Goal: Task Accomplishment & Management: Use online tool/utility

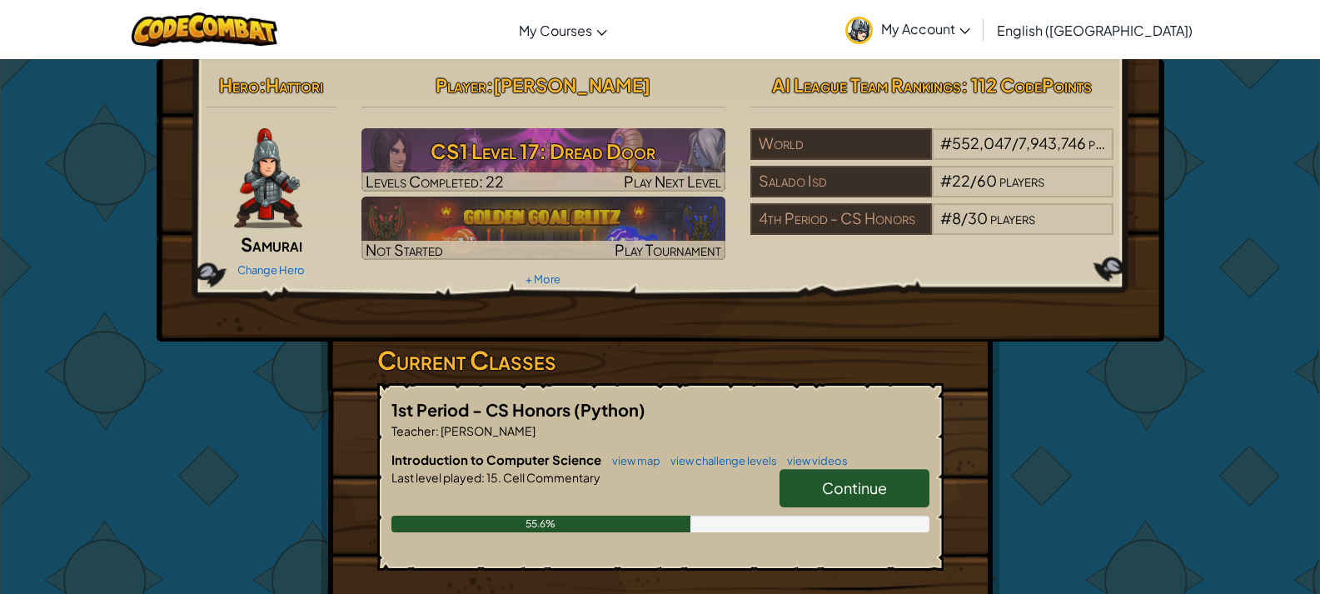
click at [871, 482] on span "Continue" at bounding box center [854, 487] width 65 height 19
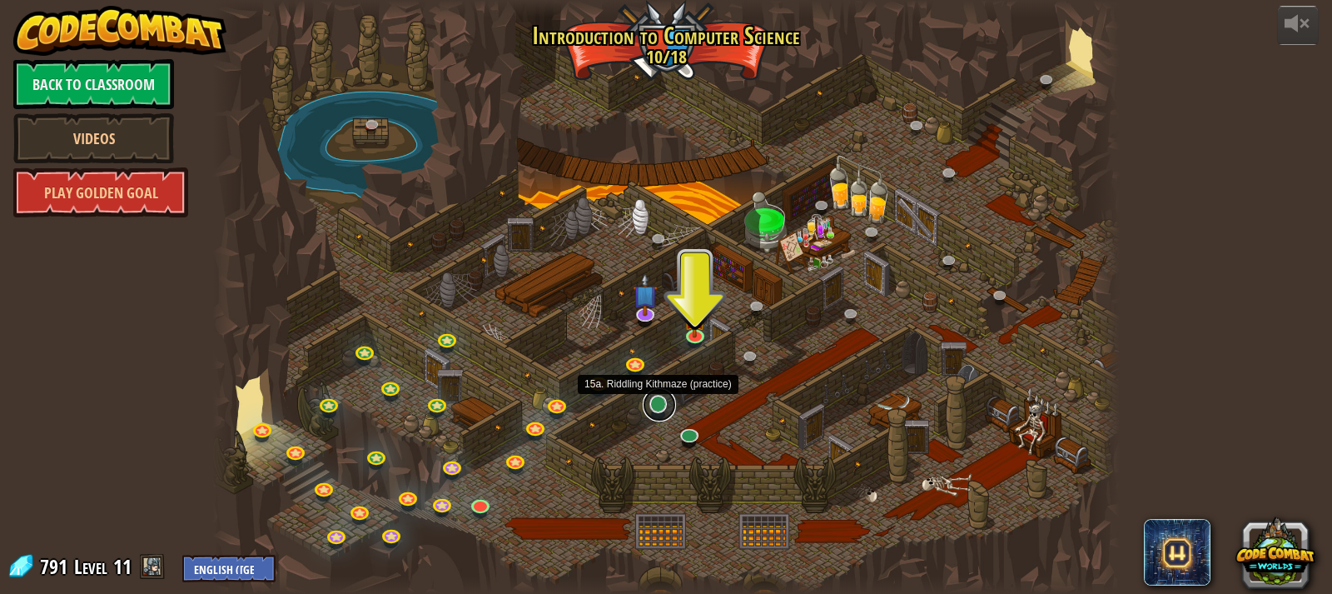
click at [656, 395] on link at bounding box center [659, 404] width 33 height 33
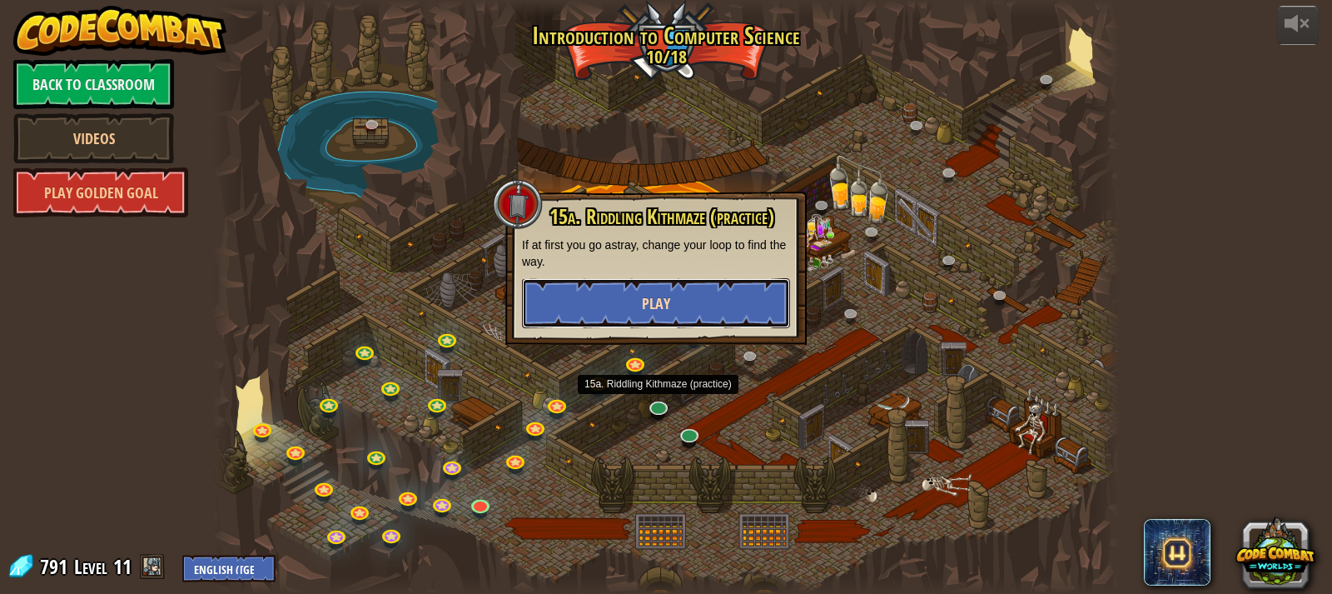
click at [625, 305] on button "Play" at bounding box center [656, 303] width 268 height 50
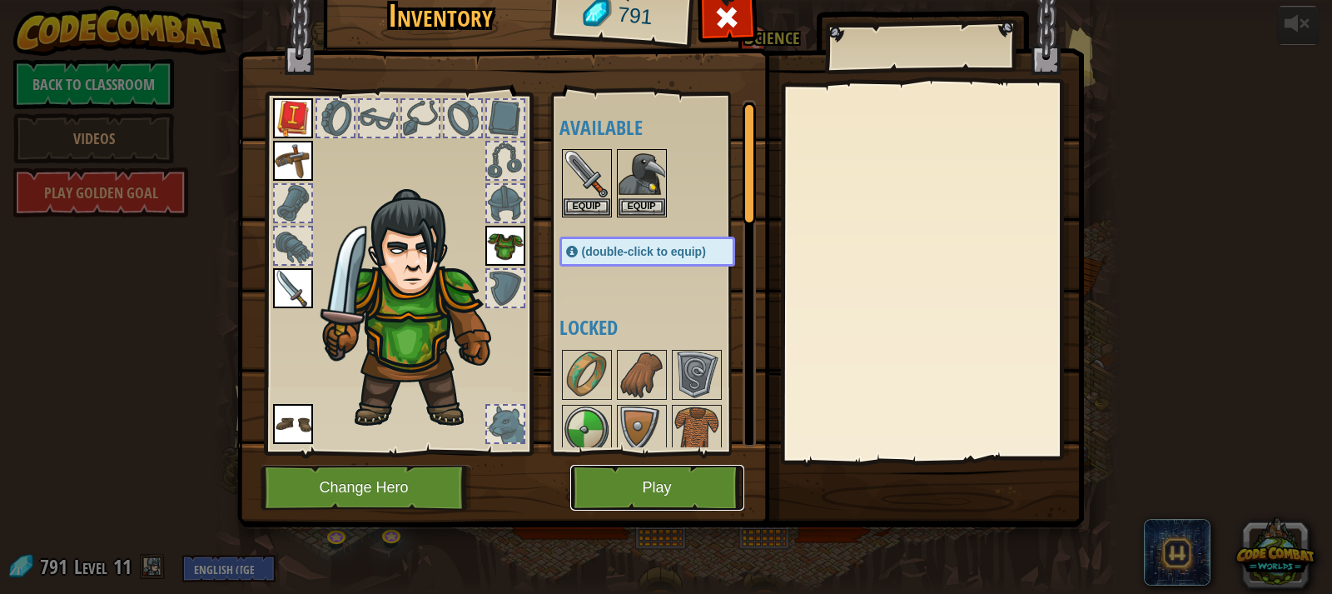
click at [690, 495] on button "Play" at bounding box center [657, 488] width 174 height 46
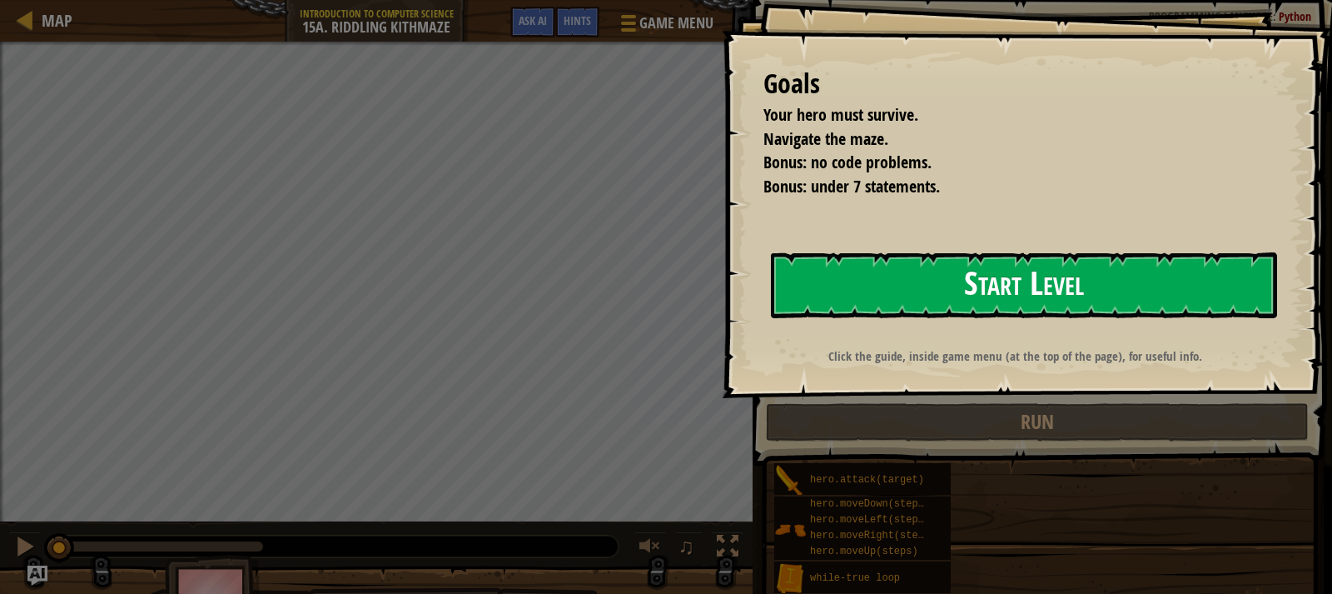
click at [991, 275] on button "Start Level" at bounding box center [1024, 285] width 506 height 66
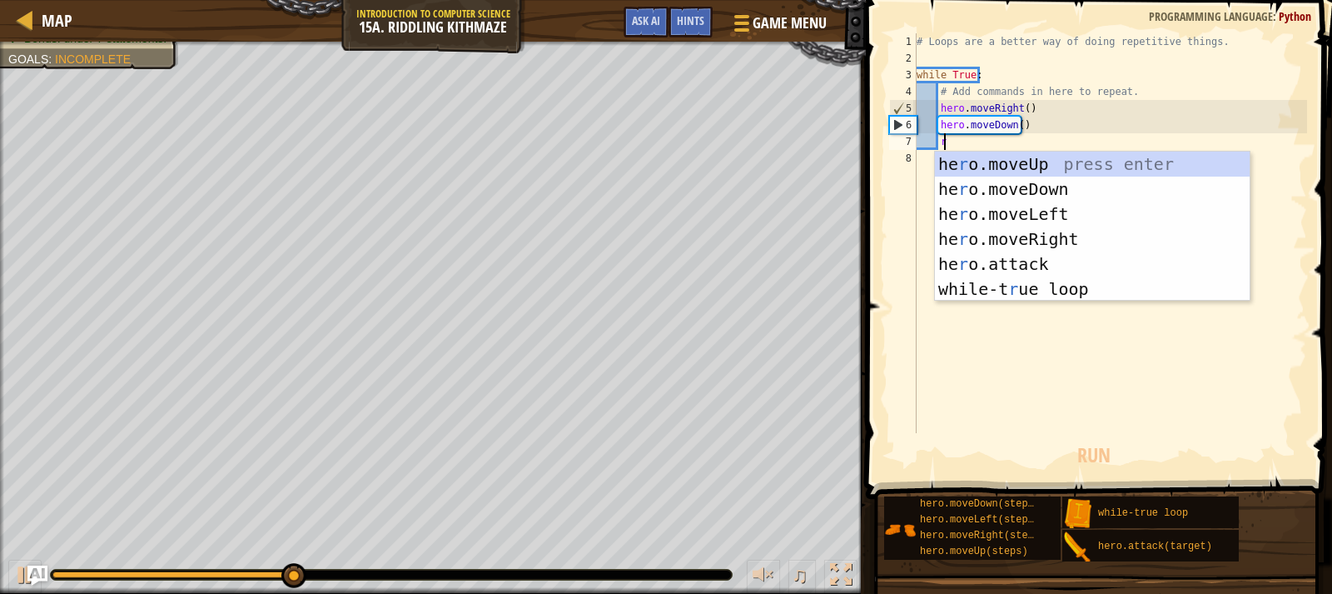
type textarea "ri"
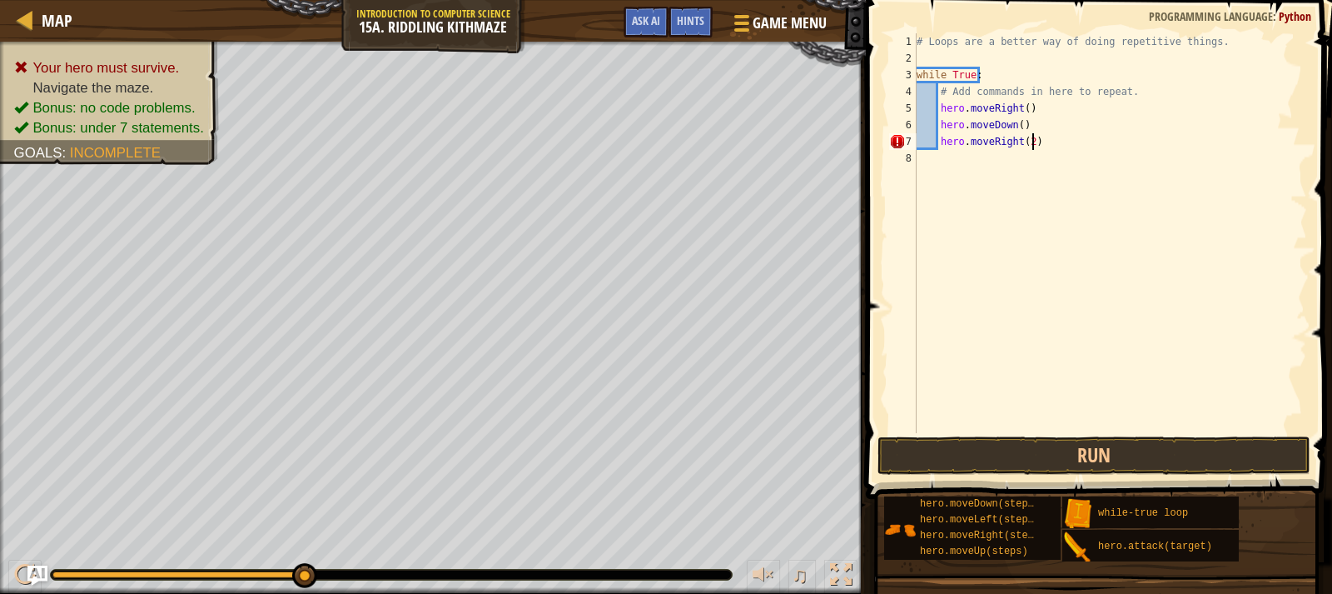
scroll to position [7, 9]
type textarea "hero.moveRight(2)"
type textarea "u"
click at [1065, 434] on span at bounding box center [1101, 226] width 480 height 548
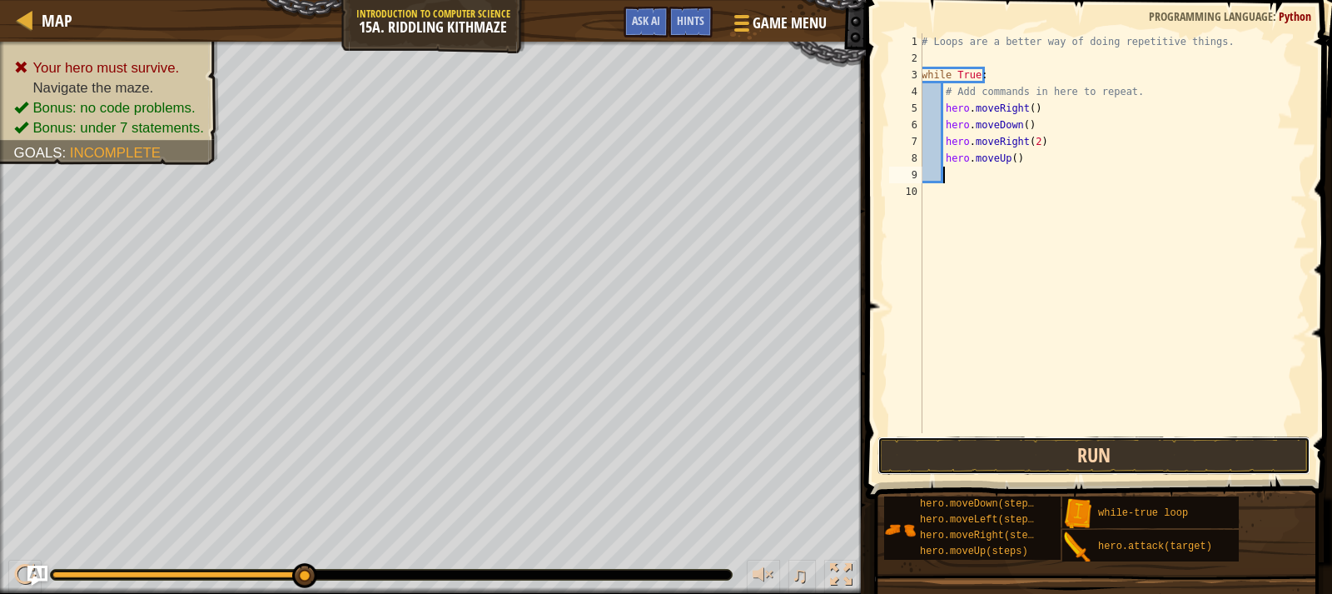
click at [1063, 455] on button "Run" at bounding box center [1094, 455] width 433 height 38
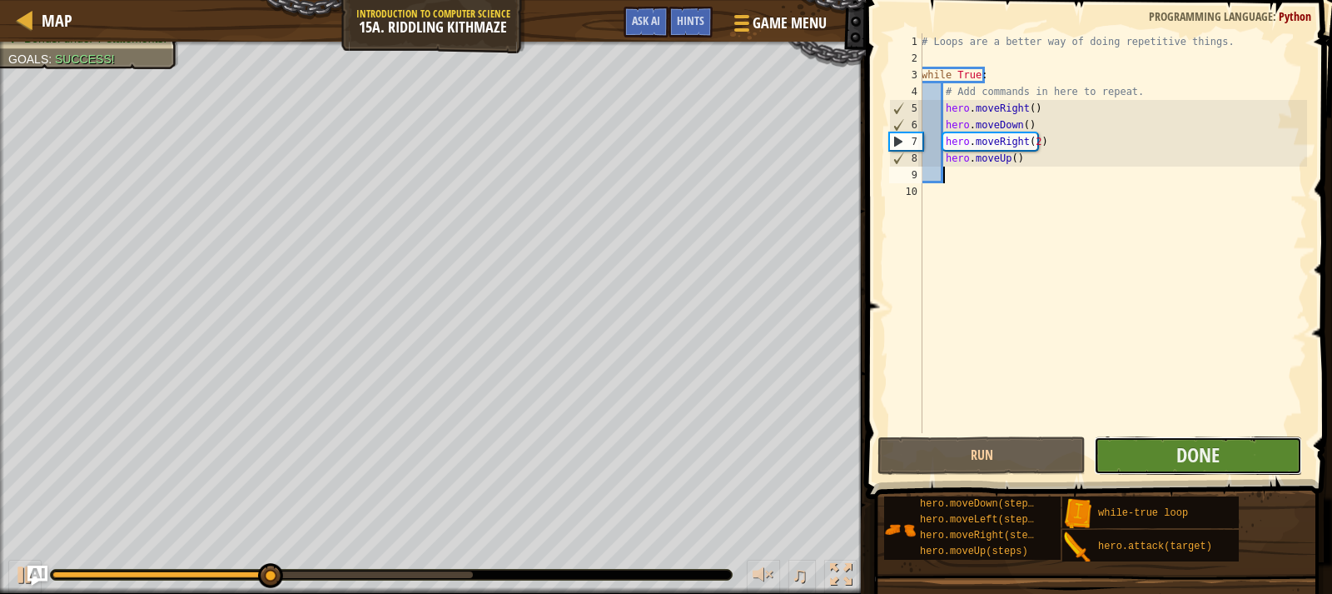
click at [1162, 452] on button "Done" at bounding box center [1198, 455] width 208 height 38
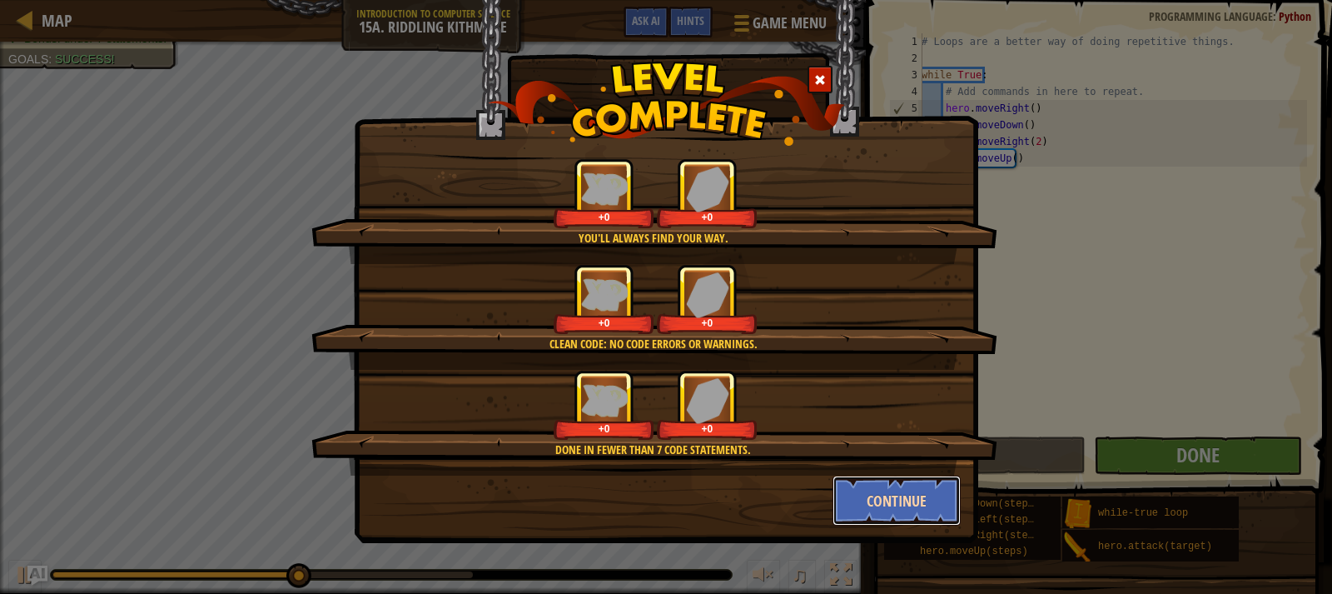
click at [890, 505] on button "Continue" at bounding box center [897, 501] width 129 height 50
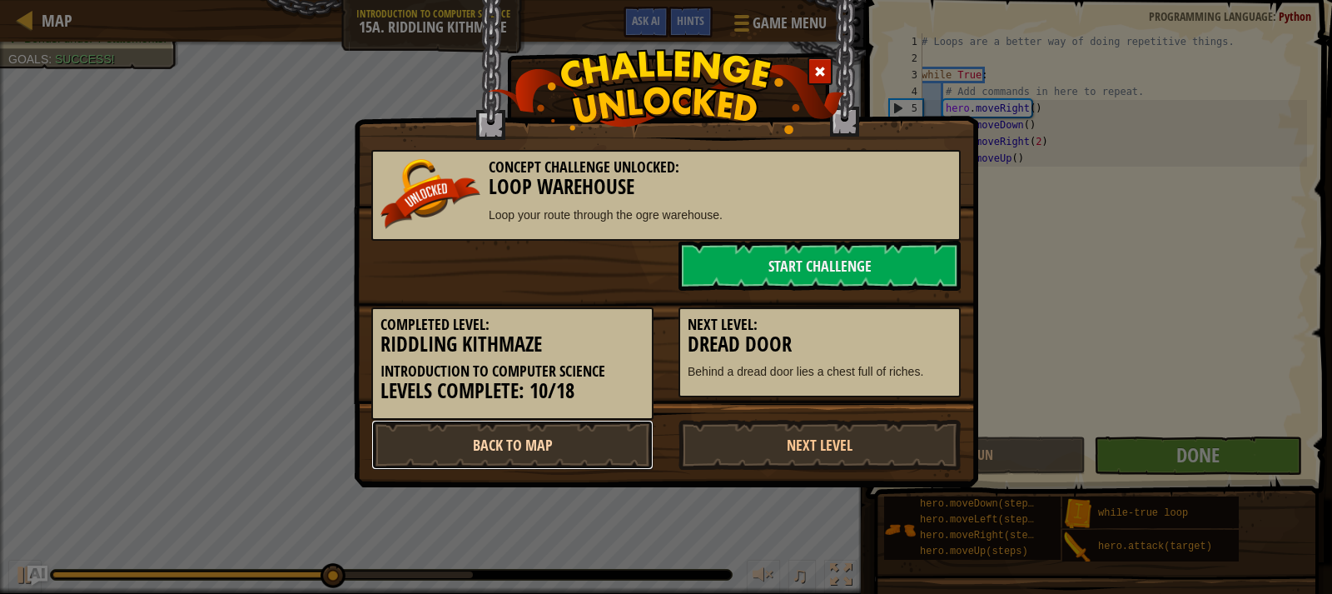
click at [600, 429] on link "Back to Map" at bounding box center [512, 445] width 282 height 50
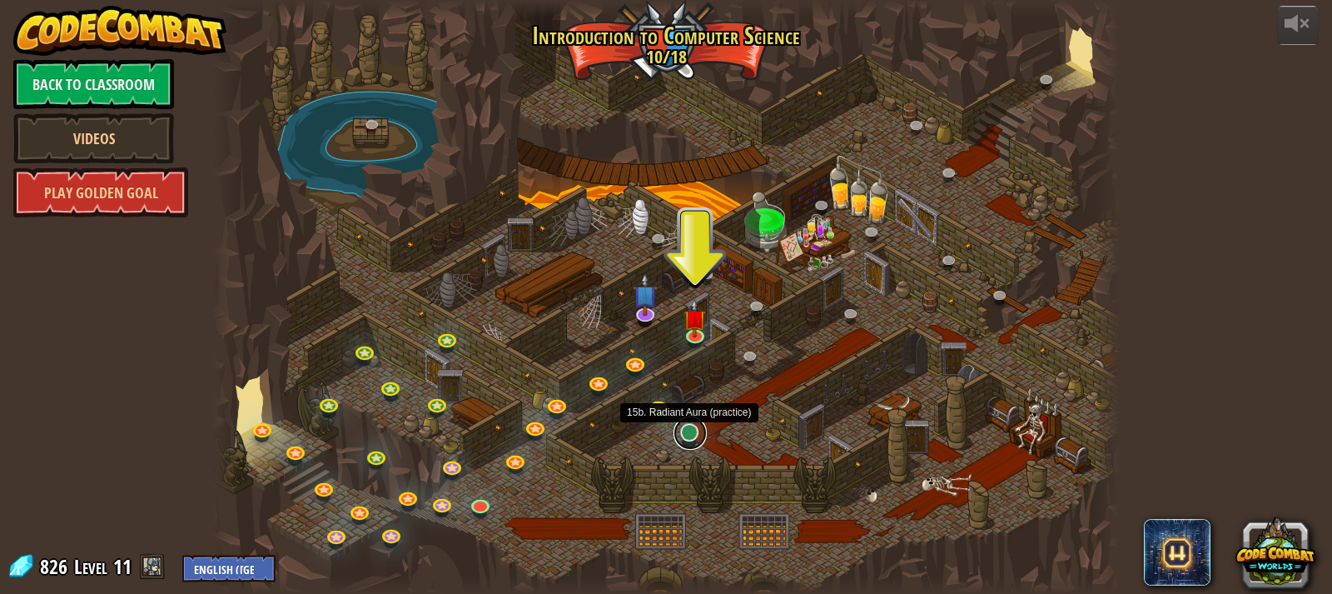
click at [700, 433] on link at bounding box center [690, 432] width 33 height 33
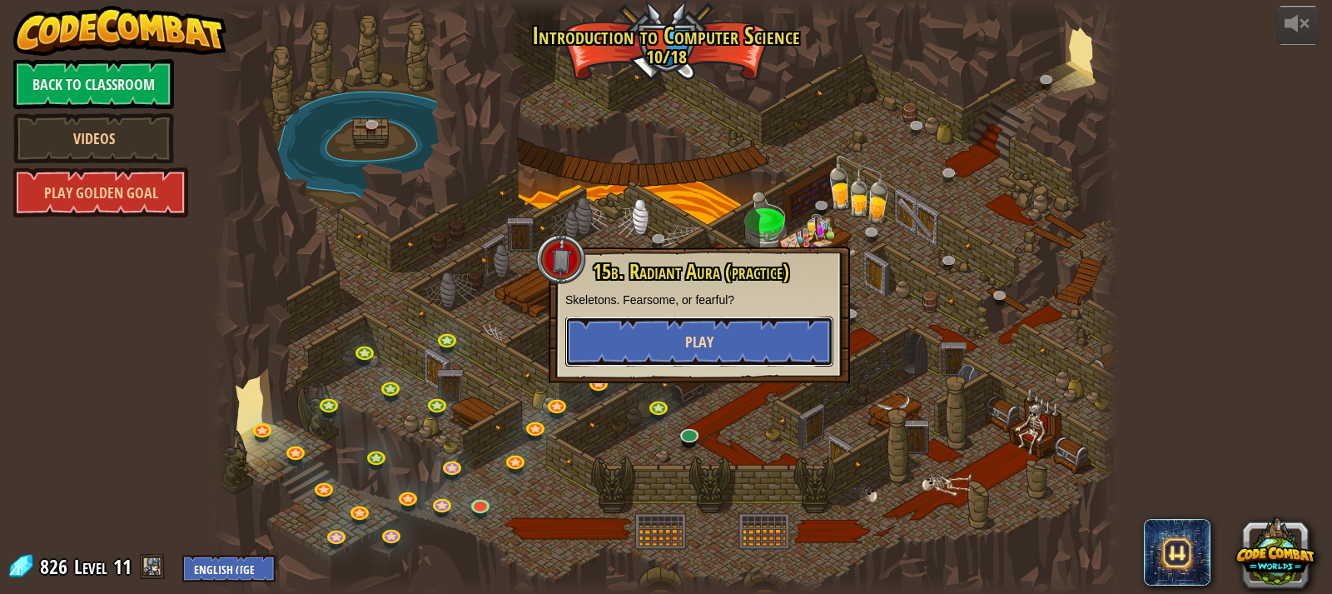
click at [669, 343] on button "Play" at bounding box center [699, 341] width 268 height 50
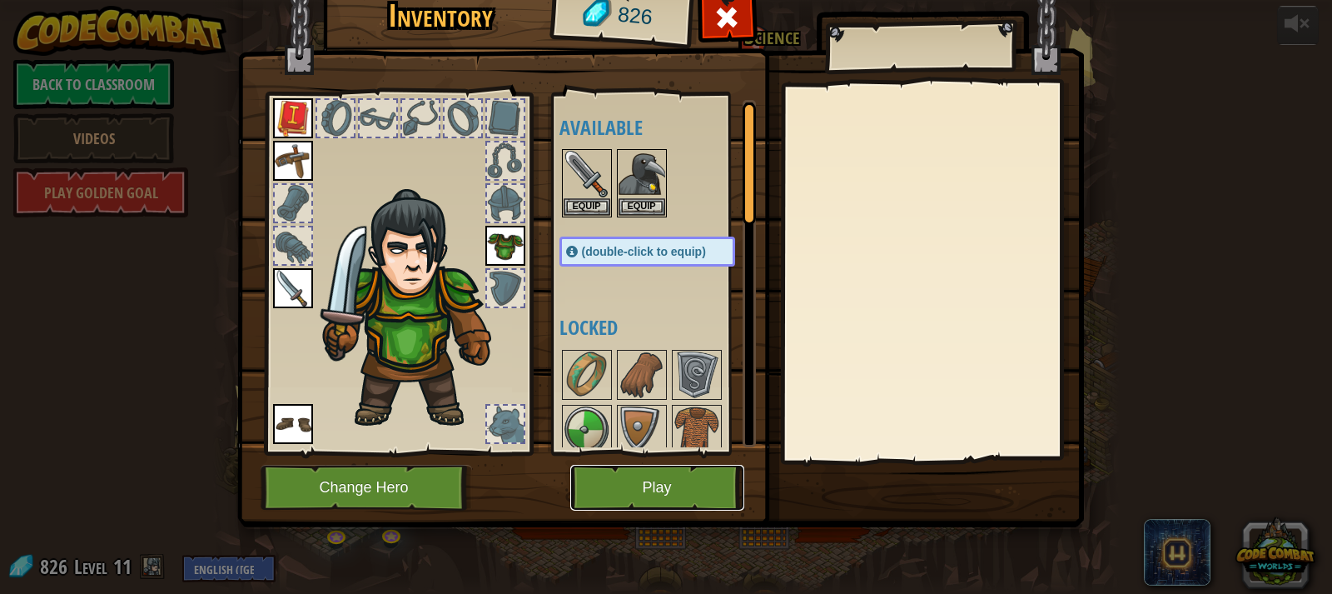
click at [677, 473] on button "Play" at bounding box center [657, 488] width 174 height 46
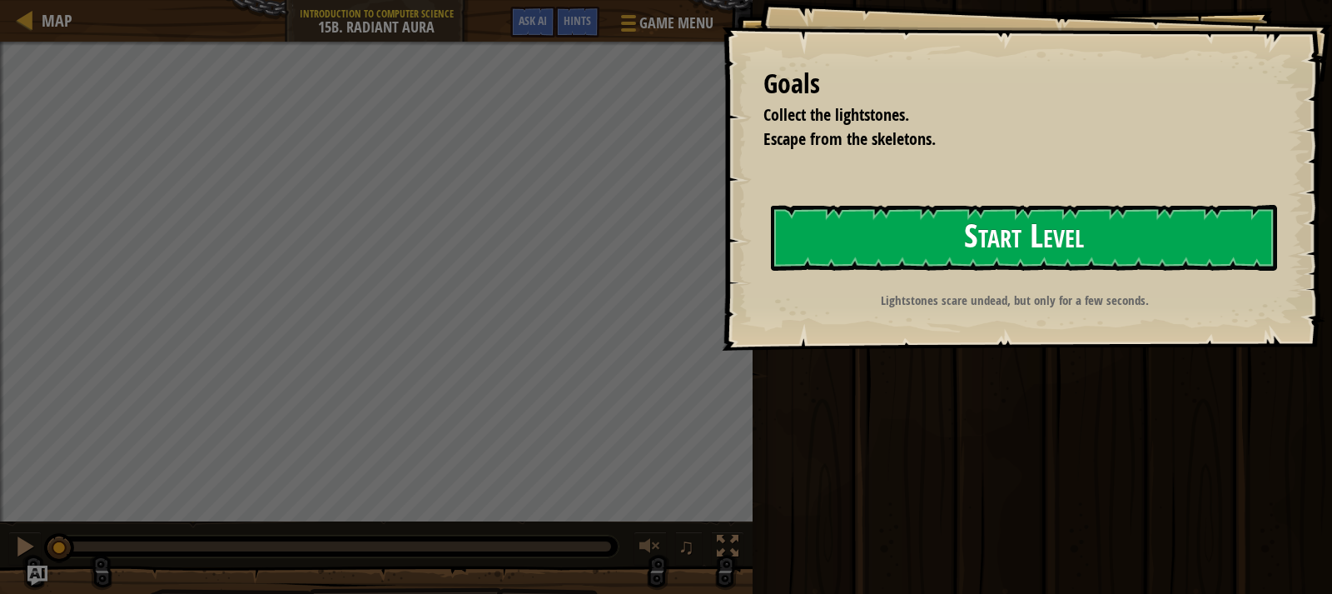
click at [842, 232] on button "Start Level" at bounding box center [1024, 238] width 506 height 66
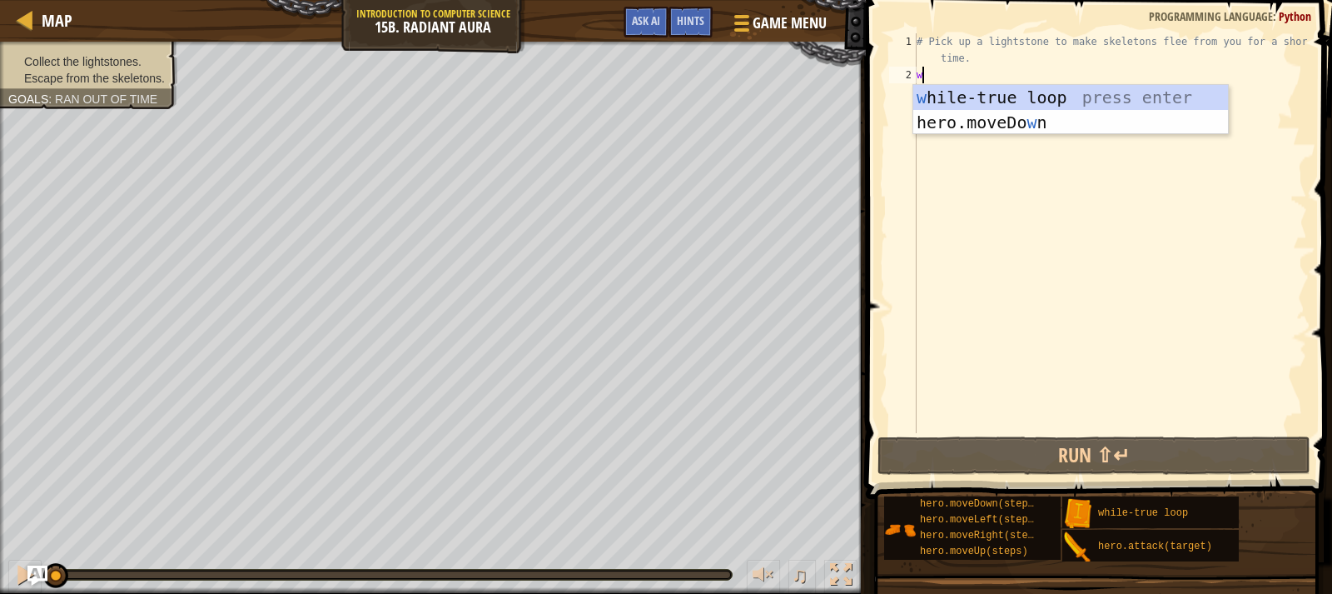
scroll to position [7, 0]
type textarea "wh"
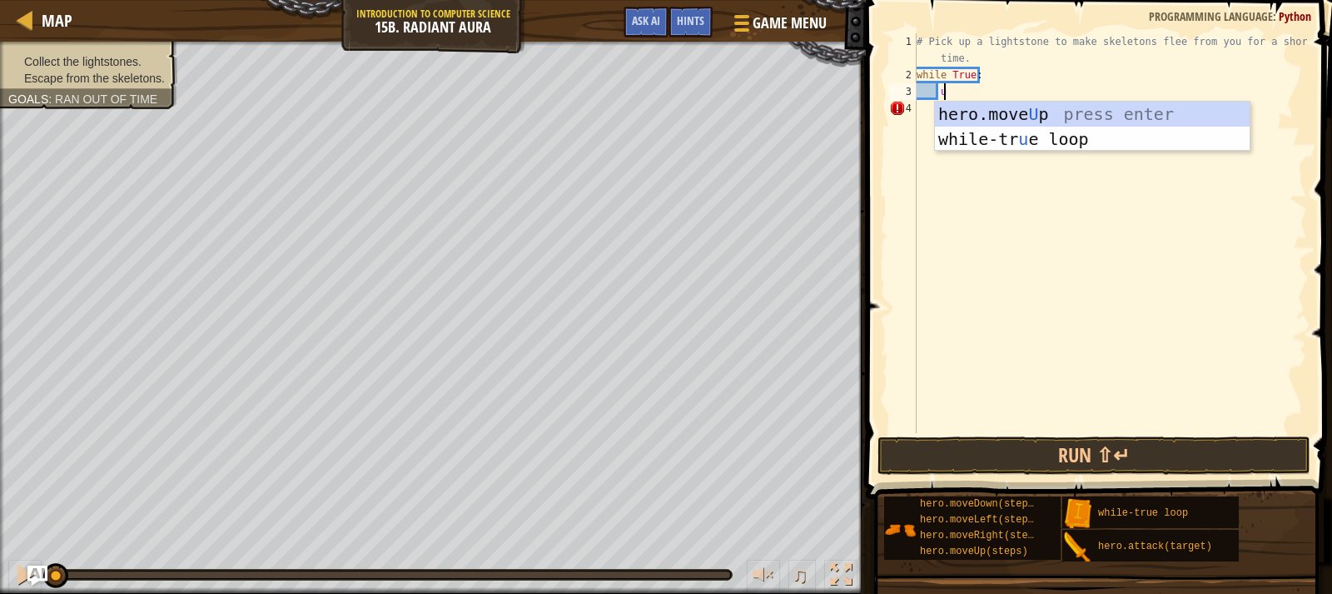
type textarea "up"
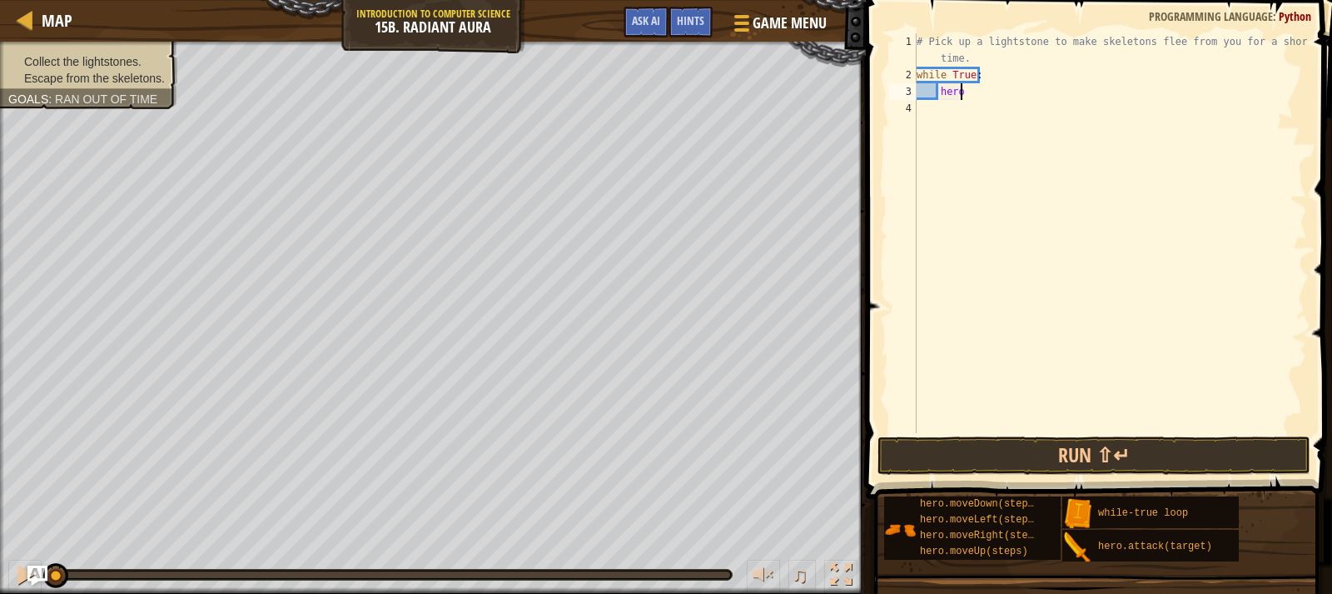
type textarea "h"
type textarea "w"
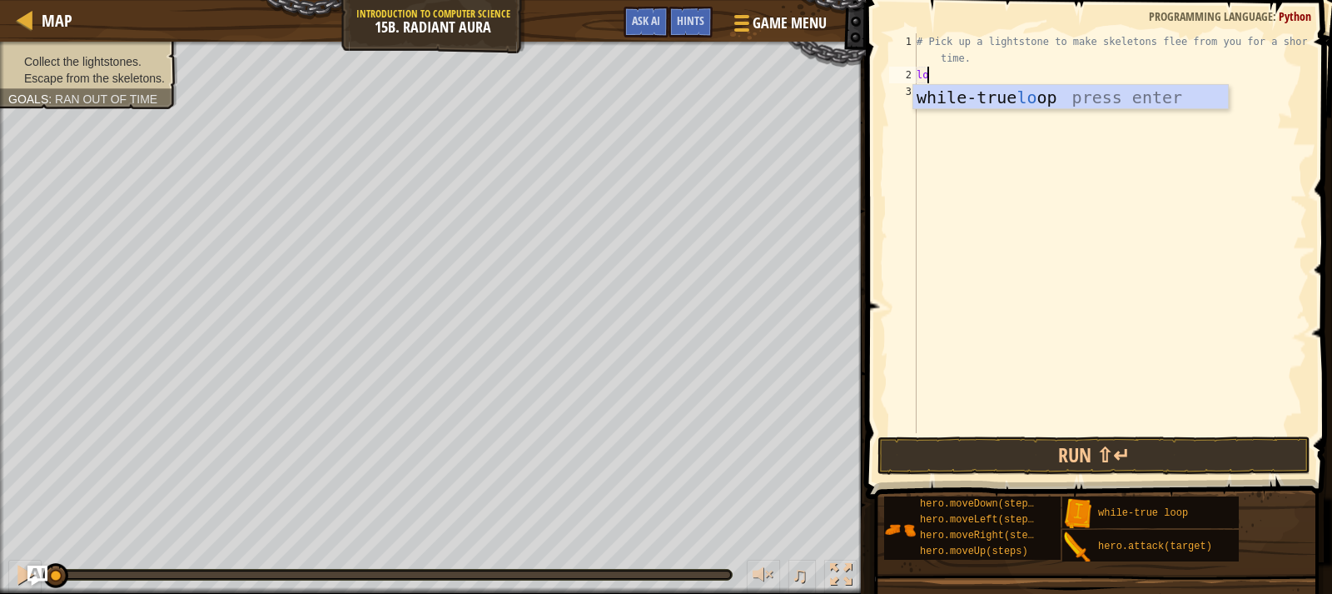
type textarea "l"
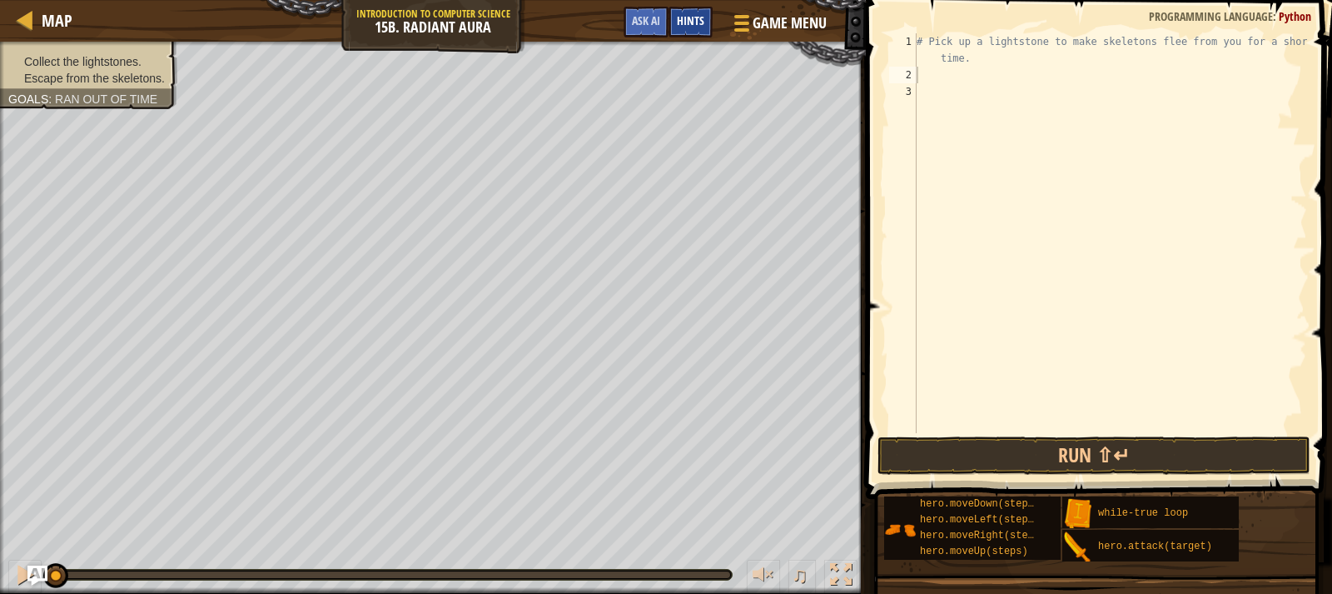
click at [680, 15] on span "Hints" at bounding box center [690, 20] width 27 height 16
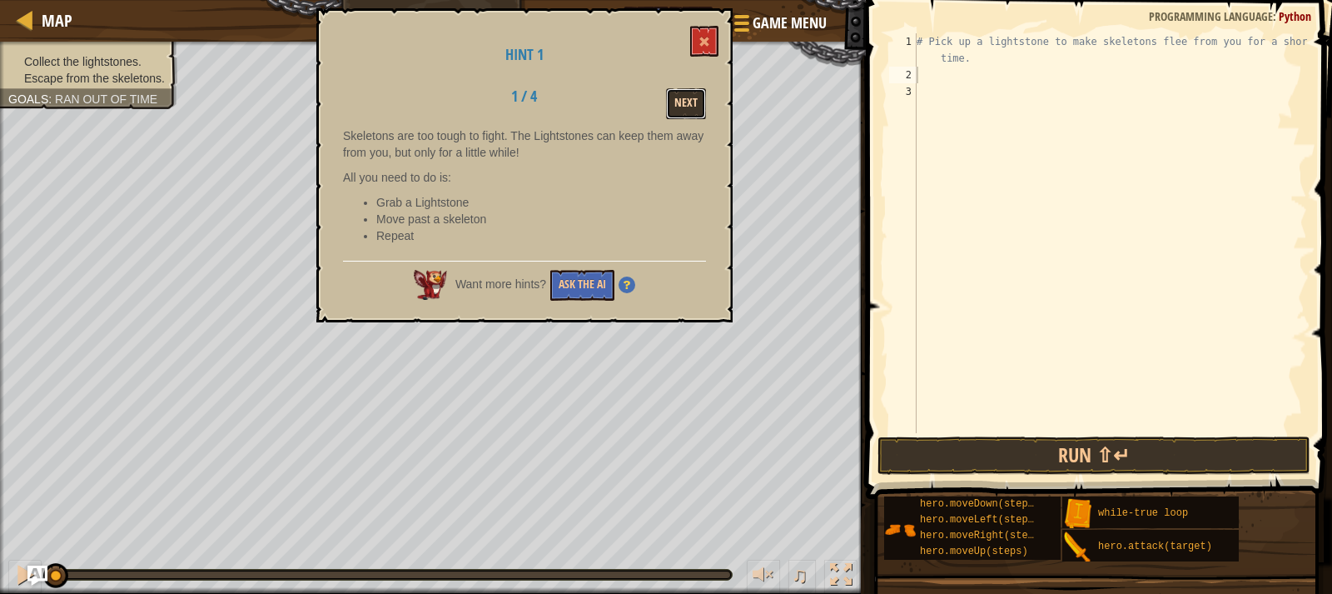
click at [705, 92] on button "Next" at bounding box center [686, 103] width 40 height 31
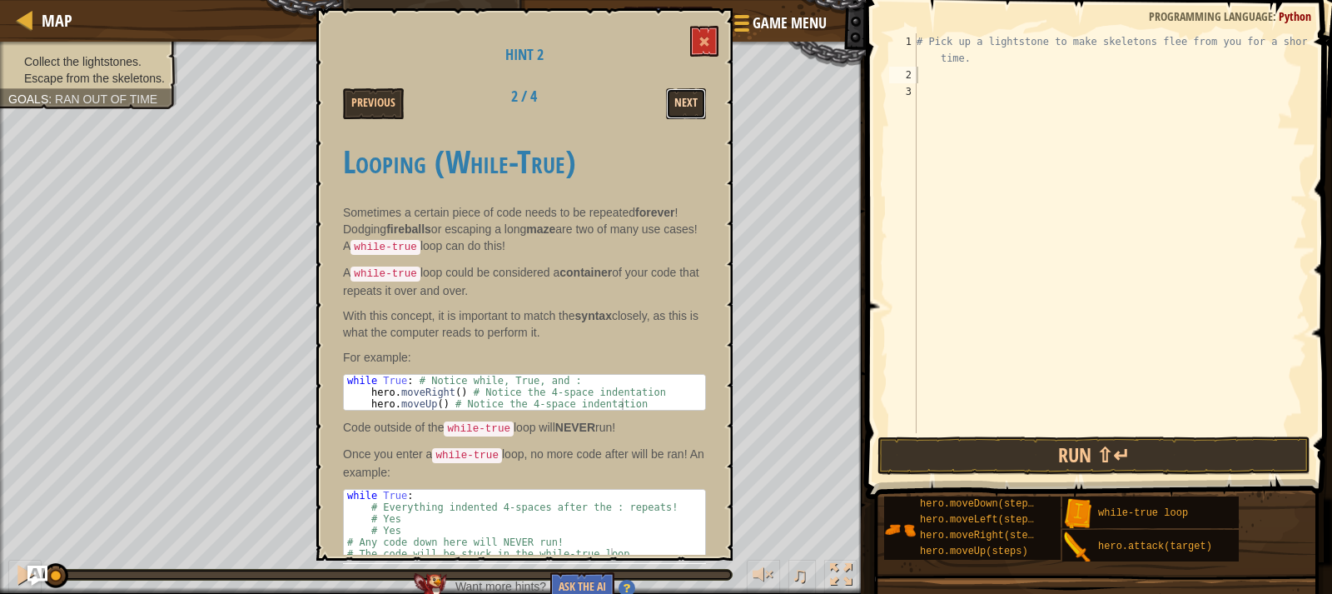
click at [666, 98] on button "Next" at bounding box center [686, 103] width 40 height 31
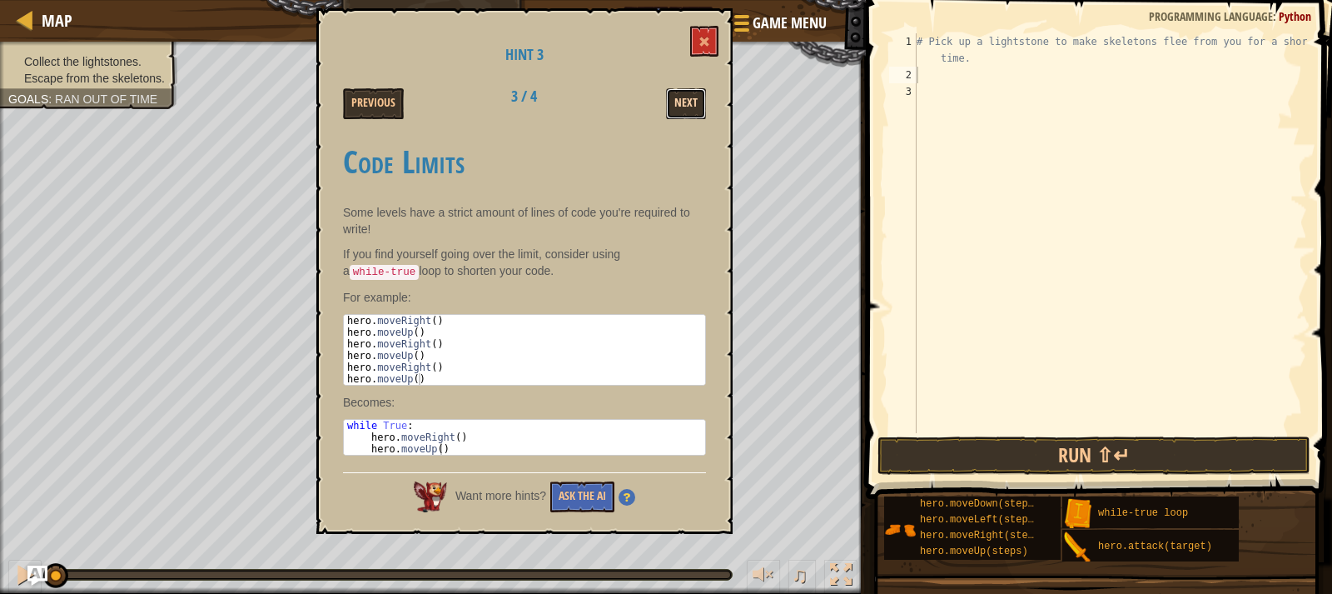
click at [676, 93] on button "Next" at bounding box center [686, 103] width 40 height 31
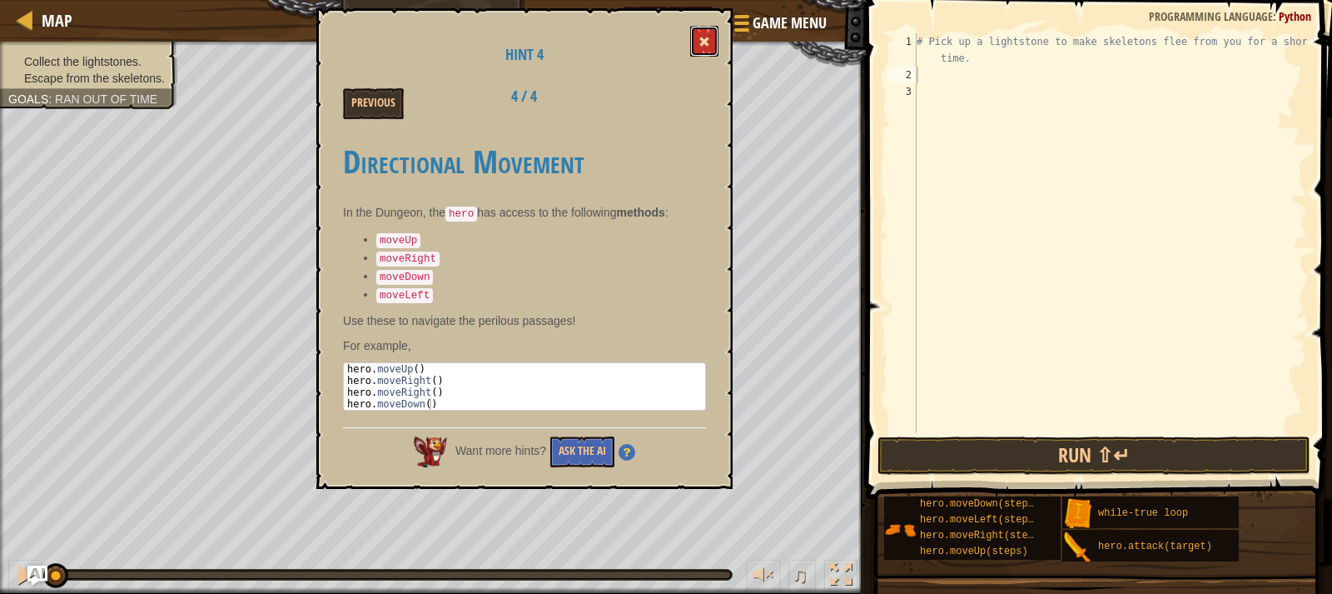
click at [695, 48] on button at bounding box center [704, 41] width 28 height 31
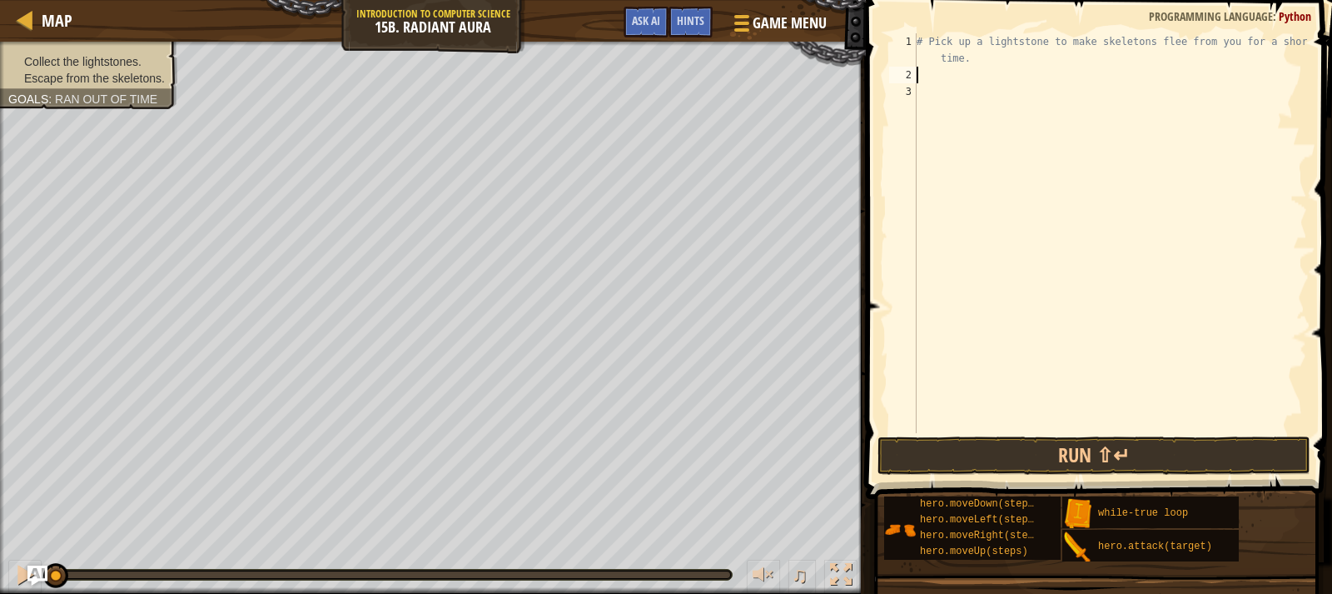
click at [931, 79] on div "# Pick up a lightstone to make skeletons flee from you for a short time." at bounding box center [1111, 258] width 394 height 450
type textarea "m"
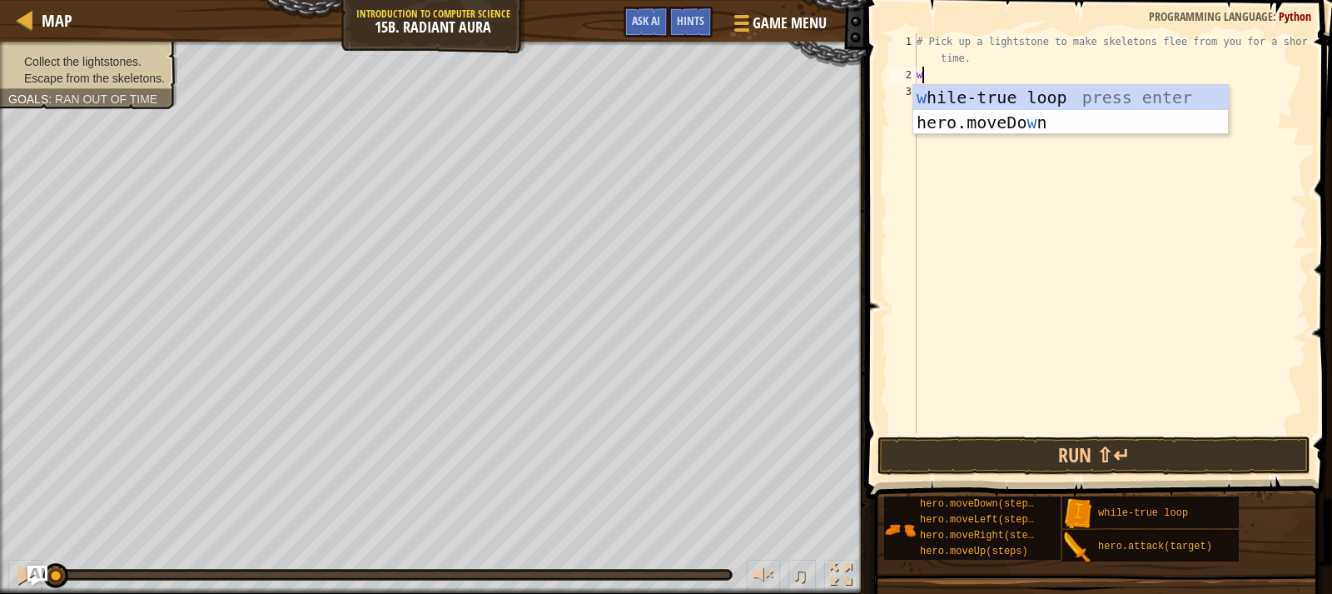
type textarea "wh"
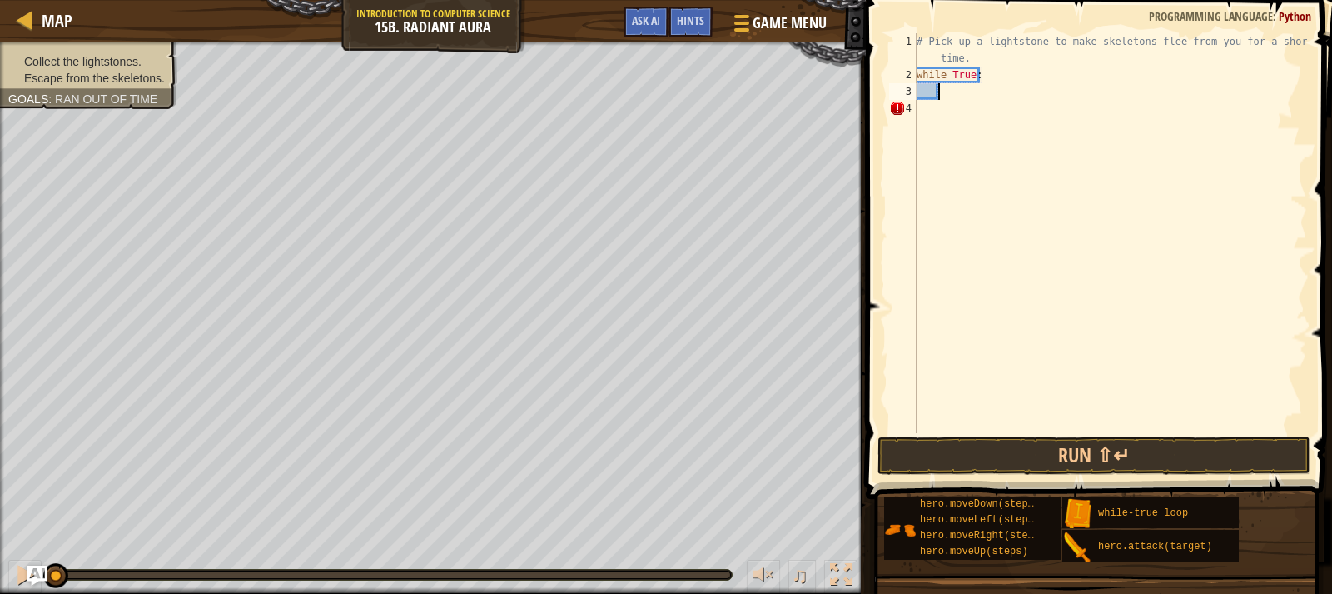
scroll to position [7, 2]
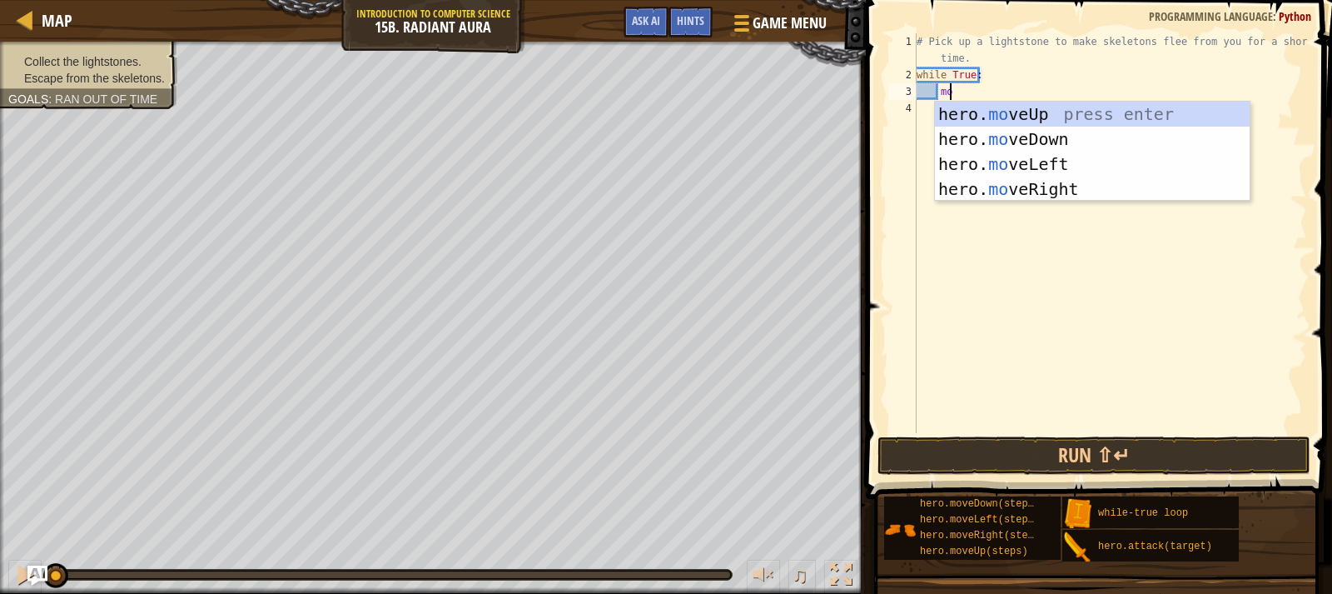
type textarea "m"
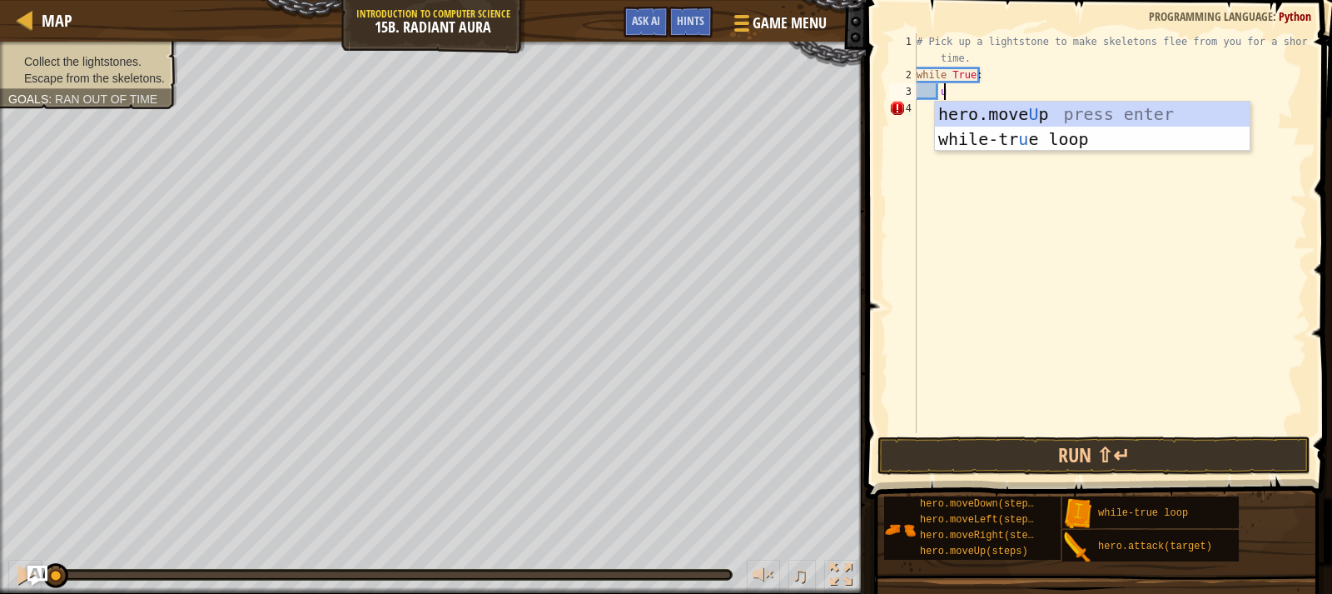
type textarea "up"
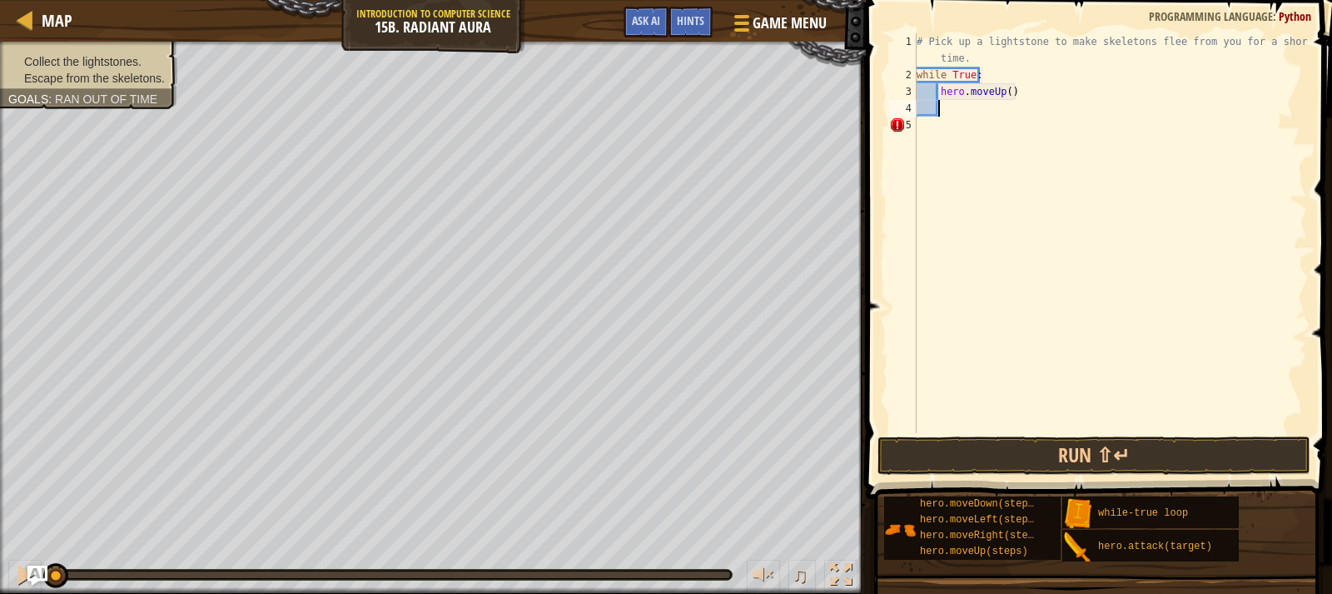
scroll to position [7, 1]
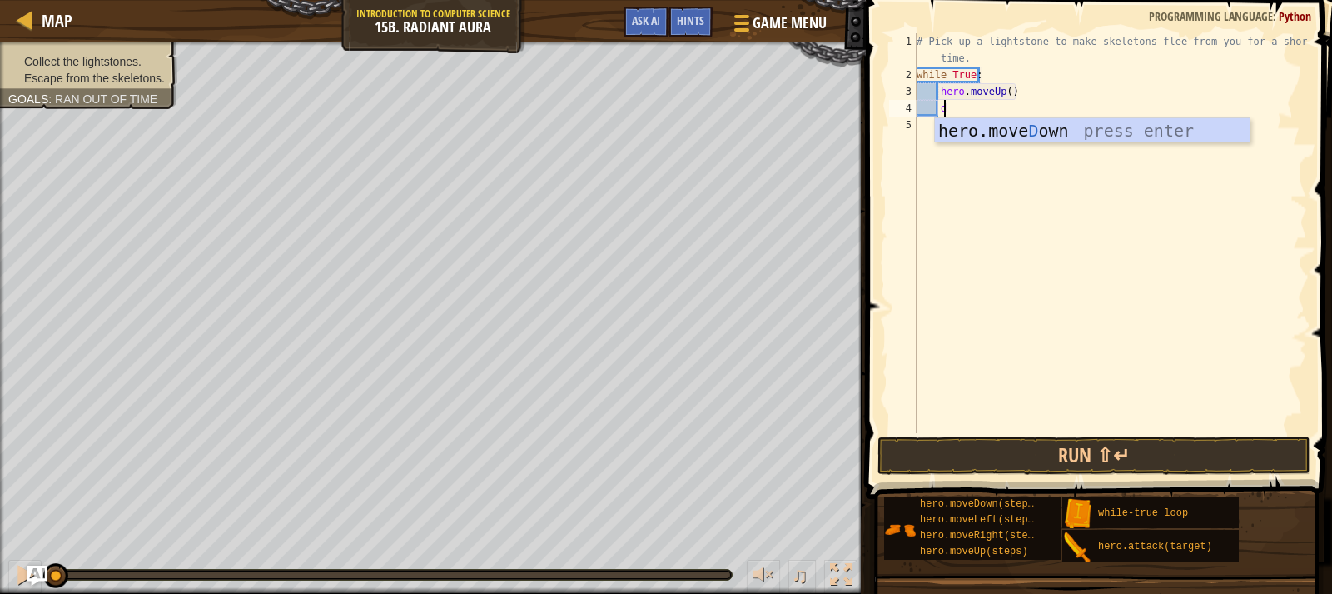
type textarea "do"
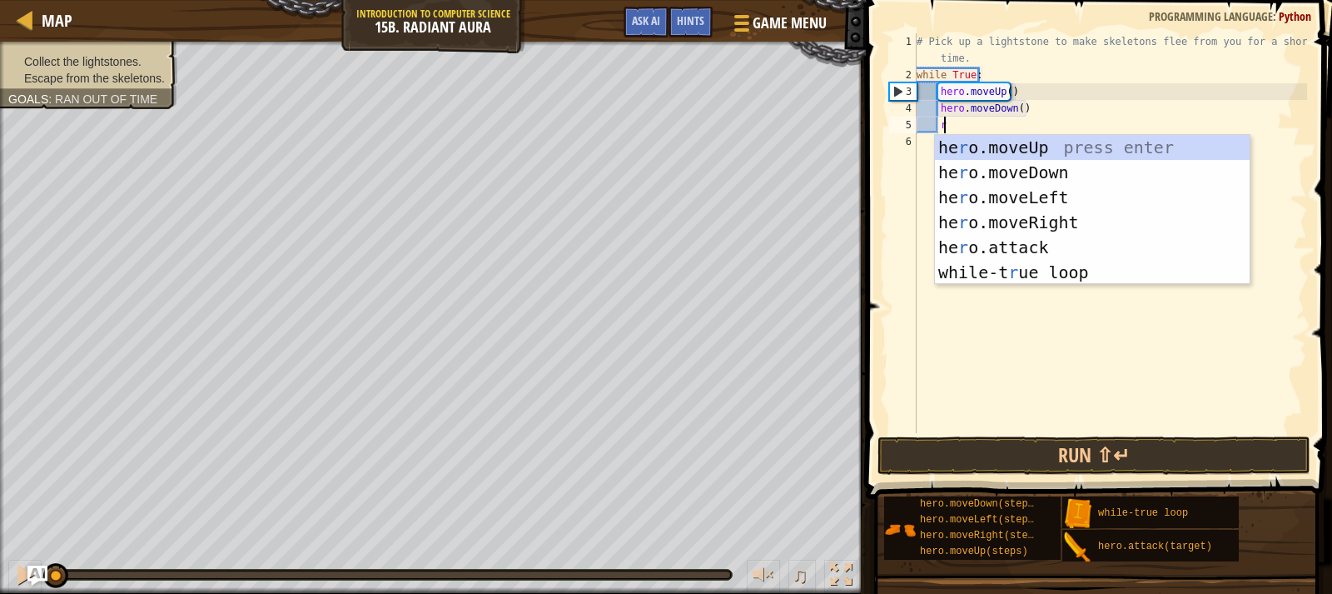
type textarea "ri"
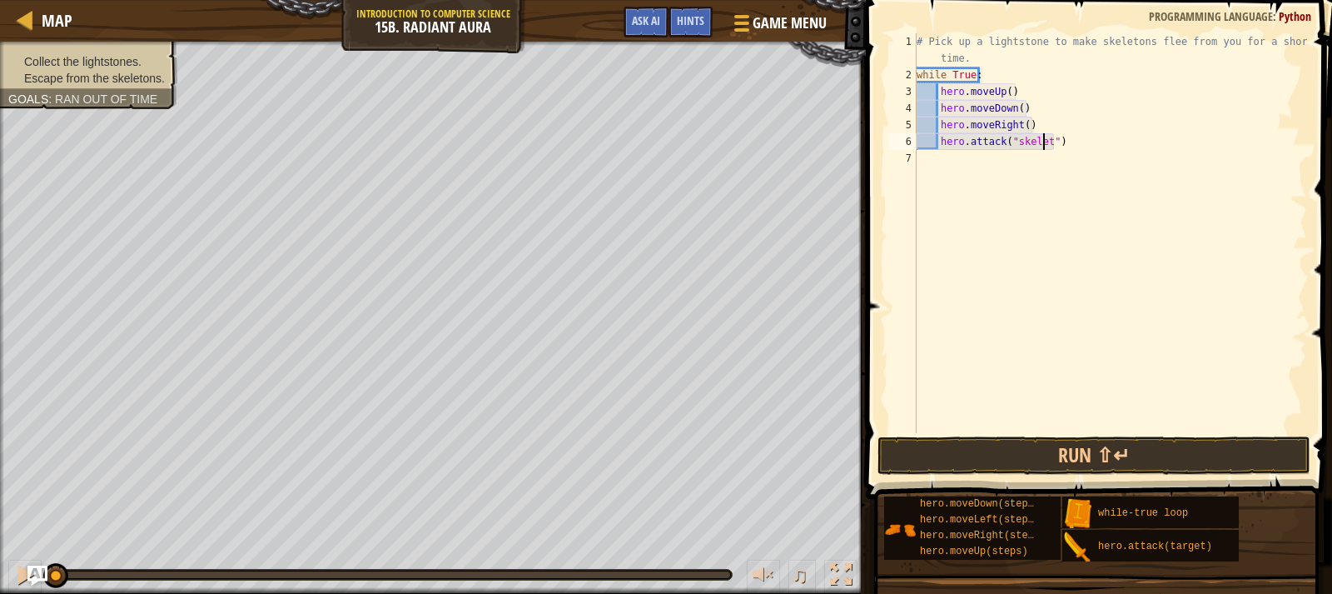
scroll to position [7, 10]
type textarea "hero.attack("skeleton")"
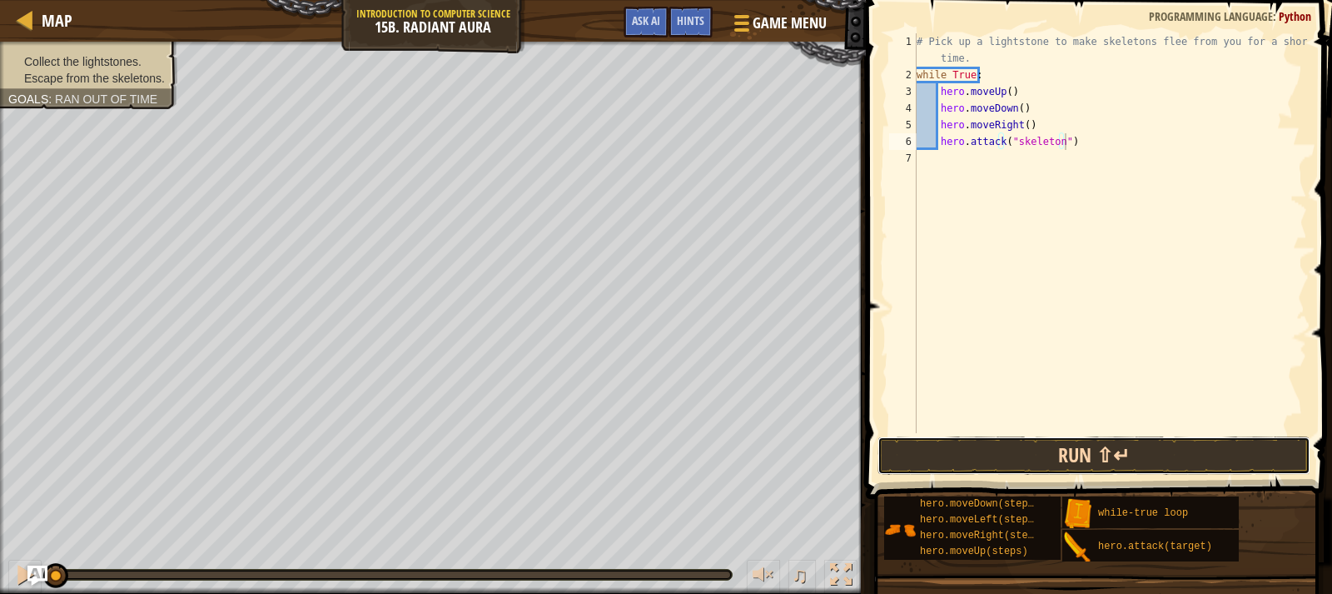
click at [1023, 461] on button "Run ⇧↵" at bounding box center [1094, 455] width 433 height 38
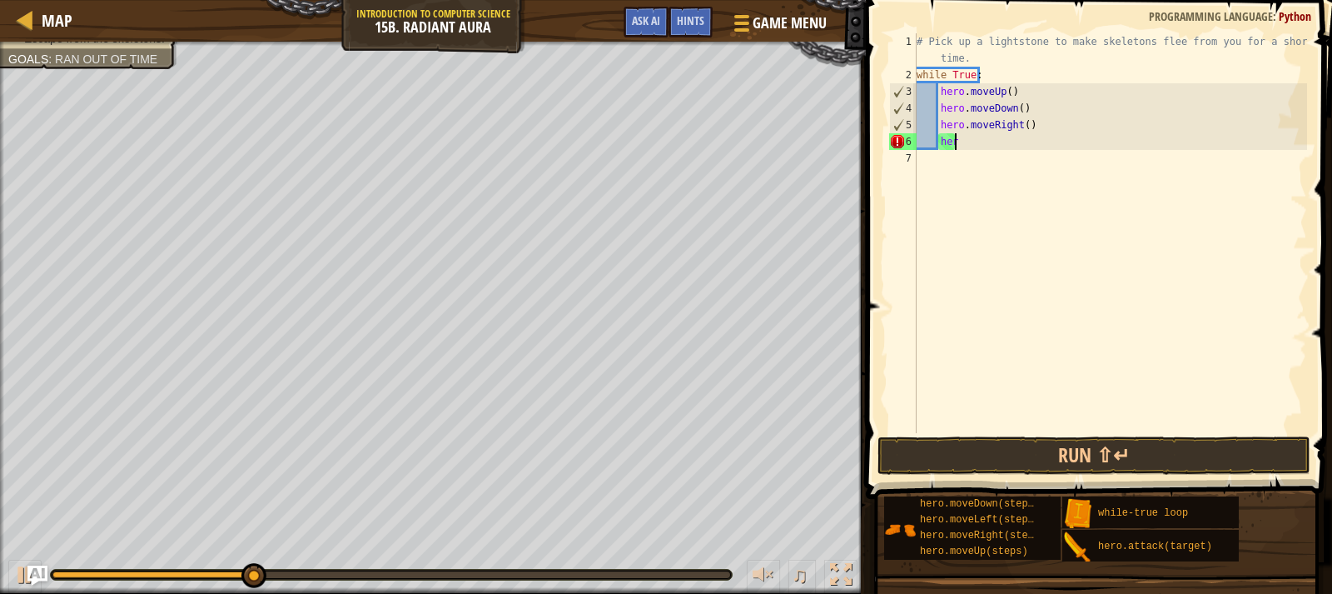
type textarea "h"
click at [1022, 126] on div "# Pick up a lightstone to make skeletons flee from you for a short time. while …" at bounding box center [1111, 258] width 394 height 450
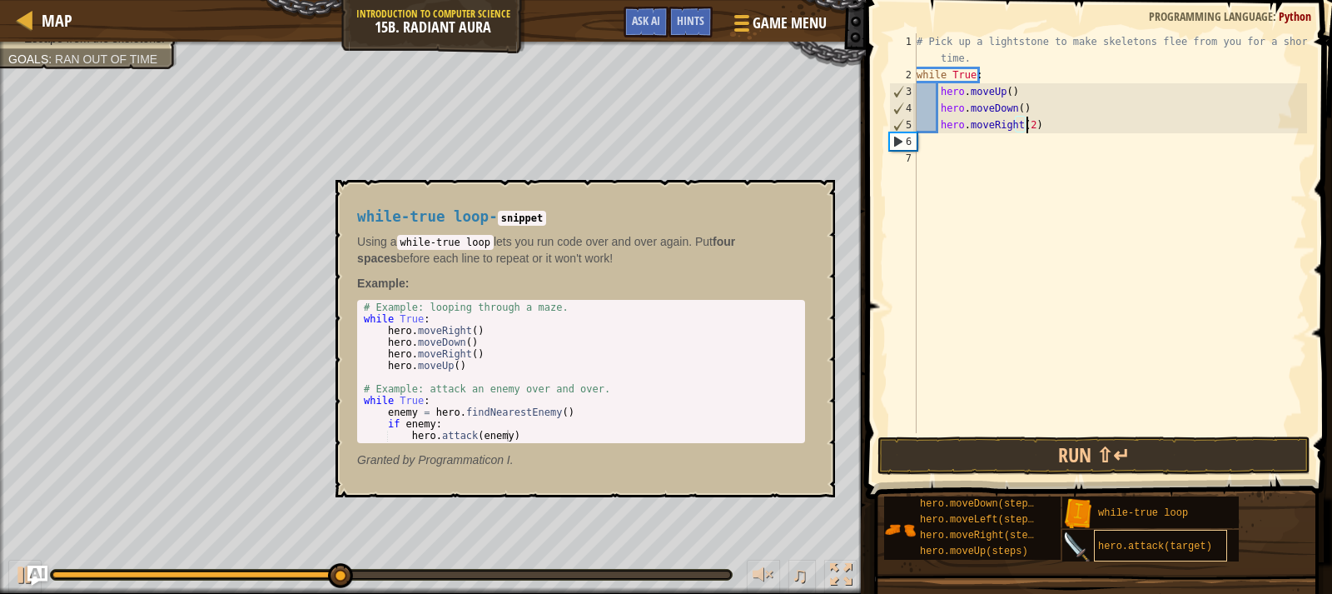
scroll to position [7, 9]
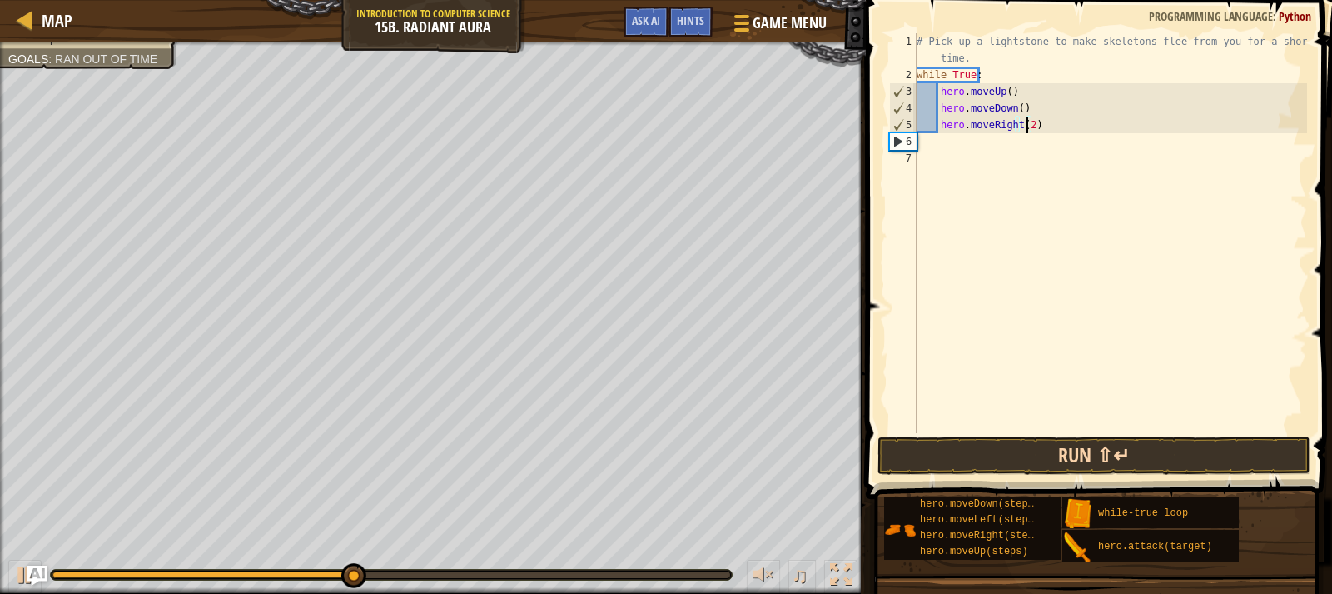
type textarea "hero.moveRight(2)"
click at [1001, 451] on button "Run ⇧↵" at bounding box center [1094, 455] width 433 height 38
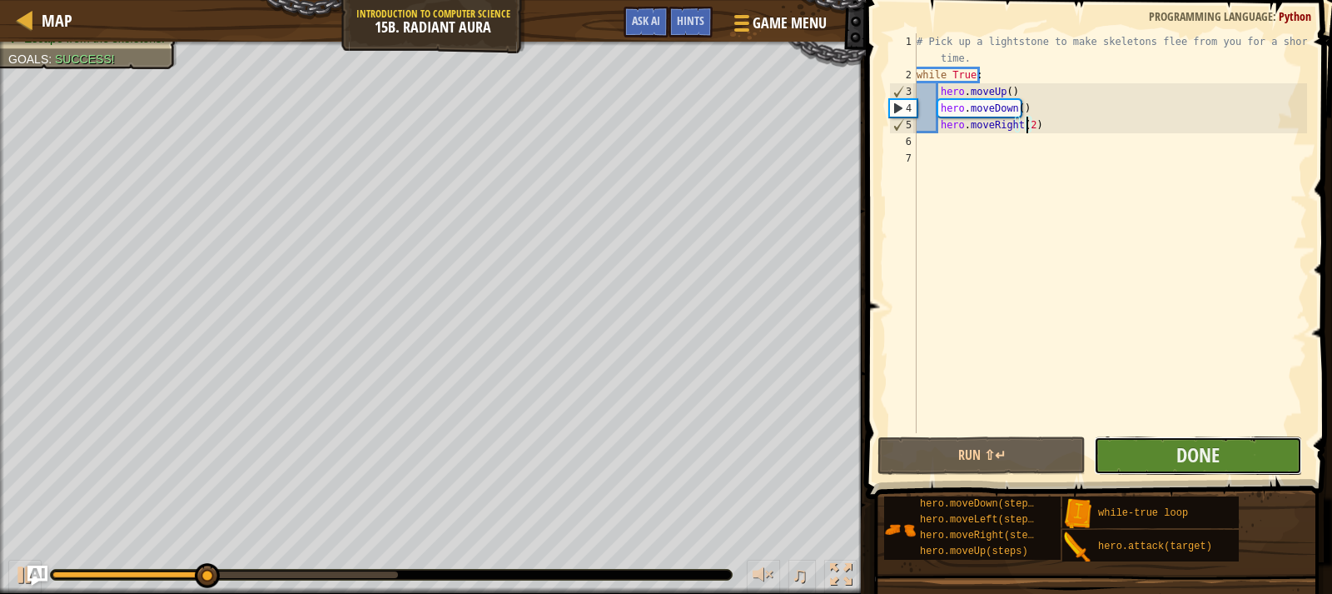
click at [1143, 455] on button "Done" at bounding box center [1198, 455] width 208 height 38
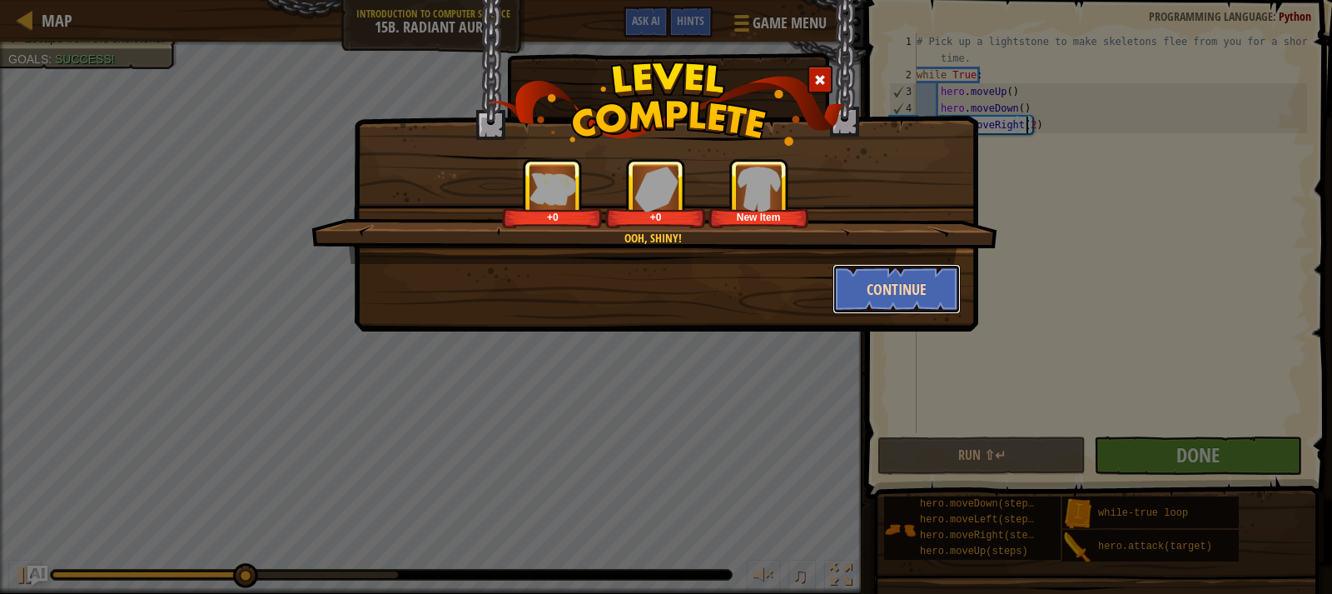
click at [875, 299] on button "Continue" at bounding box center [897, 289] width 129 height 50
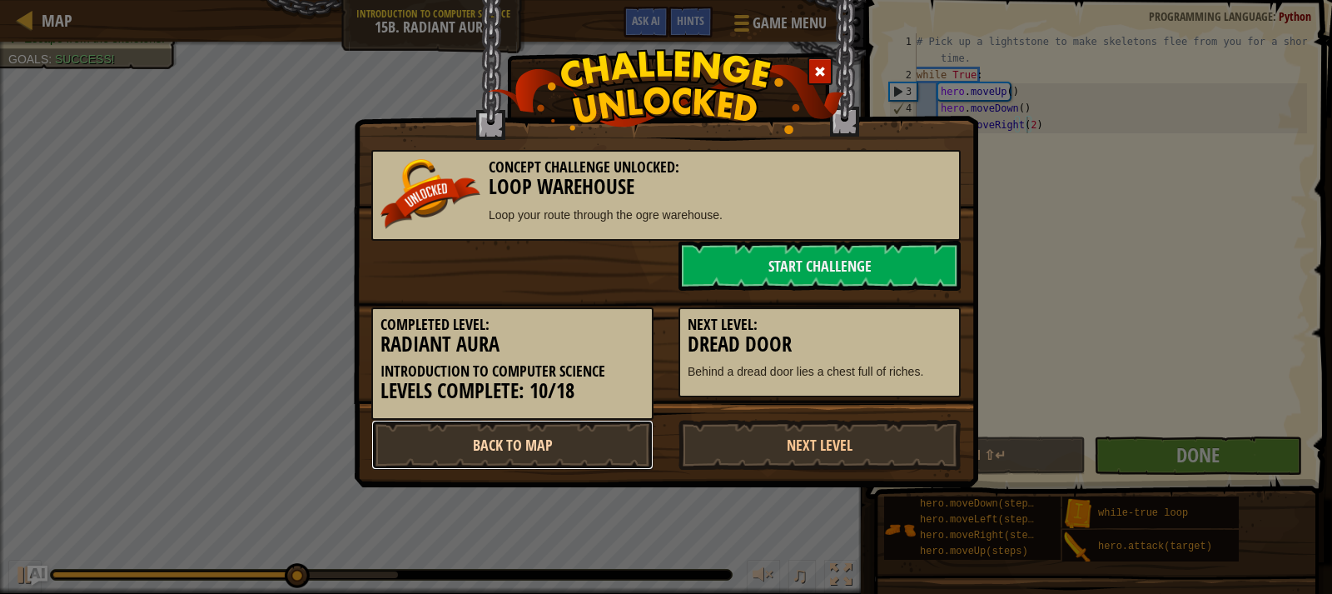
click at [599, 441] on link "Back to Map" at bounding box center [512, 445] width 282 height 50
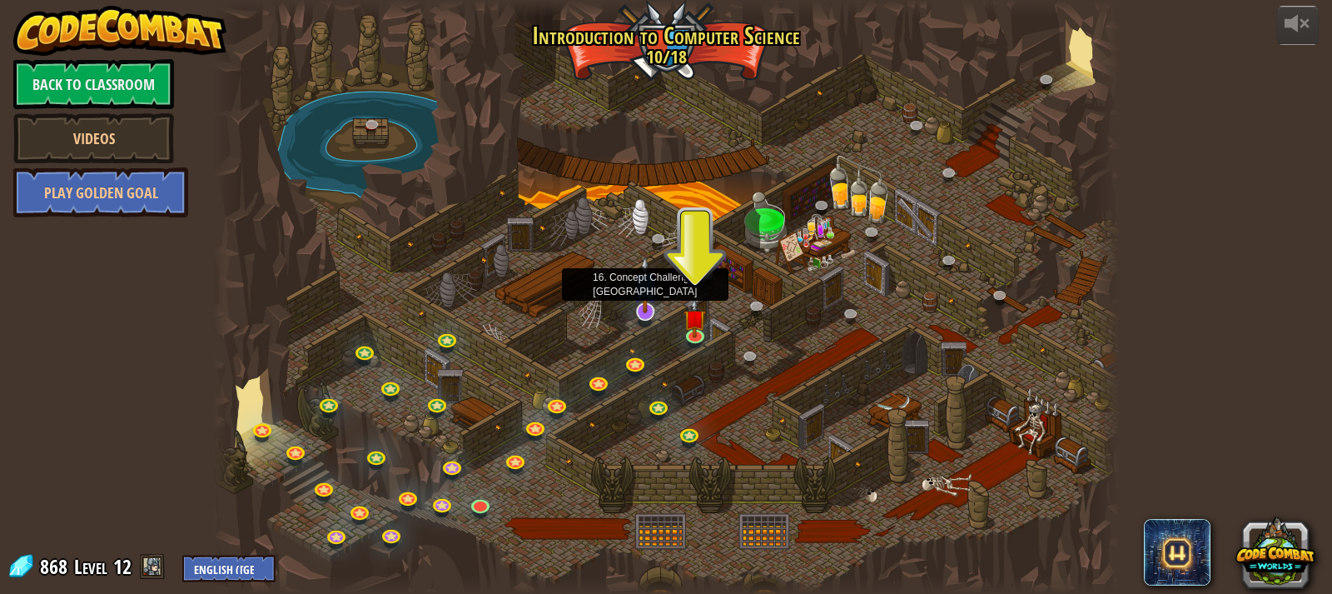
click at [645, 310] on img at bounding box center [645, 284] width 25 height 57
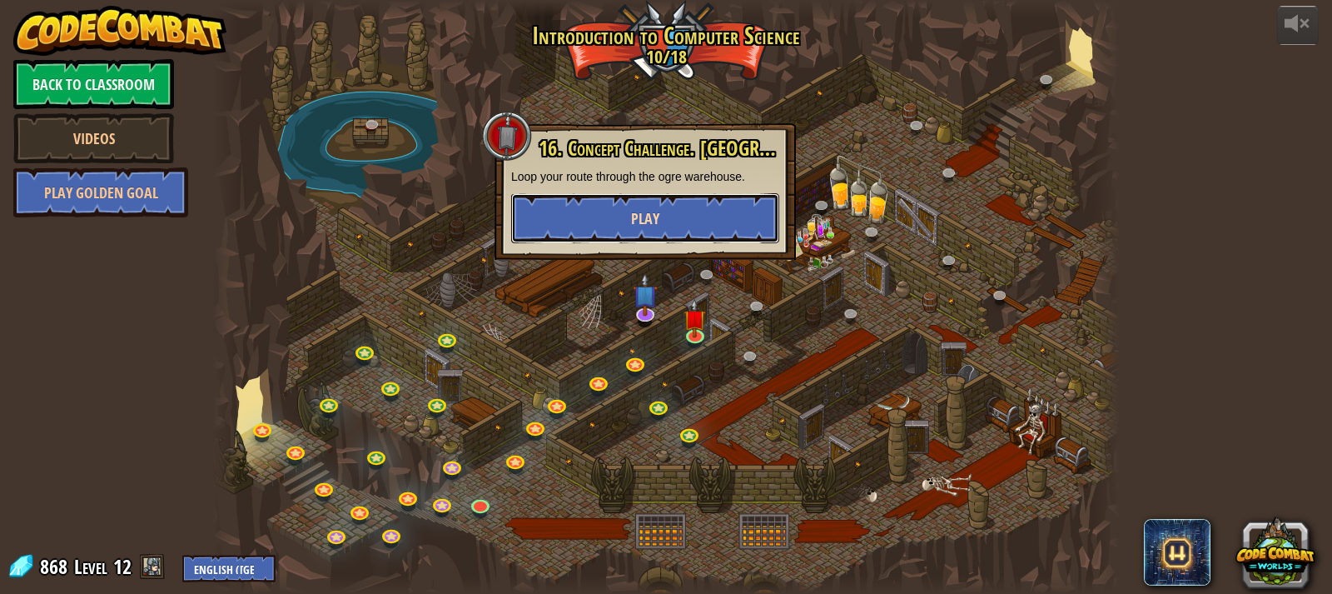
click at [610, 212] on button "Play" at bounding box center [645, 218] width 268 height 50
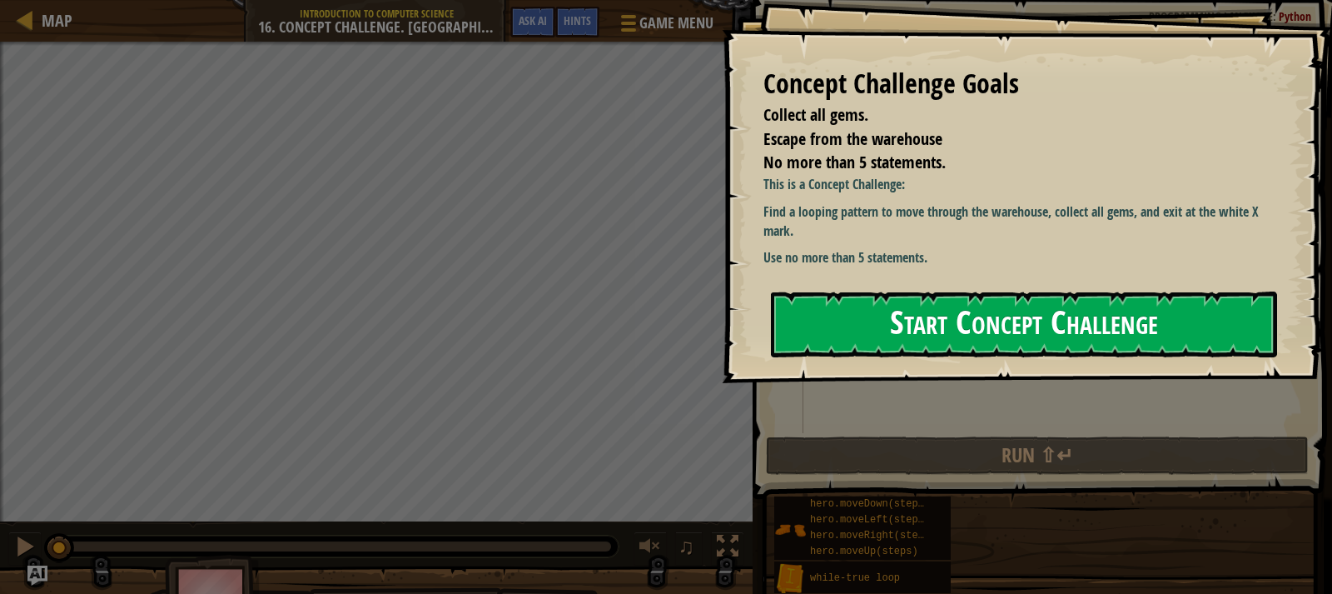
click at [808, 326] on button "Start Concept Challenge" at bounding box center [1024, 324] width 506 height 66
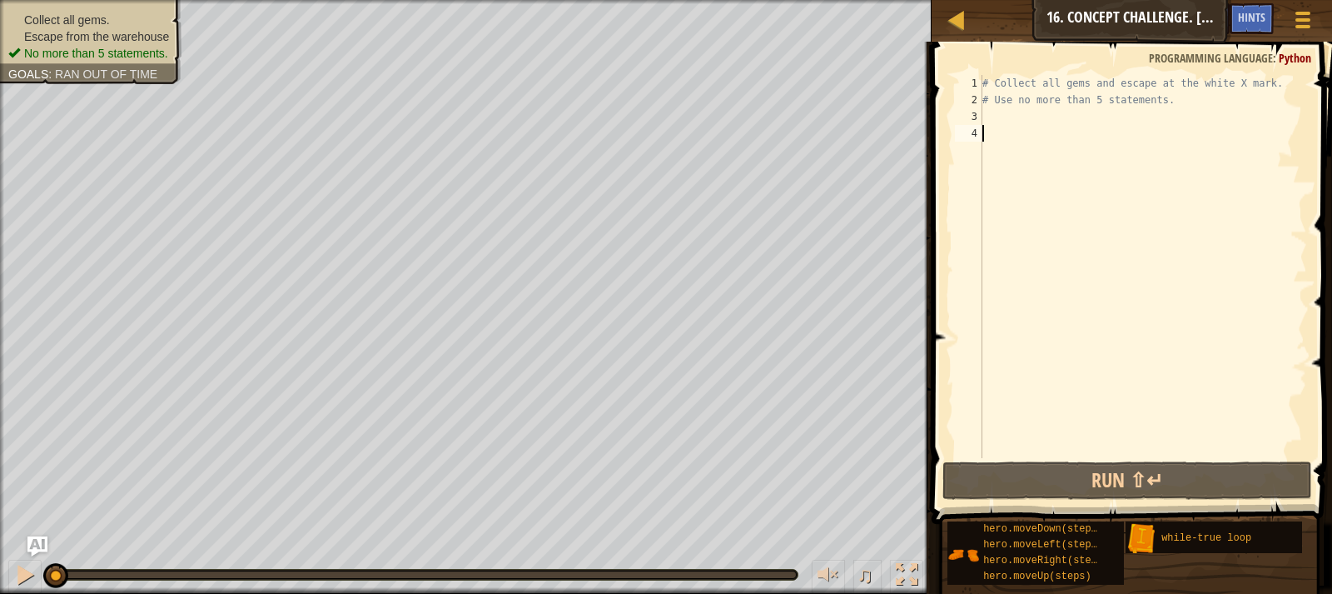
click at [1014, 119] on div "# Collect all gems and escape at the white X mark. # Use no more than 5 stateme…" at bounding box center [1143, 283] width 328 height 416
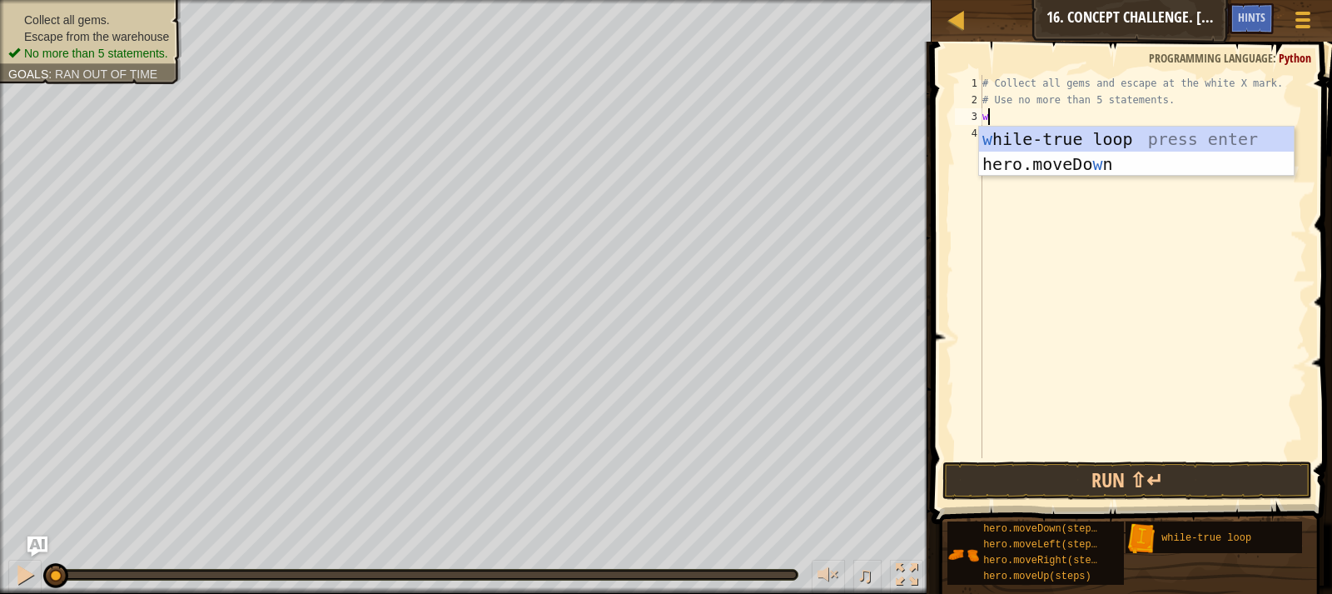
type textarea "wh"
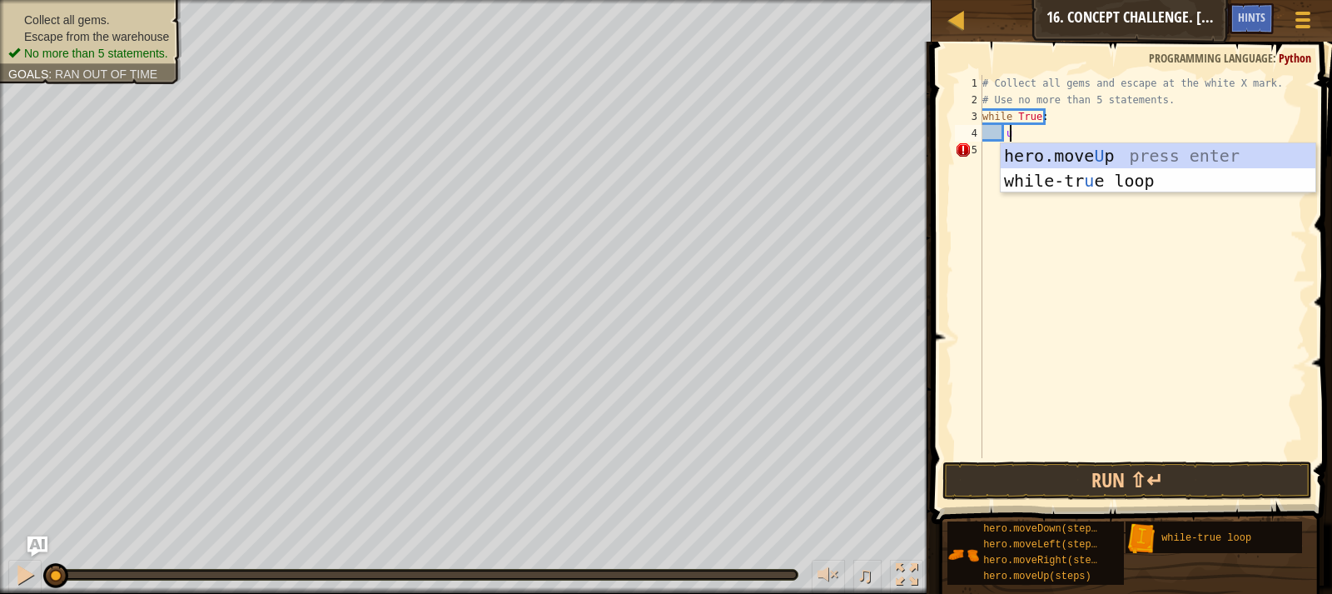
type textarea "up"
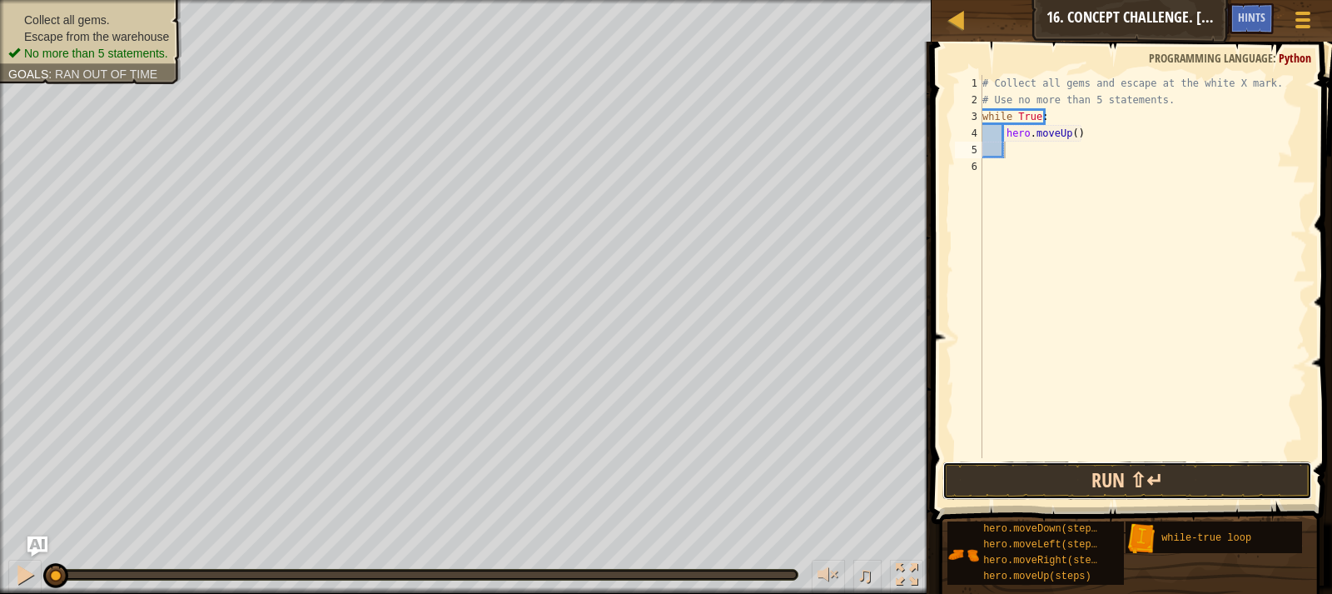
click at [1224, 473] on button "Run ⇧↵" at bounding box center [1128, 480] width 370 height 38
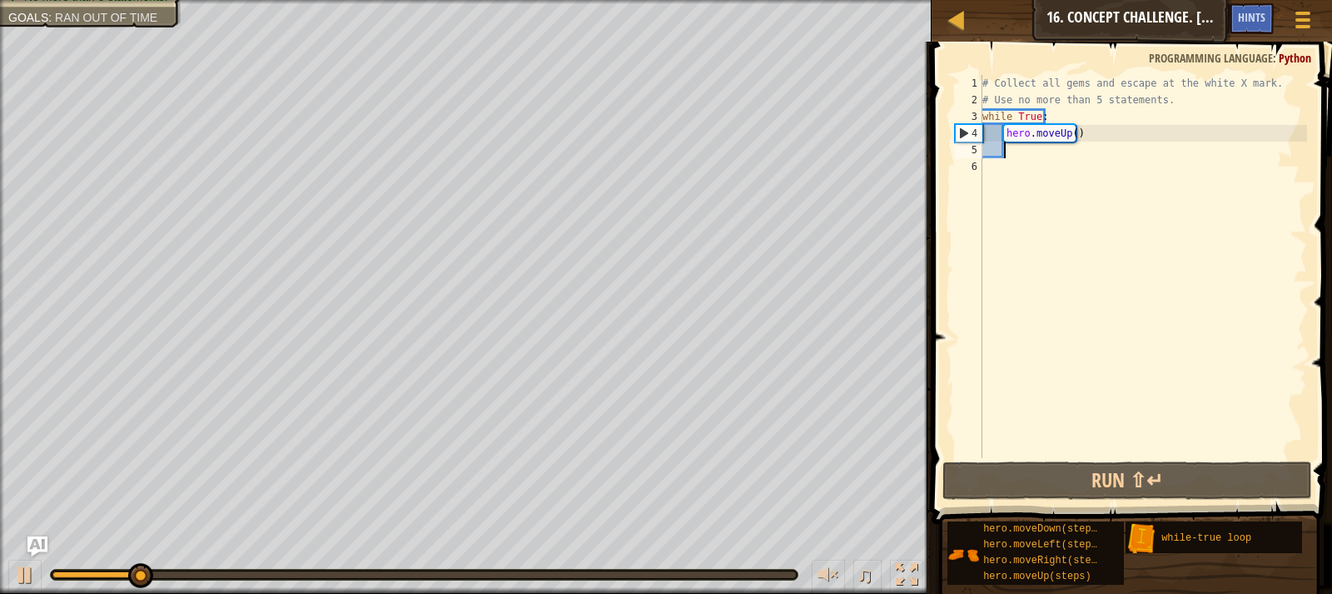
type textarea "ri"
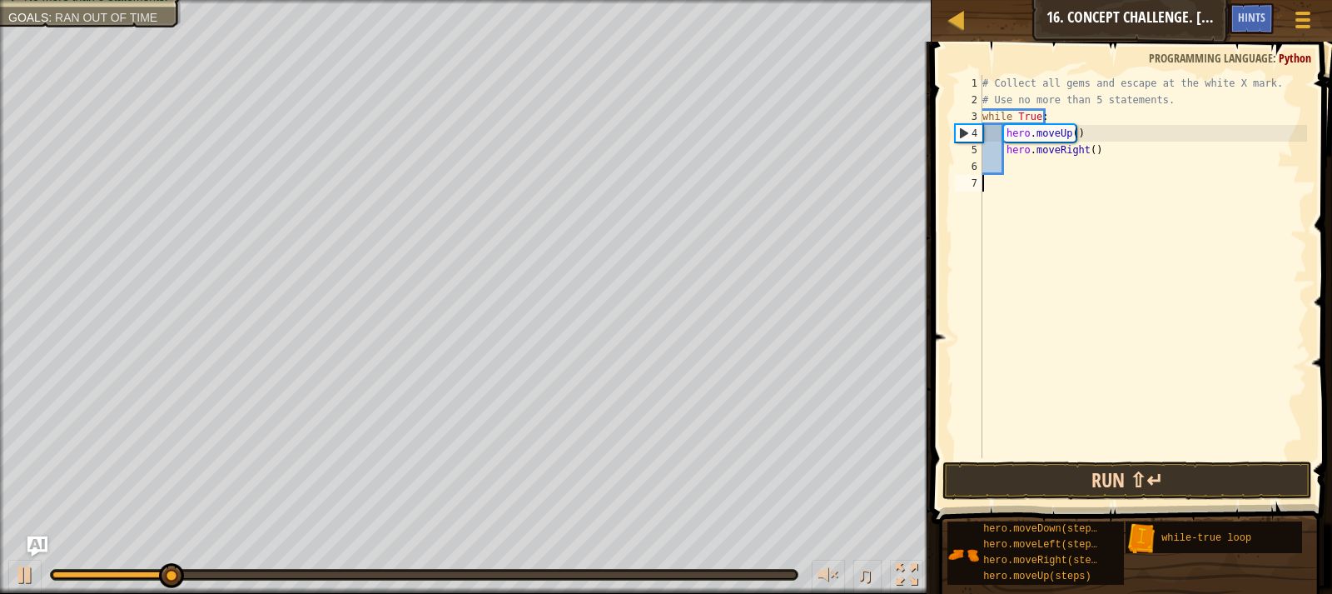
drag, startPoint x: 1236, startPoint y: 446, endPoint x: 1232, endPoint y: 474, distance: 27.8
click at [1232, 461] on div "1 2 3 4 5 6 7 # Collect all gems and escape at the white X mark. # Use no more …" at bounding box center [1130, 315] width 406 height 531
click at [1232, 474] on button "Run ⇧↵" at bounding box center [1128, 480] width 370 height 38
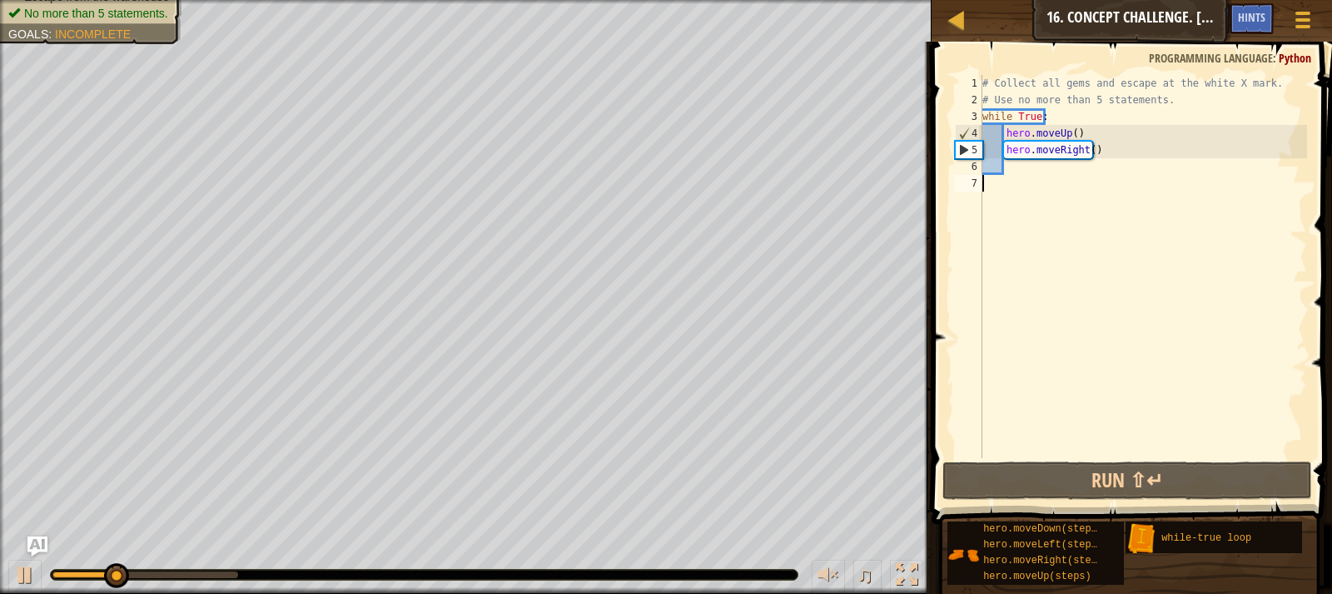
click at [1071, 133] on div "# Collect all gems and escape at the white X mark. # Use no more than 5 stateme…" at bounding box center [1143, 283] width 328 height 416
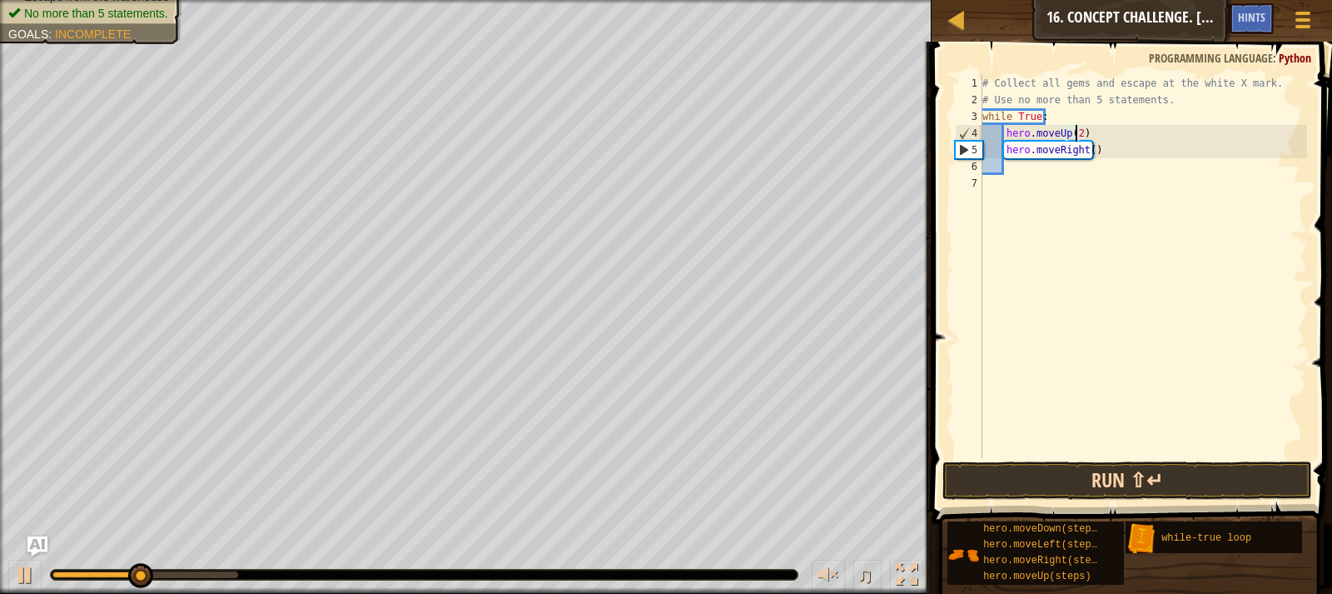
type textarea "hero.moveUp(2)"
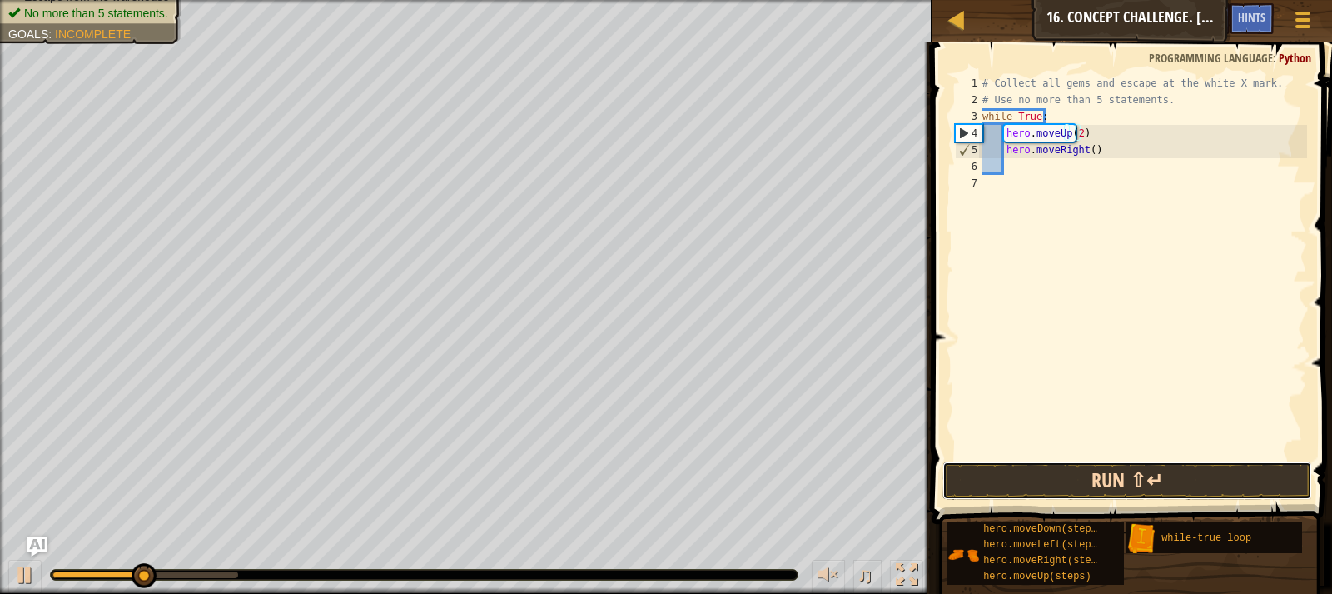
click at [1088, 478] on button "Run ⇧↵" at bounding box center [1128, 480] width 370 height 38
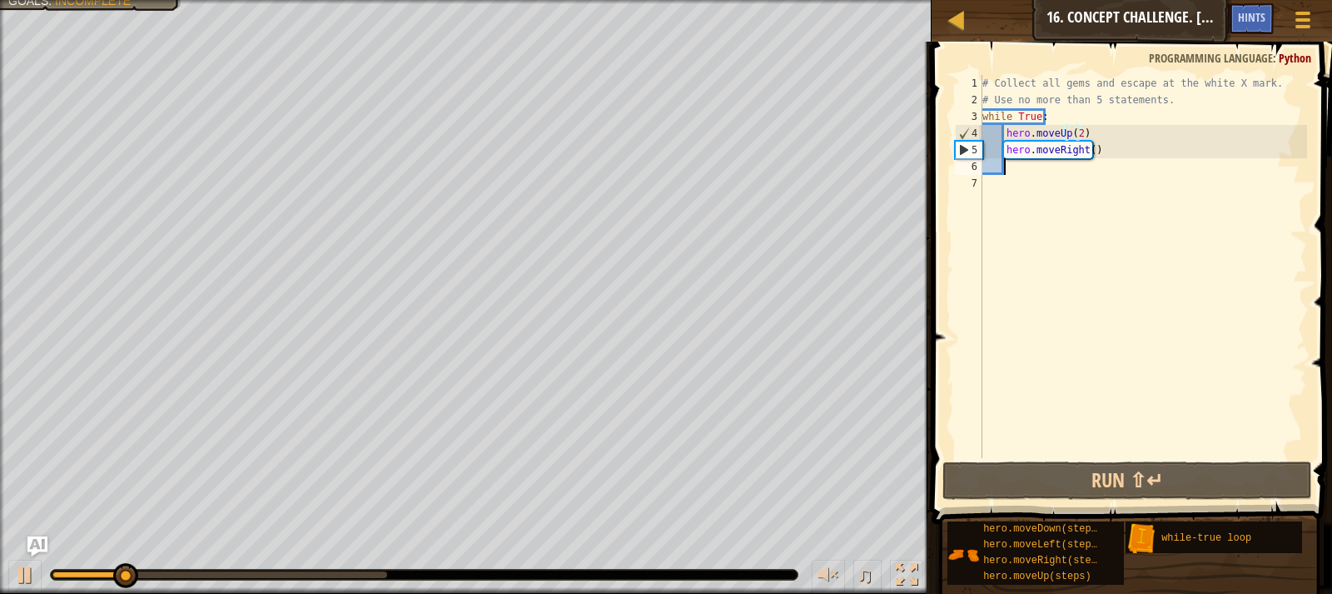
click at [1051, 167] on div "# Collect all gems and escape at the white X mark. # Use no more than 5 stateme…" at bounding box center [1143, 283] width 328 height 416
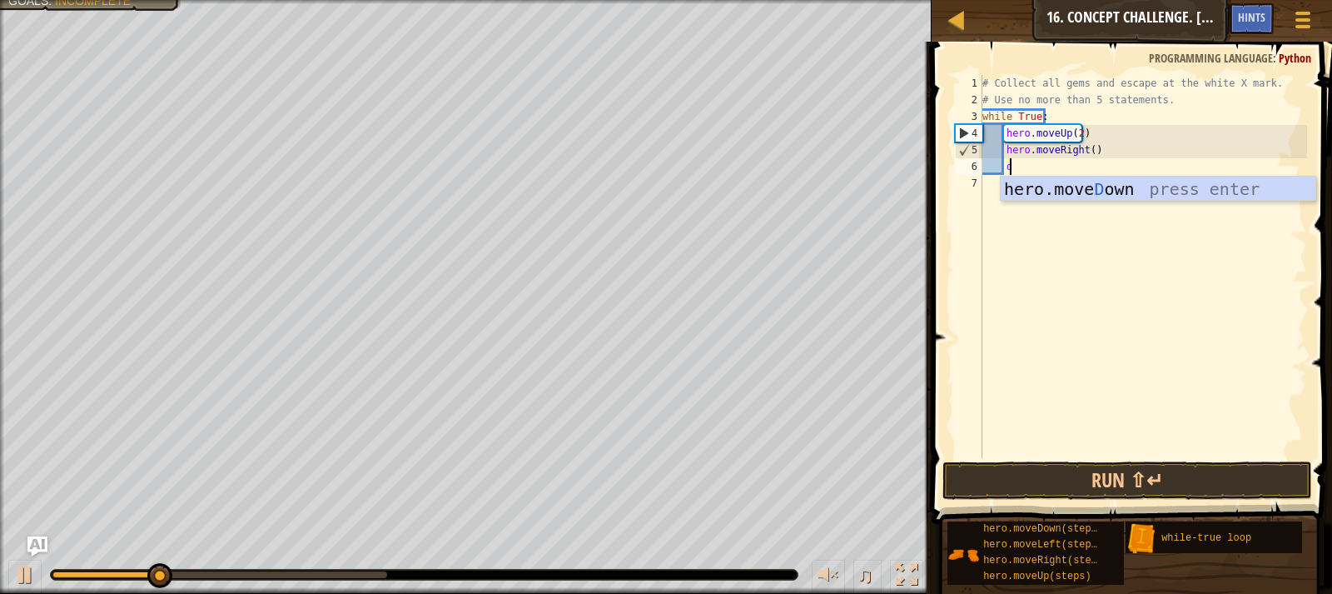
type textarea "do"
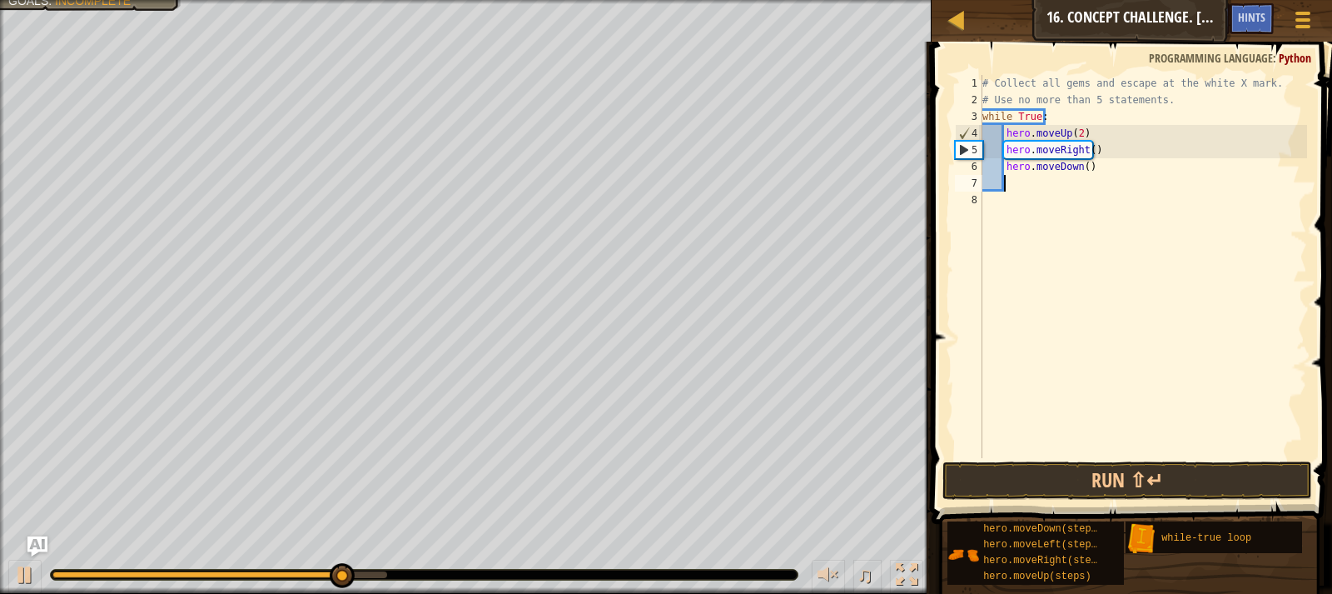
click at [1087, 153] on div "# Collect all gems and escape at the white X mark. # Use no more than 5 stateme…" at bounding box center [1143, 283] width 328 height 416
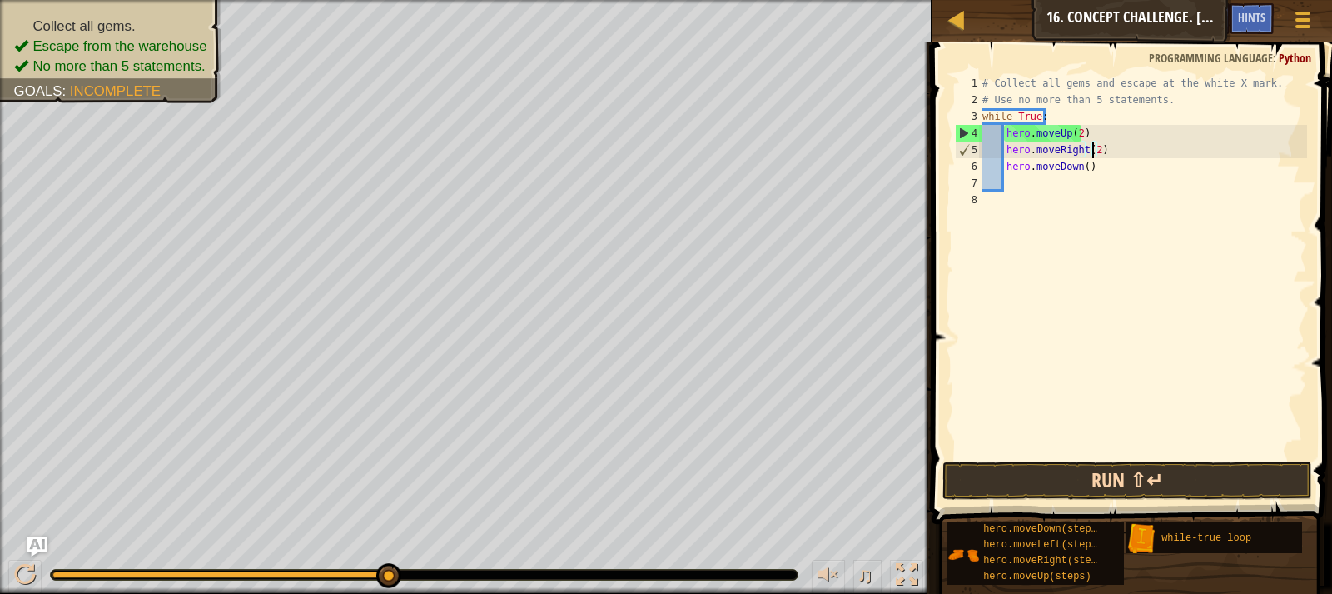
type textarea "hero.moveRight(2)"
click at [1068, 485] on button "Run ⇧↵" at bounding box center [1128, 480] width 370 height 38
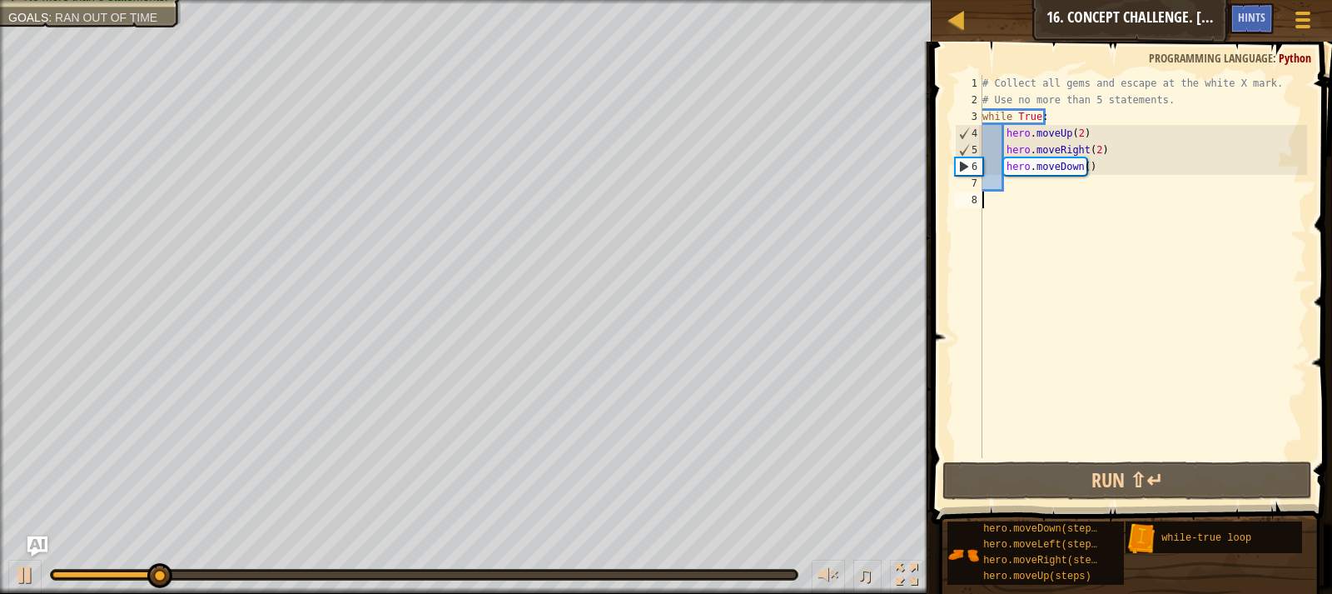
click at [1052, 192] on div "# Collect all gems and escape at the white X mark. # Use no more than 5 stateme…" at bounding box center [1143, 283] width 328 height 416
click at [1044, 175] on div "# Collect all gems and escape at the white X mark. # Use no more than 5 stateme…" at bounding box center [1143, 283] width 328 height 416
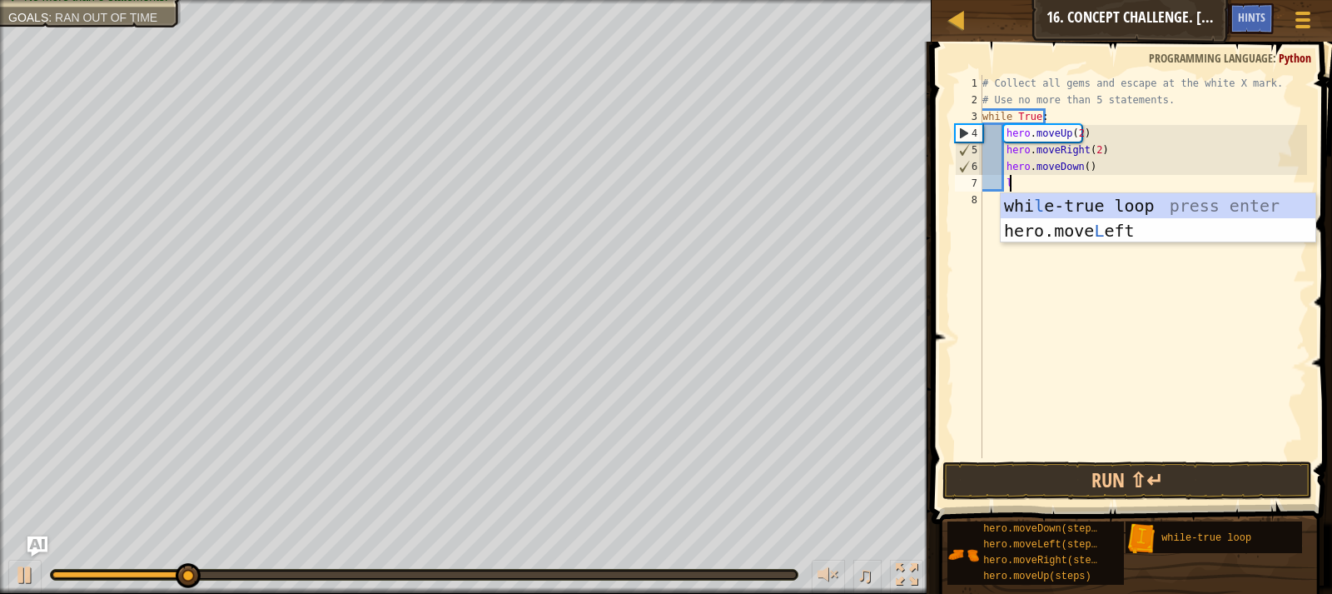
type textarea "le"
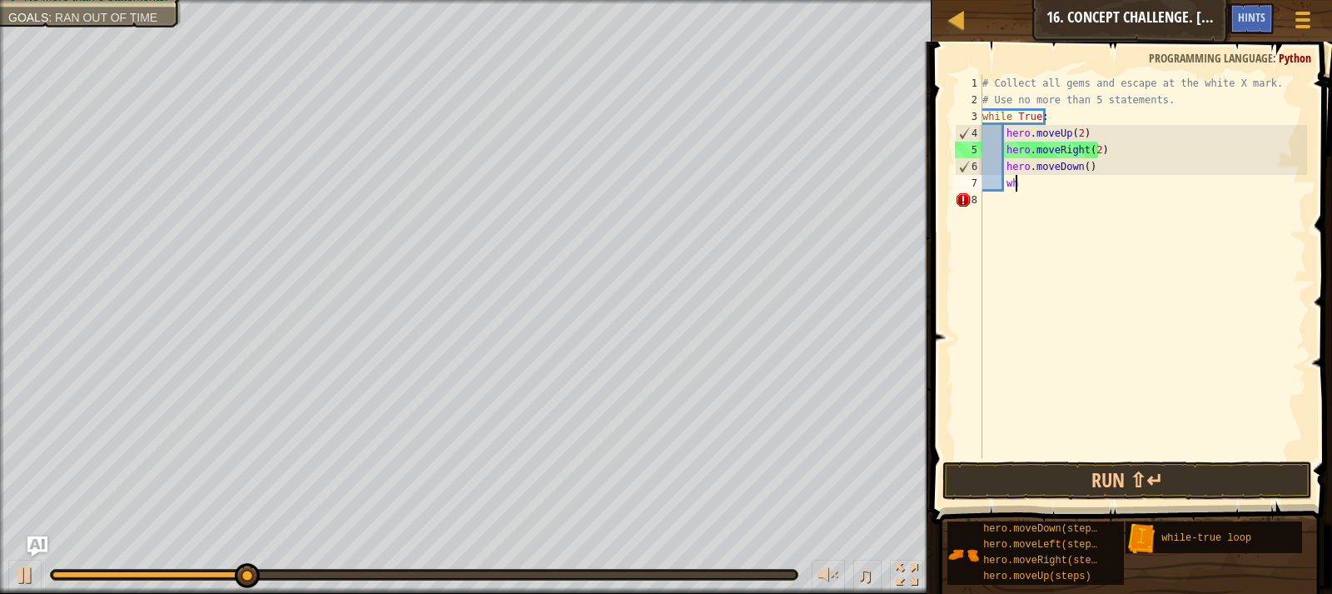
type textarea "w"
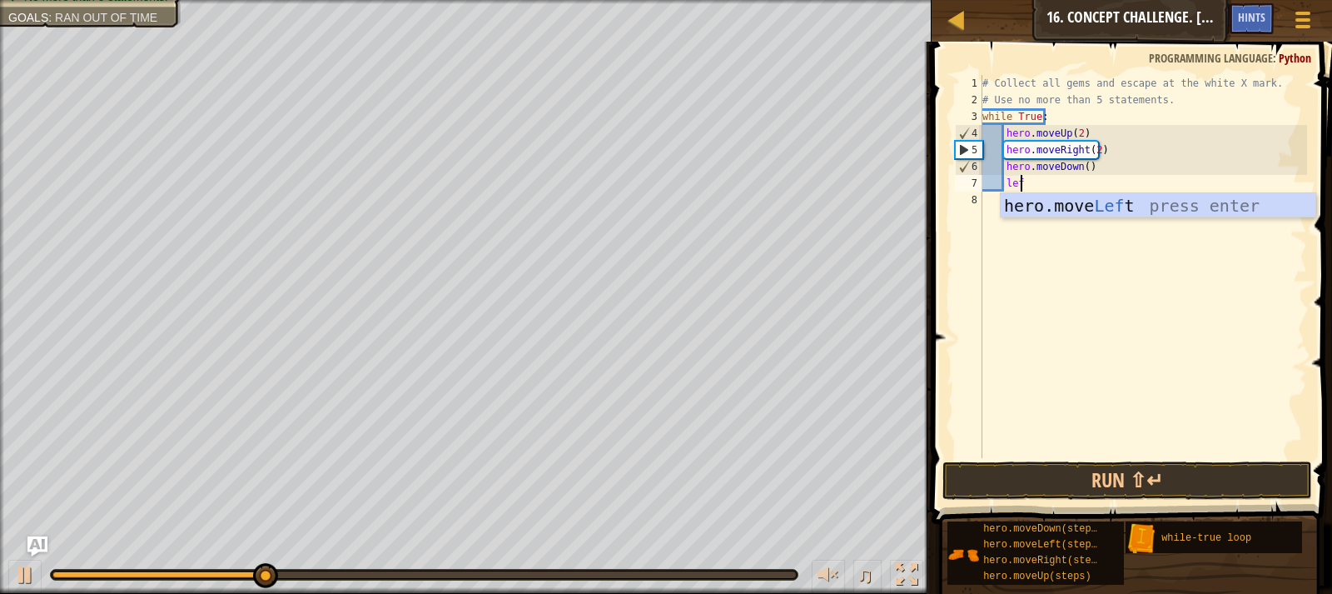
type textarea "left"
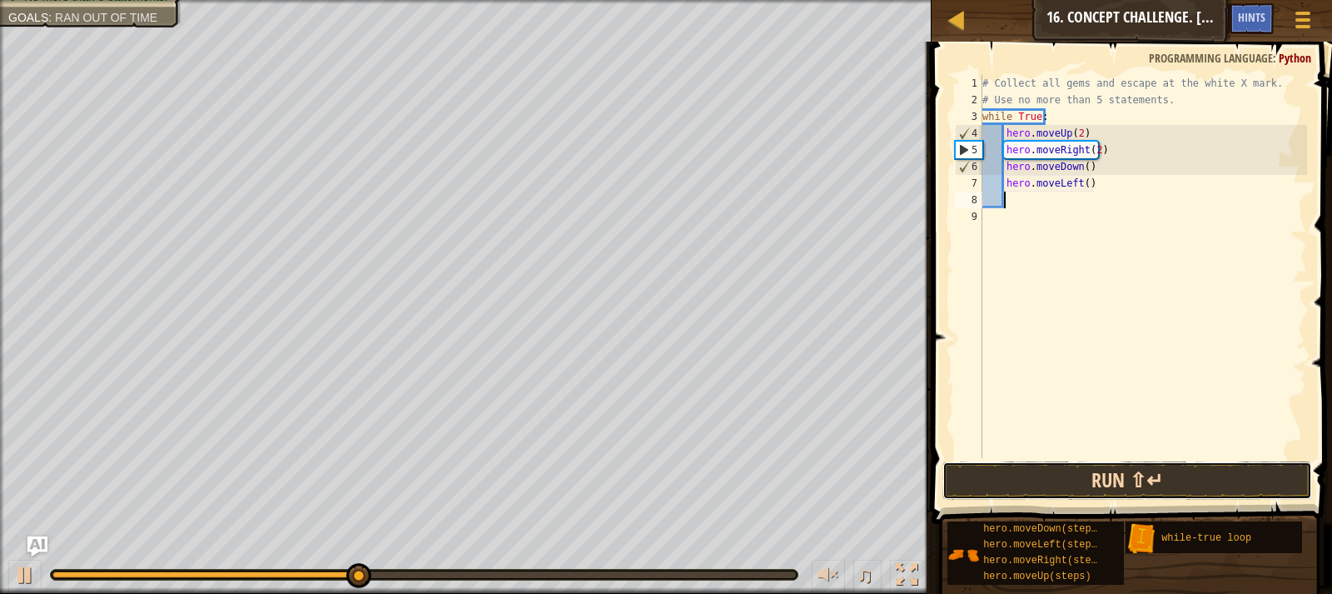
click at [1108, 489] on button "Run ⇧↵" at bounding box center [1128, 480] width 370 height 38
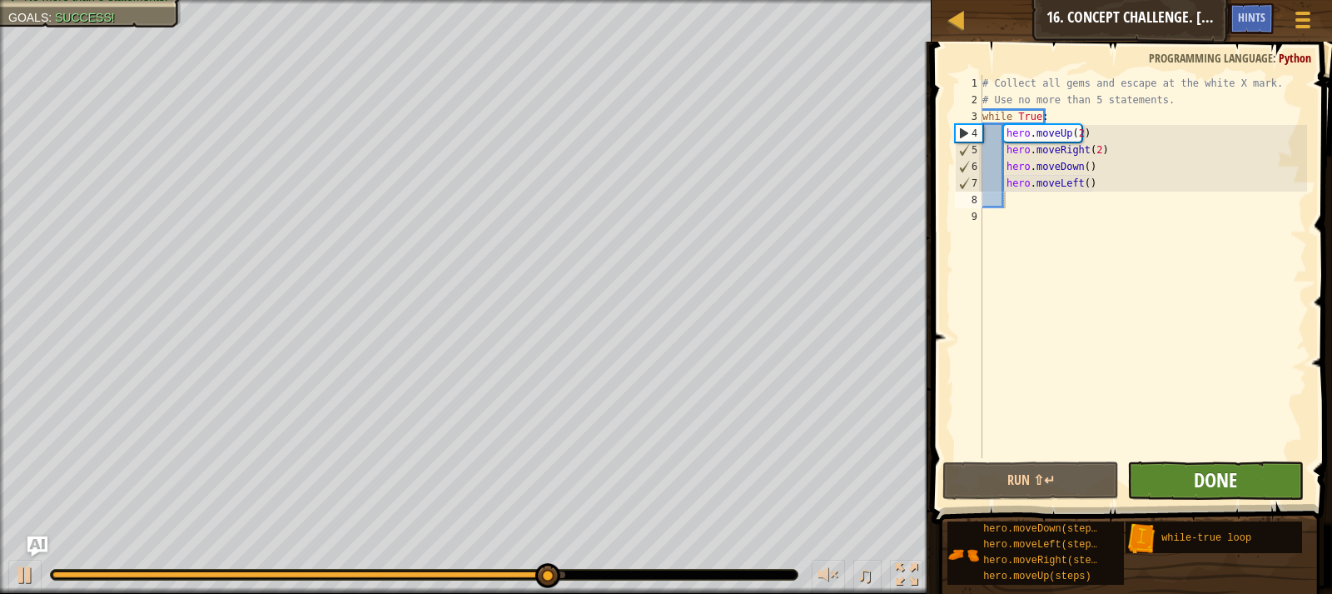
drag, startPoint x: 1228, startPoint y: 460, endPoint x: 1222, endPoint y: 471, distance: 13.4
click at [1228, 466] on div "1 2 3 4 5 6 7 8 9 # Collect all gems and escape at the white X mark. # Use no m…" at bounding box center [1130, 315] width 406 height 531
click at [1221, 471] on span "Done" at bounding box center [1215, 479] width 43 height 27
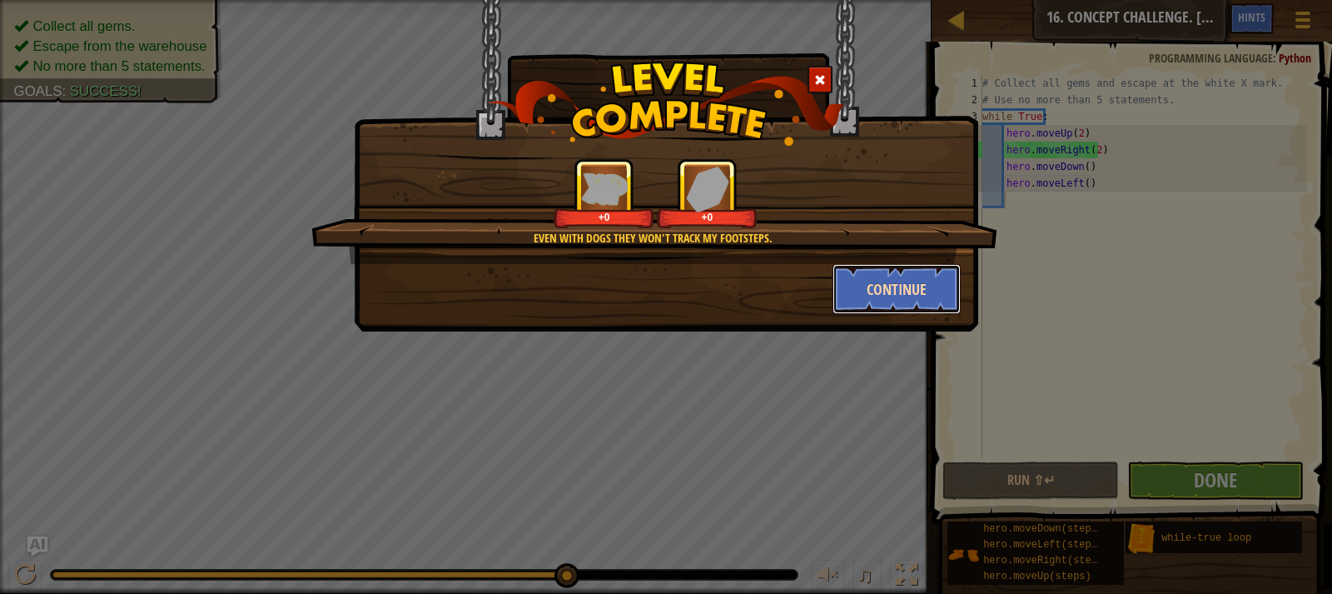
click at [897, 274] on button "Continue" at bounding box center [897, 289] width 129 height 50
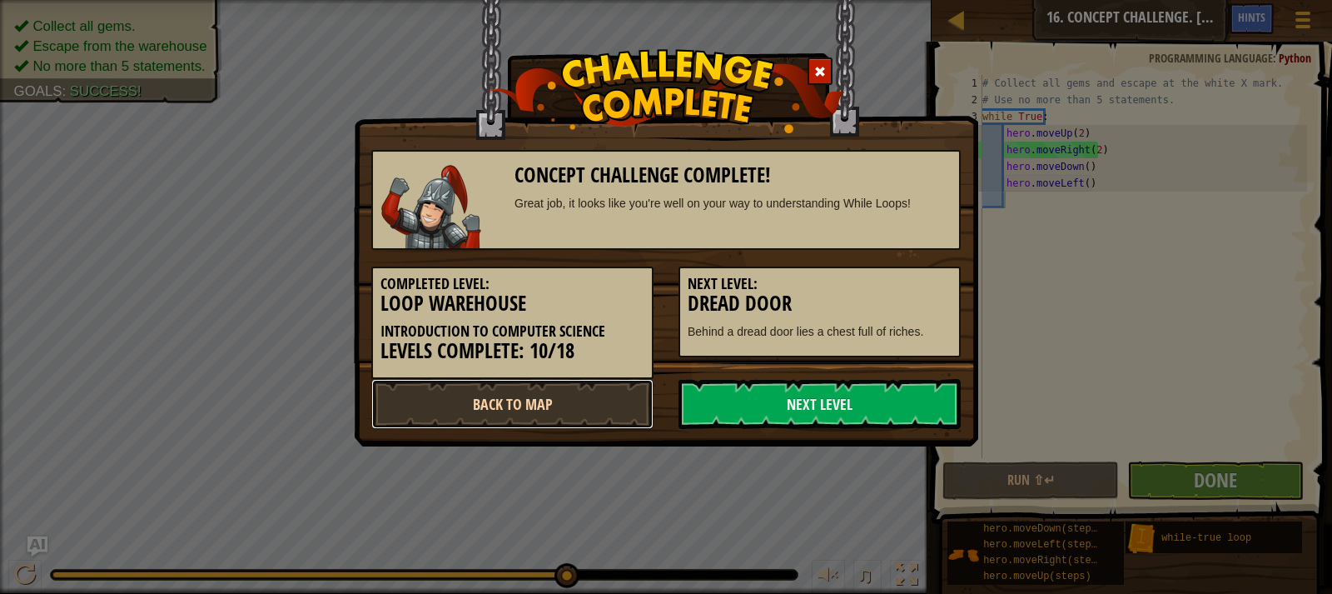
click at [621, 400] on link "Back to Map" at bounding box center [512, 404] width 282 height 50
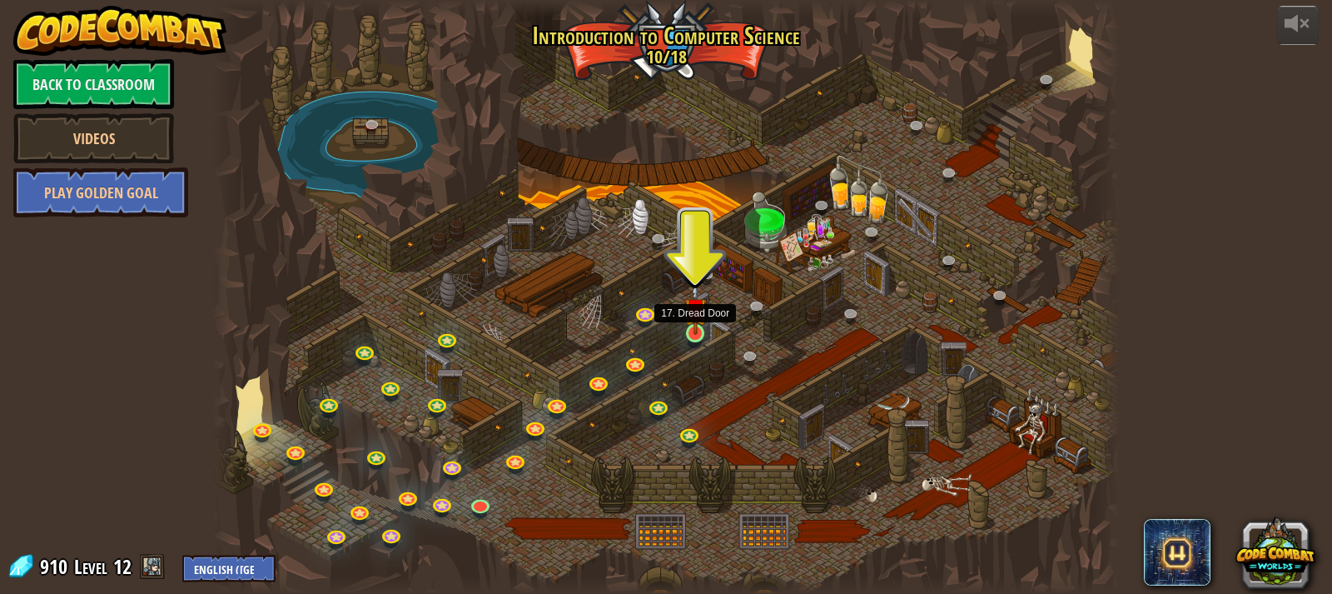
click at [693, 332] on img at bounding box center [696, 309] width 22 height 52
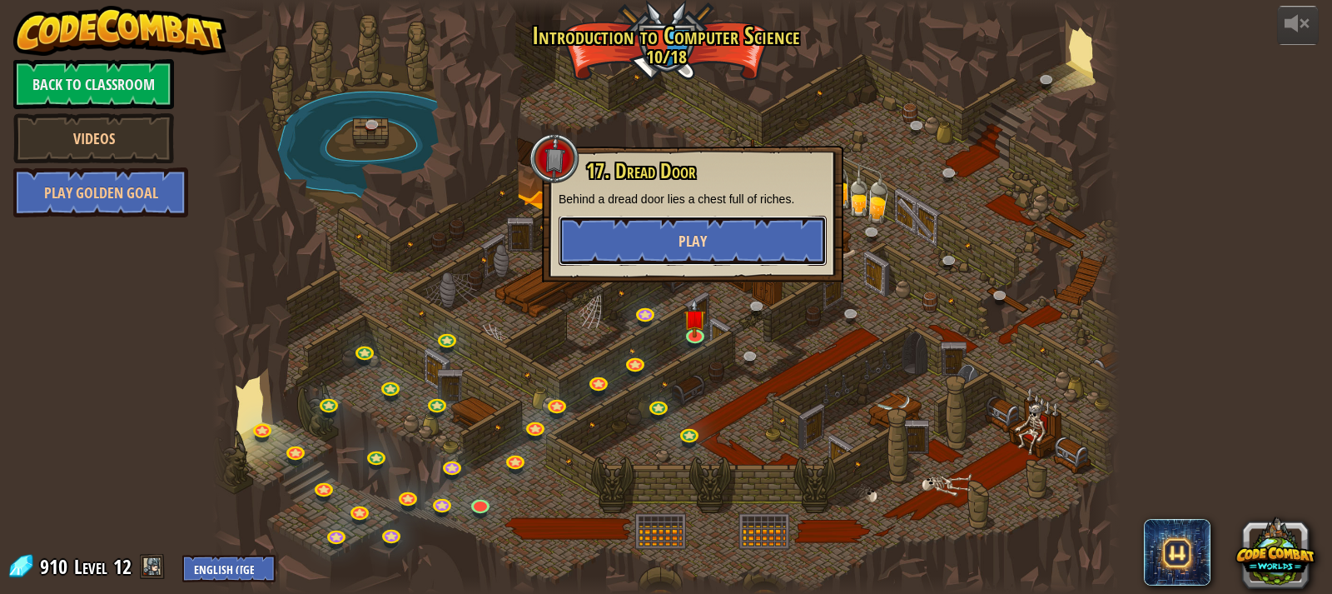
click at [716, 224] on button "Play" at bounding box center [693, 241] width 268 height 50
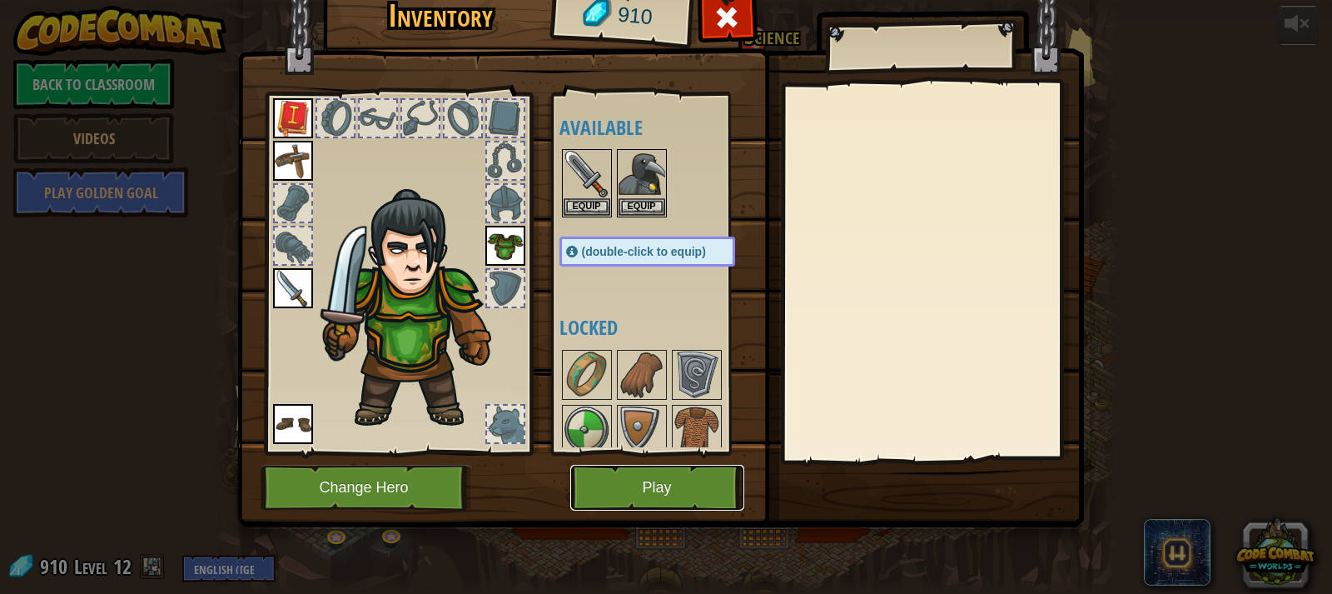
click at [627, 484] on button "Play" at bounding box center [657, 488] width 174 height 46
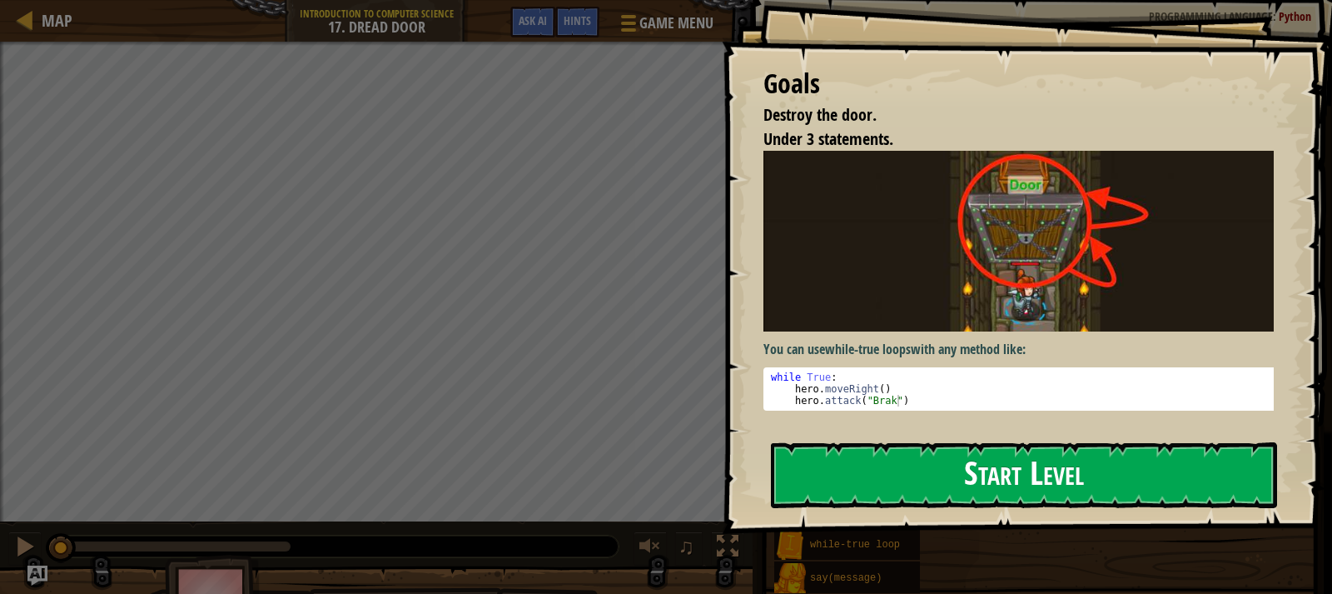
click at [921, 471] on button "Start Level" at bounding box center [1024, 475] width 506 height 66
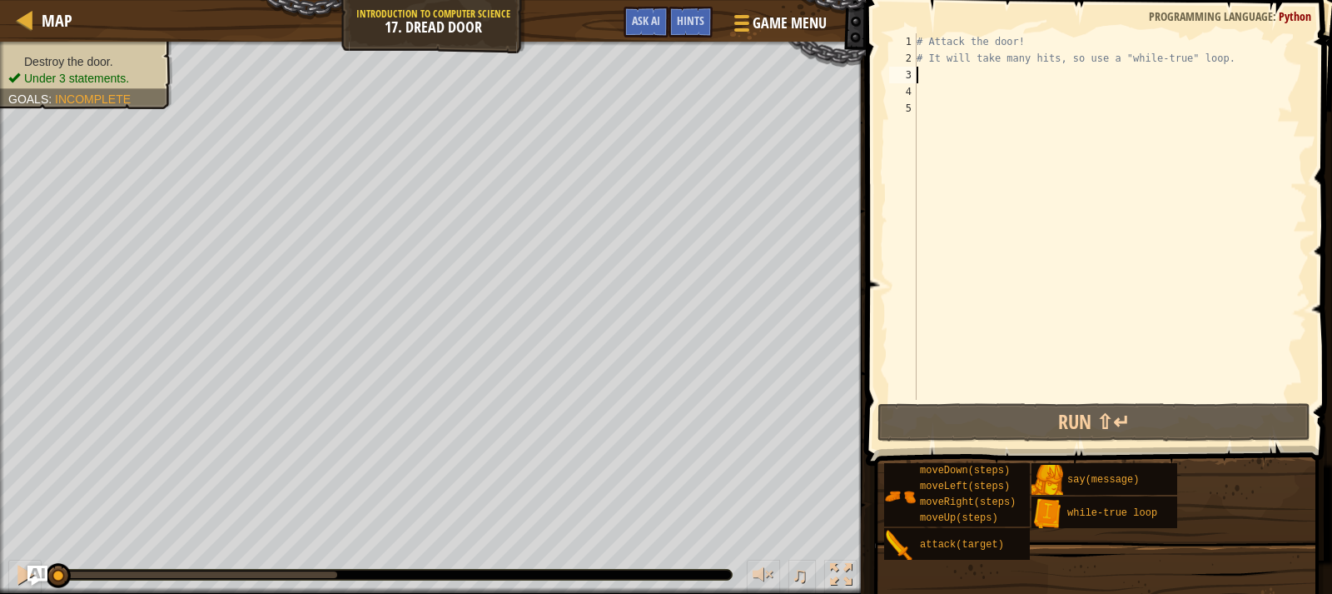
click at [974, 73] on div "# Attack the door! # It will take many hits, so use a "while-true" loop." at bounding box center [1111, 233] width 394 height 400
type textarea "wh"
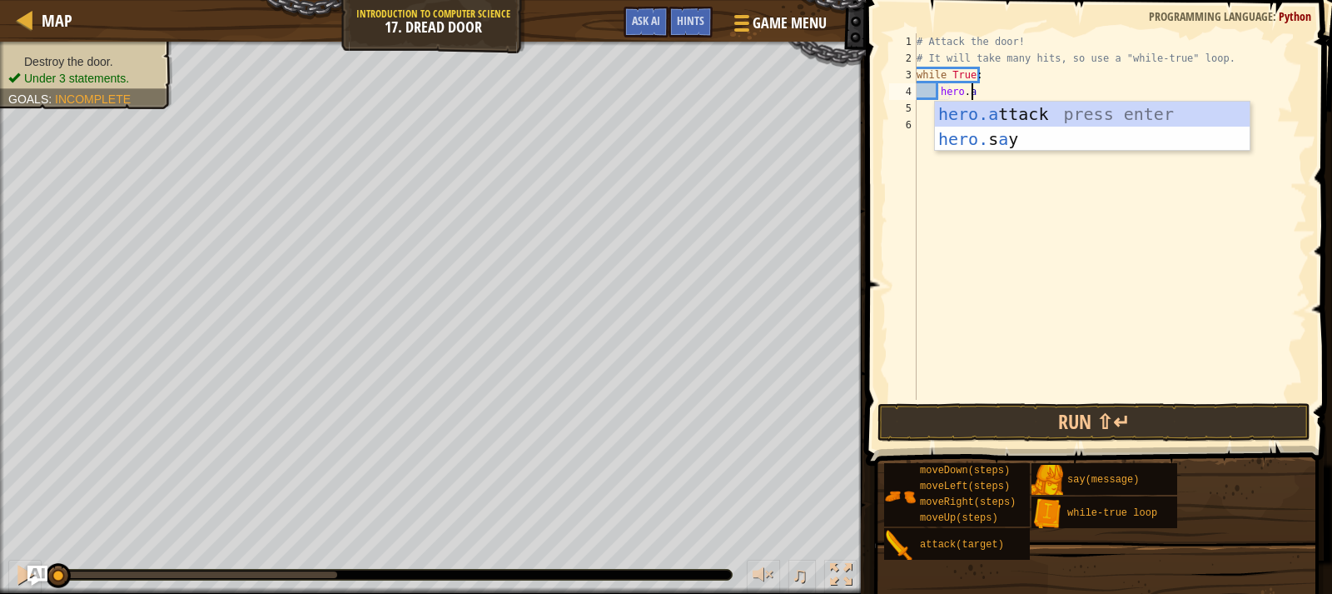
scroll to position [7, 4]
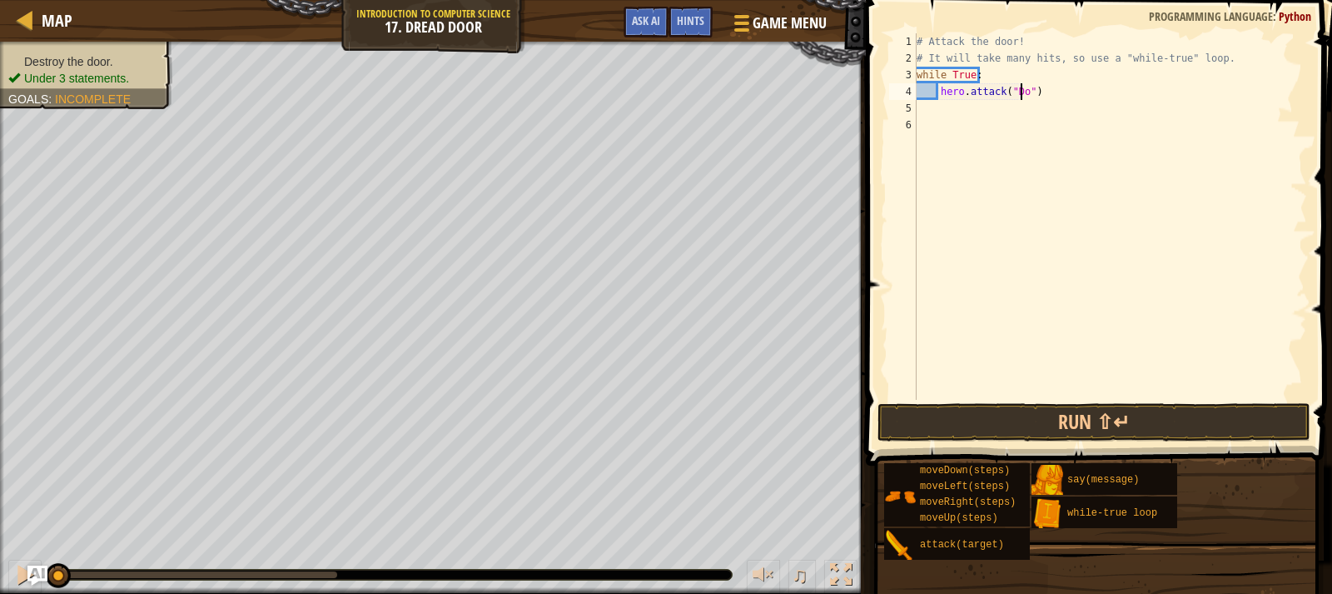
type textarea "hero.attack("Door")"
click at [1083, 412] on button "Run ⇧↵" at bounding box center [1094, 422] width 433 height 38
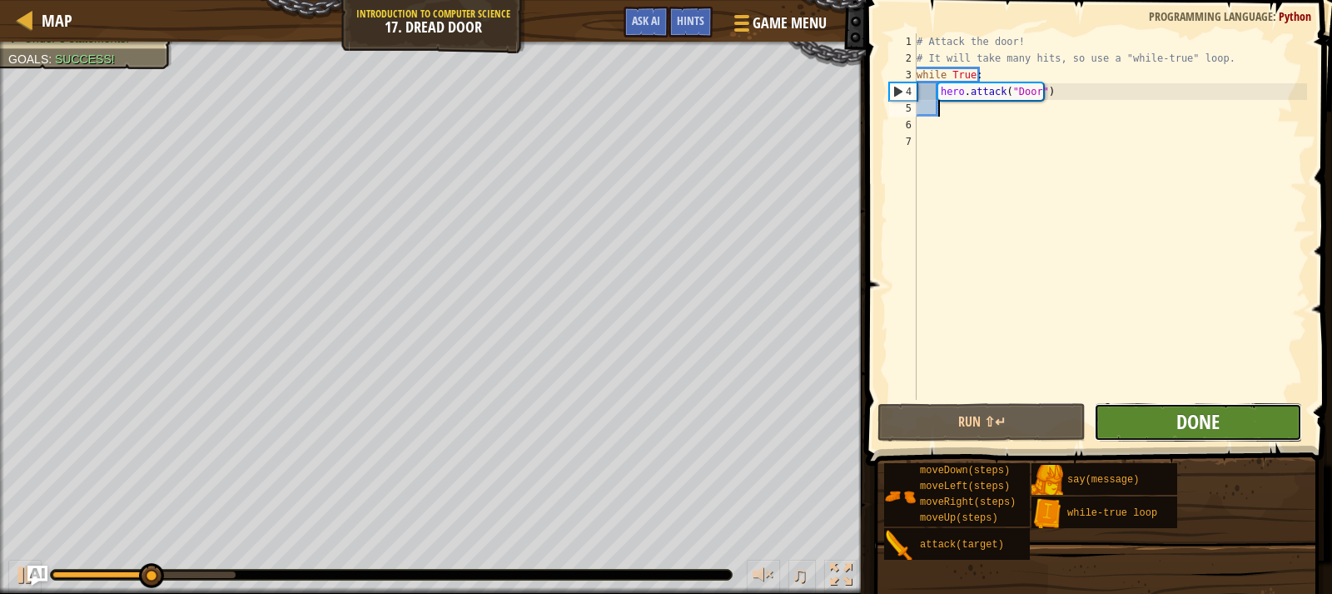
click at [1185, 431] on span "Done" at bounding box center [1198, 421] width 43 height 27
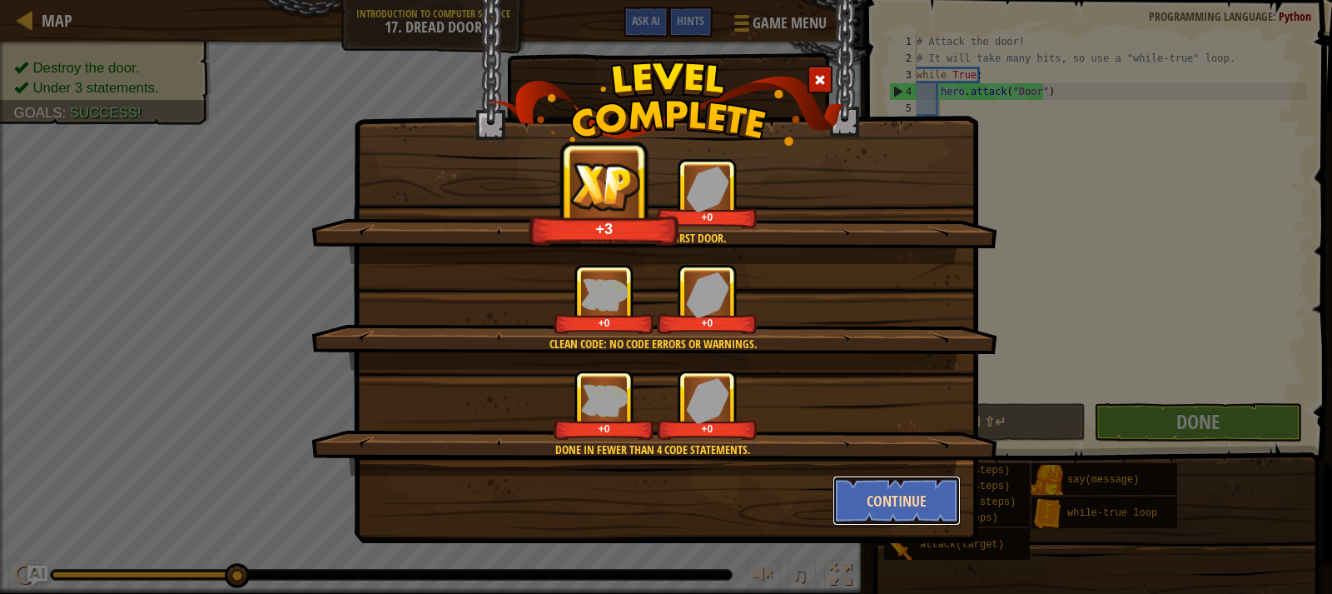
click at [883, 479] on button "Continue" at bounding box center [897, 501] width 129 height 50
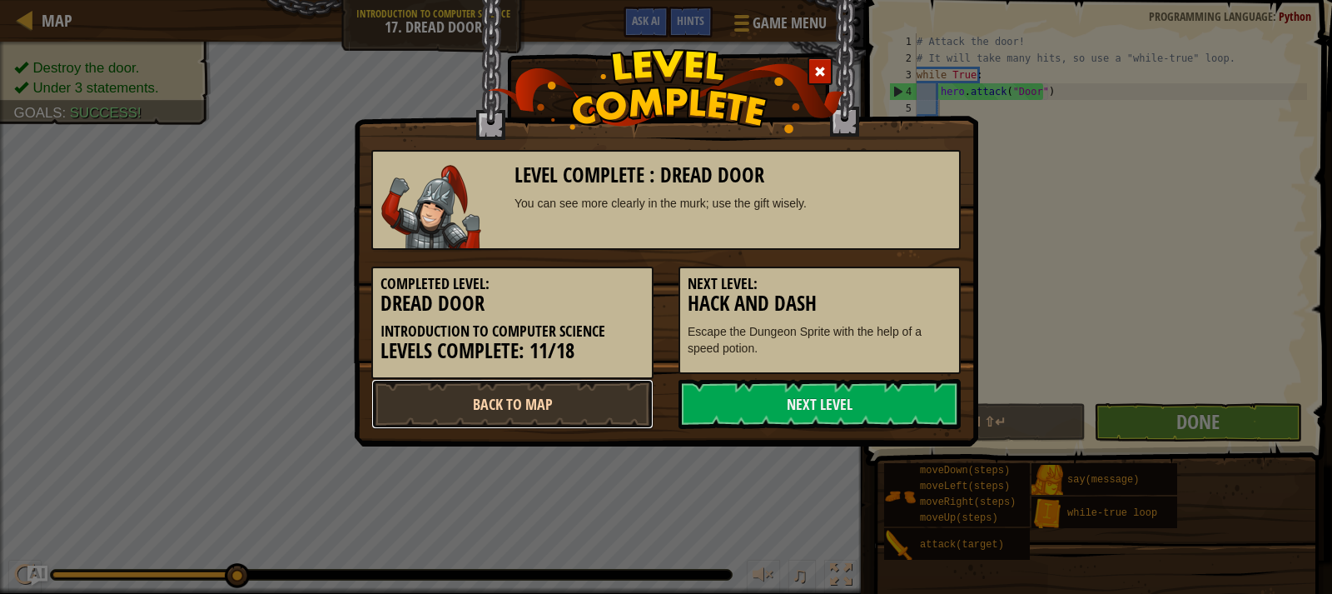
click at [514, 396] on link "Back to Map" at bounding box center [512, 404] width 282 height 50
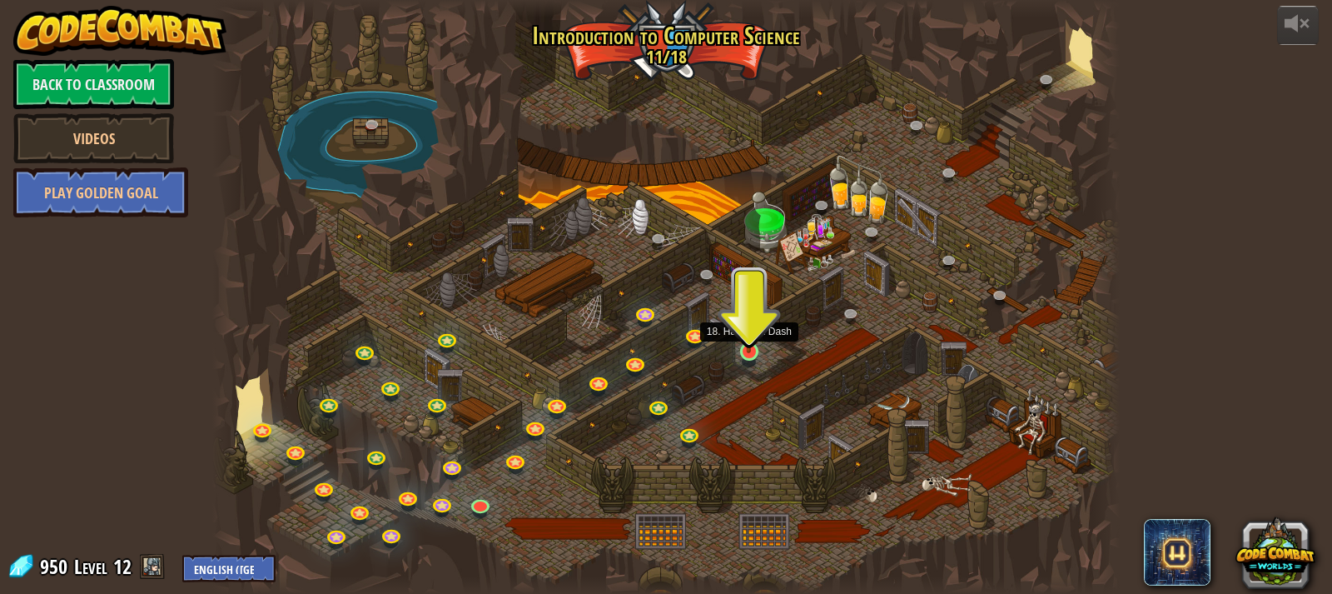
click at [749, 348] on img at bounding box center [749, 328] width 22 height 52
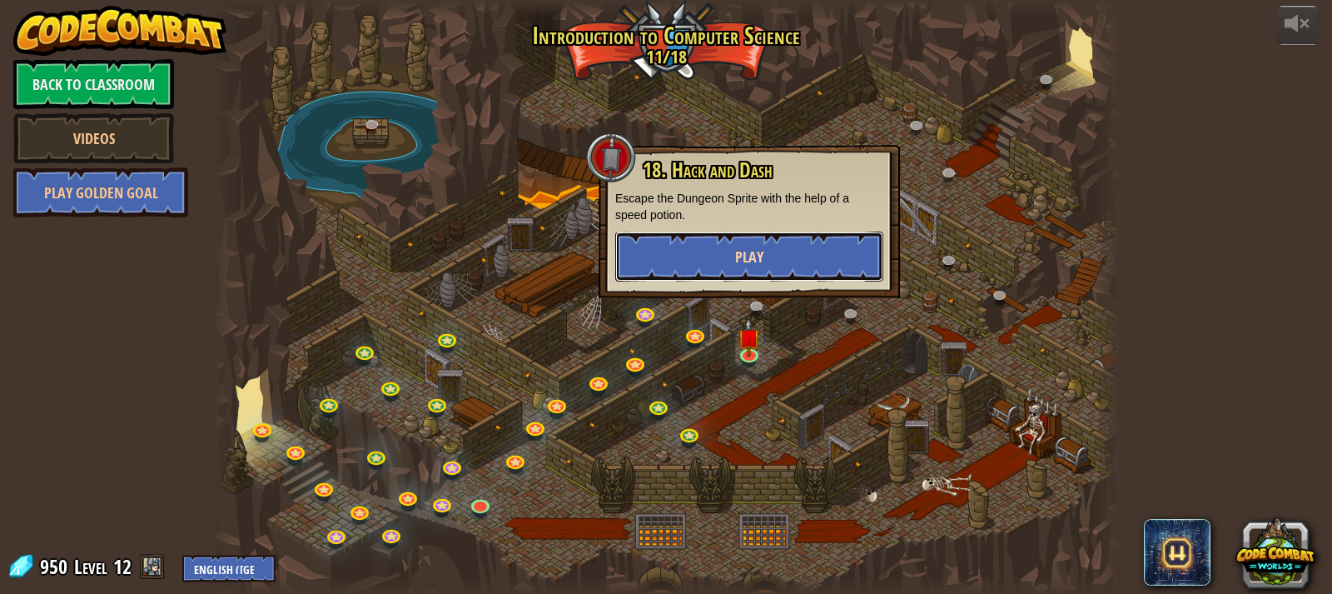
click at [756, 247] on span "Play" at bounding box center [749, 256] width 28 height 21
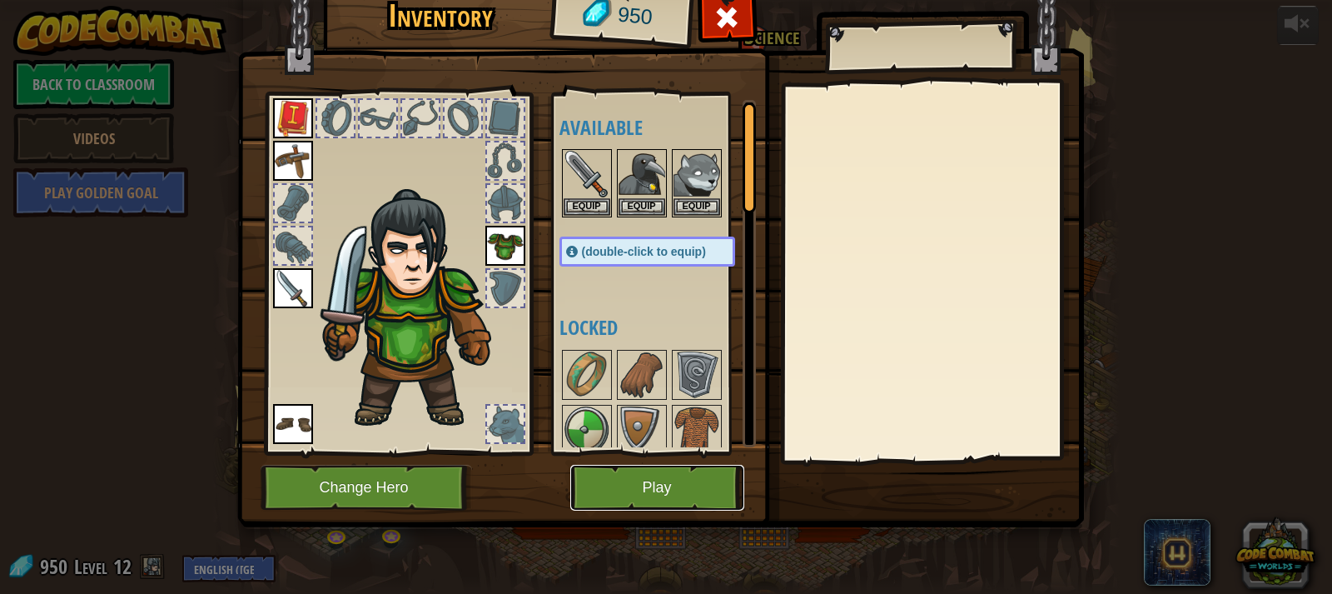
click at [695, 478] on button "Play" at bounding box center [657, 488] width 174 height 46
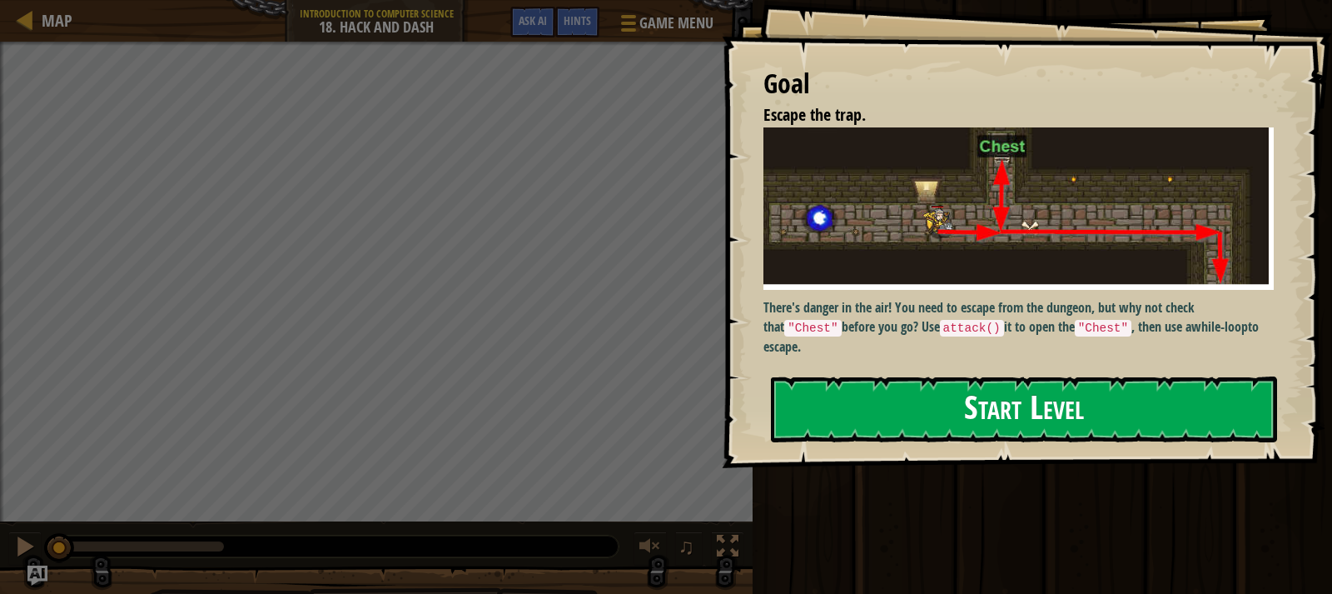
click at [988, 406] on button "Start Level" at bounding box center [1024, 409] width 506 height 66
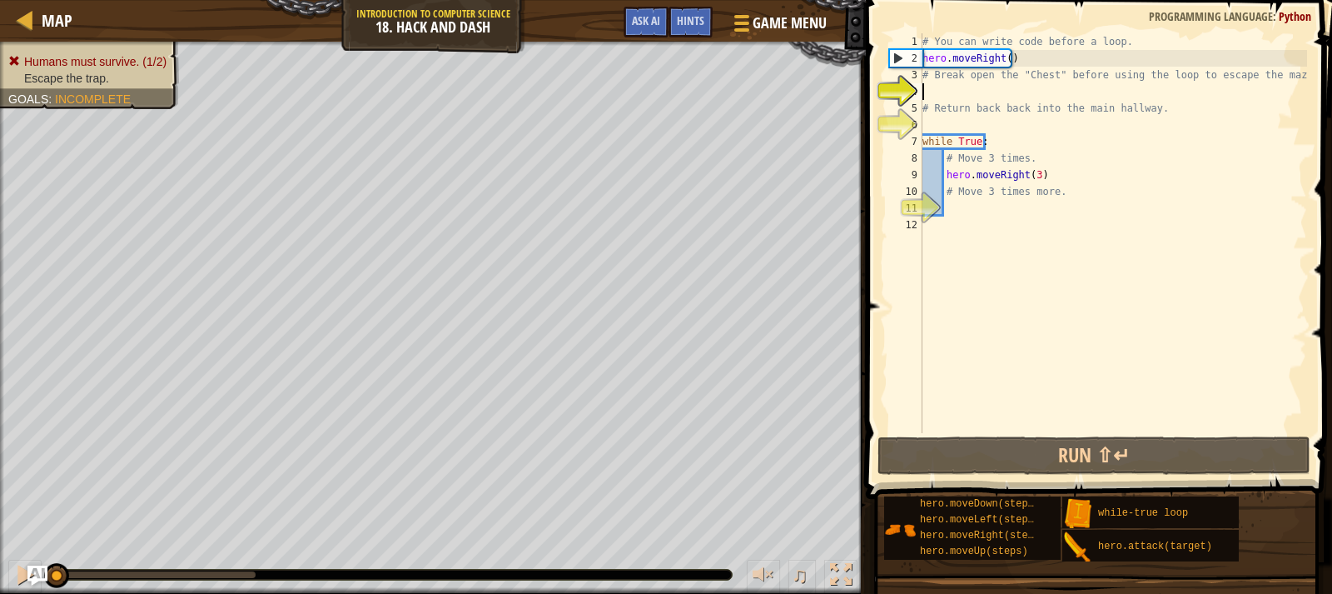
type textarea "u"
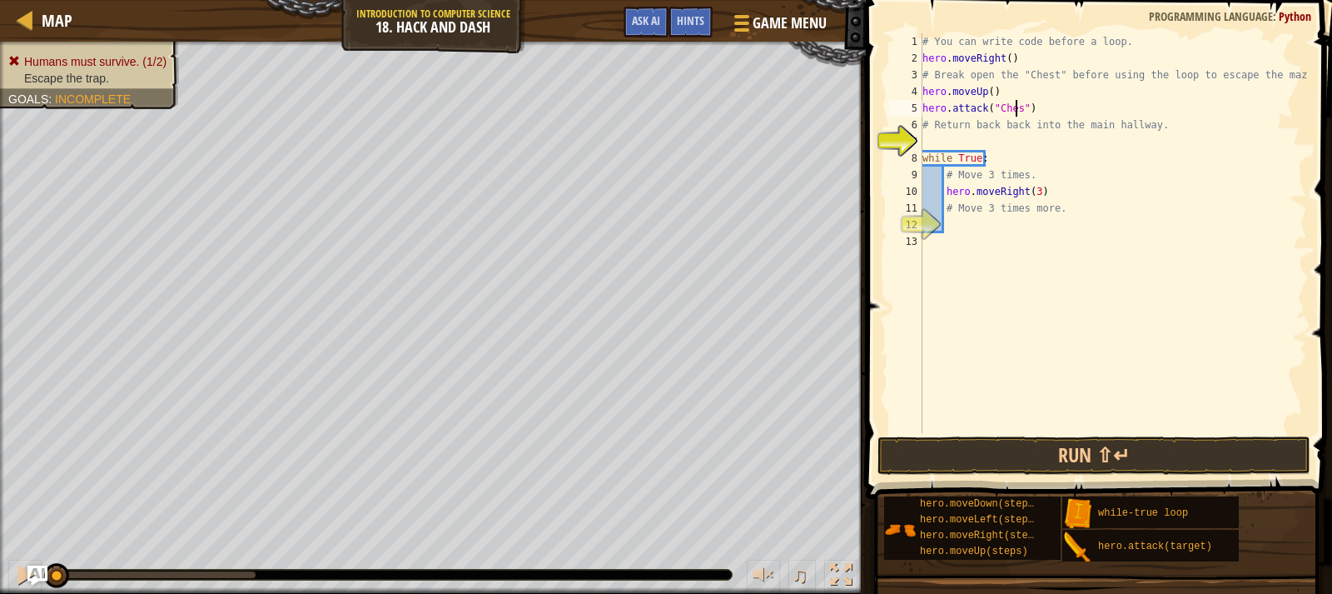
scroll to position [7, 8]
type textarea "hero.attack("Chest")"
click at [1024, 444] on button "Run ⇧↵" at bounding box center [1094, 455] width 433 height 38
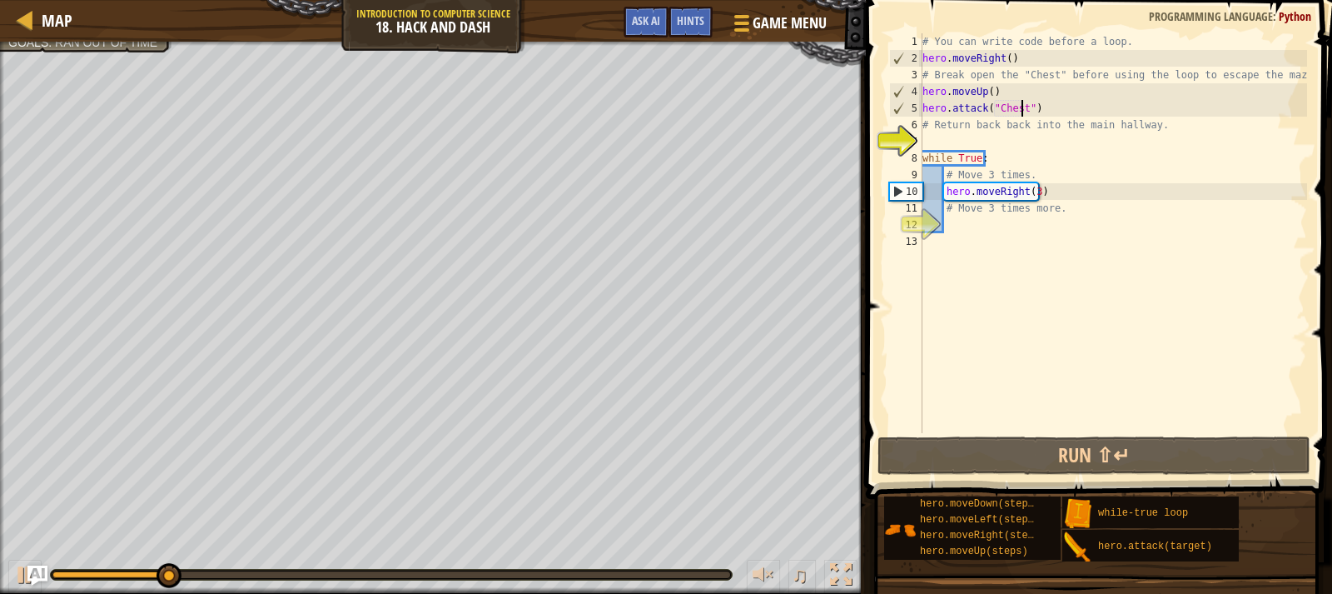
click at [975, 136] on div "# You can write code before a loop. hero . moveRight ( ) # Break open the "Ches…" at bounding box center [1113, 249] width 388 height 433
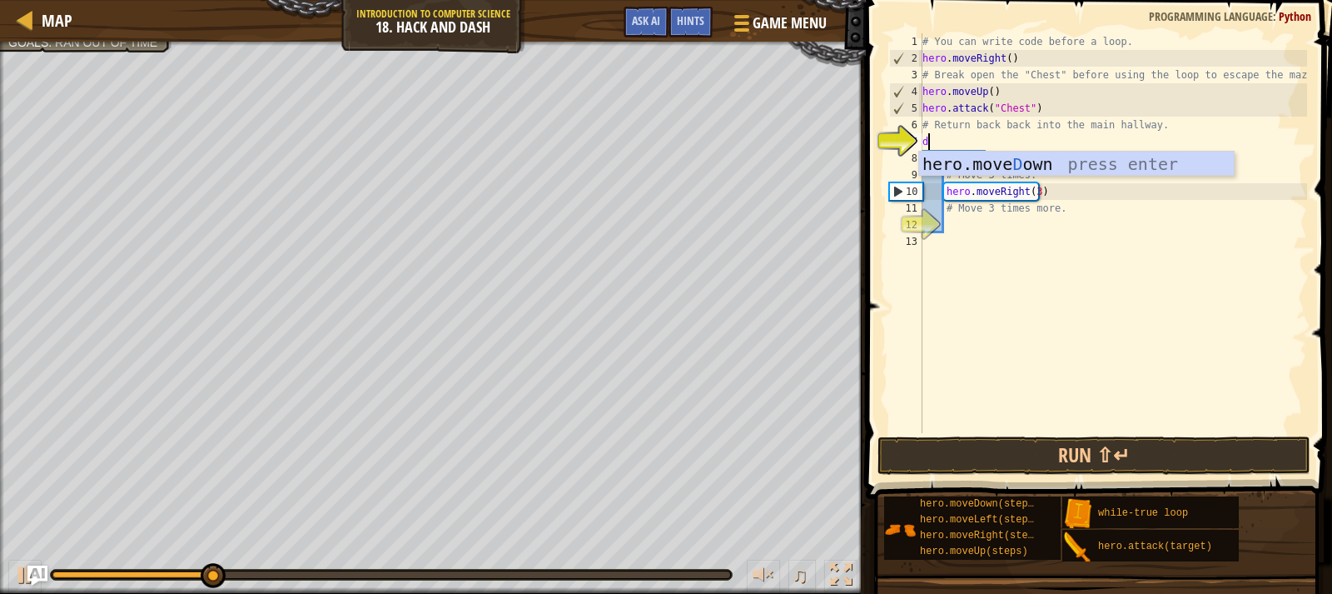
type textarea "do"
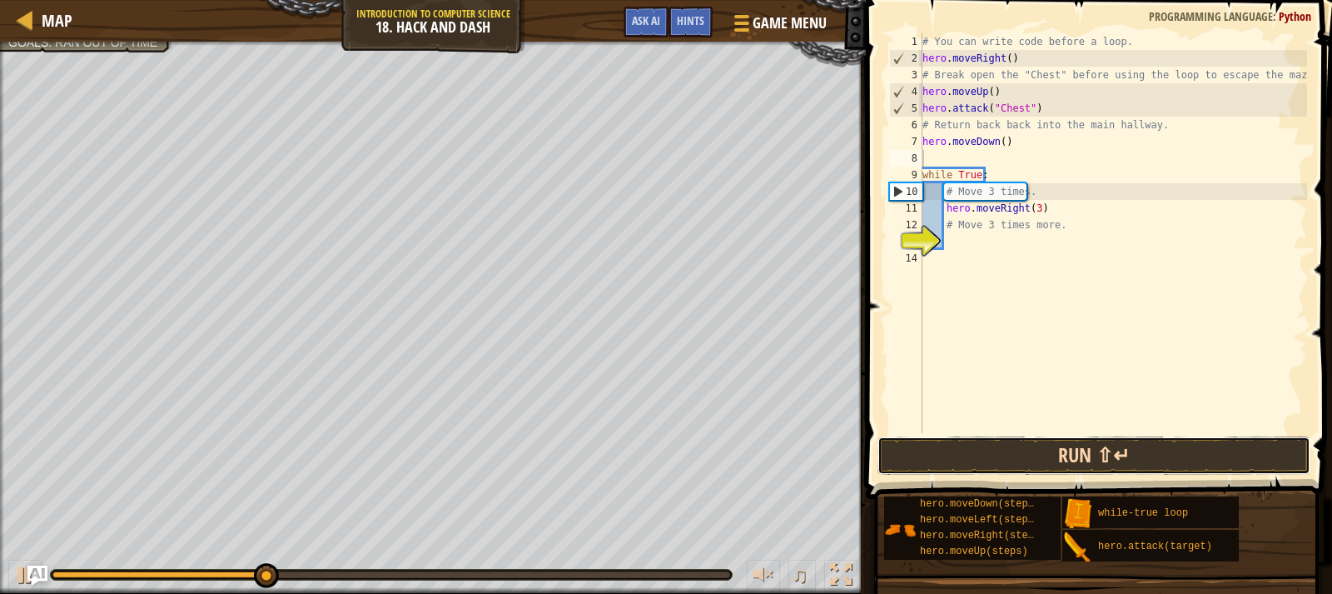
click at [1025, 447] on button "Run ⇧↵" at bounding box center [1094, 455] width 433 height 38
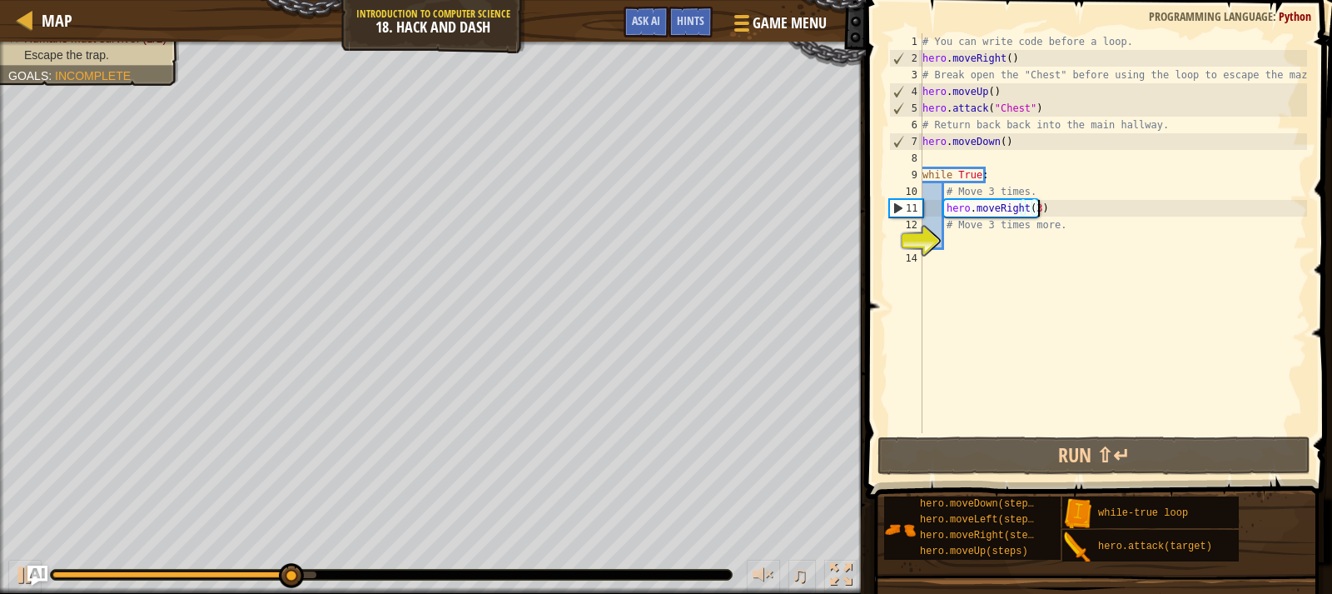
click at [1043, 209] on div "# You can write code before a loop. hero . moveRight ( ) # Break open the "Ches…" at bounding box center [1113, 249] width 388 height 433
type textarea "hero.moveRight(3)"
click at [1034, 235] on div "# You can write code before a loop. hero . moveRight ( ) # Break open the "Ches…" at bounding box center [1113, 249] width 388 height 433
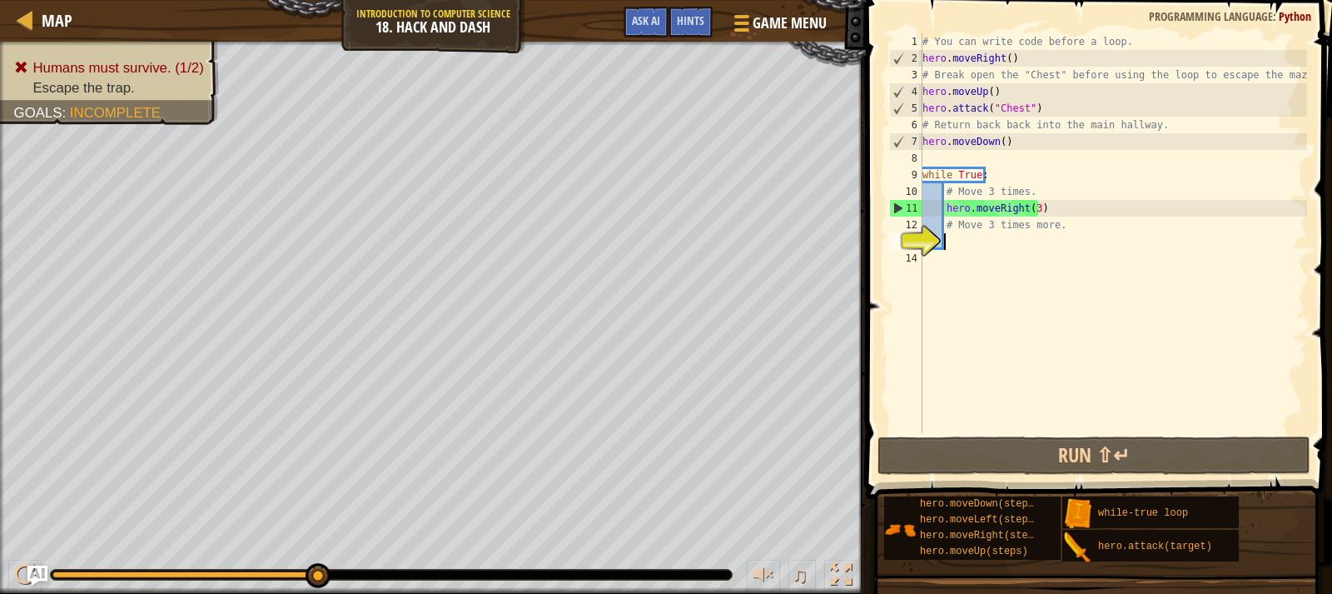
type textarea "do"
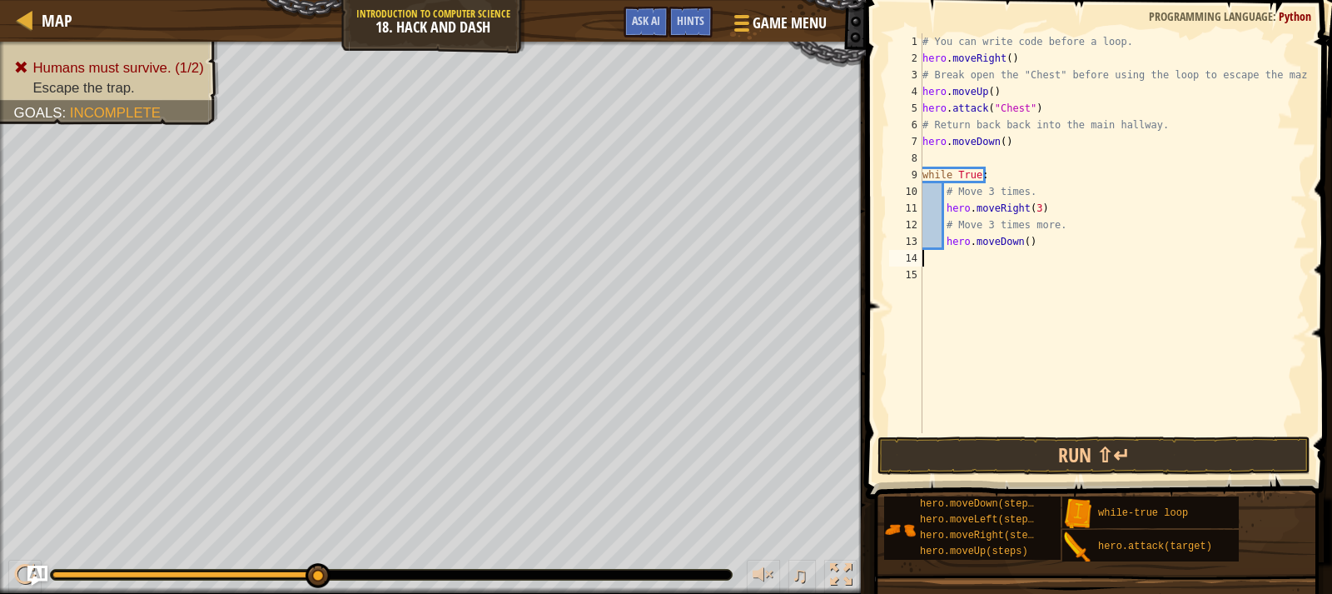
click at [1038, 233] on div "# You can write code before a loop. hero . moveRight ( ) # Break open the "Ches…" at bounding box center [1113, 249] width 388 height 433
type textarea "hero.moveDown(3)"
click at [968, 450] on button "Run ⇧↵" at bounding box center [1094, 455] width 433 height 38
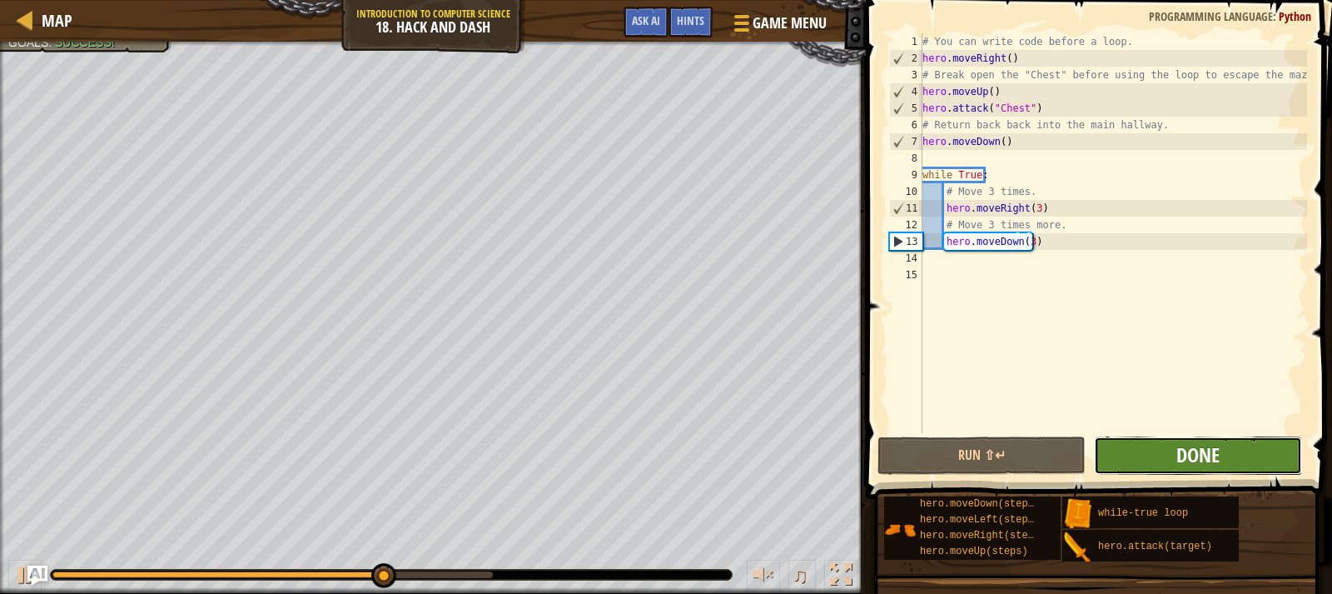
click at [1188, 456] on span "Done" at bounding box center [1198, 454] width 43 height 27
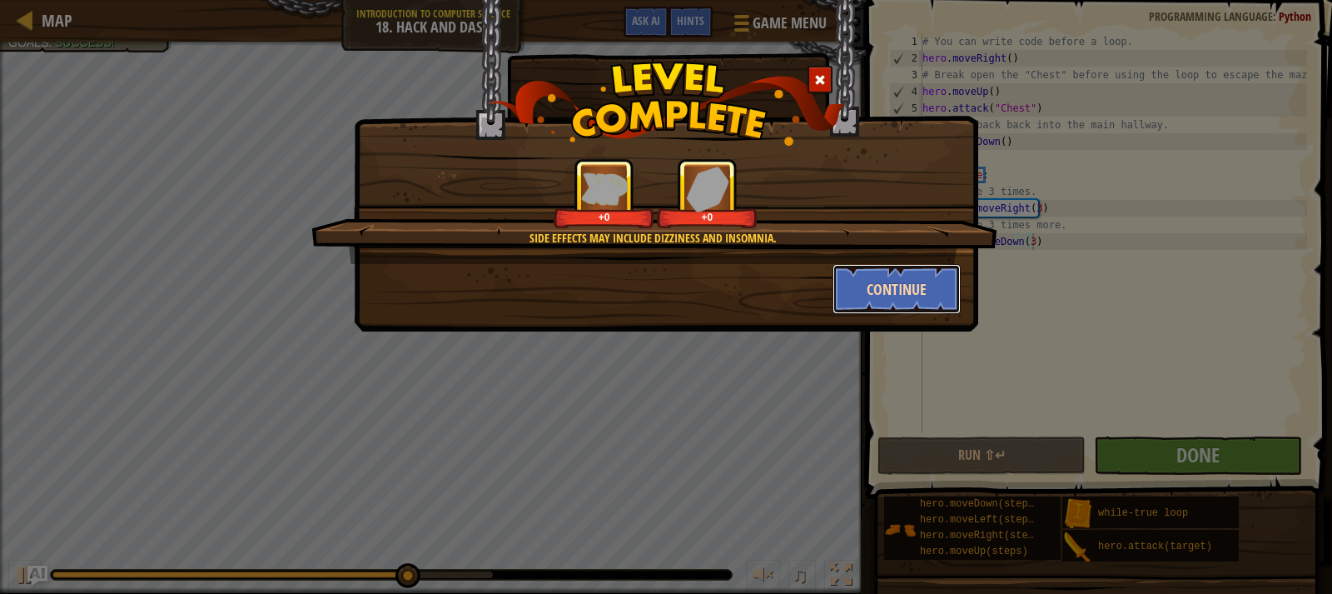
click at [901, 285] on button "Continue" at bounding box center [897, 289] width 129 height 50
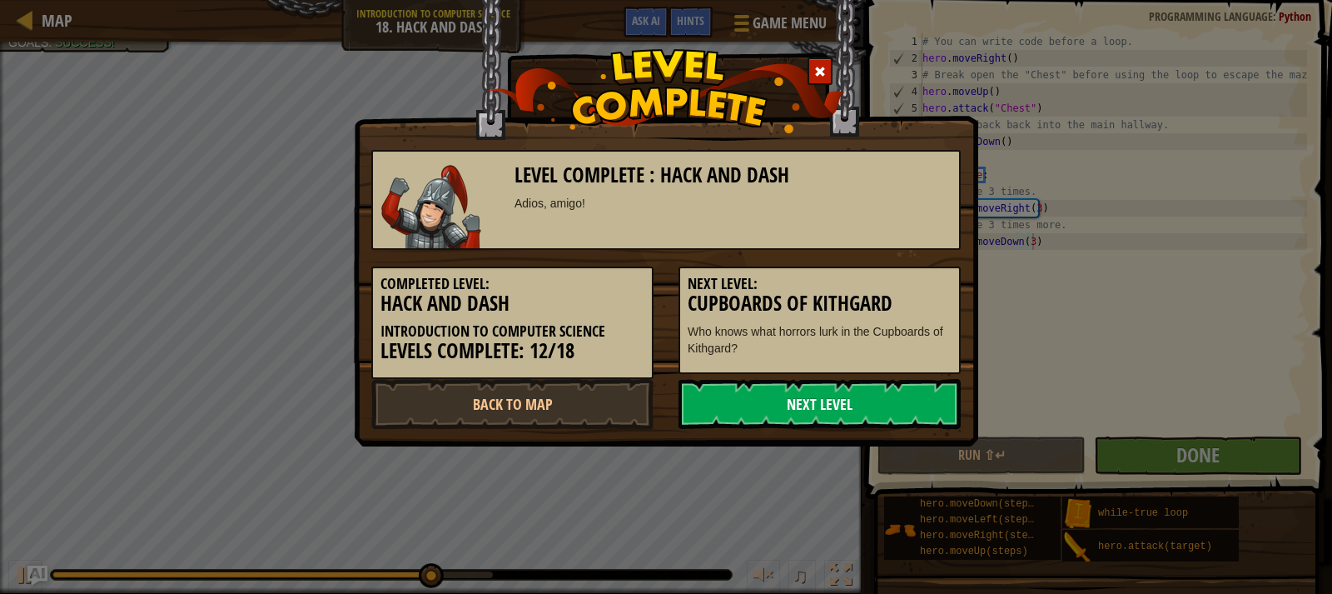
click at [773, 409] on link "Next Level" at bounding box center [820, 404] width 282 height 50
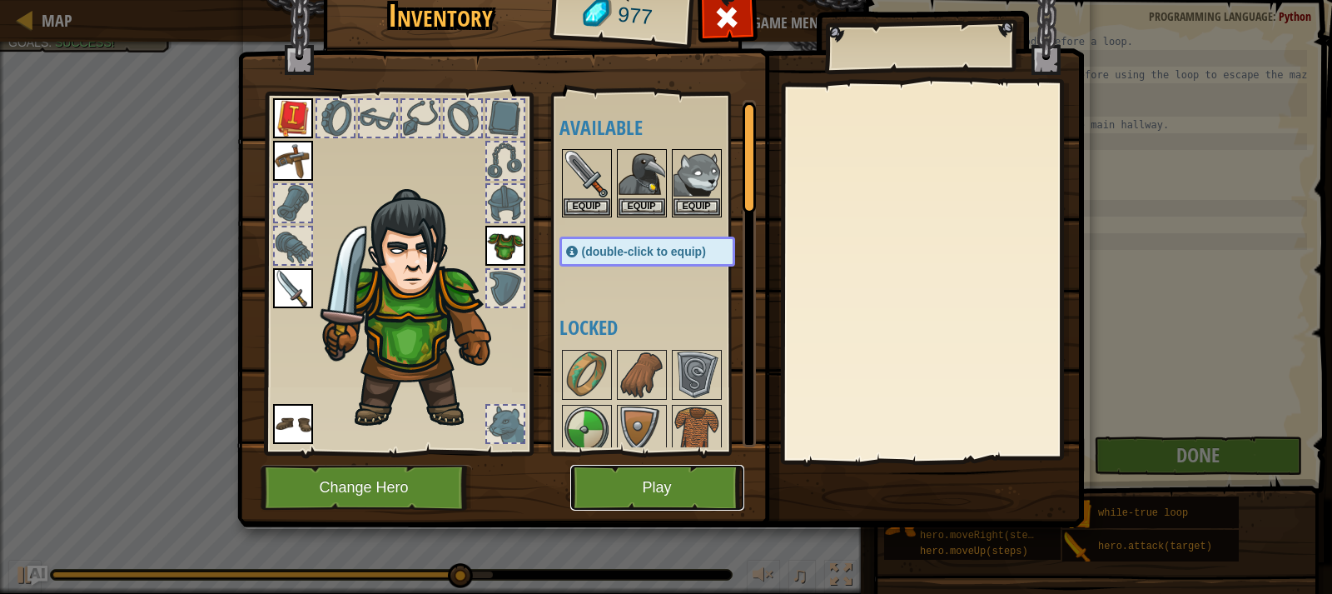
click at [703, 476] on button "Play" at bounding box center [657, 488] width 174 height 46
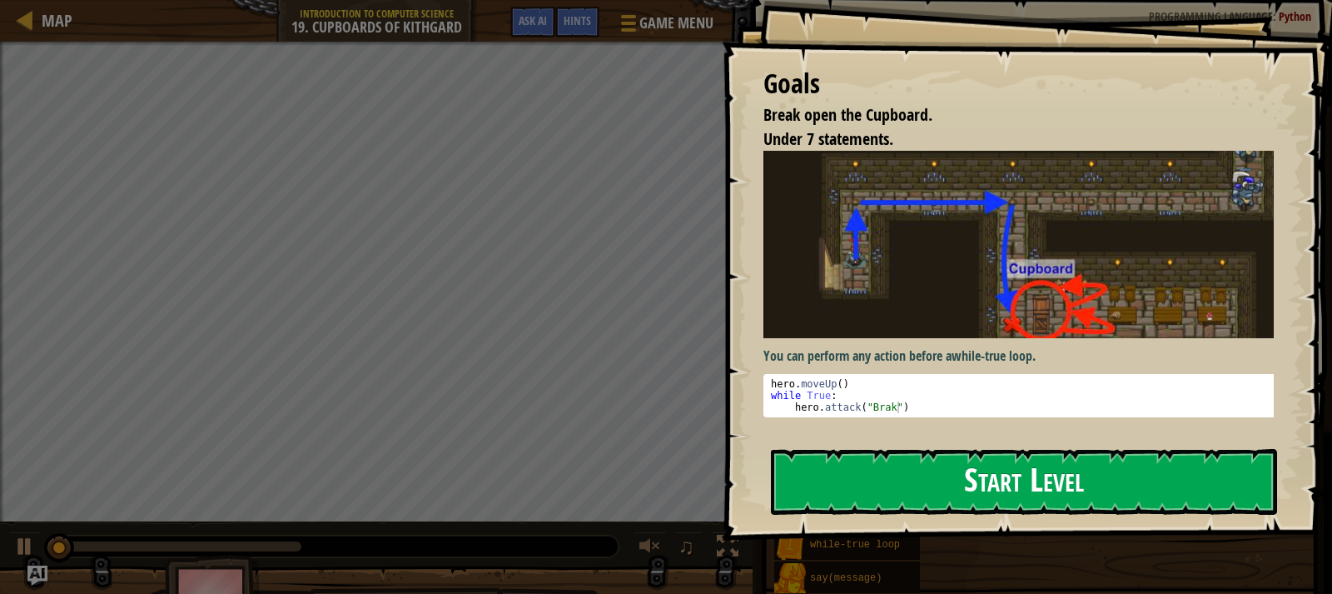
click at [861, 459] on button "Start Level" at bounding box center [1024, 482] width 506 height 66
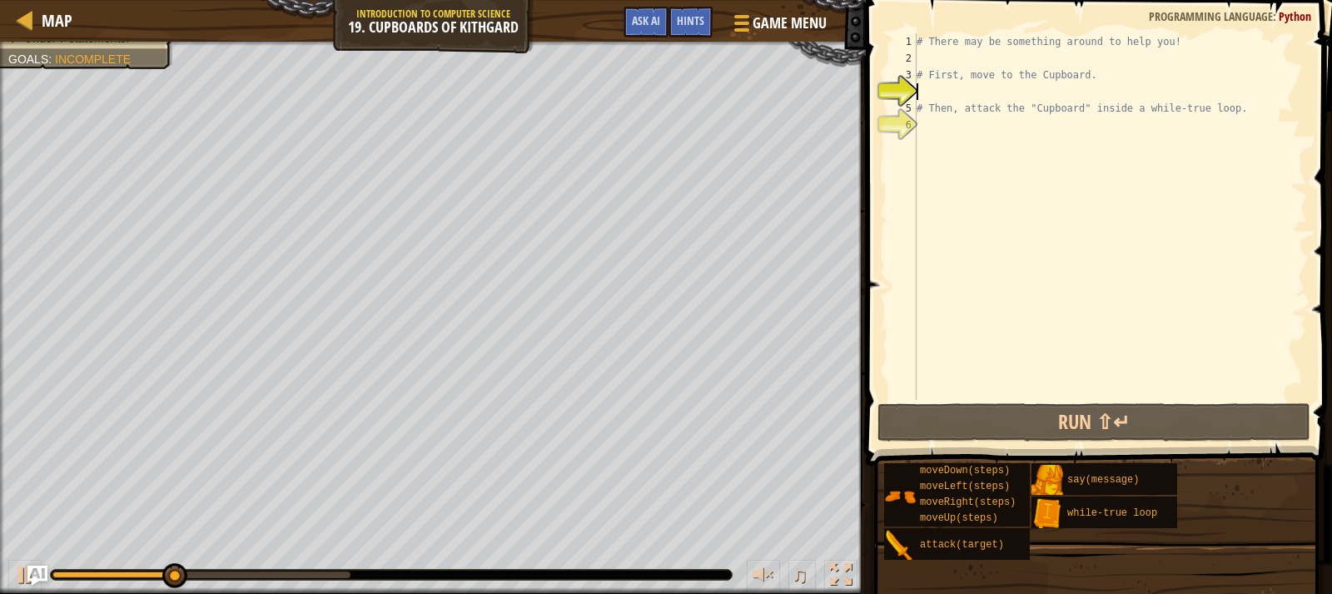
click at [929, 48] on div "# There may be something around to help you! # First, move to the Cupboard. # T…" at bounding box center [1111, 233] width 394 height 400
type textarea "# There may be something around to help you!"
click at [926, 59] on div "# There may be something around to help you! # First, move to the Cupboard. # T…" at bounding box center [1111, 233] width 394 height 400
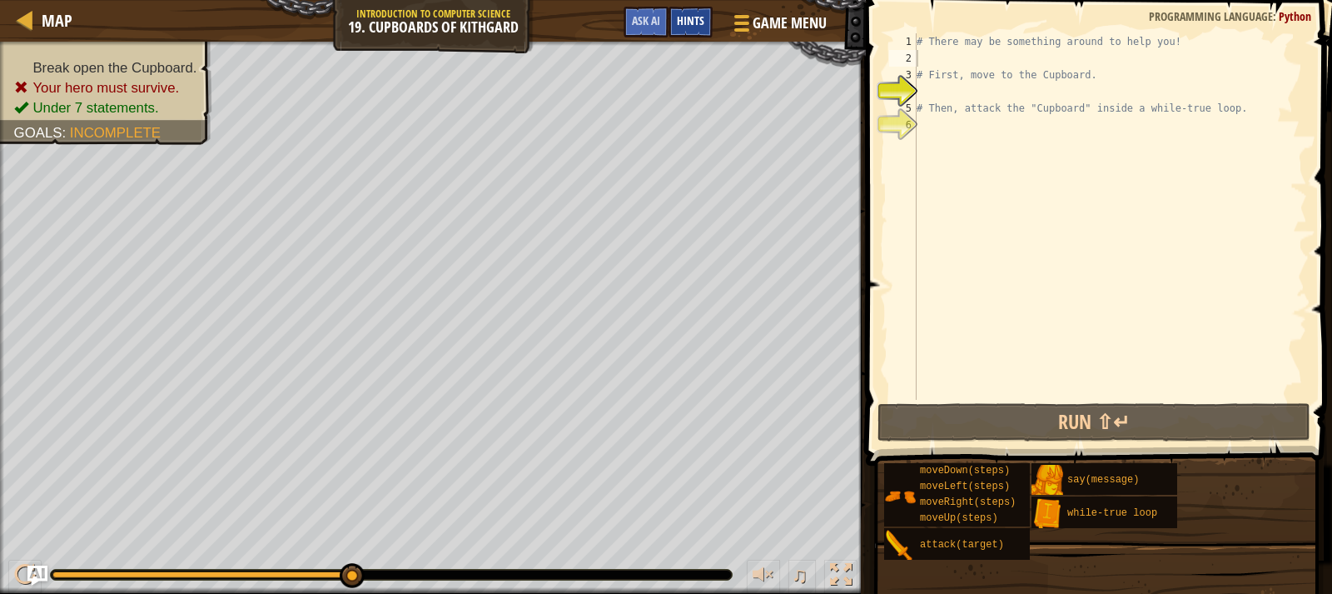
click at [681, 22] on span "Hints" at bounding box center [690, 20] width 27 height 16
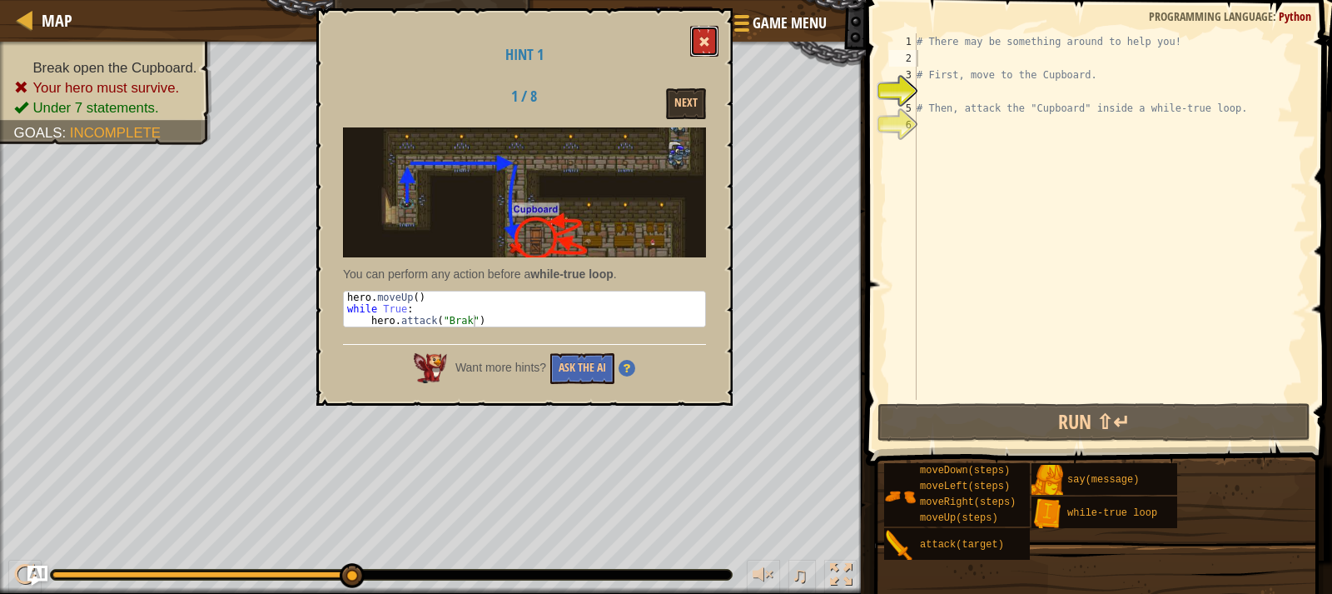
click at [710, 36] on button at bounding box center [704, 41] width 28 height 31
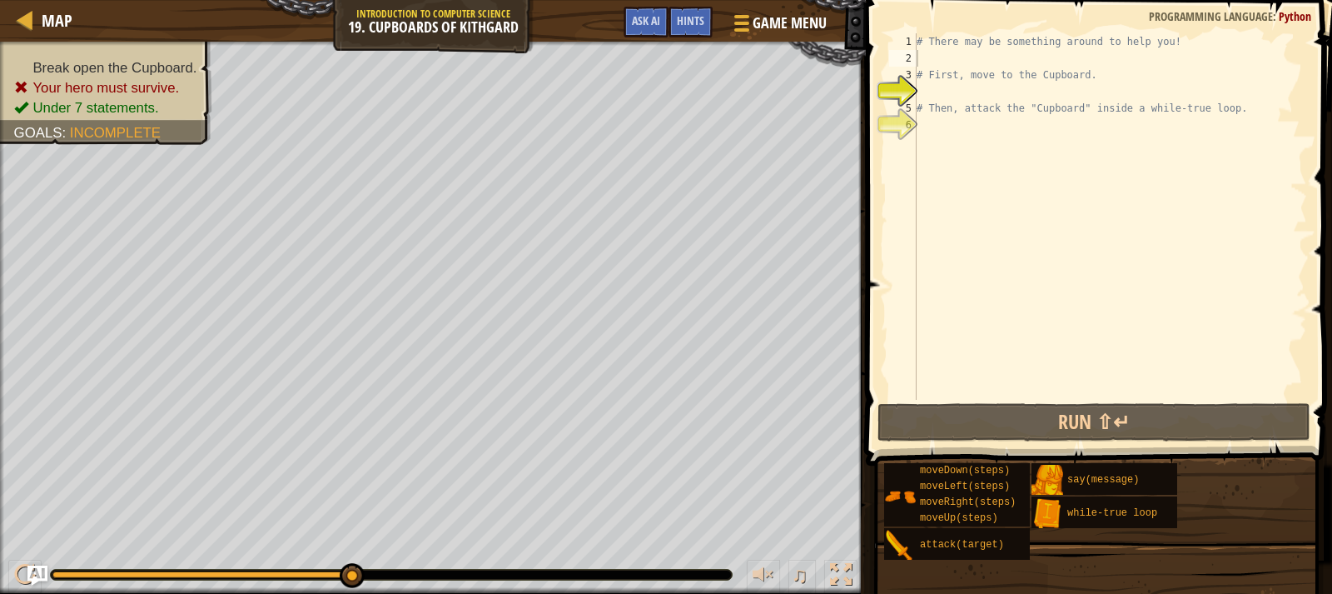
click at [972, 54] on div "# There may be something around to help you! # First, move to the Cupboard. # T…" at bounding box center [1111, 233] width 394 height 400
type textarea "u"
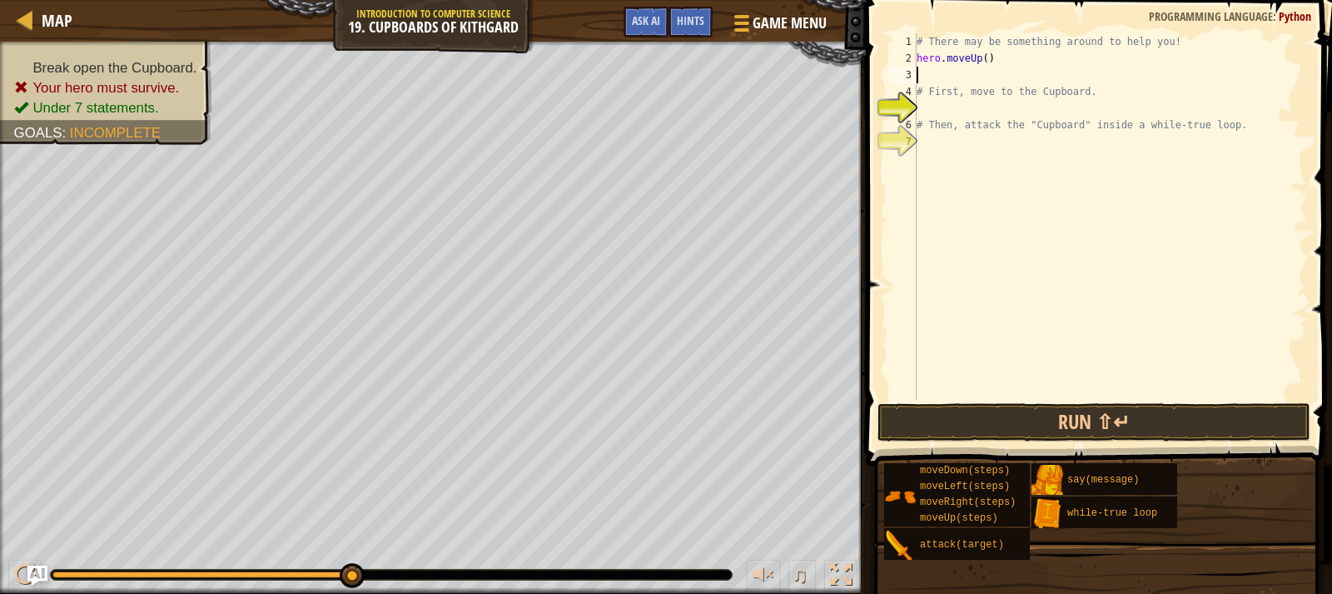
type textarea "ri"
type textarea "hero.moveRight(2)"
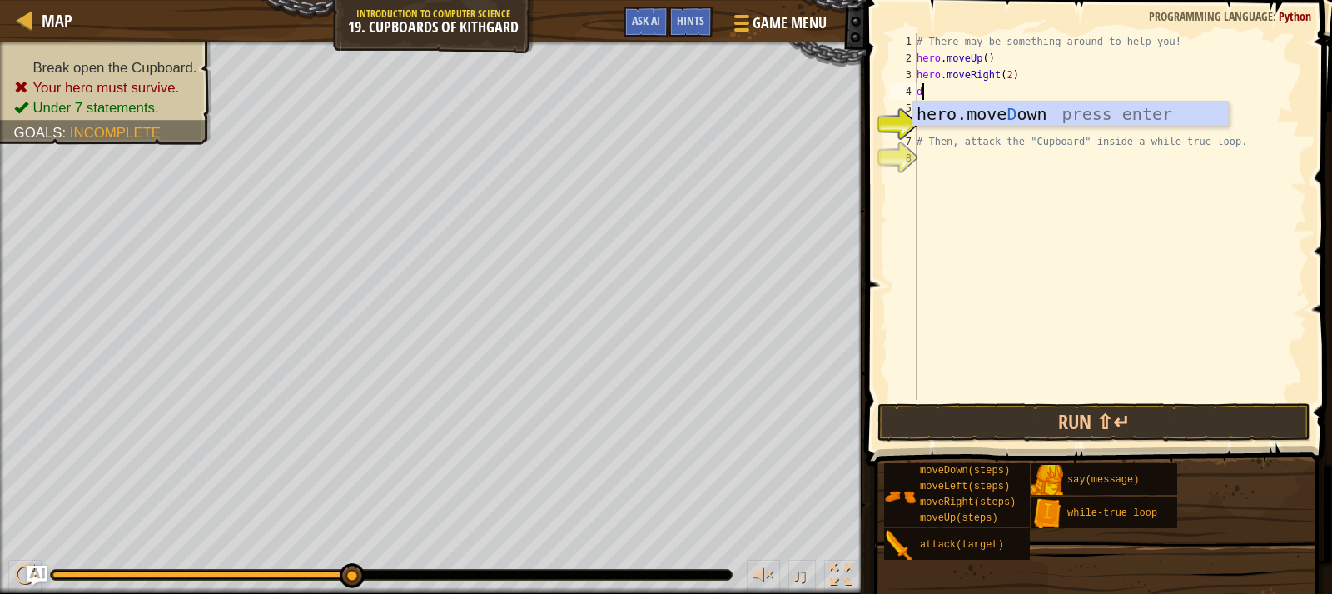
type textarea "dow"
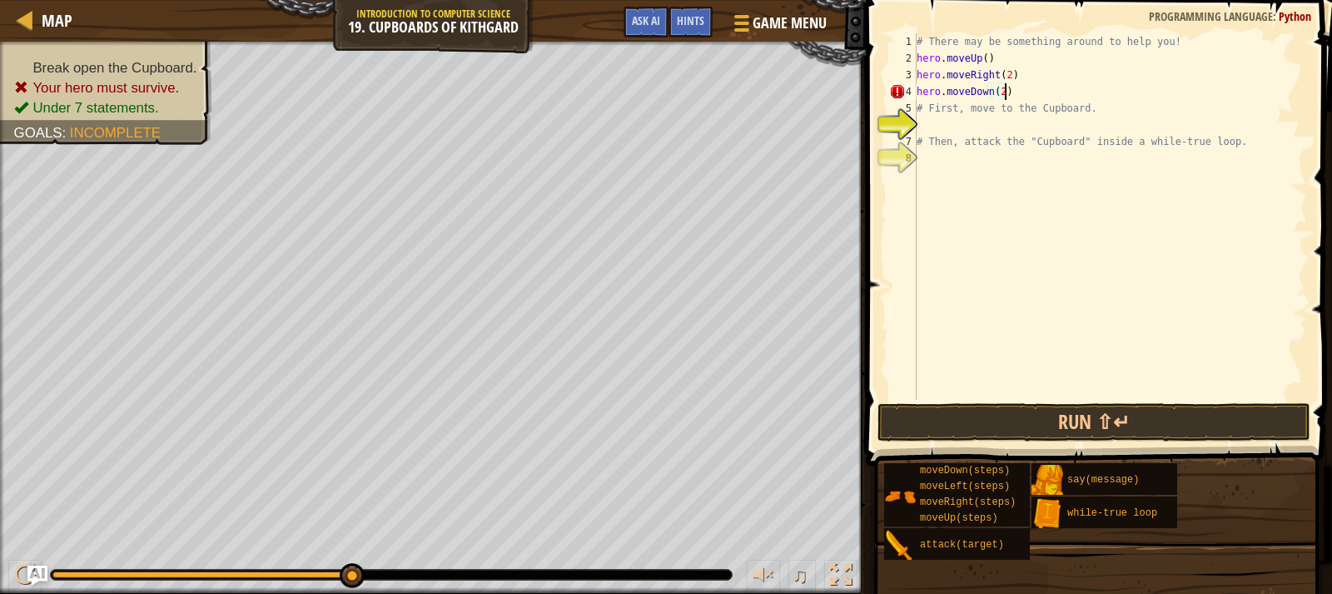
scroll to position [7, 7]
type textarea "hero.moveDown(2)"
click at [1112, 431] on button "Run ⇧↵" at bounding box center [1094, 422] width 433 height 38
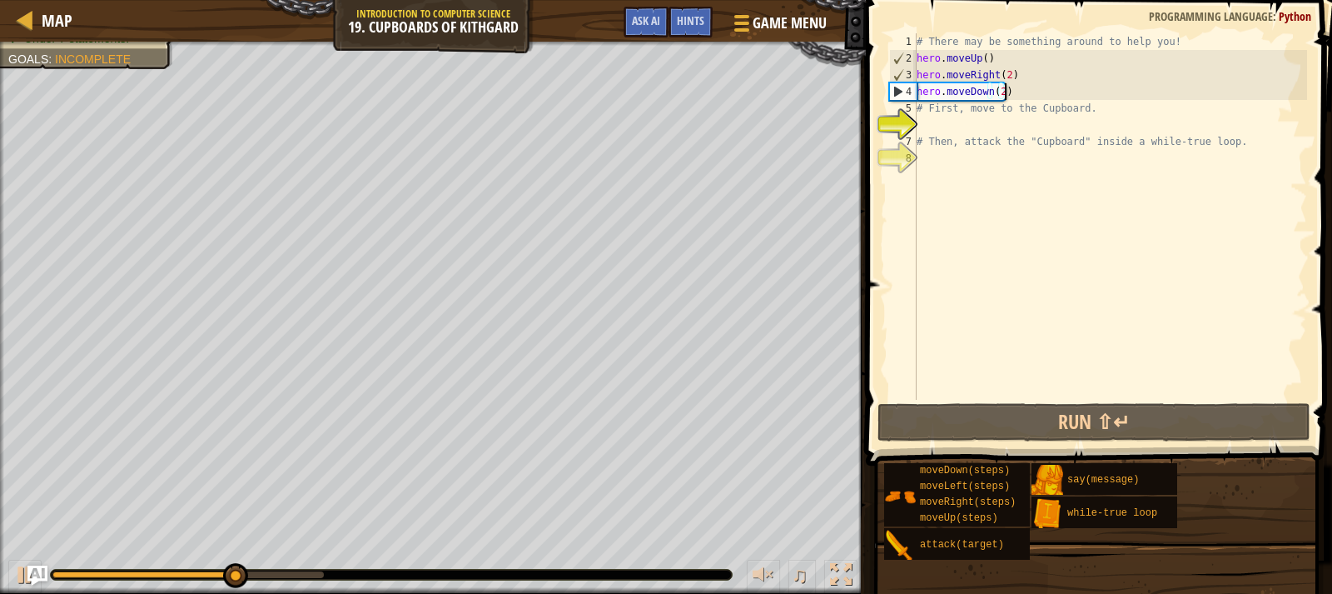
click at [963, 125] on div "# There may be something around to help you! hero . moveUp ( ) hero . moveRight…" at bounding box center [1111, 233] width 394 height 400
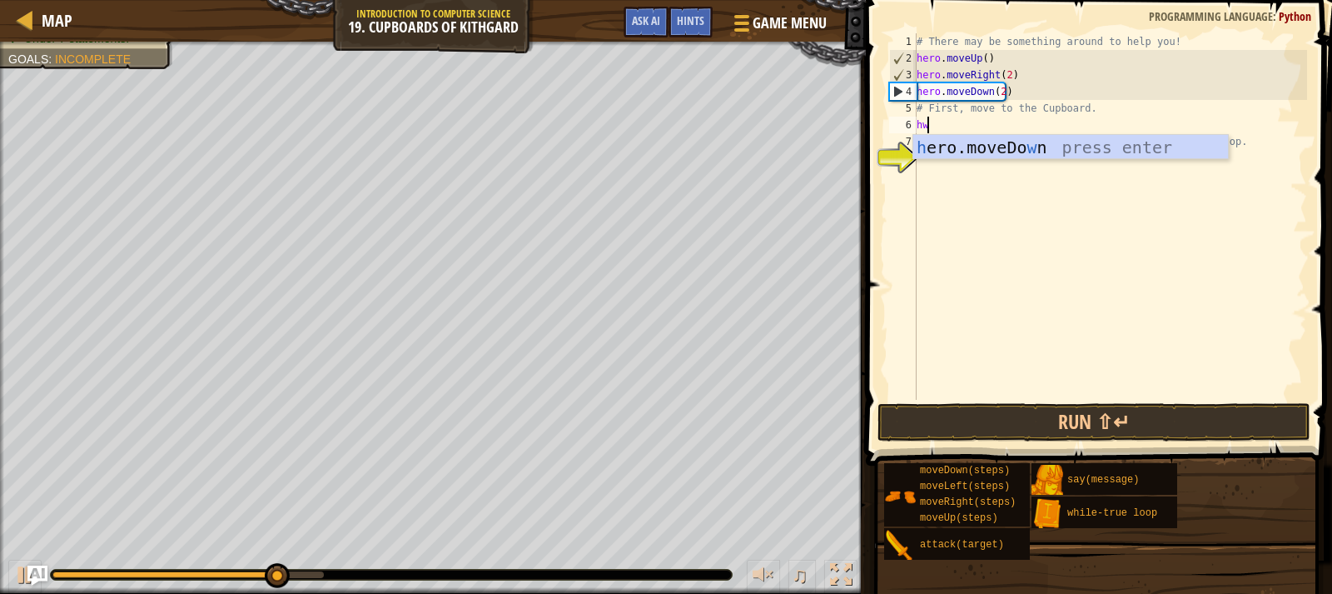
type textarea "h"
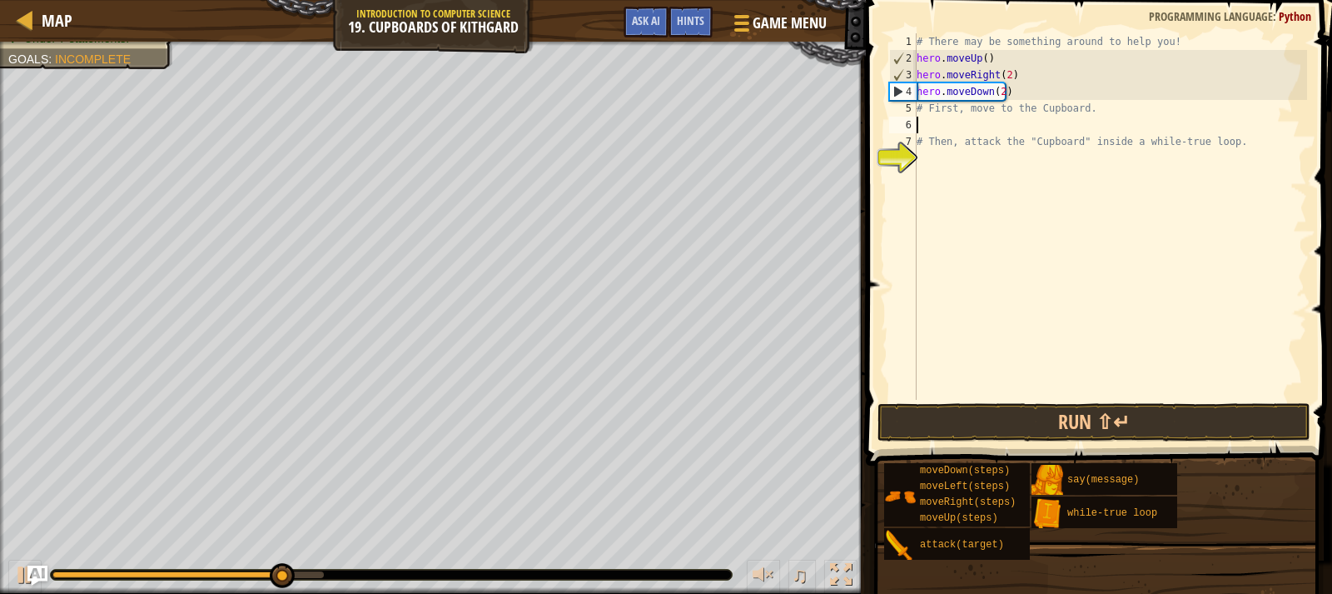
type textarea "w"
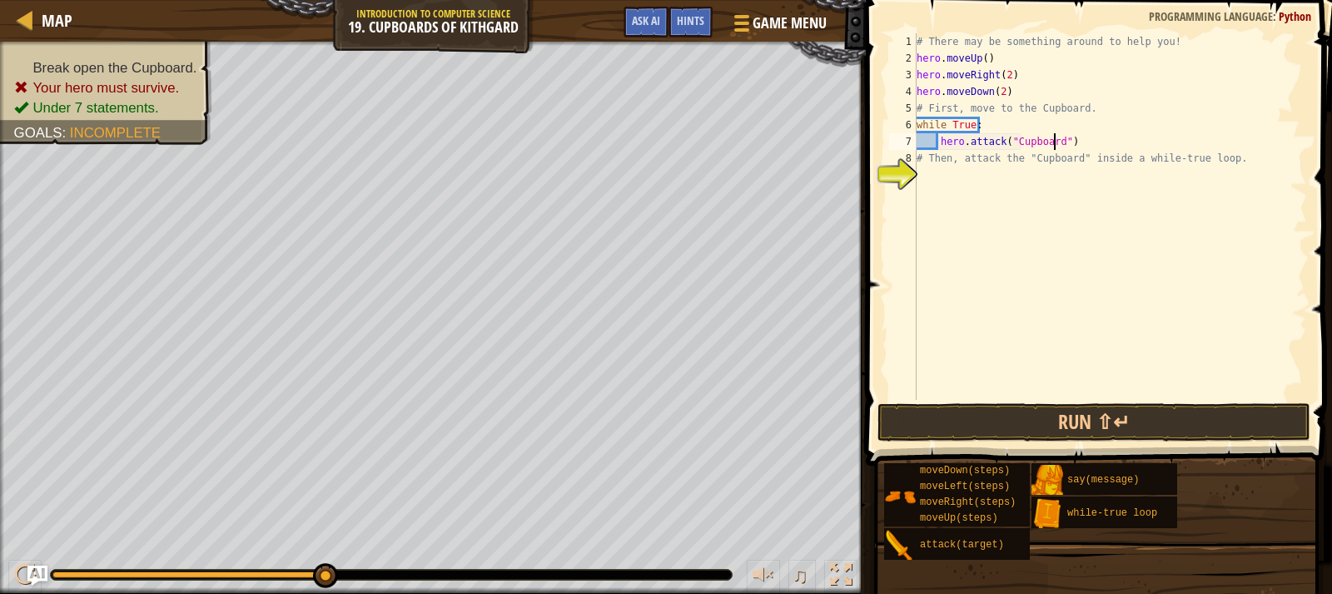
scroll to position [7, 12]
type textarea "hero.attack("Cupboard")"
click at [1068, 423] on button "Run ⇧↵" at bounding box center [1094, 422] width 433 height 38
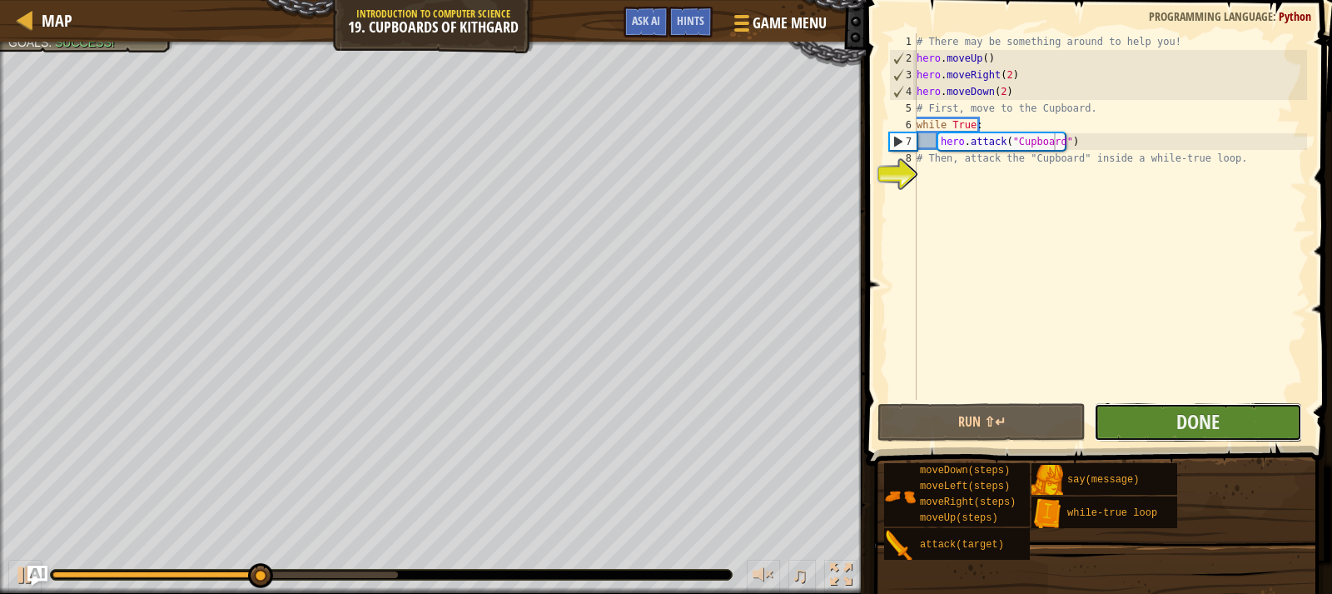
click at [1231, 415] on button "Done" at bounding box center [1198, 422] width 208 height 38
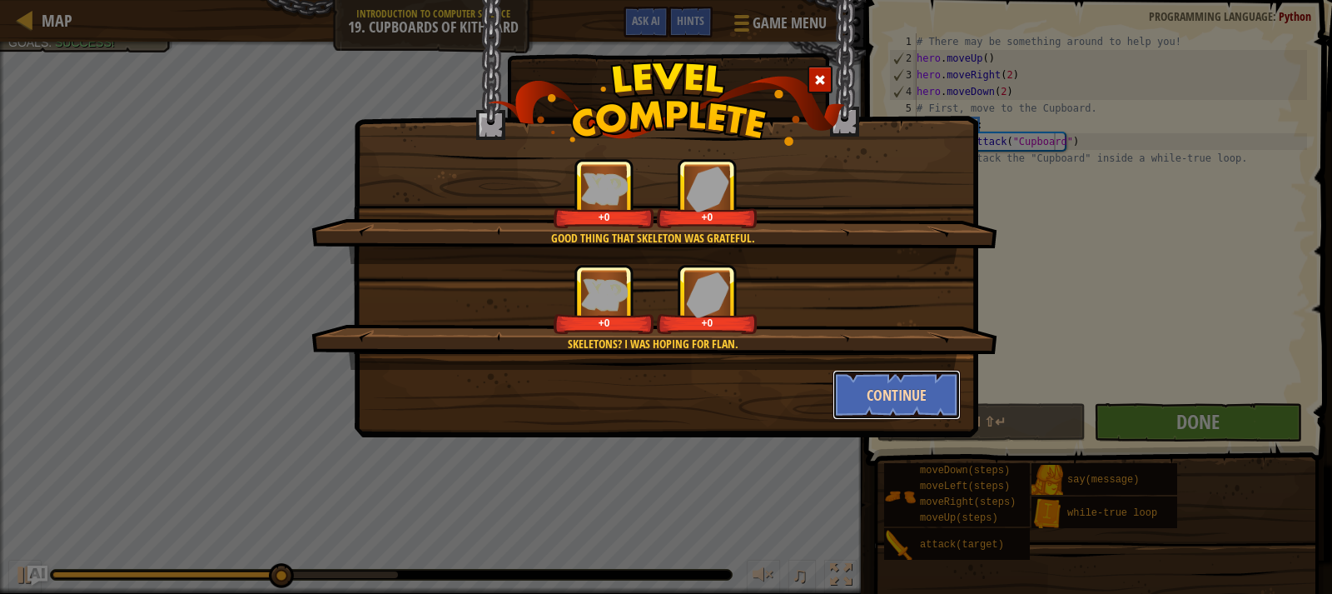
click at [903, 392] on button "Continue" at bounding box center [897, 395] width 129 height 50
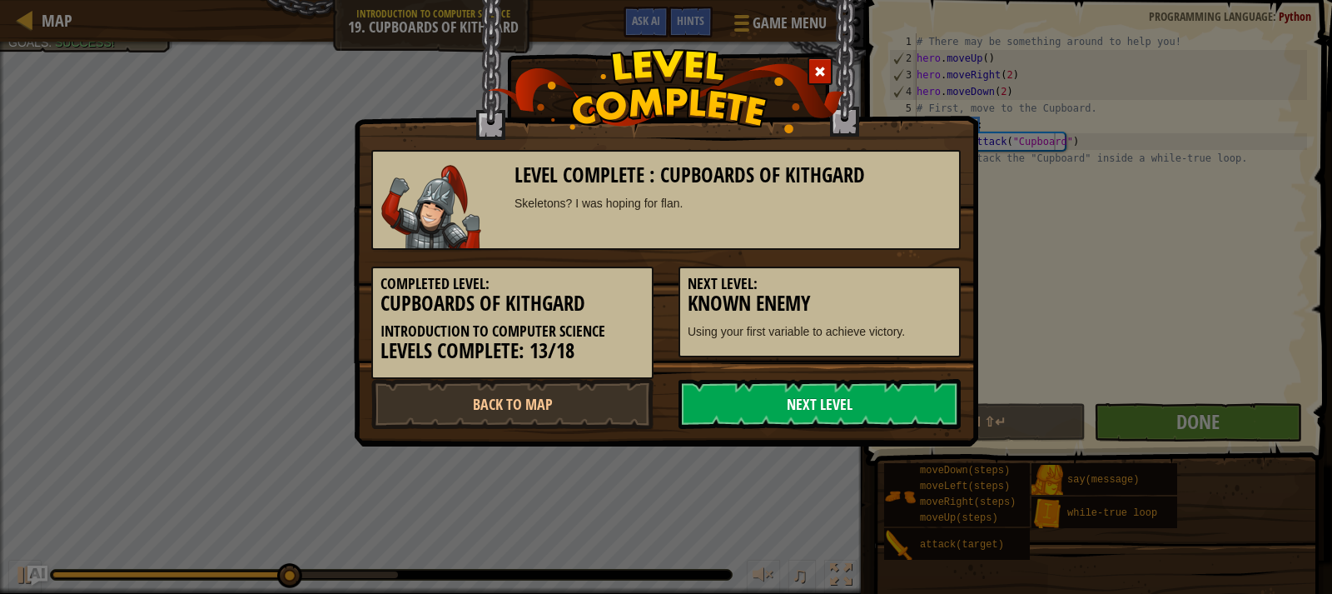
click at [865, 391] on link "Next Level" at bounding box center [820, 404] width 282 height 50
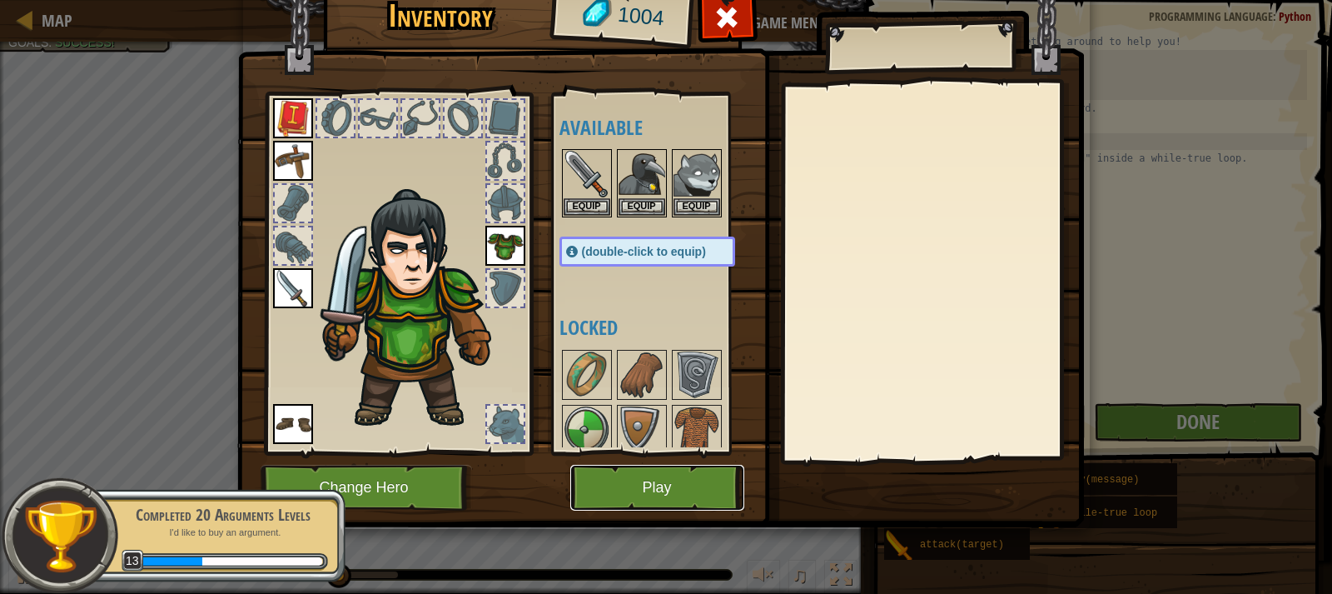
click at [680, 466] on button "Play" at bounding box center [657, 488] width 174 height 46
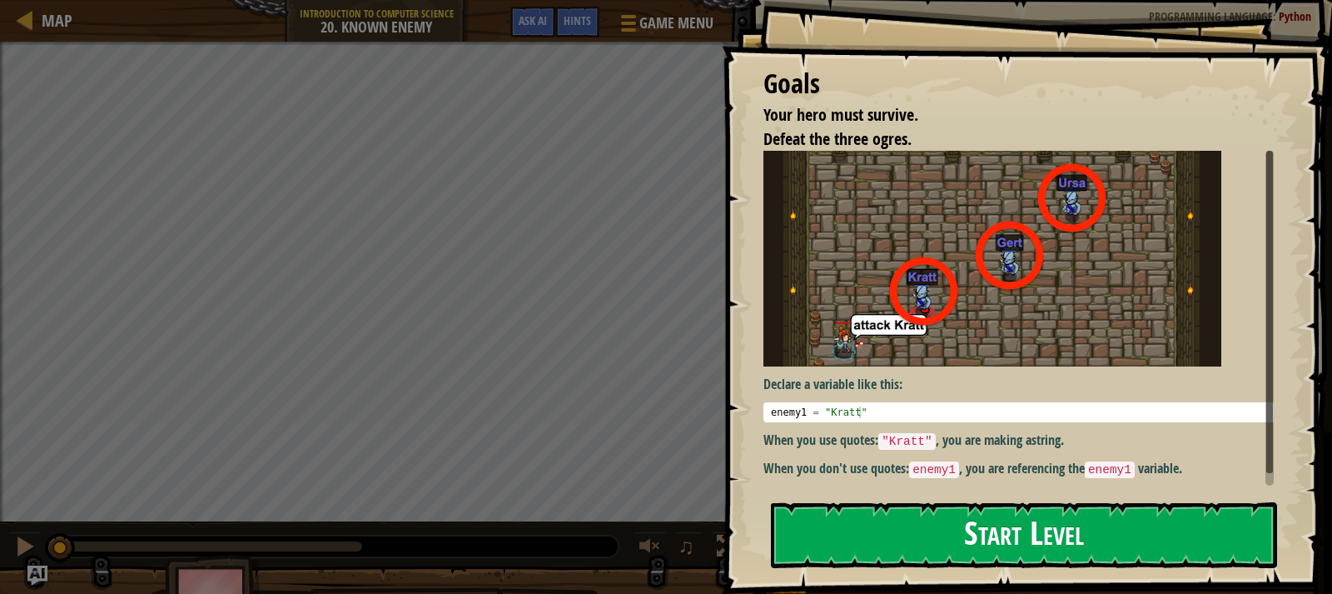
click at [934, 532] on button "Start Level" at bounding box center [1024, 535] width 506 height 66
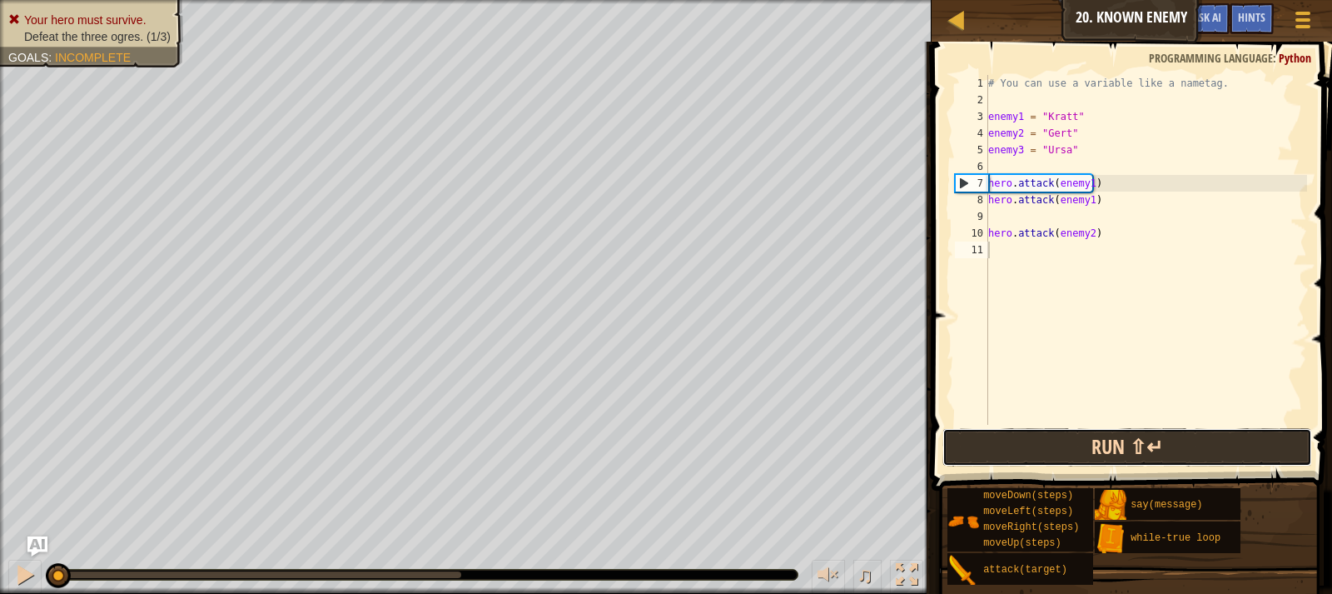
click at [1168, 451] on button "Run ⇧↵" at bounding box center [1128, 447] width 370 height 38
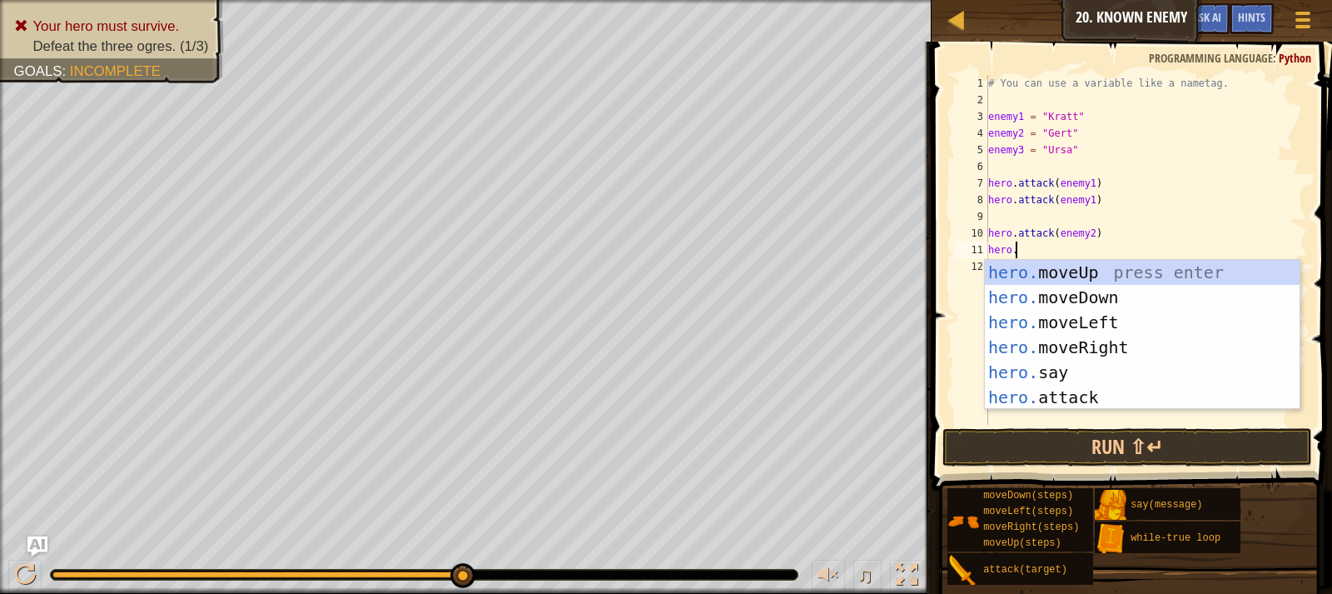
scroll to position [7, 2]
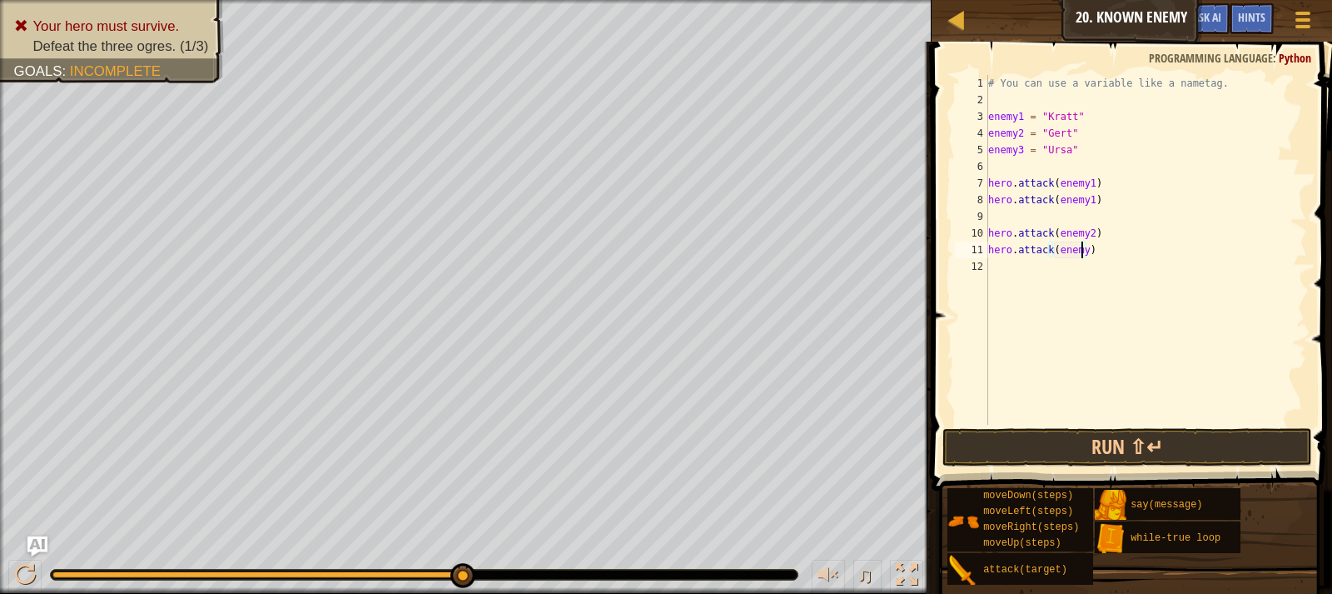
type textarea "hero.attack(enemy2)"
type textarea "hero.attack(enemy3)"
click at [1123, 449] on button "Run ⇧↵" at bounding box center [1128, 447] width 370 height 38
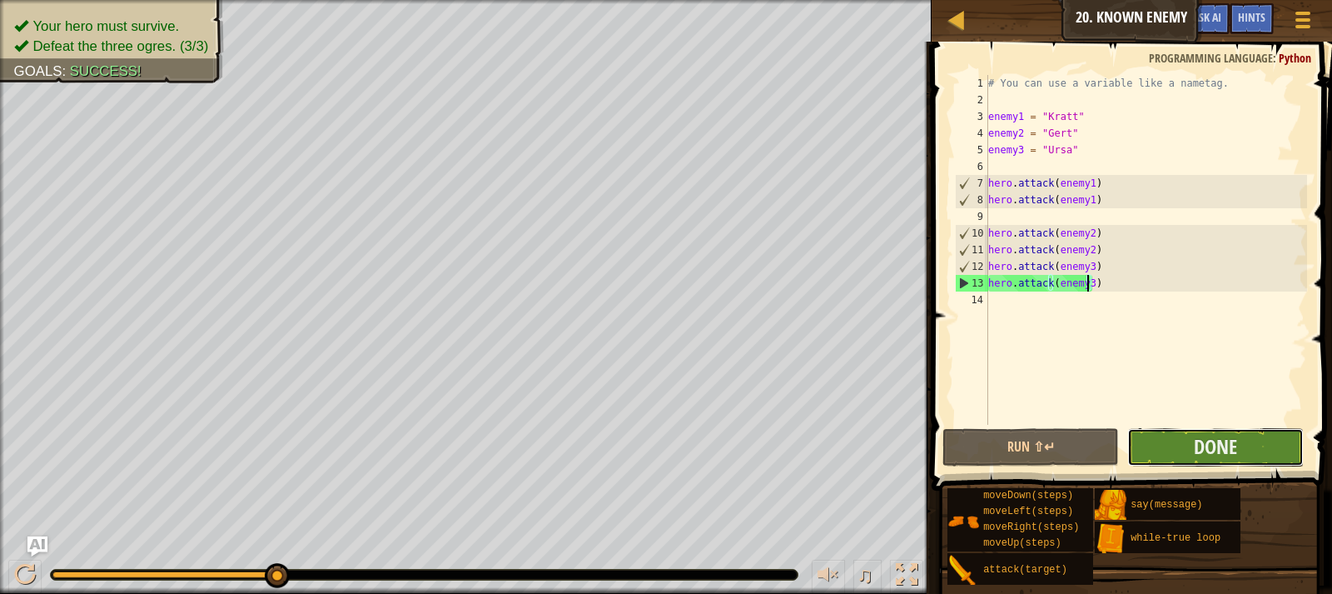
click at [1179, 445] on button "Done" at bounding box center [1216, 447] width 177 height 38
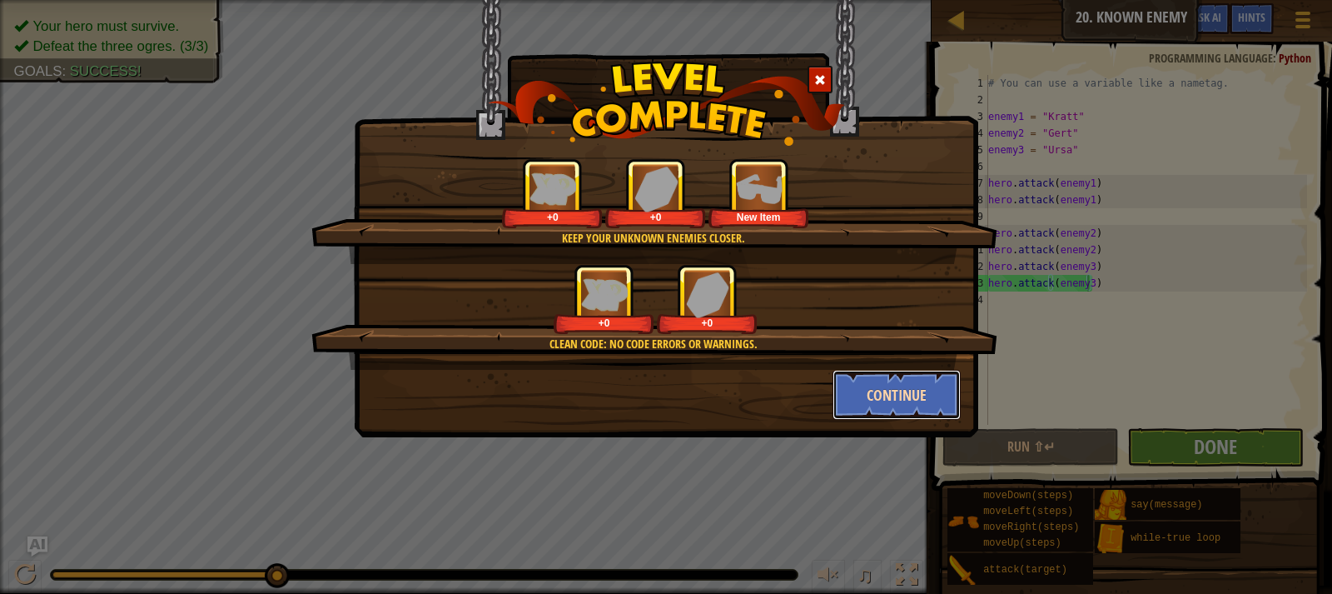
click at [939, 401] on button "Continue" at bounding box center [897, 395] width 129 height 50
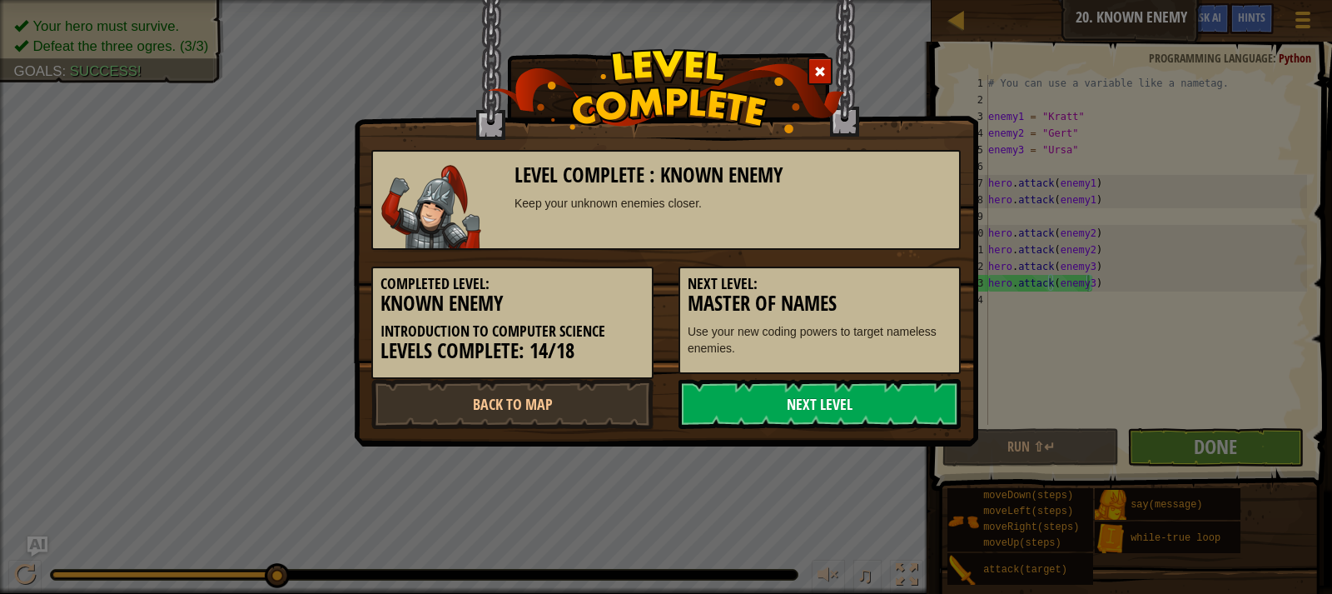
click at [885, 405] on link "Next Level" at bounding box center [820, 404] width 282 height 50
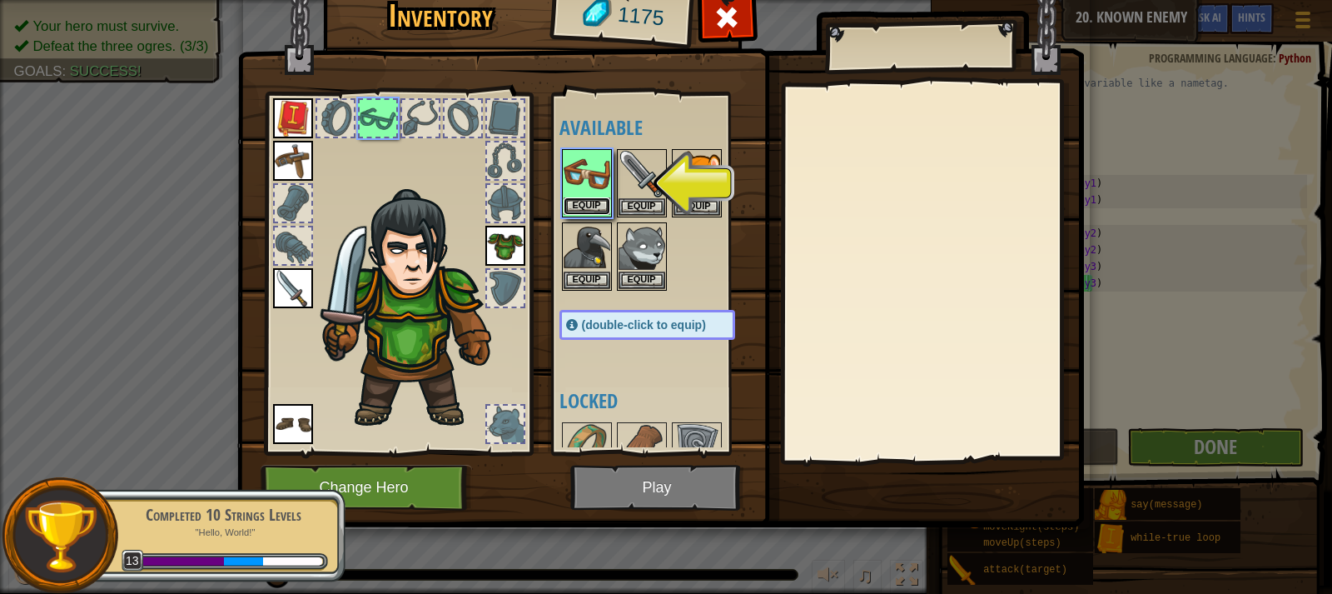
click at [595, 205] on button "Equip" at bounding box center [587, 205] width 47 height 17
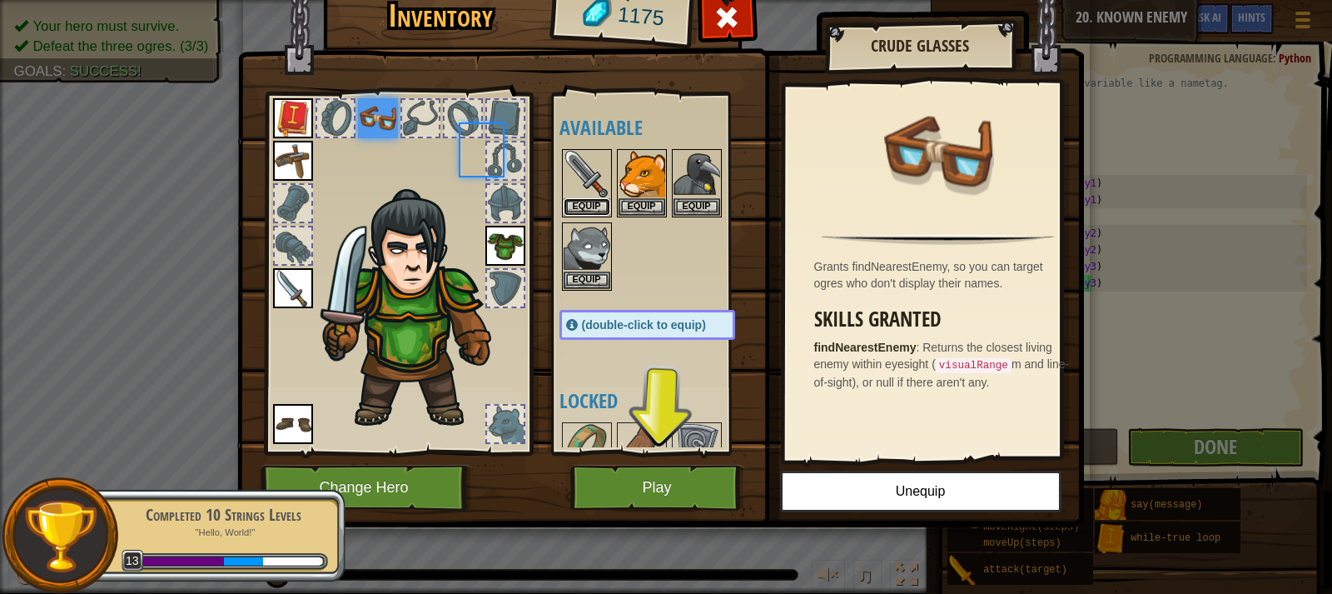
click at [595, 205] on button "Equip" at bounding box center [587, 206] width 47 height 17
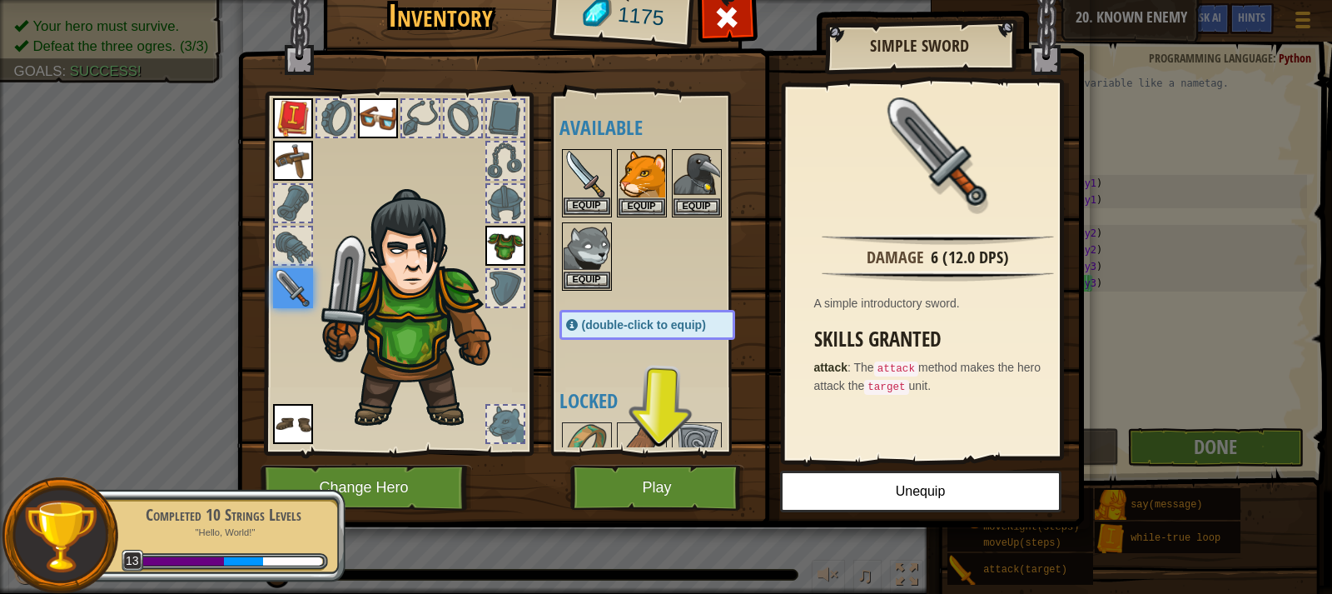
click at [578, 195] on img at bounding box center [587, 174] width 47 height 47
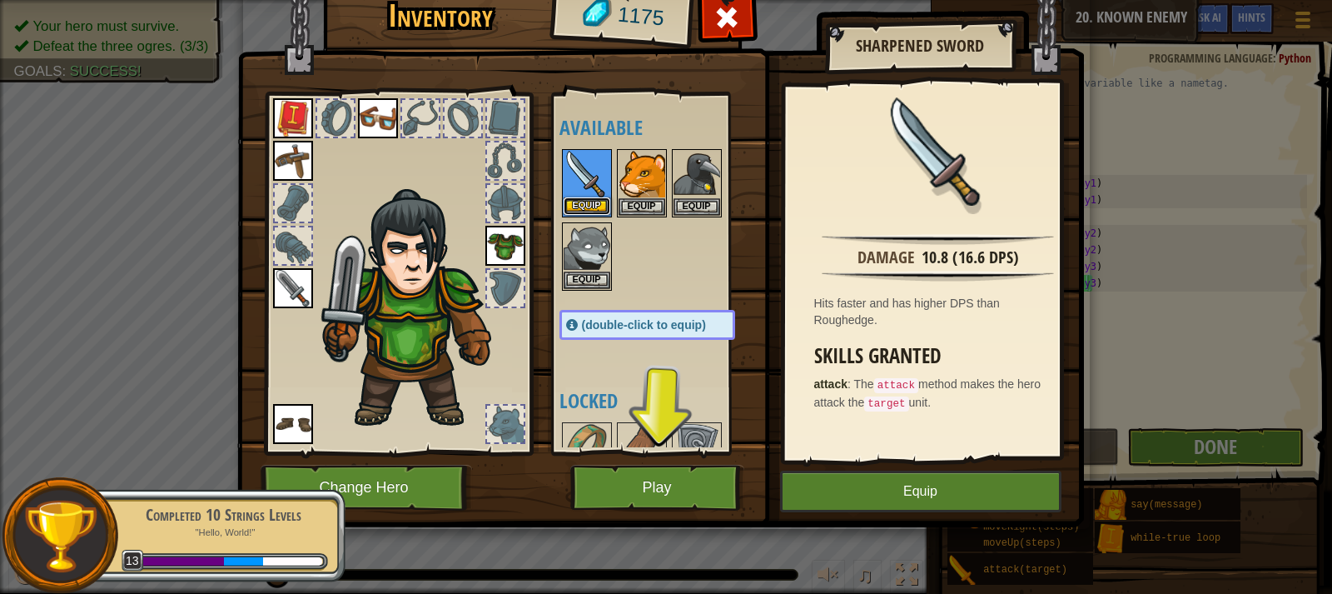
click at [585, 199] on button "Equip" at bounding box center [587, 205] width 47 height 17
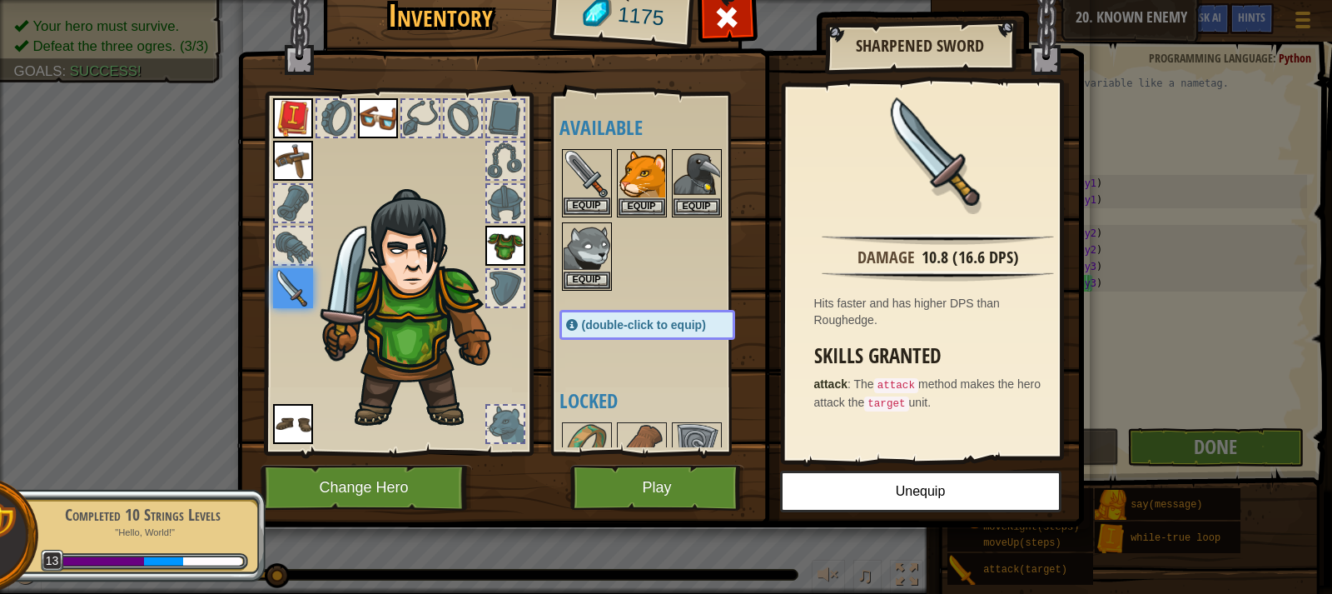
click at [590, 154] on img at bounding box center [587, 174] width 47 height 47
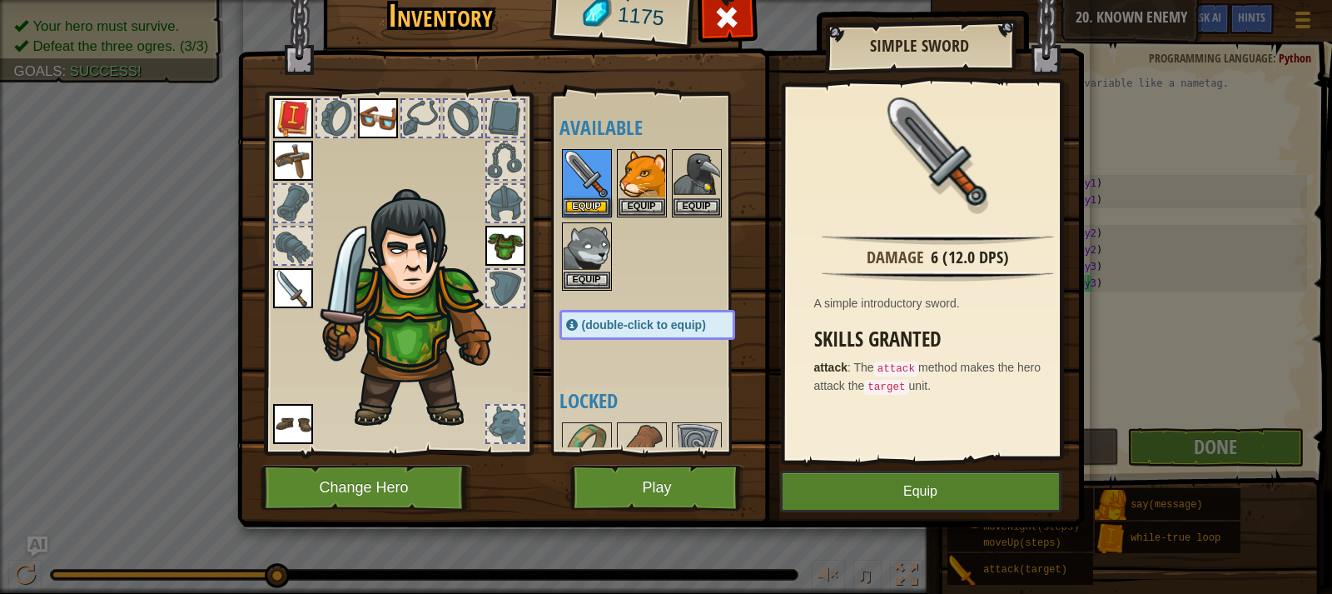
click at [286, 282] on img at bounding box center [293, 288] width 40 height 40
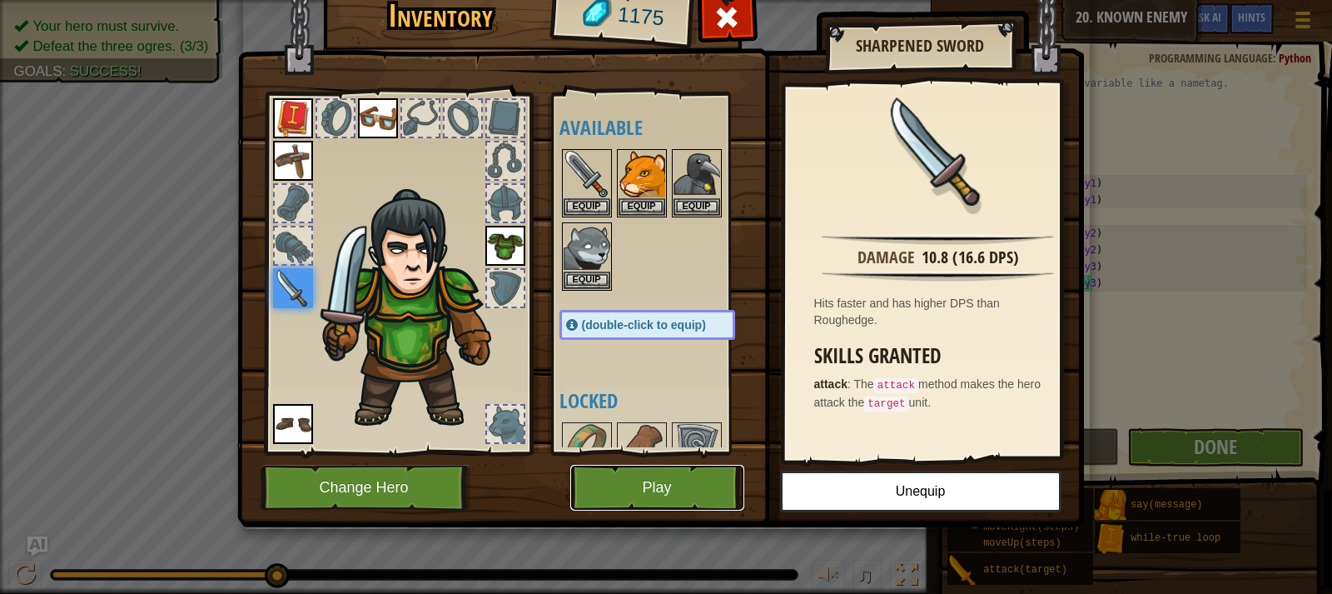
click at [673, 486] on button "Play" at bounding box center [657, 488] width 174 height 46
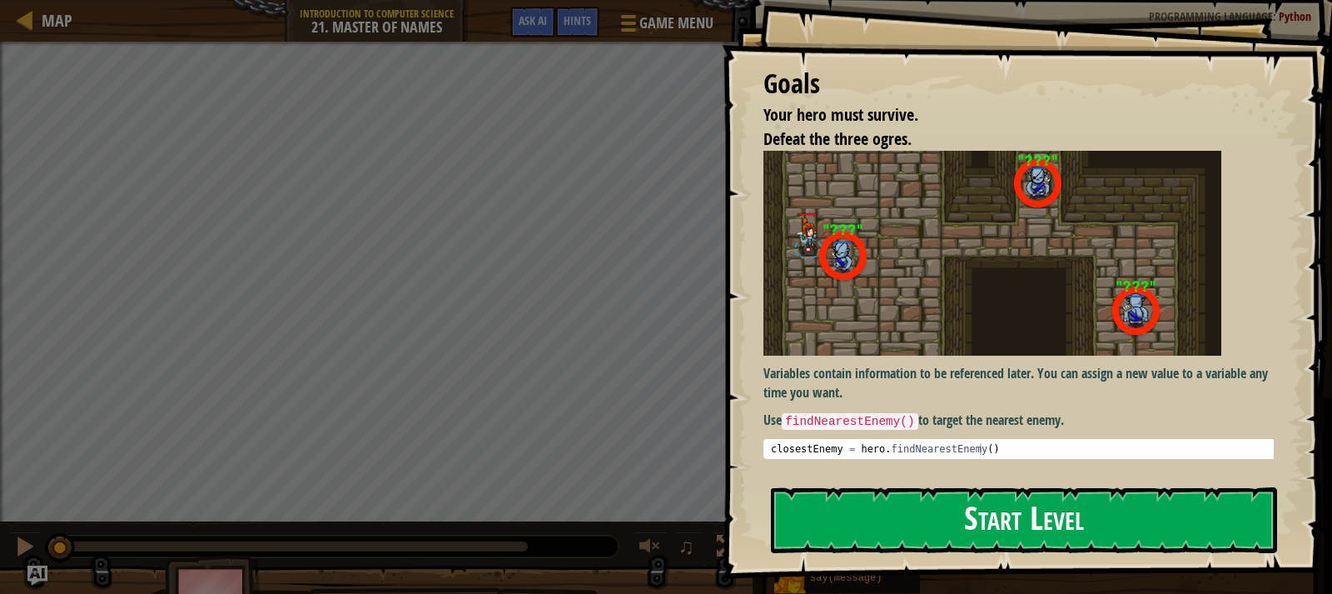
click at [963, 528] on button "Start Level" at bounding box center [1024, 520] width 506 height 66
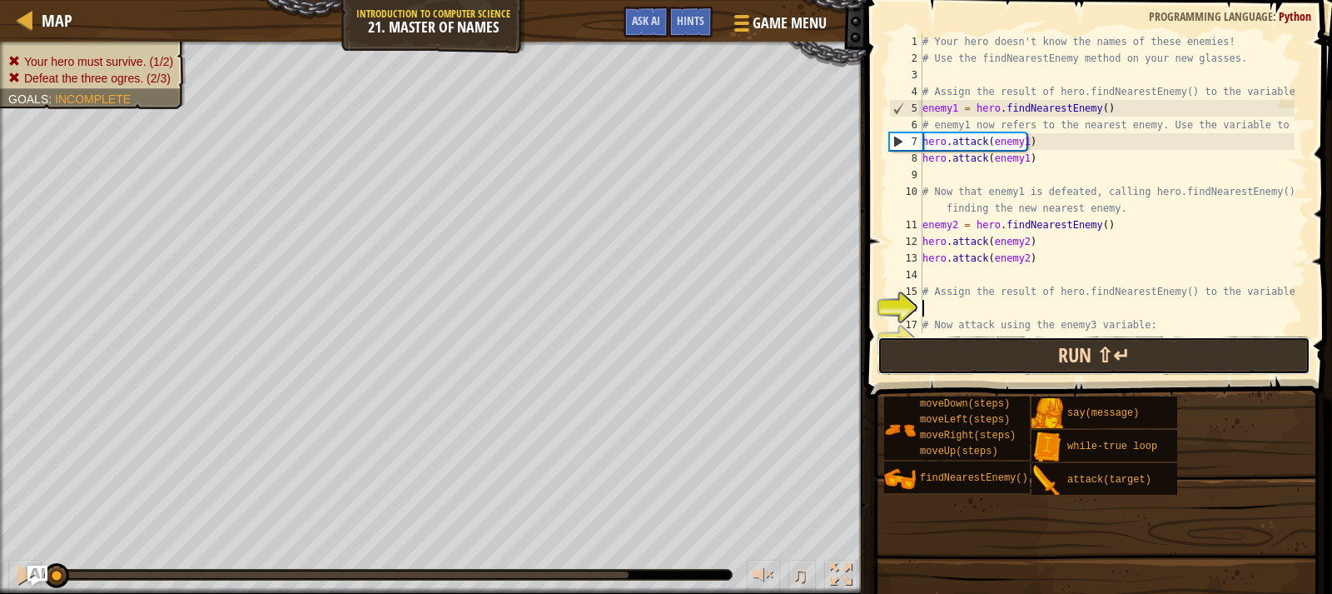
click at [1053, 351] on div "1 2 3 4 5 6 7 8 9 10 11 12 13 14 15 16 17 18 # Your hero doesn't know the names…" at bounding box center [1096, 232] width 471 height 448
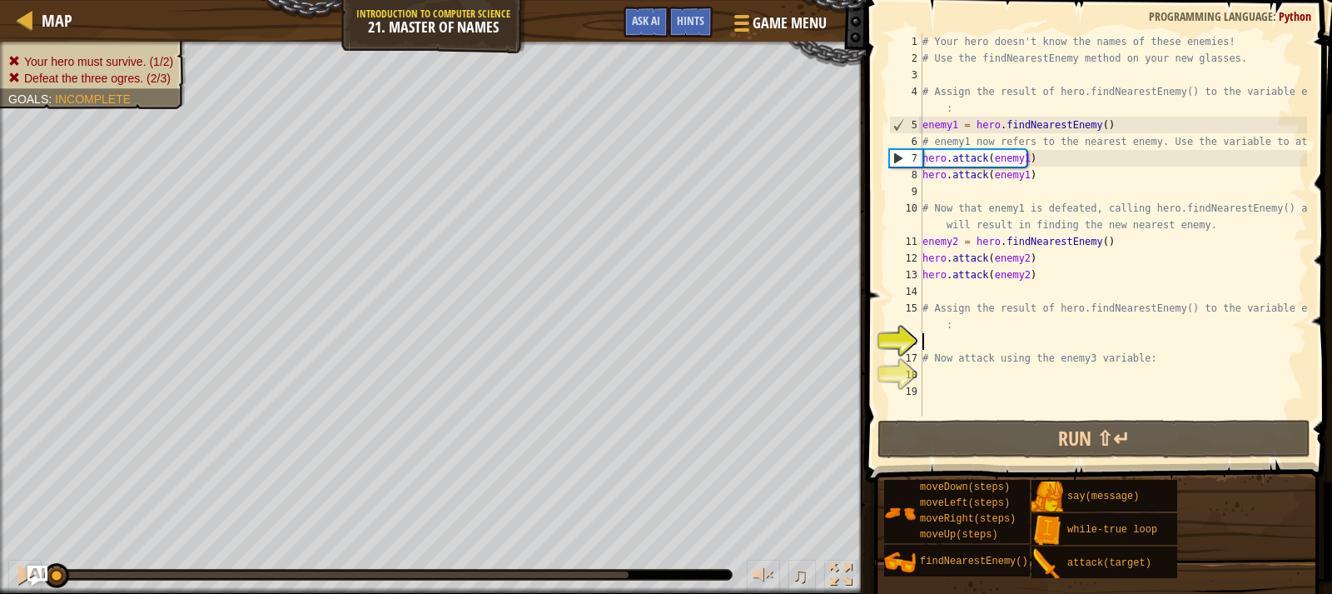
click at [1023, 81] on div "# Your hero doesn't know the names of these enemies! # Use the findNearestEnemy…" at bounding box center [1113, 241] width 388 height 416
click at [695, 11] on div "Hints" at bounding box center [691, 22] width 44 height 31
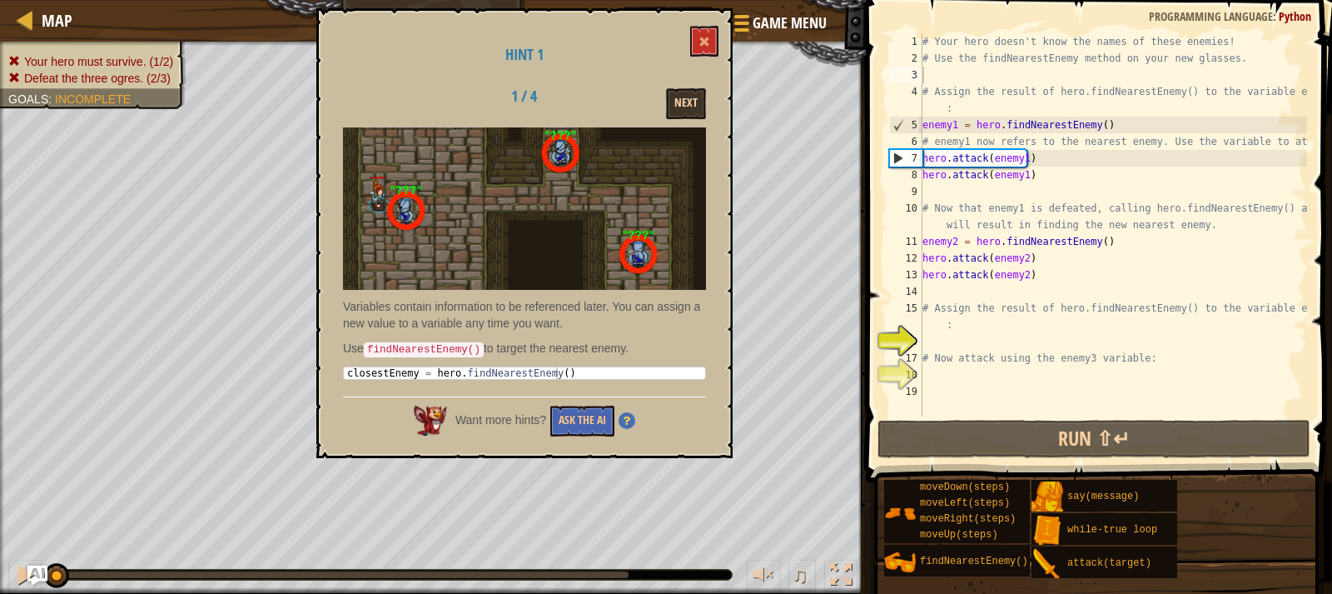
drag, startPoint x: 689, startPoint y: 78, endPoint x: 690, endPoint y: 107, distance: 28.3
click at [690, 106] on div "Hint 1 1 / 4 Next Variables contain information to be referenced later. You can…" at bounding box center [524, 233] width 416 height 450
click at [690, 107] on button "Next" at bounding box center [686, 103] width 40 height 31
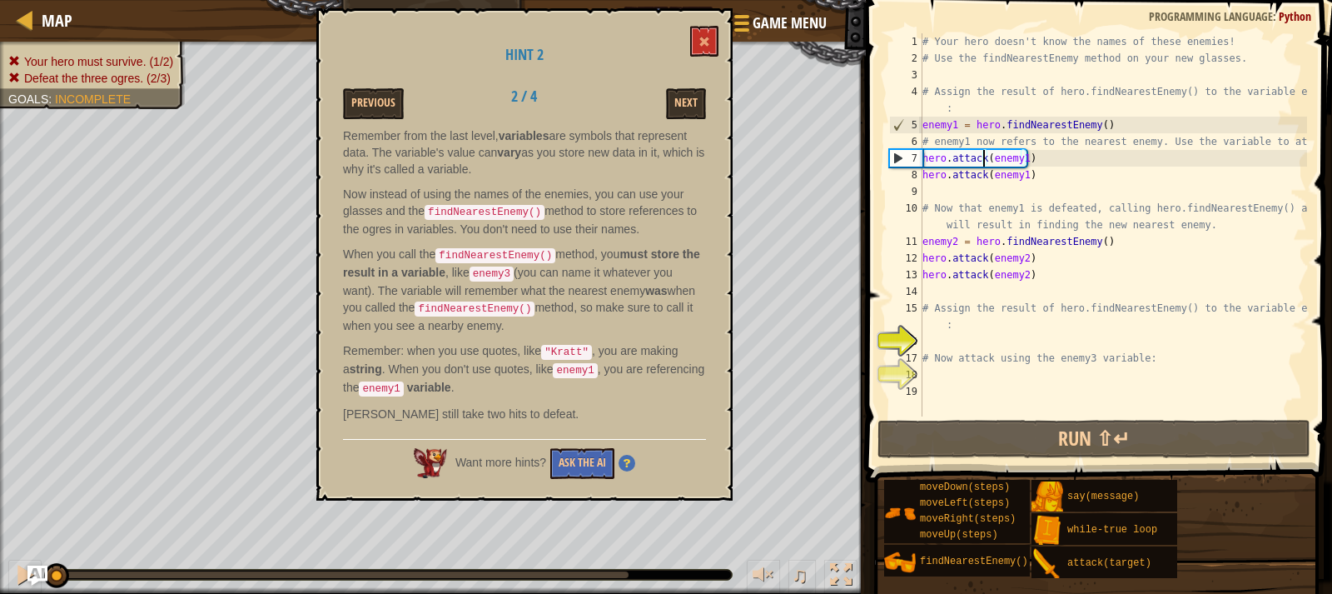
click at [985, 154] on div "# Your hero doesn't know the names of these enemies! # Use the findNearestEnemy…" at bounding box center [1113, 241] width 388 height 416
click at [1018, 157] on div "# Your hero doesn't know the names of these enemies! # Use the findNearestEnemy…" at bounding box center [1113, 241] width 388 height 416
click at [1023, 167] on div "# Your hero doesn't know the names of these enemies! # Use the findNearestEnemy…" at bounding box center [1113, 241] width 388 height 416
click at [1020, 152] on div "# Your hero doesn't know the names of these enemies! # Use the findNearestEnemy…" at bounding box center [1113, 241] width 388 height 416
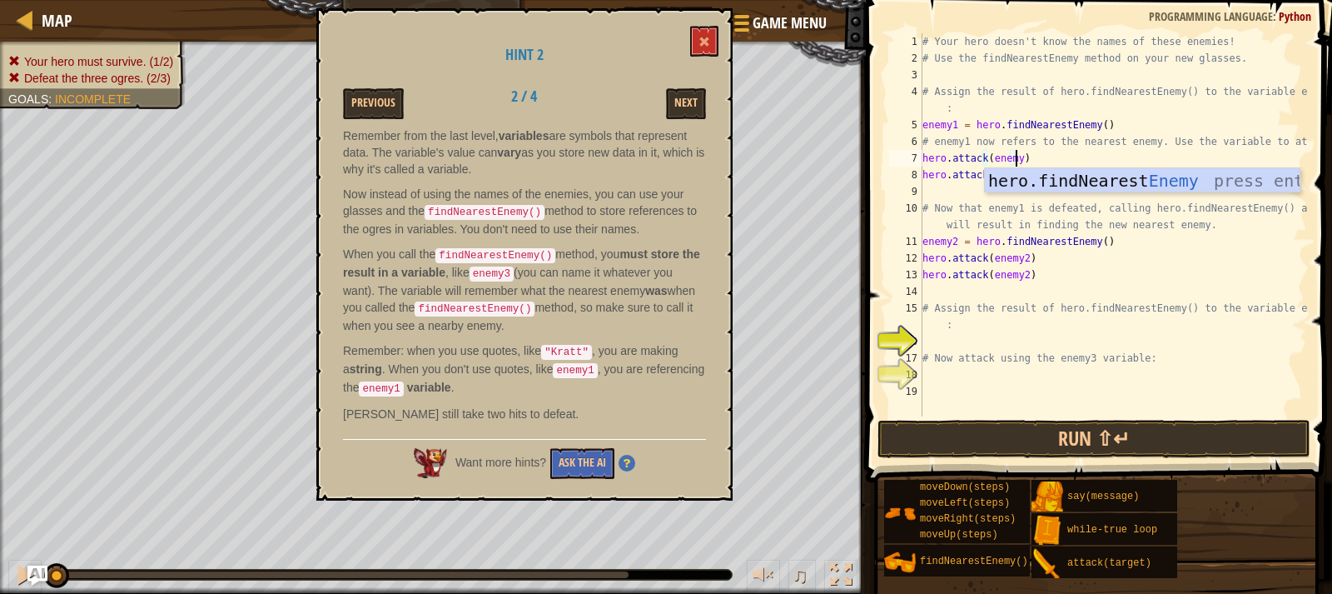
scroll to position [7, 7]
type textarea "hero.attack(enemy1)"
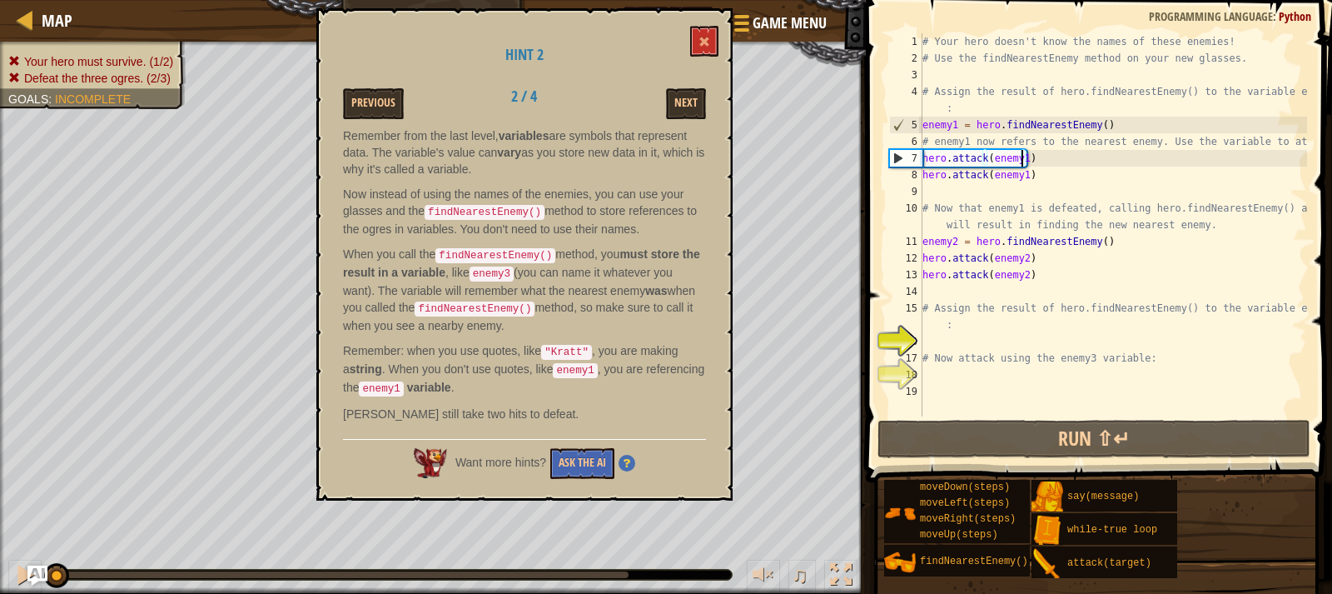
click at [950, 182] on div "# Your hero doesn't know the names of these enemies! # Use the findNearestEnemy…" at bounding box center [1113, 241] width 388 height 416
click at [943, 190] on div "# Your hero doesn't know the names of these enemies! # Use the findNearestEnemy…" at bounding box center [1113, 241] width 388 height 416
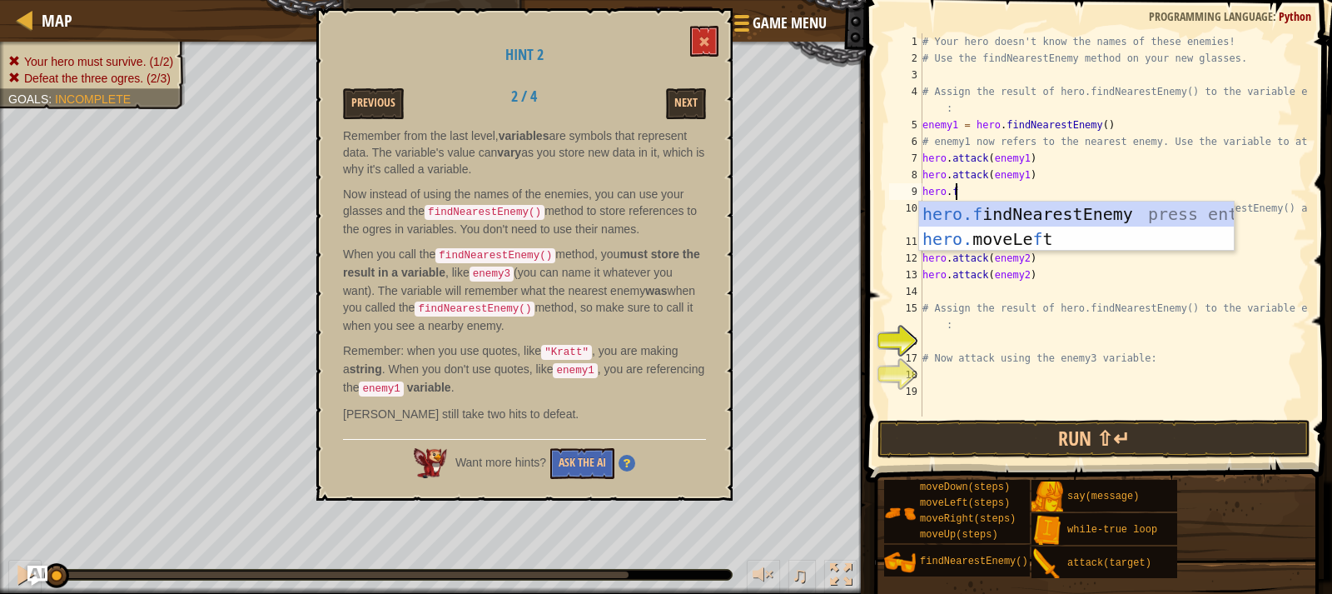
scroll to position [7, 2]
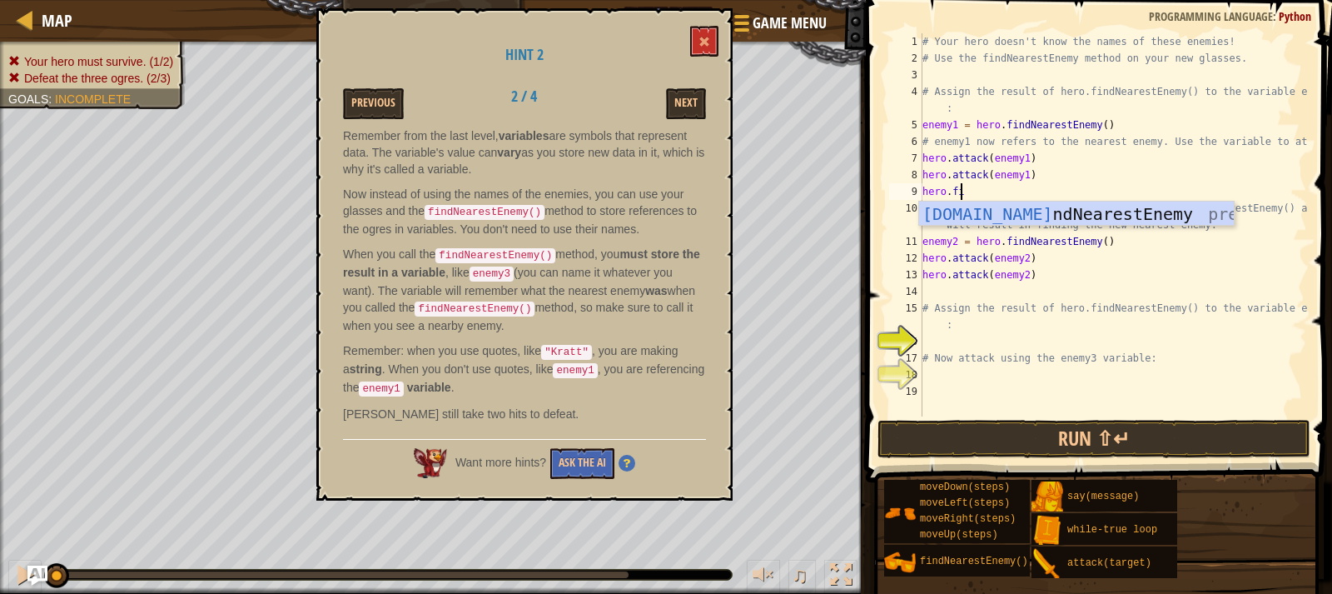
type textarea "hero.fin"
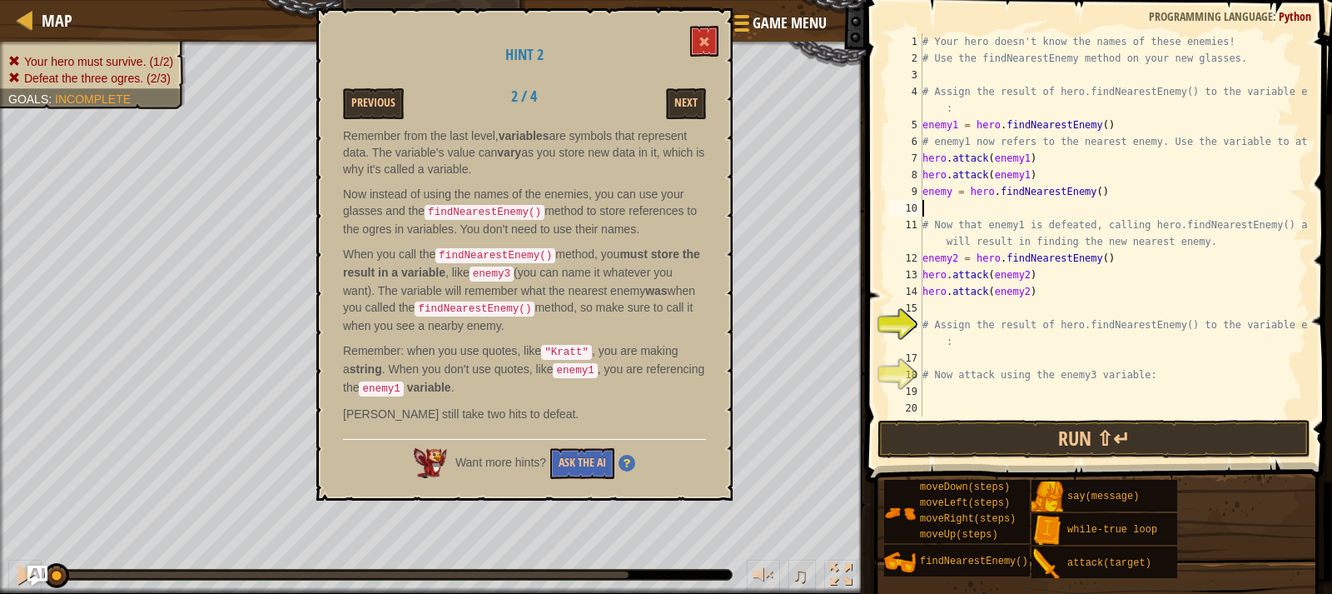
scroll to position [7, 0]
click at [1063, 423] on button "Run ⇧↵" at bounding box center [1094, 439] width 433 height 38
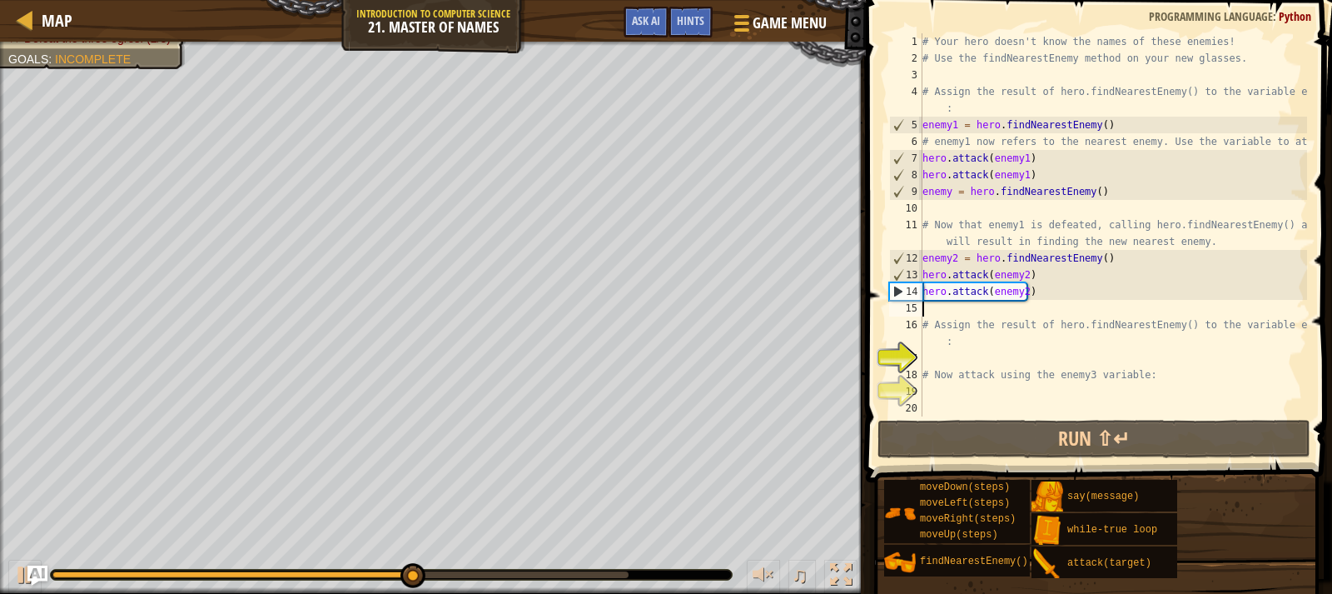
click at [943, 313] on div "# Your hero doesn't know the names of these enemies! # Use the findNearestEnemy…" at bounding box center [1113, 241] width 388 height 416
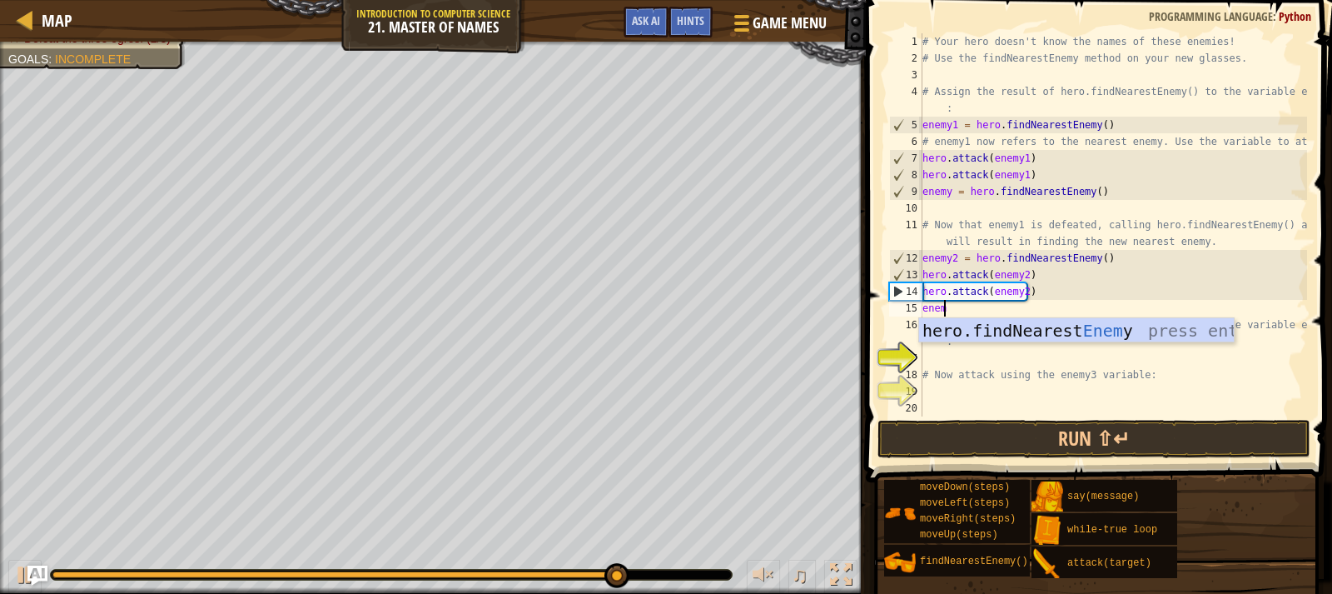
scroll to position [7, 2]
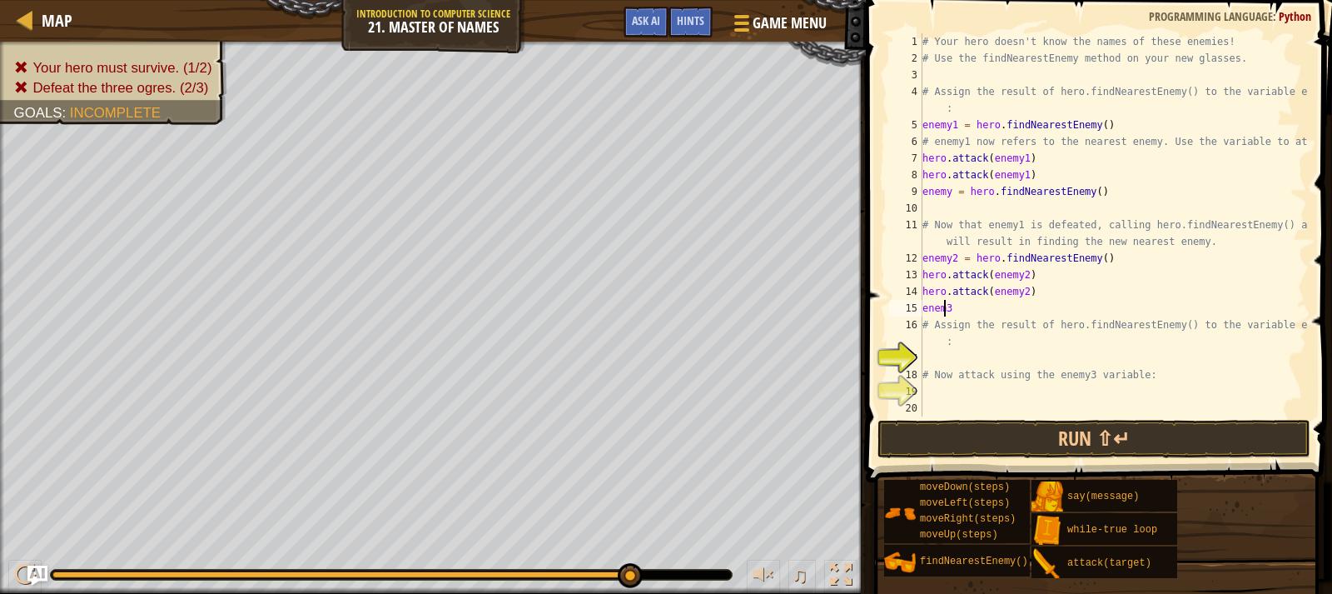
click at [944, 309] on div "# Your hero doesn't know the names of these enemies! # Use the findNearestEnemy…" at bounding box center [1113, 241] width 388 height 416
click at [993, 308] on div "# Your hero doesn't know the names of these enemies! # Use the findNearestEnemy…" at bounding box center [1113, 241] width 388 height 416
type textarea "enemy3 = hero.fin"
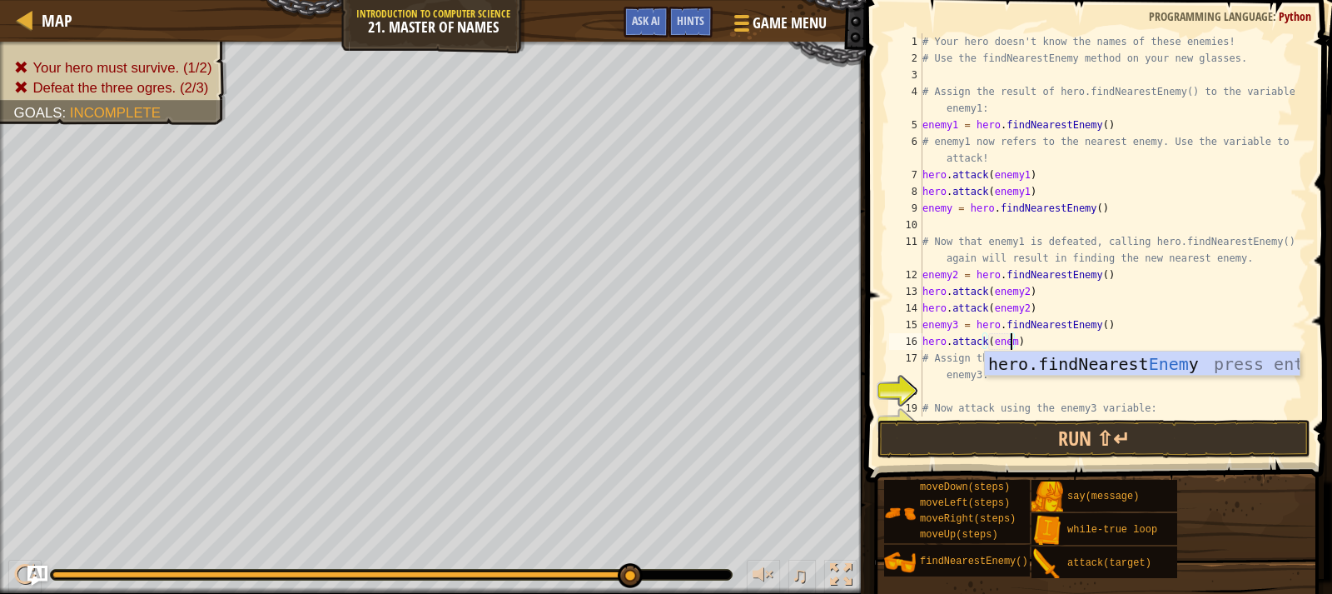
scroll to position [7, 7]
type textarea "hero.attack(enemy3)"
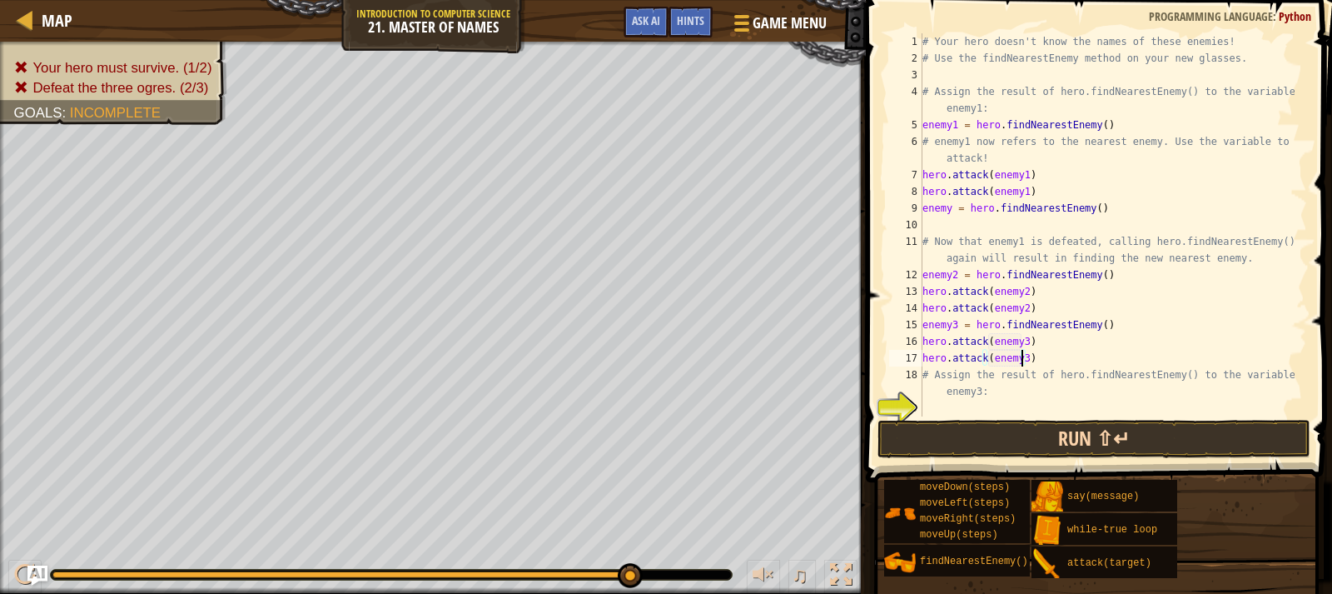
type textarea "hero.attack(enemy3)"
click at [1043, 441] on button "Run ⇧↵" at bounding box center [1094, 439] width 433 height 38
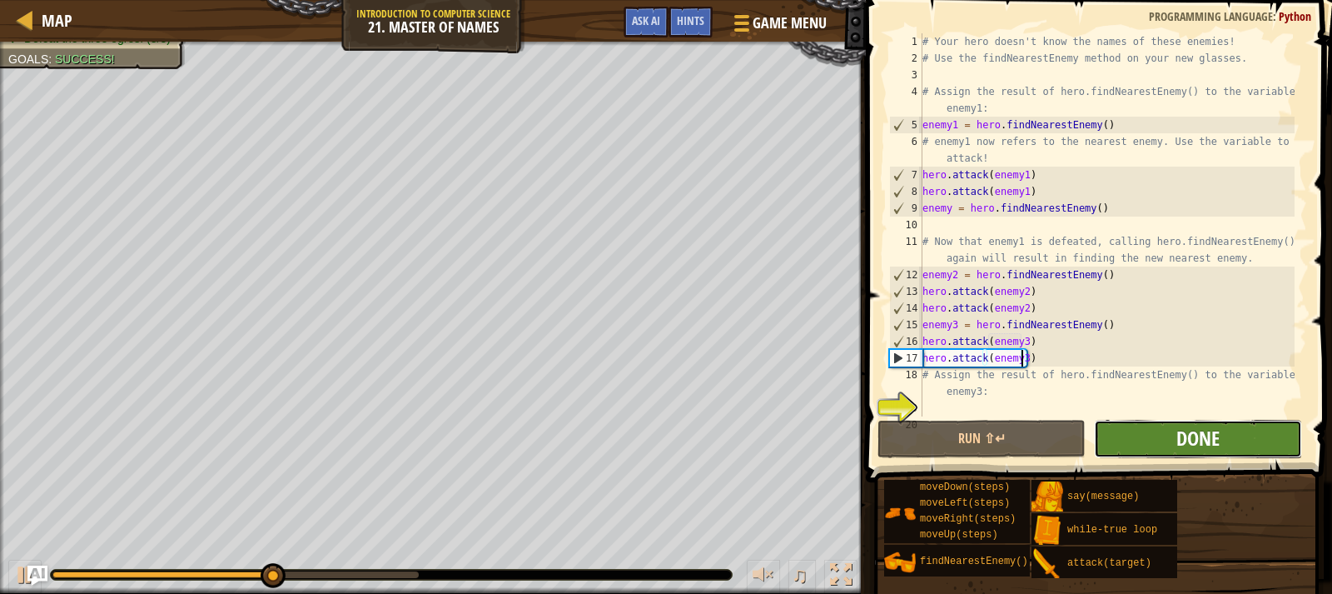
click at [1206, 433] on span "Done" at bounding box center [1198, 438] width 43 height 27
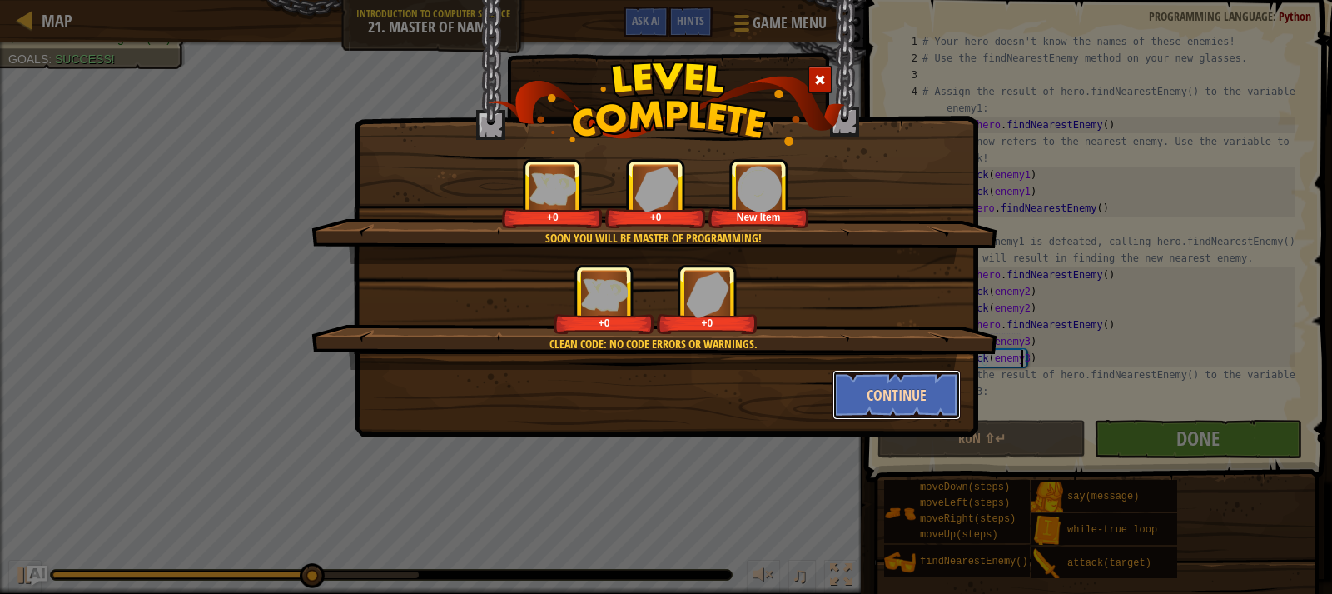
click at [919, 394] on button "Continue" at bounding box center [897, 395] width 129 height 50
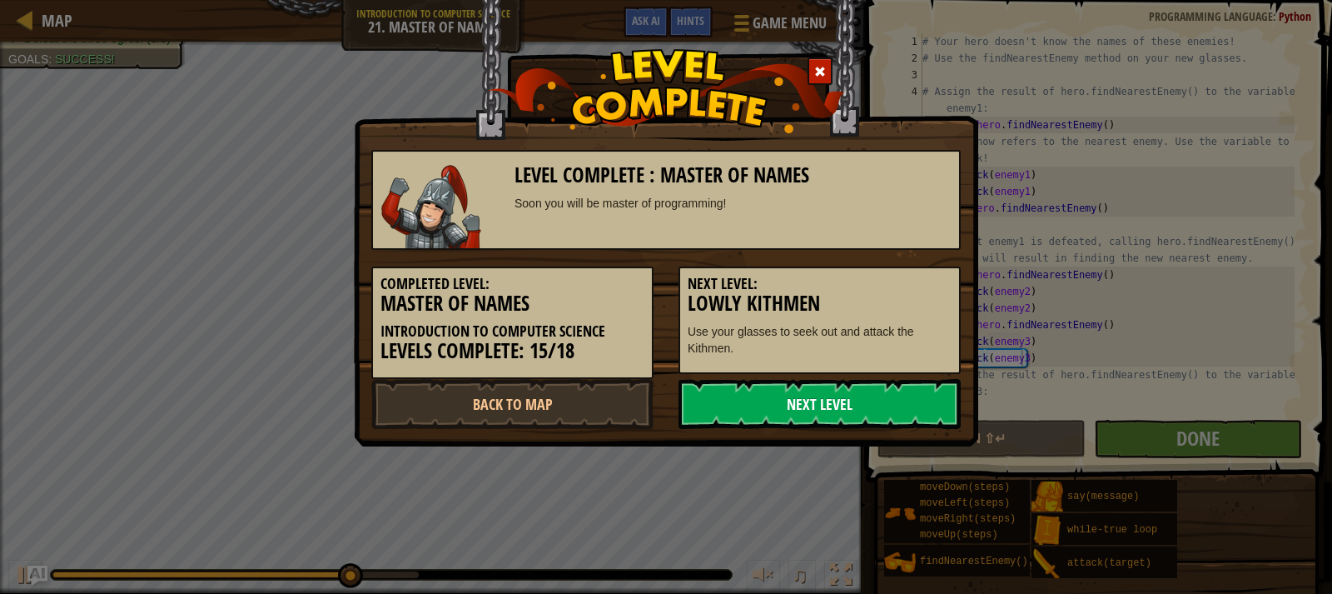
click at [819, 400] on link "Next Level" at bounding box center [820, 404] width 282 height 50
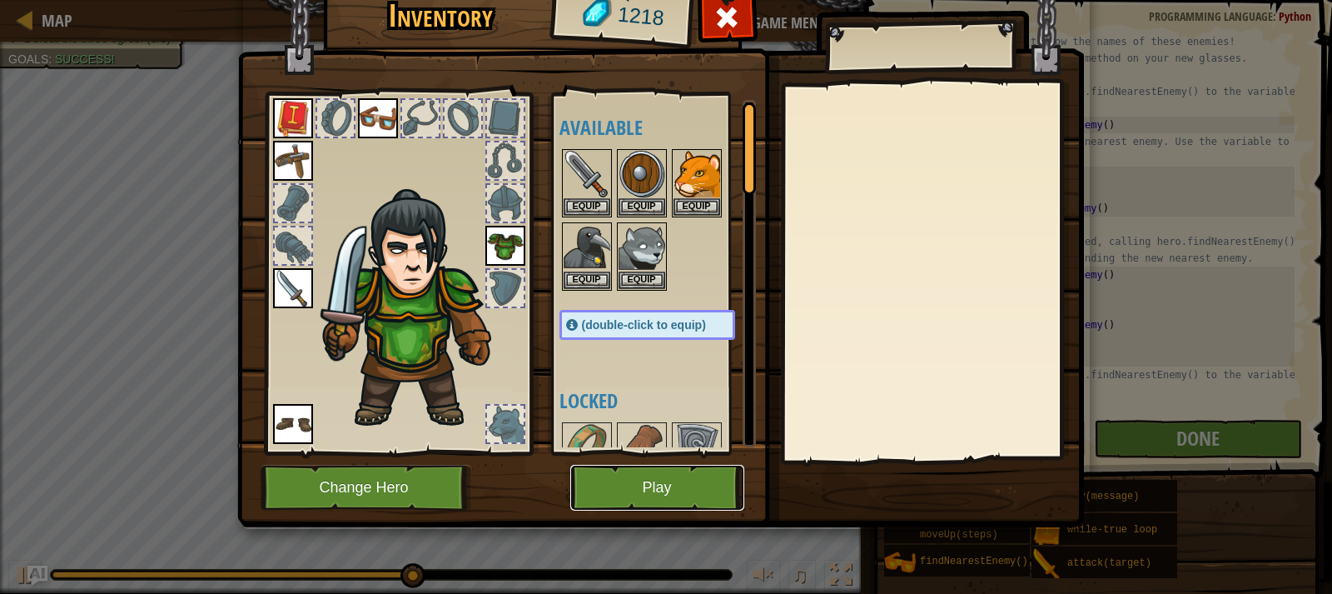
click at [711, 482] on button "Play" at bounding box center [657, 488] width 174 height 46
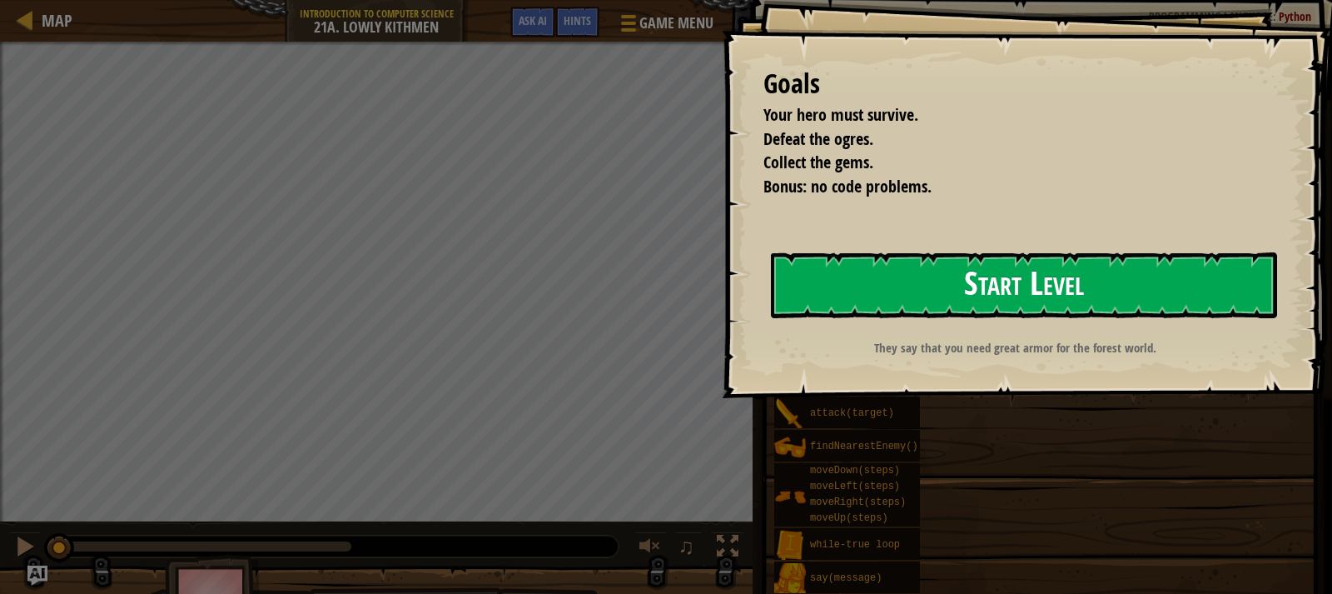
click at [916, 289] on button "Start Level" at bounding box center [1024, 285] width 506 height 66
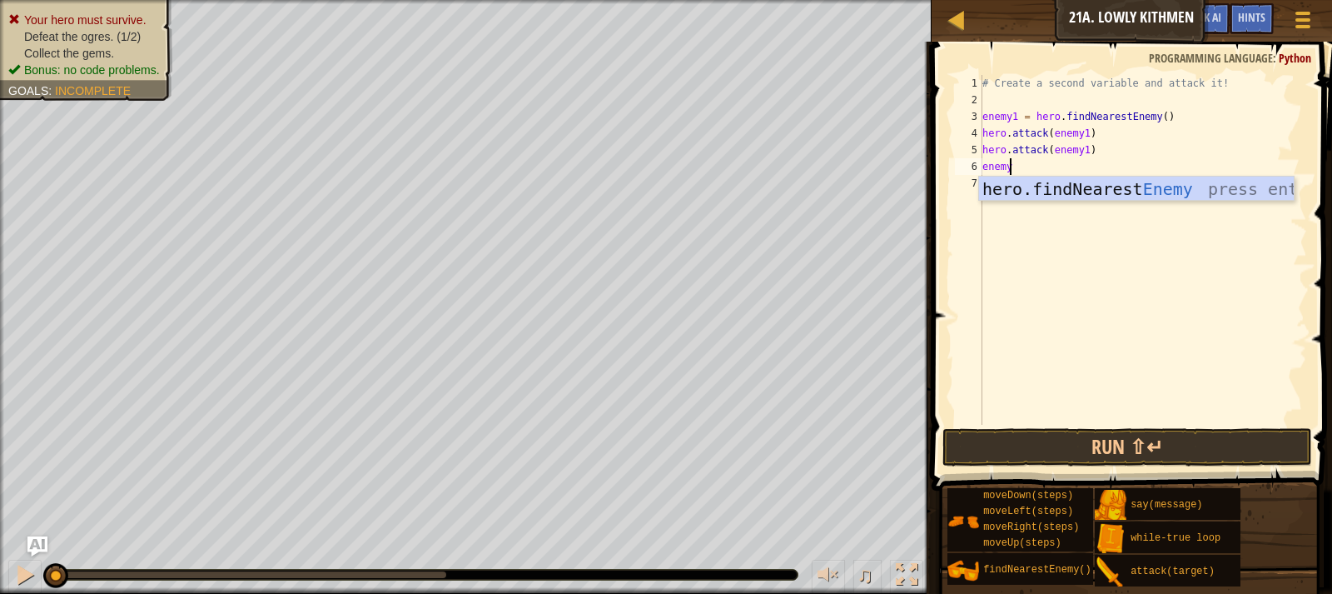
scroll to position [7, 2]
type textarea "enemy2 = find"
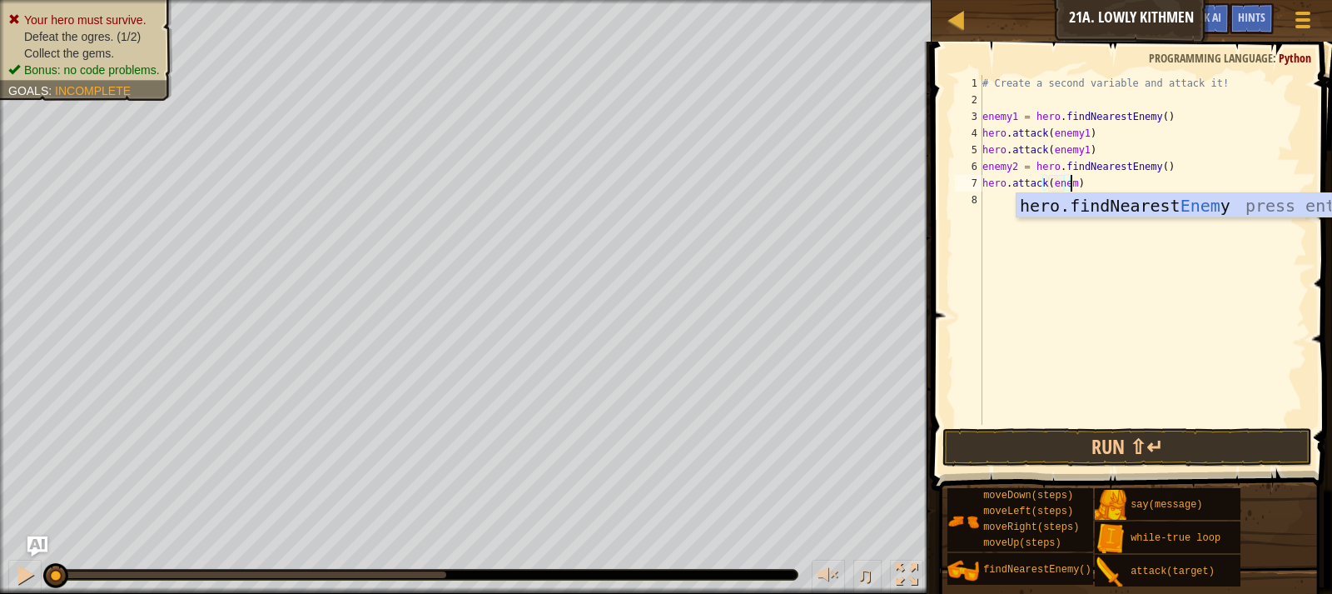
scroll to position [7, 7]
type textarea "hero.attack(enemy2)"
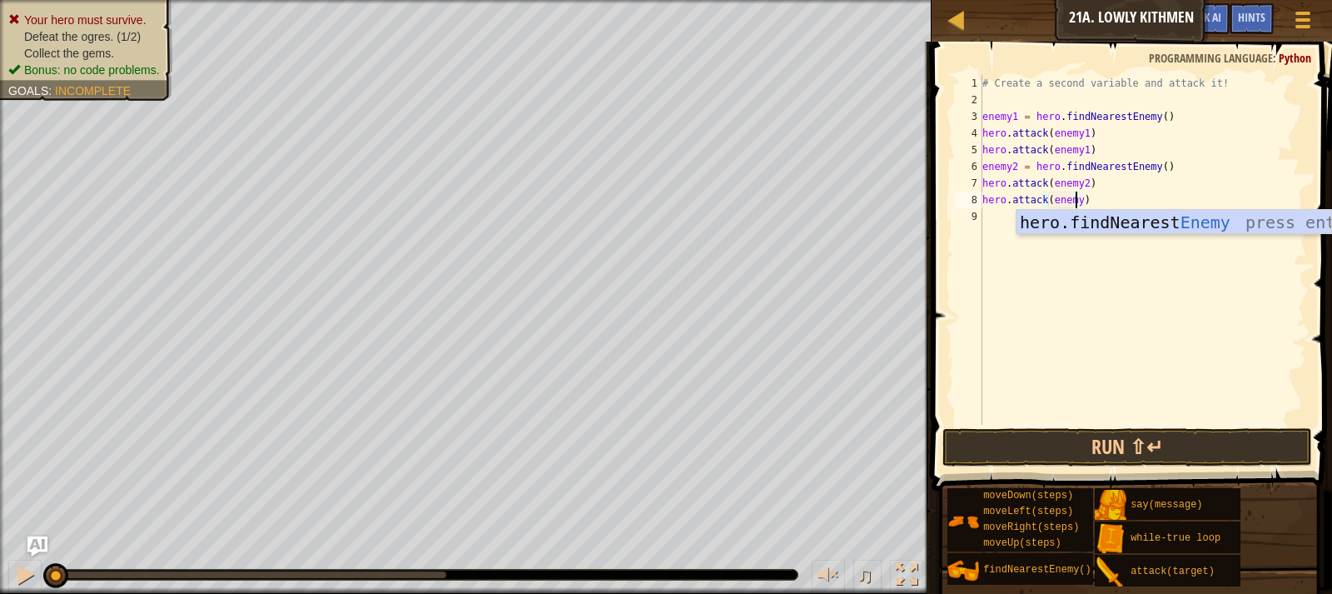
scroll to position [7, 7]
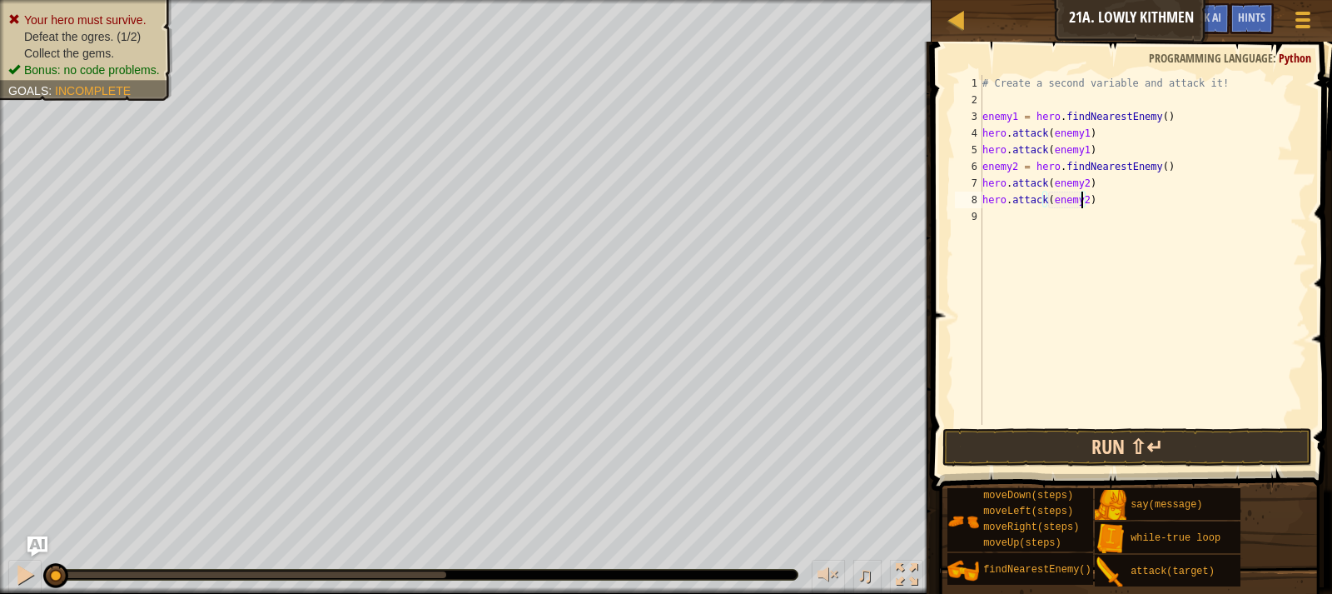
type textarea "hero.attack(enemy2)"
click at [1113, 444] on button "Run ⇧↵" at bounding box center [1128, 447] width 370 height 38
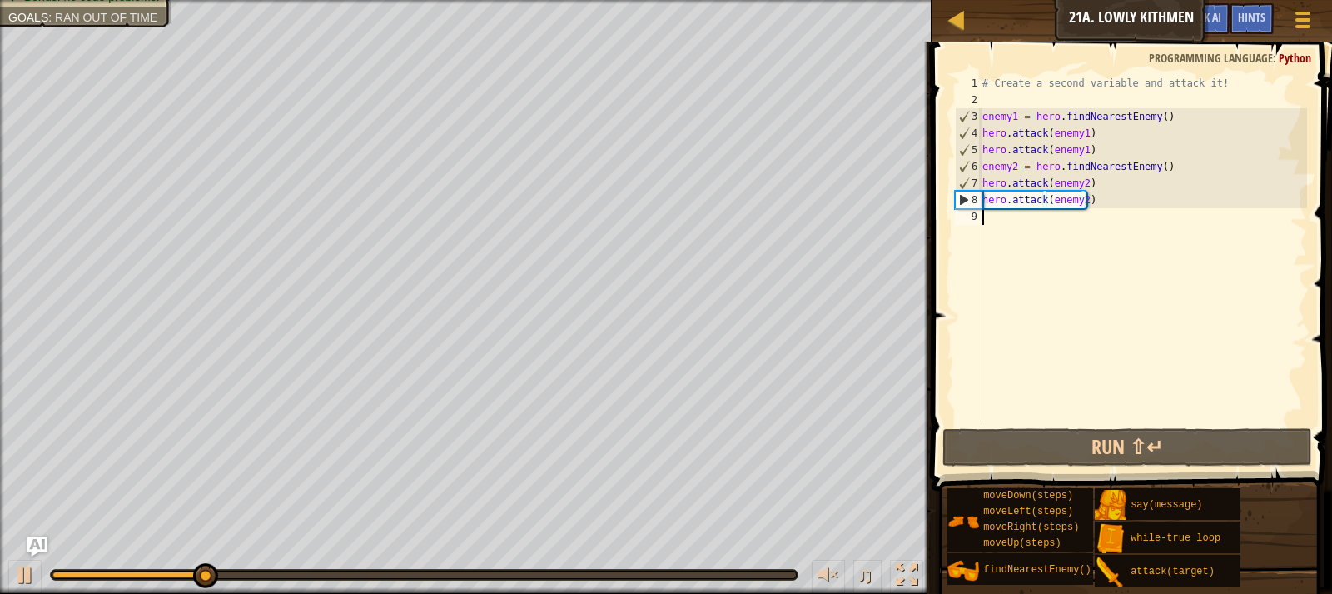
click at [1005, 217] on div "# Create a second variable and attack it! enemy1 = hero . findNearestEnemy ( ) …" at bounding box center [1143, 266] width 328 height 383
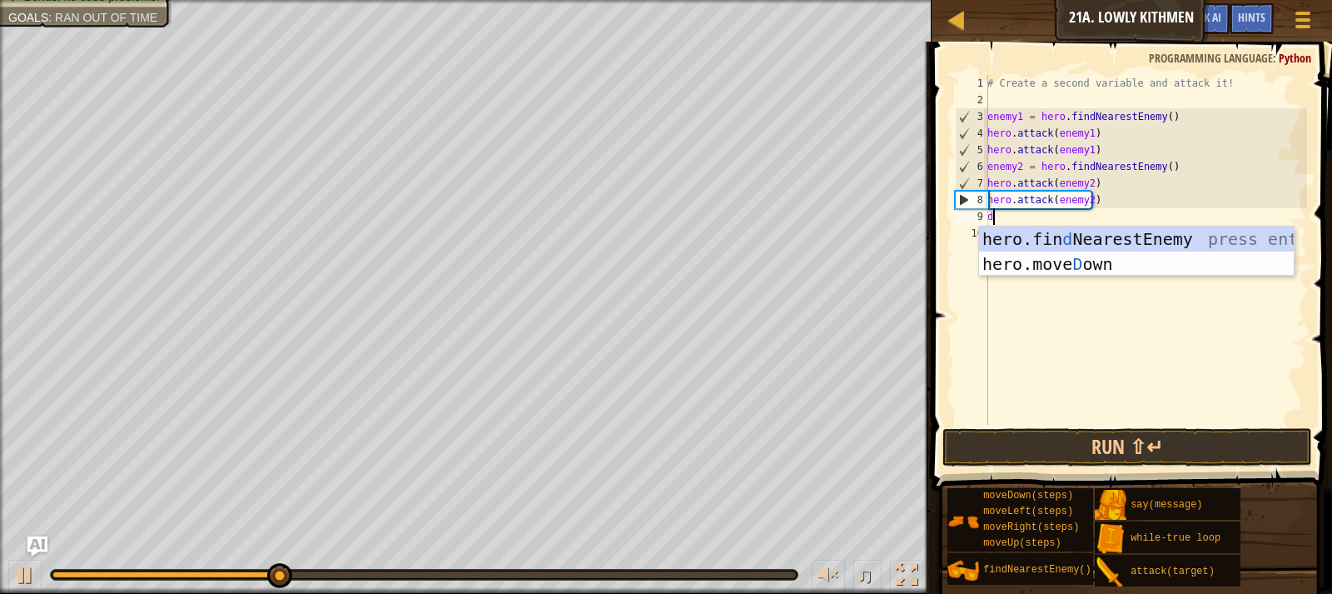
type textarea "do"
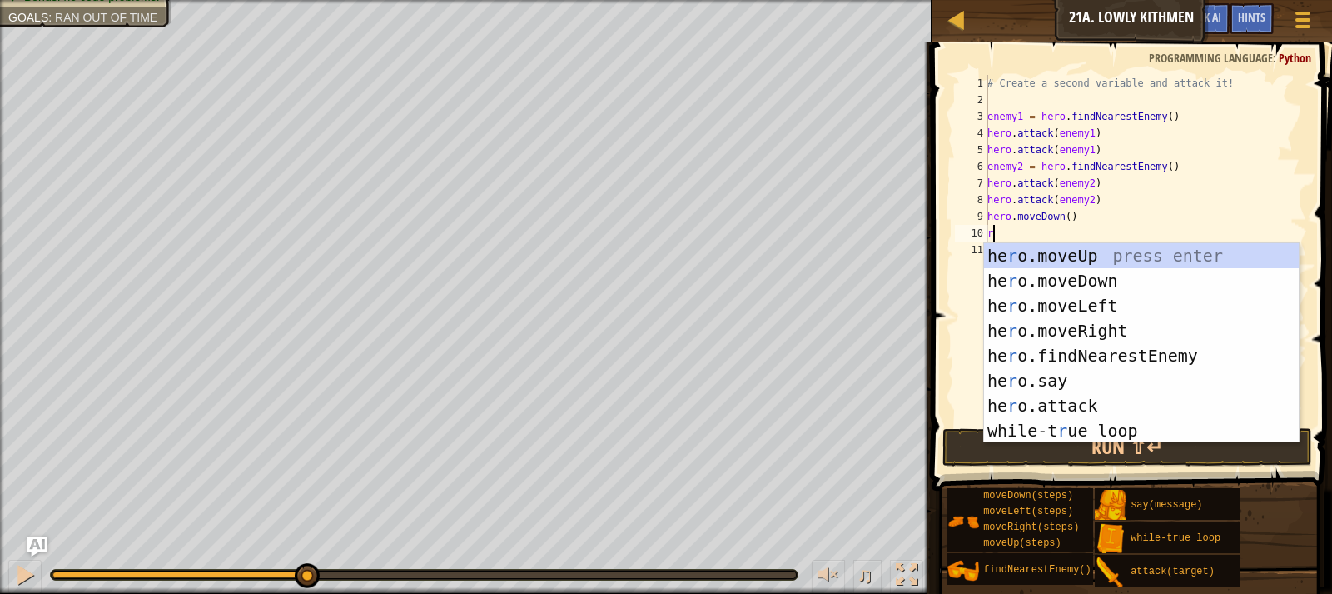
type textarea "ri"
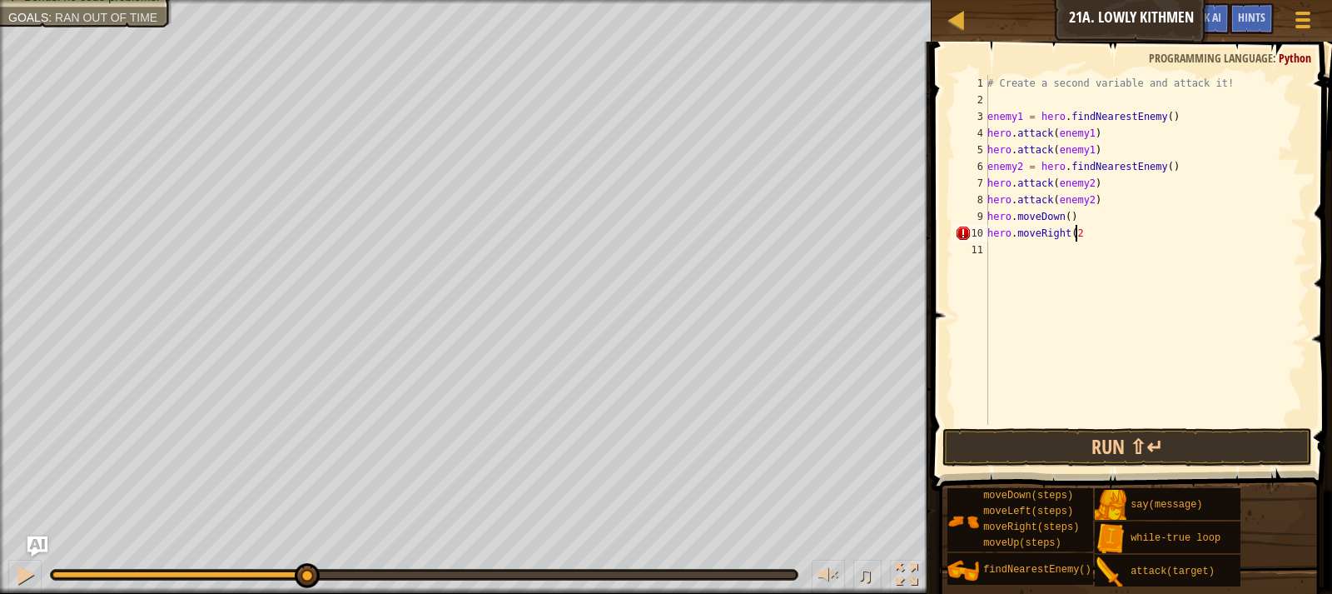
scroll to position [7, 7]
type textarea "hero.moveRight(2)"
click at [1120, 434] on button "Run ⇧↵" at bounding box center [1128, 447] width 370 height 38
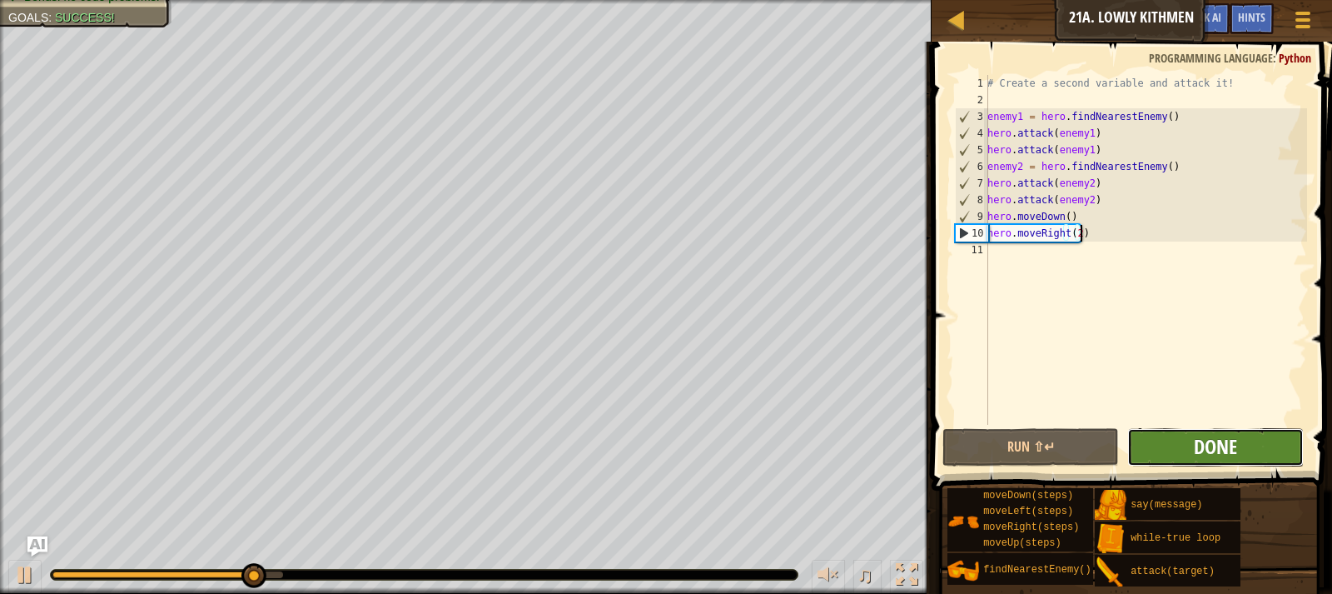
click at [1212, 450] on span "Done" at bounding box center [1215, 446] width 43 height 27
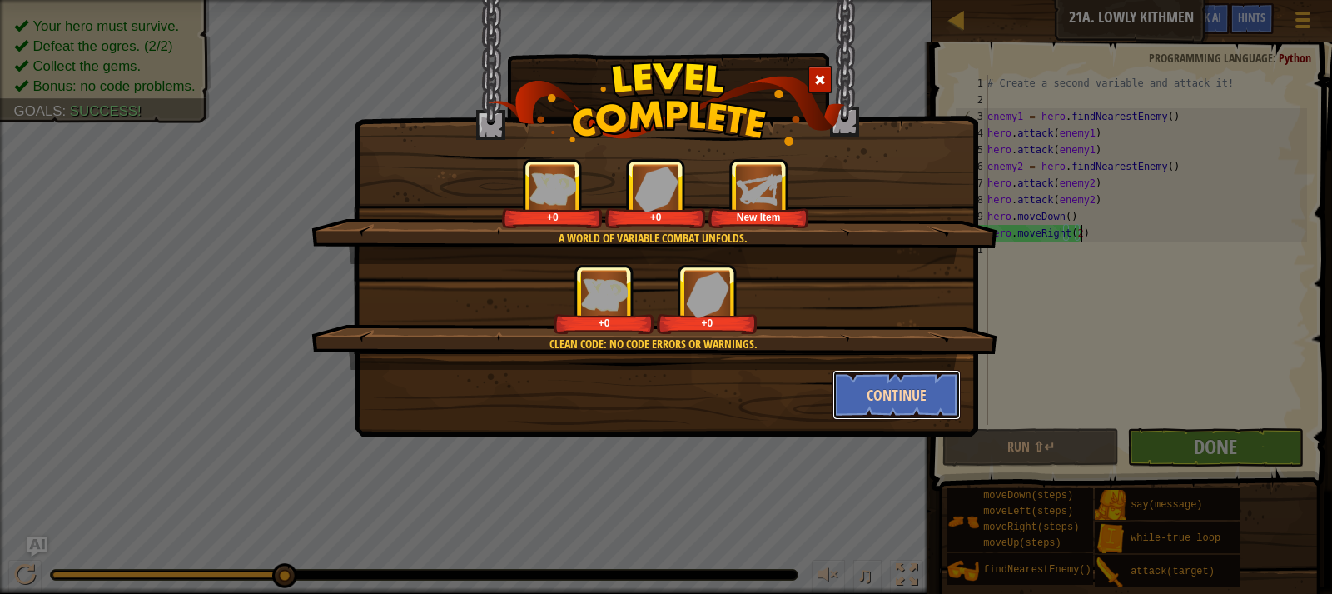
click at [877, 376] on button "Continue" at bounding box center [897, 395] width 129 height 50
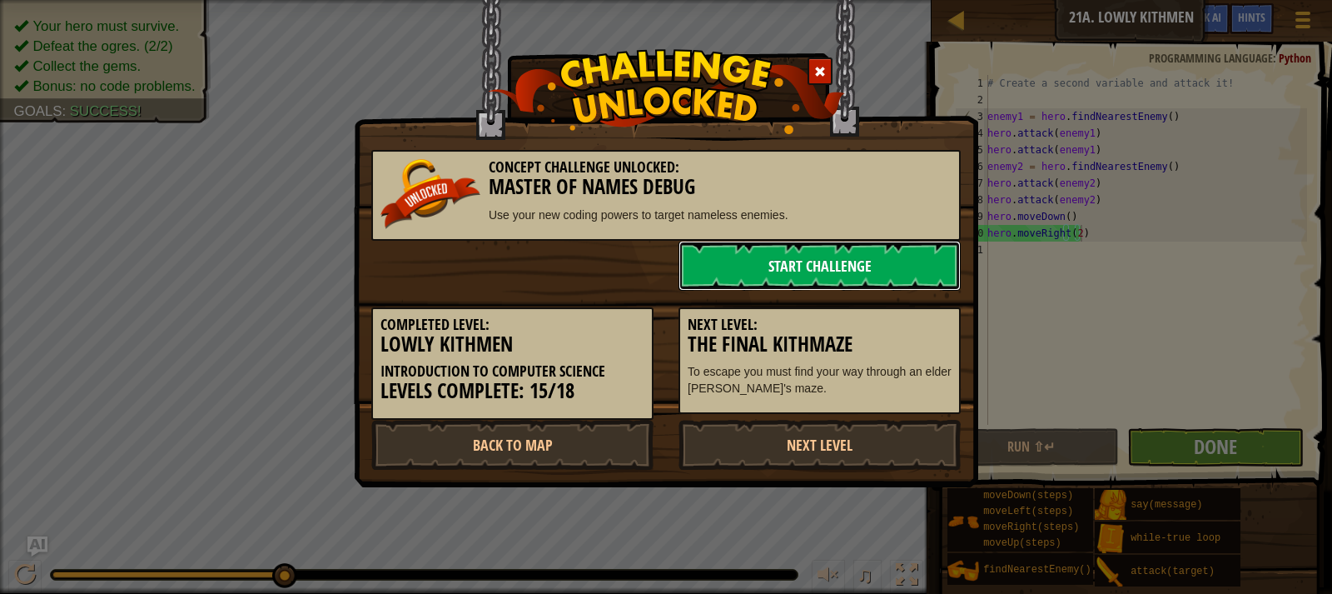
click at [788, 265] on link "Start Challenge" at bounding box center [820, 266] width 282 height 50
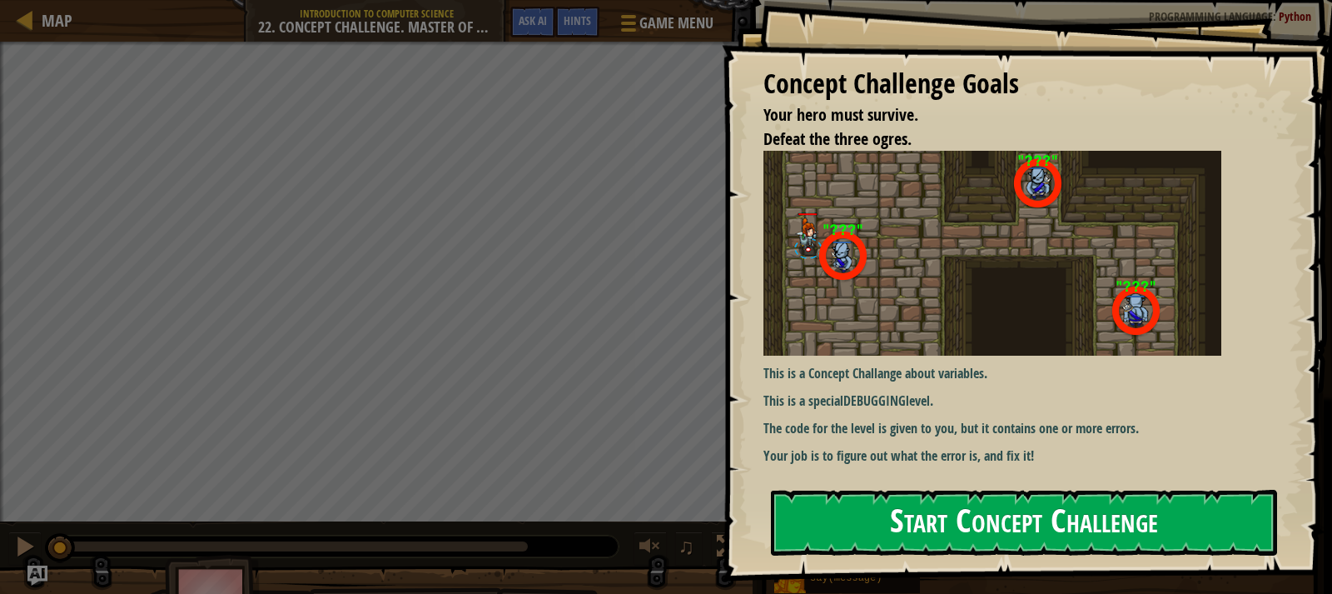
click at [922, 498] on button "Start Concept Challenge" at bounding box center [1024, 523] width 506 height 66
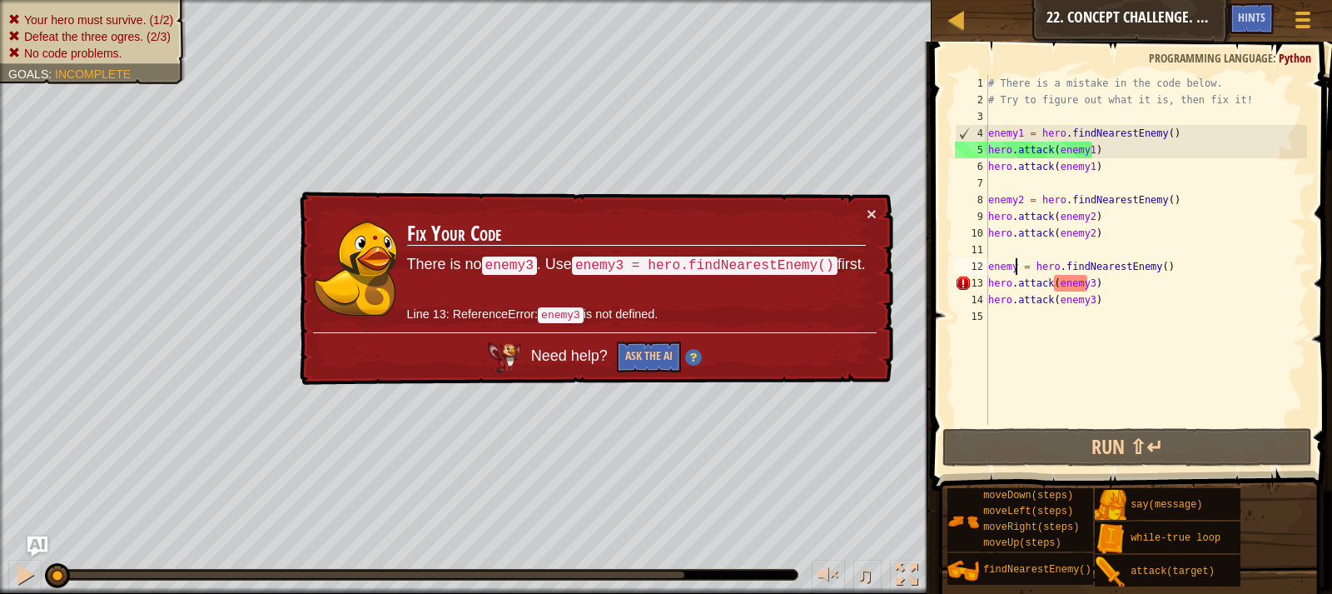
click at [1014, 268] on div "# There is a mistake in the code below. # Try to figure out what it is, then fi…" at bounding box center [1146, 266] width 322 height 383
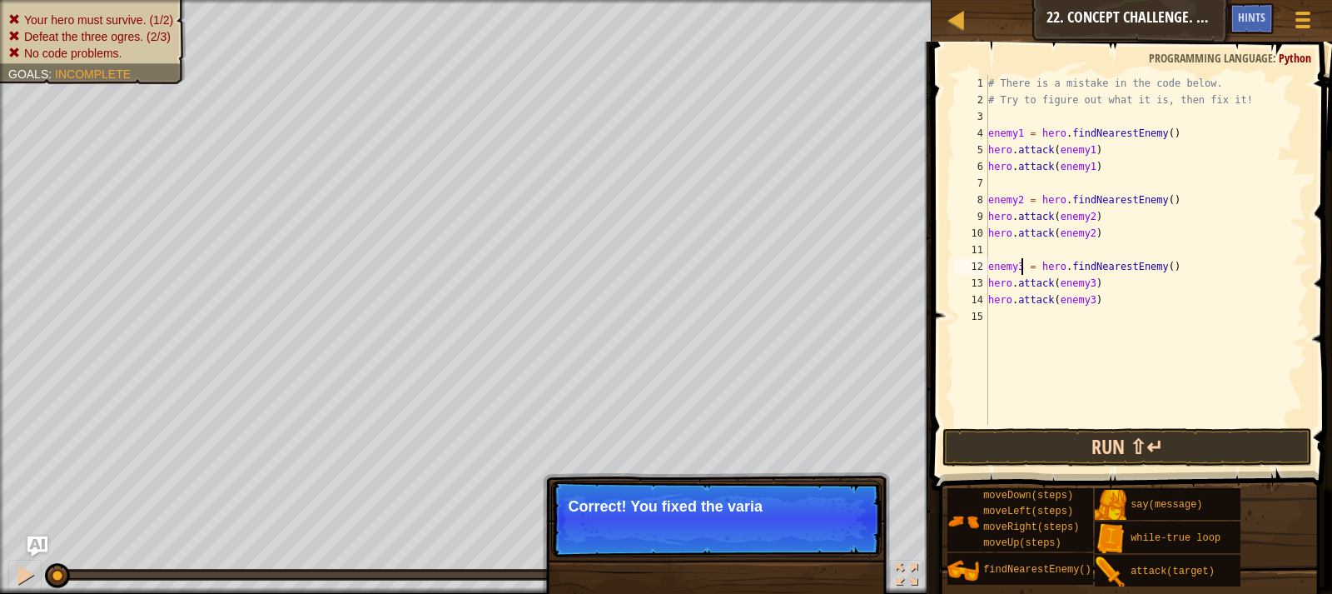
type textarea "enemy3 = hero.findNearestEnemy()"
click at [1095, 445] on button "Run ⇧↵" at bounding box center [1128, 447] width 370 height 38
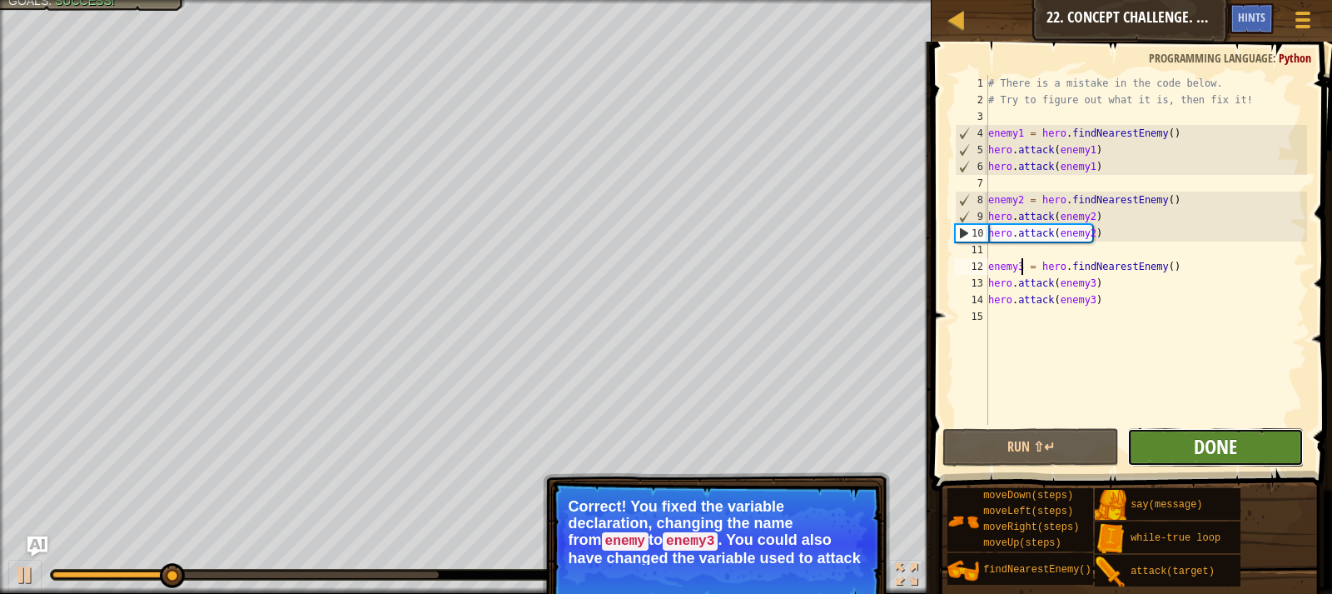
click at [1231, 446] on span "Done" at bounding box center [1215, 446] width 43 height 27
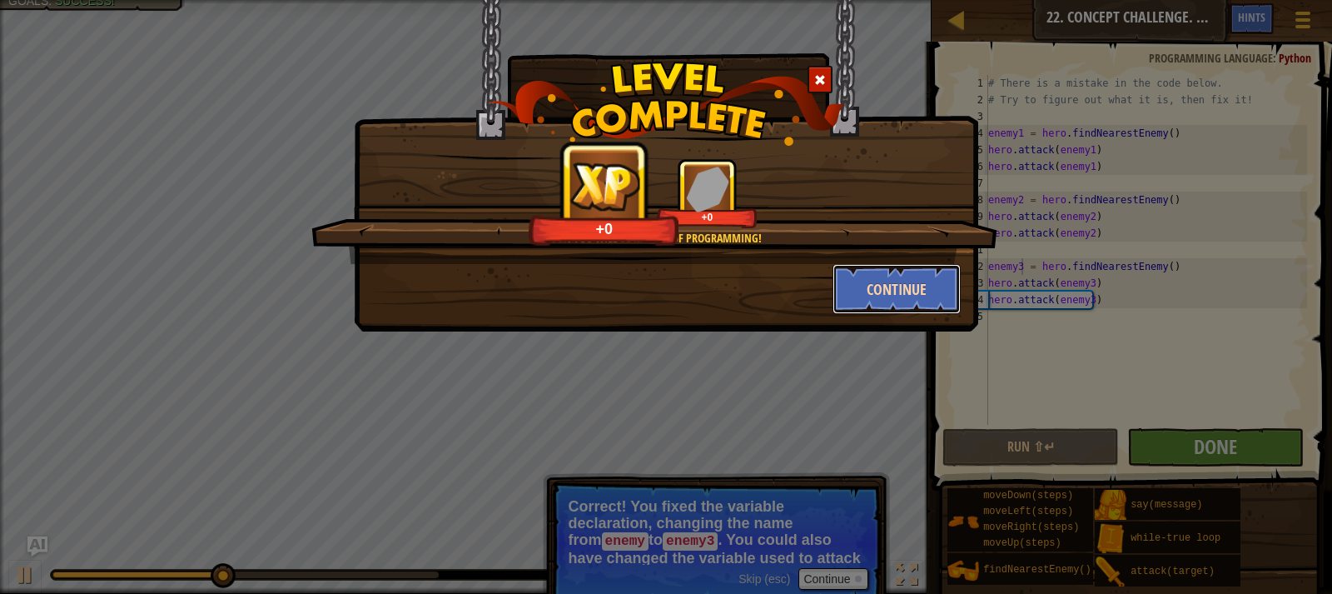
click at [881, 294] on button "Continue" at bounding box center [897, 289] width 129 height 50
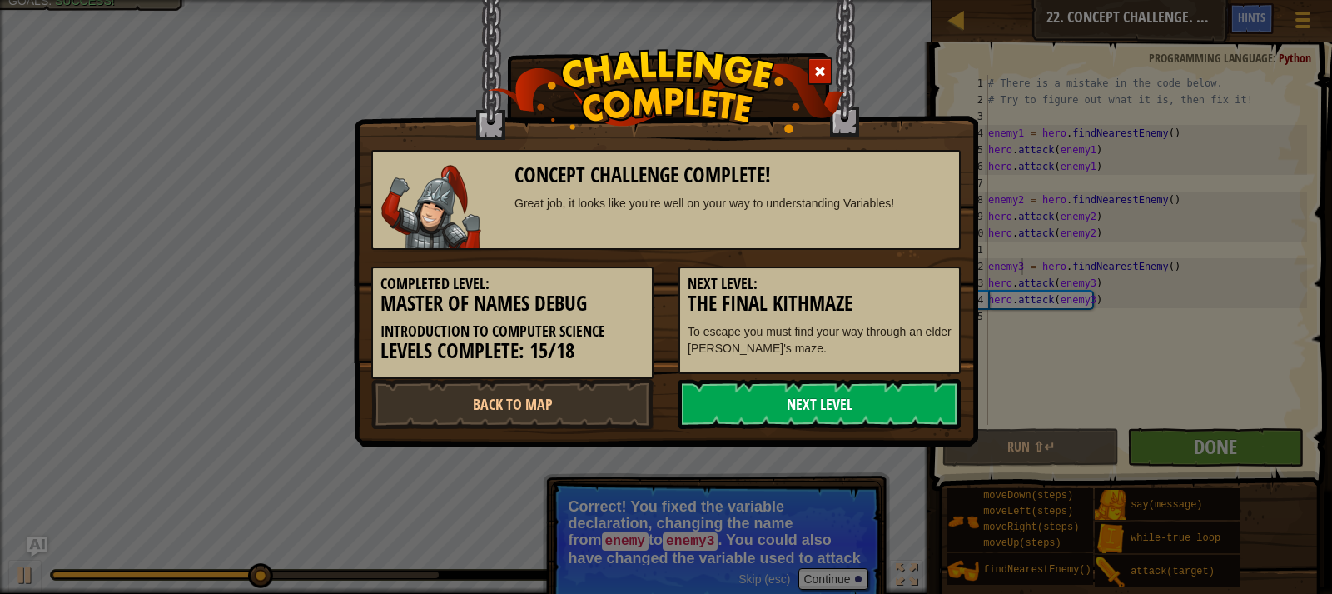
click at [848, 401] on link "Next Level" at bounding box center [820, 404] width 282 height 50
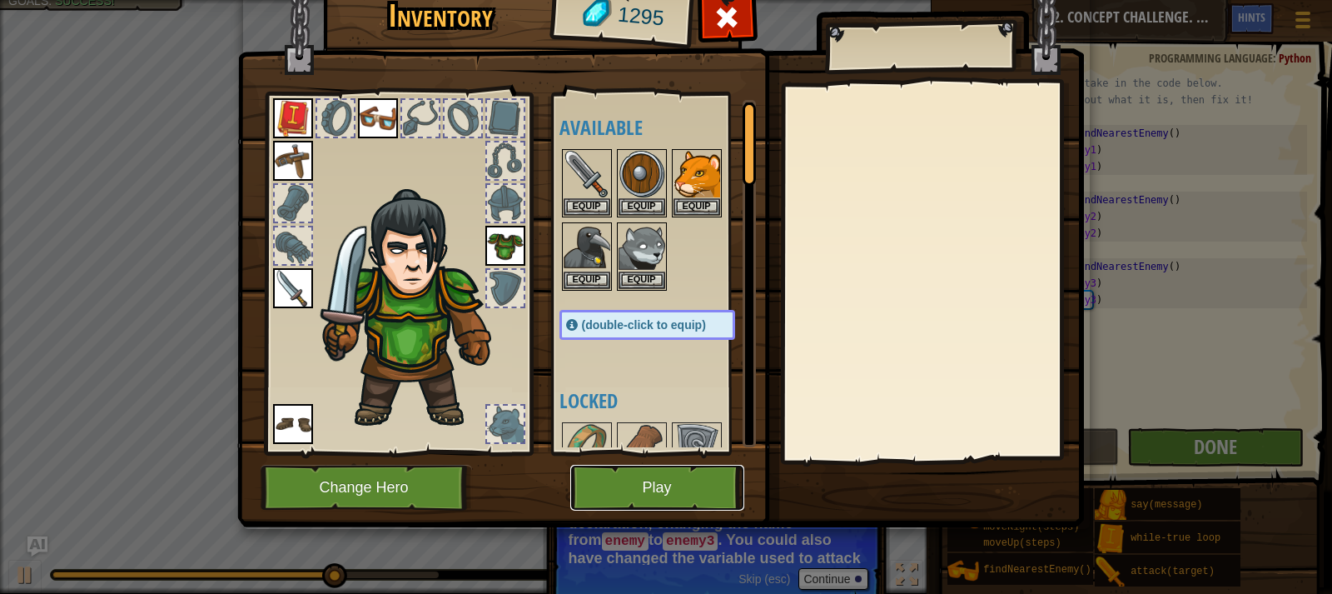
click at [712, 469] on button "Play" at bounding box center [657, 488] width 174 height 46
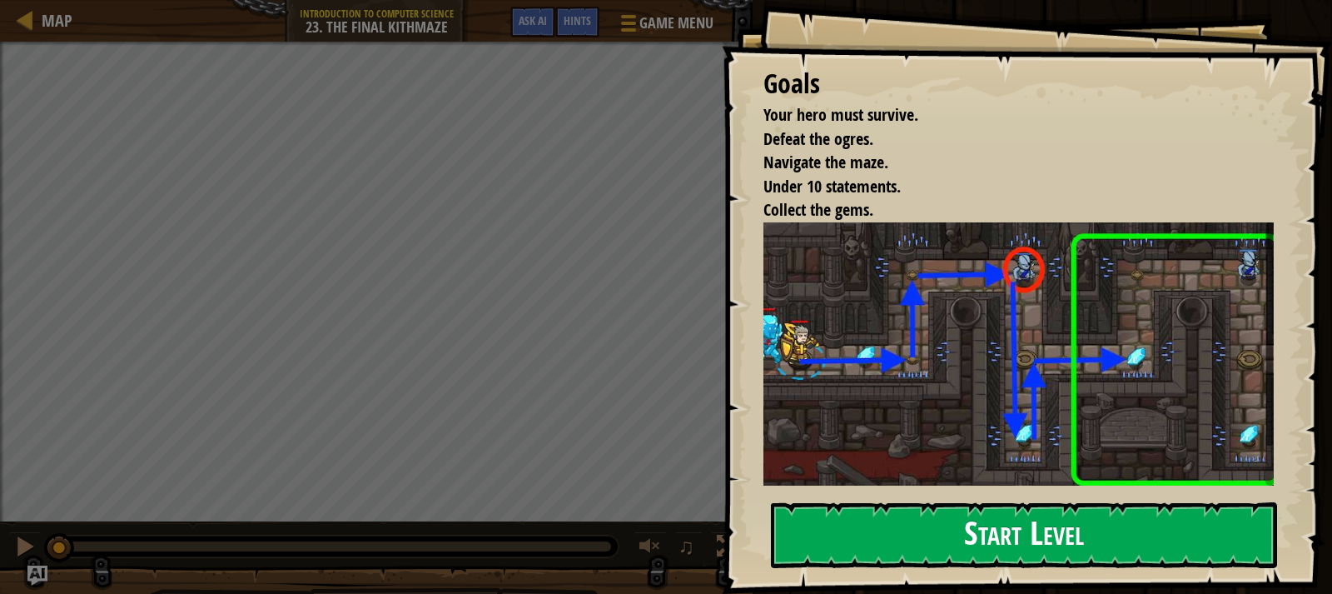
click at [907, 518] on button "Start Level" at bounding box center [1024, 535] width 506 height 66
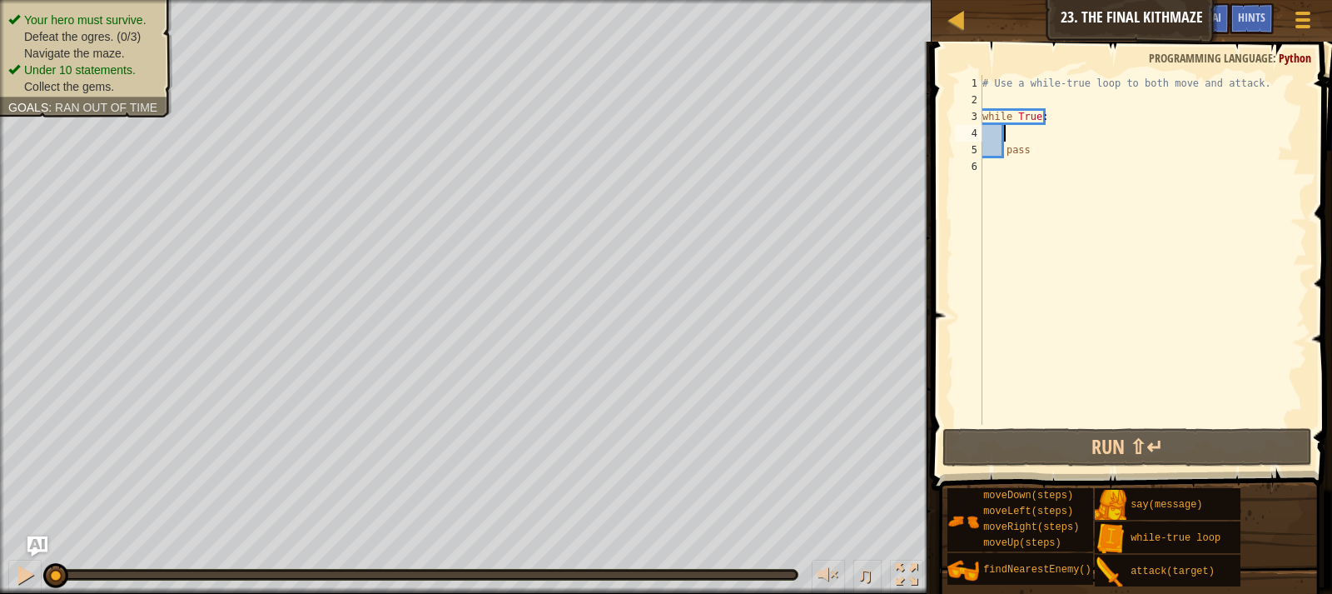
click at [1022, 131] on div "# Use a while-true loop to both move and attack. while True : pass" at bounding box center [1143, 266] width 328 height 383
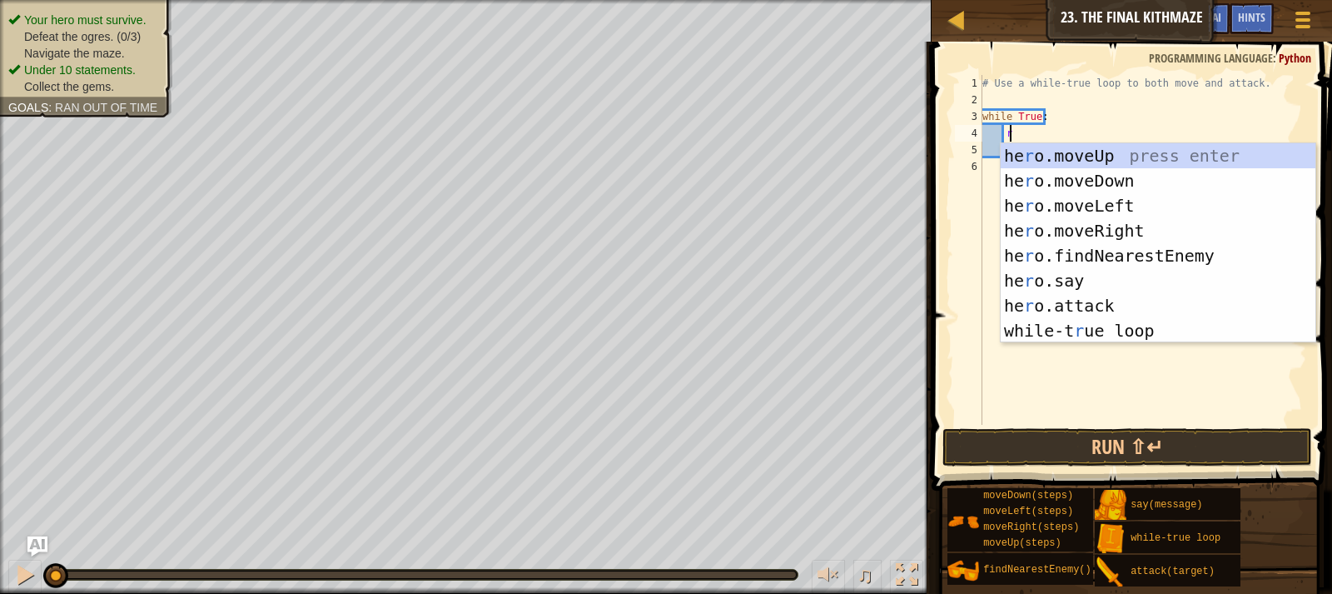
type textarea "ri"
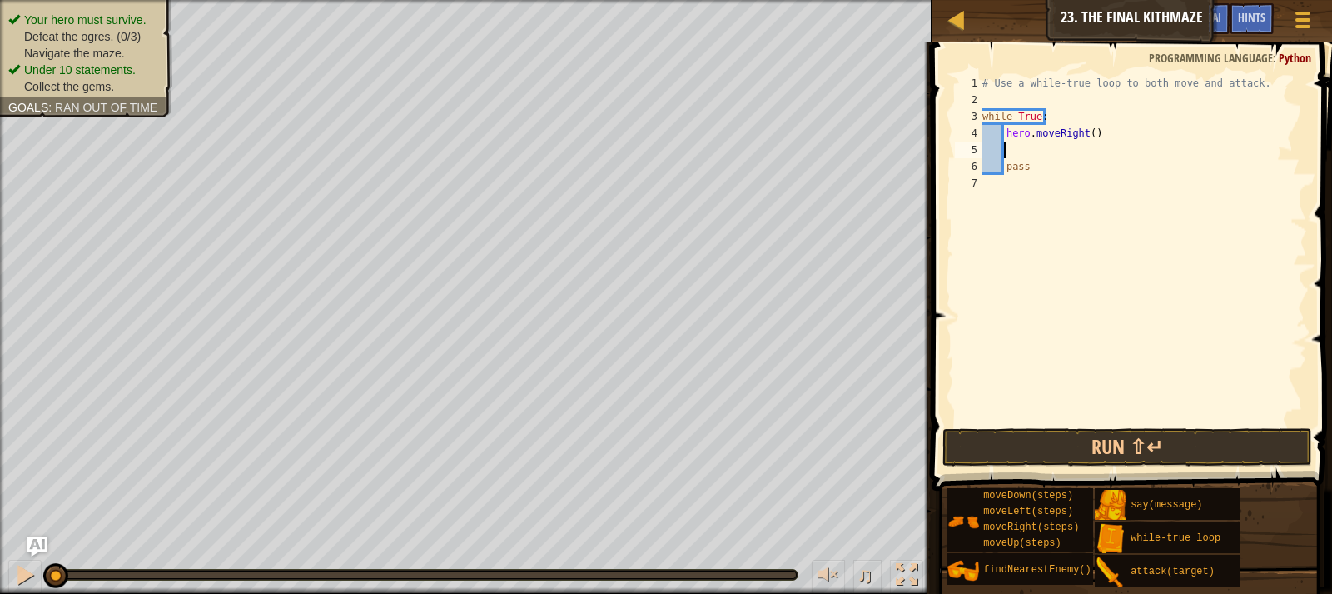
scroll to position [7, 1]
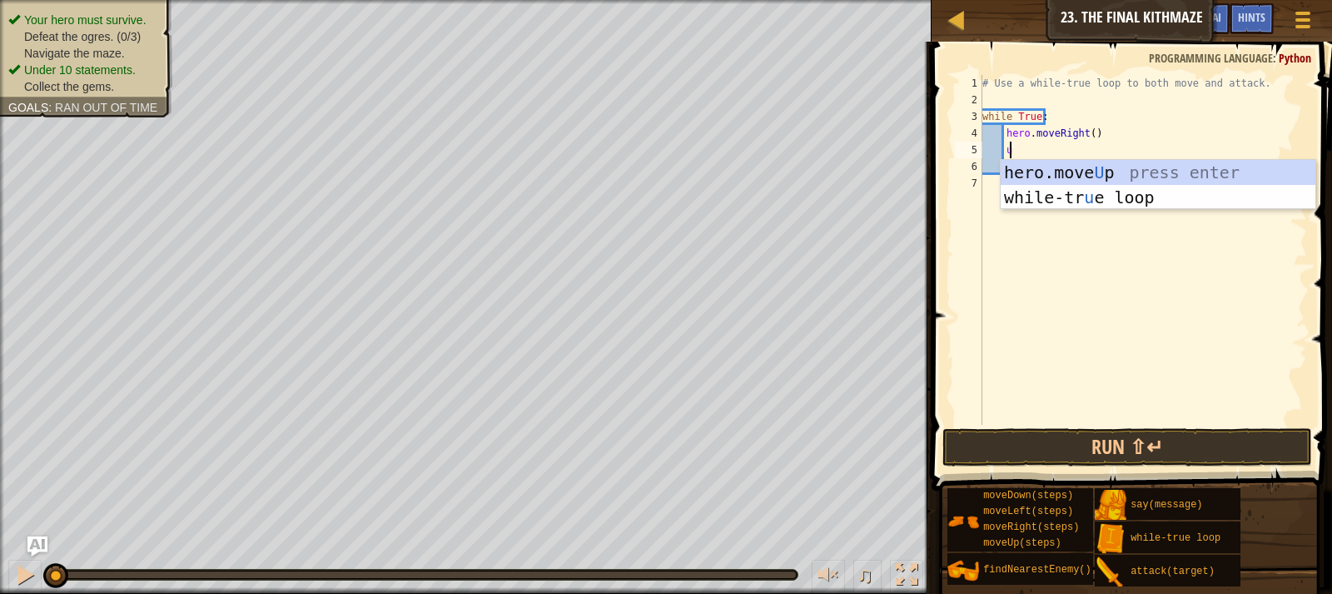
type textarea "up"
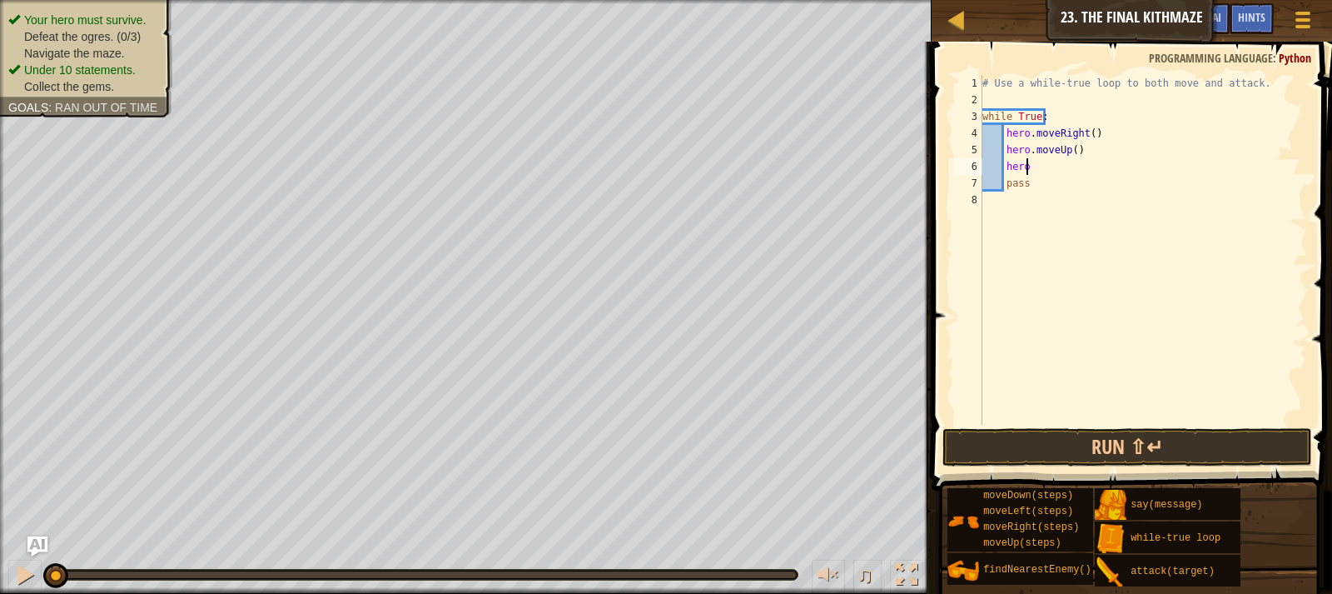
type textarea "h"
click at [953, 205] on div "1 2 3 4 5 6 7 8 # Use a while-true loop to both move and attack. while True : h…" at bounding box center [1130, 250] width 356 height 350
click at [1056, 195] on div "# Use a while-true loop to both move and attack. while True : hero . moveRight …" at bounding box center [1143, 266] width 328 height 383
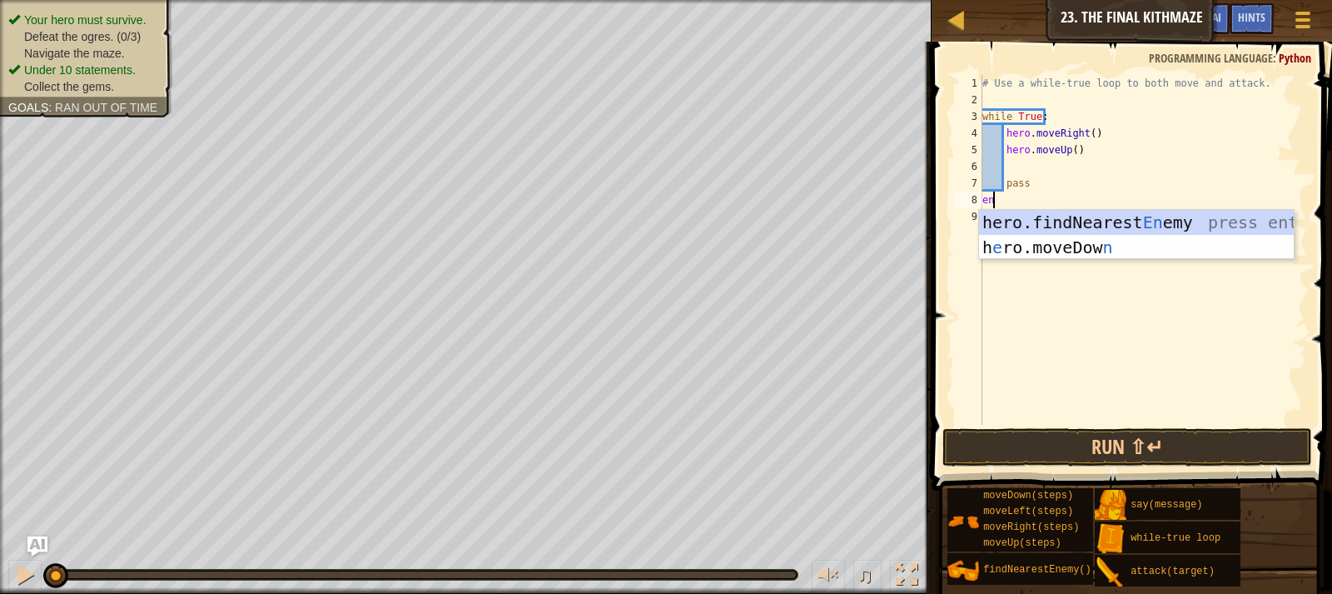
type textarea "enem"
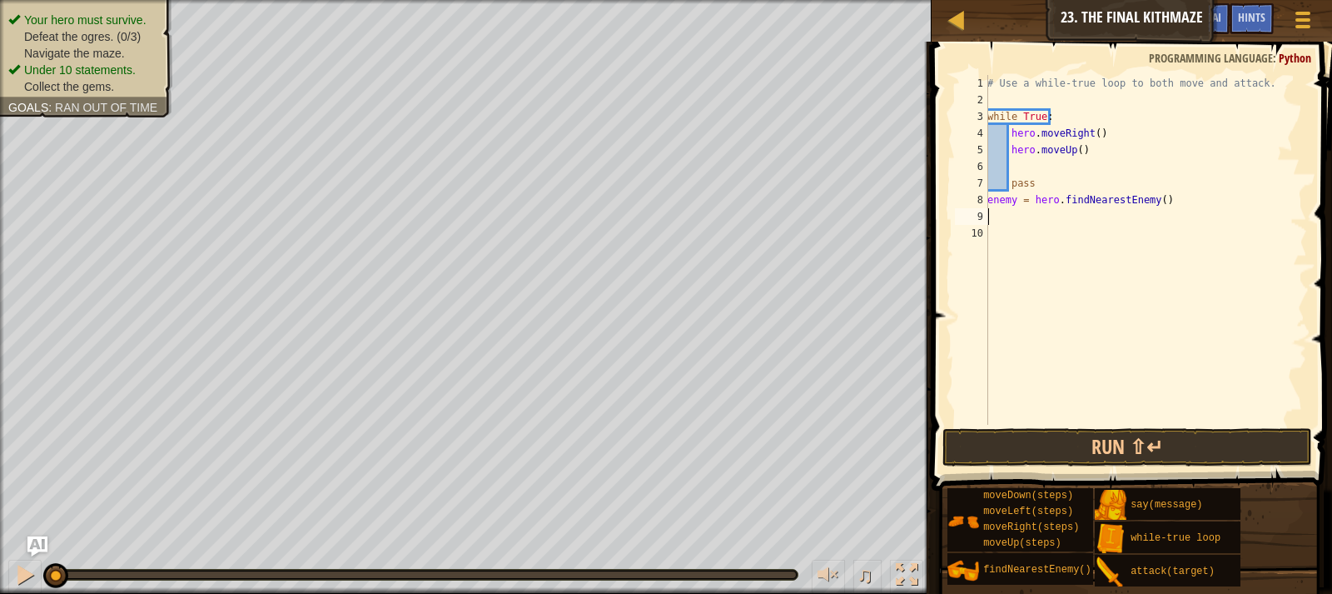
click at [1013, 199] on div "# Use a while-true loop to both move and attack. while True : hero . moveRight …" at bounding box center [1145, 266] width 323 height 383
click at [1015, 199] on div "# Use a while-true loop to both move and attack. while True : hero . moveRight …" at bounding box center [1145, 266] width 323 height 383
type textarea "enemy1 = hero.findNearestEnemy()"
click at [1017, 212] on div "# Use a while-true loop to both move and attack. while True : hero . moveRight …" at bounding box center [1145, 266] width 323 height 383
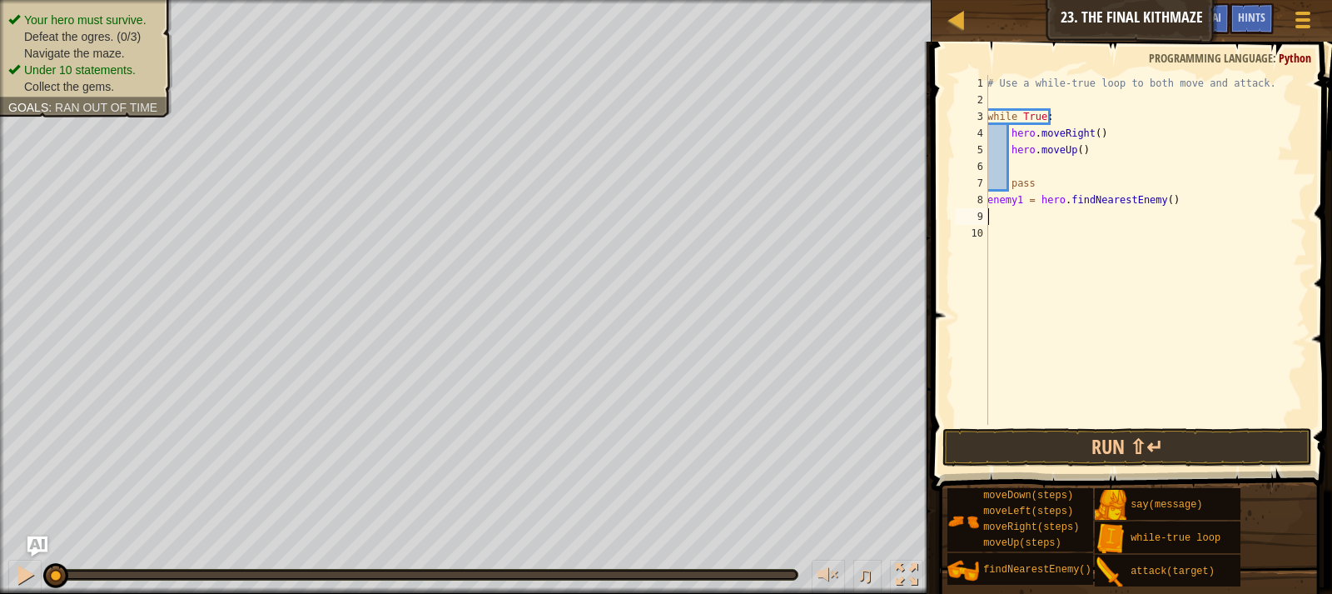
scroll to position [7, 0]
type textarea "e"
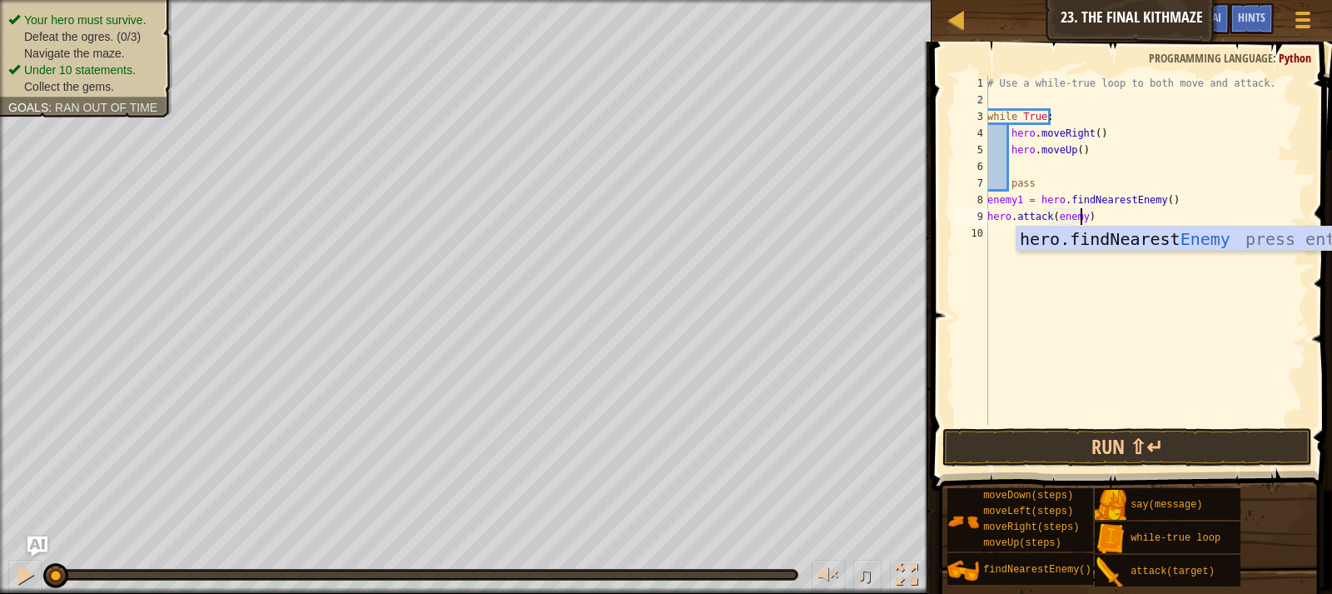
type textarea "hero.attack(enemy1)"
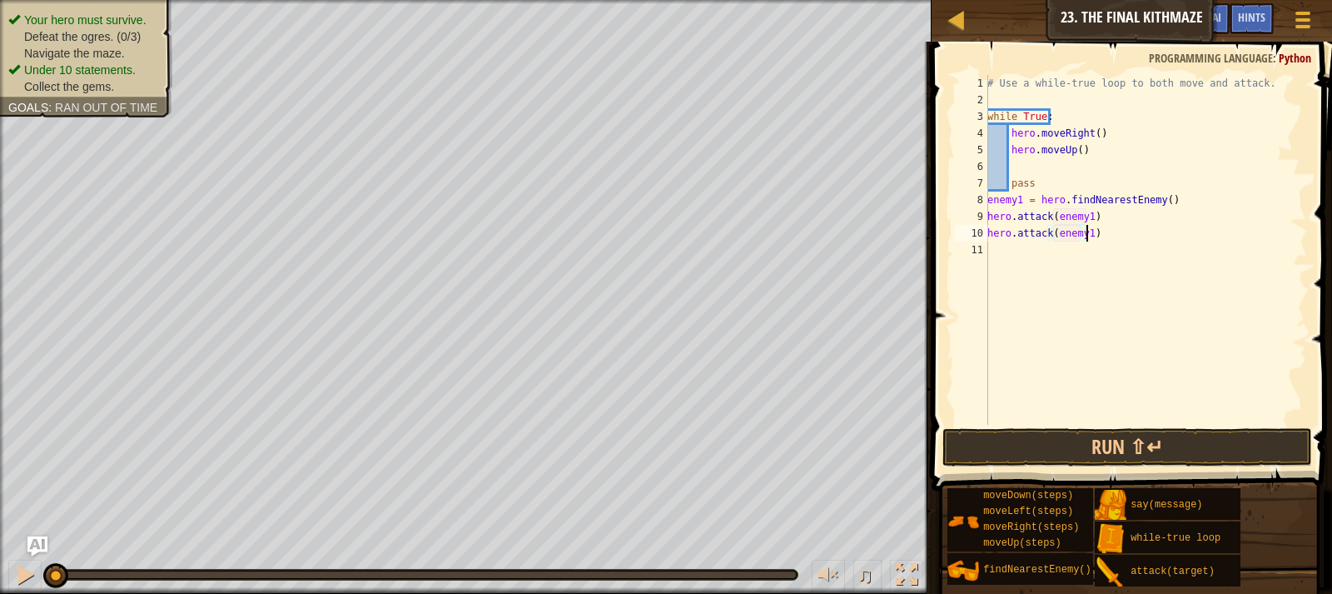
scroll to position [7, 7]
type textarea "hero.attack(enemy1)"
click at [1195, 446] on button "Run ⇧↵" at bounding box center [1128, 447] width 370 height 38
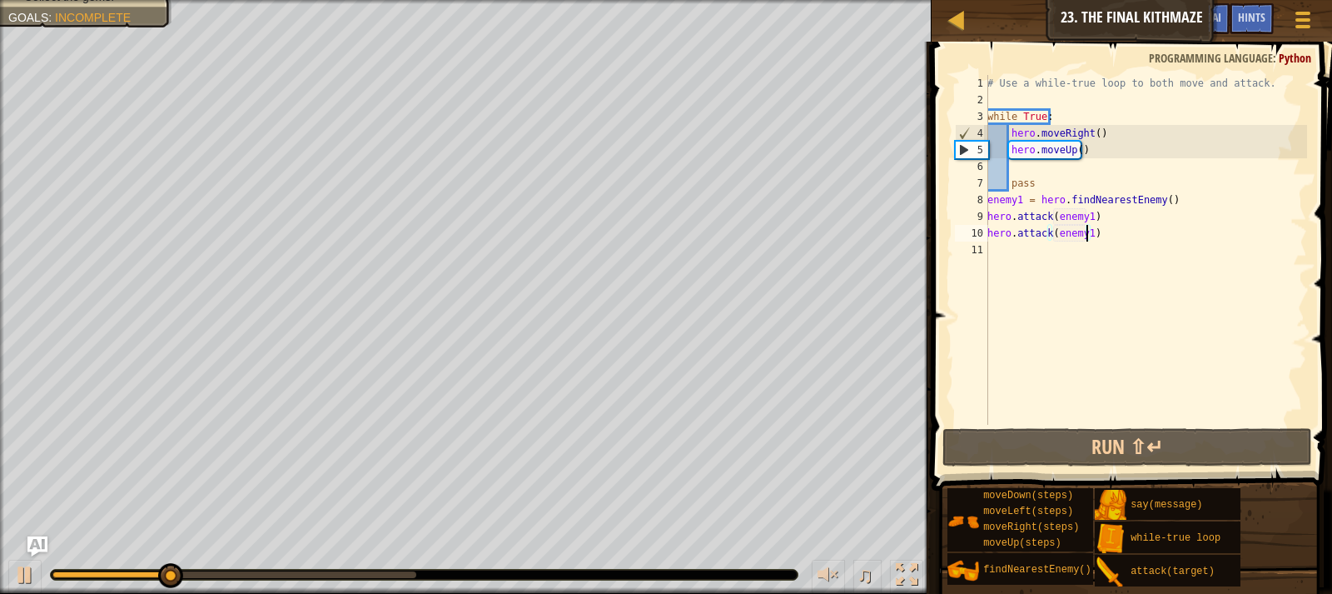
click at [1035, 167] on div "# Use a while-true loop to both move and attack. while True : hero . moveRight …" at bounding box center [1145, 266] width 323 height 383
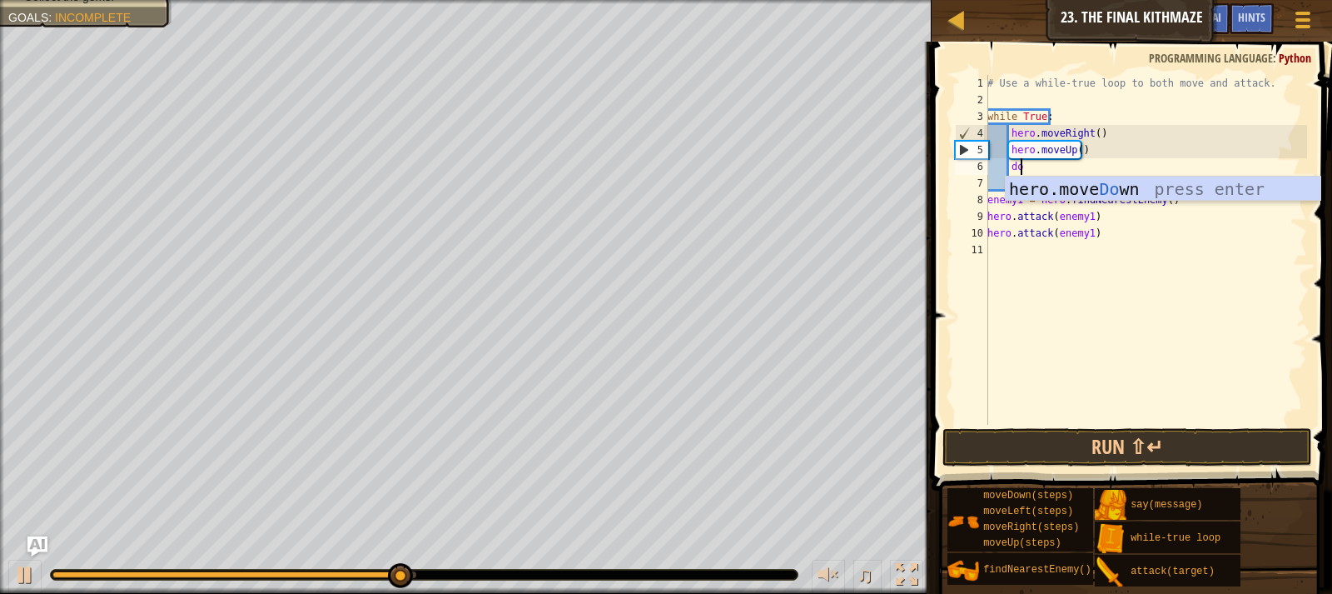
type textarea "dow"
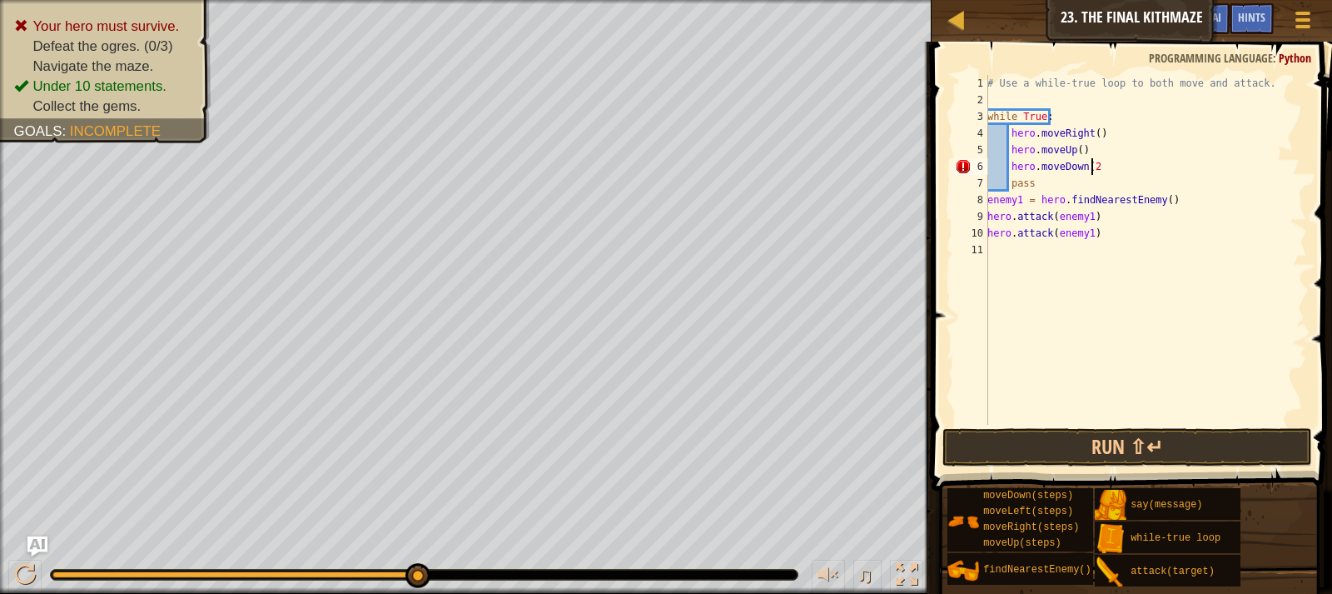
scroll to position [7, 8]
click at [1171, 447] on button "Run ⇧↵" at bounding box center [1128, 447] width 370 height 38
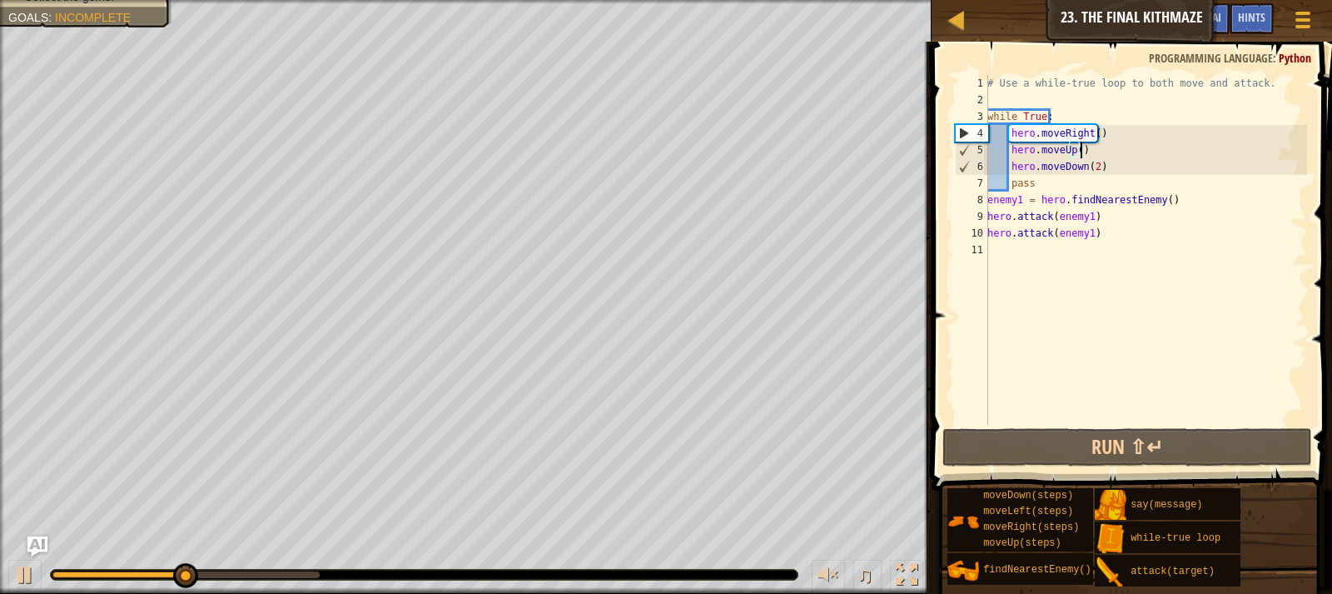
click at [1093, 152] on div "# Use a while-true loop to both move and attack. while True : hero . moveRight …" at bounding box center [1145, 266] width 323 height 383
type textarea "hero.moveUp()"
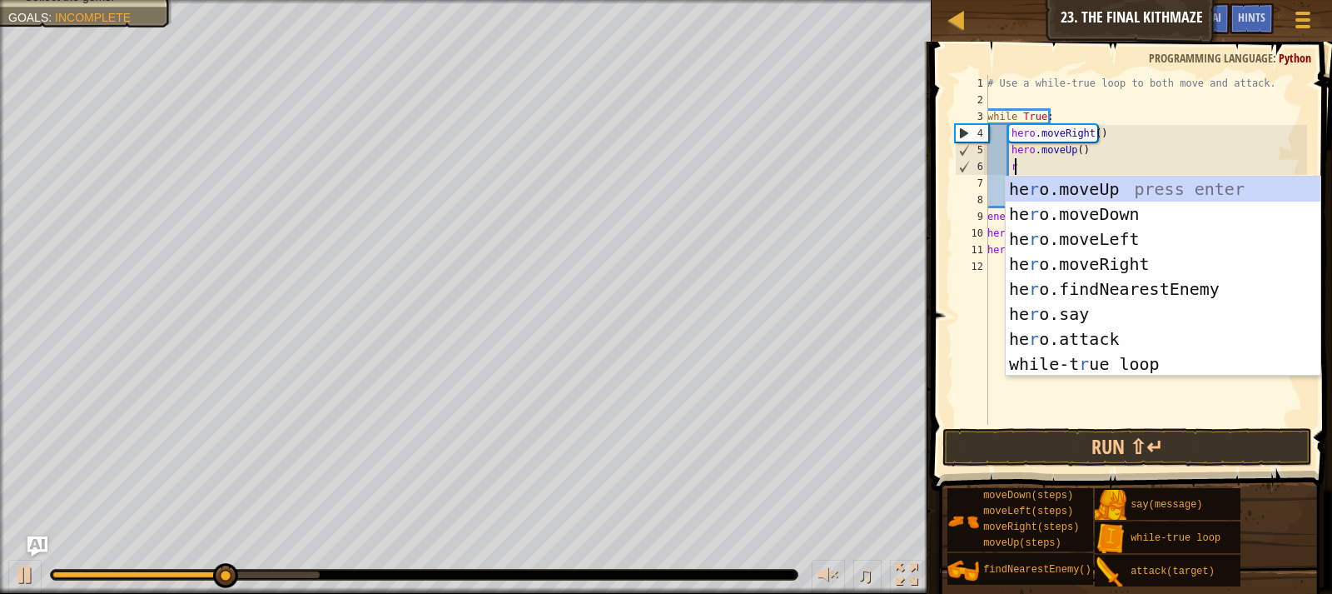
scroll to position [7, 2]
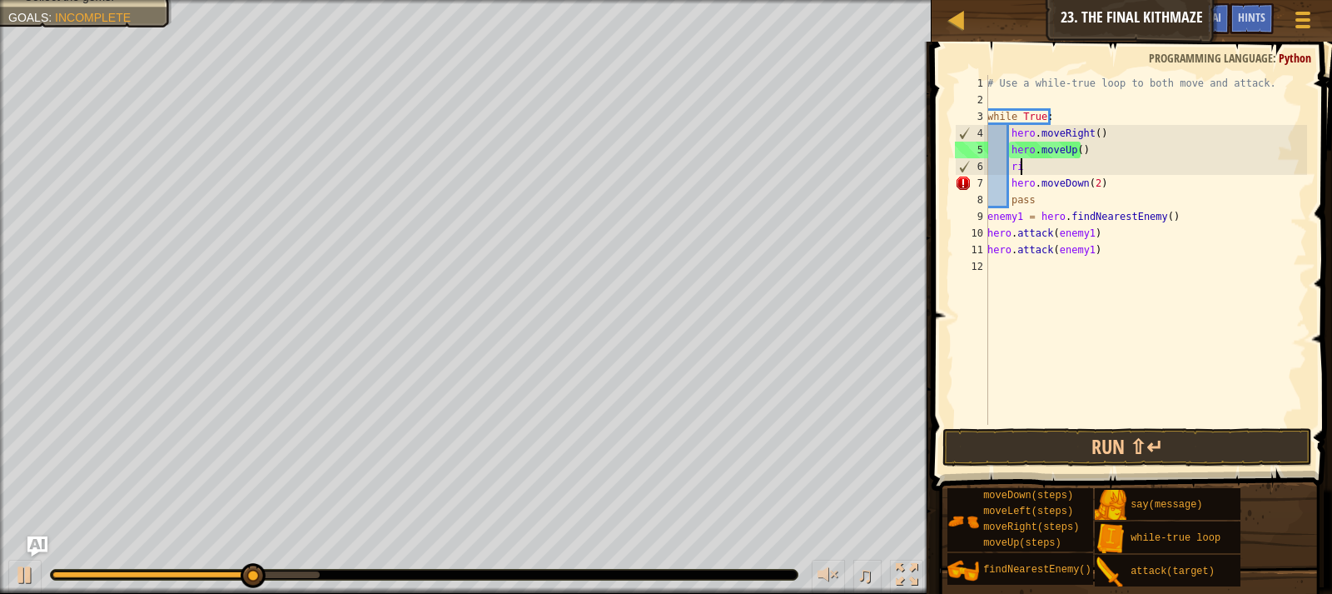
type textarea "r"
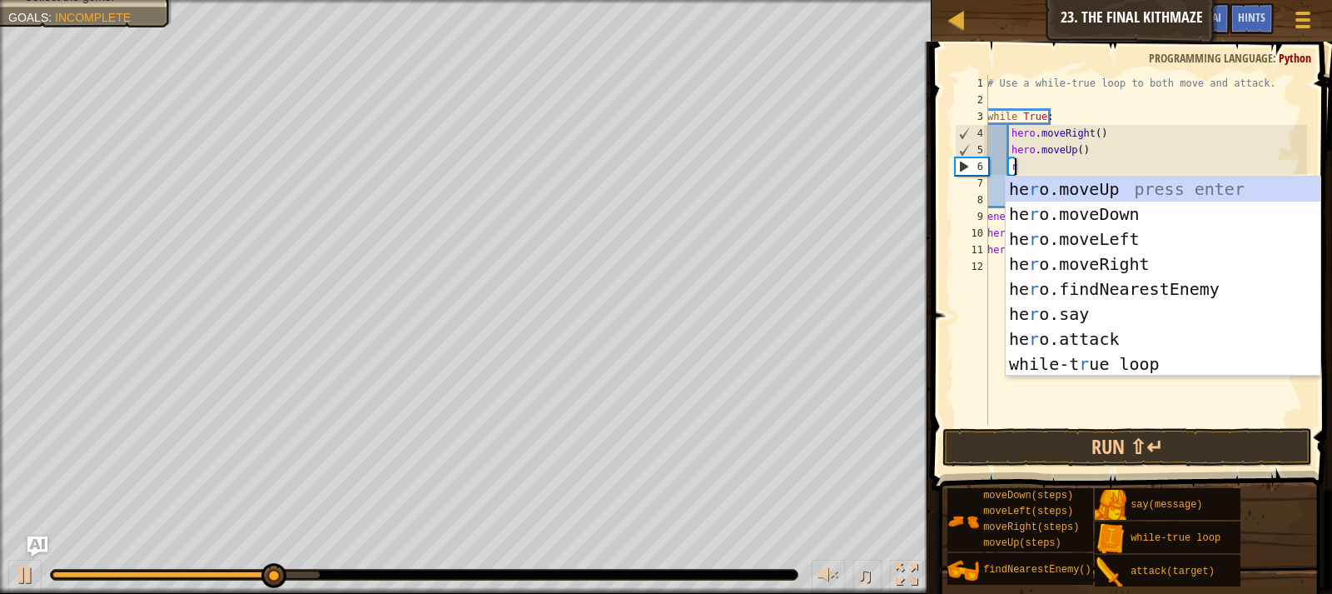
type textarea "ri"
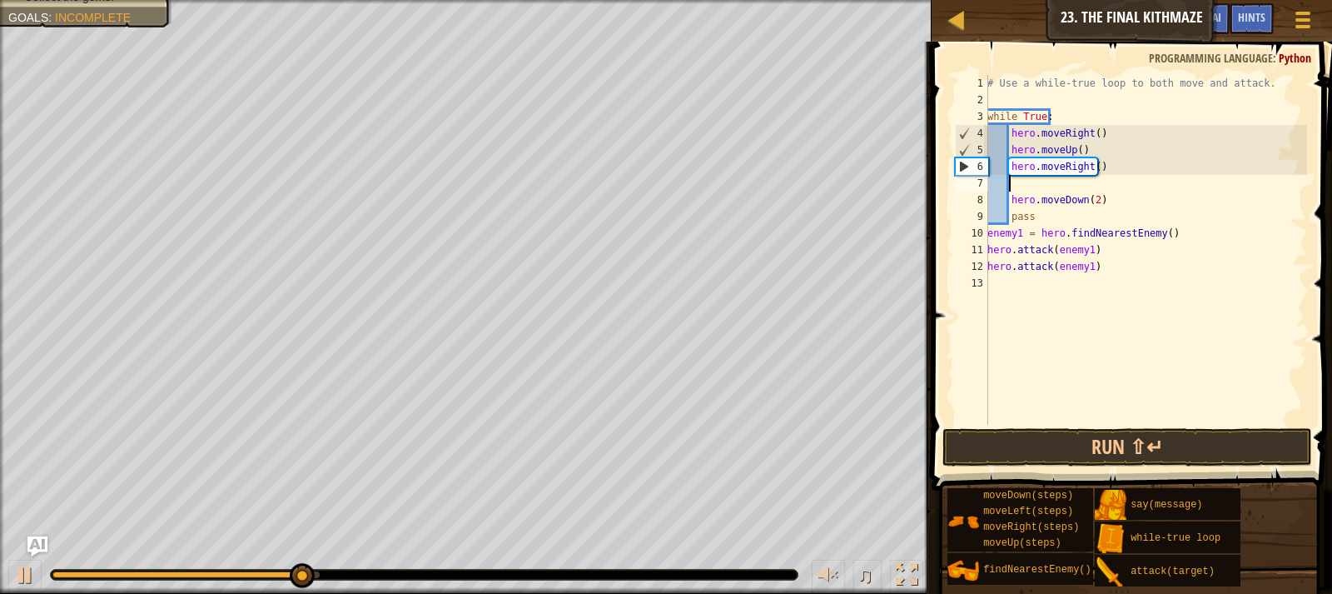
scroll to position [7, 0]
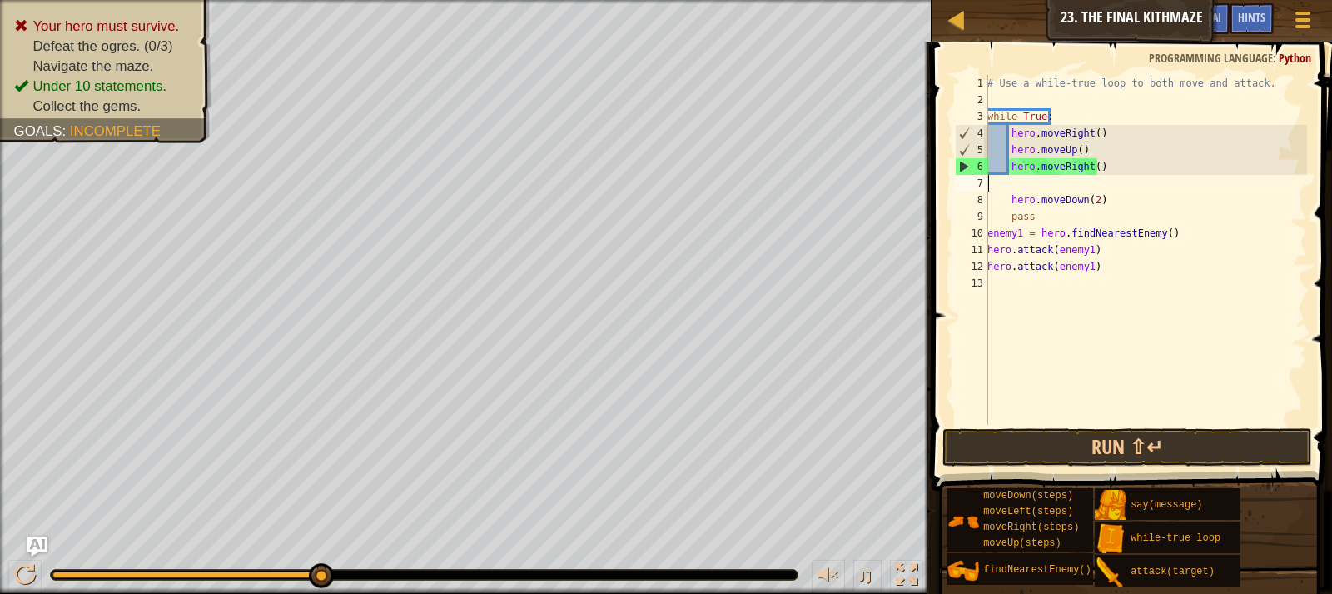
click at [1111, 175] on div "# Use a while-true loop to both move and attack. while True : hero . moveRight …" at bounding box center [1145, 266] width 323 height 383
type textarea "hero.moveRight()"
click at [1111, 175] on div "# Use a while-true loop to both move and attack. while True : hero . moveRight …" at bounding box center [1145, 266] width 323 height 383
click at [1116, 162] on div "# Use a while-true loop to both move and attack. while True : hero . moveRight …" at bounding box center [1145, 266] width 323 height 383
click at [1010, 197] on div "# Use a while-true loop to both move and attack. while True : hero . moveRight …" at bounding box center [1145, 266] width 323 height 383
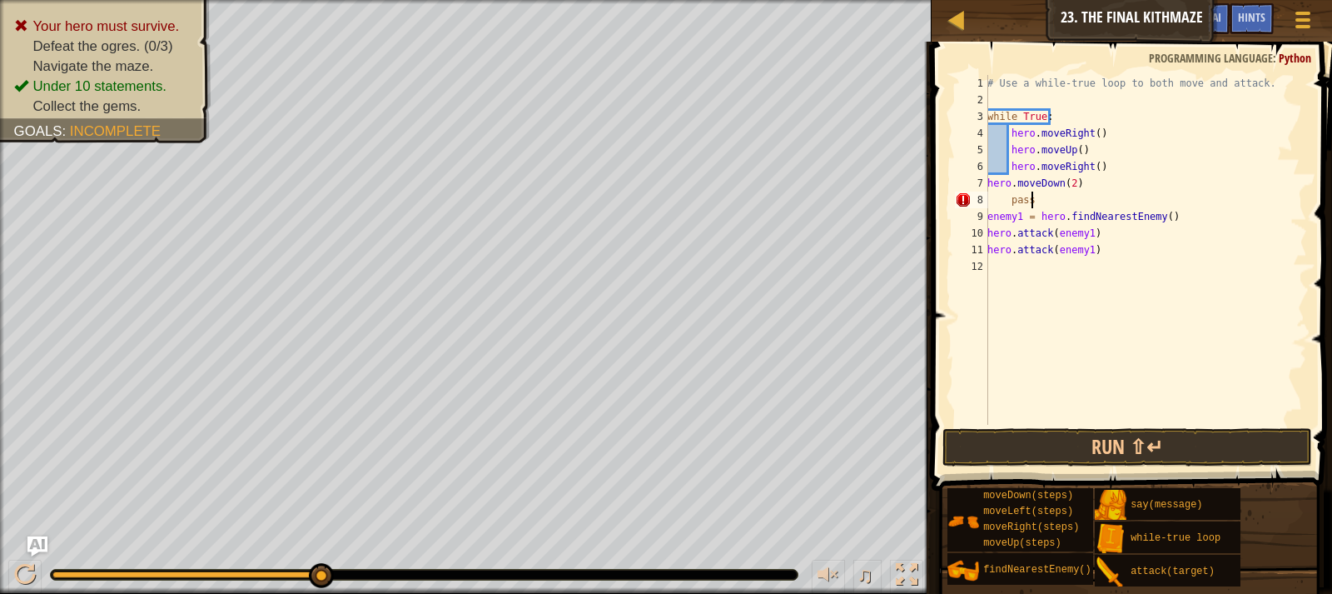
click at [1049, 206] on div "# Use a while-true loop to both move and attack. while True : hero . moveRight …" at bounding box center [1145, 266] width 323 height 383
type textarea "p"
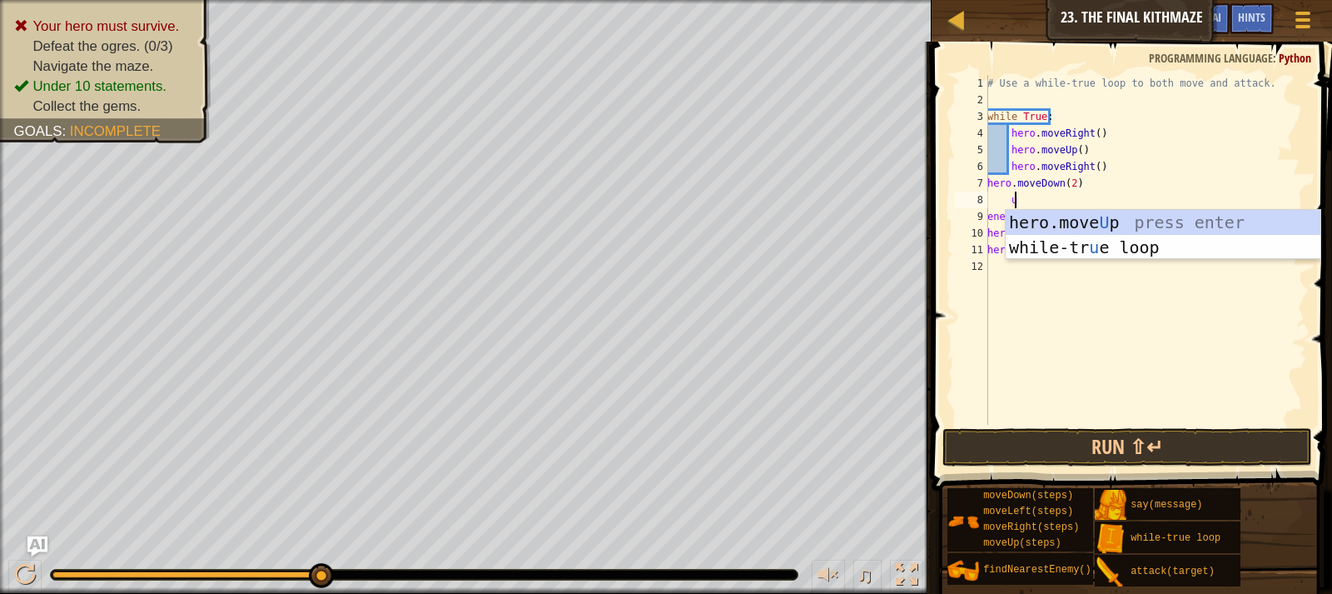
type textarea "up"
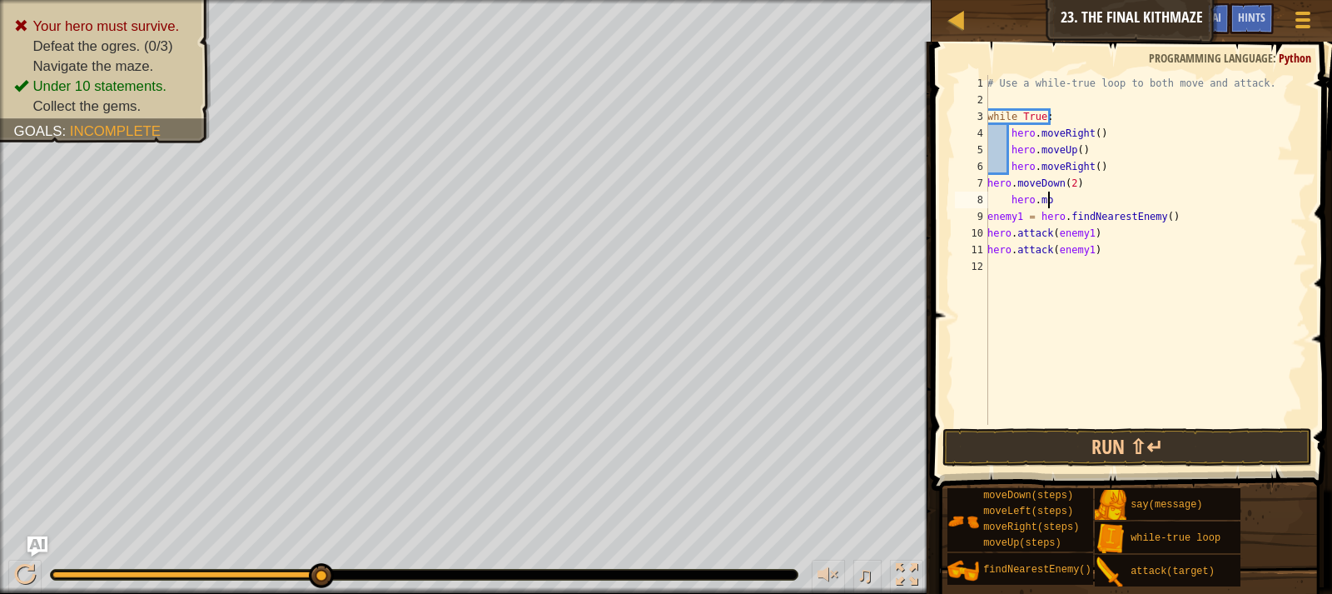
type textarea "h"
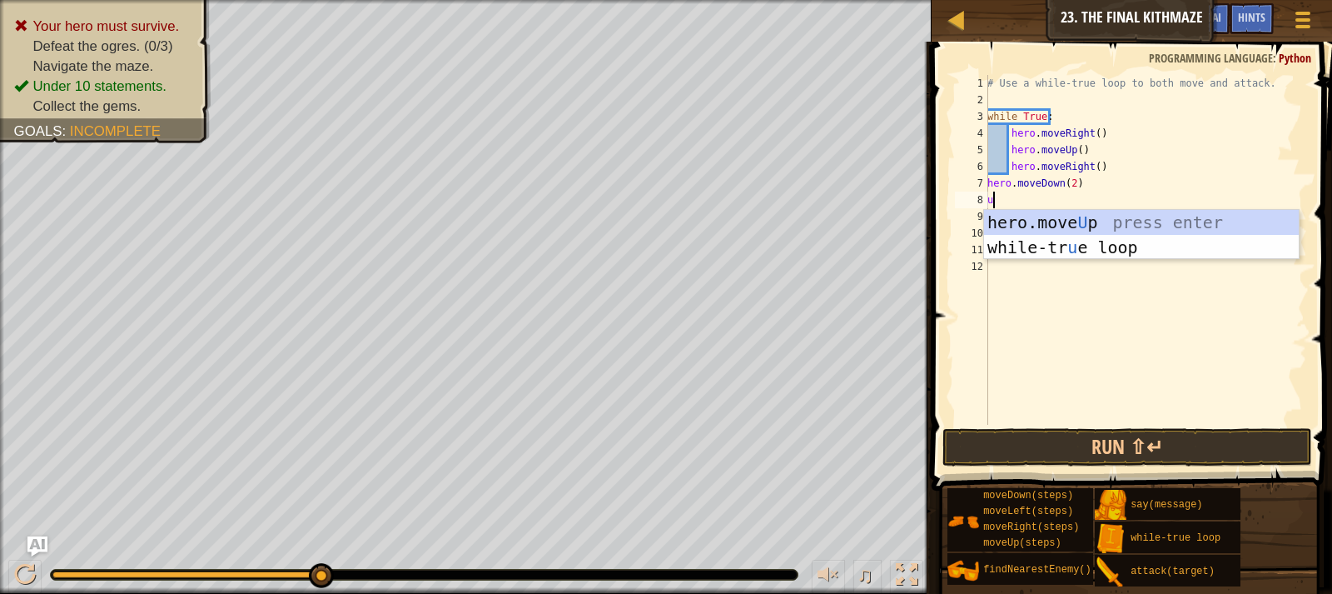
type textarea "up"
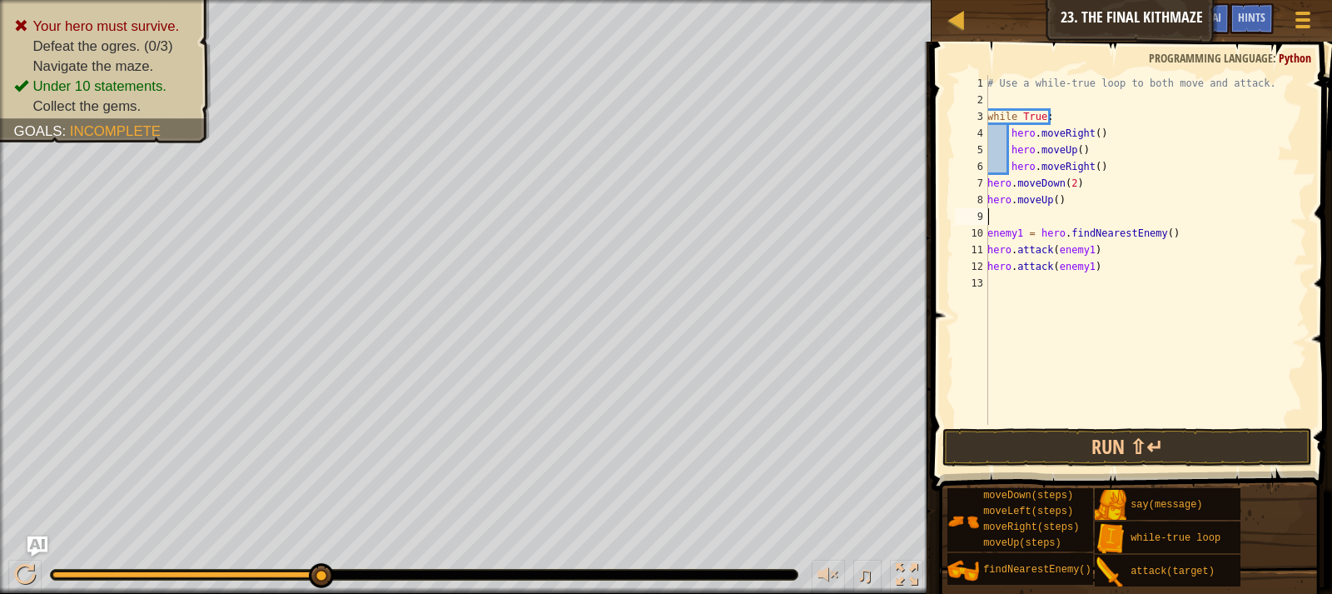
click at [988, 180] on div "7" at bounding box center [971, 183] width 33 height 17
click at [990, 194] on div "# Use a while-true loop to both move and attack. while True : hero . moveRight …" at bounding box center [1145, 266] width 323 height 383
click at [1105, 446] on button "Run ⇧↵" at bounding box center [1128, 447] width 370 height 38
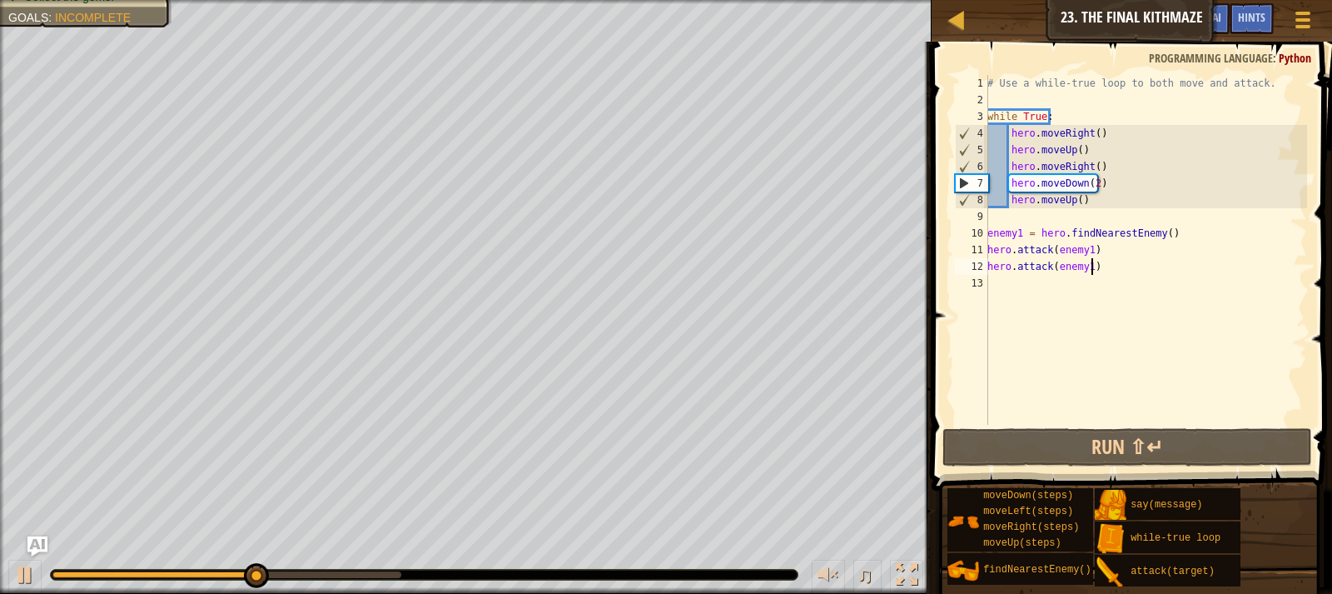
click at [1118, 269] on div "# Use a while-true loop to both move and attack. while True : hero . moveRight …" at bounding box center [1145, 266] width 323 height 383
type textarea "hero.attack(enemy1)"
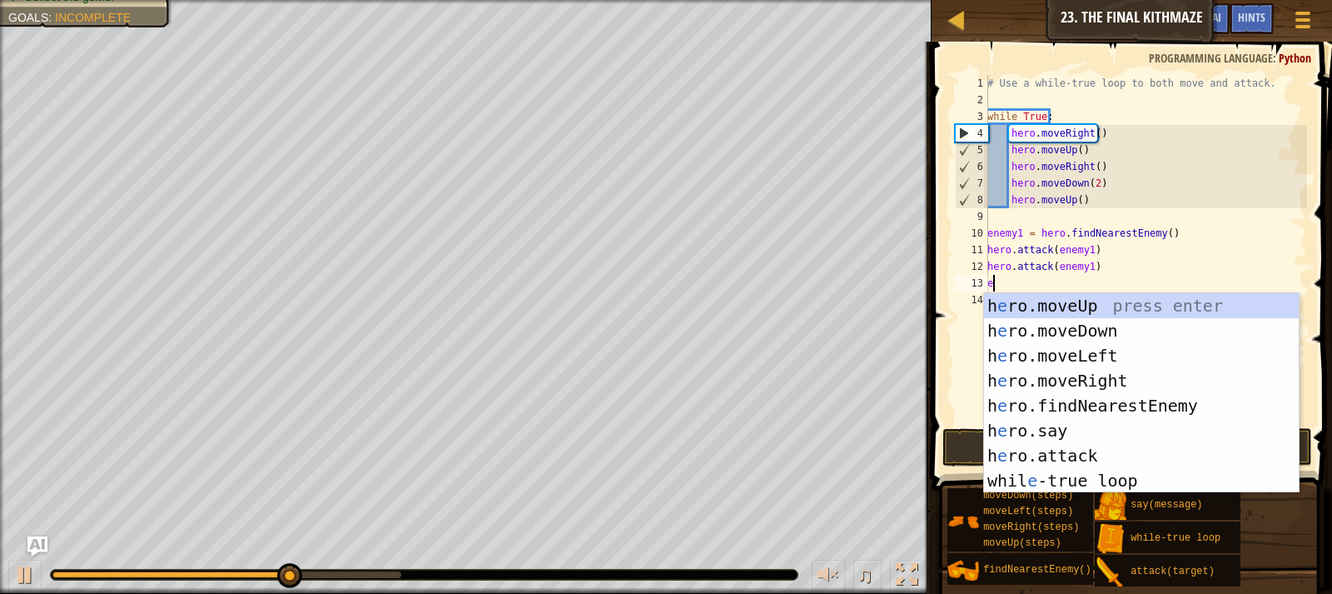
type textarea "ene"
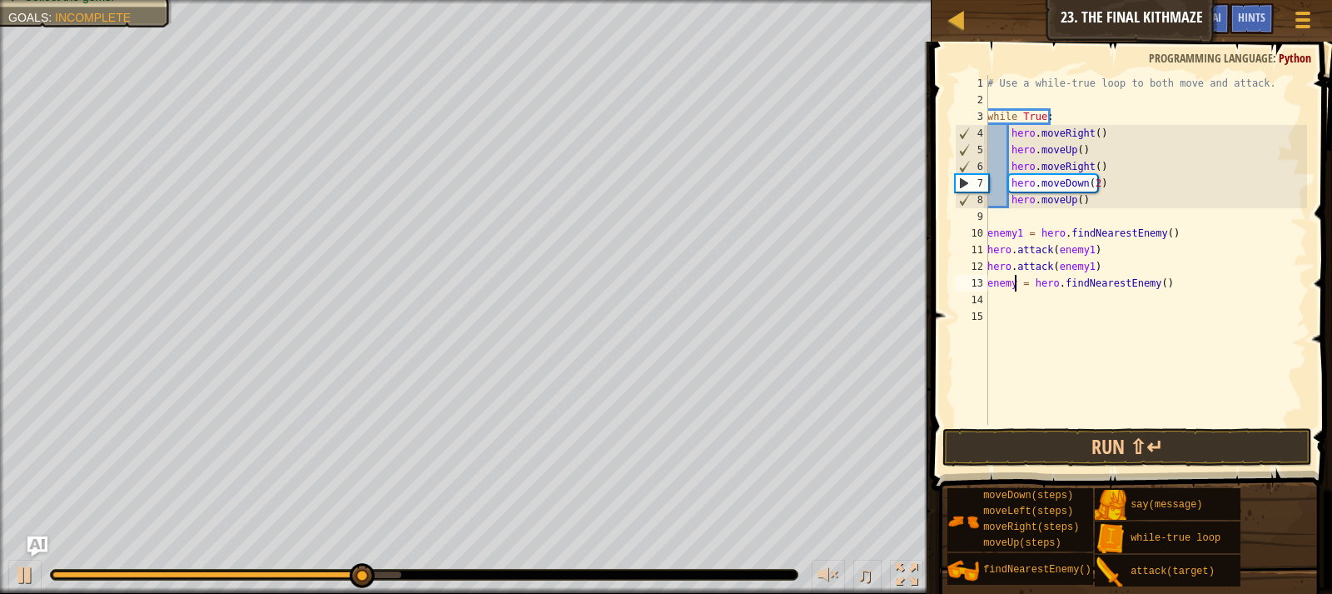
click at [1016, 286] on div "# Use a while-true loop to both move and attack. while True : hero . moveRight …" at bounding box center [1145, 266] width 323 height 383
type textarea "enemy2 = hero.findNearestEnemy()"
click at [1041, 310] on div "# Use a while-true loop to both move and attack. while True : hero . moveRight …" at bounding box center [1145, 266] width 323 height 383
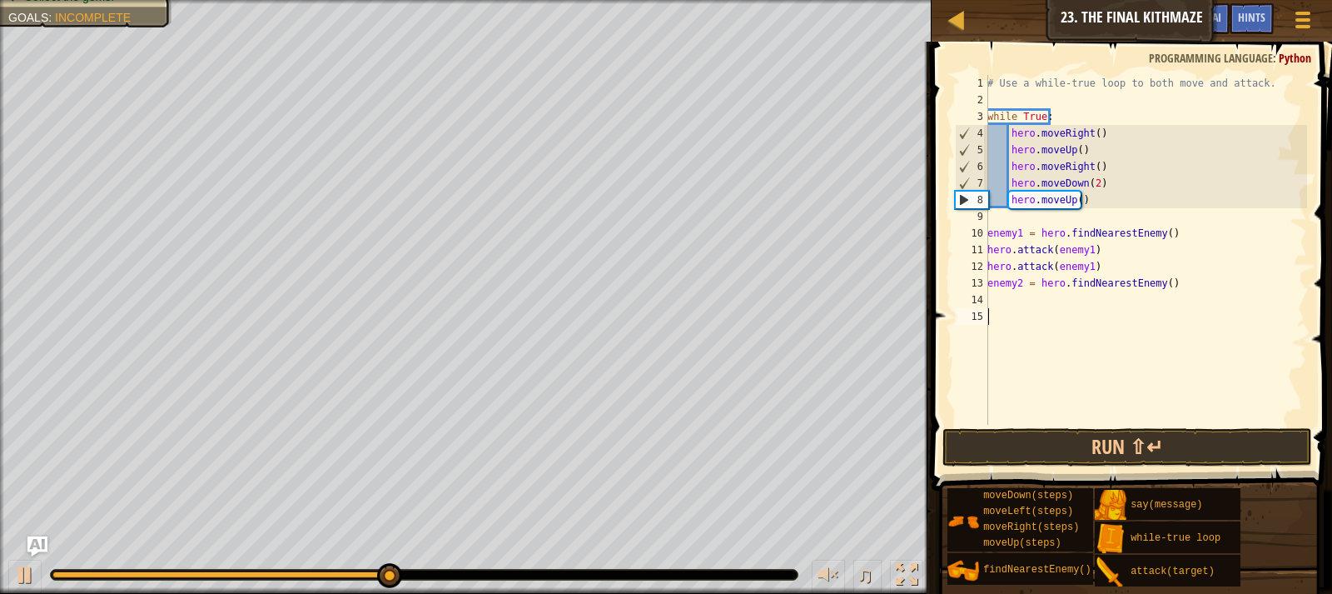
click at [1028, 301] on div "# Use a while-true loop to both move and attack. while True : hero . moveRight …" at bounding box center [1145, 266] width 323 height 383
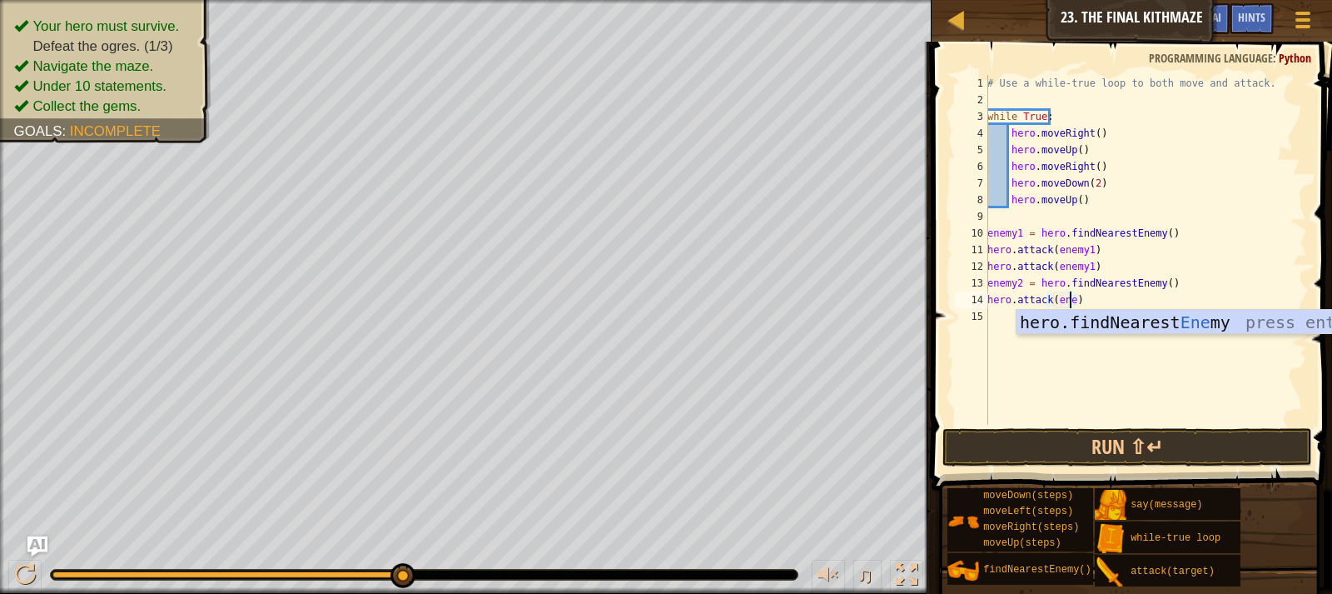
scroll to position [7, 7]
type textarea "hero.attack(enemy2)"
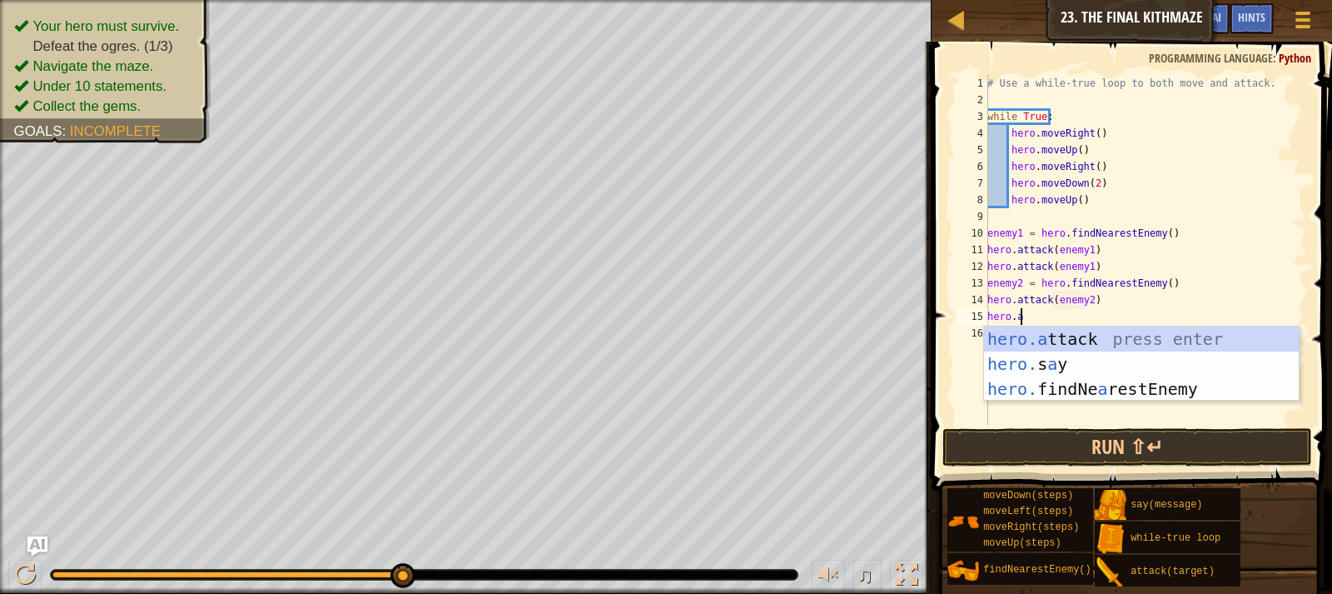
scroll to position [7, 2]
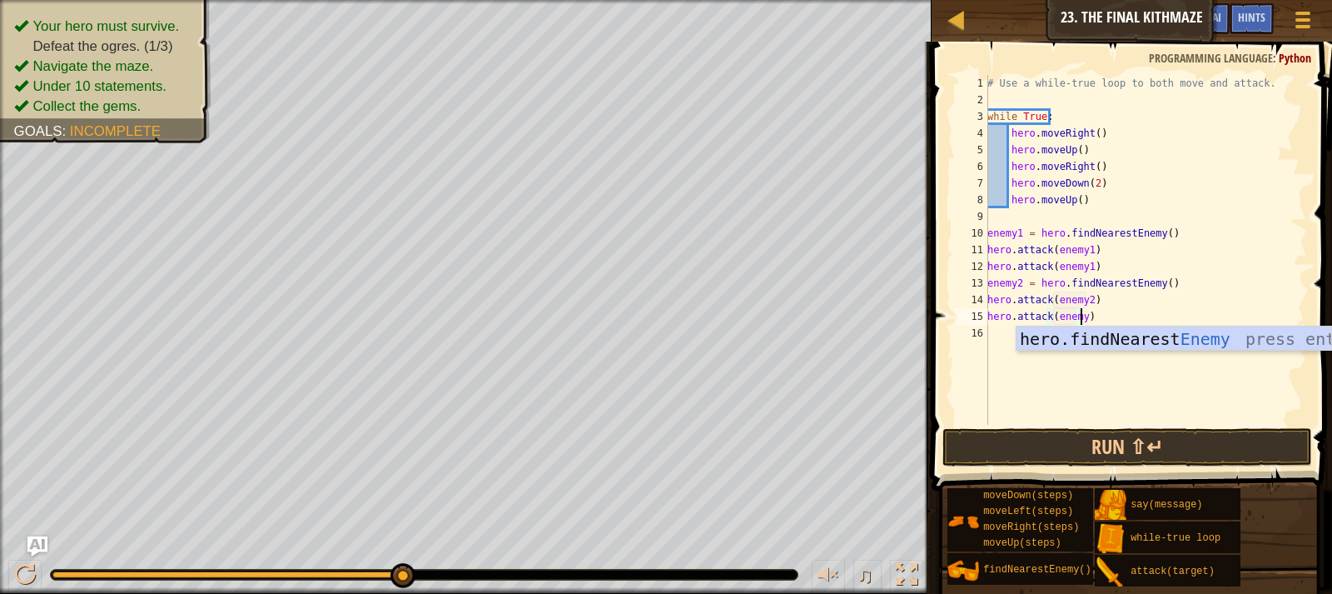
type textarea "hero.attack(enemy2)"
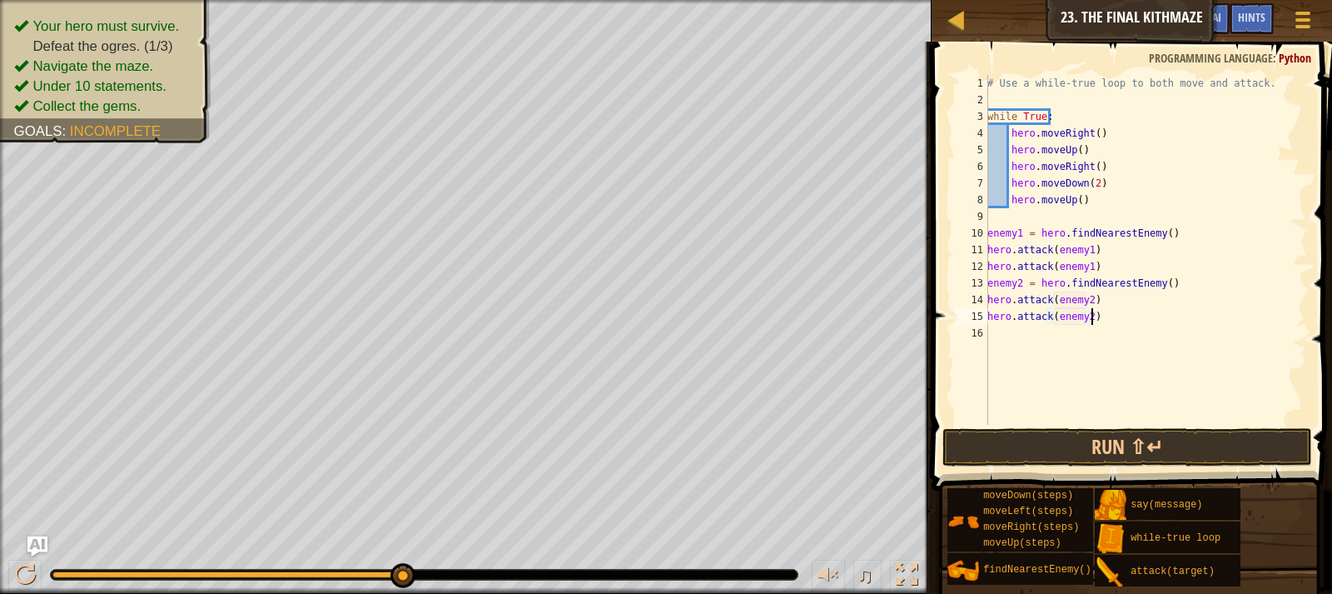
scroll to position [7, 0]
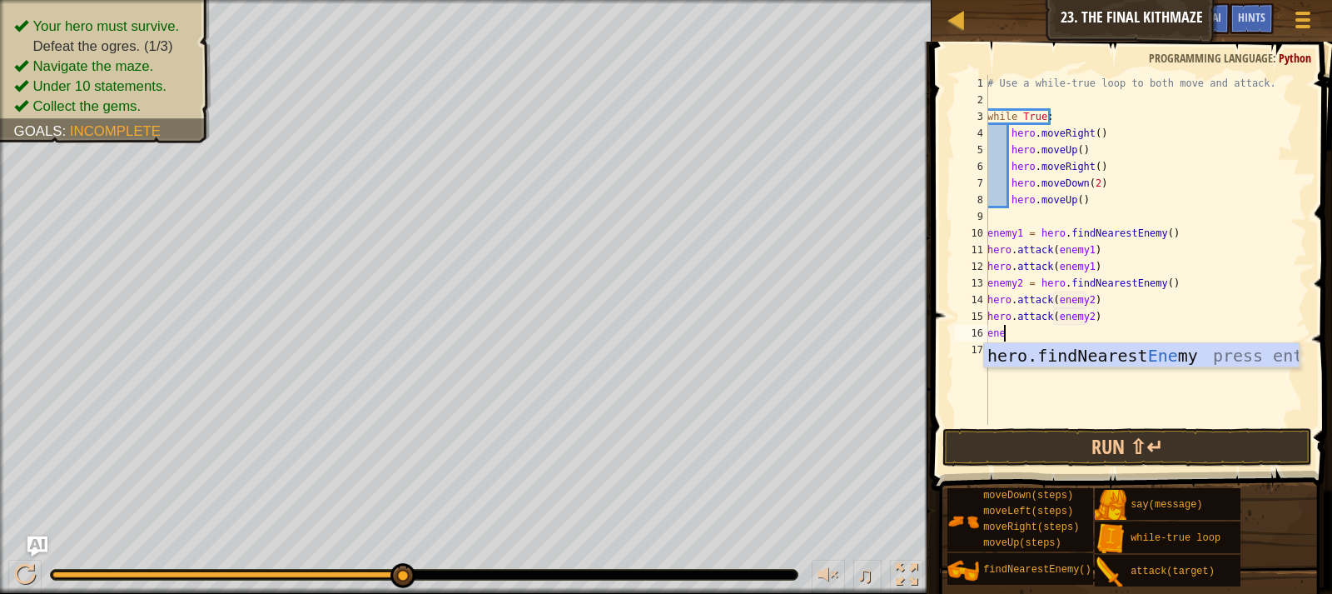
type textarea "enem"
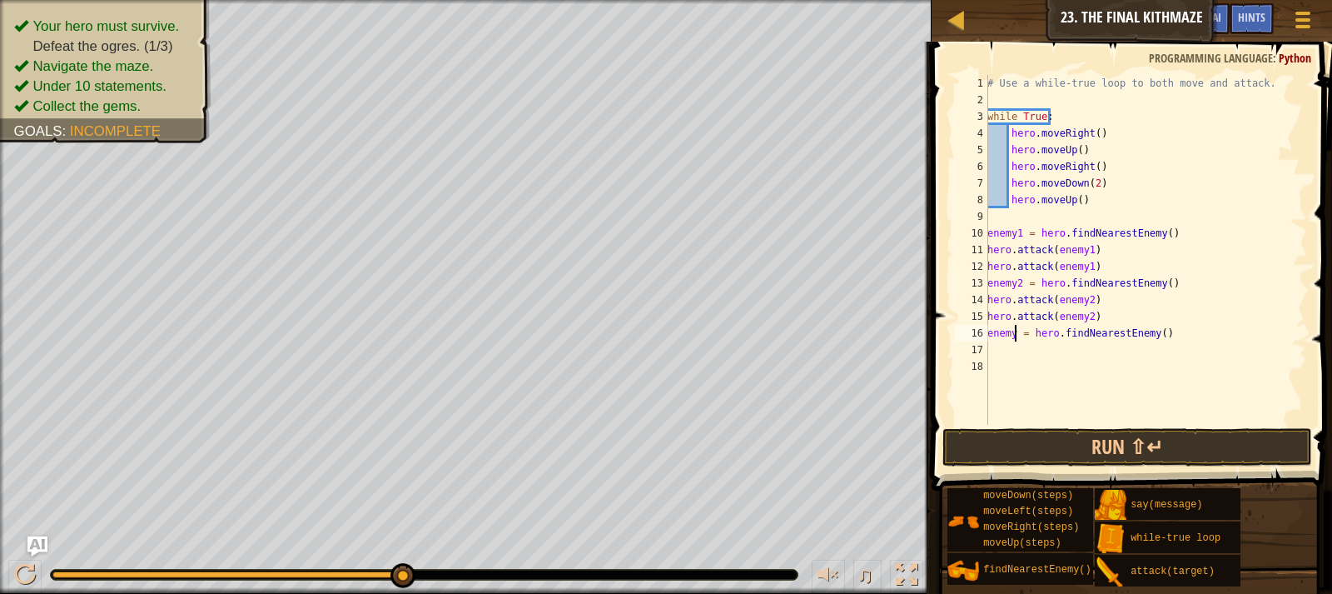
click at [1015, 331] on div "# Use a while-true loop to both move and attack. while True : hero . moveRight …" at bounding box center [1145, 266] width 323 height 383
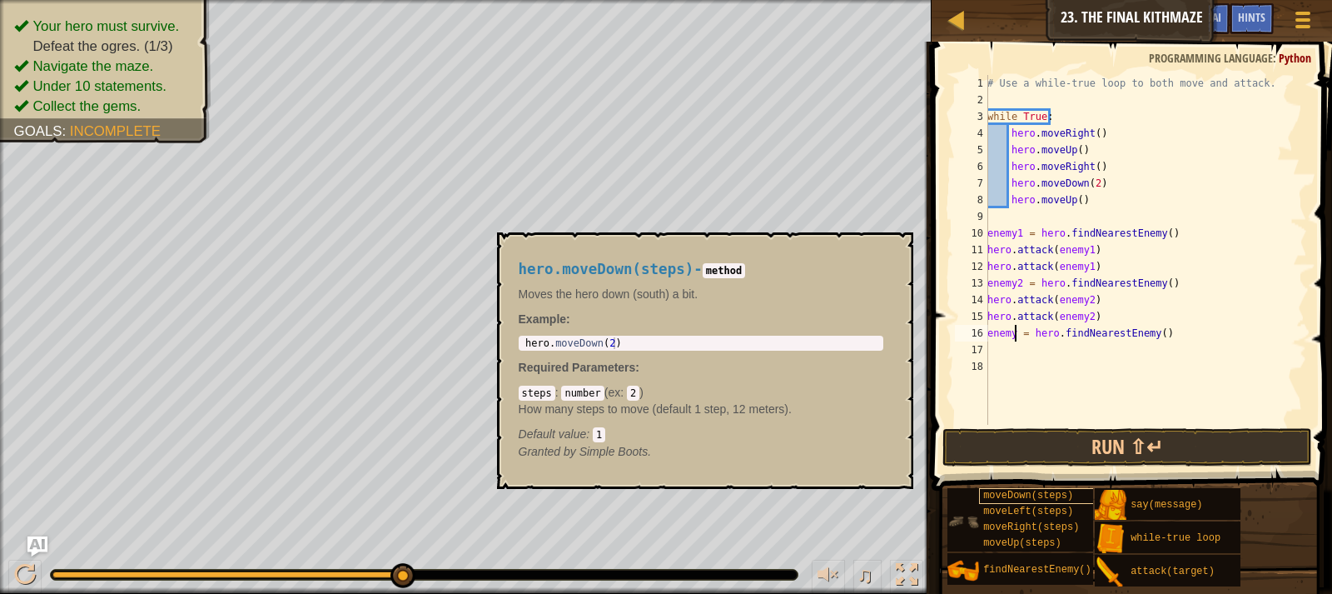
type textarea "enemy3 = hero.findNearestEnemy()"
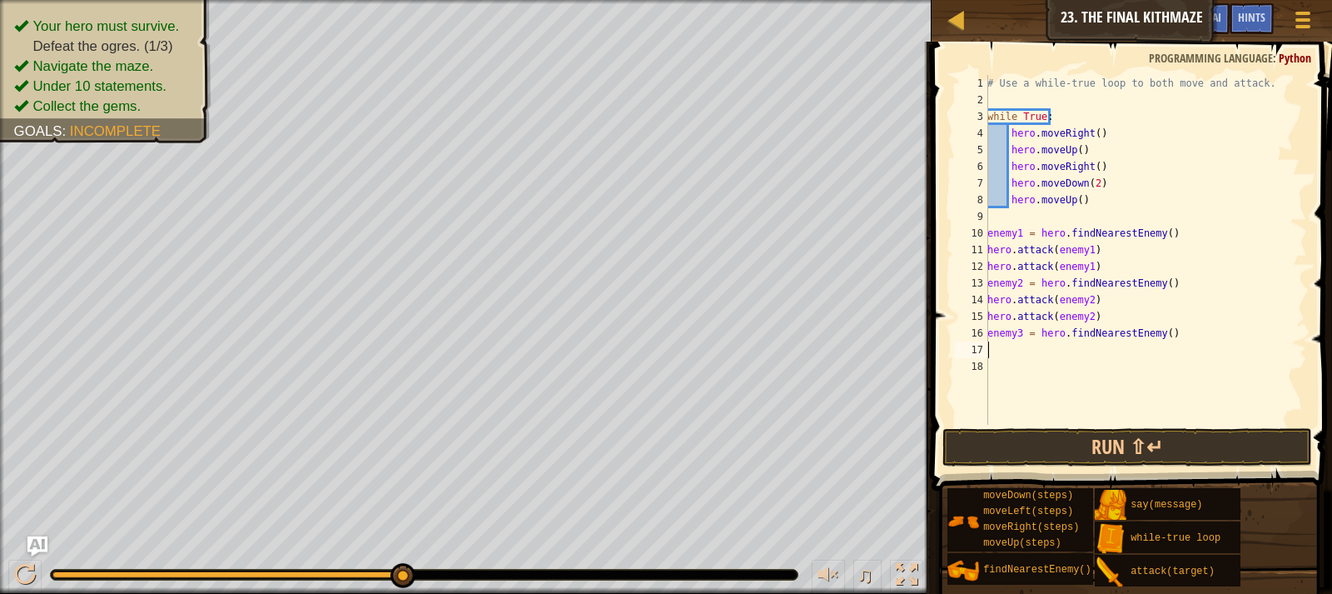
click at [996, 352] on div "# Use a while-true loop to both move and attack. while True : hero . moveRight …" at bounding box center [1145, 266] width 323 height 383
type textarea "e"
type textarea "hero.attack(enemy3)"
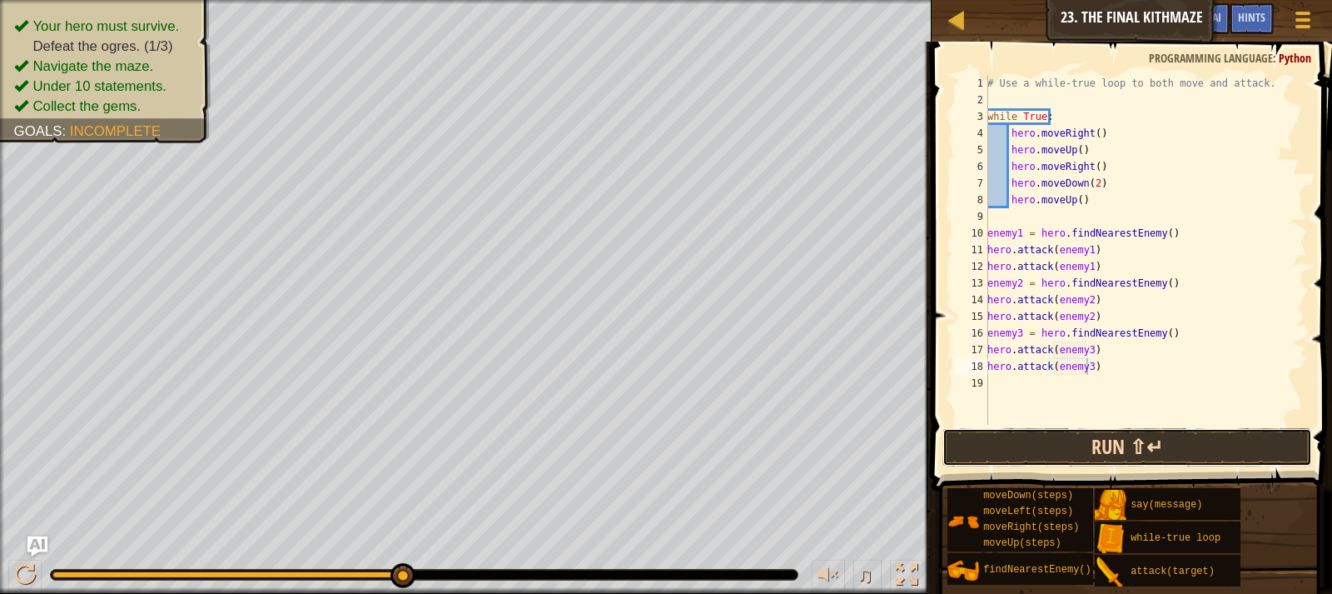
click at [1082, 456] on button "Run ⇧↵" at bounding box center [1128, 447] width 370 height 38
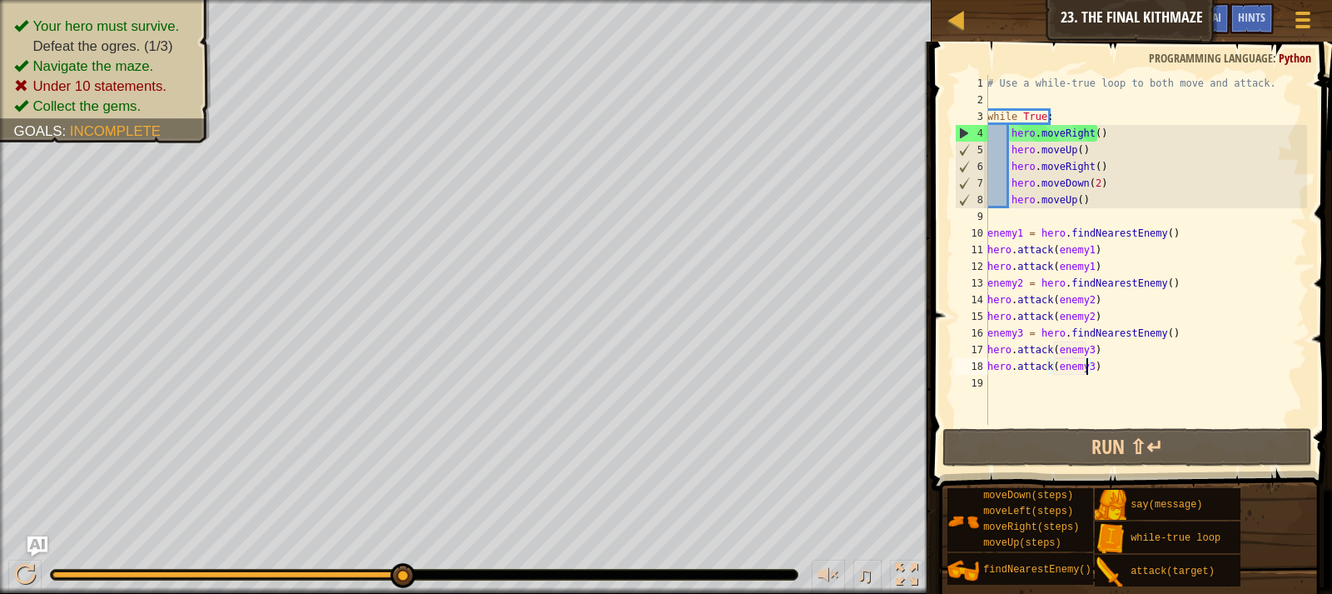
click at [988, 231] on div "# Use a while-true loop to both move and attack. while True : hero . moveRight …" at bounding box center [1145, 266] width 323 height 383
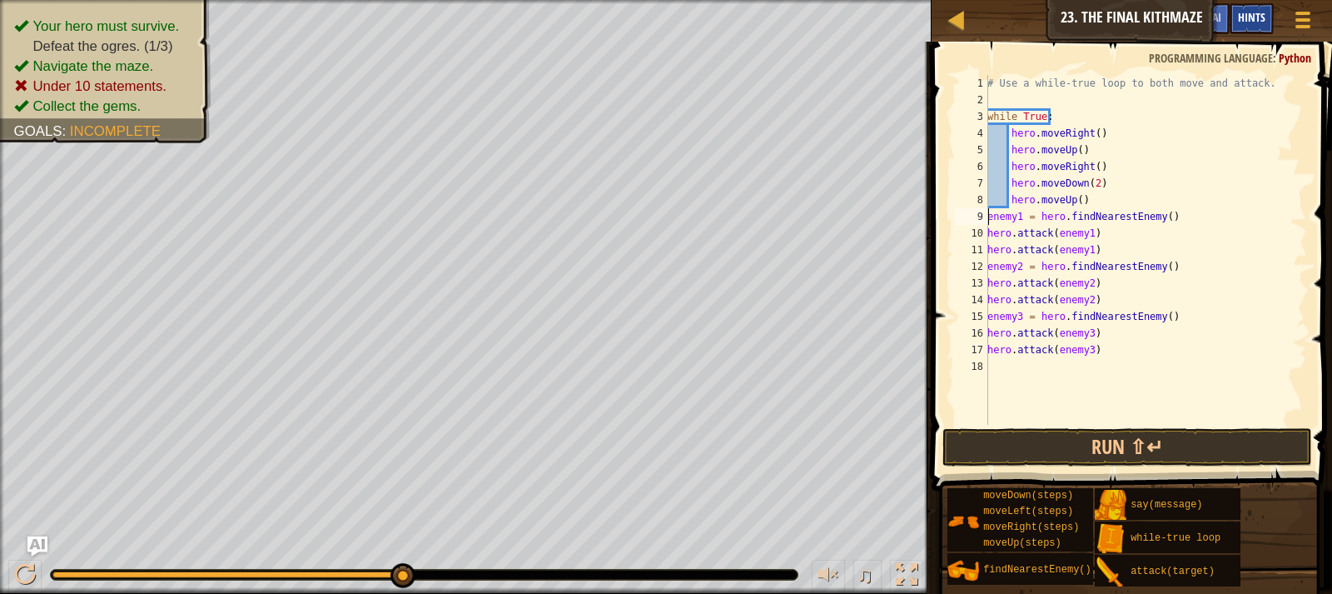
click at [1255, 17] on span "Hints" at bounding box center [1251, 17] width 27 height 16
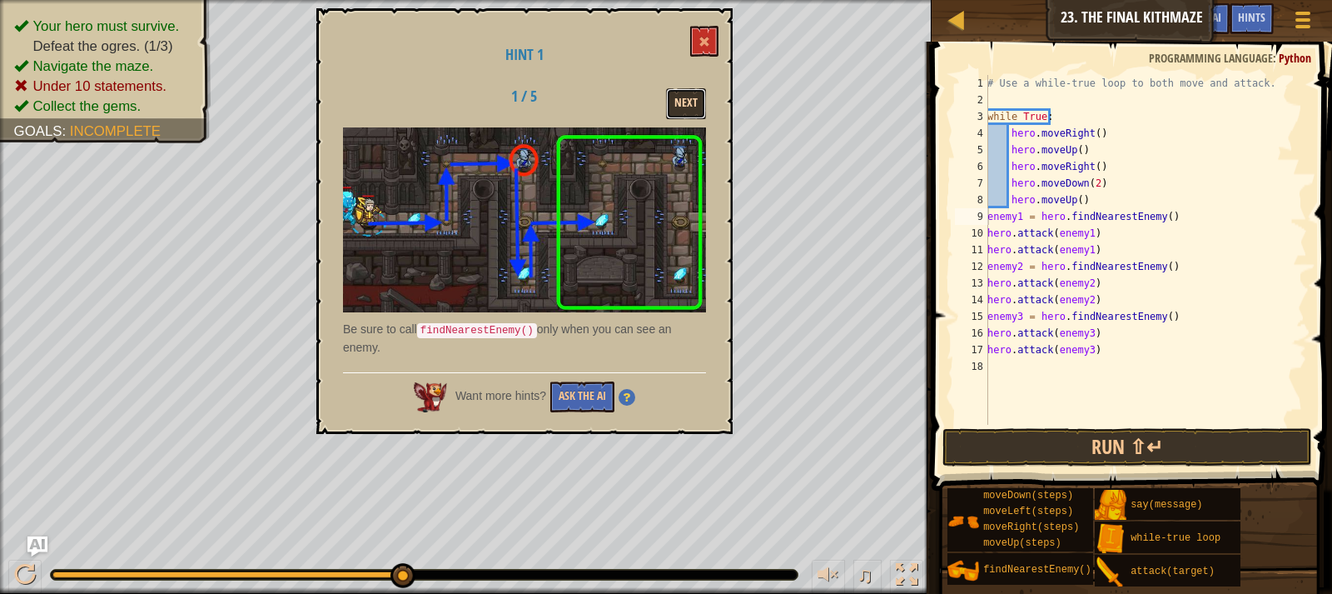
click at [699, 107] on button "Next" at bounding box center [686, 103] width 40 height 31
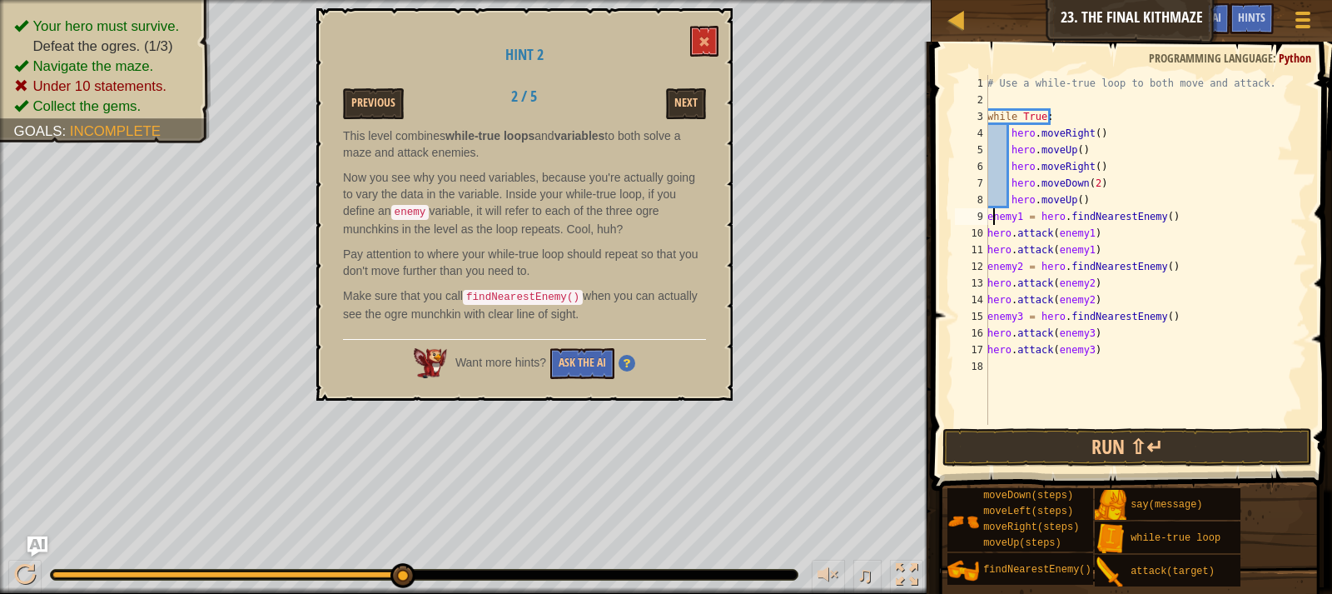
click at [992, 214] on div "# Use a while-true loop to both move and attack. while True : hero . moveRight …" at bounding box center [1145, 266] width 323 height 383
click at [987, 216] on div "9" at bounding box center [971, 216] width 33 height 17
click at [989, 236] on div "# Use a while-true loop to both move and attack. while True : hero . moveRight …" at bounding box center [1145, 266] width 323 height 383
click at [989, 246] on div "# Use a while-true loop to both move and attack. while True : hero . moveRight …" at bounding box center [1145, 266] width 323 height 383
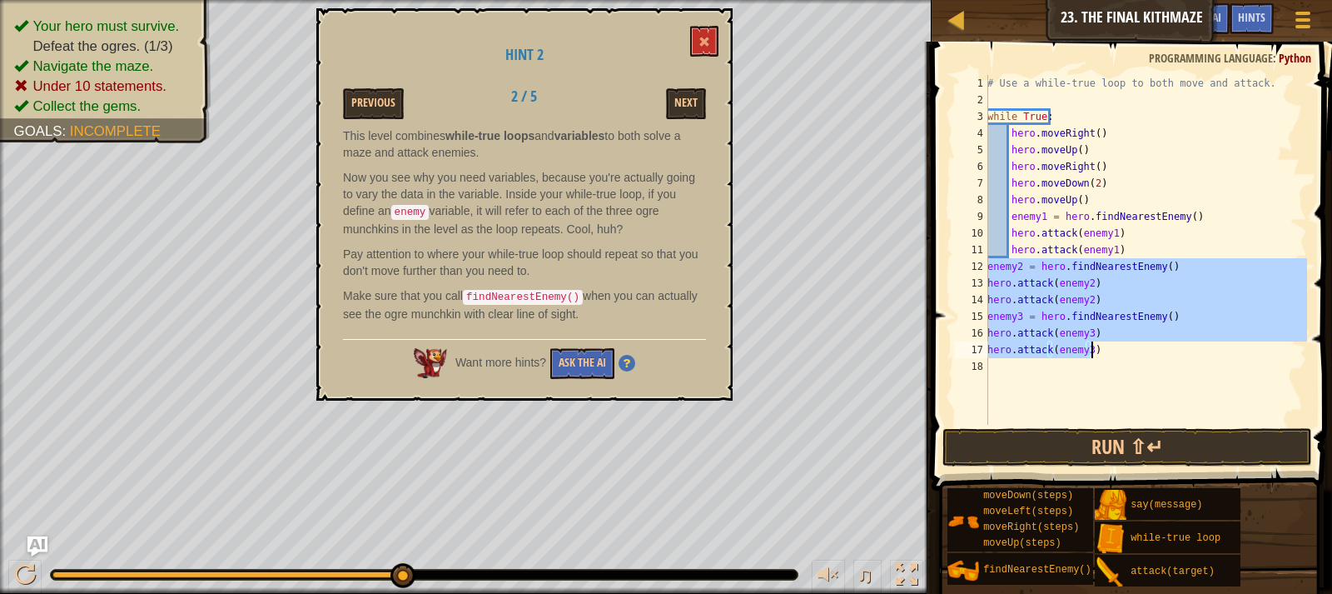
drag, startPoint x: 990, startPoint y: 264, endPoint x: 1134, endPoint y: 356, distance: 170.7
click at [1134, 356] on div "# Use a while-true loop to both move and attack. while True : hero . moveRight …" at bounding box center [1145, 266] width 323 height 383
type textarea "hero.attack(enemy3) hero.attack(enemy3)"
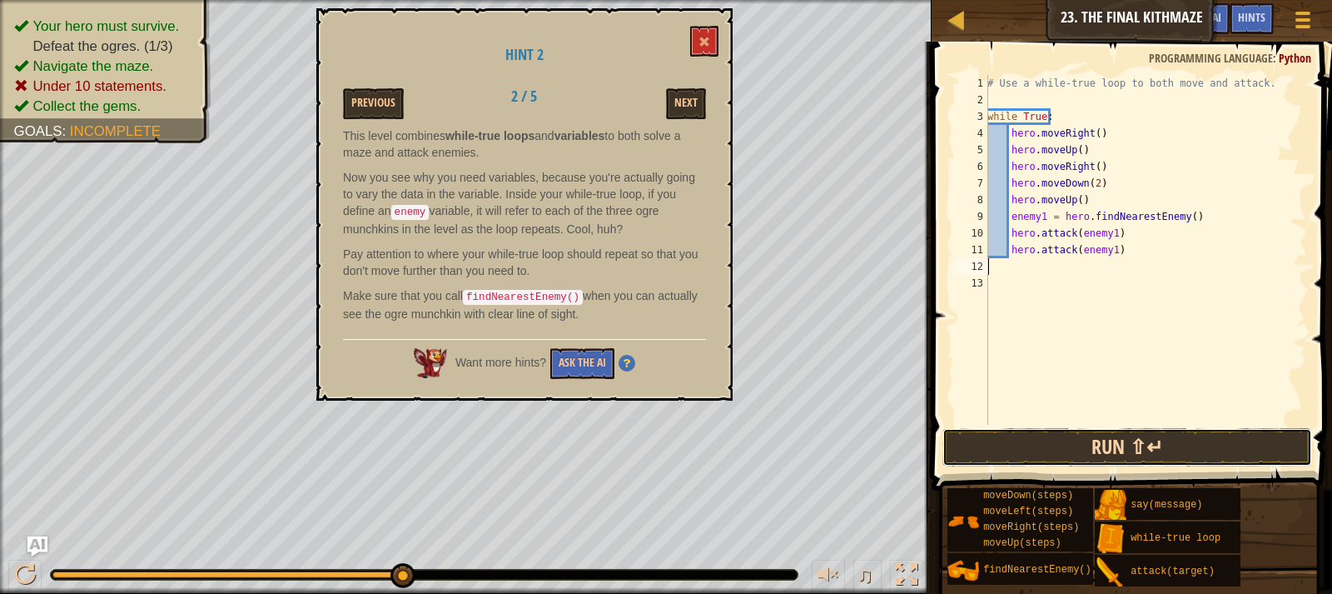
click at [1098, 462] on button "Run ⇧↵" at bounding box center [1128, 447] width 370 height 38
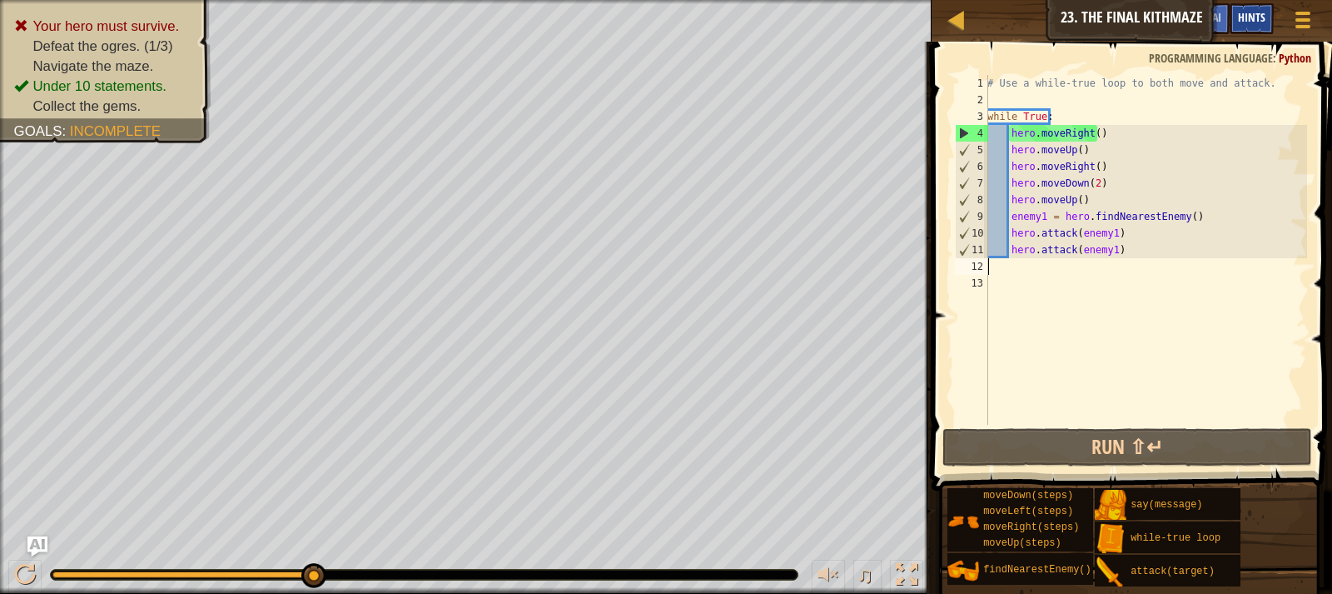
click at [1249, 17] on span "Hints" at bounding box center [1251, 17] width 27 height 16
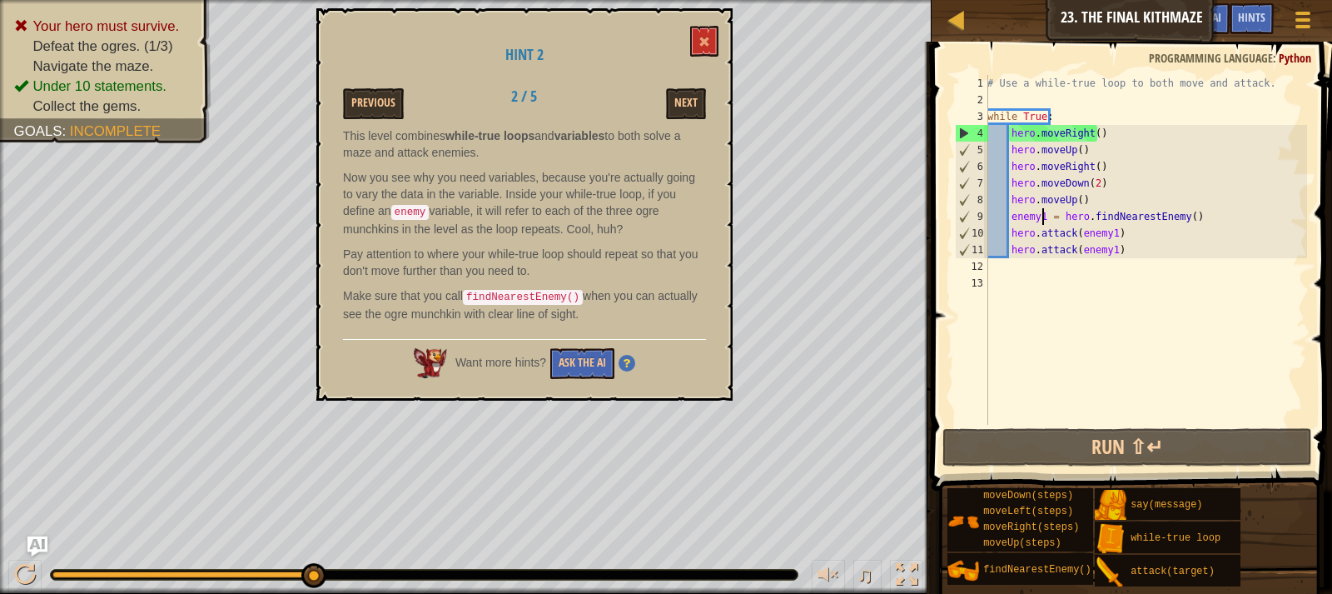
click at [1043, 214] on div "# Use a while-true loop to both move and attack. while True : hero . moveRight …" at bounding box center [1145, 266] width 323 height 383
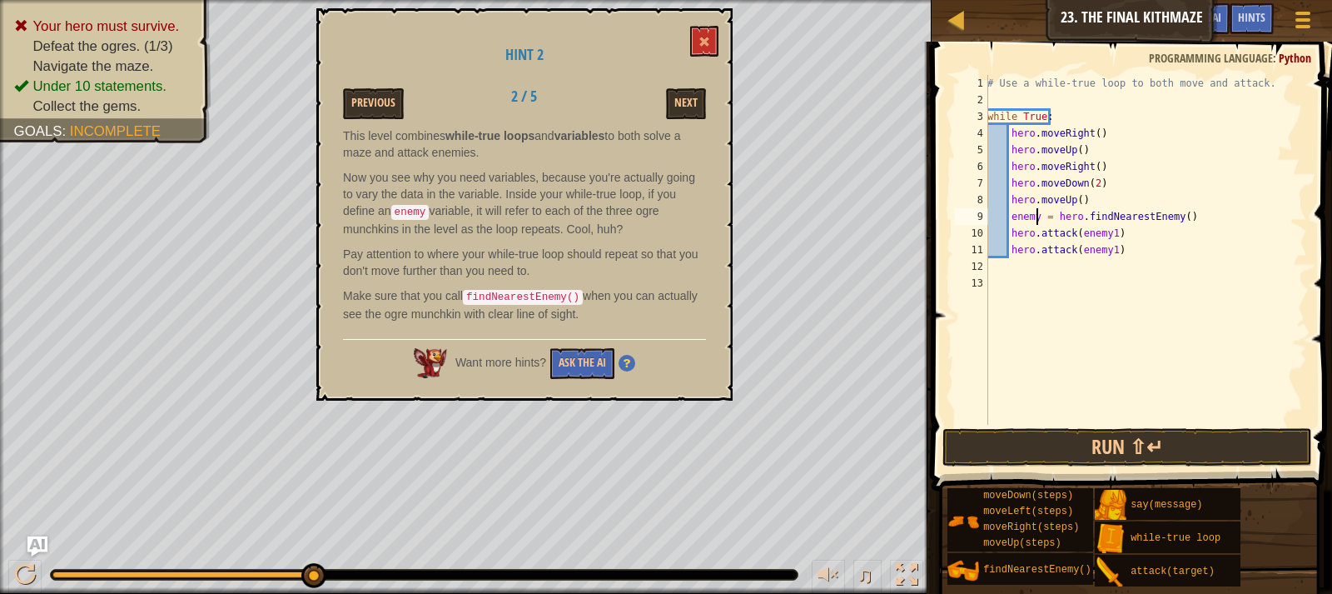
click at [1113, 232] on div "# Use a while-true loop to both move and attack. while True : hero . moveRight …" at bounding box center [1145, 266] width 323 height 383
click at [1109, 231] on div "# Use a while-true loop to both move and attack. while True : hero . moveRight …" at bounding box center [1145, 266] width 323 height 383
click at [1108, 253] on div "# Use a while-true loop to both move and attack. while True : hero . moveRight …" at bounding box center [1145, 266] width 323 height 383
drag, startPoint x: 1036, startPoint y: 436, endPoint x: 1002, endPoint y: 417, distance: 39.1
click at [1045, 432] on button "Run ⇧↵" at bounding box center [1128, 447] width 370 height 38
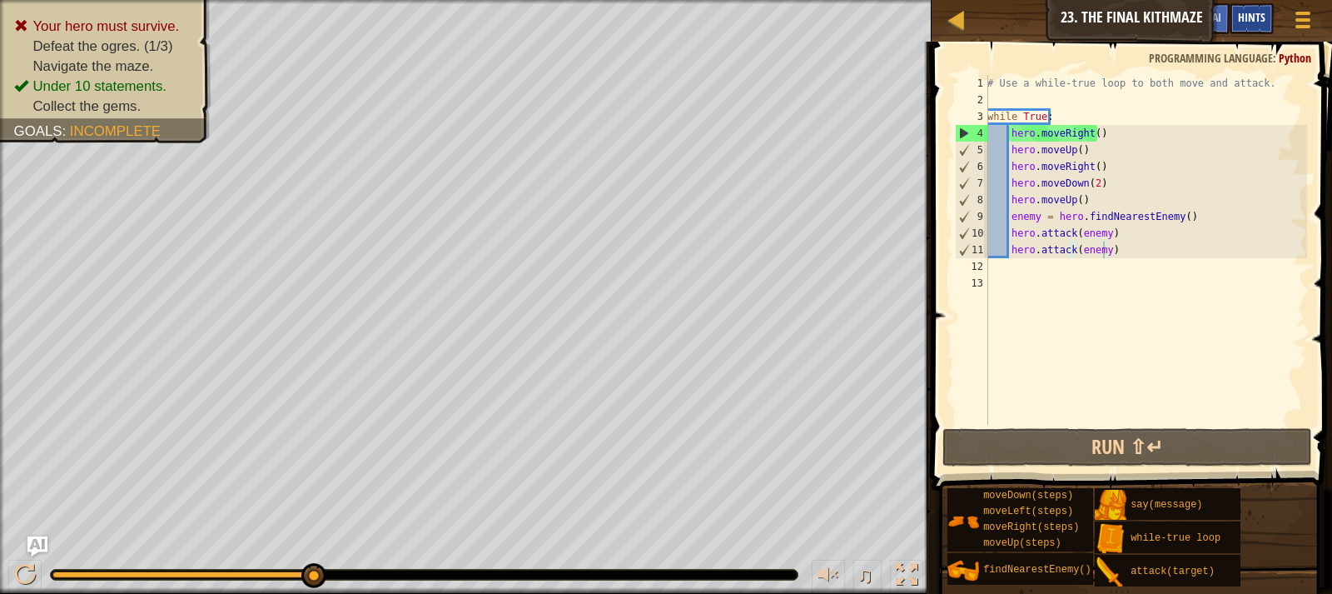
click at [1262, 22] on span "Hints" at bounding box center [1251, 17] width 27 height 16
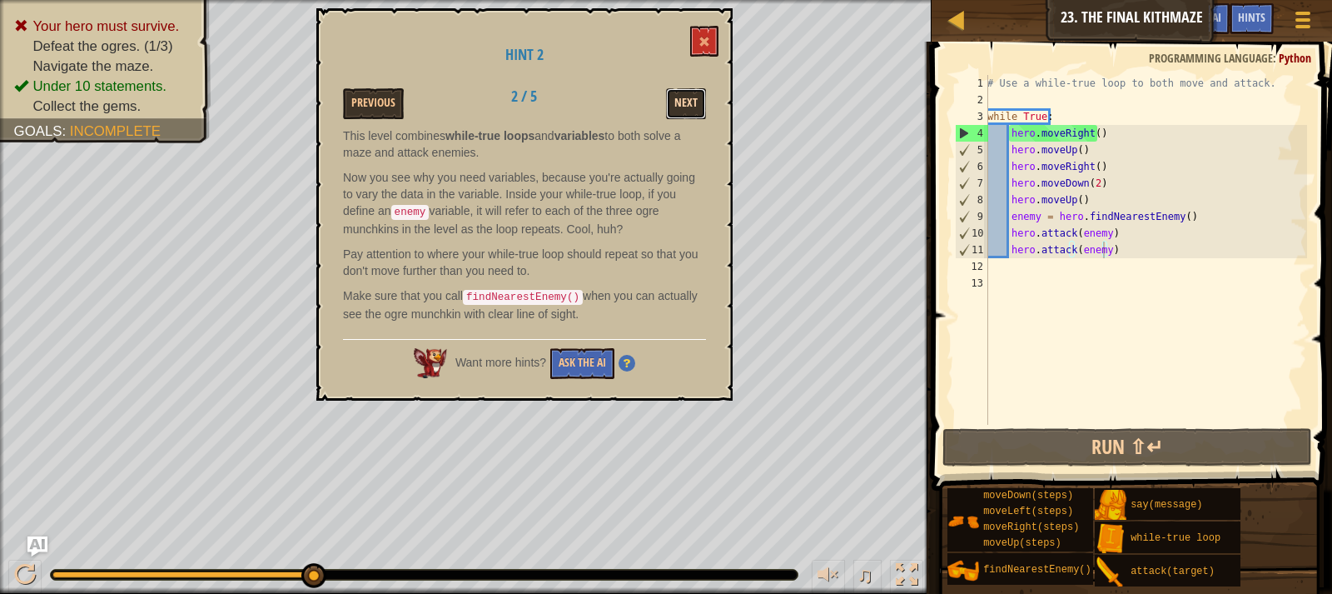
click at [696, 106] on button "Next" at bounding box center [686, 103] width 40 height 31
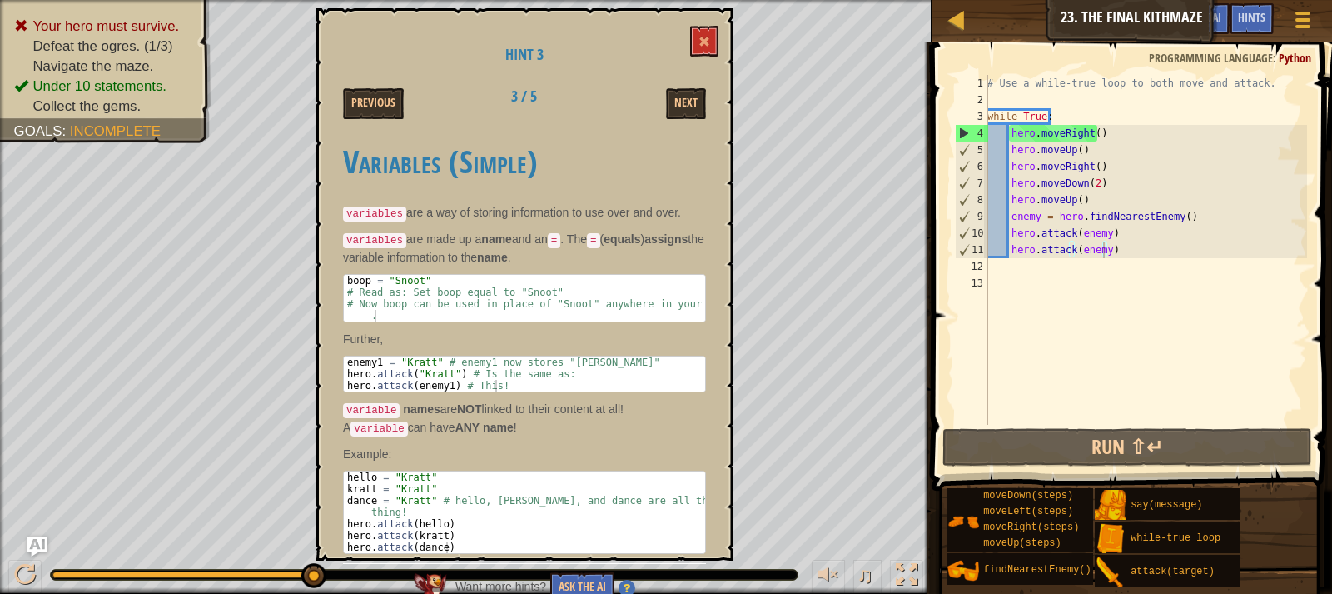
scroll to position [1, 0]
click at [703, 92] on button "Next" at bounding box center [686, 103] width 40 height 31
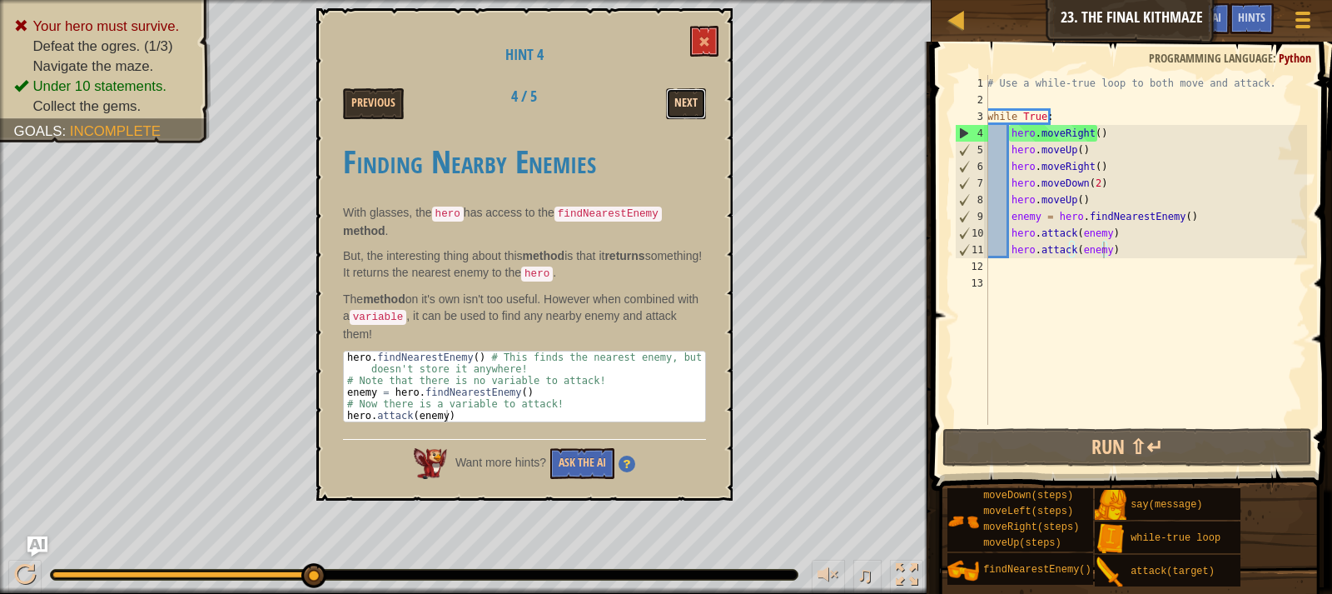
click at [700, 97] on button "Next" at bounding box center [686, 103] width 40 height 31
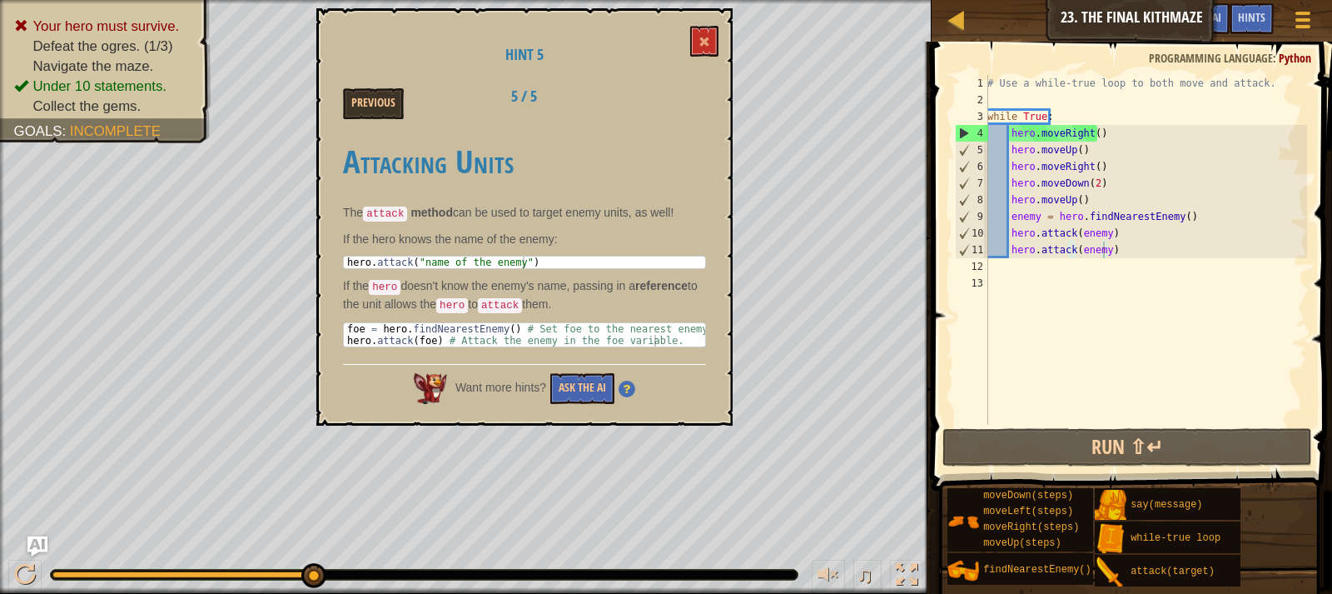
type textarea "hero.moveUp()"
click at [1093, 197] on div "# Use a while-true loop to both move and attack. while True : hero . moveRight …" at bounding box center [1145, 266] width 323 height 383
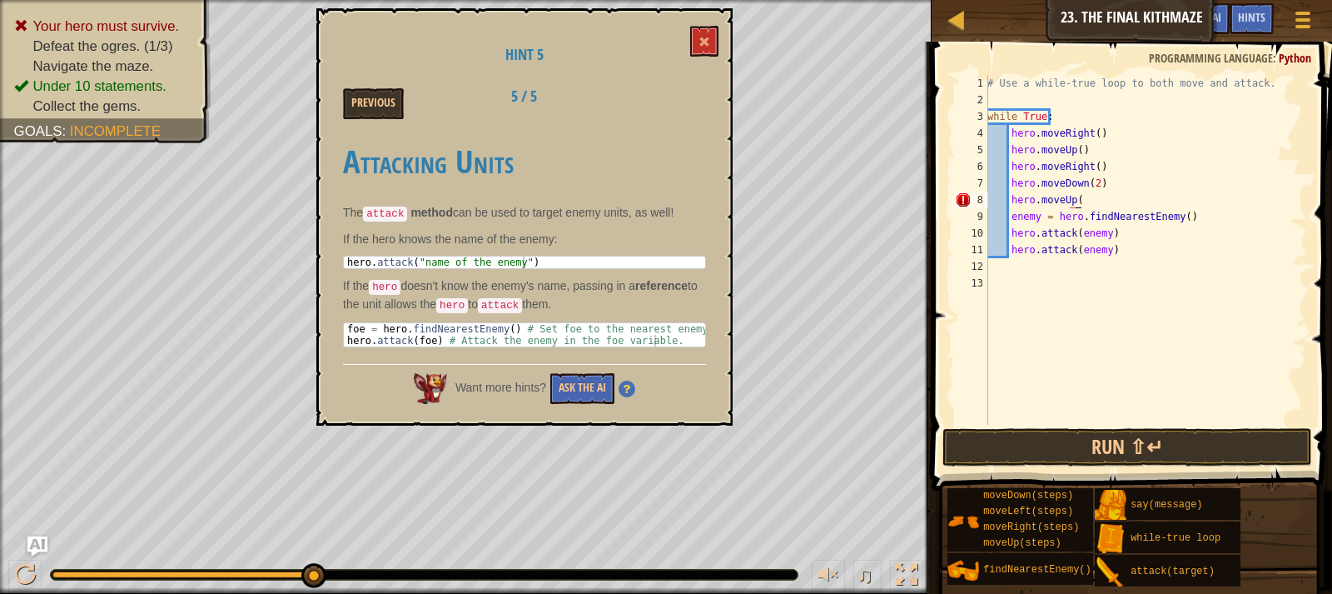
type textarea "hero.moveUp()"
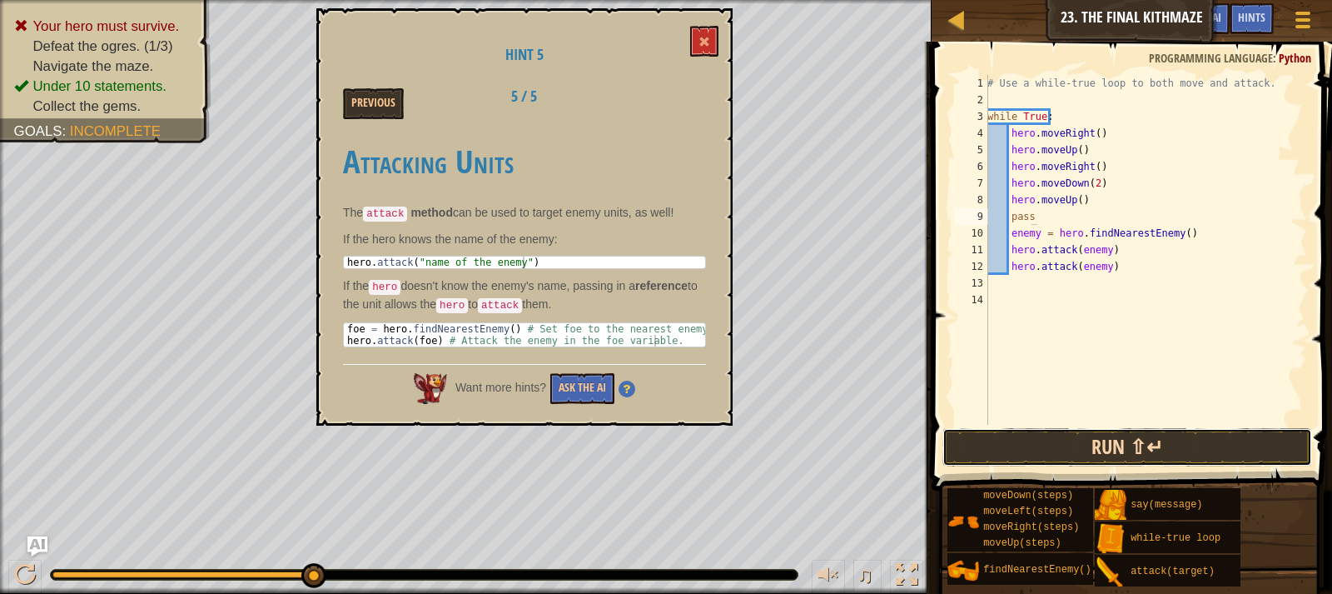
click at [1093, 445] on button "Run ⇧↵" at bounding box center [1128, 447] width 370 height 38
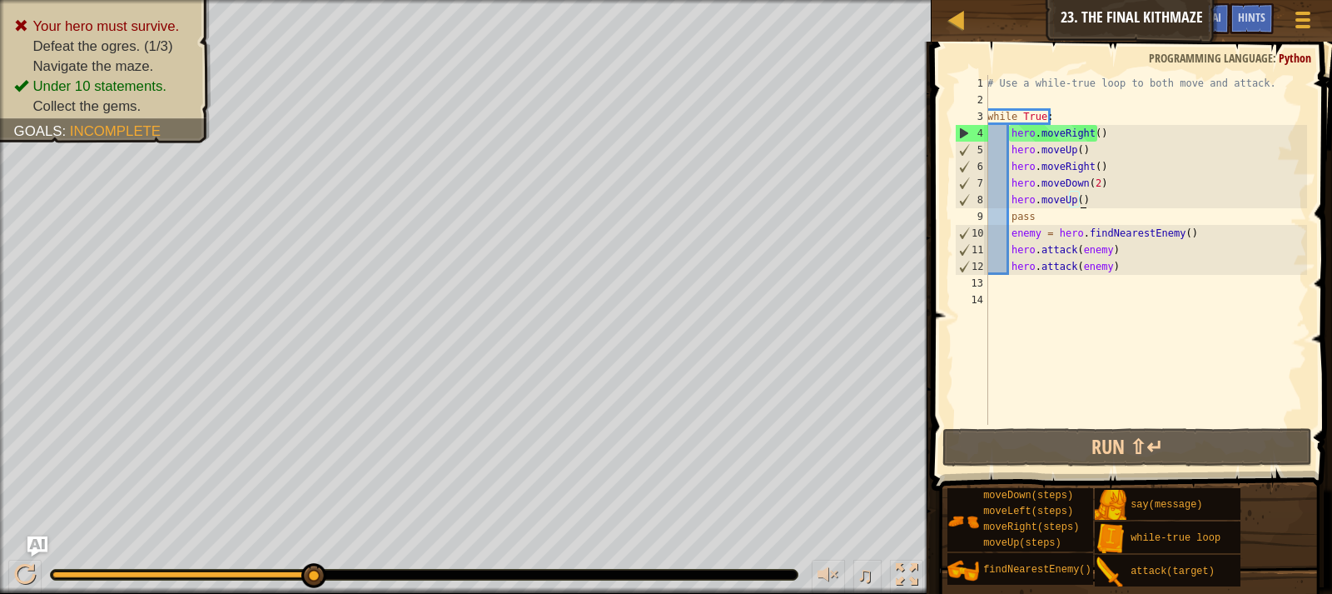
click at [1086, 200] on div "# Use a while-true loop to both move and attack. while True : hero . moveRight …" at bounding box center [1145, 266] width 323 height 383
click at [1072, 200] on div "# Use a while-true loop to both move and attack. while True : hero . moveRight …" at bounding box center [1145, 266] width 323 height 383
click at [1076, 202] on div "# Use a while-true loop to both move and attack. while True : hero . moveRight …" at bounding box center [1145, 266] width 323 height 383
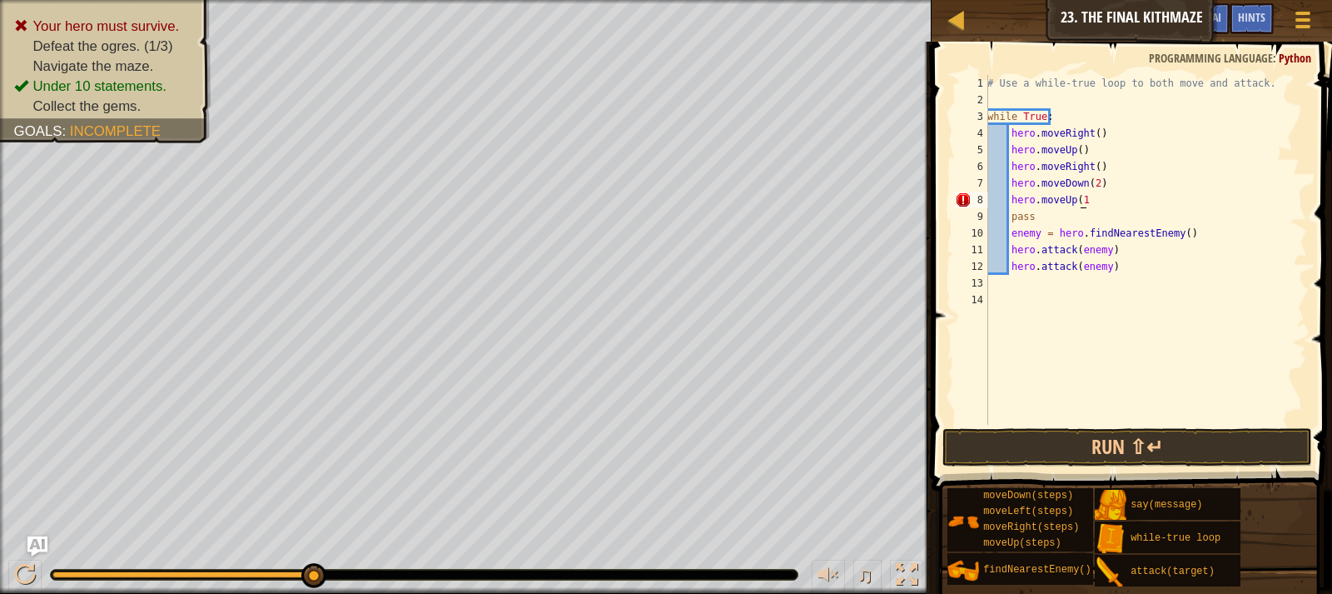
scroll to position [7, 7]
click at [1038, 439] on button "Run ⇧↵" at bounding box center [1128, 447] width 370 height 38
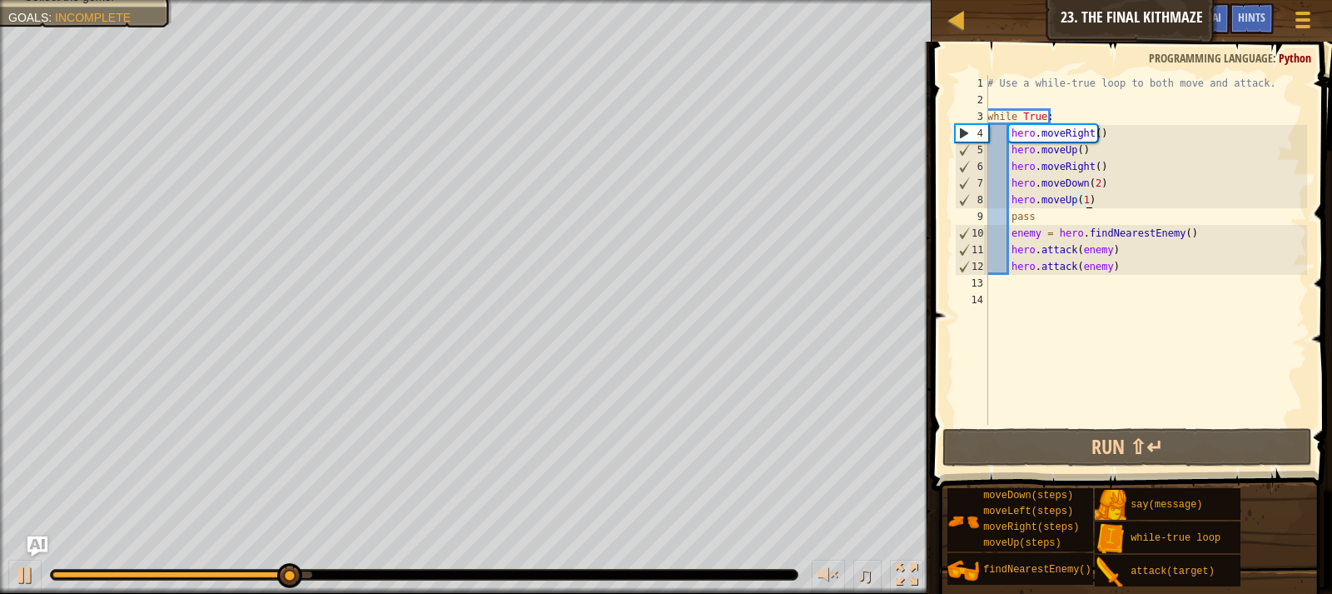
click at [1075, 200] on div "# Use a while-true loop to both move and attack. while True : hero . moveRight …" at bounding box center [1145, 266] width 323 height 383
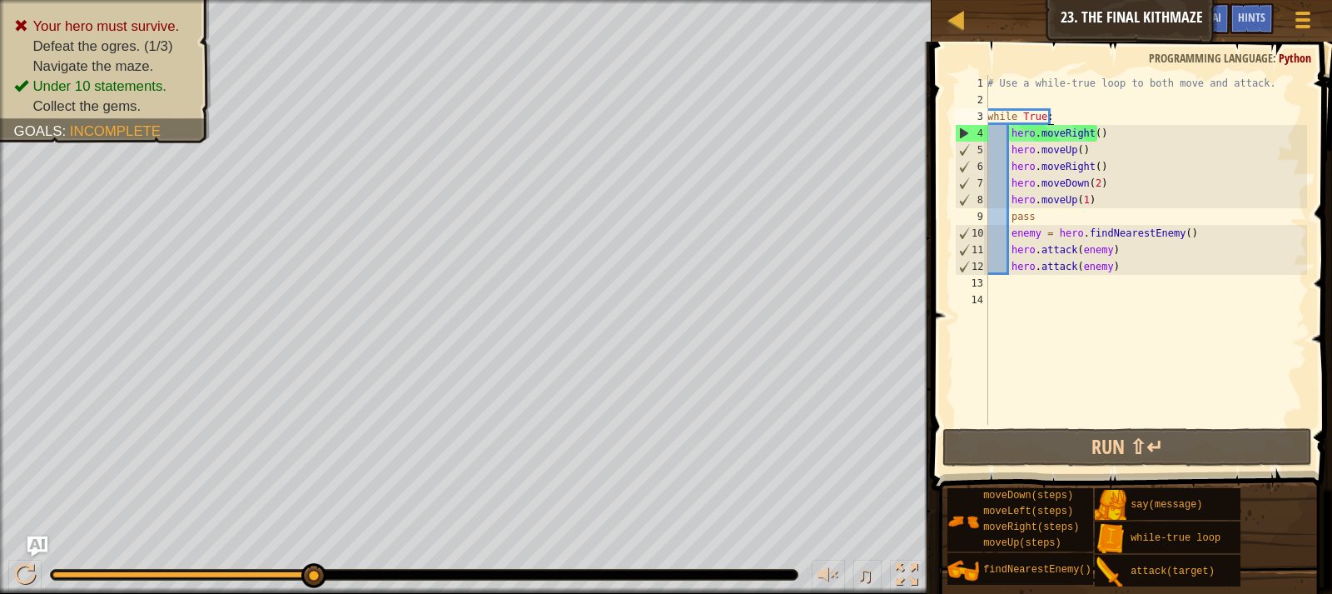
click at [1058, 109] on div "# Use a while-true loop to both move and attack. while True : hero . moveRight …" at bounding box center [1145, 266] width 323 height 383
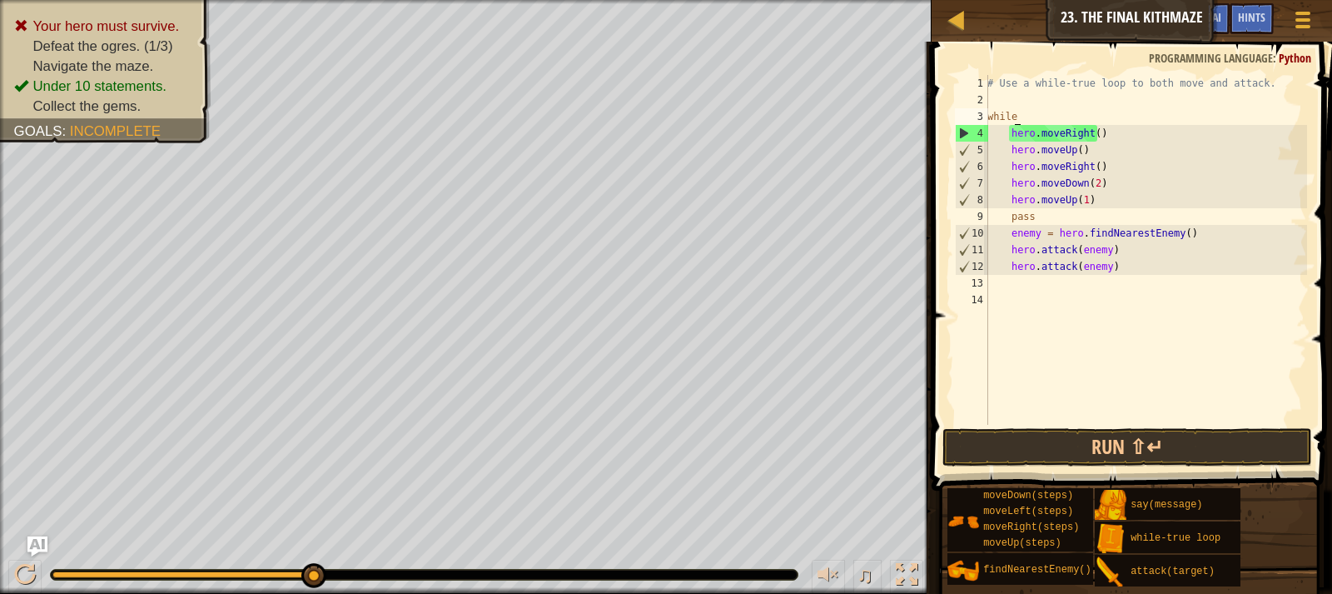
scroll to position [7, 0]
type textarea "w"
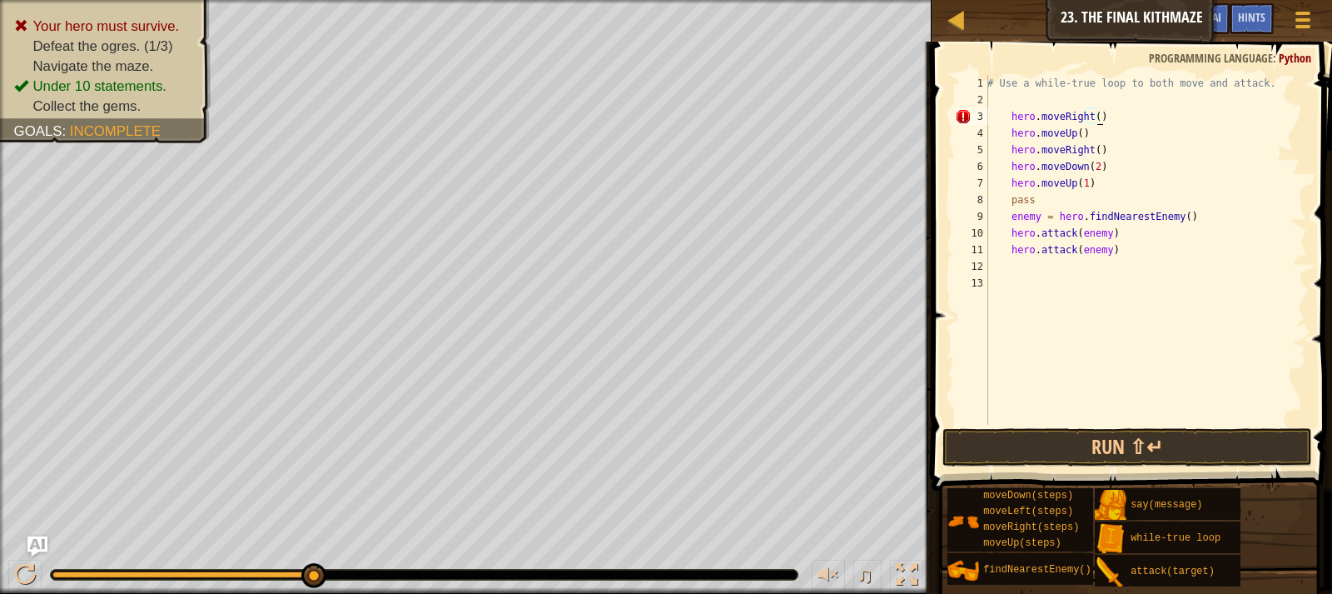
click at [1106, 117] on div "# Use a while-true loop to both move and attack. hero . moveRight ( ) hero . mo…" at bounding box center [1145, 266] width 323 height 383
type textarea "hero.moveRight()"
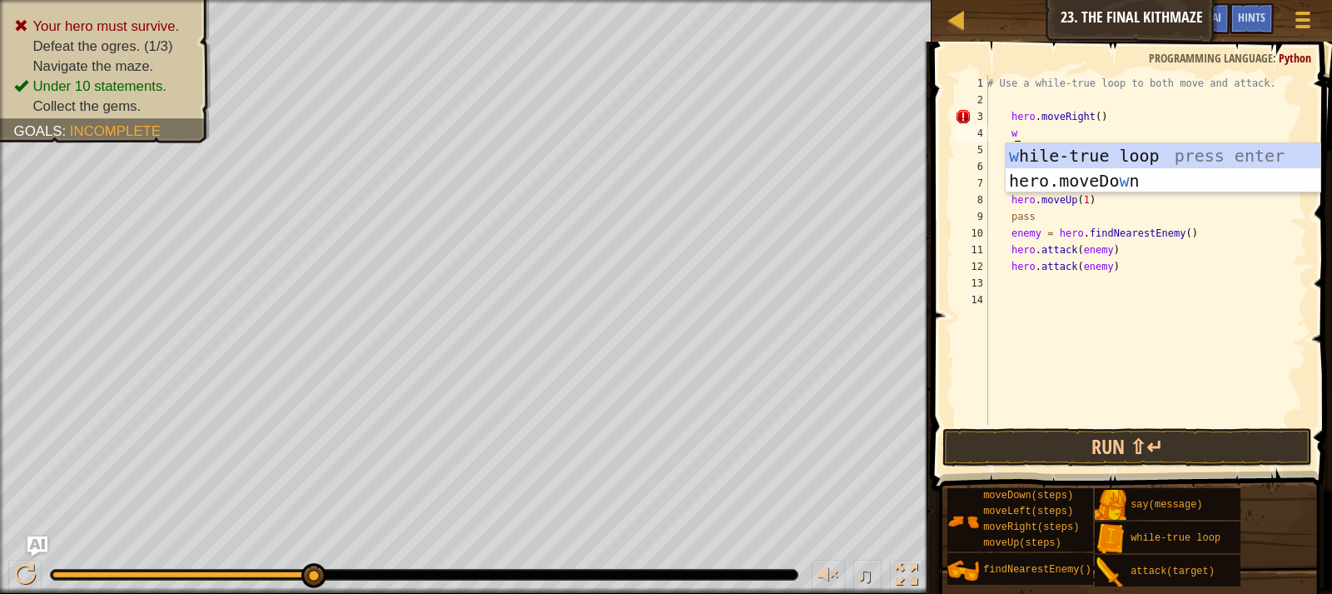
scroll to position [7, 2]
type textarea "whil"
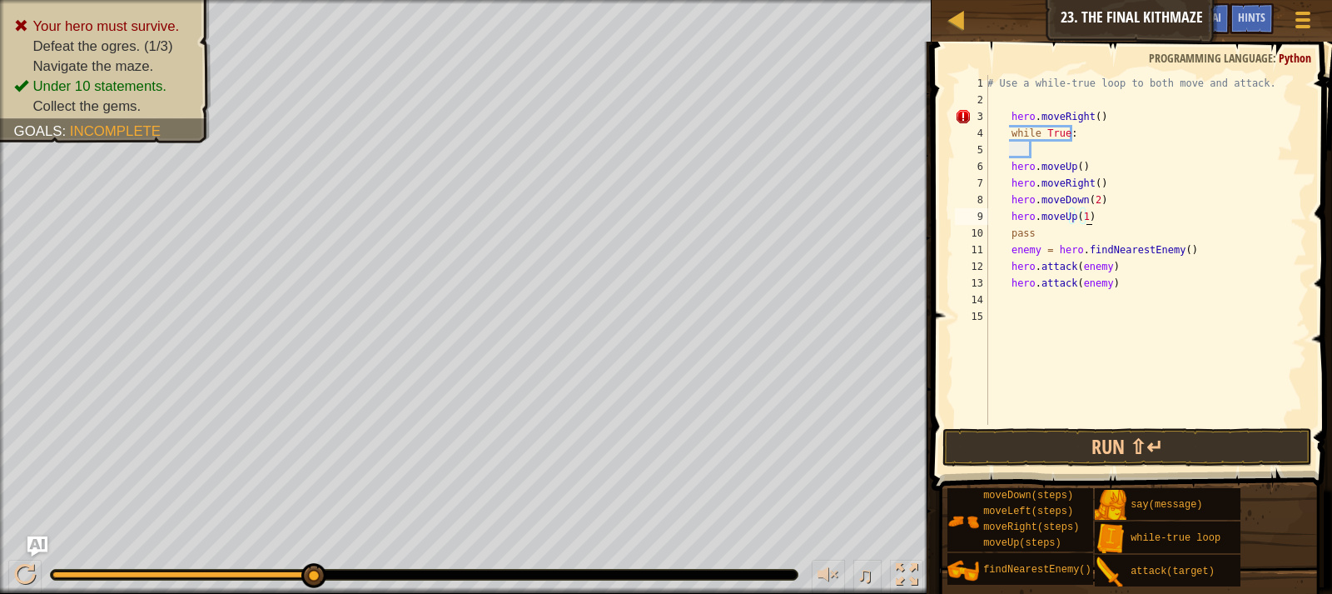
click at [1088, 217] on div "# Use a while-true loop to both move and attack. hero . moveRight ( ) while Tru…" at bounding box center [1145, 266] width 323 height 383
click at [1083, 216] on div "# Use a while-true loop to both move and attack. hero . moveRight ( ) while Tru…" at bounding box center [1145, 266] width 323 height 383
click at [1101, 216] on div "# Use a while-true loop to both move and attack. hero . moveRight ( ) while Tru…" at bounding box center [1145, 266] width 323 height 383
type textarea "hero.moveUp()"
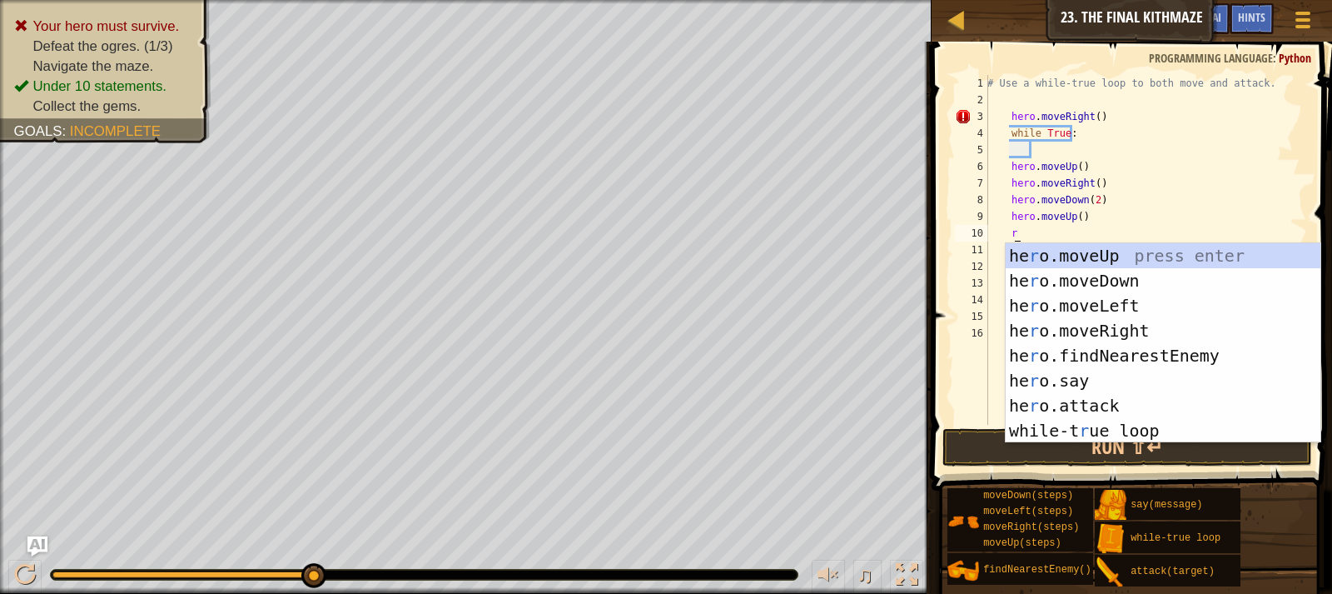
type textarea "ri"
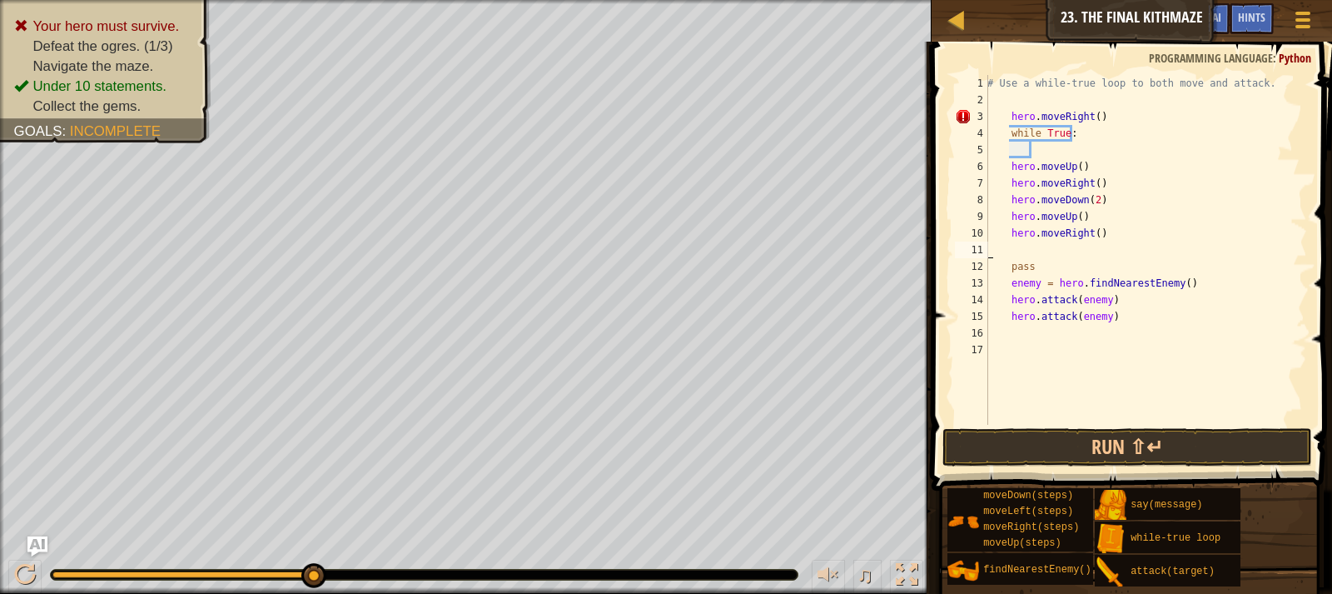
scroll to position [7, 0]
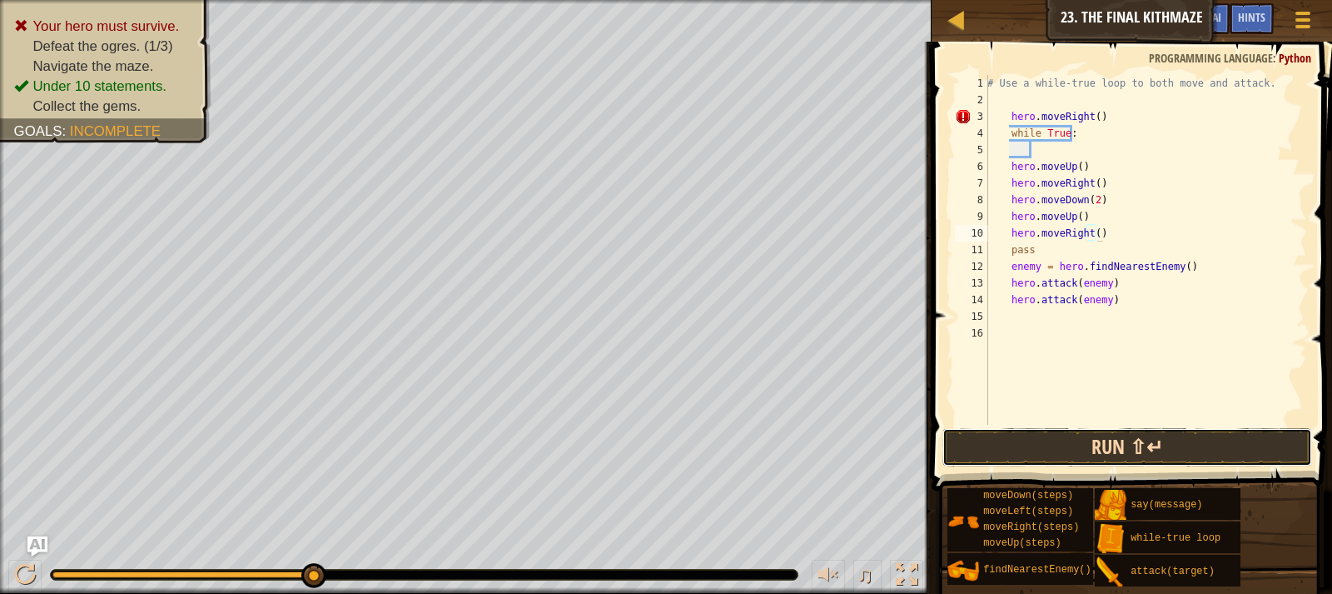
click at [1065, 444] on button "Run ⇧↵" at bounding box center [1128, 447] width 370 height 38
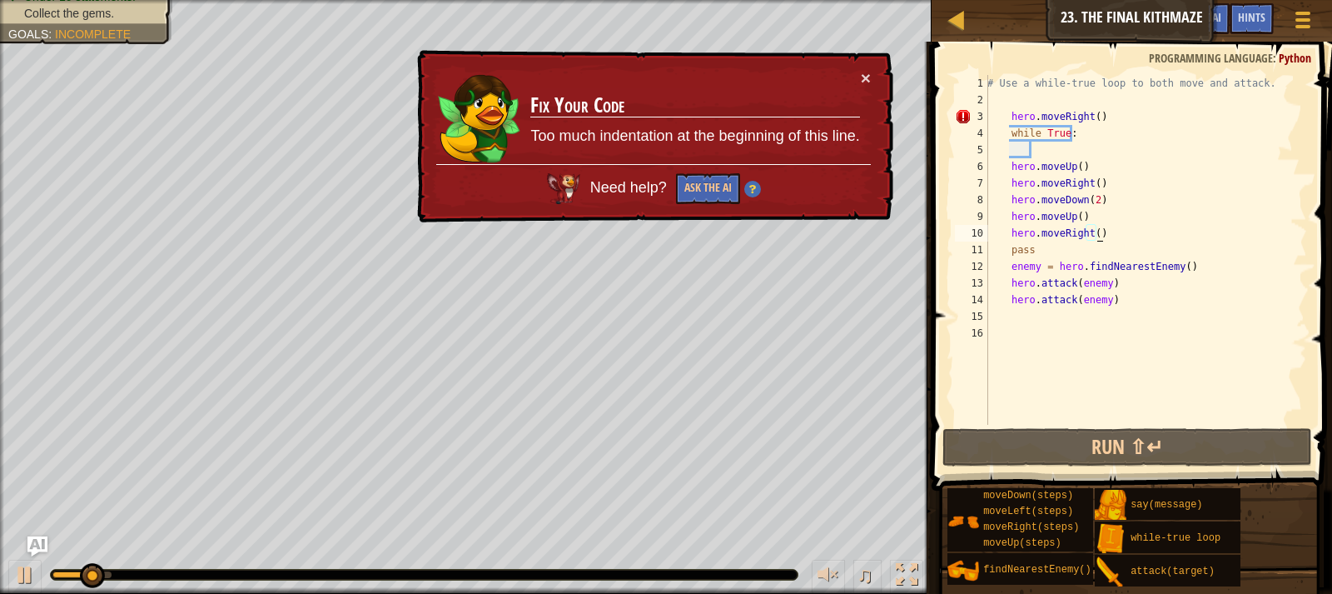
click at [868, 65] on div "× Fix Your Code Too much indentation at the beginning of this line. Need help? …" at bounding box center [654, 136] width 480 height 173
click at [859, 75] on td "Fix Your Code Too much indentation at the beginning of this line." at bounding box center [695, 116] width 331 height 95
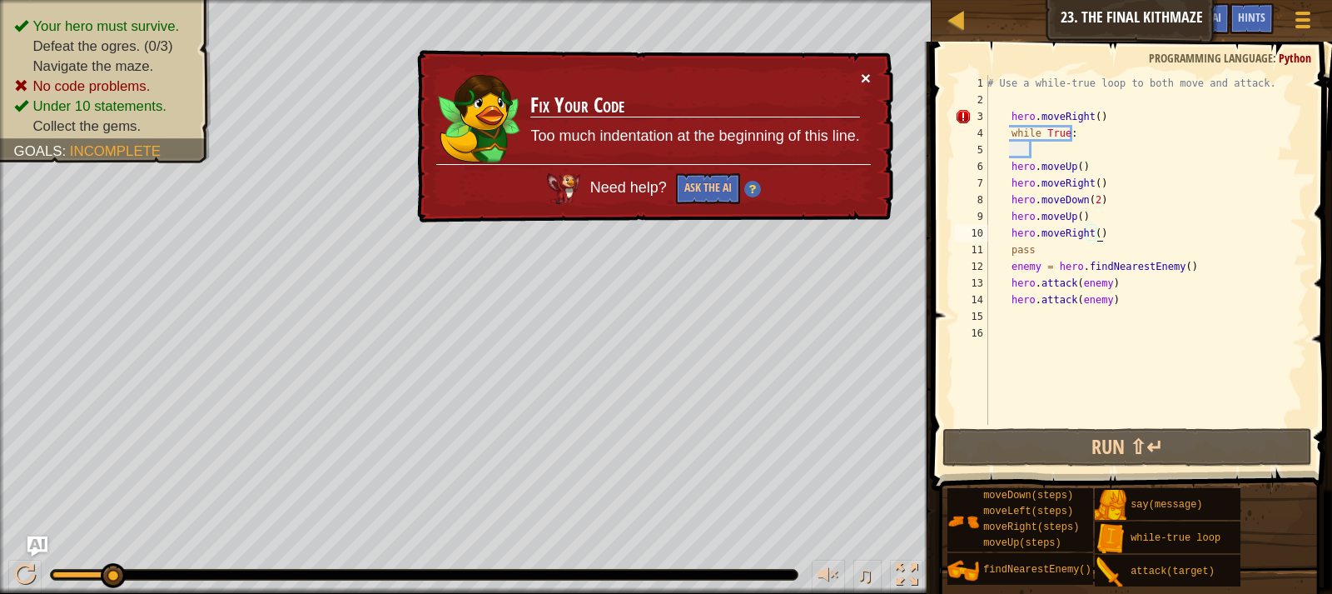
click at [864, 72] on button "×" at bounding box center [866, 77] width 10 height 17
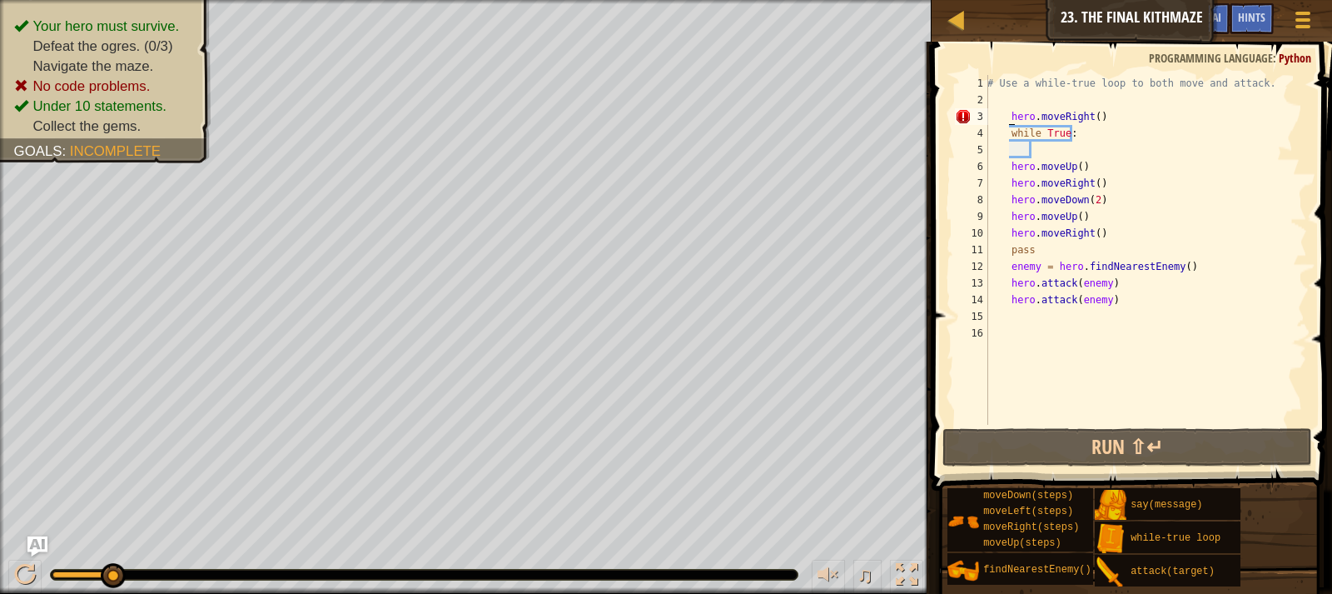
click at [1008, 114] on div "# Use a while-true loop to both move and attack. hero . moveRight ( ) while Tru…" at bounding box center [1145, 266] width 323 height 383
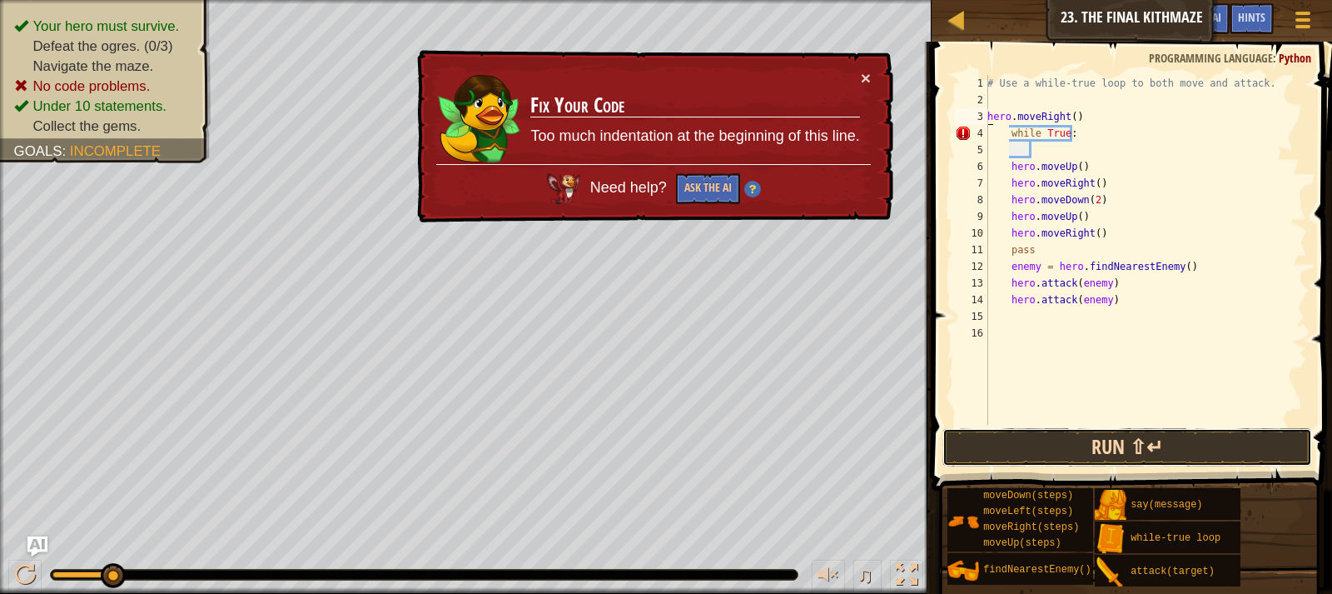
click at [1051, 444] on button "Run ⇧↵" at bounding box center [1128, 447] width 370 height 38
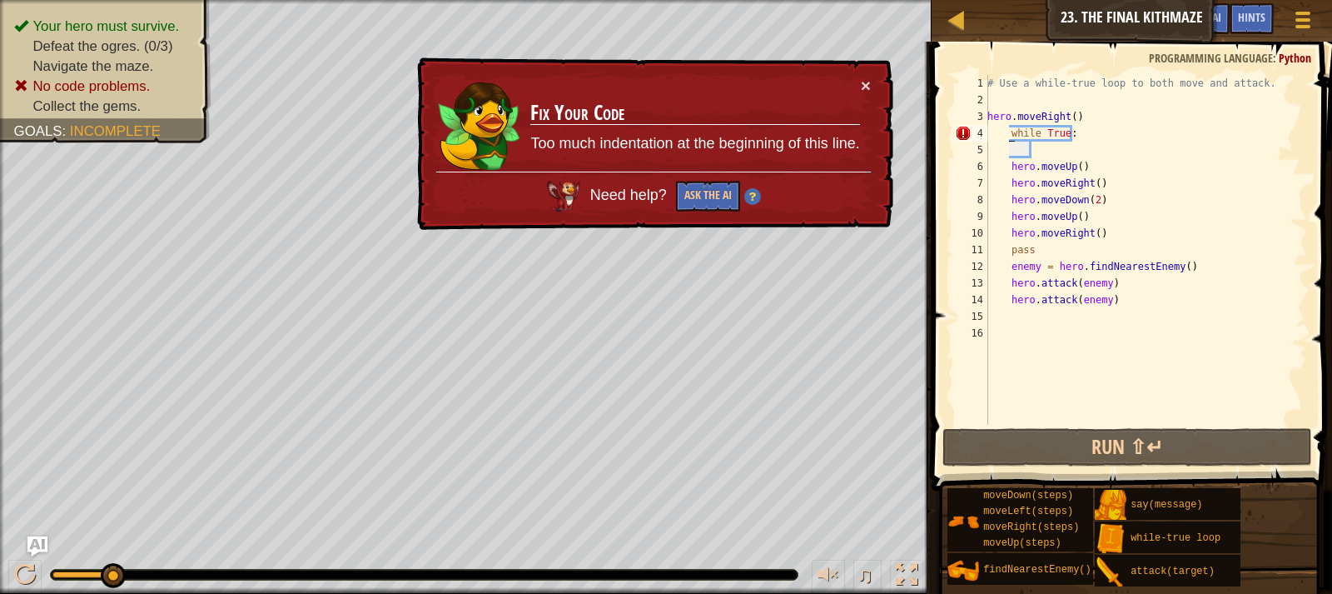
click at [1010, 134] on div "# Use a while-true loop to both move and attack. hero . moveRight ( ) while Tru…" at bounding box center [1145, 266] width 323 height 383
click at [1009, 134] on div "# Use a while-true loop to both move and attack. hero . moveRight ( ) while Tru…" at bounding box center [1145, 266] width 323 height 383
type textarea "while True:"
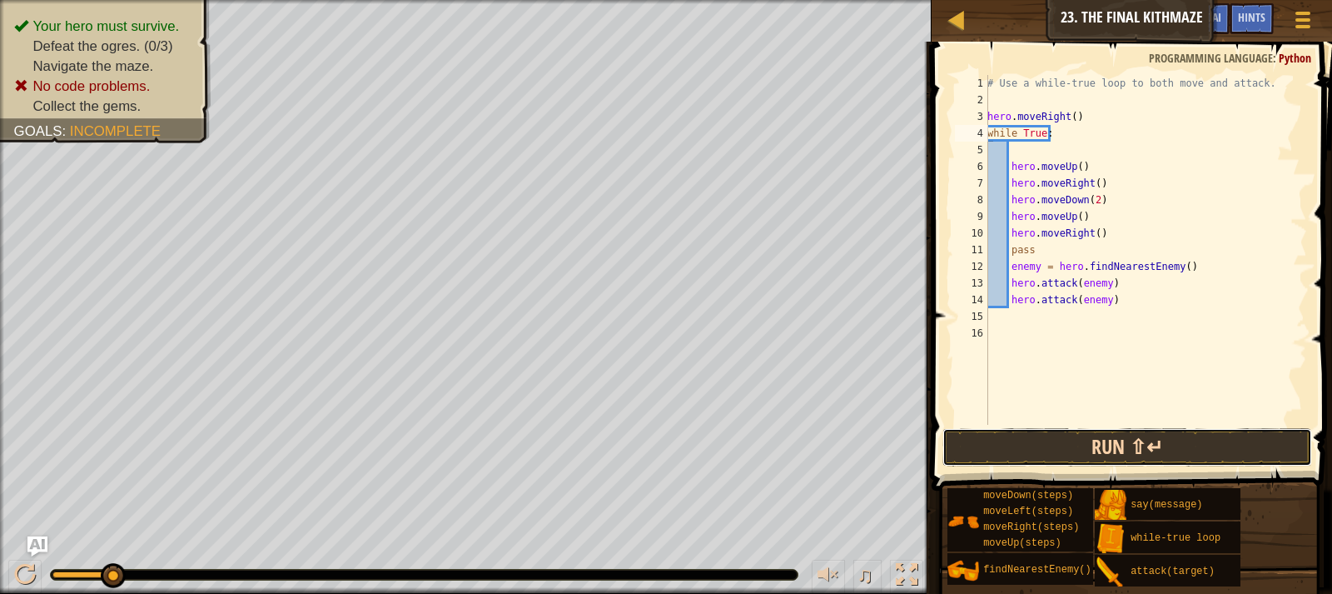
click at [1094, 435] on button "Run ⇧↵" at bounding box center [1128, 447] width 370 height 38
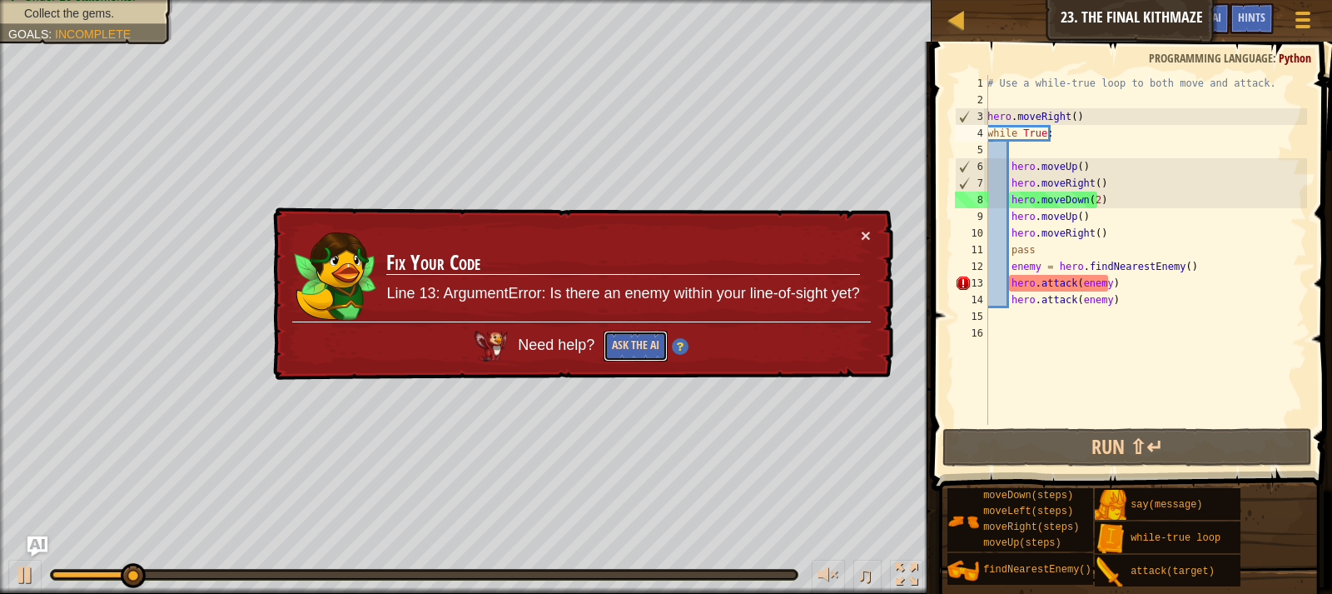
click at [640, 338] on button "Ask the AI" at bounding box center [636, 346] width 64 height 31
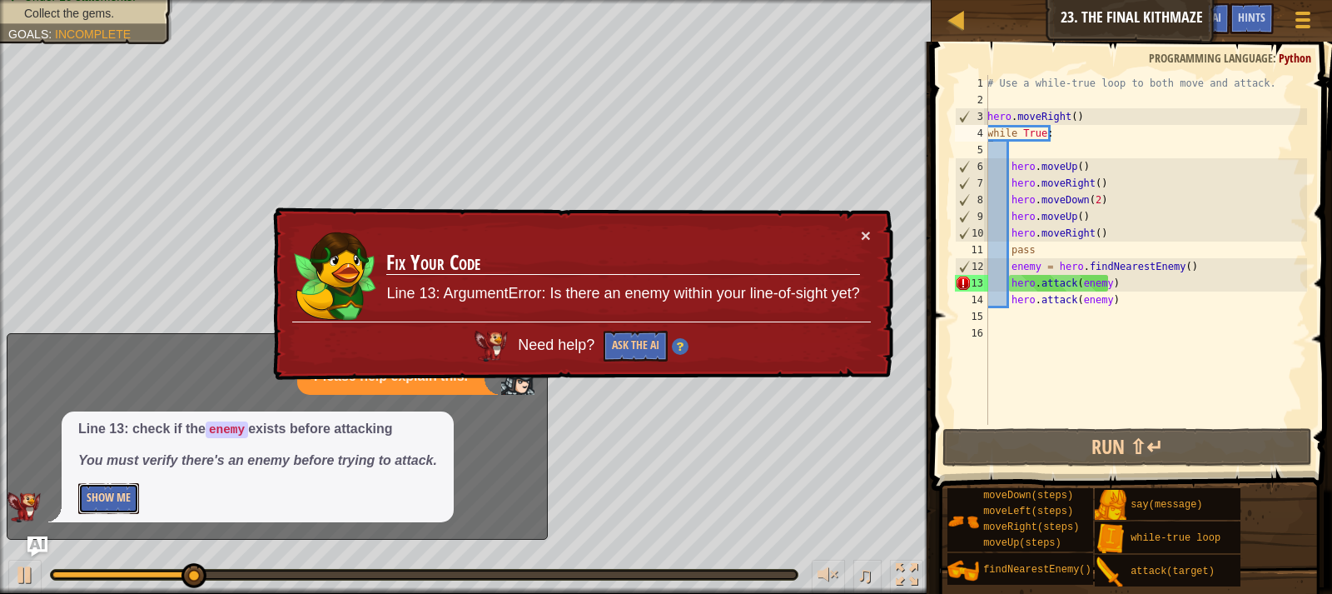
click at [130, 495] on button "Show Me" at bounding box center [108, 498] width 61 height 31
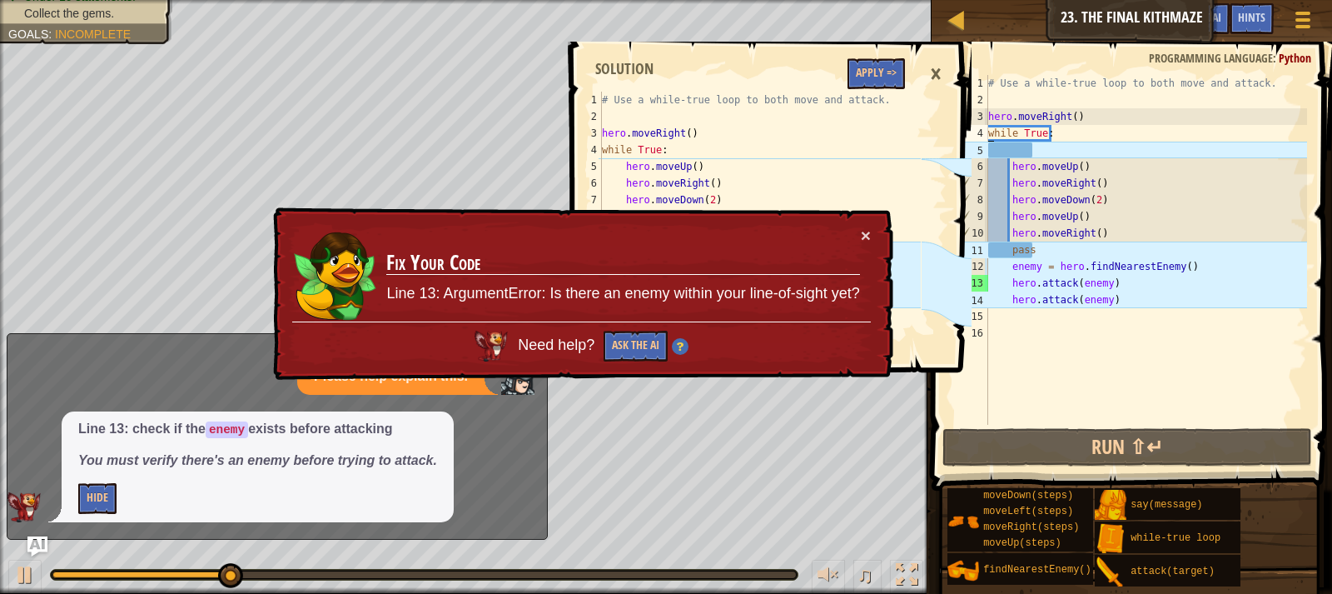
click at [839, 239] on td "Fix Your Code Line 13: ArgumentError: Is there an enemy within your line-of-sig…" at bounding box center [624, 274] width 476 height 101
click at [871, 227] on div "× Fix Your Code Line 13: ArgumentError: Is there an enemy within your line-of-s…" at bounding box center [582, 293] width 626 height 183
click at [871, 227] on div "× Fix Your Code Line 13: ArgumentError: Is there an enemy within your line-of-s…" at bounding box center [582, 294] width 625 height 177
click at [865, 230] on button "×" at bounding box center [866, 236] width 10 height 17
type textarea "hero.moveRight()"
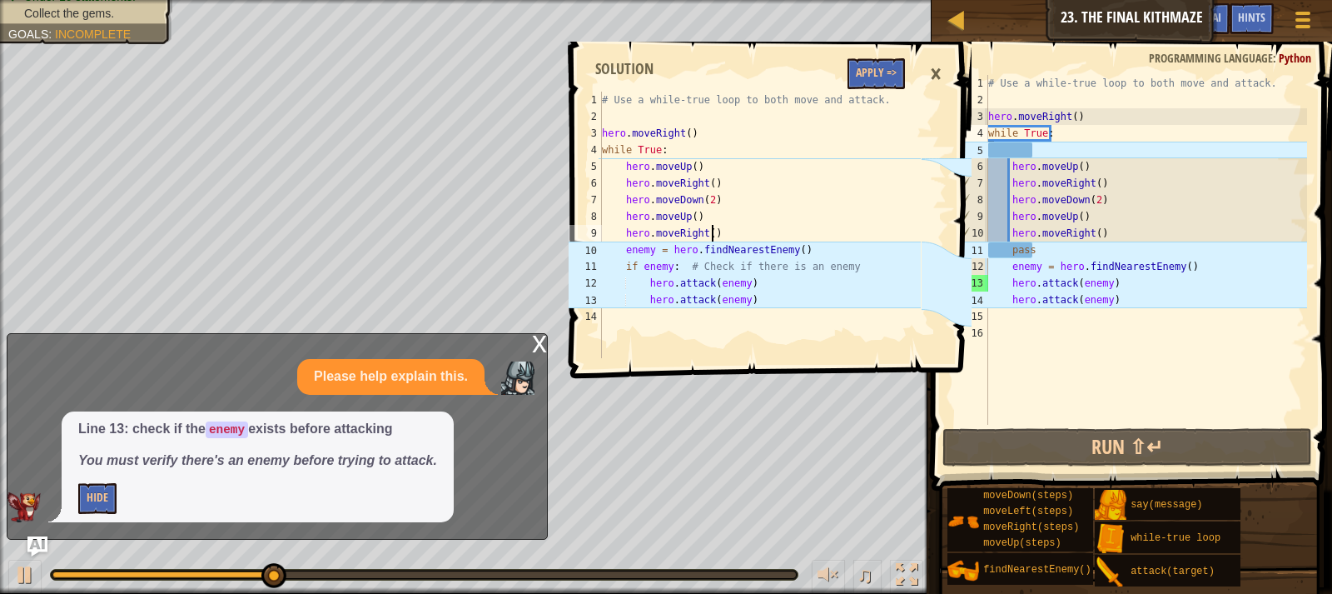
click at [865, 230] on div "# Use a while-true loop to both move and attack. hero . moveRight ( ) while Tru…" at bounding box center [760, 242] width 322 height 300
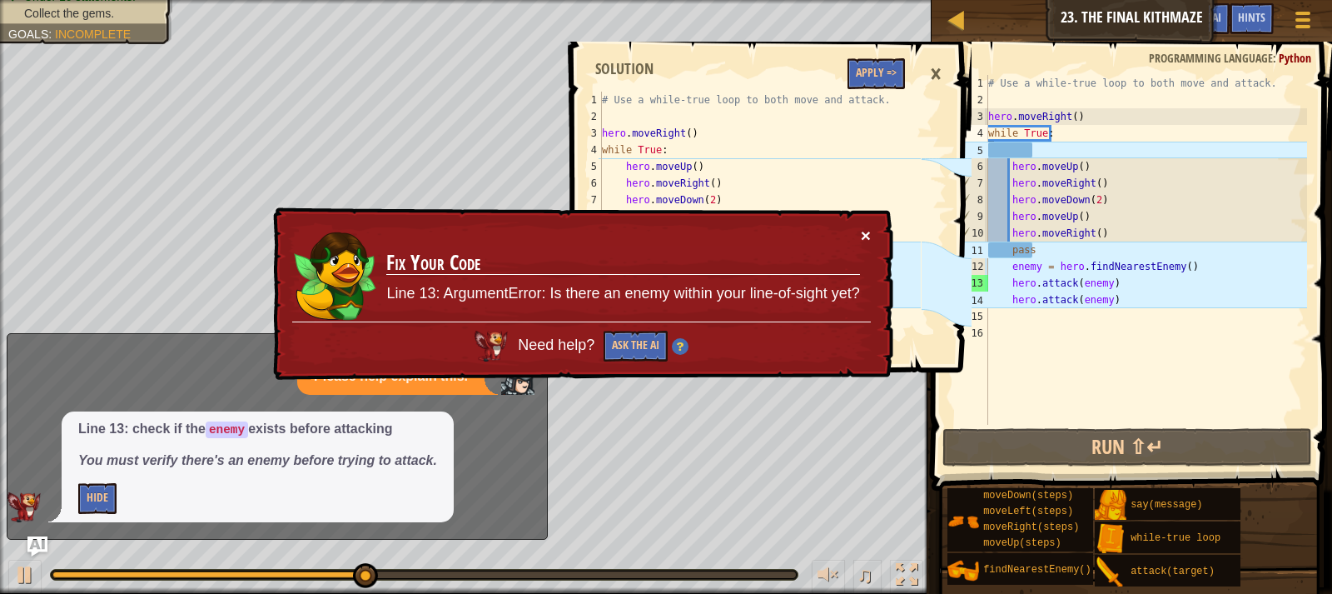
click at [863, 227] on button "×" at bounding box center [866, 235] width 10 height 17
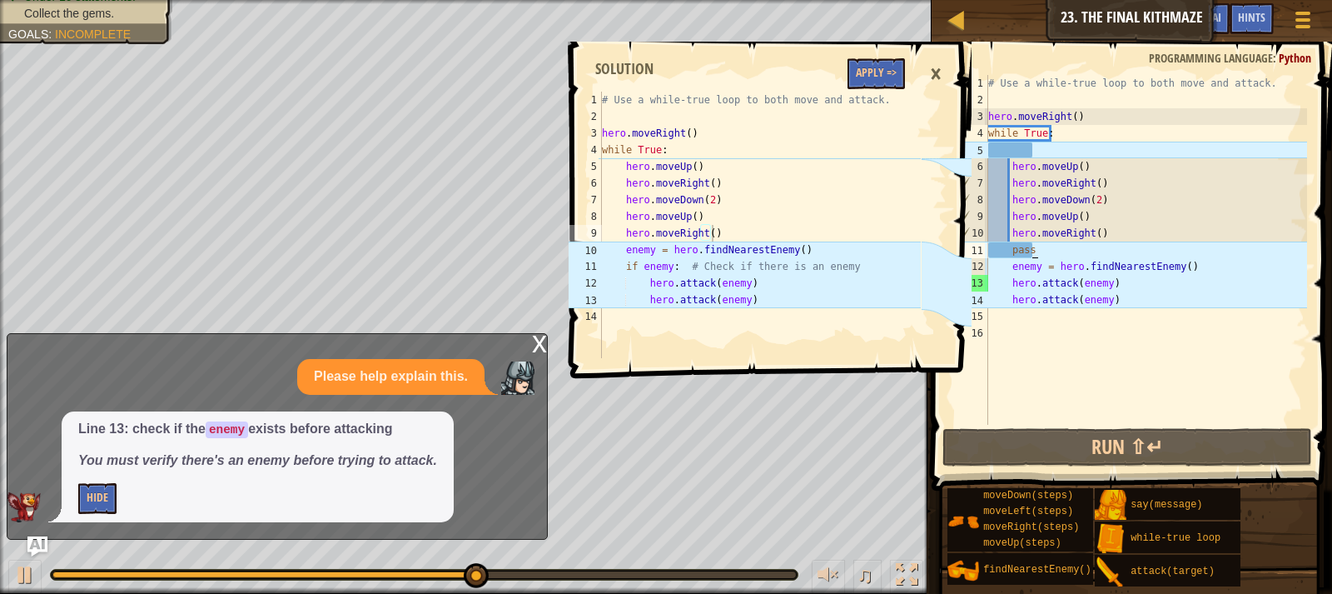
click at [1039, 251] on div "# Use a while-true loop to both move and attack. hero . moveRight ( ) while Tru…" at bounding box center [1146, 266] width 322 height 383
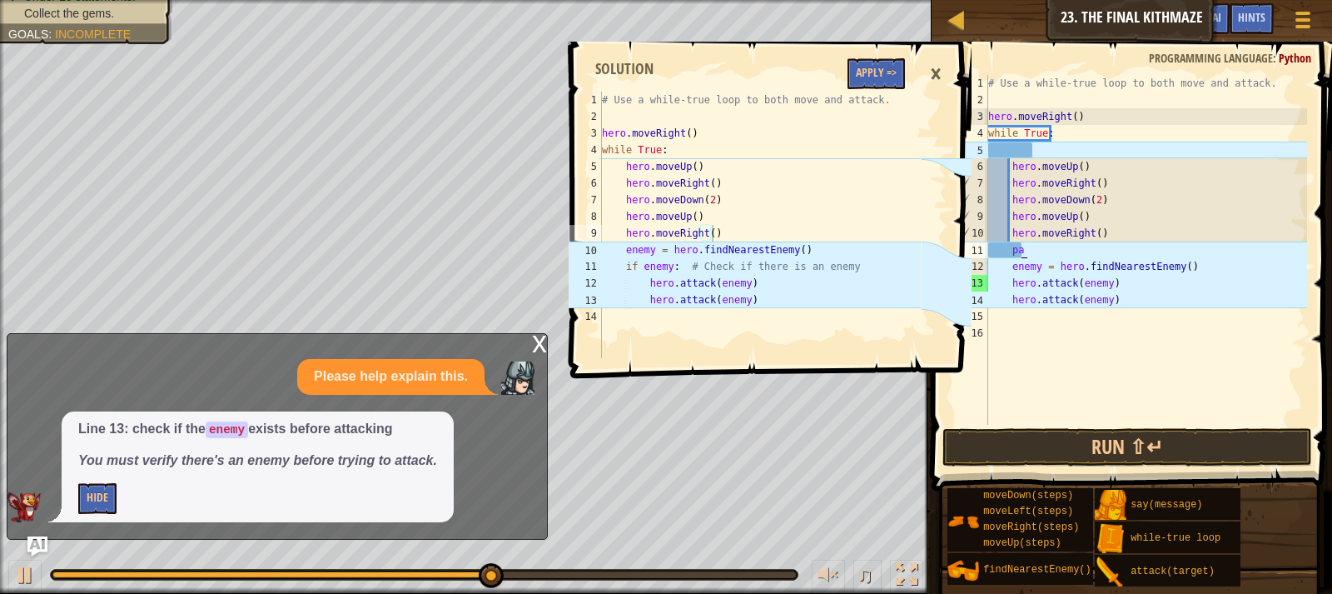
type textarea "p"
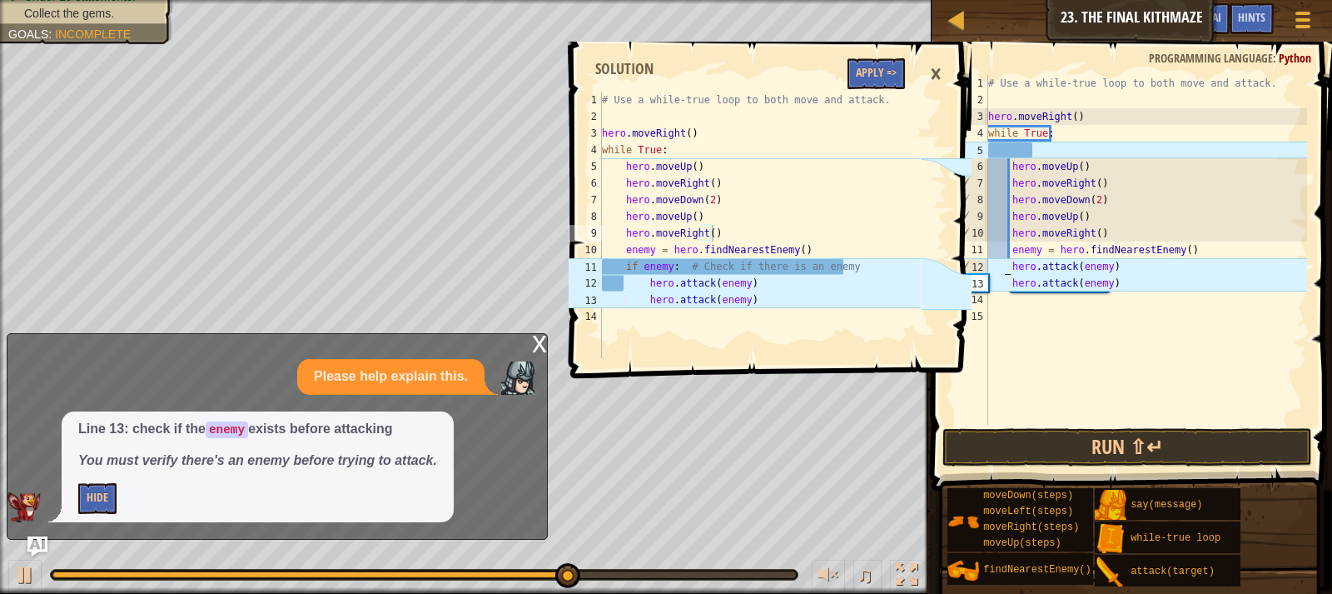
click at [1005, 262] on div "# Use a while-true loop to both move and attack. hero . moveRight ( ) while Tru…" at bounding box center [1146, 266] width 322 height 383
type textarea "hero.attack(enemy)"
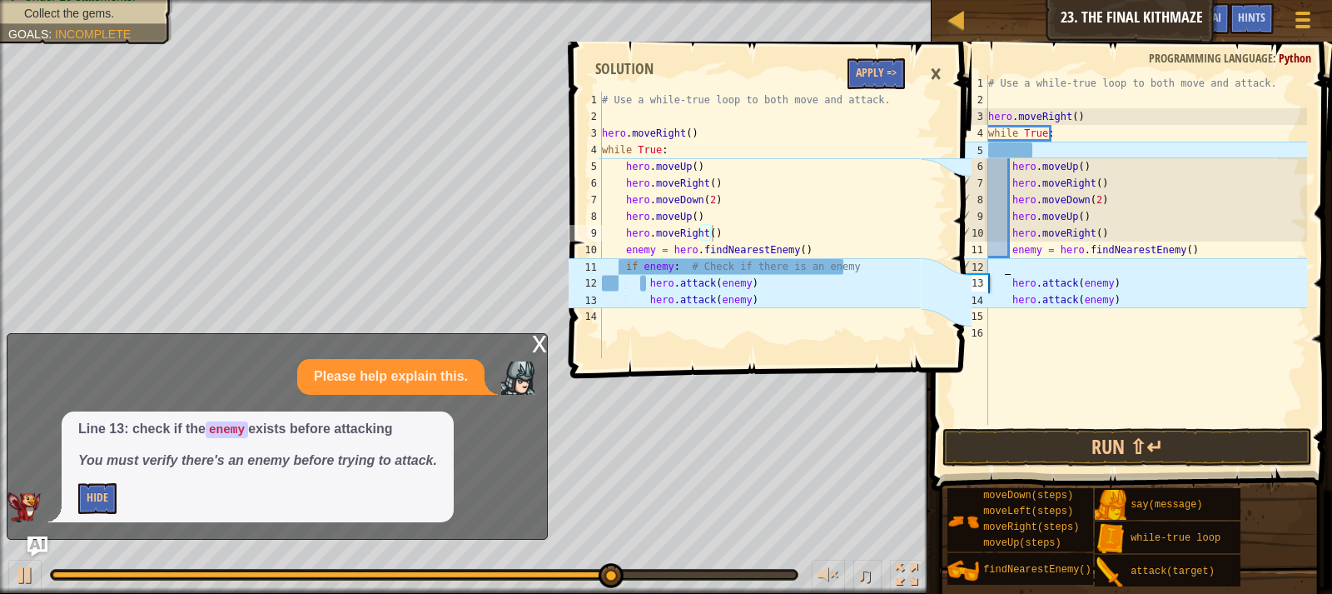
click at [1028, 265] on div "# Use a while-true loop to both move and attack. hero . moveRight ( ) while Tru…" at bounding box center [1146, 266] width 322 height 383
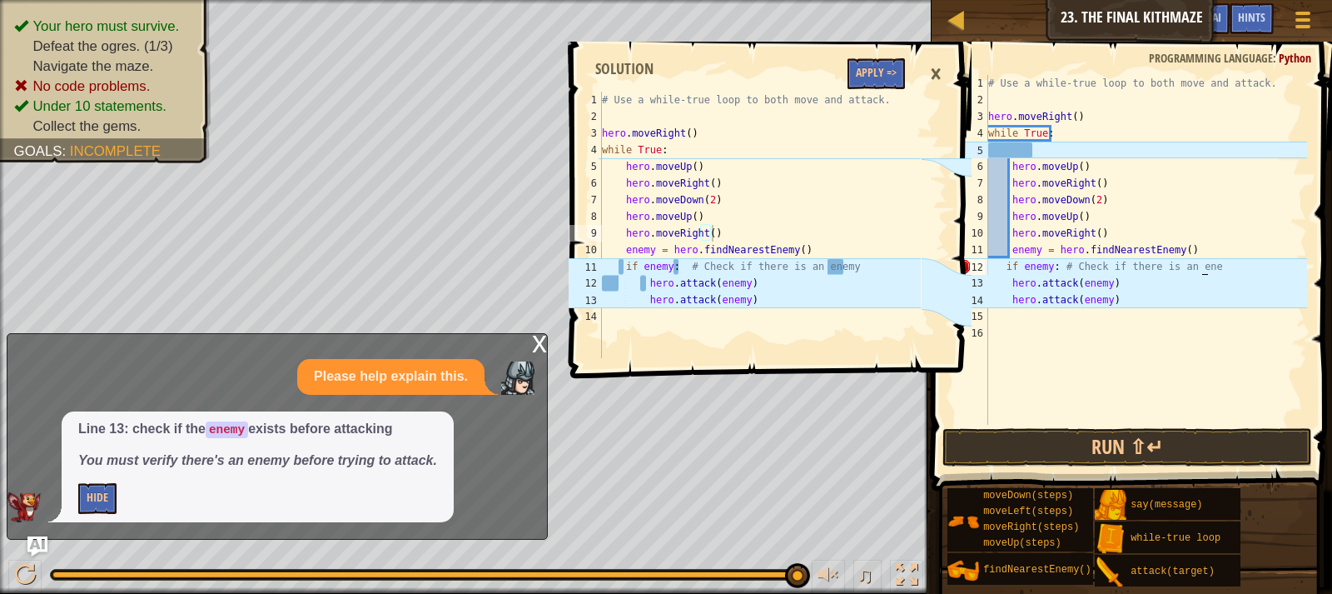
scroll to position [7, 17]
click at [1248, 436] on button "Run ⇧↵" at bounding box center [1128, 447] width 370 height 38
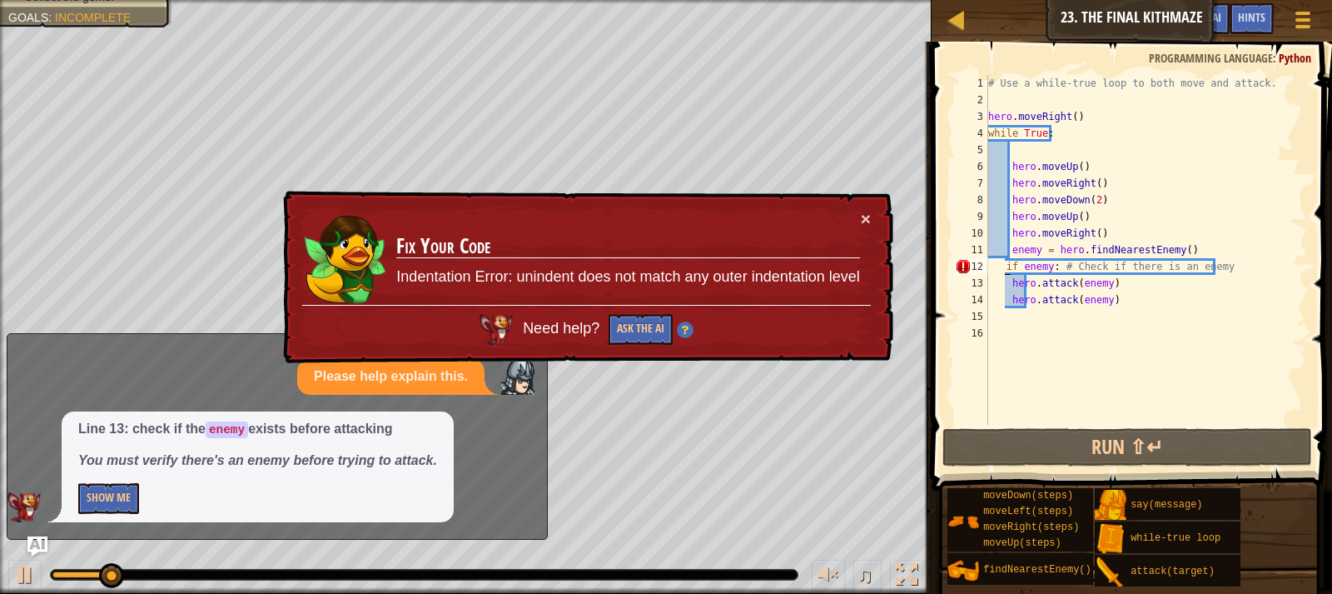
click at [1003, 266] on div "# Use a while-true loop to both move and attack. hero . moveRight ( ) while Tru…" at bounding box center [1146, 266] width 322 height 383
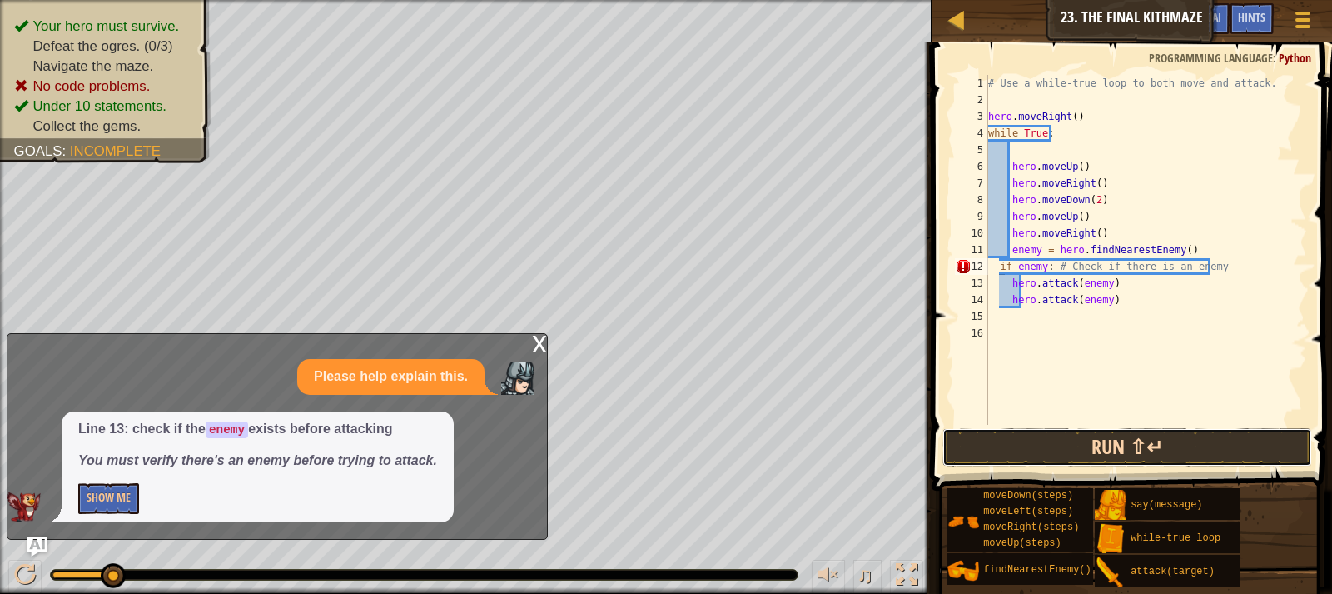
click at [1028, 451] on button "Run ⇧↵" at bounding box center [1128, 447] width 370 height 38
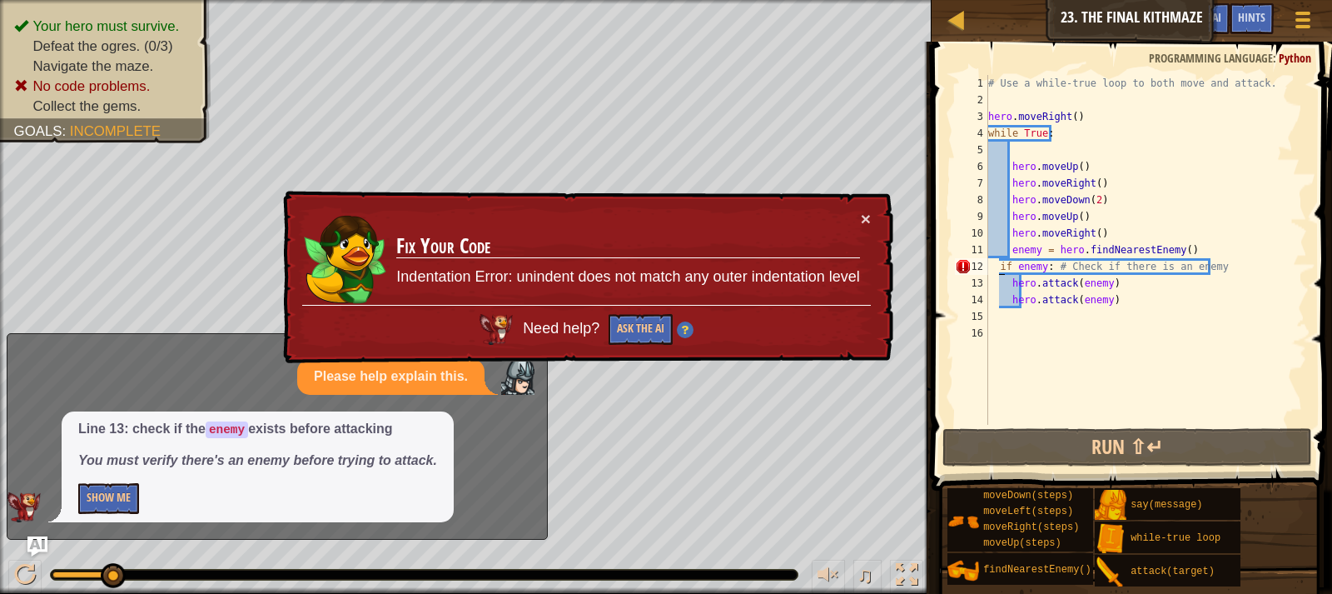
click at [997, 269] on div "# Use a while-true loop to both move and attack. hero . moveRight ( ) while Tru…" at bounding box center [1146, 266] width 322 height 383
click at [995, 267] on div "# Use a while-true loop to both move and attack. hero . moveRight ( ) while Tru…" at bounding box center [1146, 266] width 322 height 383
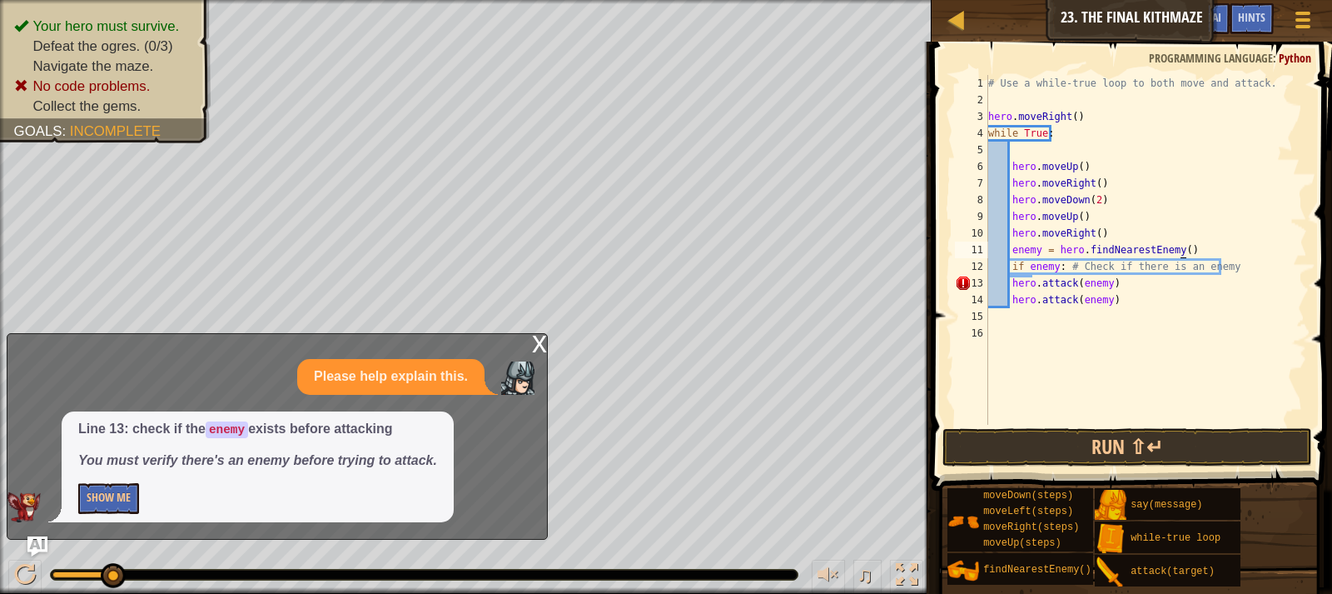
click at [1204, 253] on div "# Use a while-true loop to both move and attack. hero . moveRight ( ) while Tru…" at bounding box center [1146, 266] width 322 height 383
type textarea "enemy = hero.findNearestEnemy()"
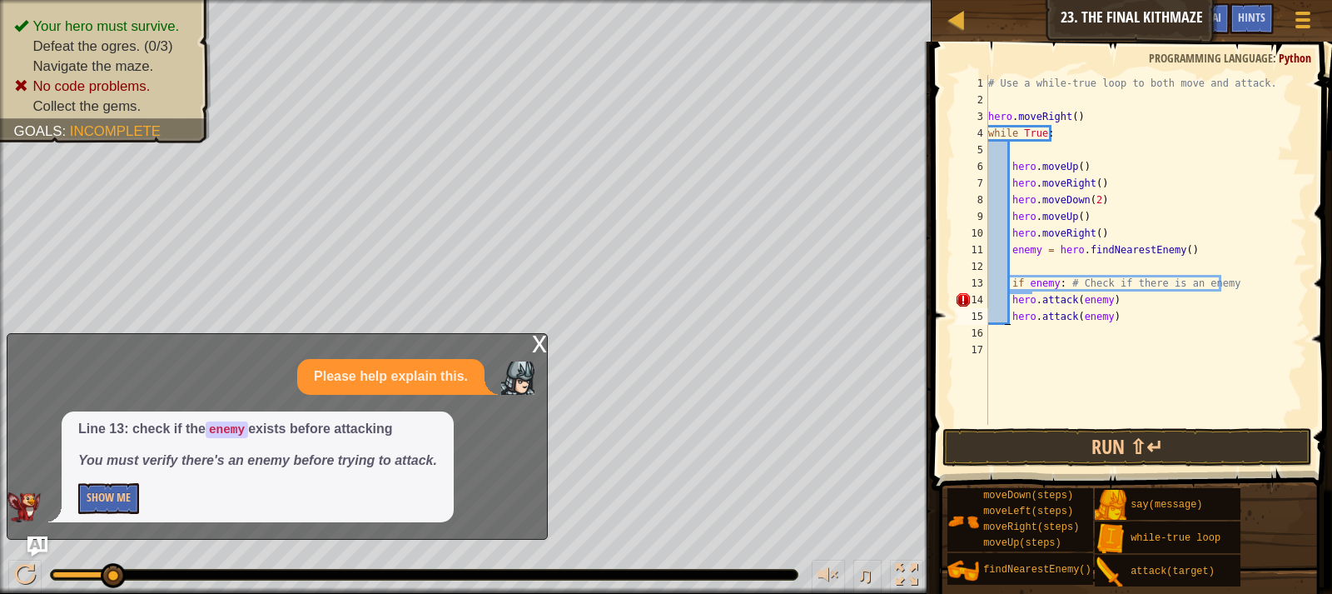
click at [1004, 318] on div "# Use a while-true loop to both move and attack. hero . moveRight ( ) while Tru…" at bounding box center [1146, 266] width 322 height 383
click at [1003, 176] on div "# Use a while-true loop to both move and attack. hero . moveRight ( ) while Tru…" at bounding box center [1146, 266] width 322 height 383
click at [1008, 164] on div "# Use a while-true loop to both move and attack. hero . moveRight ( ) while Tru…" at bounding box center [1146, 266] width 322 height 383
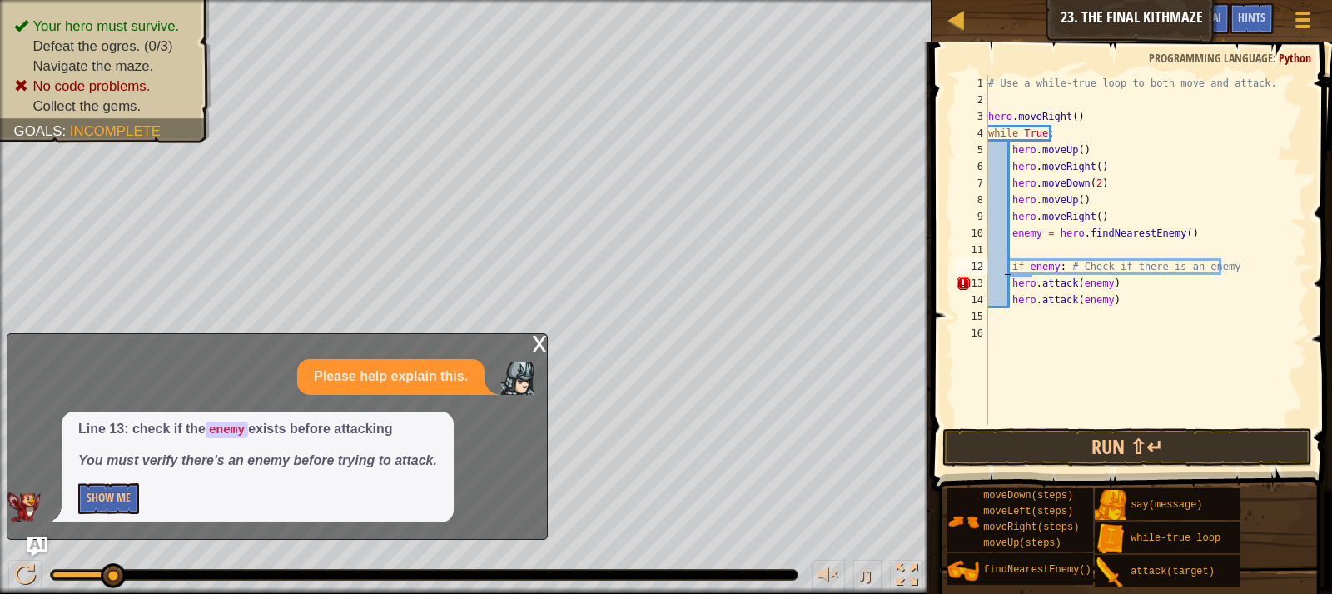
click at [1003, 262] on div "# Use a while-true loop to both move and attack. hero . moveRight ( ) while Tru…" at bounding box center [1146, 266] width 322 height 383
type textarea "if enemy: # Check if there is an enemy"
click at [1019, 245] on div "# Use a while-true loop to both move and attack. hero . moveRight ( ) while Tru…" at bounding box center [1146, 266] width 322 height 383
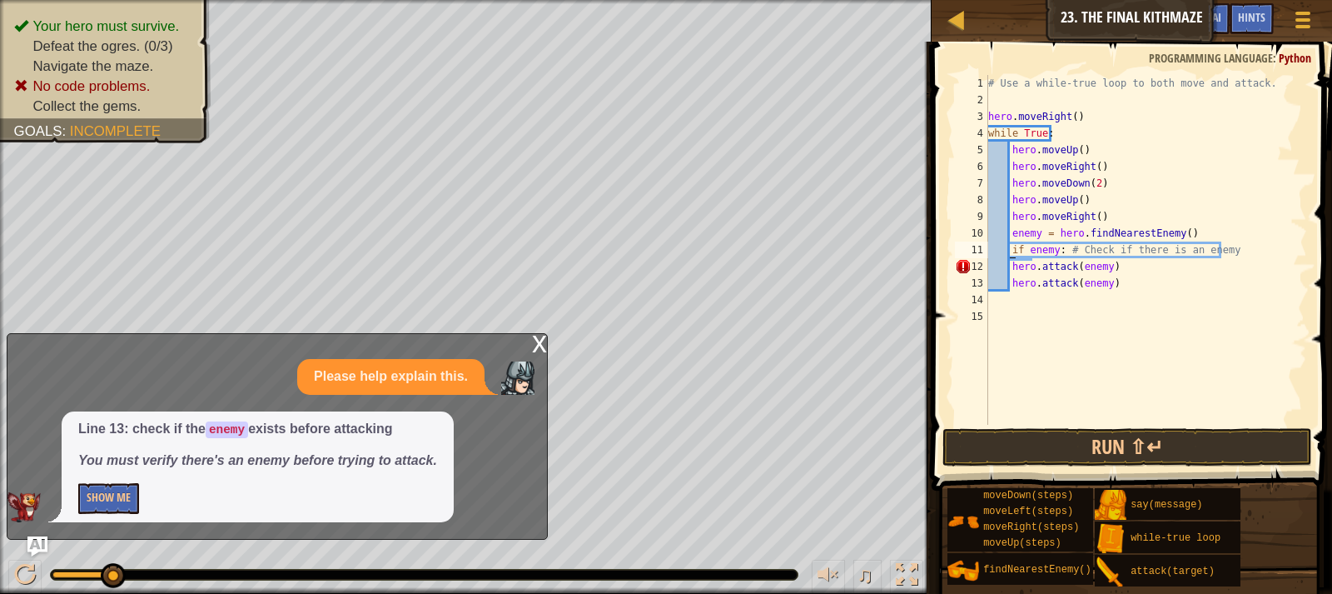
click at [1012, 254] on div "# Use a while-true loop to both move and attack. hero . moveRight ( ) while Tru…" at bounding box center [1146, 266] width 322 height 383
click at [1013, 271] on div "# Use a while-true loop to both move and attack. hero . moveRight ( ) while Tru…" at bounding box center [1146, 266] width 322 height 383
click at [1012, 285] on div "# Use a while-true loop to both move and attack. hero . moveRight ( ) while Tru…" at bounding box center [1146, 266] width 322 height 383
click at [1100, 470] on span at bounding box center [1134, 242] width 414 height 498
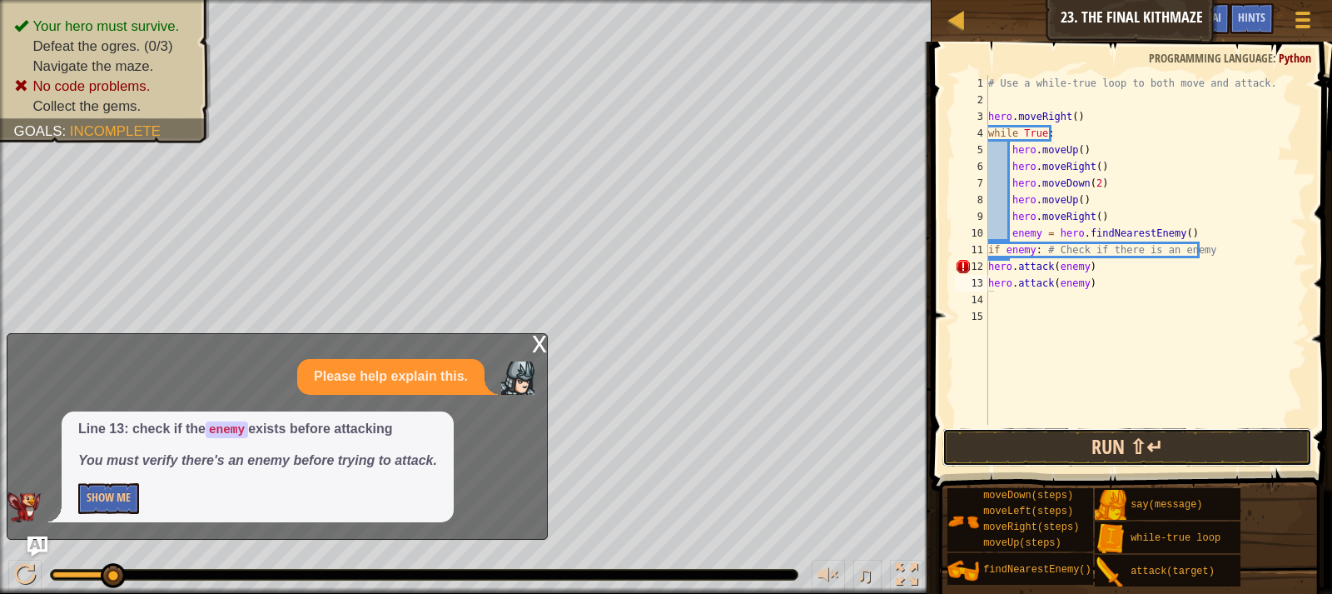
click at [1098, 451] on button "Run ⇧↵" at bounding box center [1128, 447] width 370 height 38
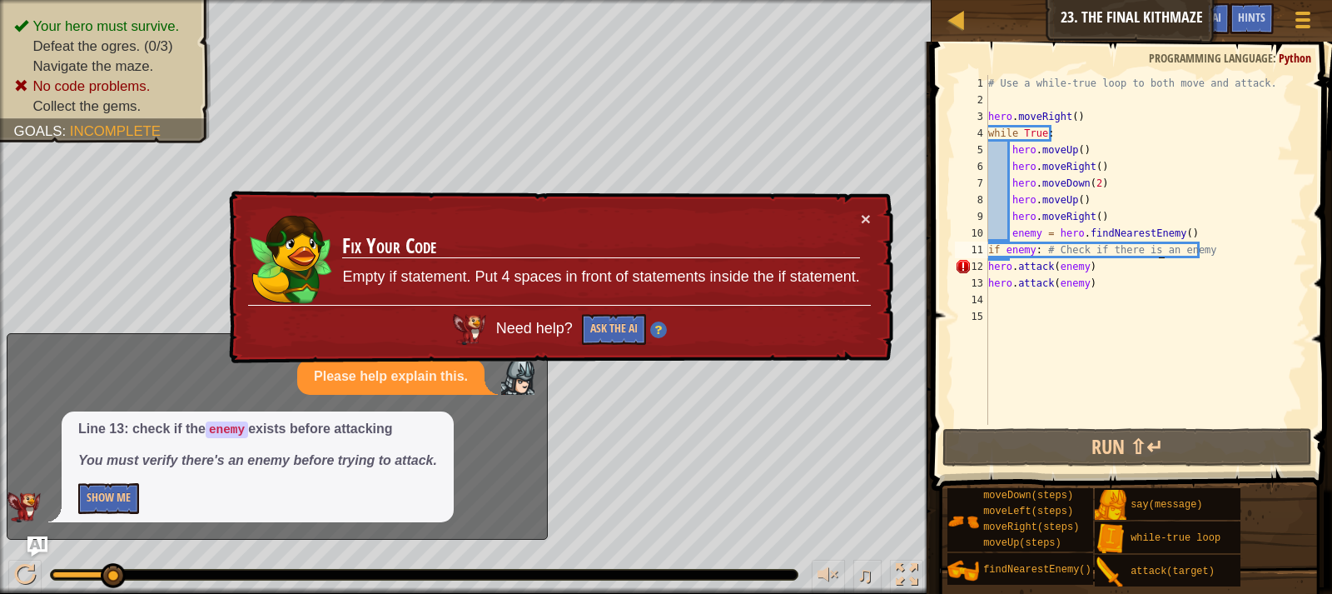
click at [1158, 256] on div "# Use a while-true loop to both move and attack. hero . moveRight ( ) while Tru…" at bounding box center [1146, 266] width 322 height 383
click at [1151, 265] on div "# Use a while-true loop to both move and attack. hero . moveRight ( ) while Tru…" at bounding box center [1146, 266] width 322 height 383
click at [1149, 267] on div "# Use a while-true loop to both move and attack. hero . moveRight ( ) while Tru…" at bounding box center [1146, 266] width 322 height 383
click at [86, 498] on button "Show Me" at bounding box center [108, 498] width 61 height 31
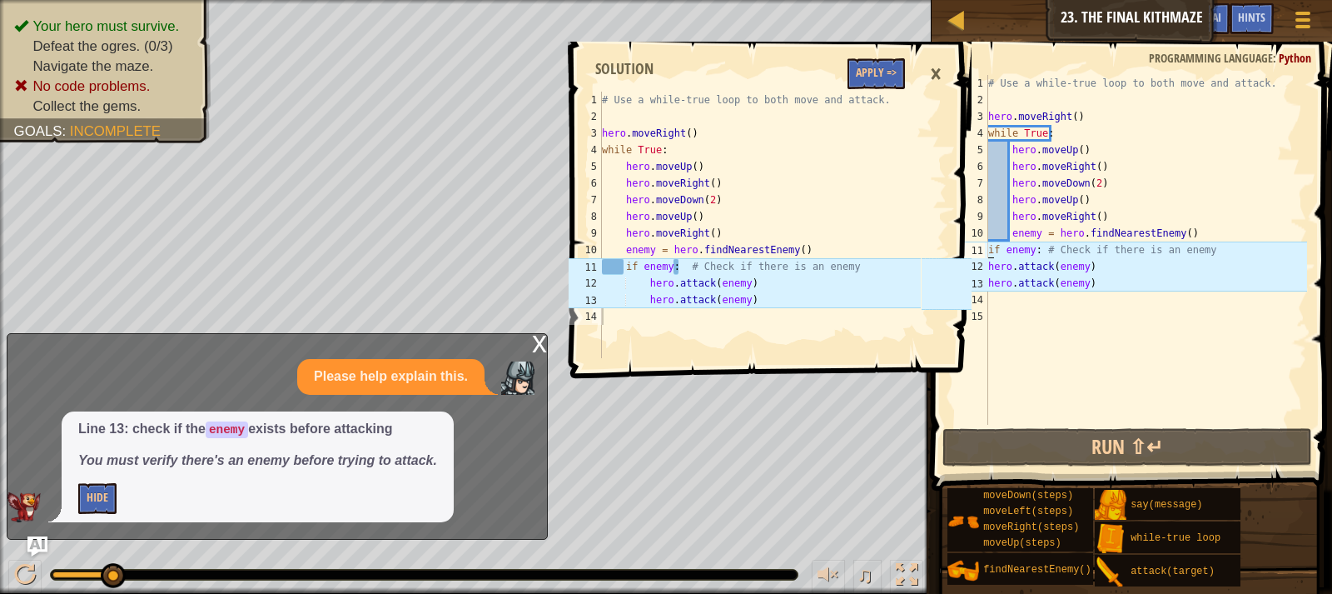
click at [989, 251] on div "# Use a while-true loop to both move and attack. hero . moveRight ( ) while Tru…" at bounding box center [1146, 266] width 322 height 383
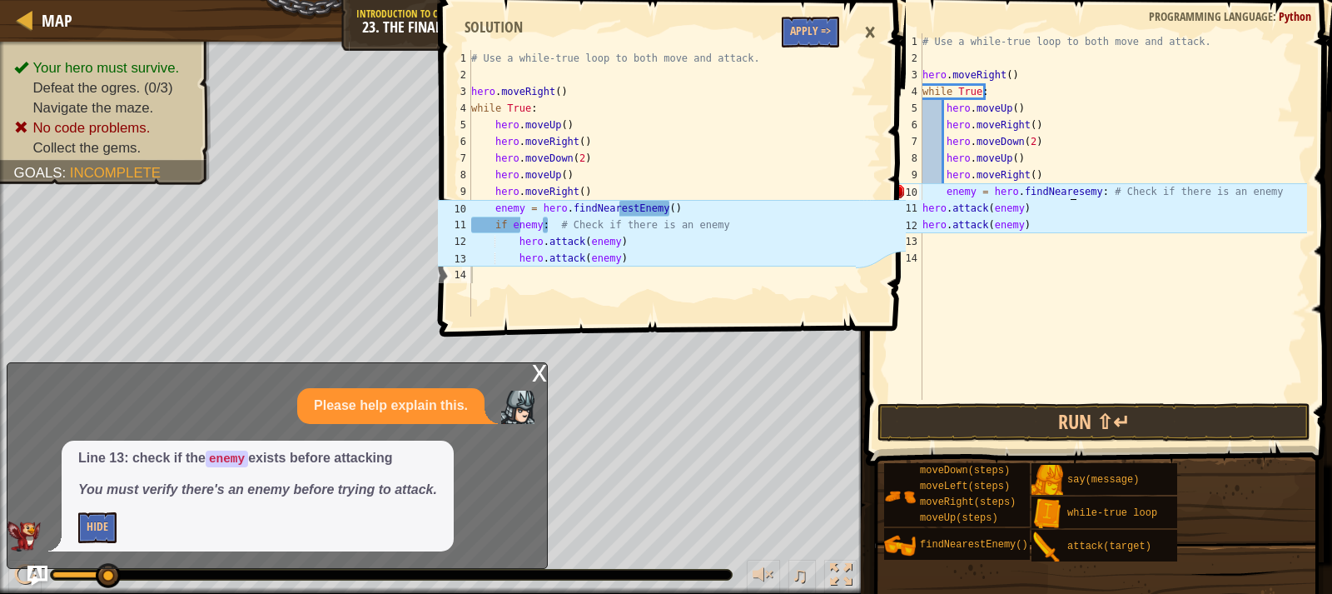
scroll to position [7, 13]
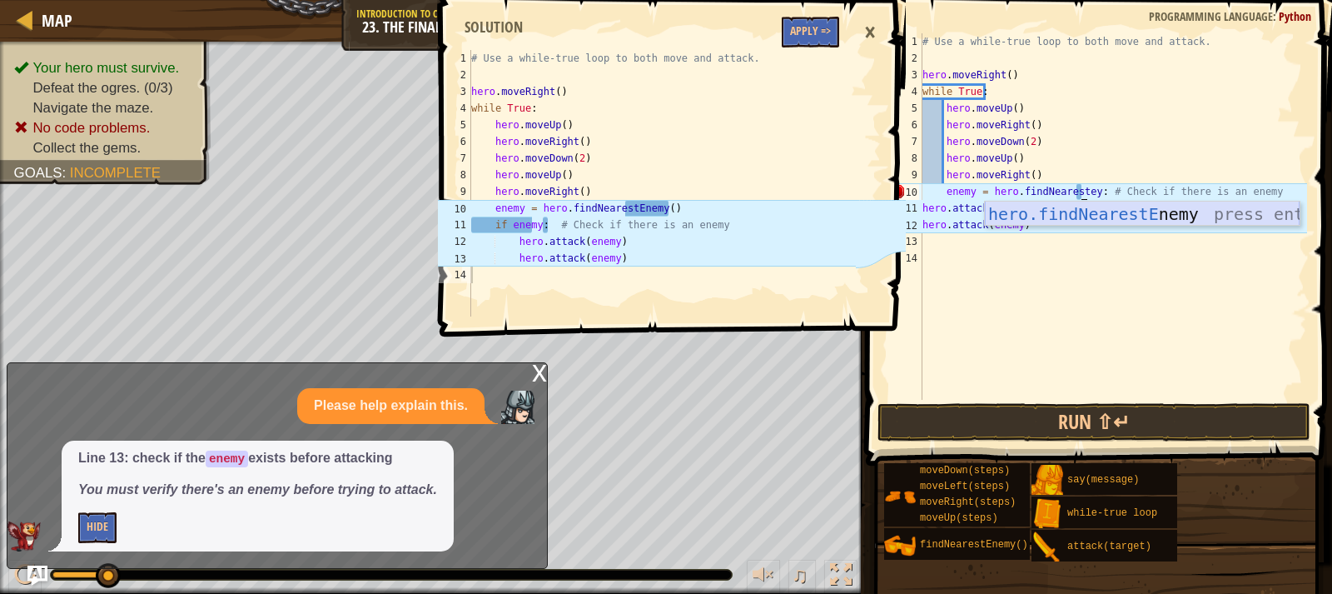
click at [1238, 211] on div "hero.findNearestE nemy press enter" at bounding box center [1142, 239] width 315 height 75
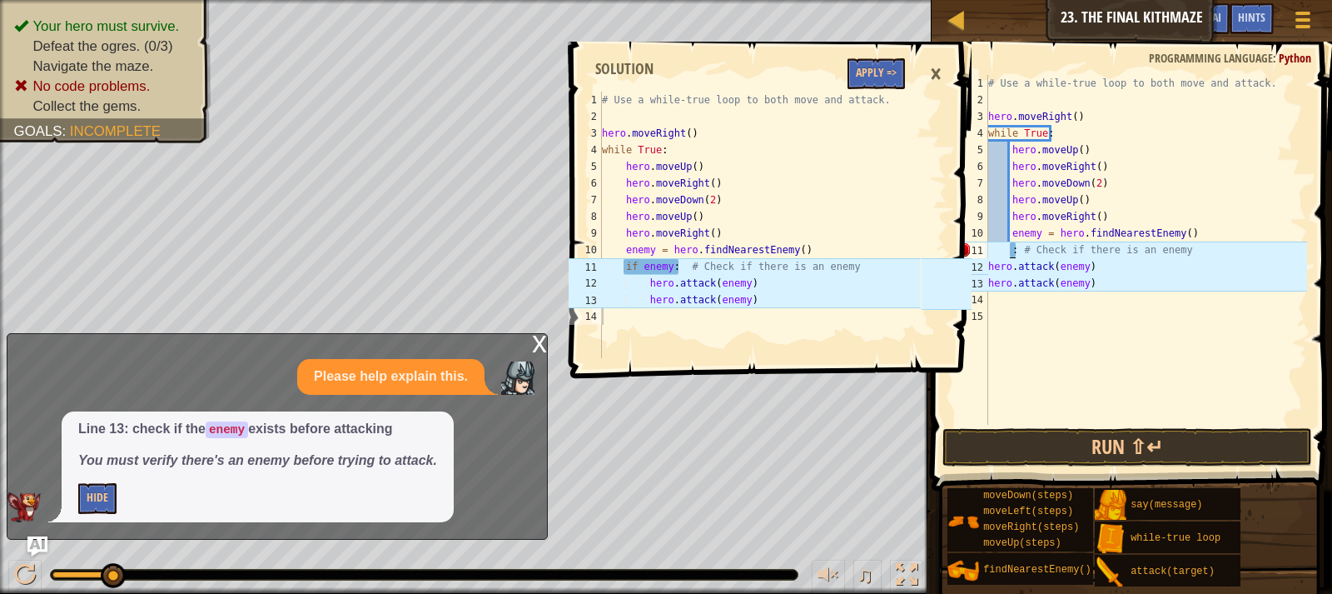
click at [1179, 253] on div "# Use a while-true loop to both move and attack. hero . moveRight ( ) while Tru…" at bounding box center [1146, 266] width 322 height 383
type textarea ":"
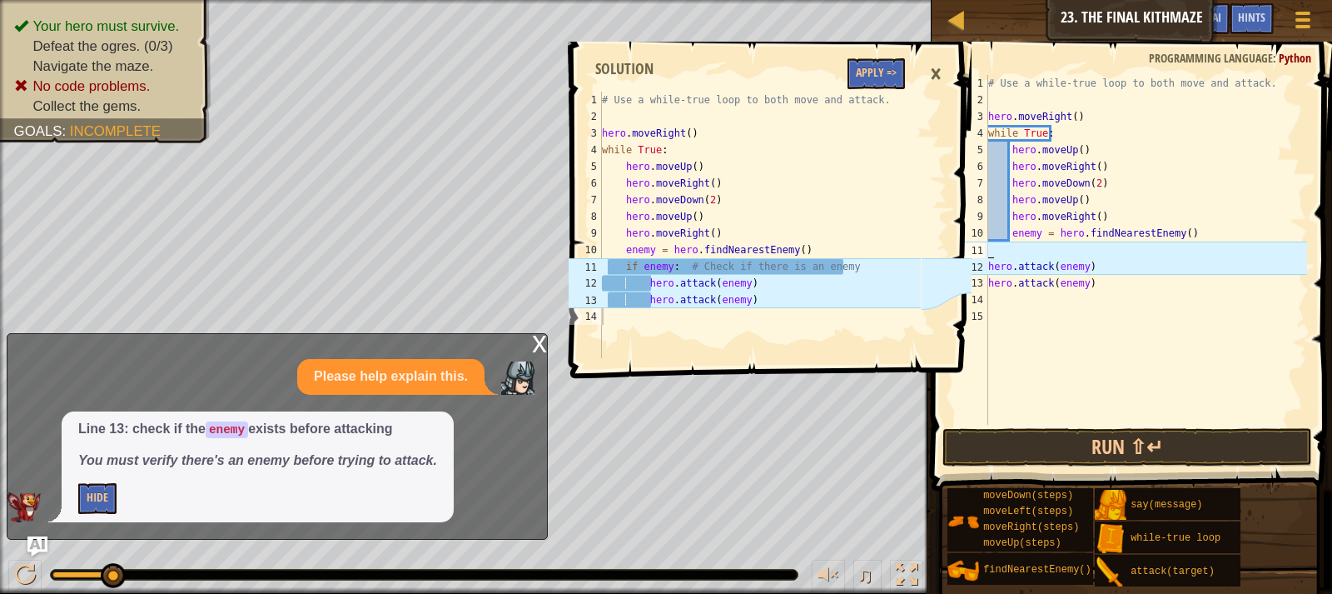
type textarea "enemy = hero.findNearestEnemy()"
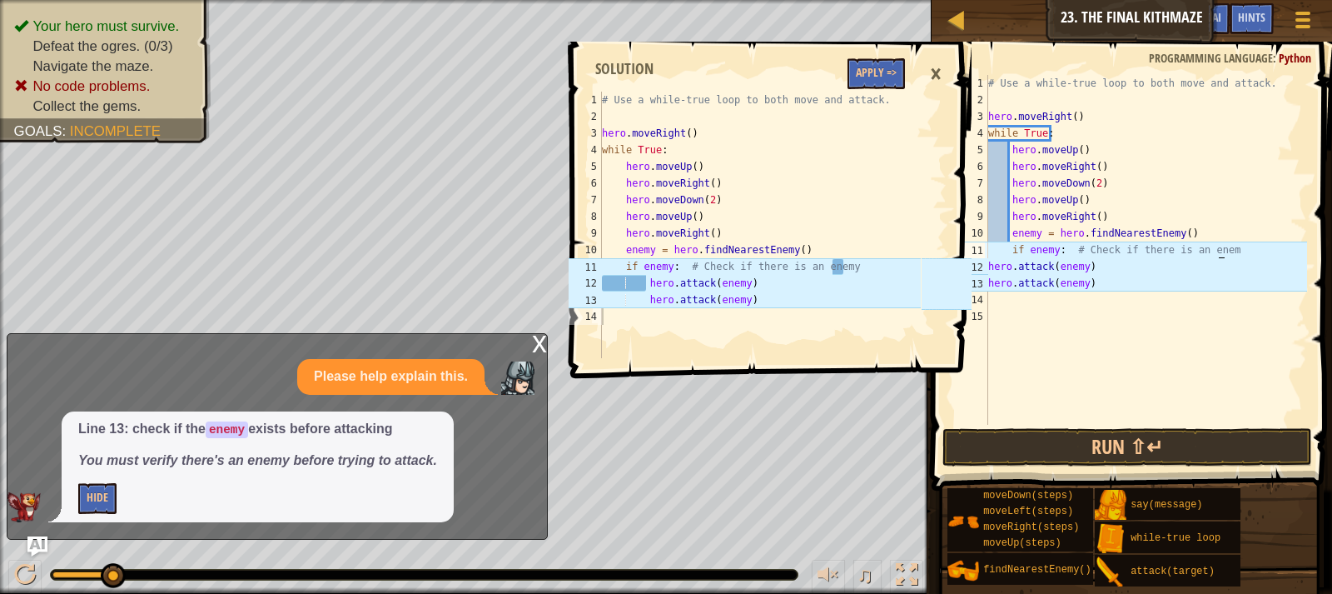
scroll to position [7, 18]
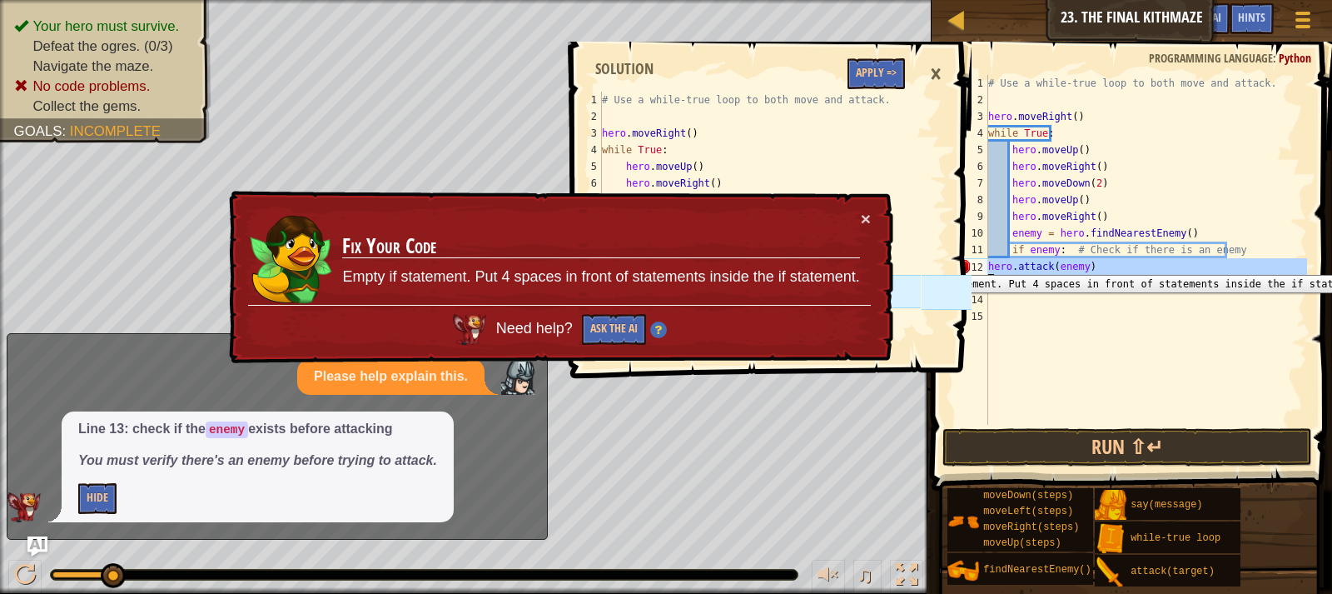
click at [988, 262] on div "12" at bounding box center [971, 266] width 33 height 17
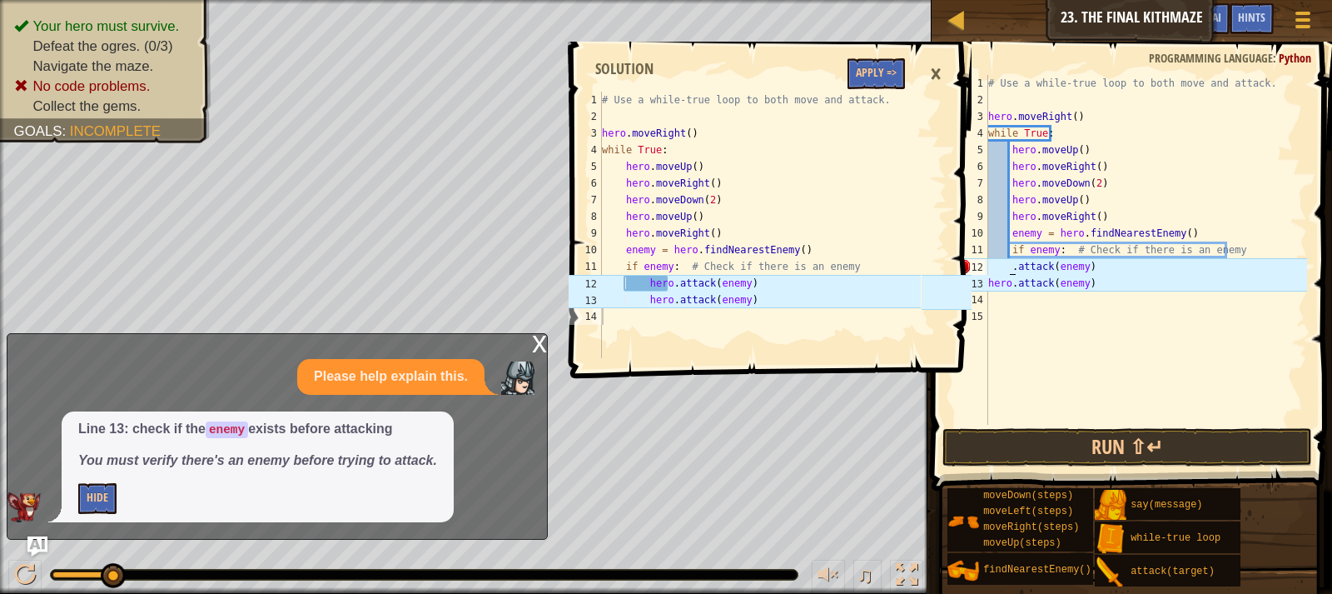
click at [1105, 256] on div "# Use a while-true loop to both move and attack. hero . moveRight ( ) while Tru…" at bounding box center [1146, 266] width 322 height 383
click at [1098, 279] on div "# Use a while-true loop to both move and attack. hero . moveRight ( ) while Tru…" at bounding box center [1146, 266] width 322 height 383
click at [1098, 269] on div "# Use a while-true loop to both move and attack. hero . moveRight ( ) while Tru…" at bounding box center [1146, 266] width 322 height 383
type textarea "."
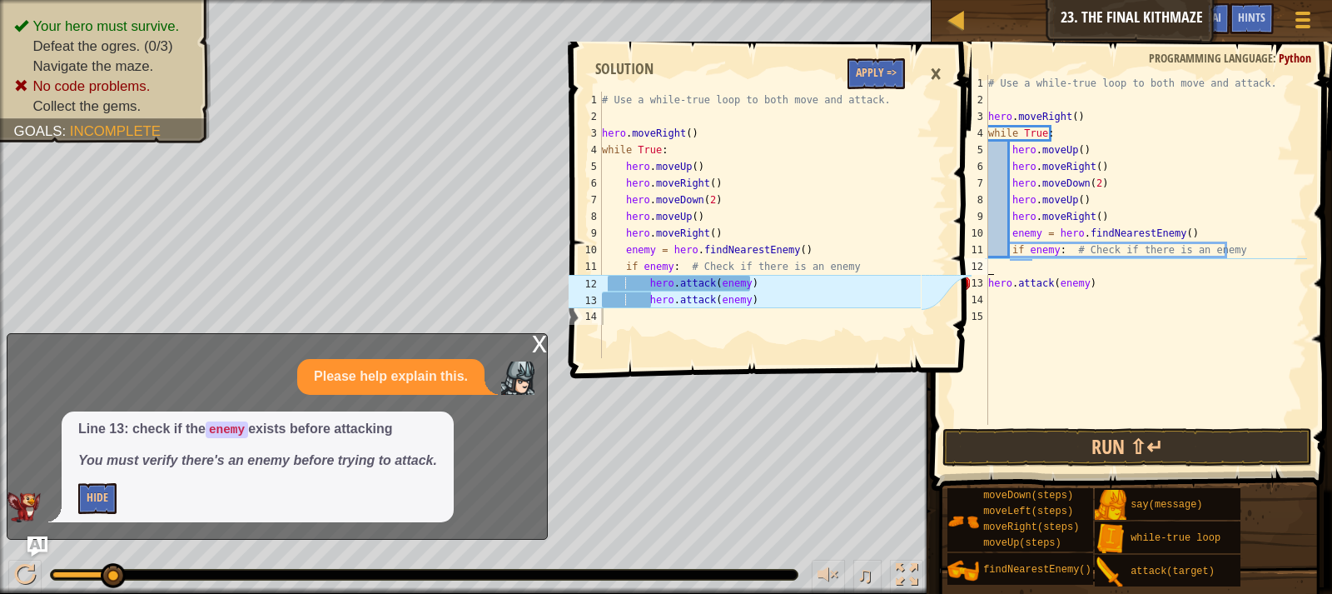
scroll to position [7, 0]
type textarea "if enemy: # Check if there is an enemy"
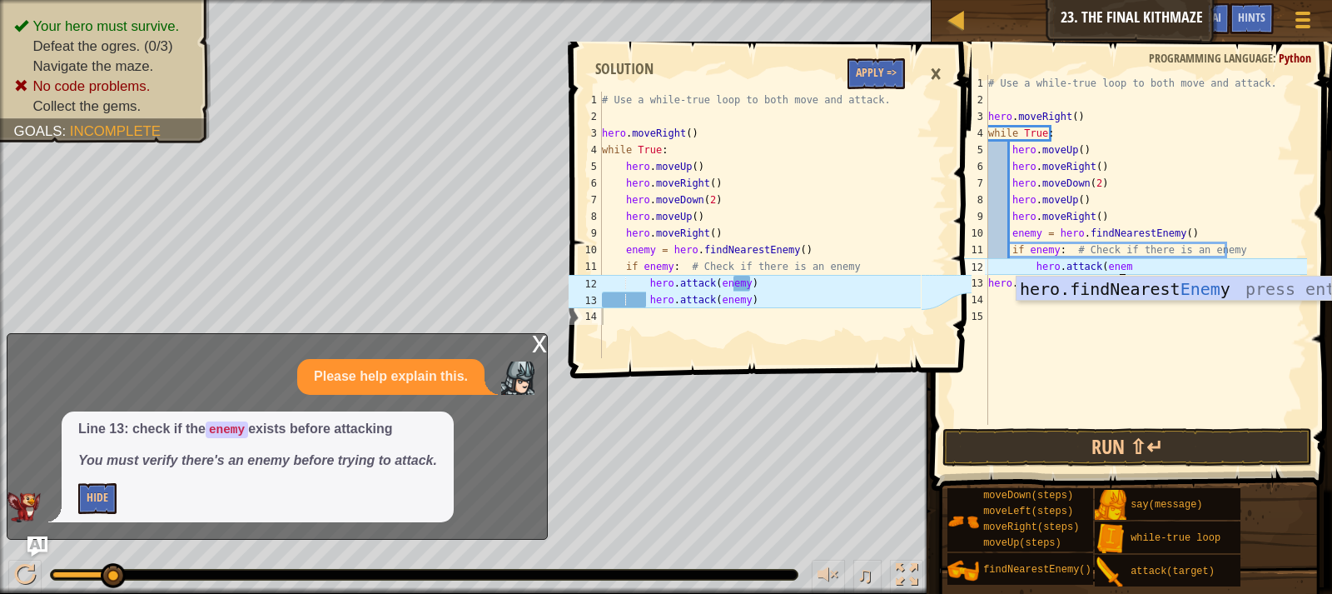
scroll to position [7, 11]
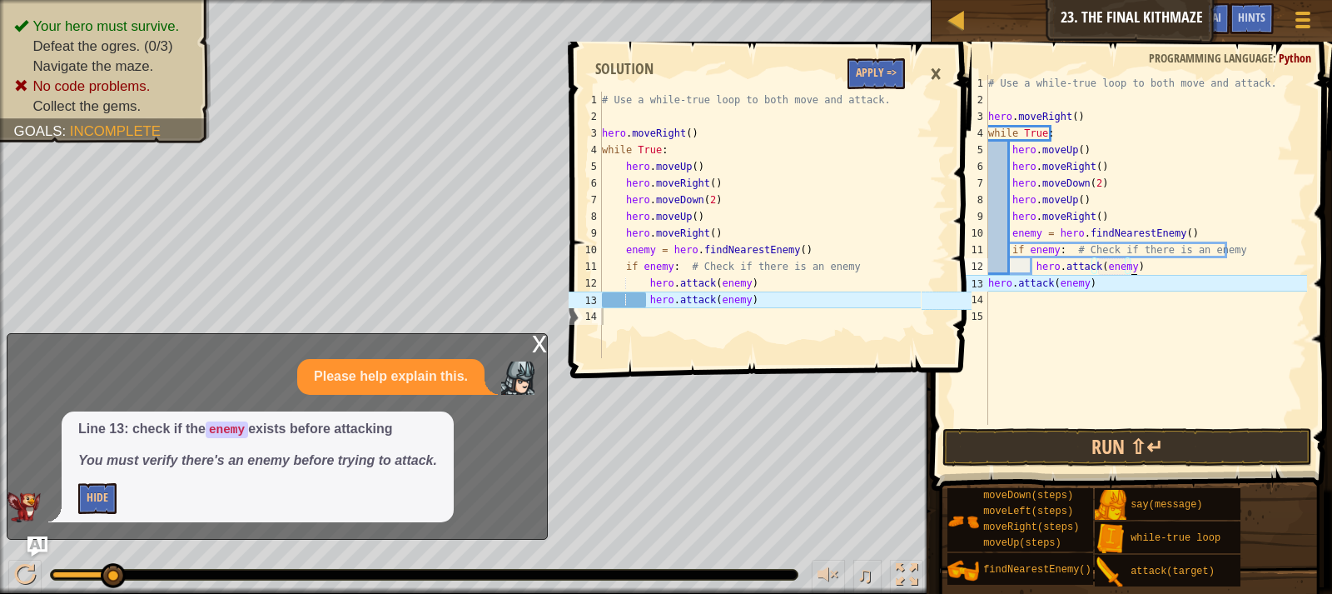
click at [1101, 277] on div "# Use a while-true loop to both move and attack. hero . moveRight ( ) while Tru…" at bounding box center [1146, 266] width 322 height 383
type textarea "h"
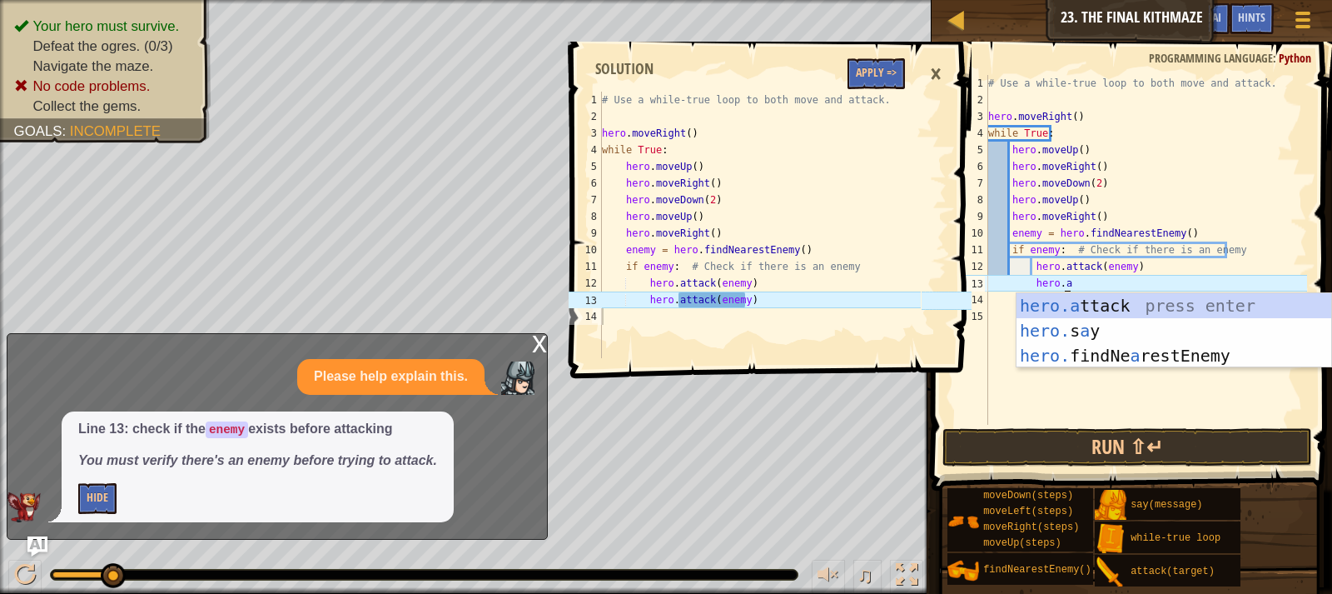
scroll to position [7, 6]
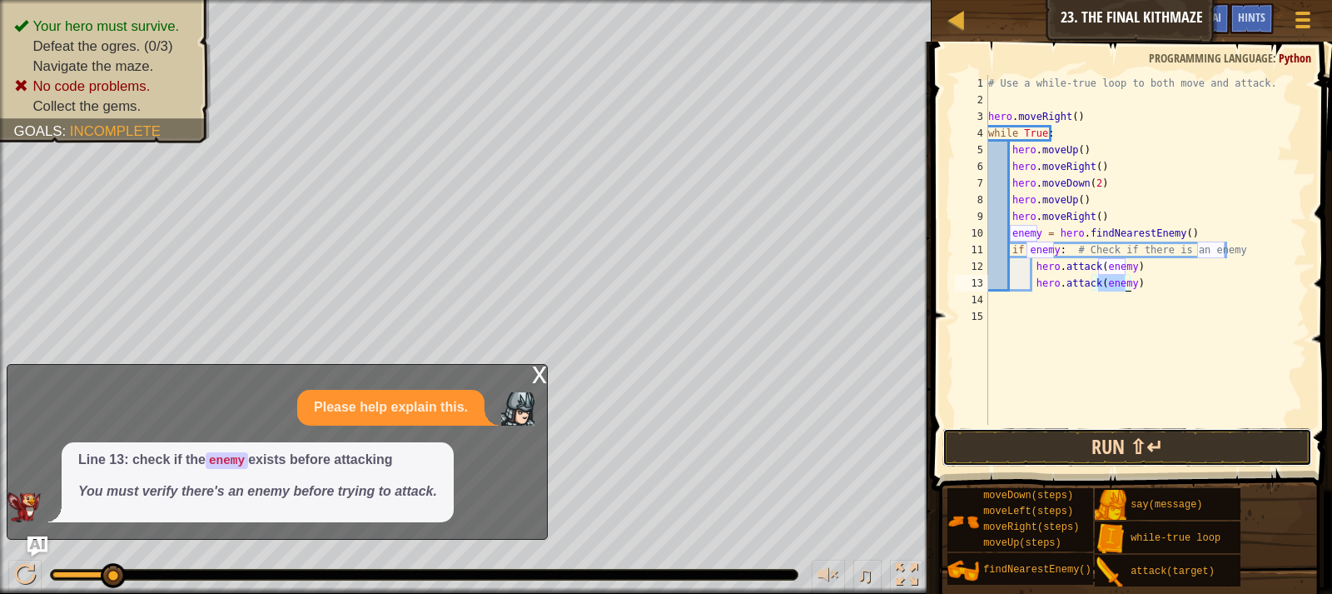
click at [1147, 450] on button "Run ⇧↵" at bounding box center [1128, 447] width 370 height 38
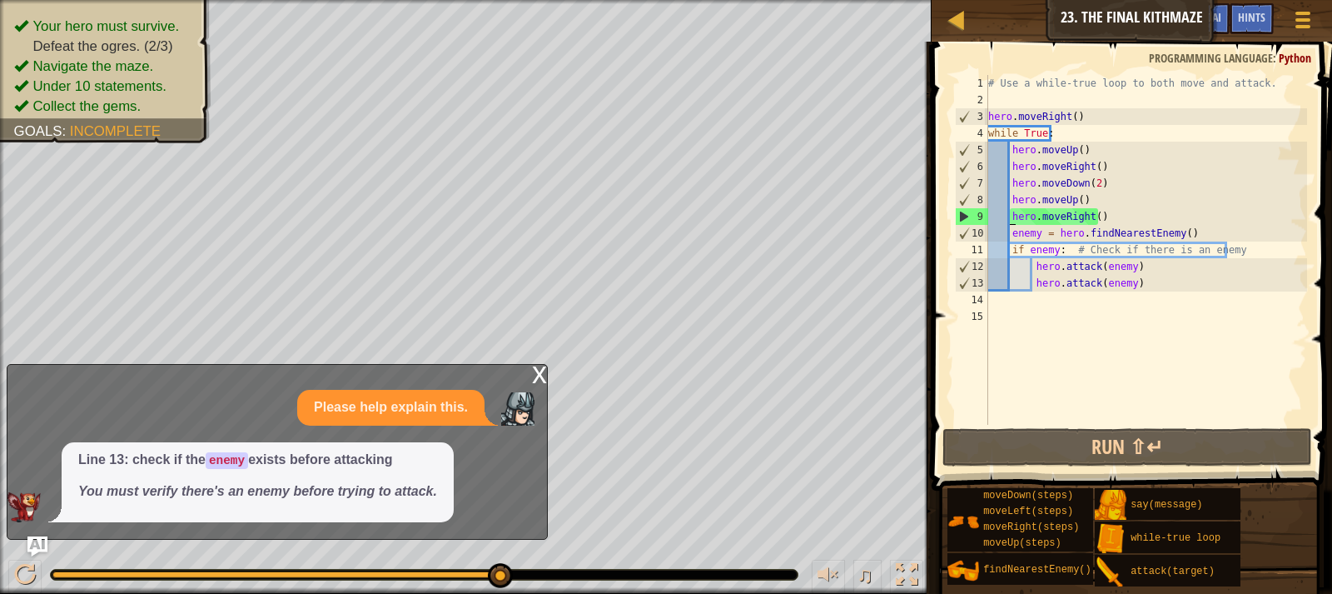
click at [1013, 213] on div "# Use a while-true loop to both move and attack. hero . moveRight ( ) while Tru…" at bounding box center [1146, 266] width 322 height 383
click at [1108, 213] on div "# Use a while-true loop to both move and attack. hero . moveRight ( ) while Tru…" at bounding box center [1146, 266] width 322 height 383
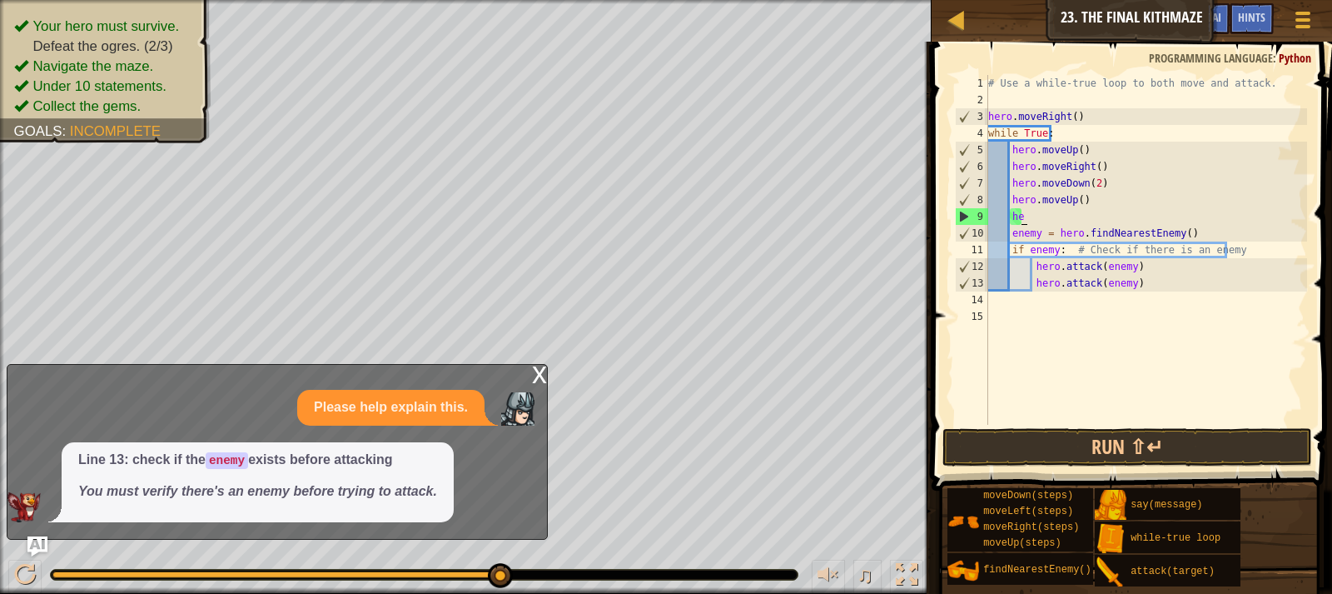
type textarea "h"
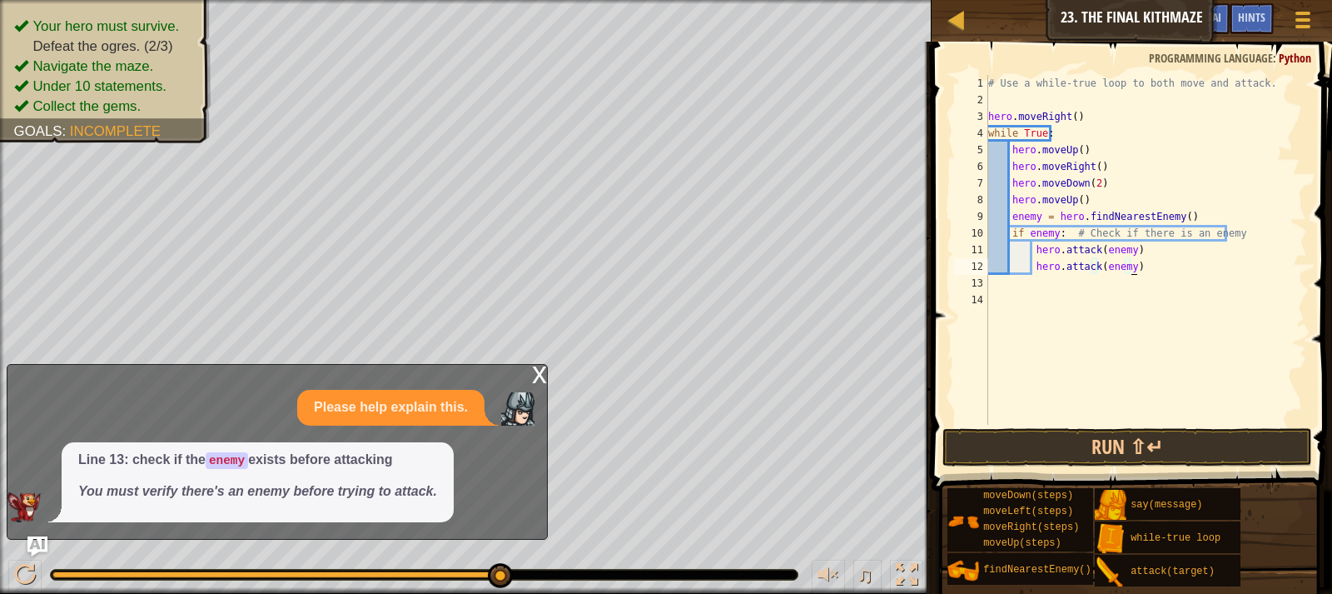
click at [1145, 267] on div "# Use a while-true loop to both move and attack. hero . moveRight ( ) while Tru…" at bounding box center [1146, 266] width 322 height 383
type textarea "hero.attack(enemy)"
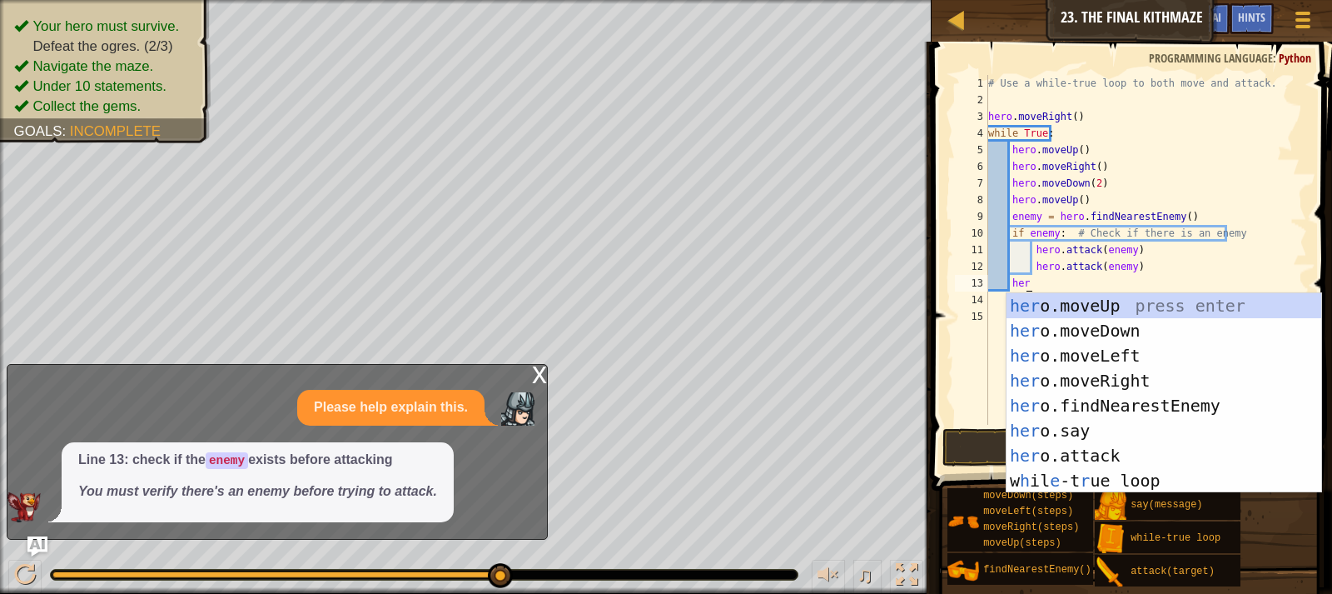
scroll to position [7, 2]
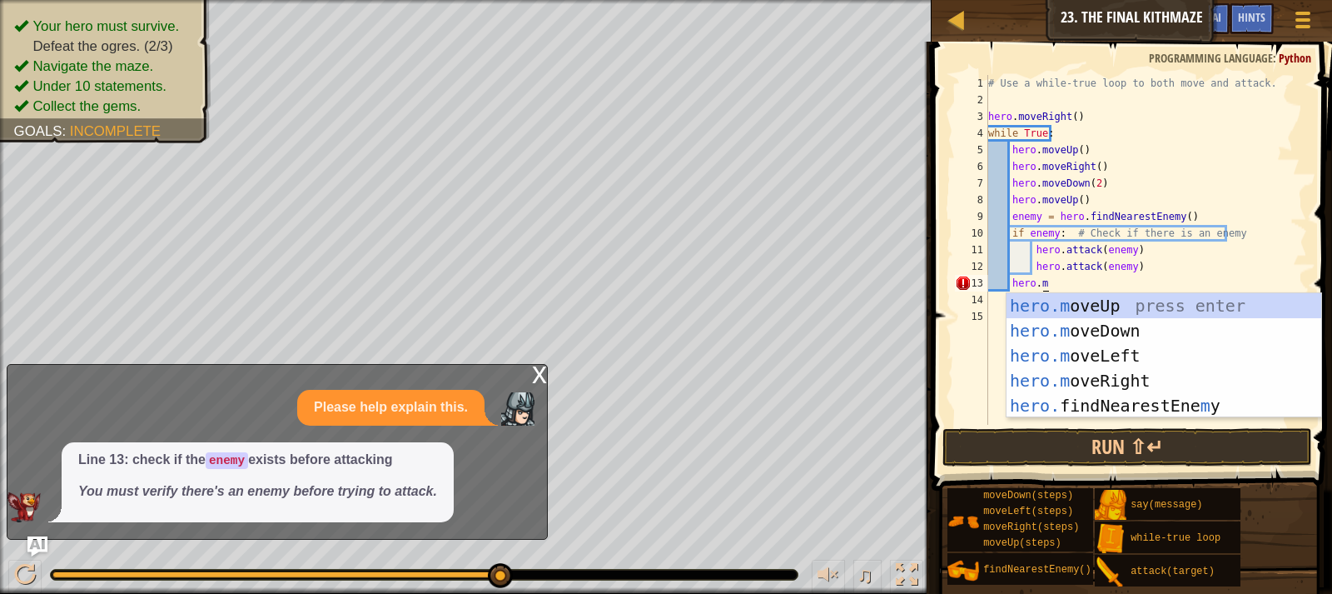
type textarea "[DOMAIN_NAME]"
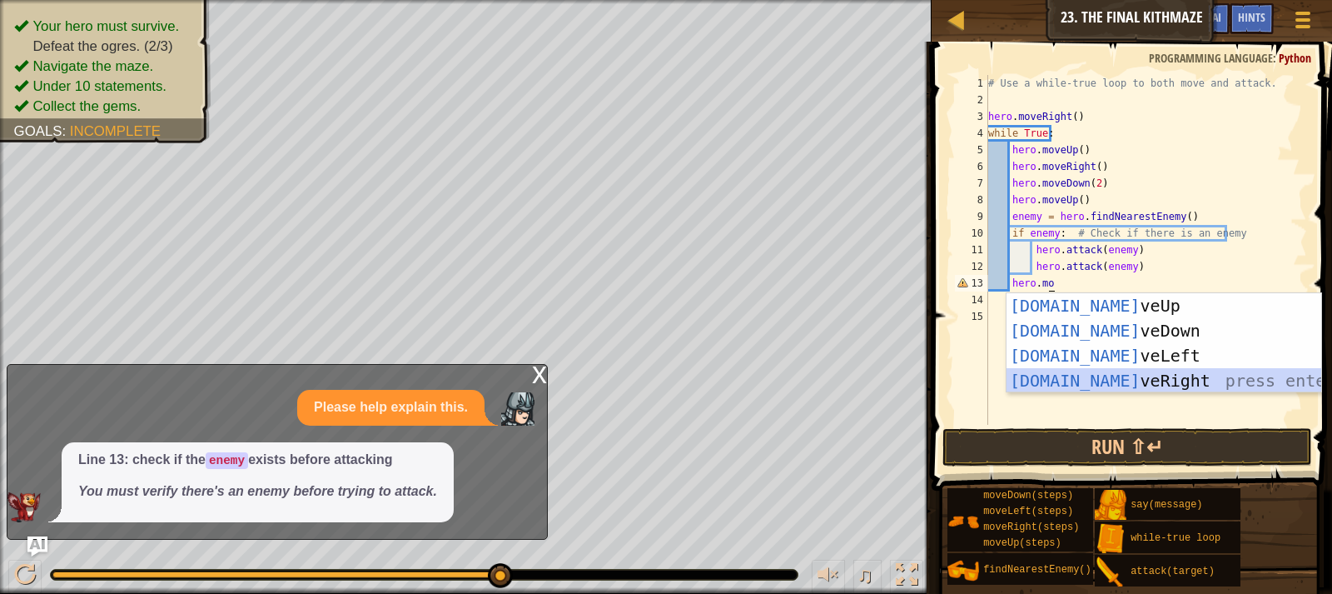
click at [1148, 391] on div "[DOMAIN_NAME] veUp press enter [DOMAIN_NAME] veDown press enter [DOMAIN_NAME] v…" at bounding box center [1164, 368] width 315 height 150
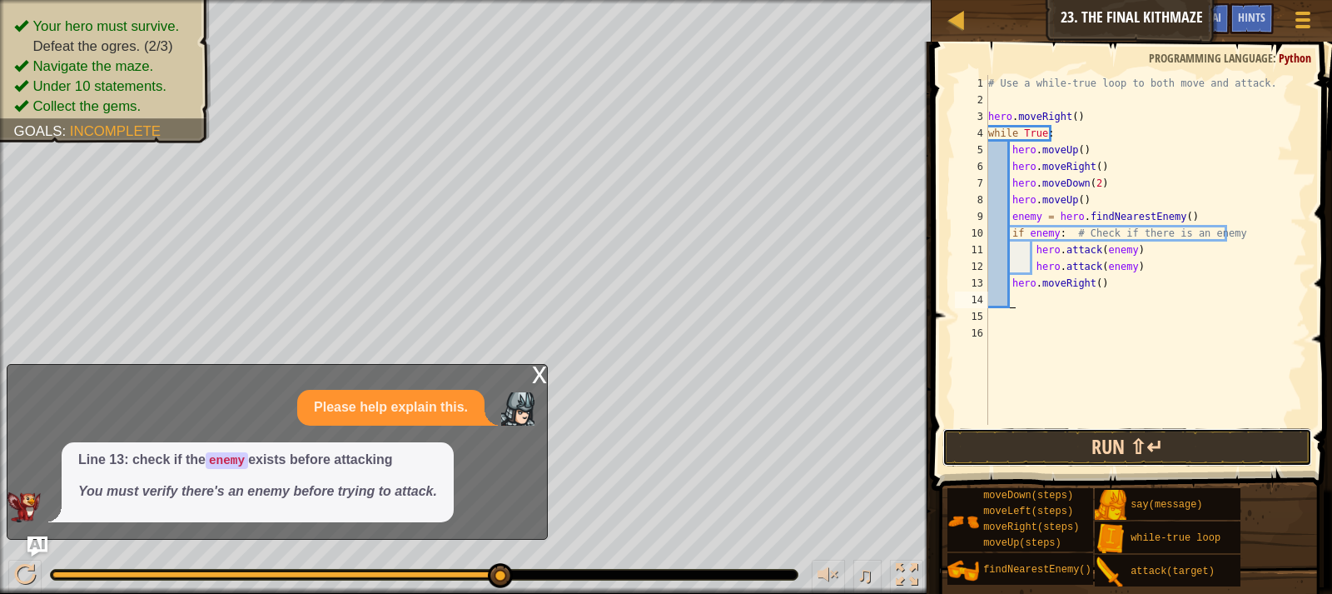
click at [1136, 451] on button "Run ⇧↵" at bounding box center [1128, 447] width 370 height 38
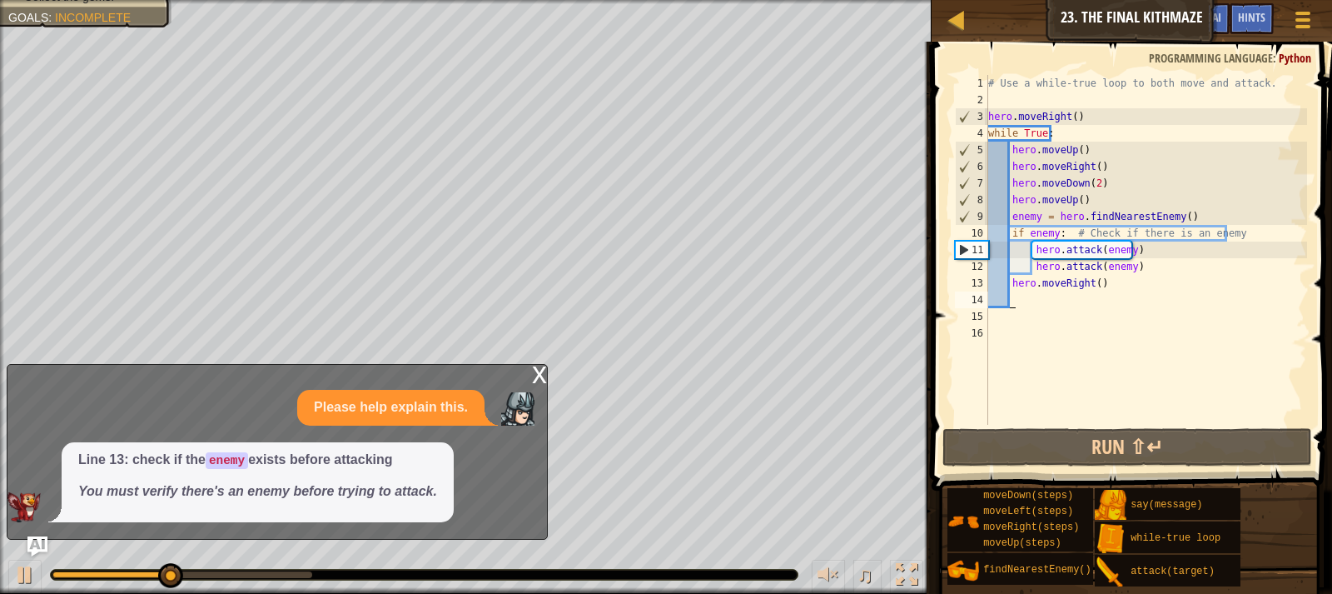
scroll to position [7, 1]
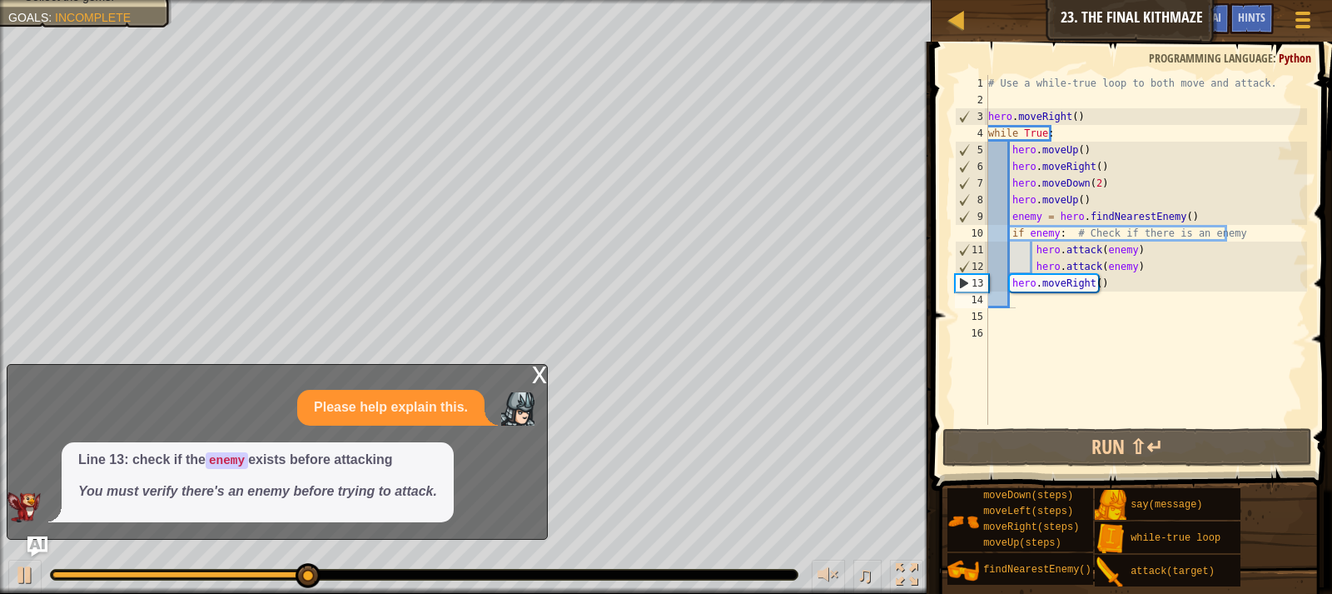
click at [531, 364] on div "x Please help explain this. Line 13: check if the enemy exists before attacking…" at bounding box center [277, 452] width 541 height 176
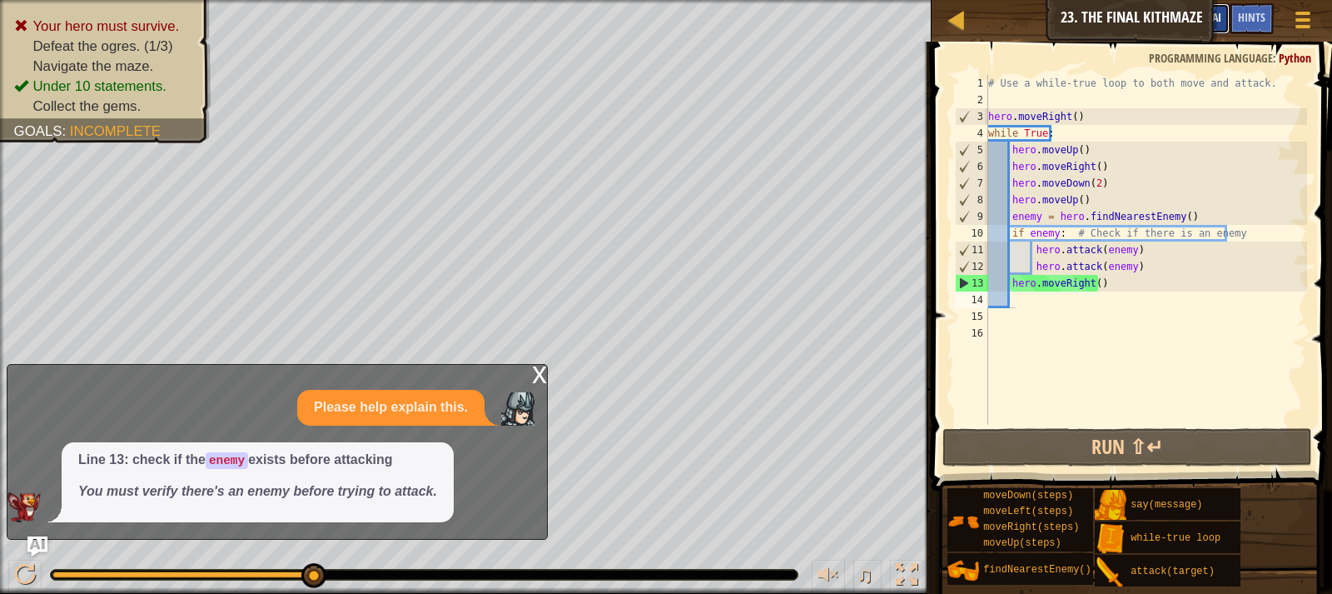
click at [1215, 17] on span "Ask AI" at bounding box center [1207, 17] width 28 height 16
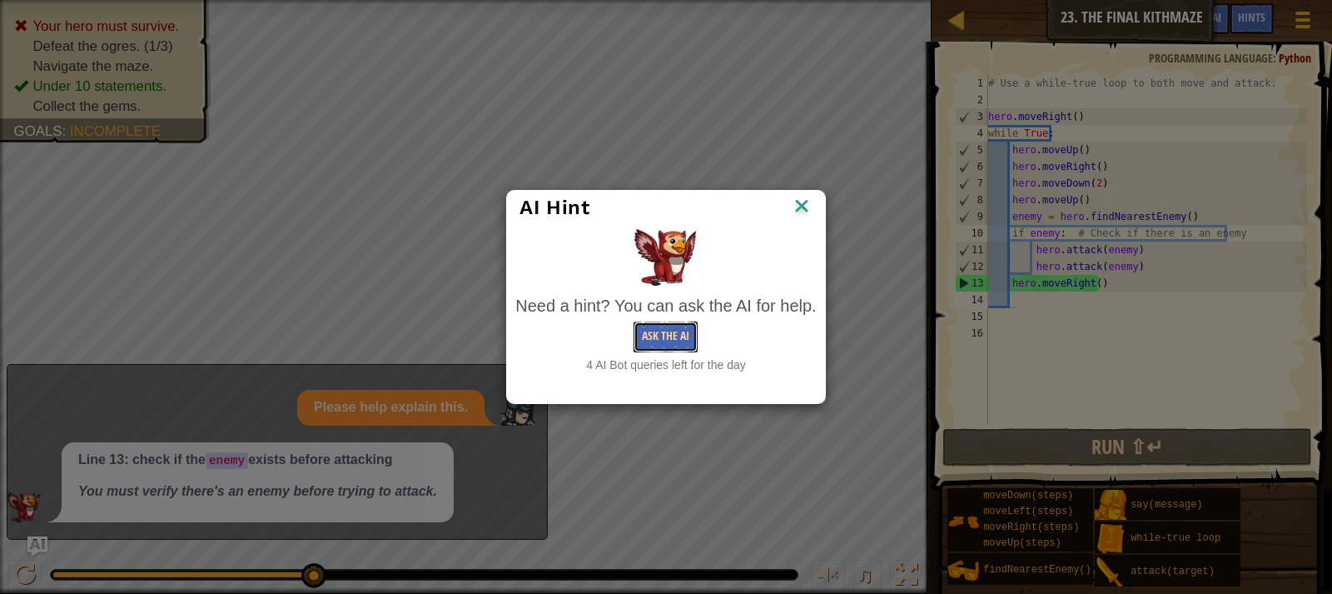
click at [668, 330] on button "Ask the AI" at bounding box center [666, 336] width 64 height 31
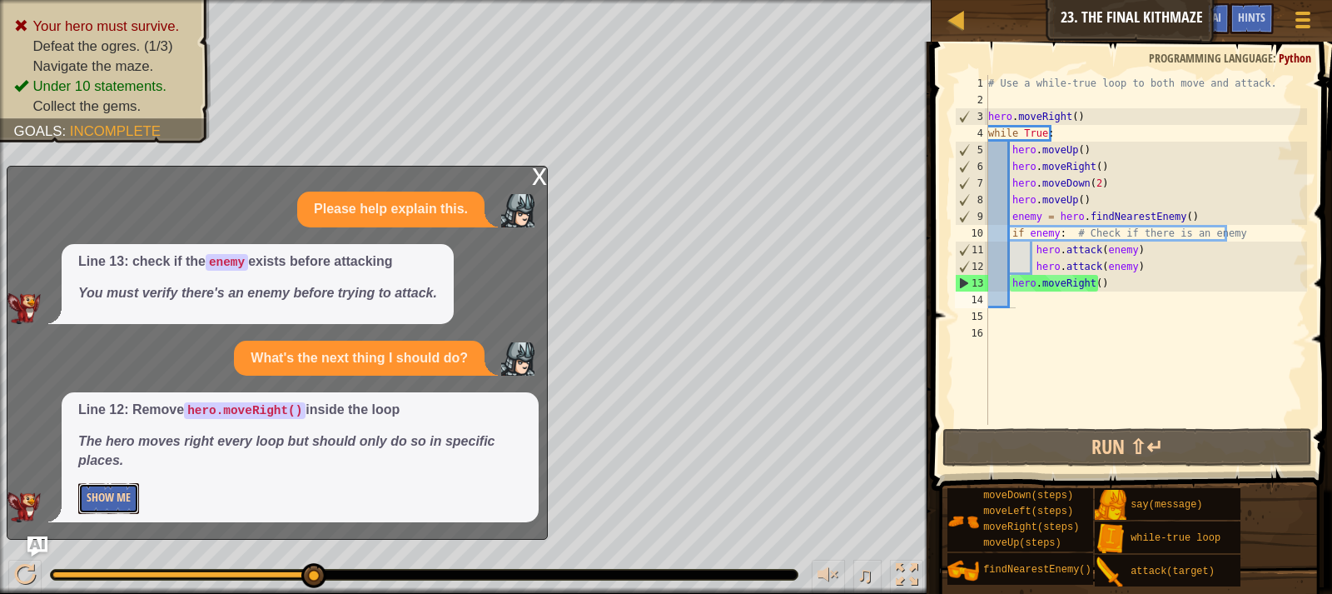
click at [117, 483] on button "Show Me" at bounding box center [108, 498] width 61 height 31
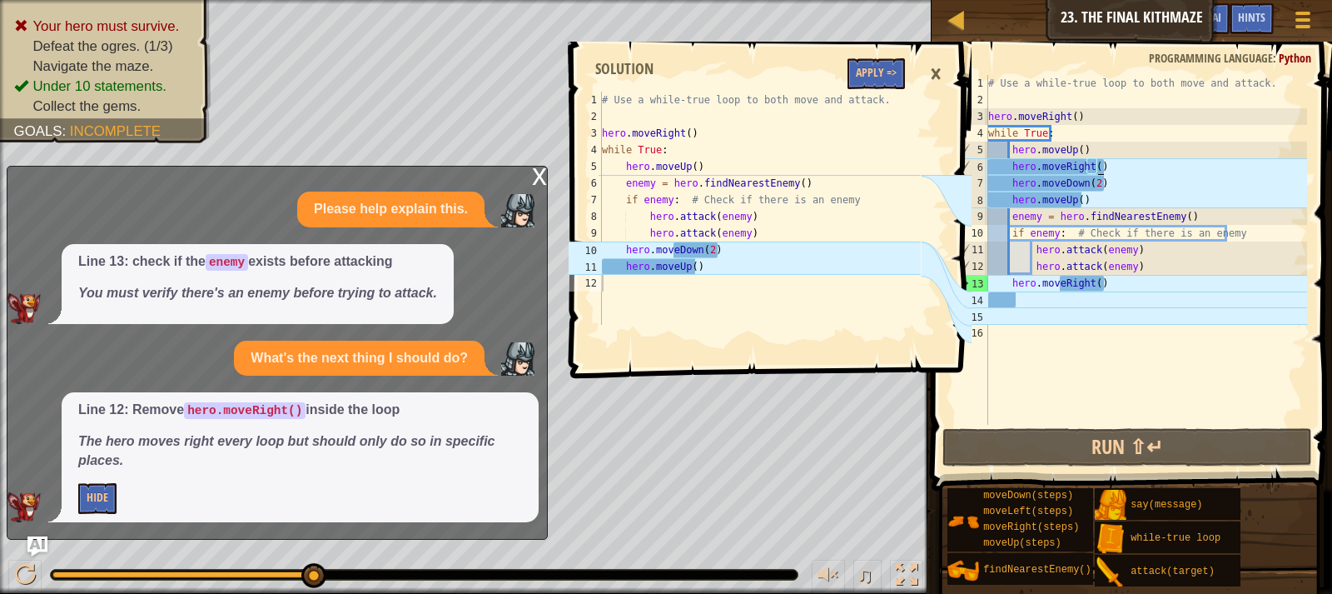
click at [1117, 170] on div "# Use a while-true loop to both move and attack. hero . moveRight ( ) while Tru…" at bounding box center [1146, 266] width 322 height 383
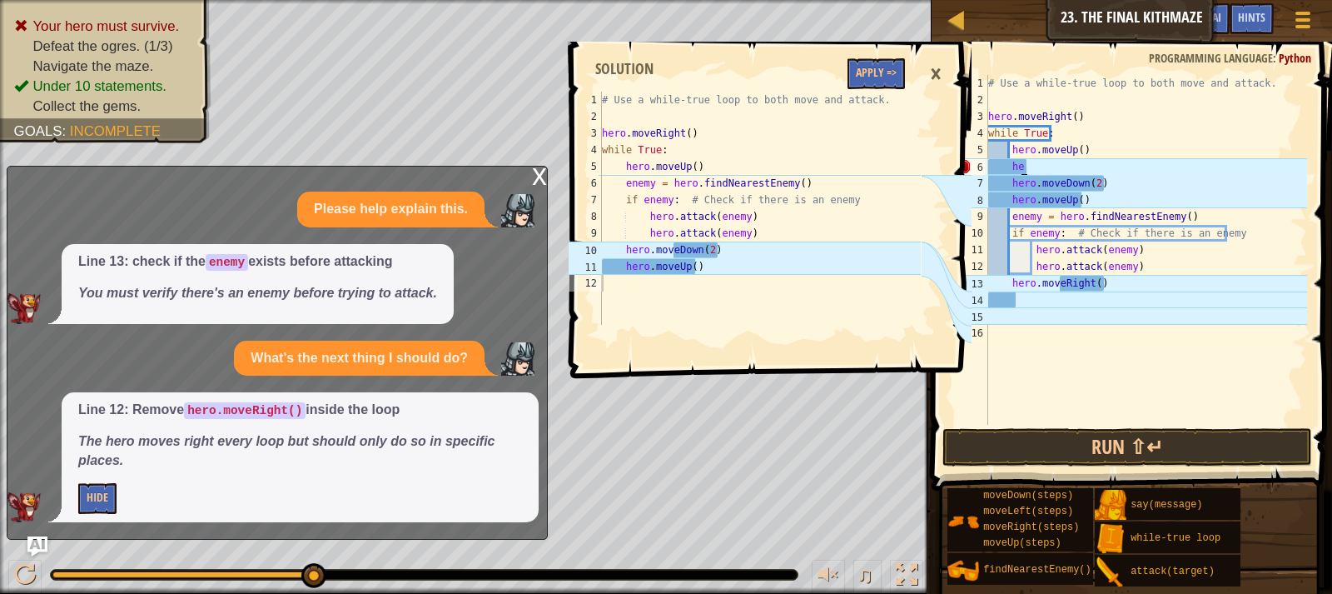
type textarea "h"
click at [1105, 178] on div "# Use a while-true loop to both move and attack. hero . moveRight ( ) while Tru…" at bounding box center [1146, 266] width 322 height 383
type textarea "h"
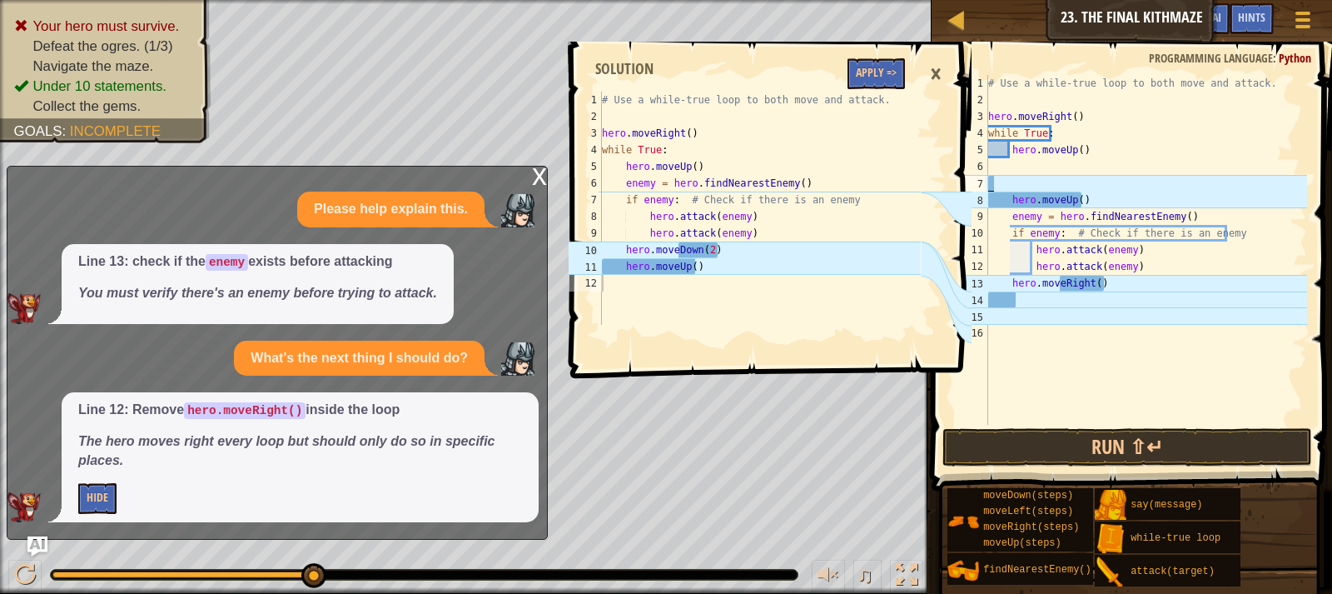
click at [1108, 205] on div "# Use a while-true loop to both move and attack. hero . moveRight ( ) while Tru…" at bounding box center [1146, 266] width 322 height 383
type textarea "h"
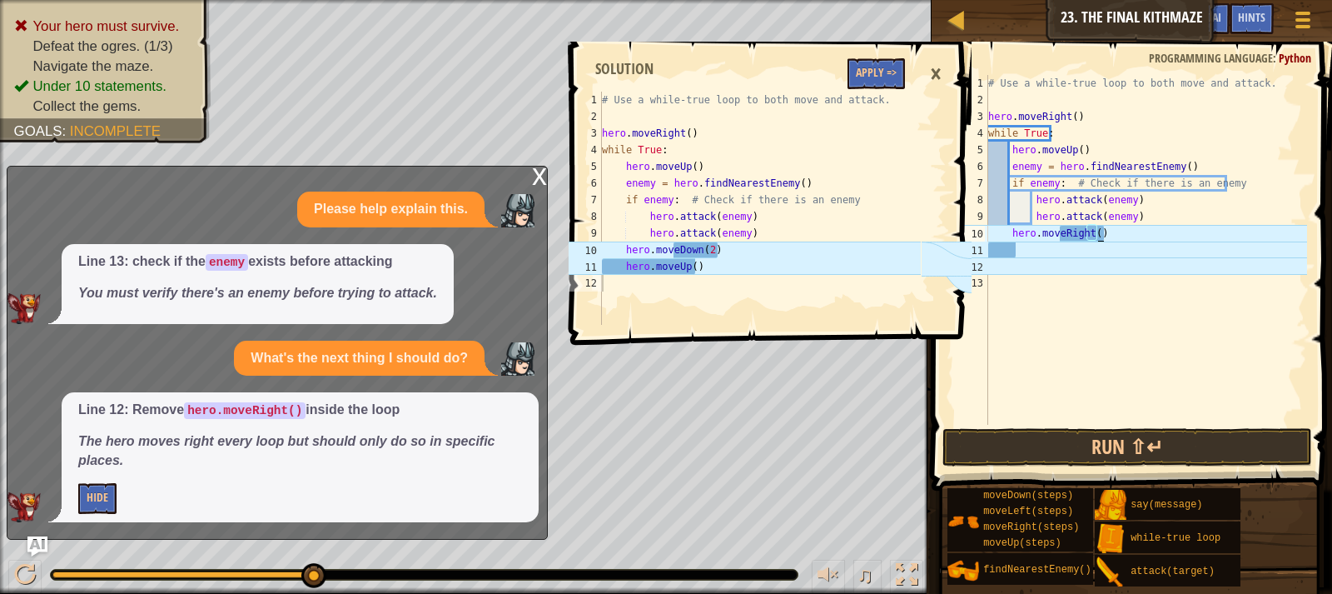
click at [1118, 235] on div "# Use a while-true loop to both move and attack. hero . moveRight ( ) while Tru…" at bounding box center [1146, 266] width 322 height 383
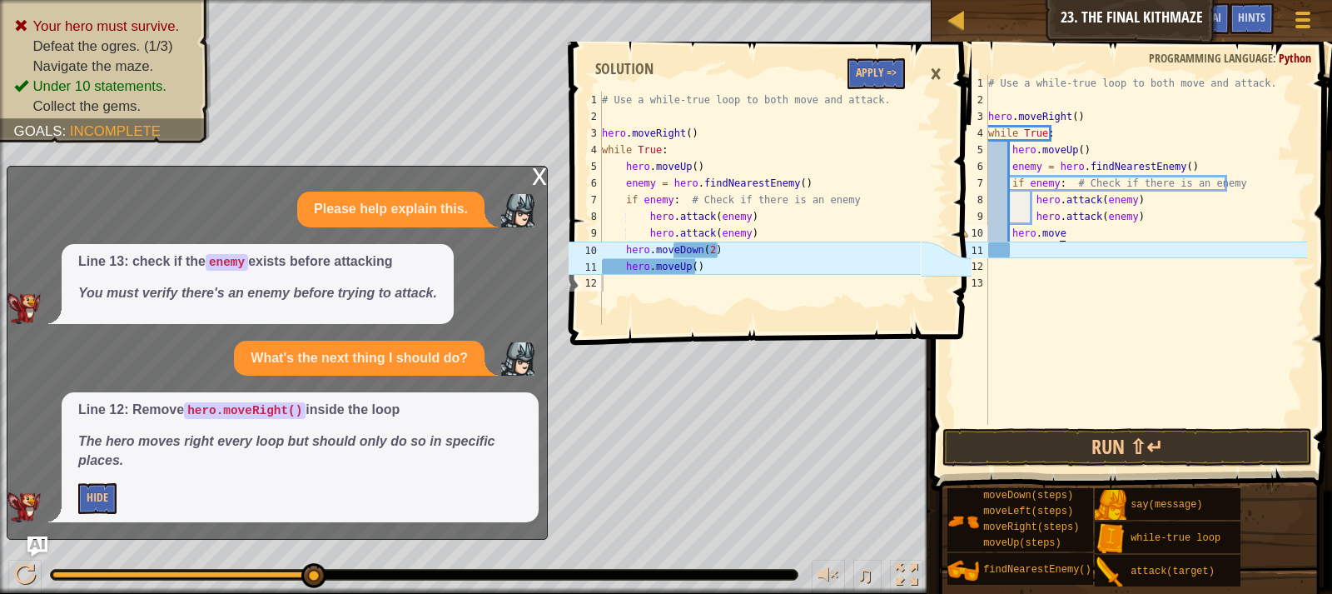
type textarea "hero.moveD"
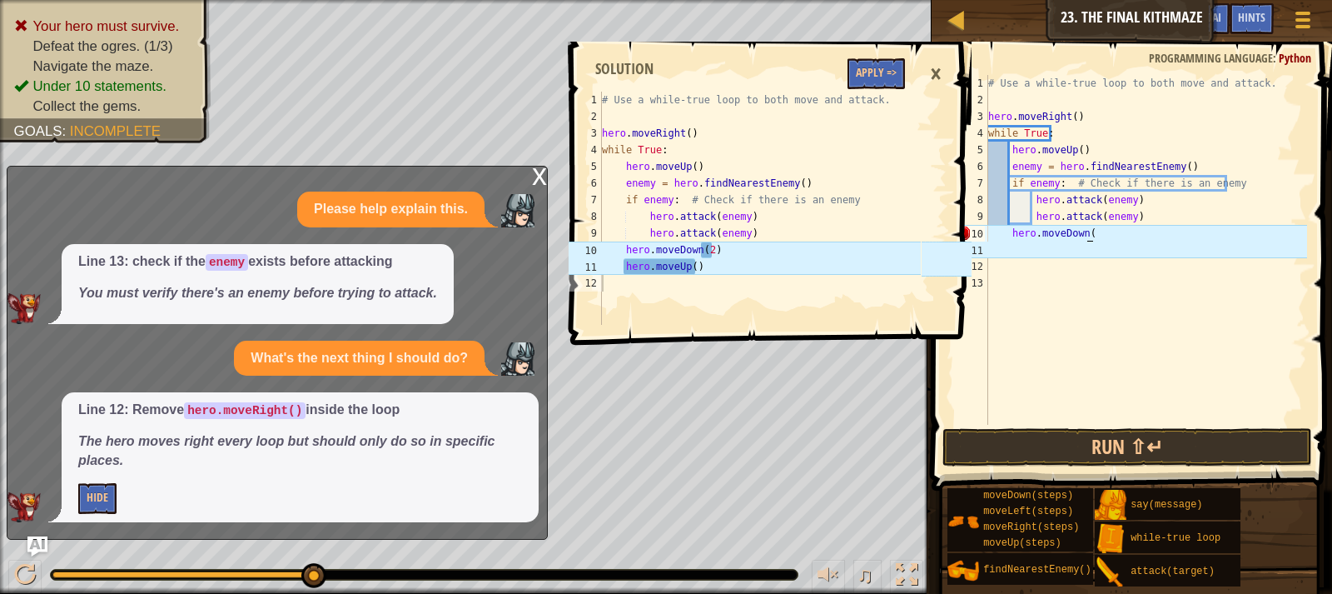
scroll to position [7, 7]
type textarea "hero.moveDown(2)"
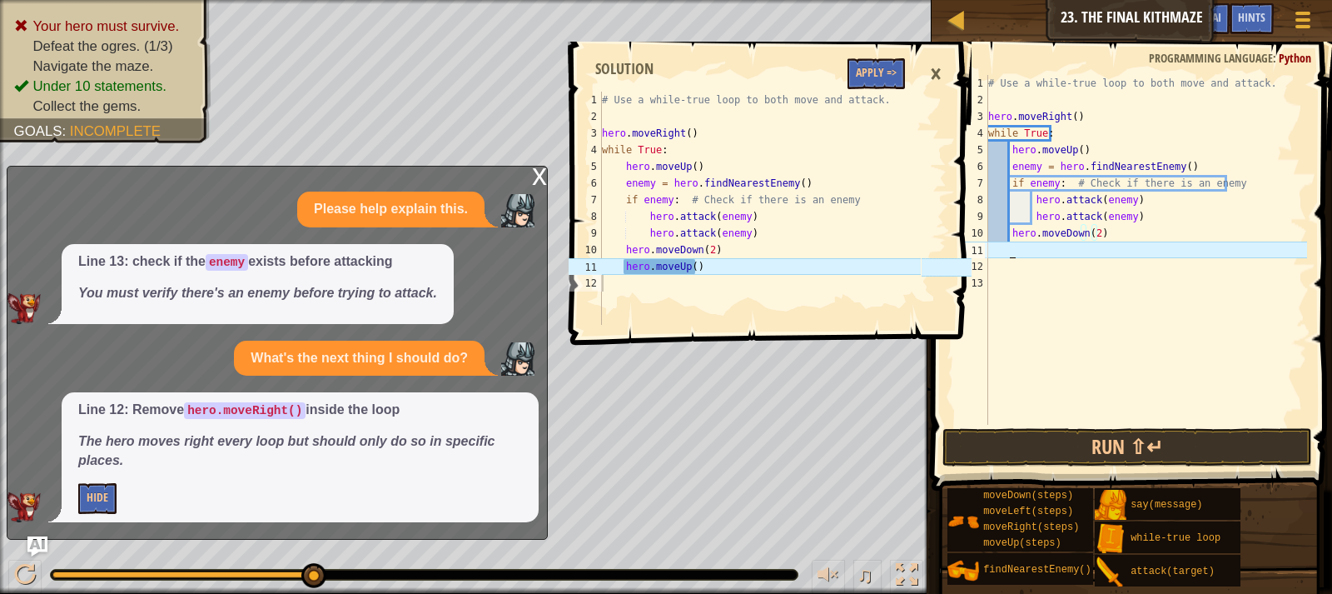
click at [1043, 254] on div "# Use a while-true loop to both move and attack. hero . moveRight ( ) while Tru…" at bounding box center [1146, 266] width 322 height 383
click at [1002, 249] on div "# Use a while-true loop to both move and attack. hero . moveRight ( ) while Tru…" at bounding box center [1146, 266] width 322 height 383
click at [1020, 249] on div "# Use a while-true loop to both move and attack. hero . moveRight ( ) while Tru…" at bounding box center [1146, 266] width 322 height 383
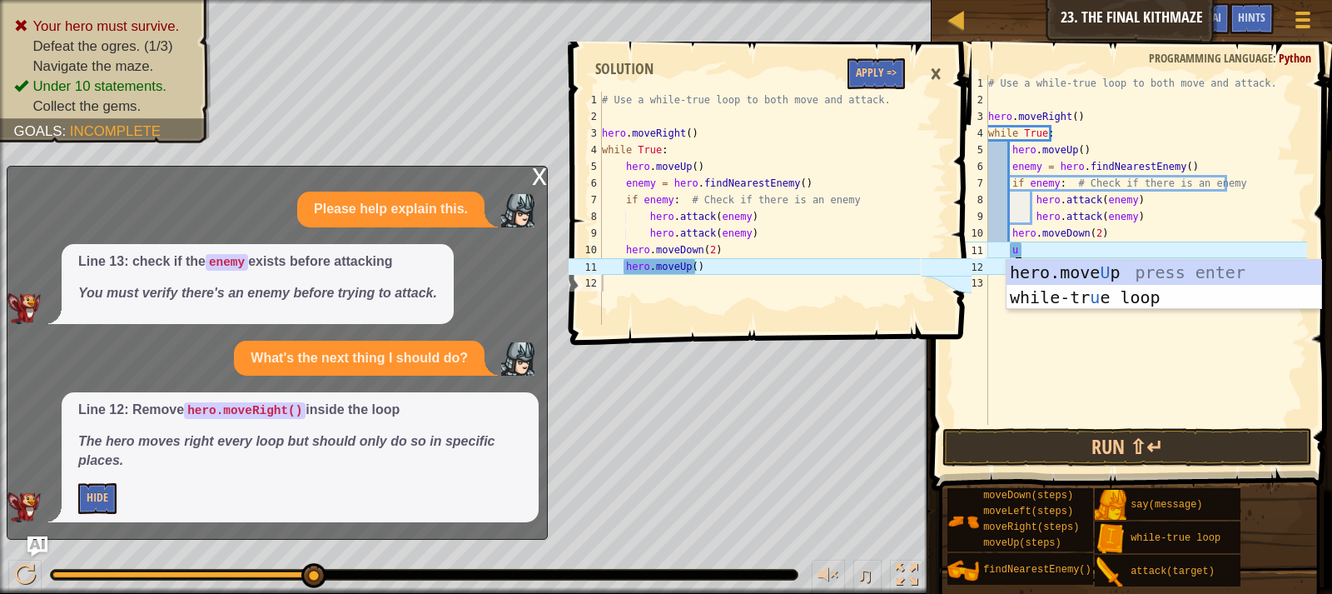
type textarea "up"
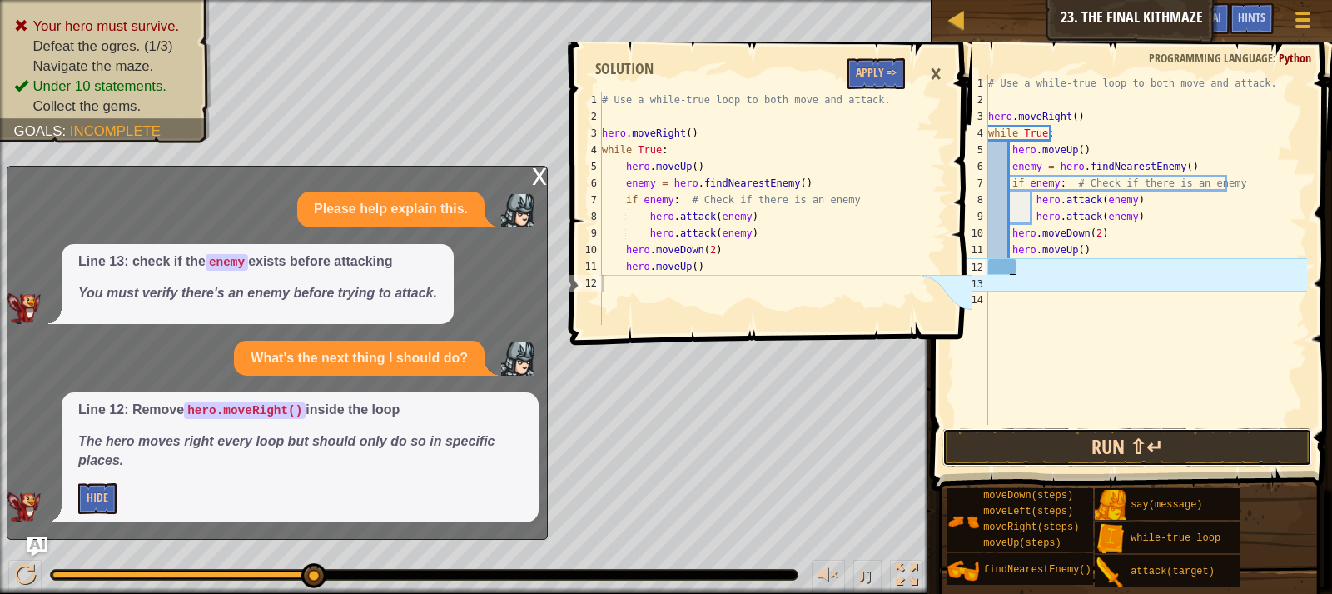
click at [1159, 454] on button "Run ⇧↵" at bounding box center [1128, 447] width 370 height 38
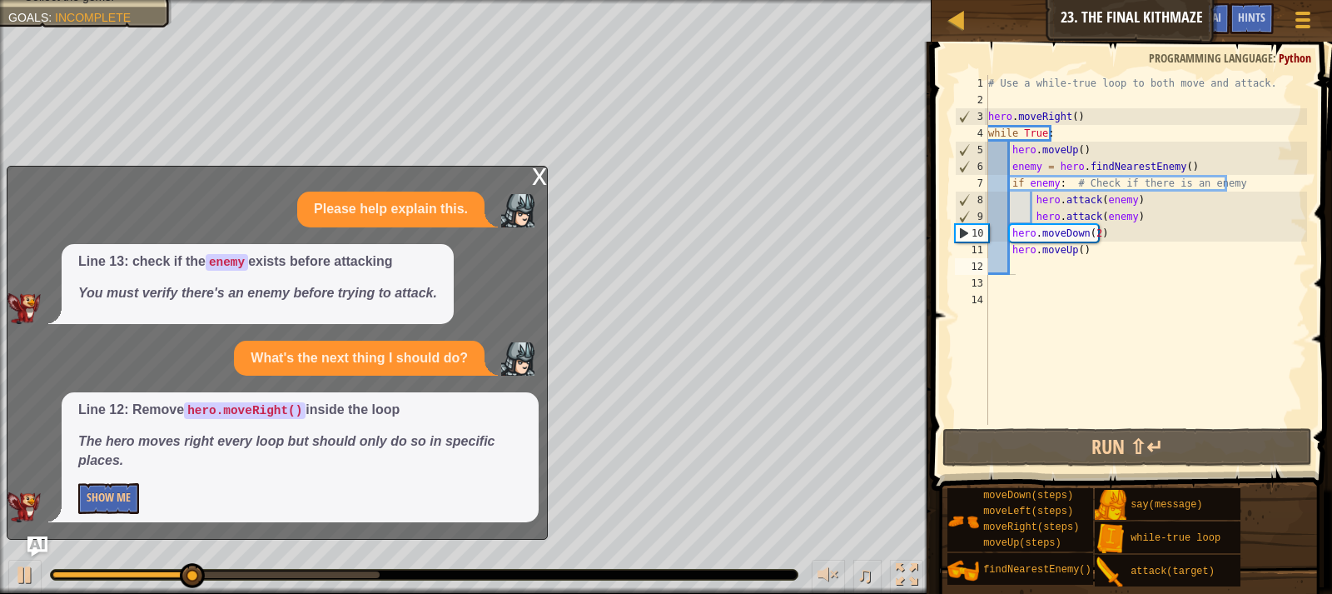
click at [538, 171] on div "x" at bounding box center [539, 175] width 15 height 17
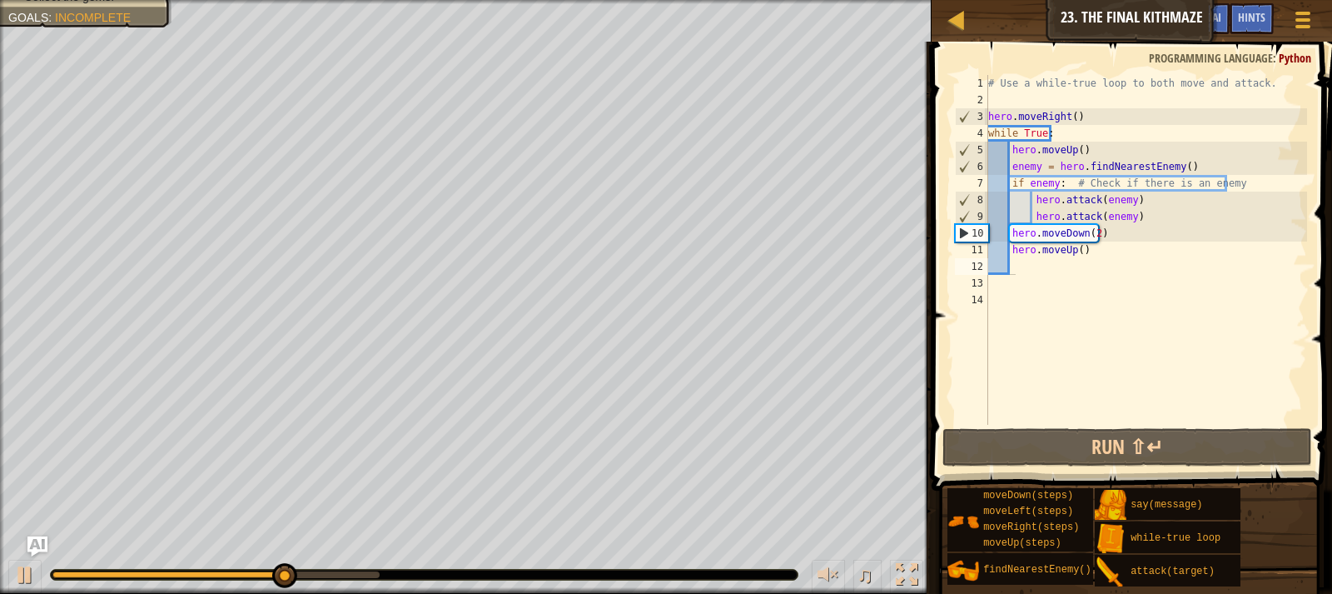
type textarea "hero.attack(enemy)"
click at [1129, 217] on div "# Use a while-true loop to both move and attack. hero . moveRight ( ) while Tru…" at bounding box center [1146, 266] width 322 height 383
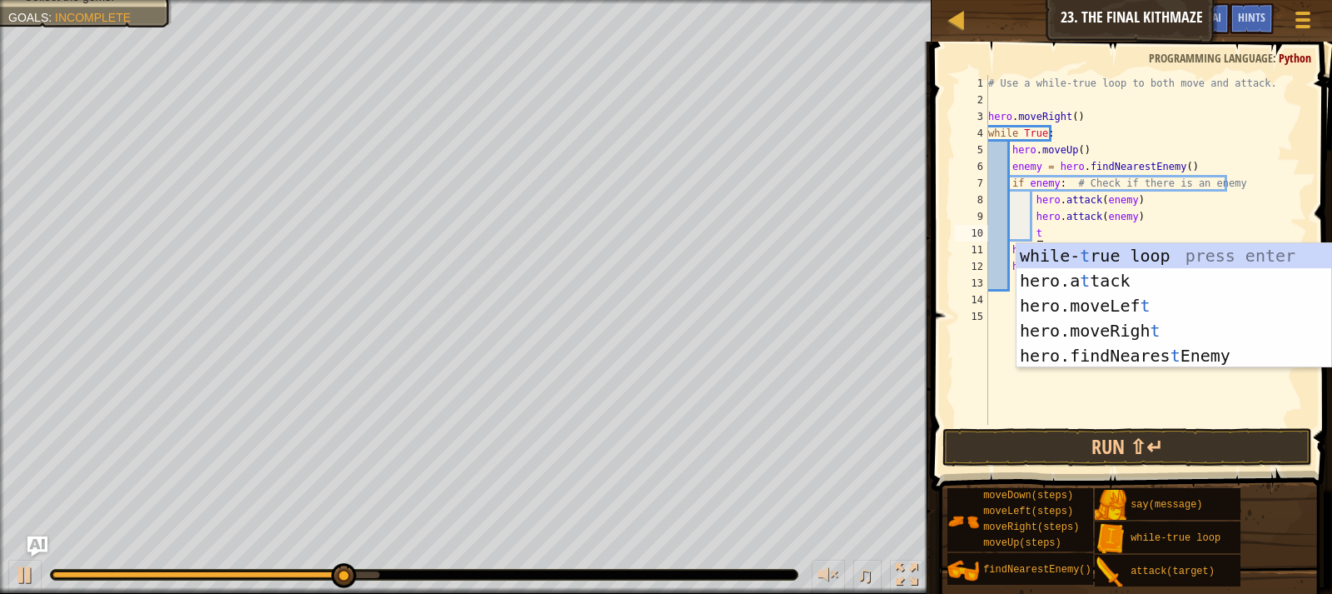
scroll to position [7, 3]
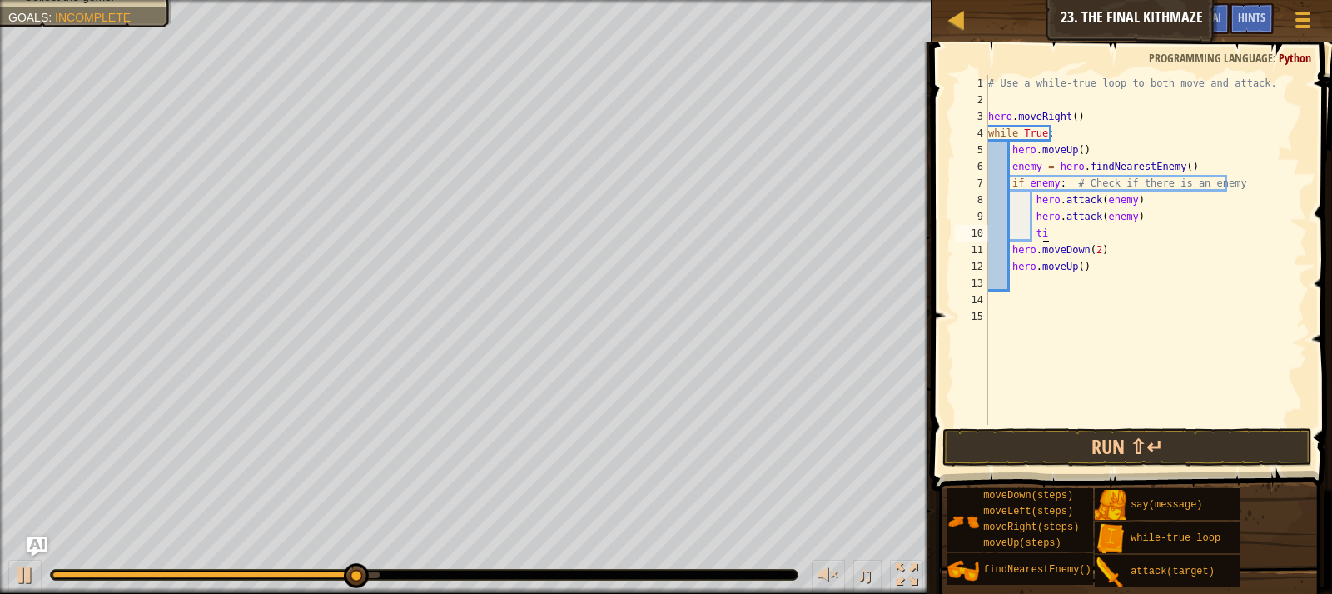
type textarea "t"
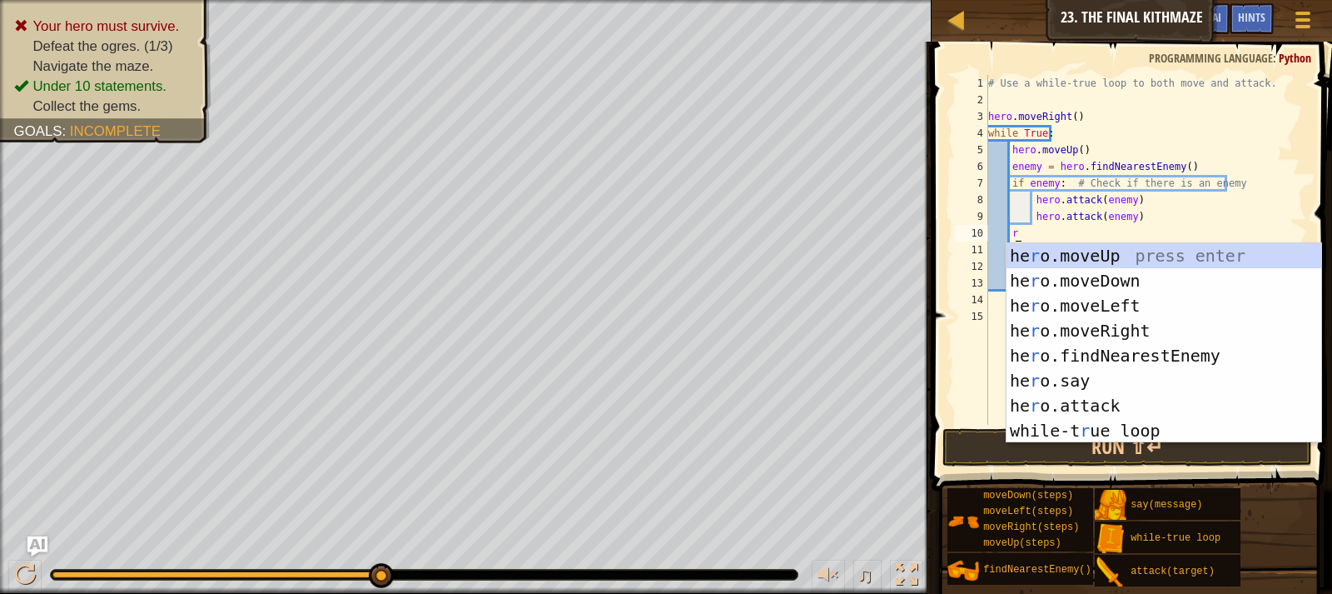
type textarea "ri"
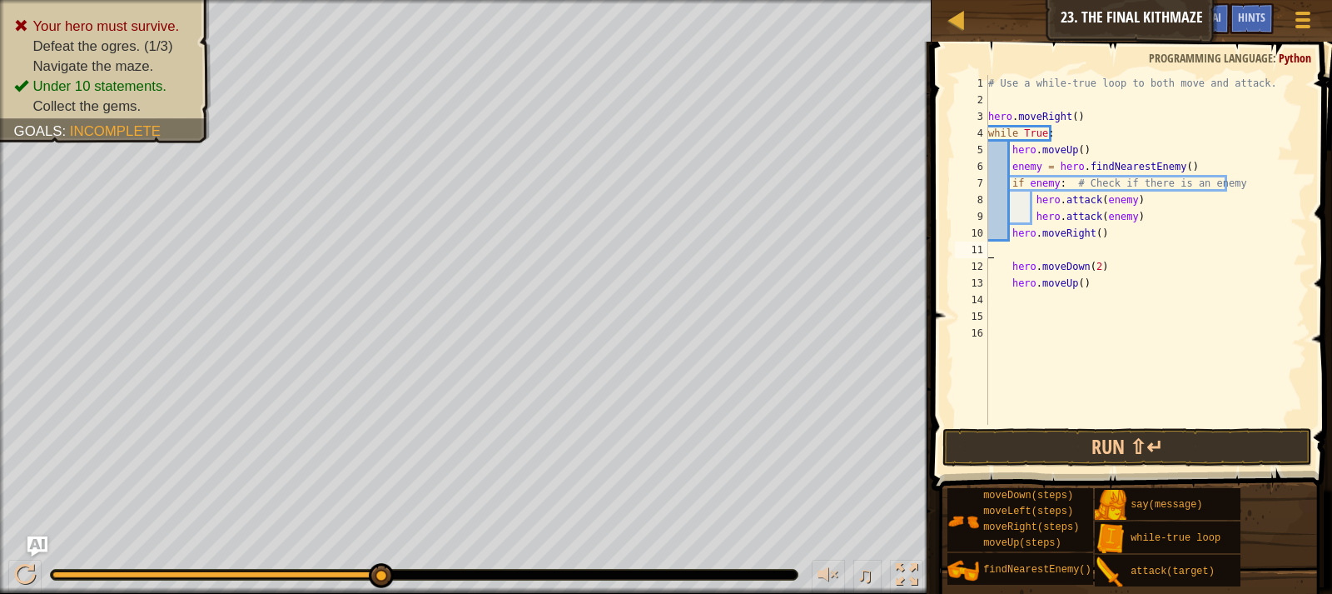
scroll to position [7, 0]
click at [1163, 438] on button "Run ⇧↵" at bounding box center [1128, 447] width 370 height 38
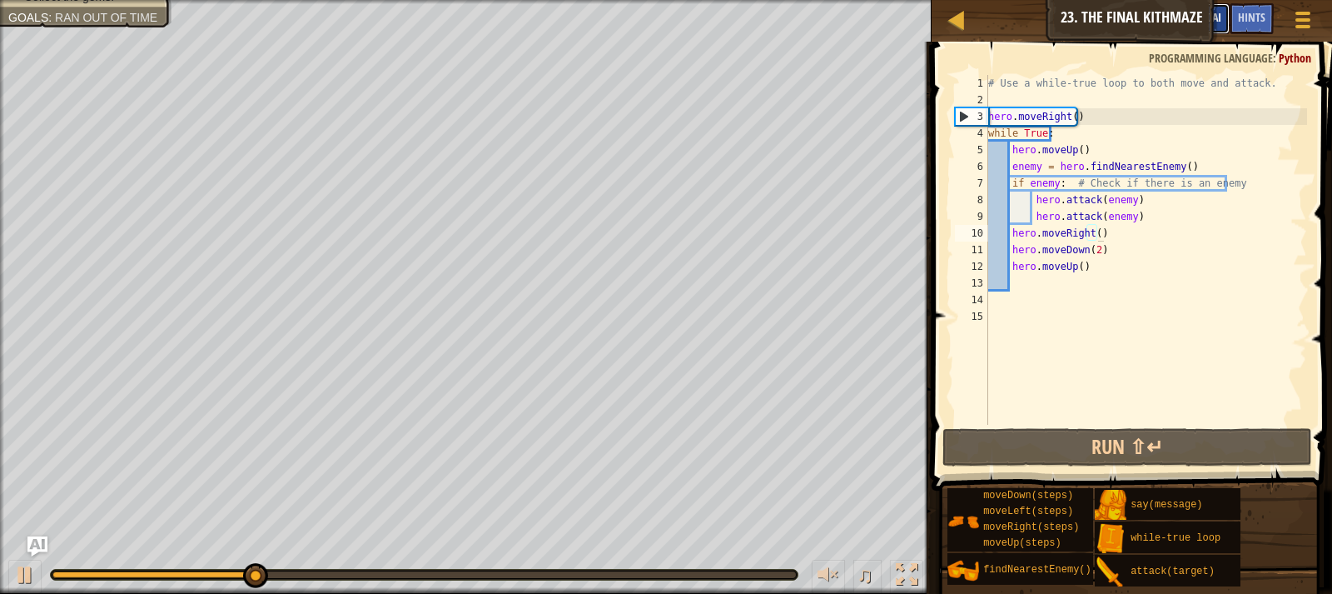
click at [1207, 15] on span "Ask AI" at bounding box center [1207, 17] width 28 height 16
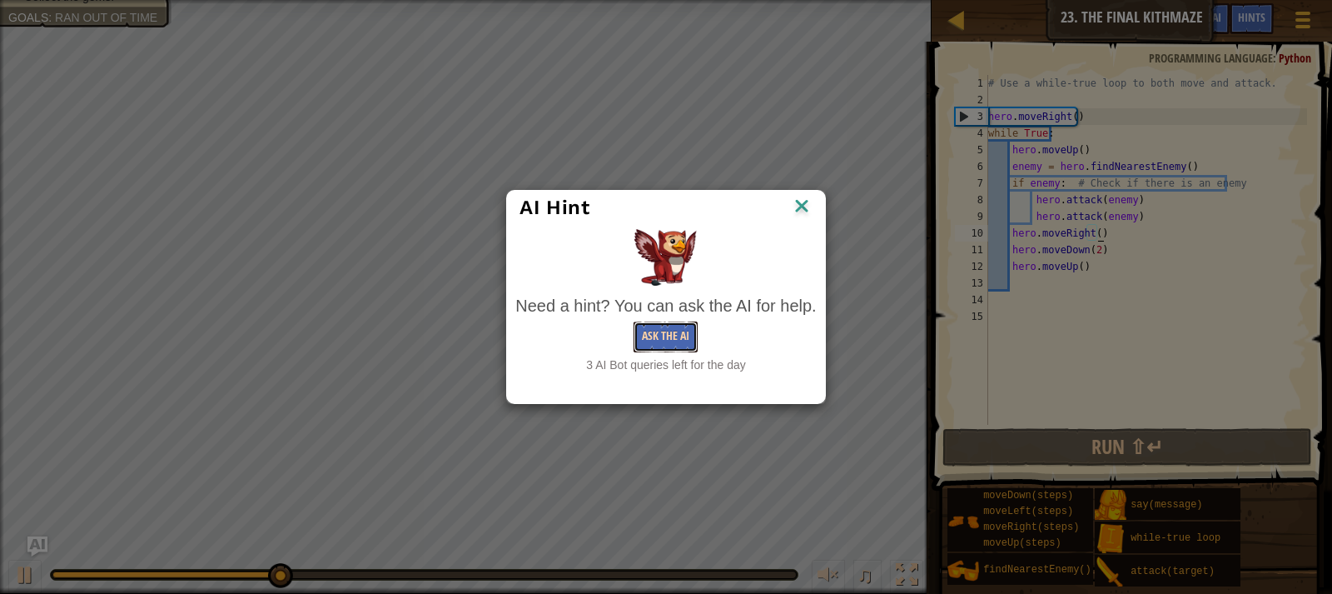
click at [675, 332] on button "Ask the AI" at bounding box center [666, 336] width 64 height 31
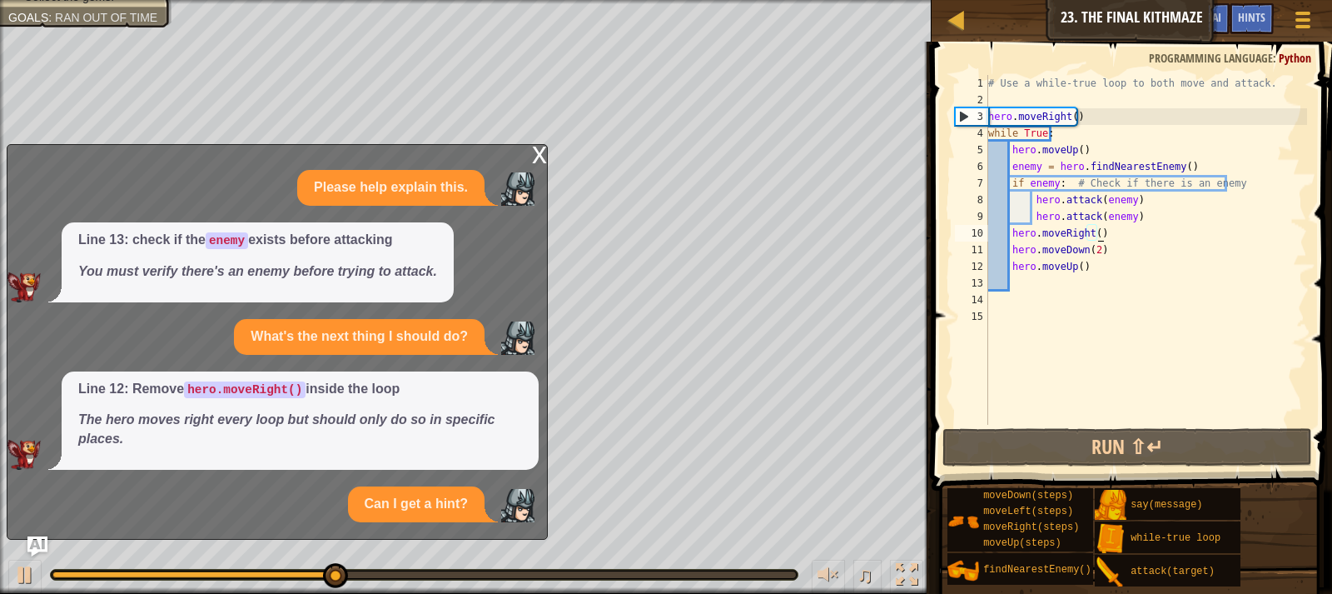
scroll to position [92, 0]
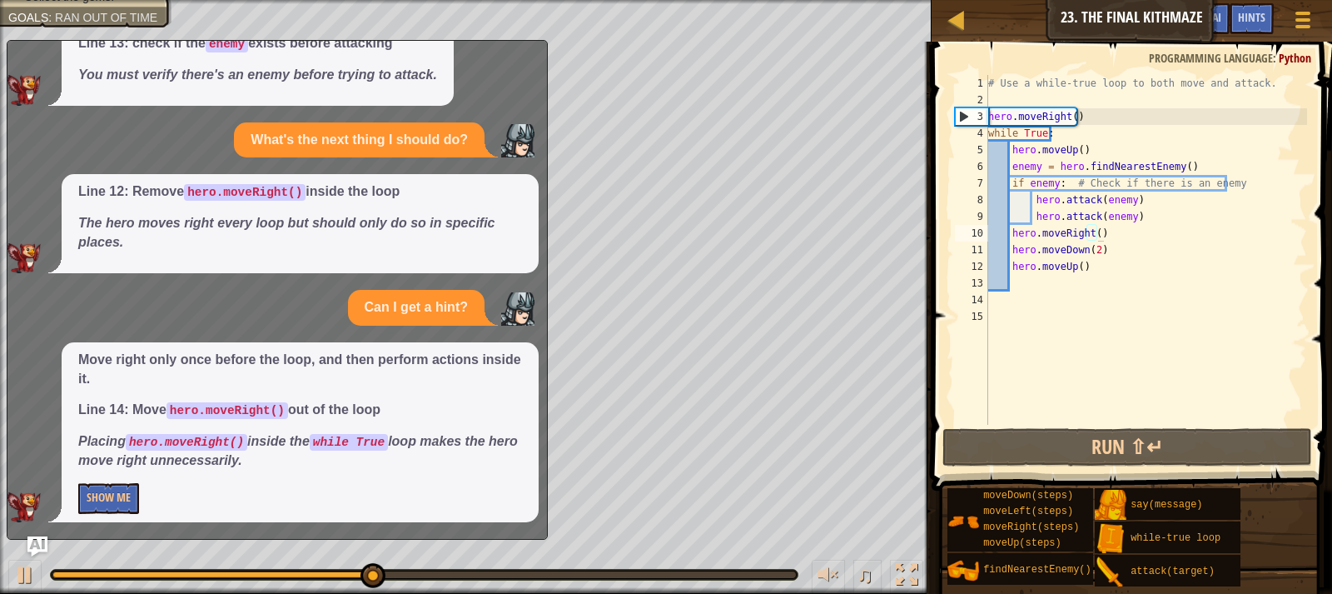
click at [117, 481] on div "Move right only once before the loop, and then perform actions inside it. Line …" at bounding box center [300, 432] width 477 height 180
click at [120, 484] on button "Show Me" at bounding box center [108, 498] width 61 height 31
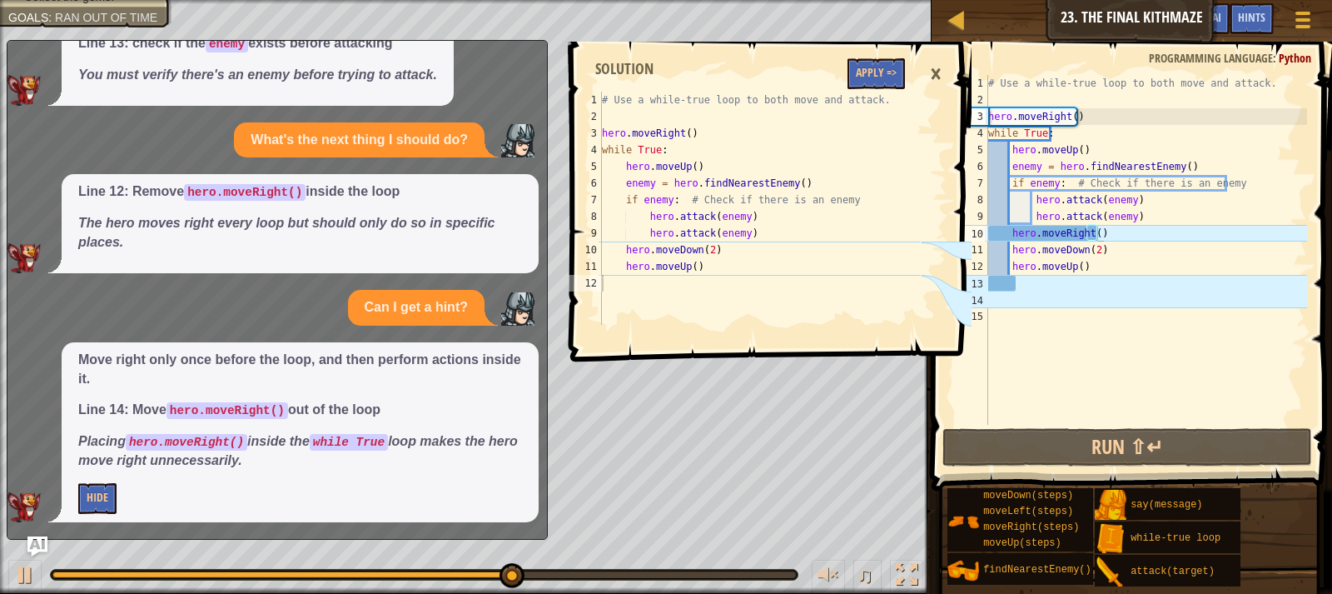
click at [1113, 223] on div "# Use a while-true loop to both move and attack. hero . moveRight ( ) while Tru…" at bounding box center [1146, 266] width 322 height 383
click at [1111, 231] on div "# Use a while-true loop to both move and attack. hero . moveRight ( ) while Tru…" at bounding box center [1146, 266] width 322 height 383
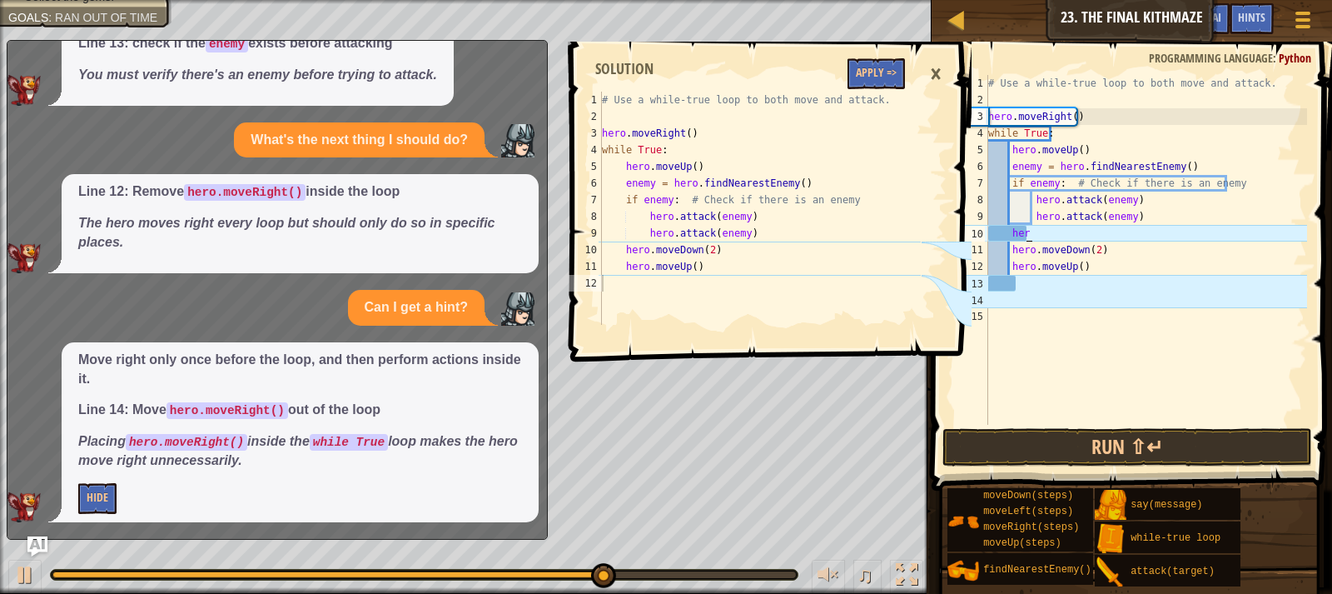
type textarea "h"
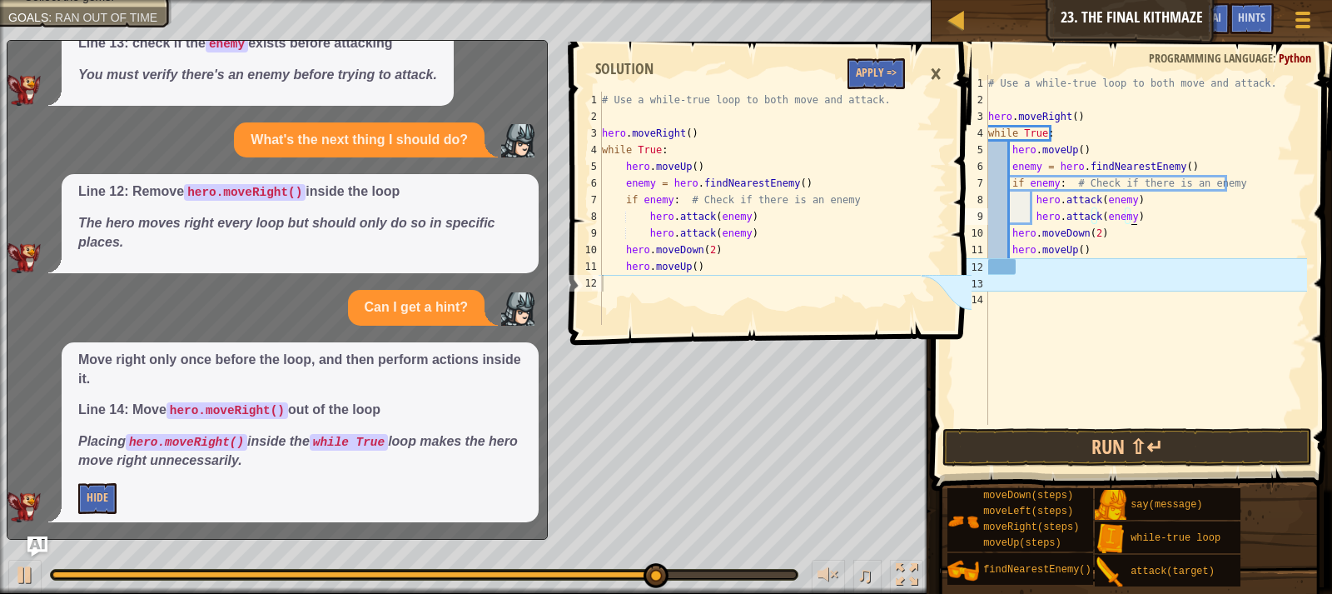
click at [1113, 151] on div "# Use a while-true loop to both move and attack. hero . moveRight ( ) while Tru…" at bounding box center [1146, 266] width 322 height 383
type textarea "hero.moveUp()"
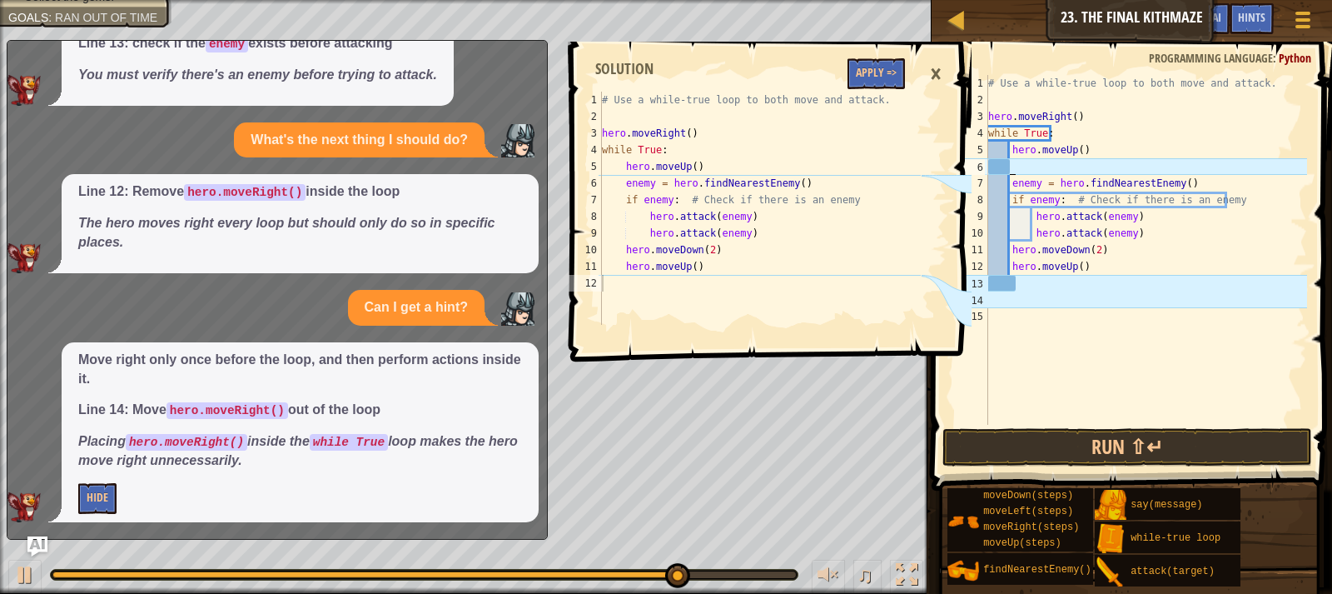
type textarea "ri"
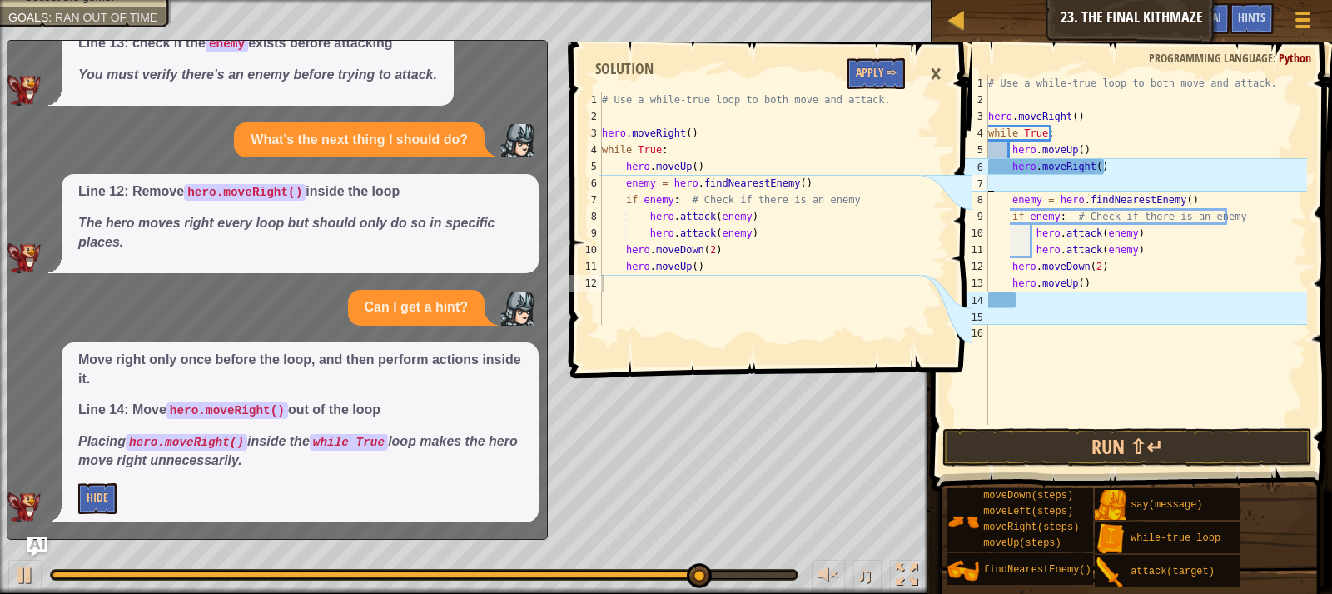
scroll to position [7, 0]
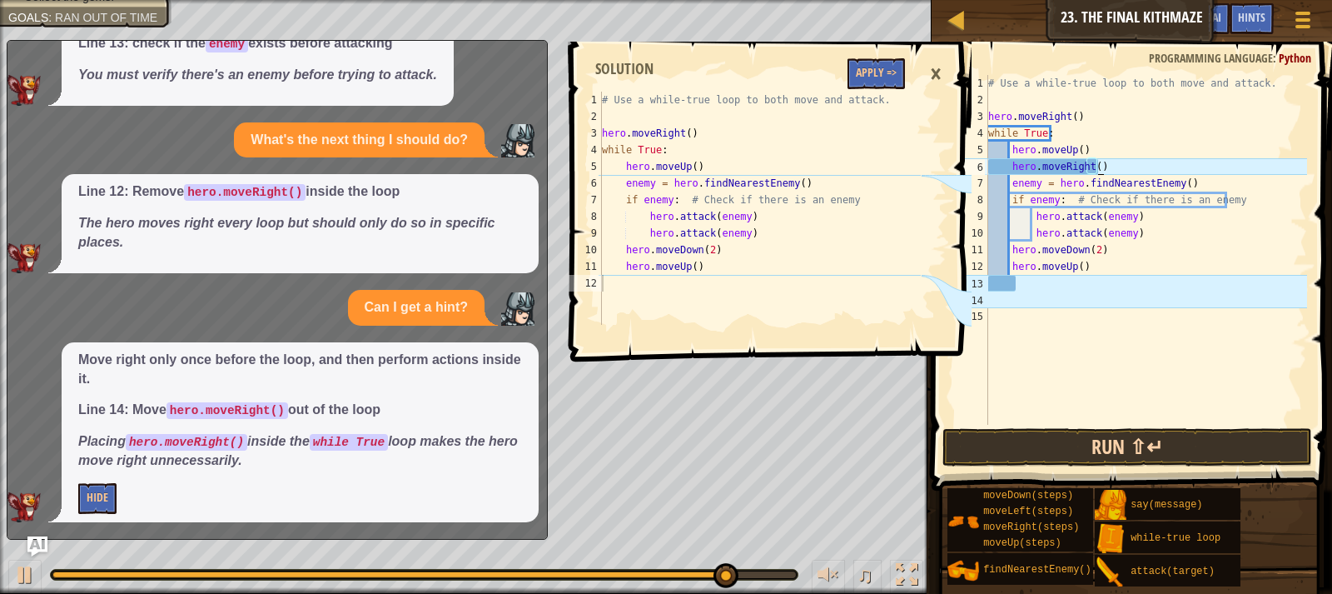
type textarea "hero.moveRight()"
click at [1233, 450] on button "Run ⇧↵" at bounding box center [1128, 447] width 370 height 38
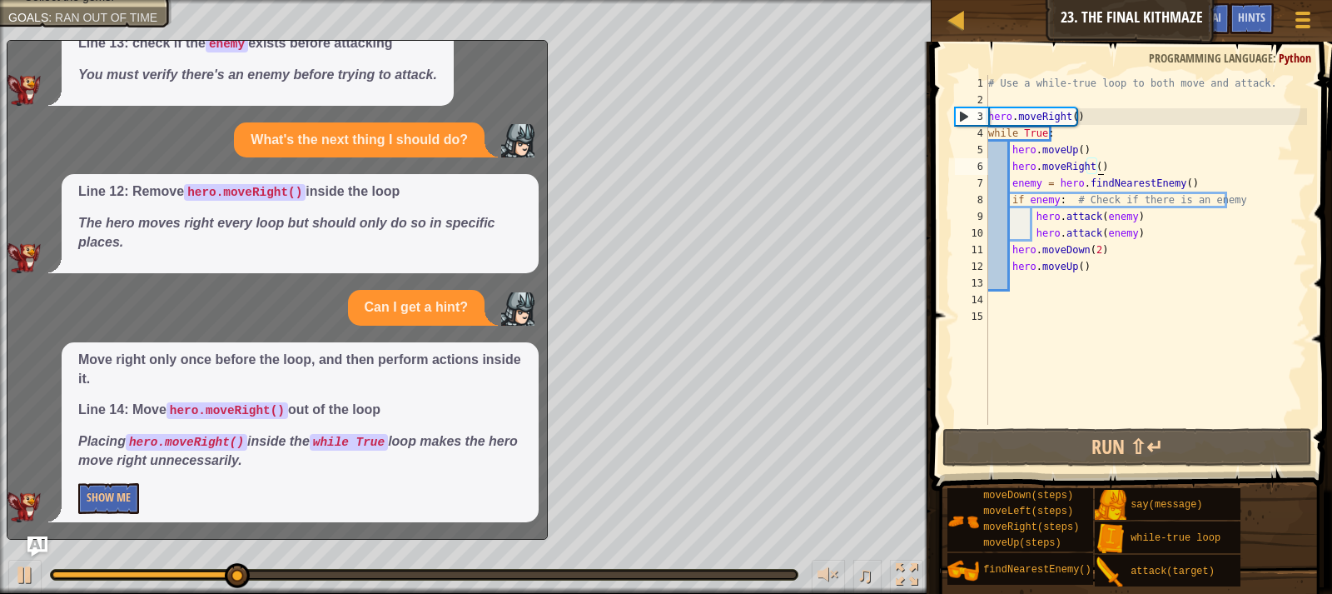
click at [1063, 290] on div "# Use a while-true loop to both move and attack. hero . moveRight ( ) while Tru…" at bounding box center [1146, 266] width 322 height 383
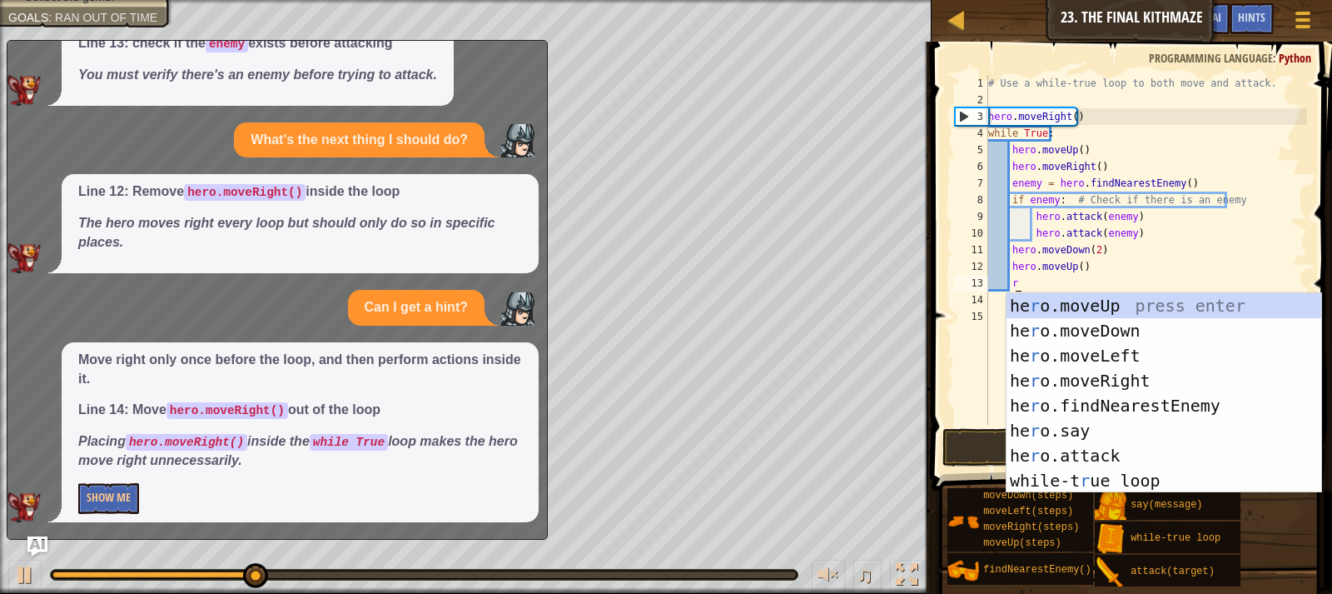
type textarea "ri"
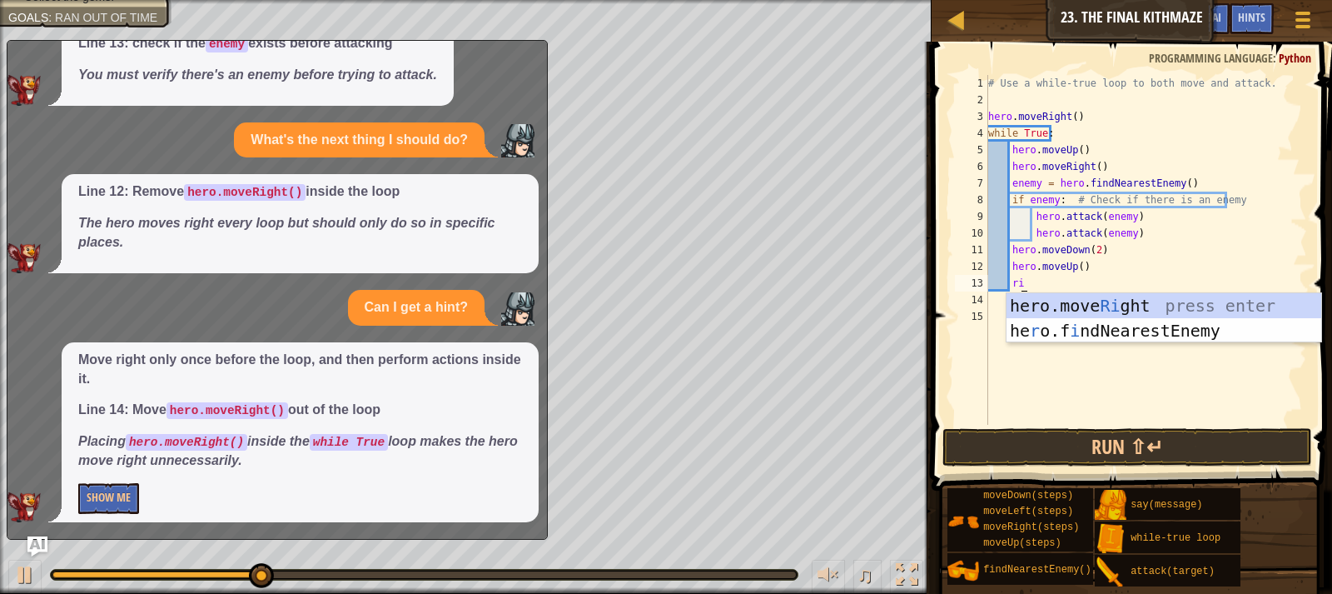
scroll to position [7, 1]
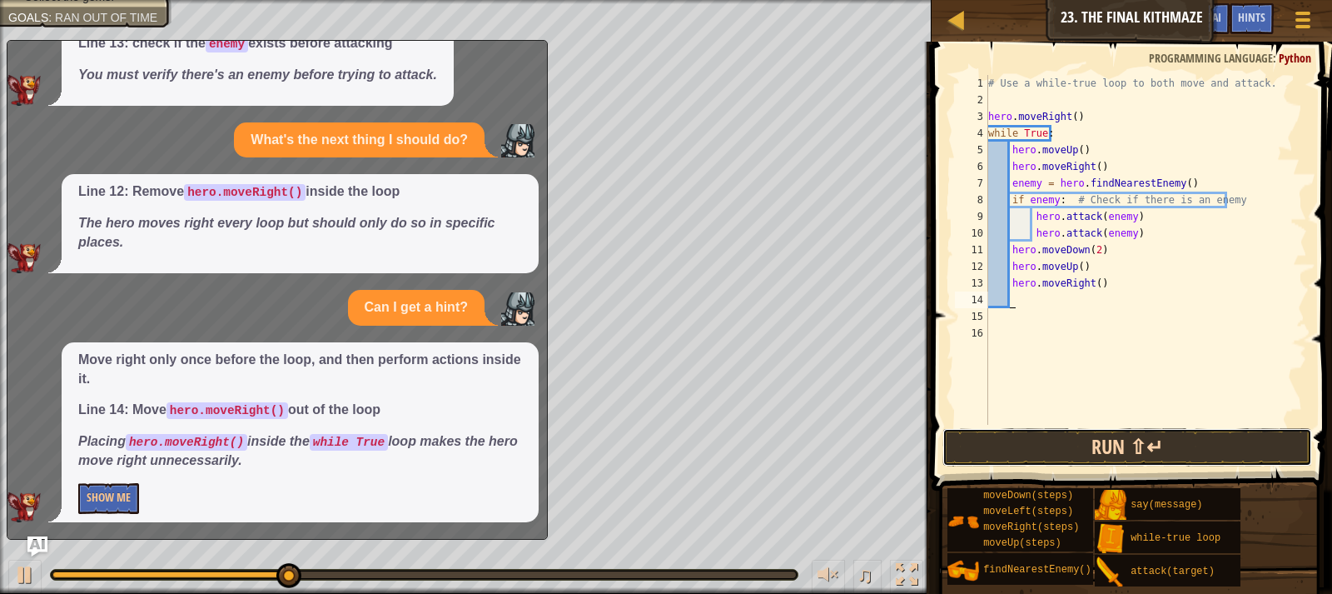
click at [1163, 443] on button "Run ⇧↵" at bounding box center [1128, 447] width 370 height 38
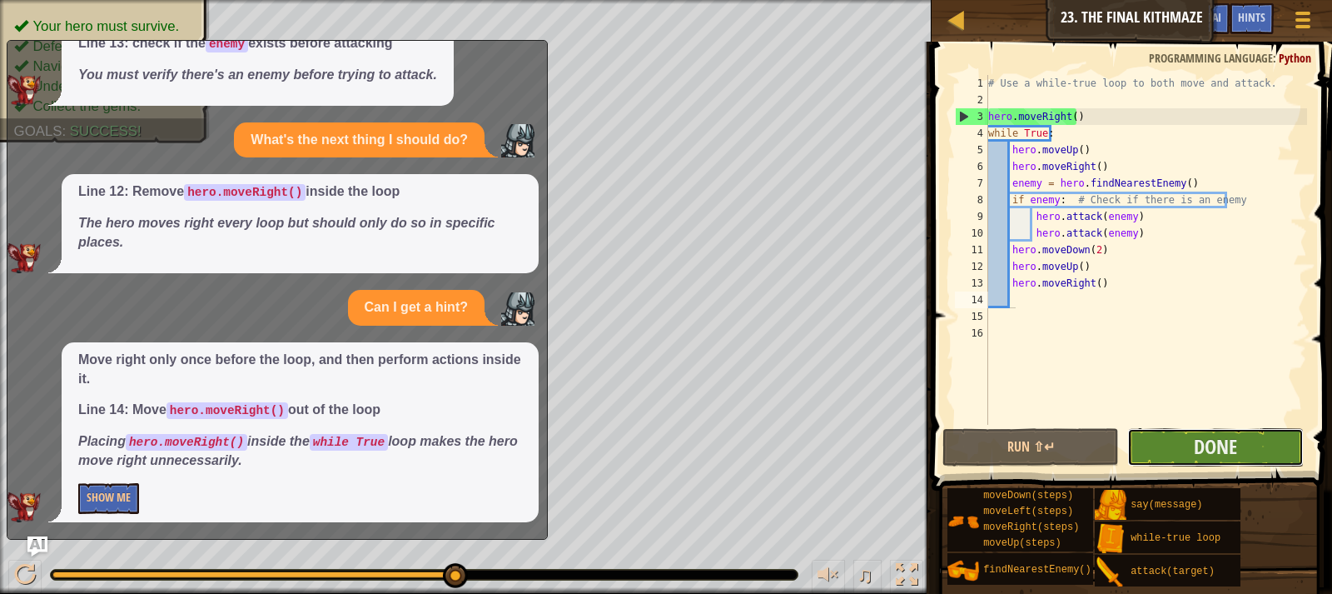
click at [1183, 445] on button "Done" at bounding box center [1216, 447] width 177 height 38
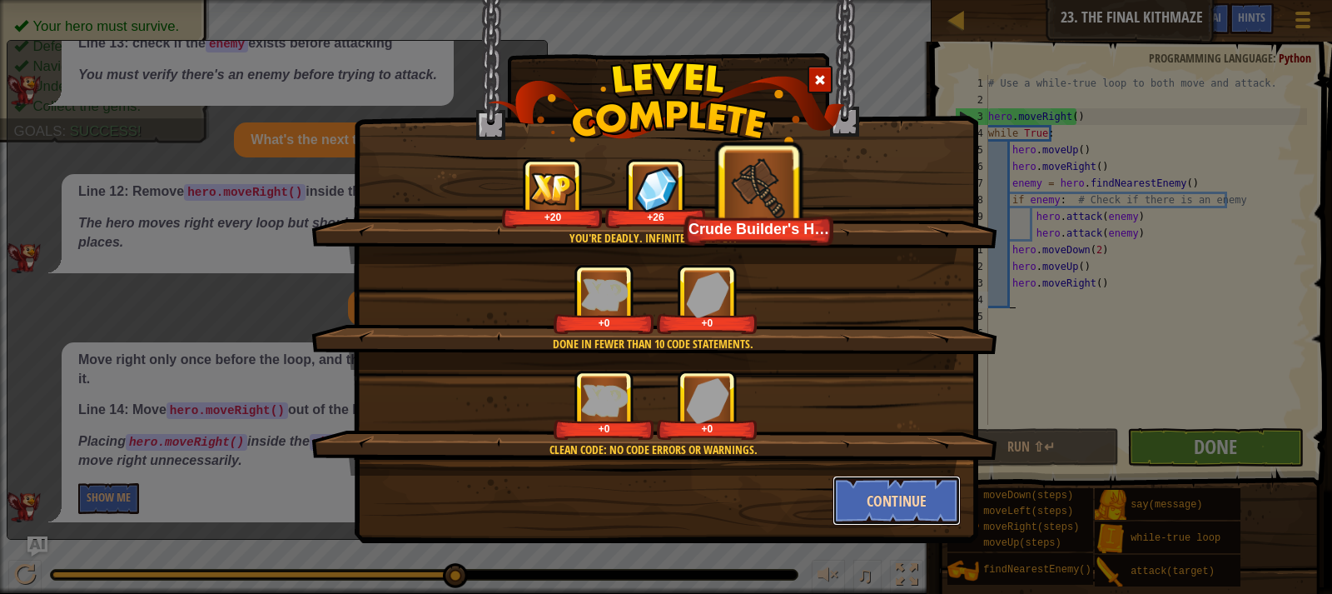
click at [888, 491] on button "Continue" at bounding box center [897, 501] width 129 height 50
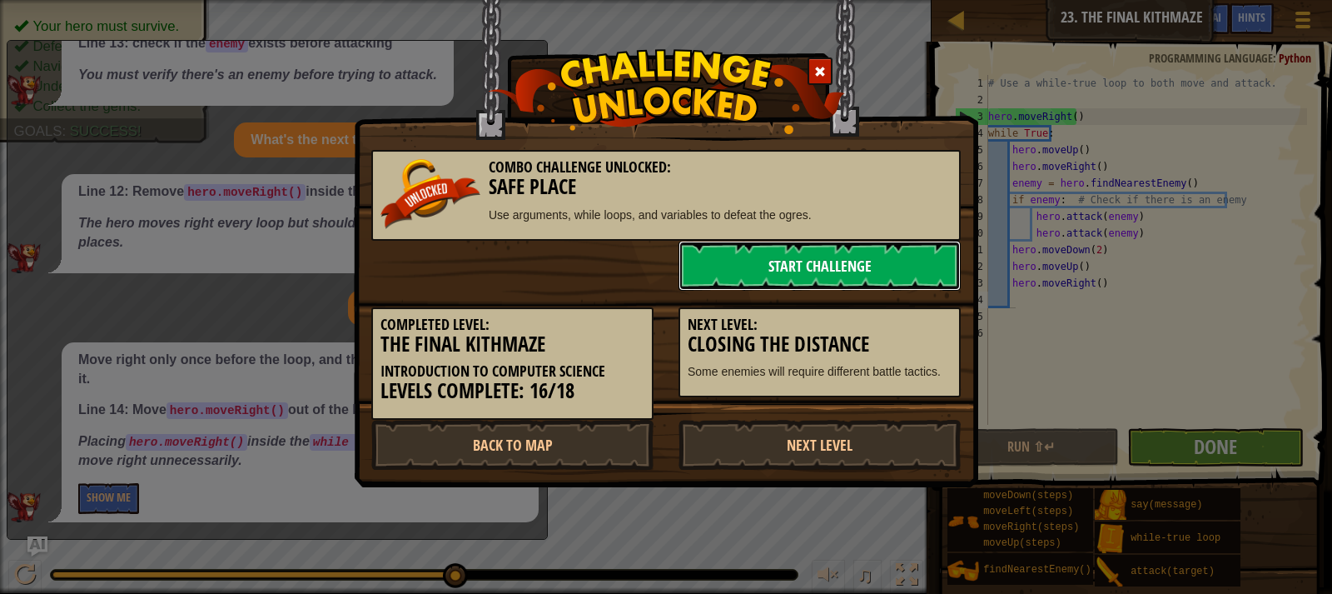
click at [794, 246] on link "Start Challenge" at bounding box center [820, 266] width 282 height 50
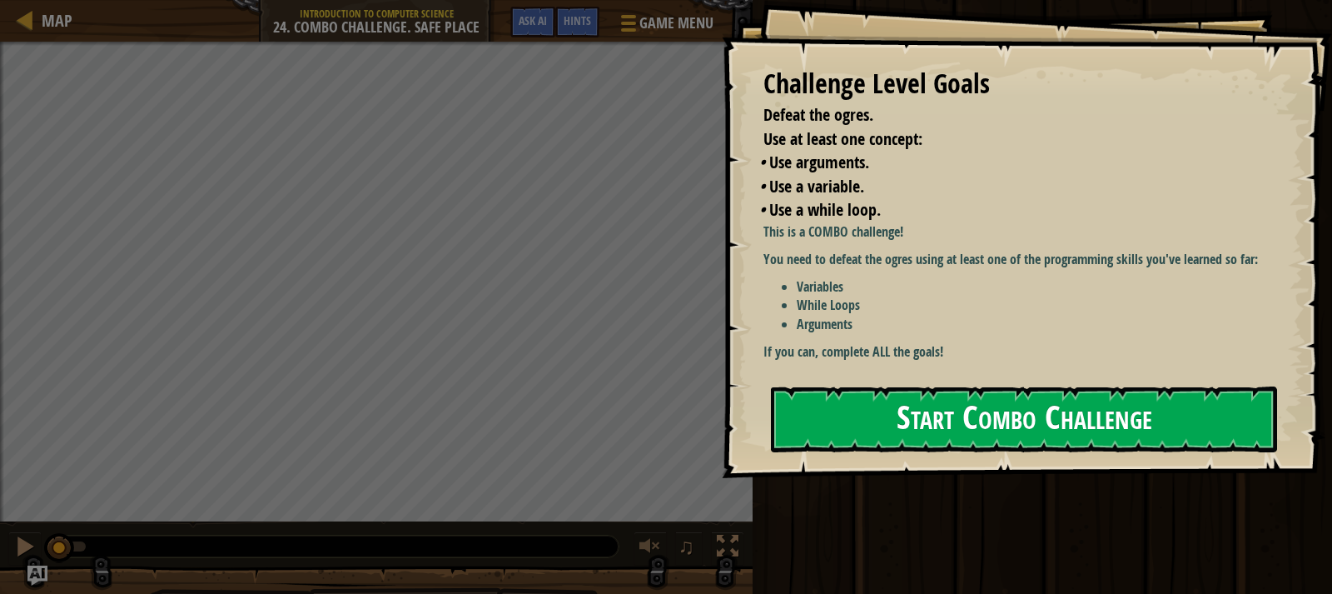
click at [843, 418] on button "Start Combo Challenge" at bounding box center [1024, 419] width 506 height 66
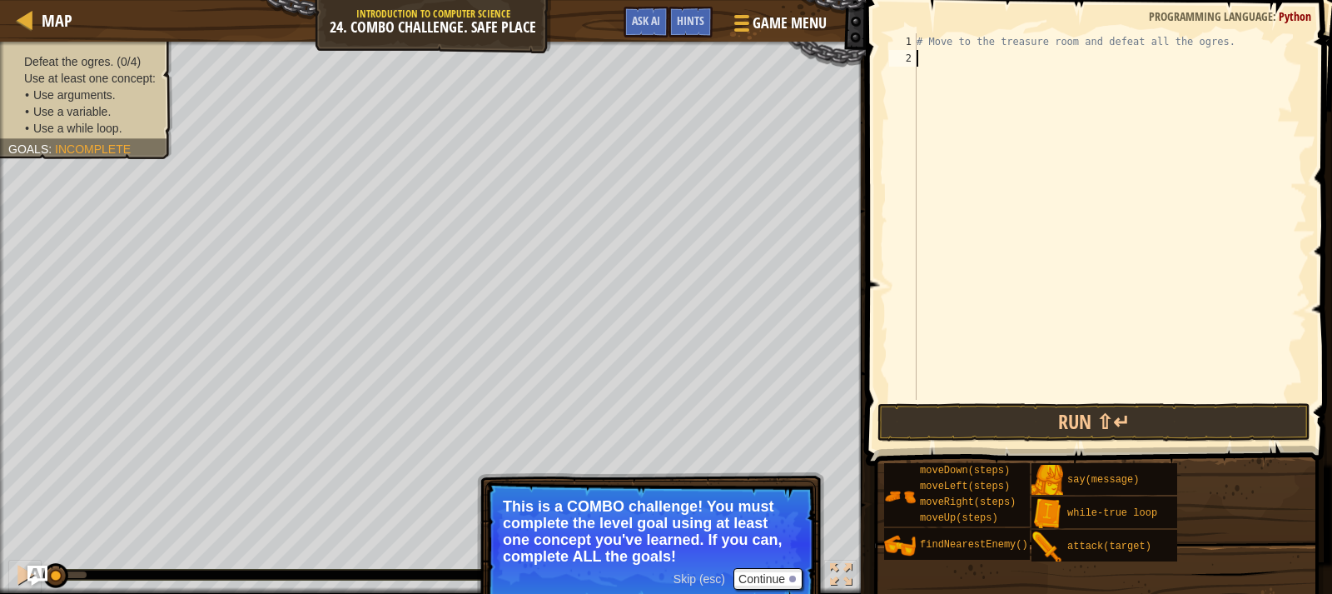
scroll to position [7, 0]
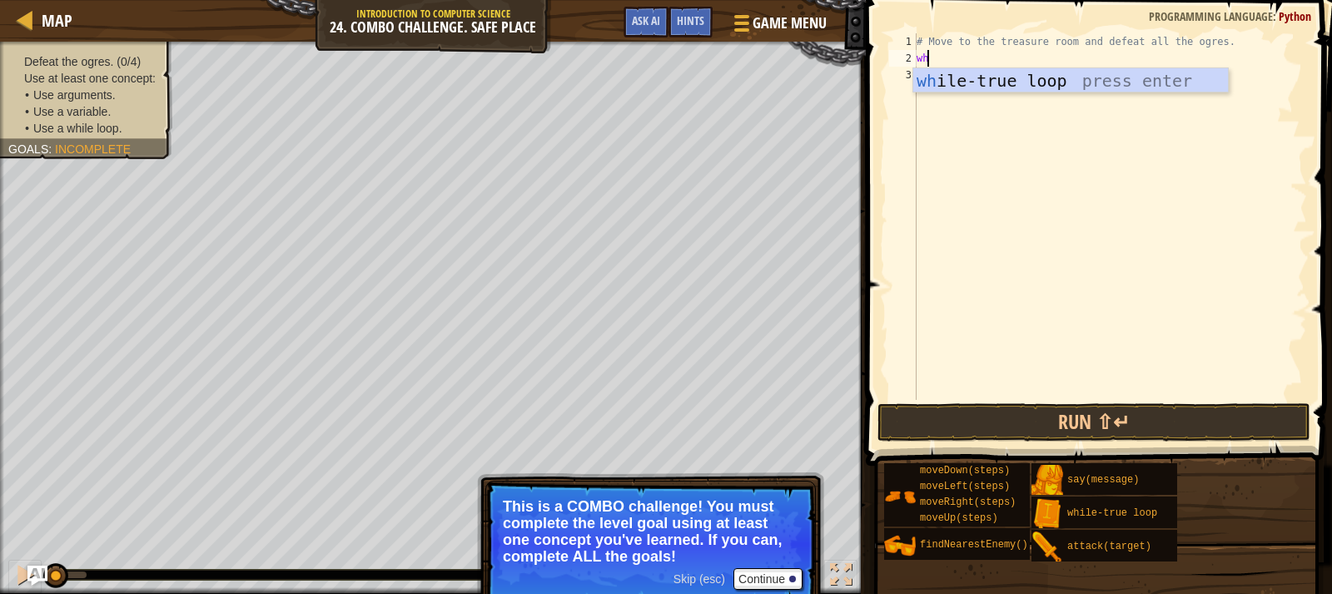
type textarea "whi"
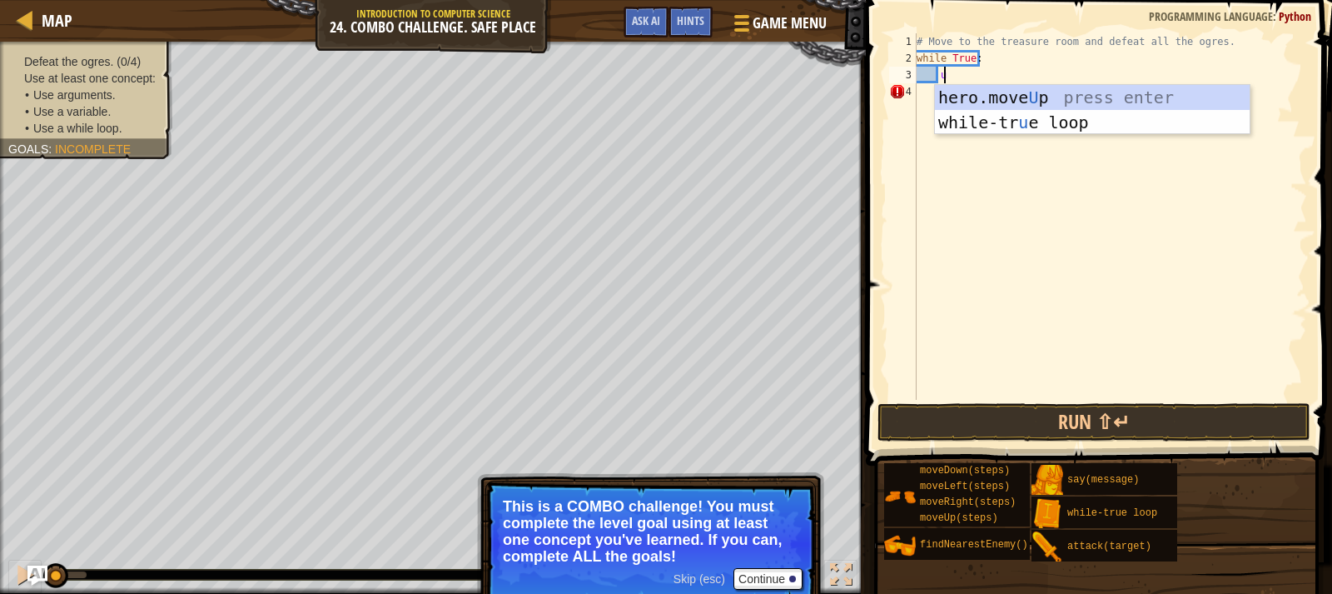
type textarea "up"
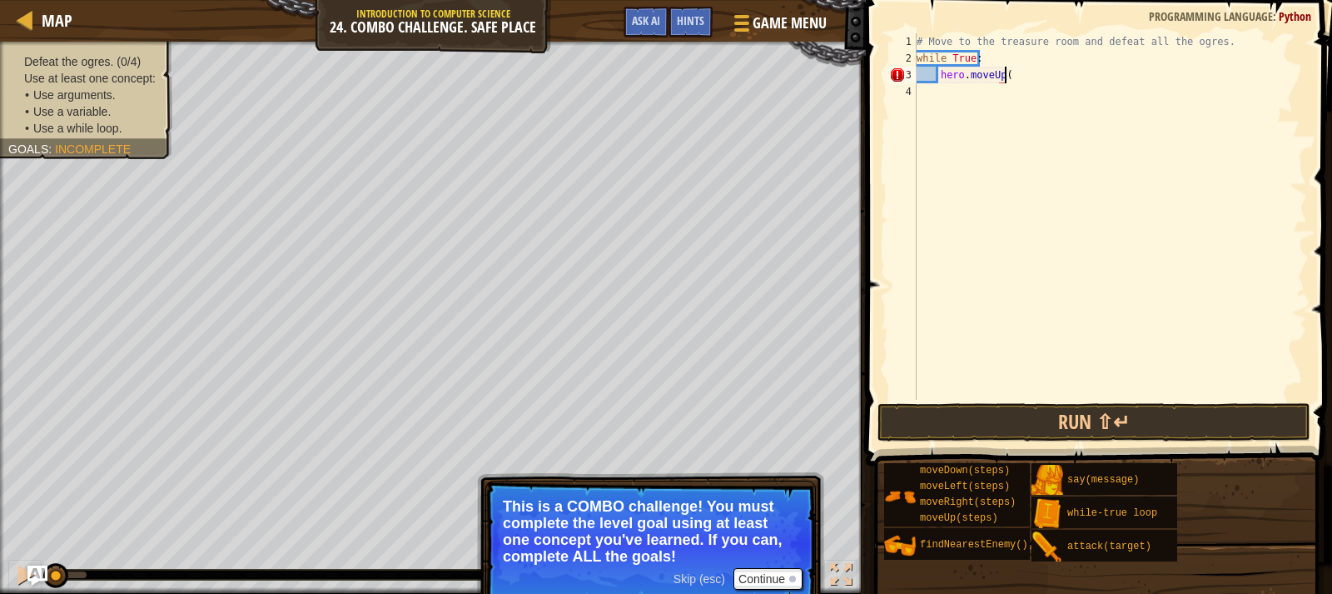
scroll to position [7, 7]
type textarea "hero.moveUp(4)"
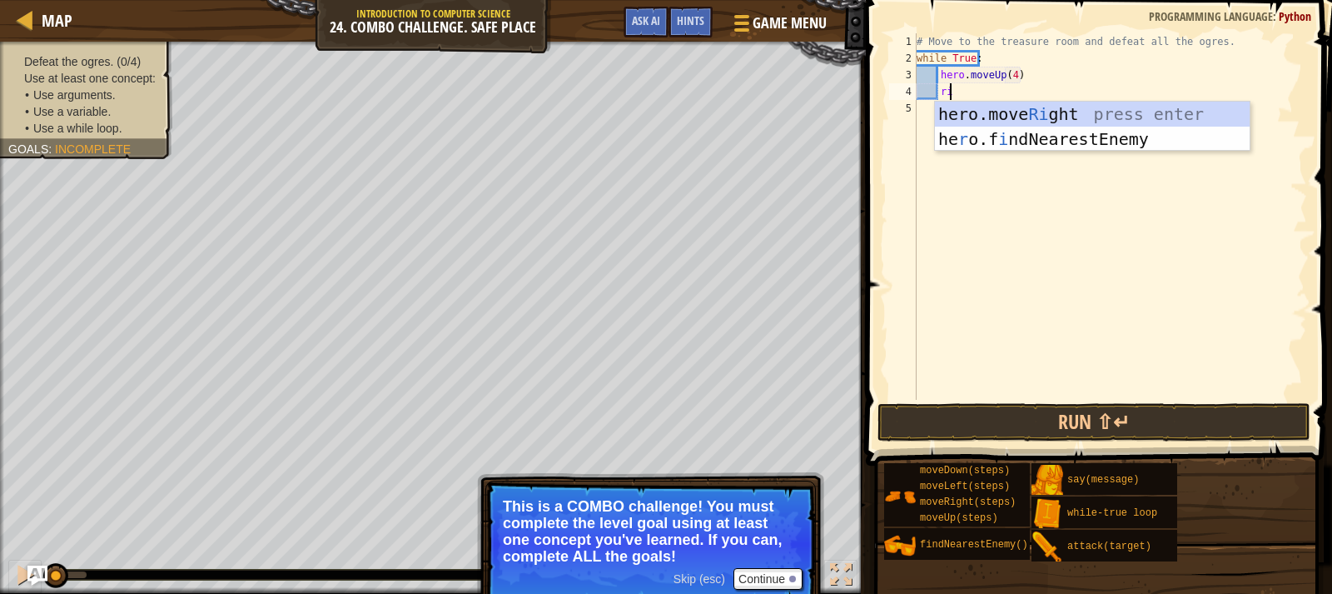
type textarea "ri"
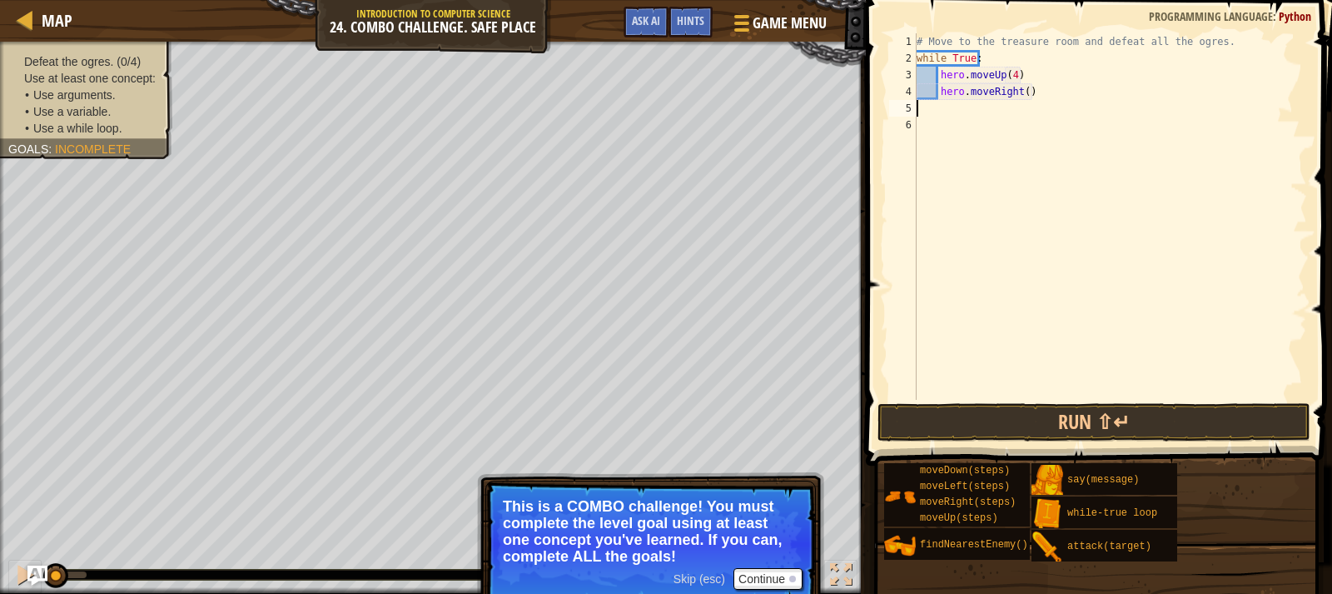
scroll to position [7, 0]
type textarea "hero.moveRight(4)"
click at [770, 569] on button "Continue" at bounding box center [768, 579] width 69 height 22
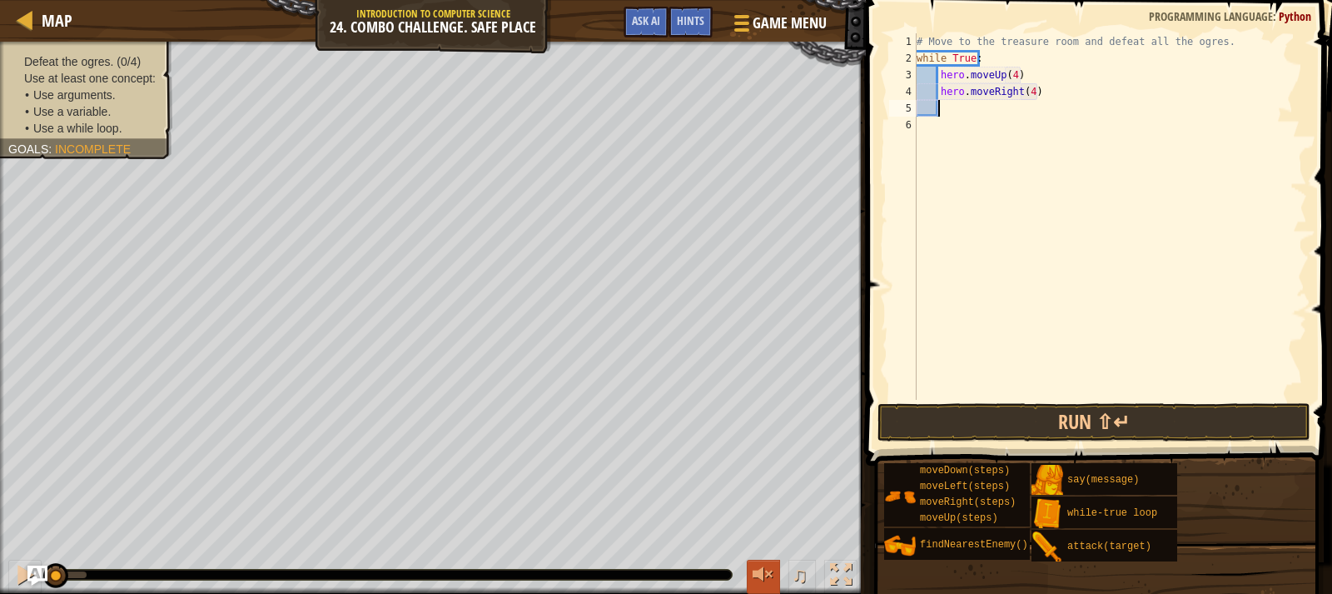
type textarea "do"
type textarea "hero.moveDown(3)"
type textarea "ri"
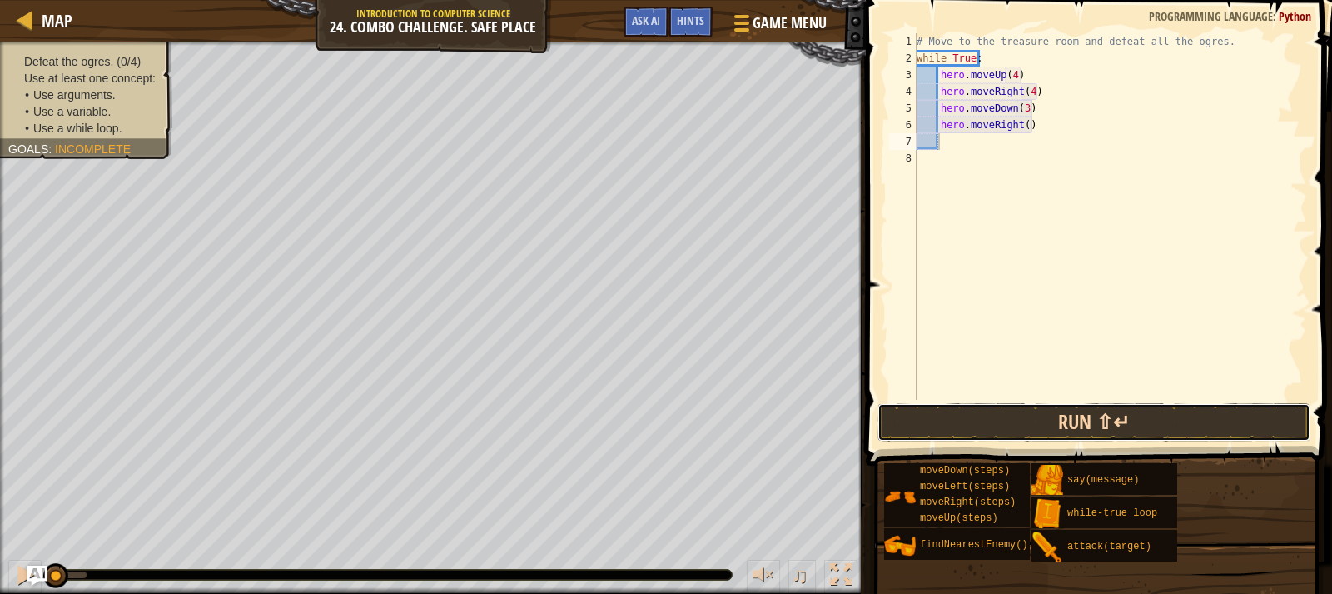
click at [1096, 412] on button "Run ⇧↵" at bounding box center [1094, 422] width 433 height 38
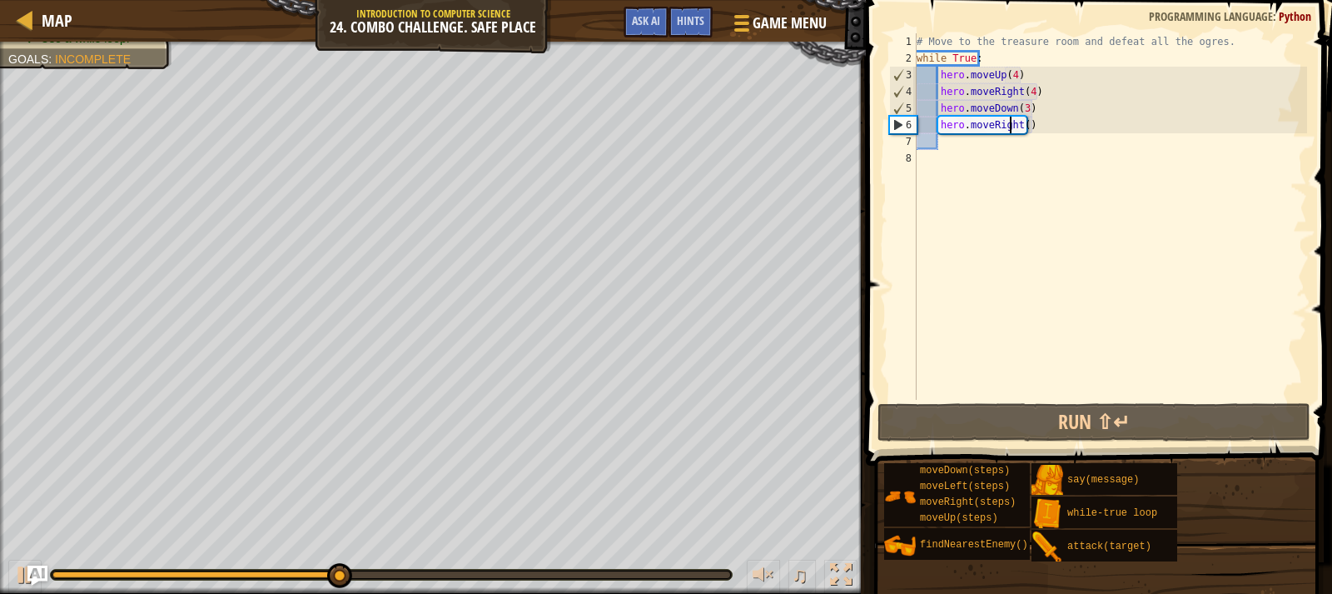
click at [1014, 126] on div "# Move to the treasure room and defeat all the ogres. while True : hero . moveU…" at bounding box center [1111, 233] width 394 height 400
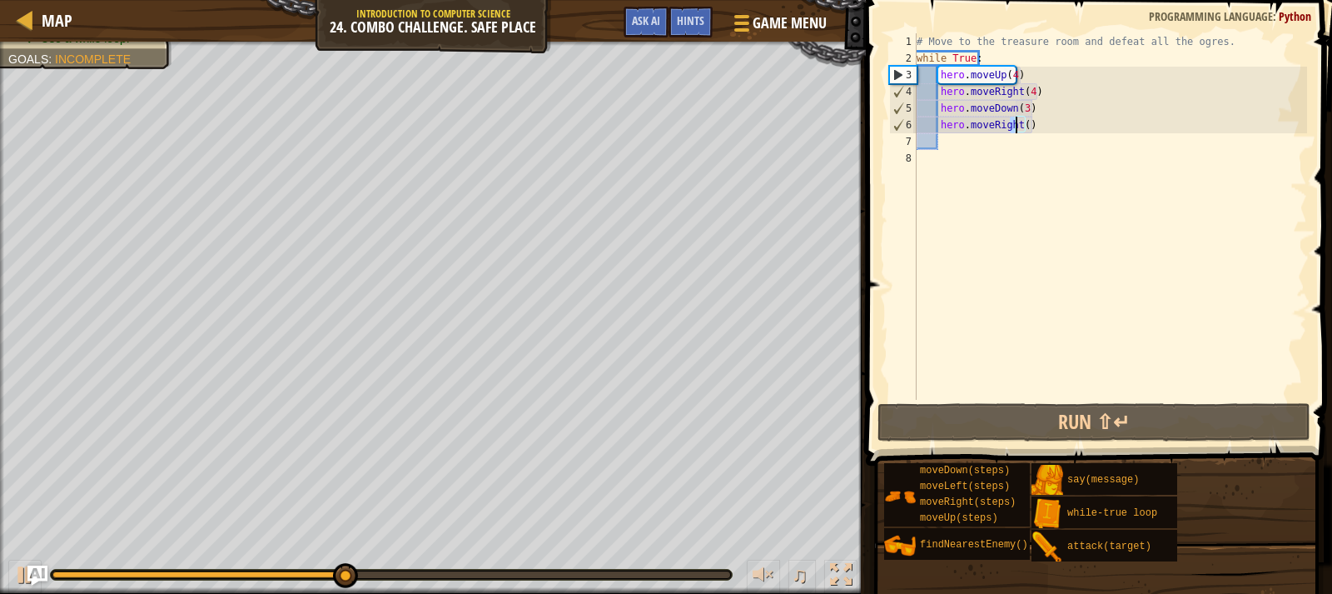
click at [1015, 126] on div "# Move to the treasure room and defeat all the ogres. while True : hero . moveU…" at bounding box center [1111, 233] width 394 height 400
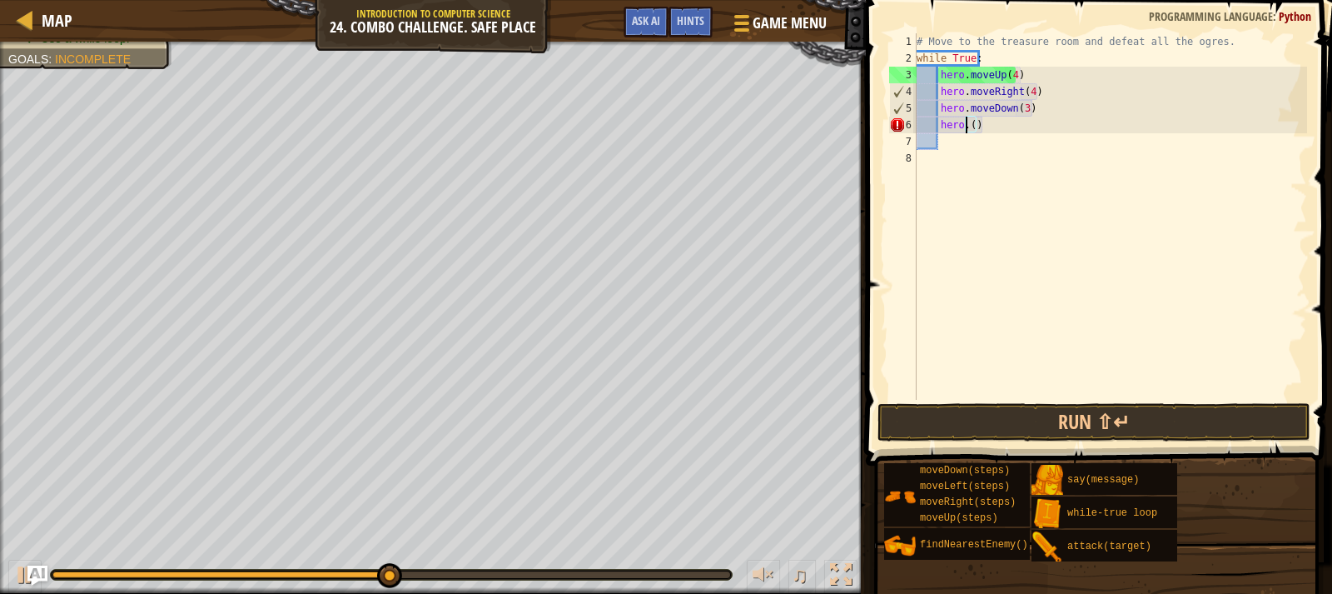
scroll to position [7, 5]
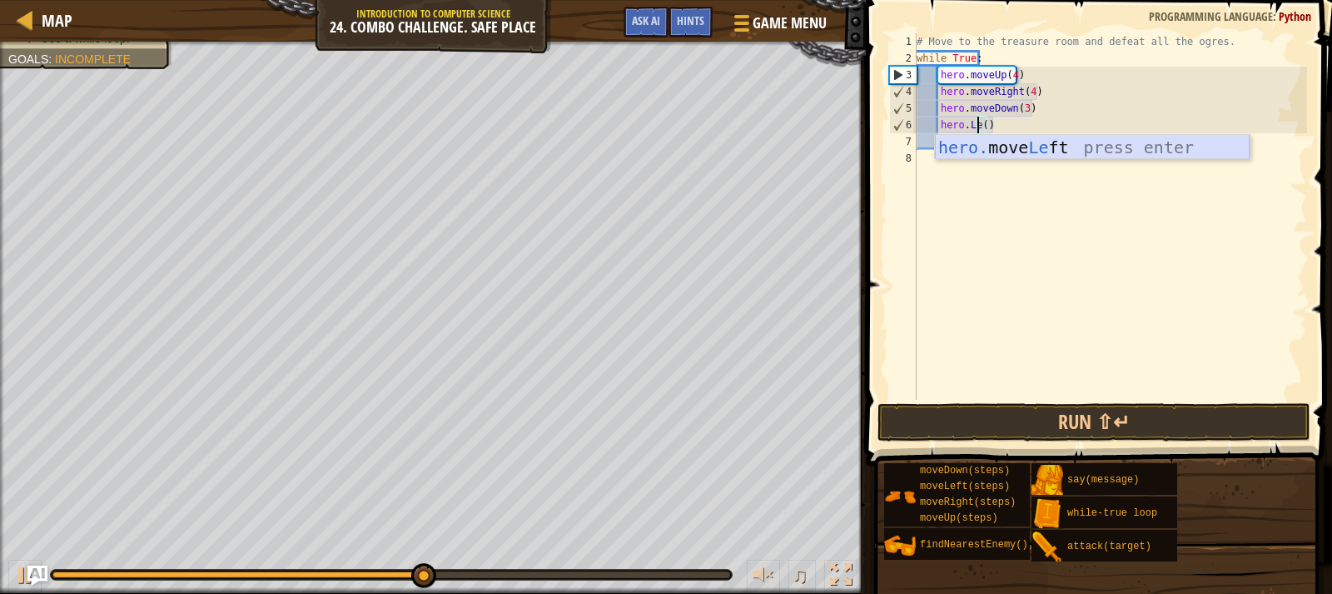
click at [1021, 150] on div "hero. move Le ft press enter" at bounding box center [1092, 172] width 315 height 75
type textarea "hero.moveLeft()"
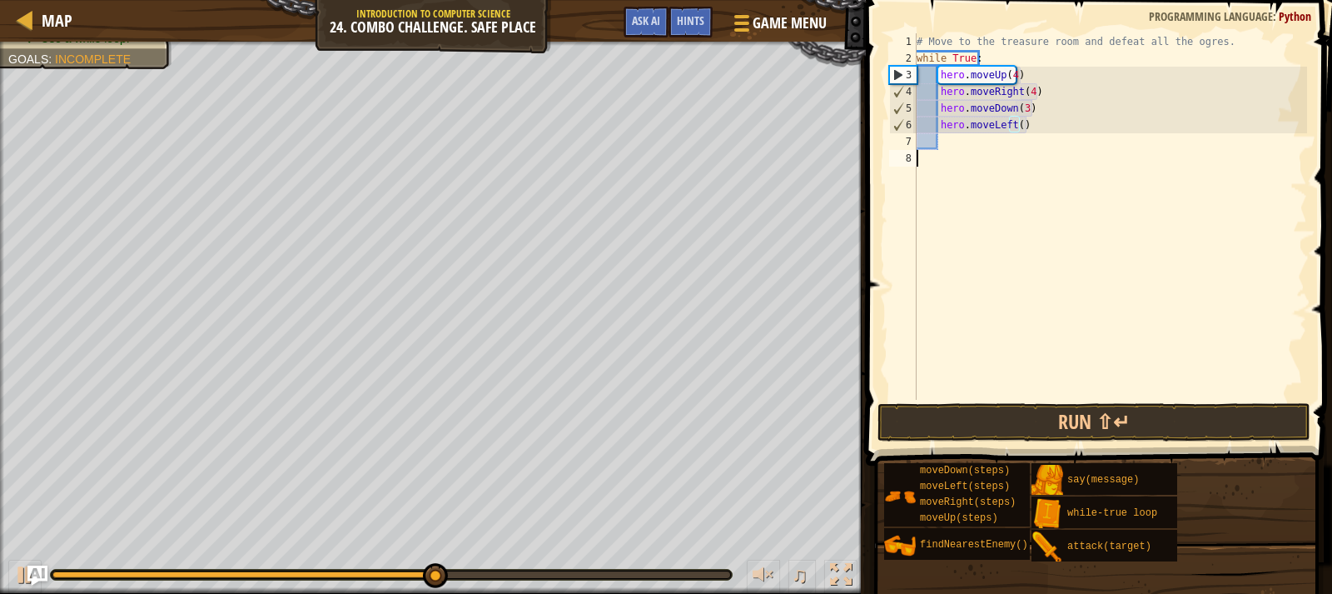
click at [1022, 153] on div "# Move to the treasure room and defeat all the ogres. while True : hero . moveU…" at bounding box center [1111, 233] width 394 height 400
click at [955, 132] on div "# Move to the treasure room and defeat all the ogres. while True : hero . moveU…" at bounding box center [1111, 233] width 394 height 400
type textarea "hero.moveLeft()"
click at [949, 148] on div "# Move to the treasure room and defeat all the ogres. while True : hero . moveU…" at bounding box center [1111, 233] width 394 height 400
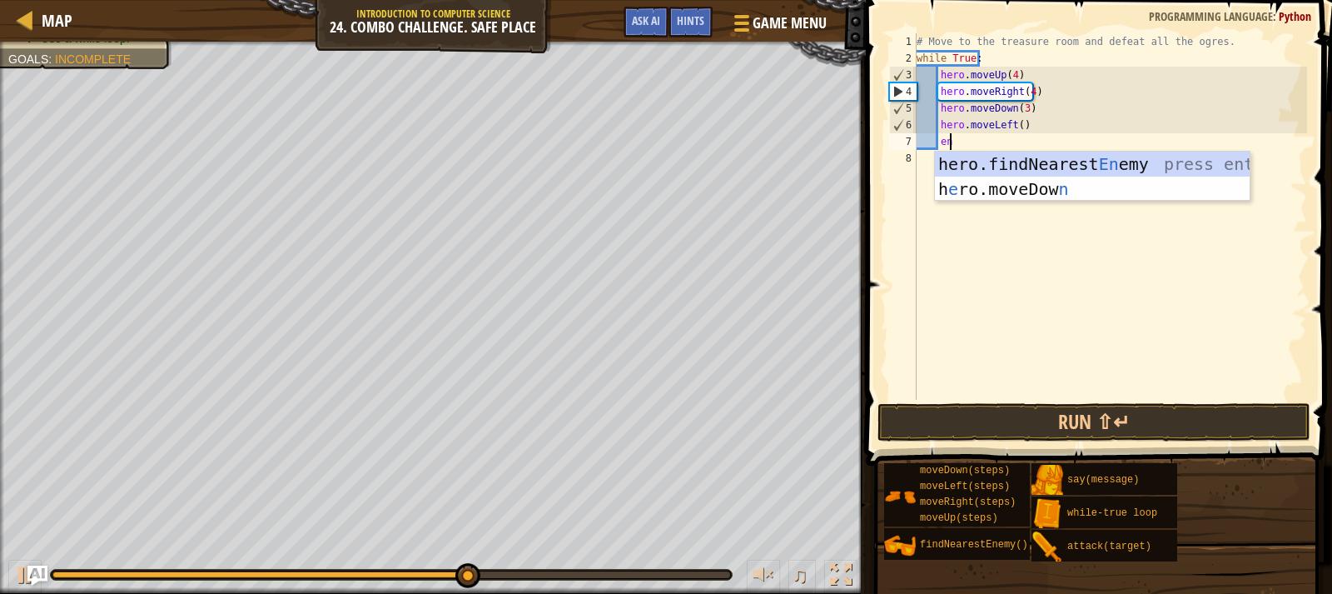
scroll to position [7, 2]
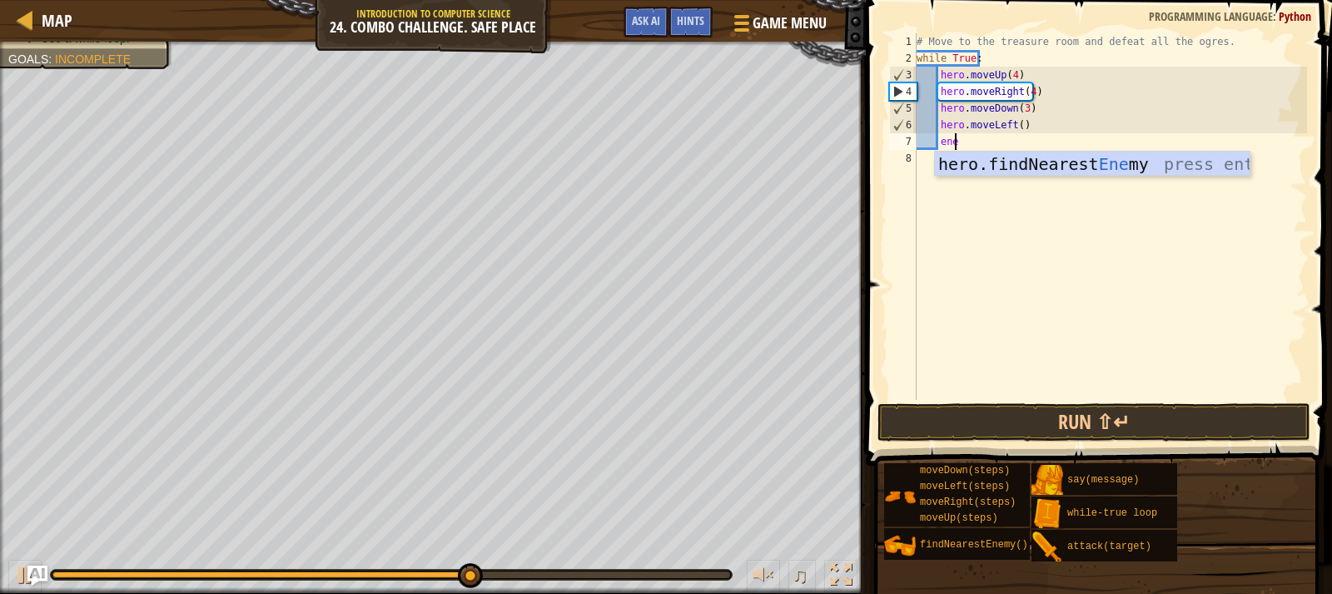
type textarea "enem"
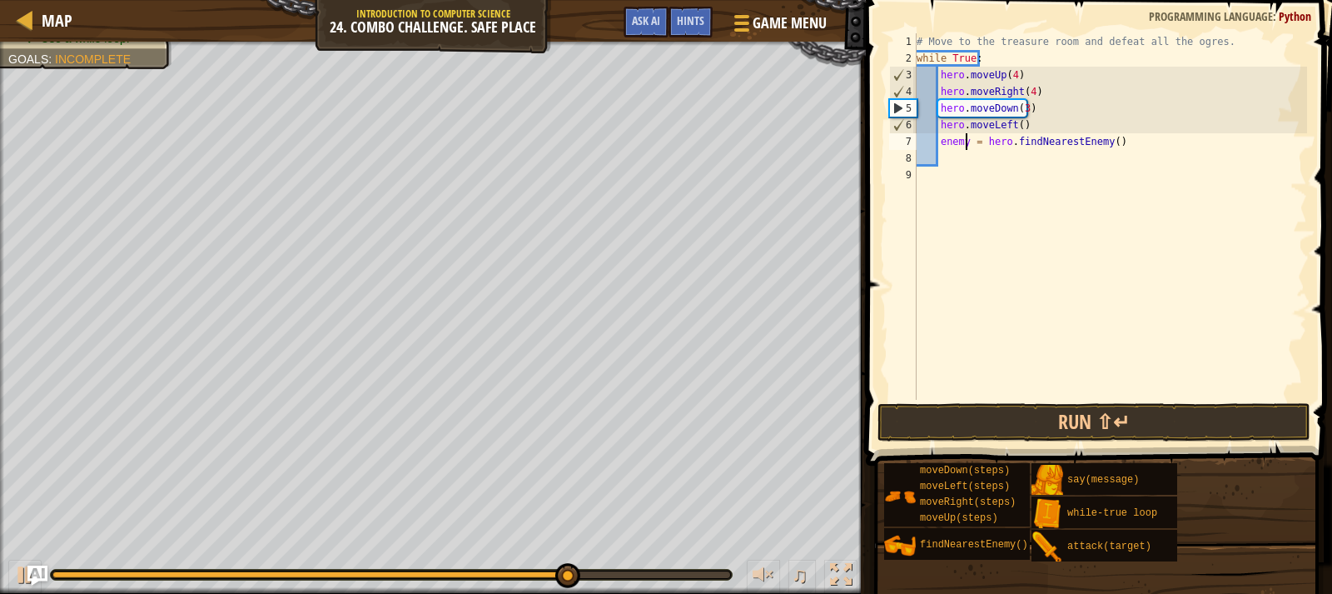
click at [965, 139] on div "# Move to the treasure room and defeat all the ogres. while True : hero . moveU…" at bounding box center [1111, 233] width 394 height 400
type textarea "enemy1 = hero.findNearestEnemy()"
click at [973, 162] on div "# Move to the treasure room and defeat all the ogres. while True : hero . moveU…" at bounding box center [1111, 233] width 394 height 400
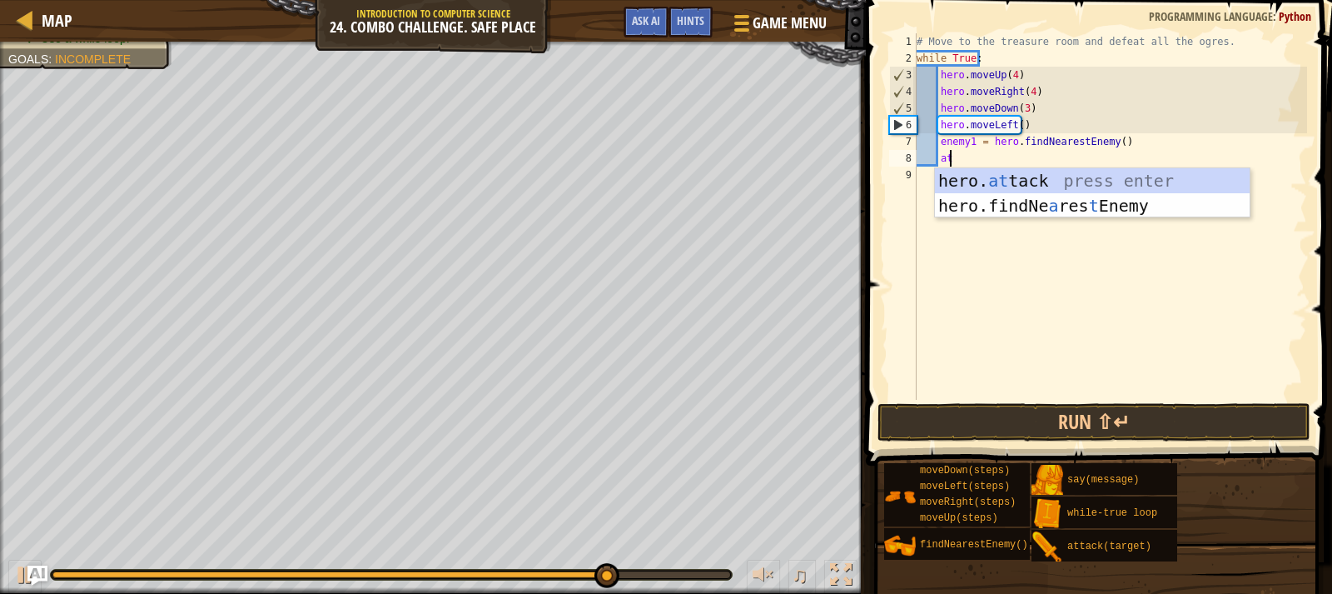
scroll to position [7, 2]
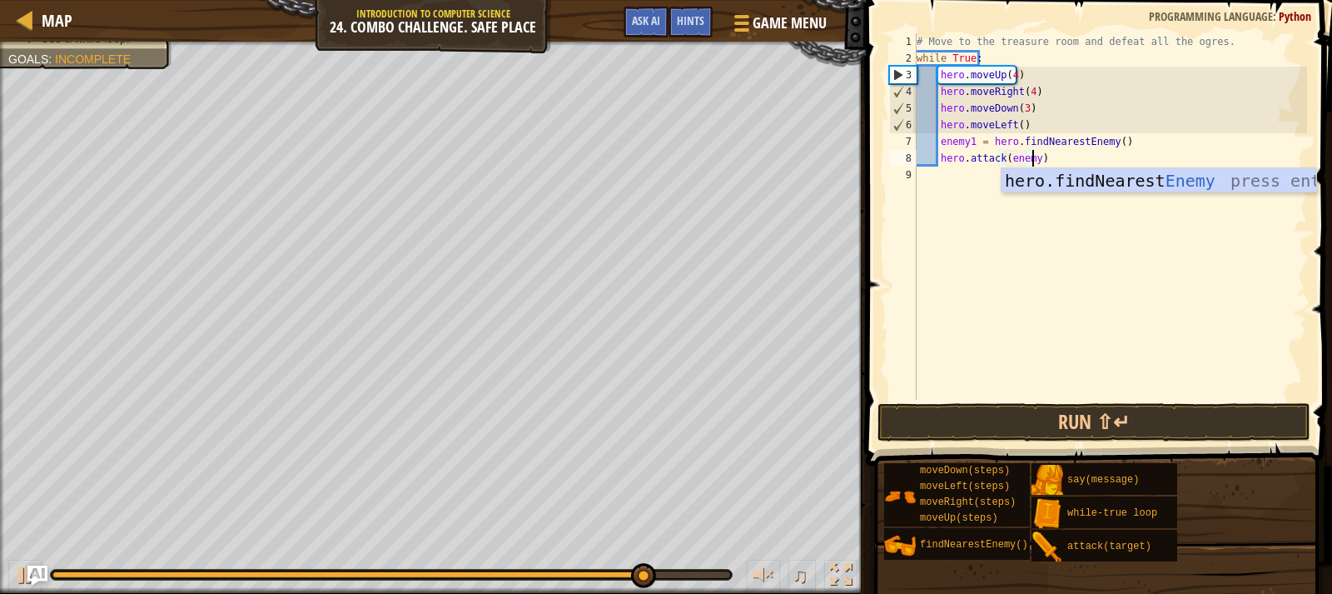
type textarea "hero.attack(enemy1)"
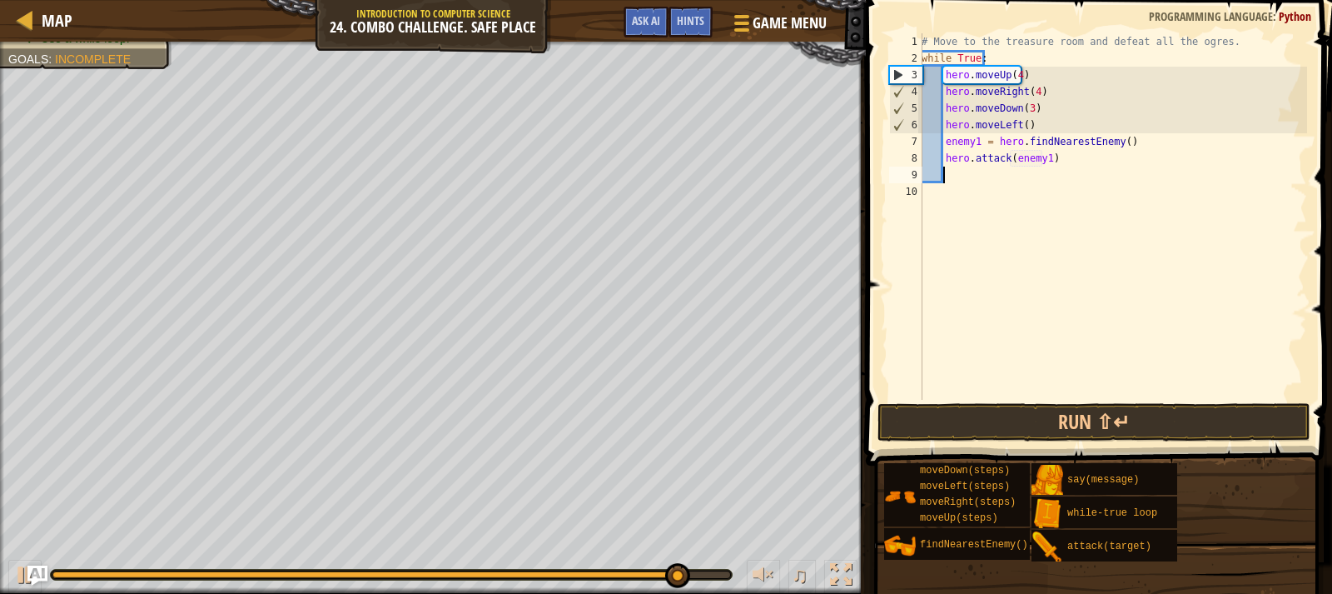
scroll to position [7, 1]
click at [946, 147] on div "# Move to the treasure room and defeat all the ogres. while True : hero . moveU…" at bounding box center [1113, 233] width 389 height 400
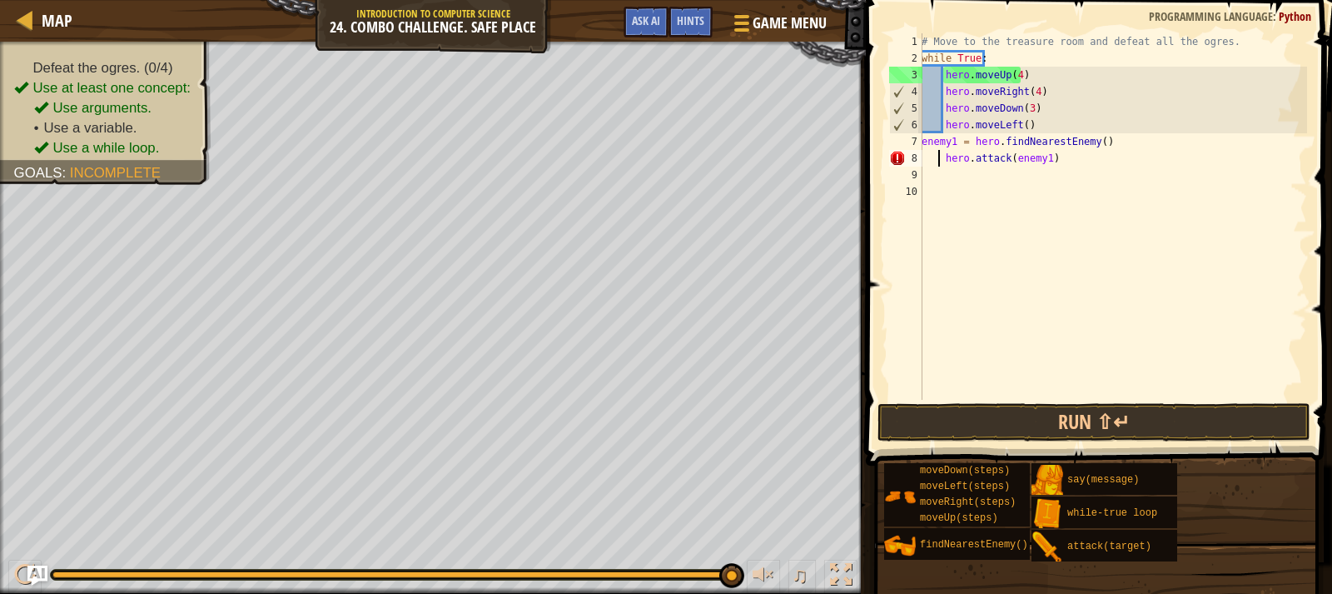
click at [939, 161] on div "# Move to the treasure room and defeat all the ogres. while True : hero . moveU…" at bounding box center [1113, 233] width 389 height 400
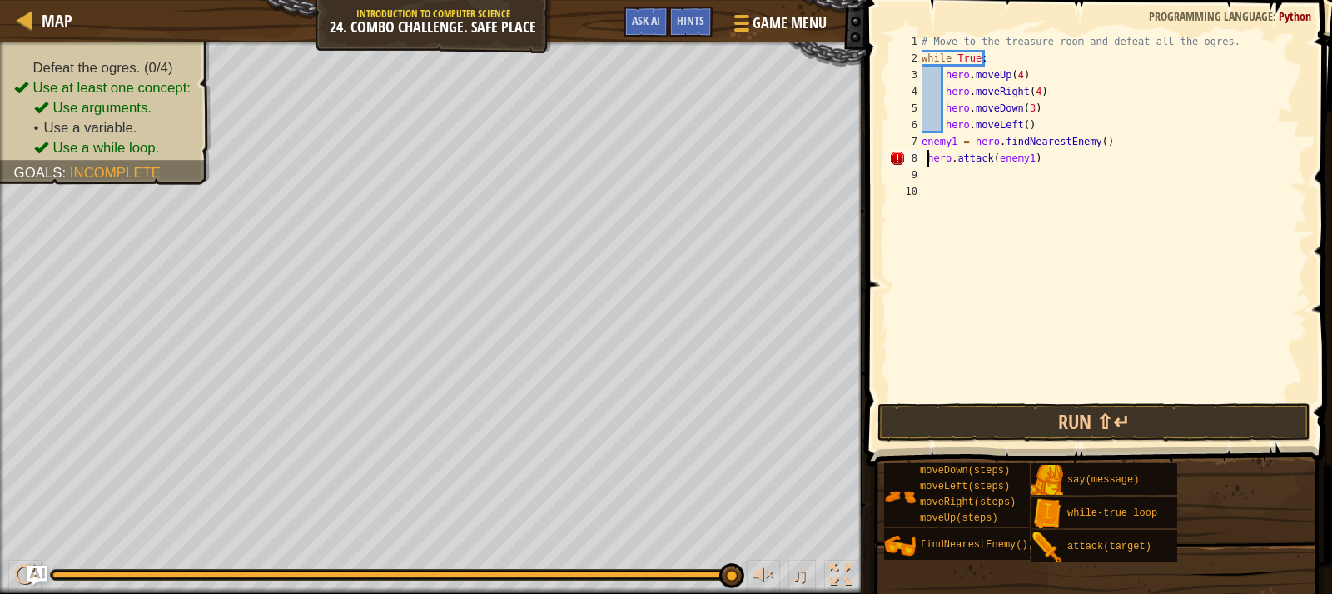
type textarea "hero.attack(enemy1)"
click at [945, 185] on div "# Move to the treasure room and defeat all the ogres. while True : hero . moveU…" at bounding box center [1113, 233] width 389 height 400
click at [956, 167] on div "# Move to the treasure room and defeat all the ogres. while True : hero . moveU…" at bounding box center [1113, 233] width 389 height 400
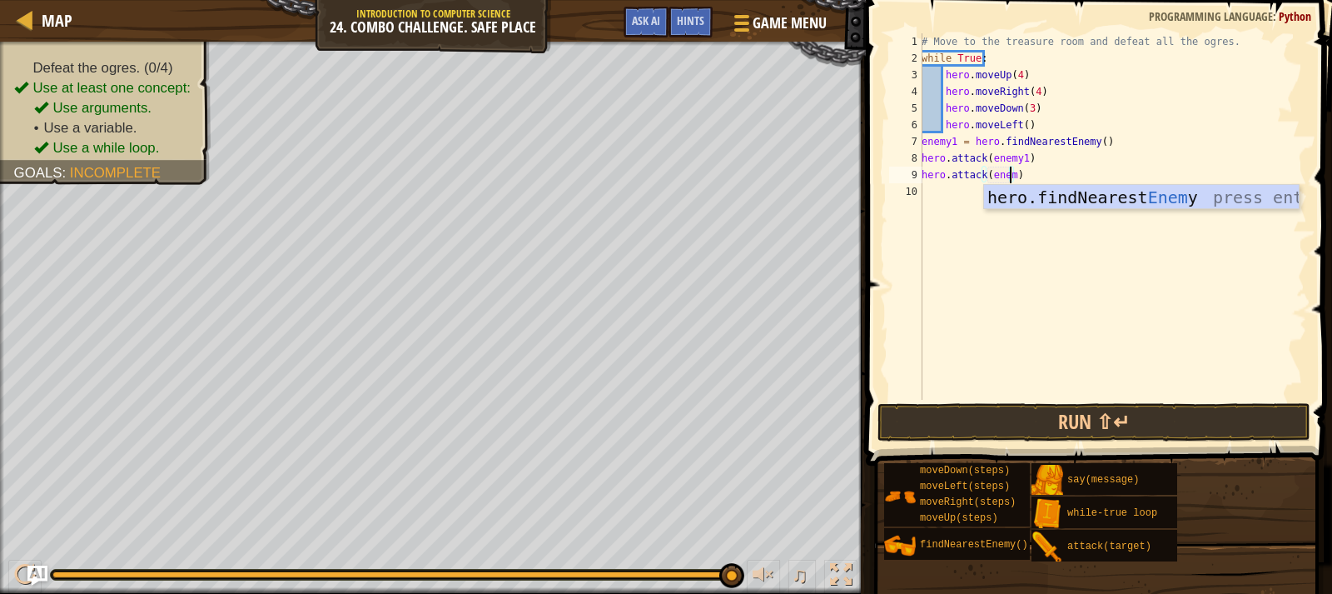
scroll to position [7, 7]
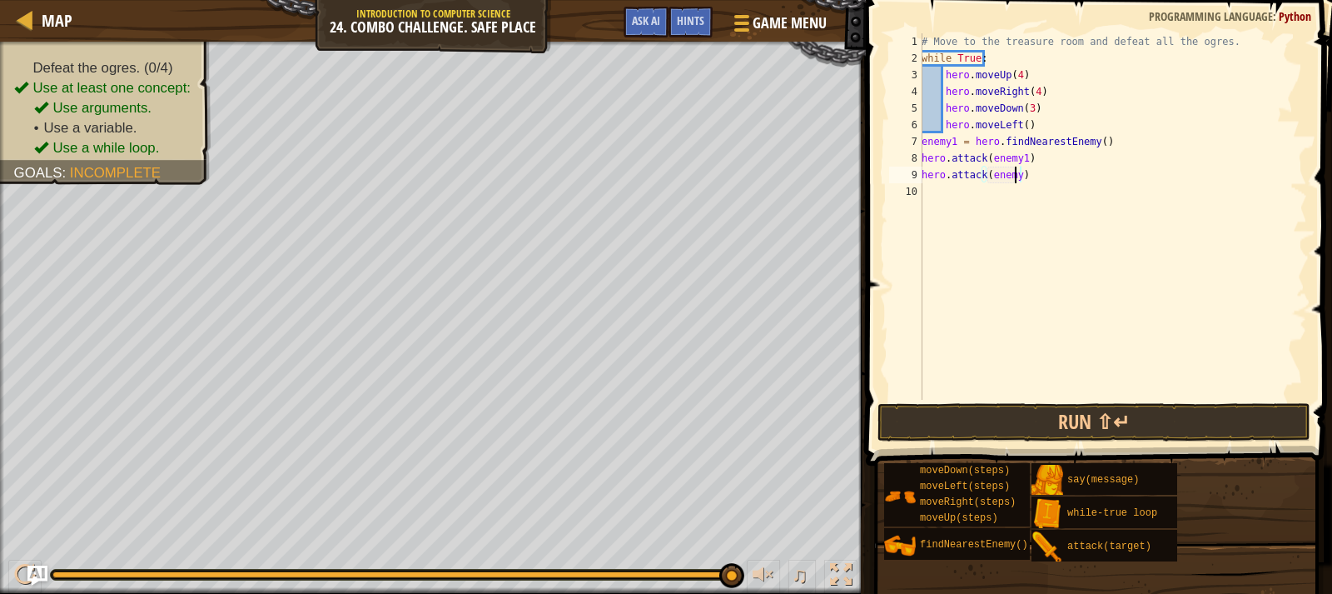
type textarea "hero.attack(enemy1)"
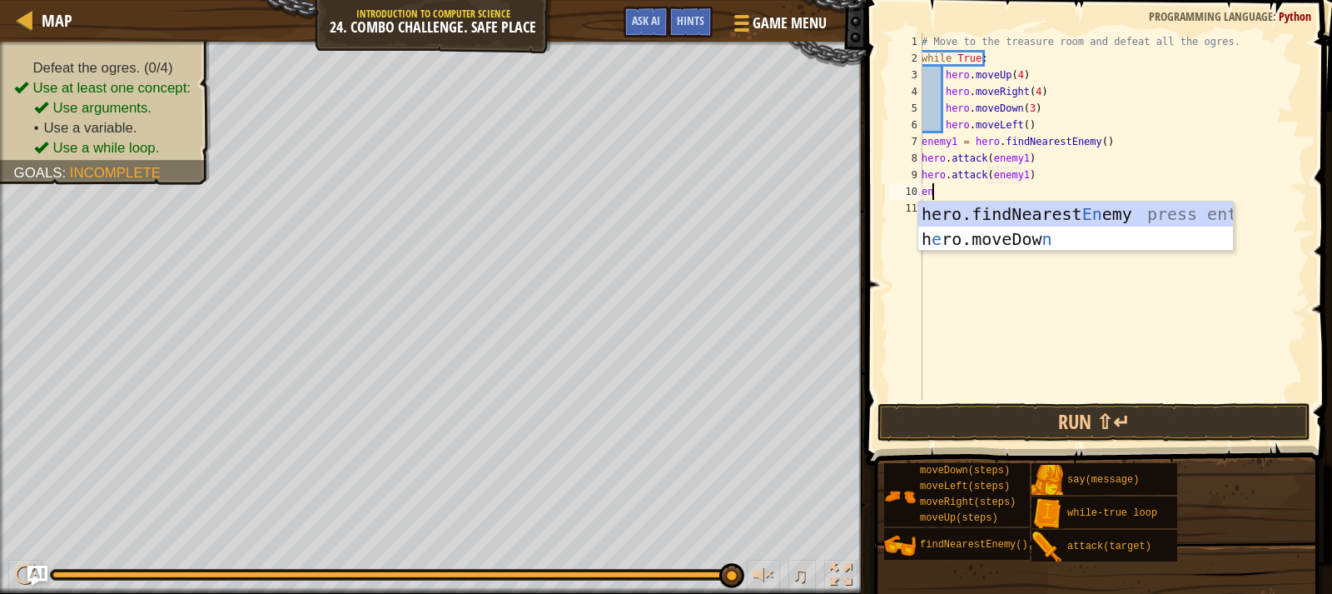
scroll to position [7, 1]
type textarea "enem"
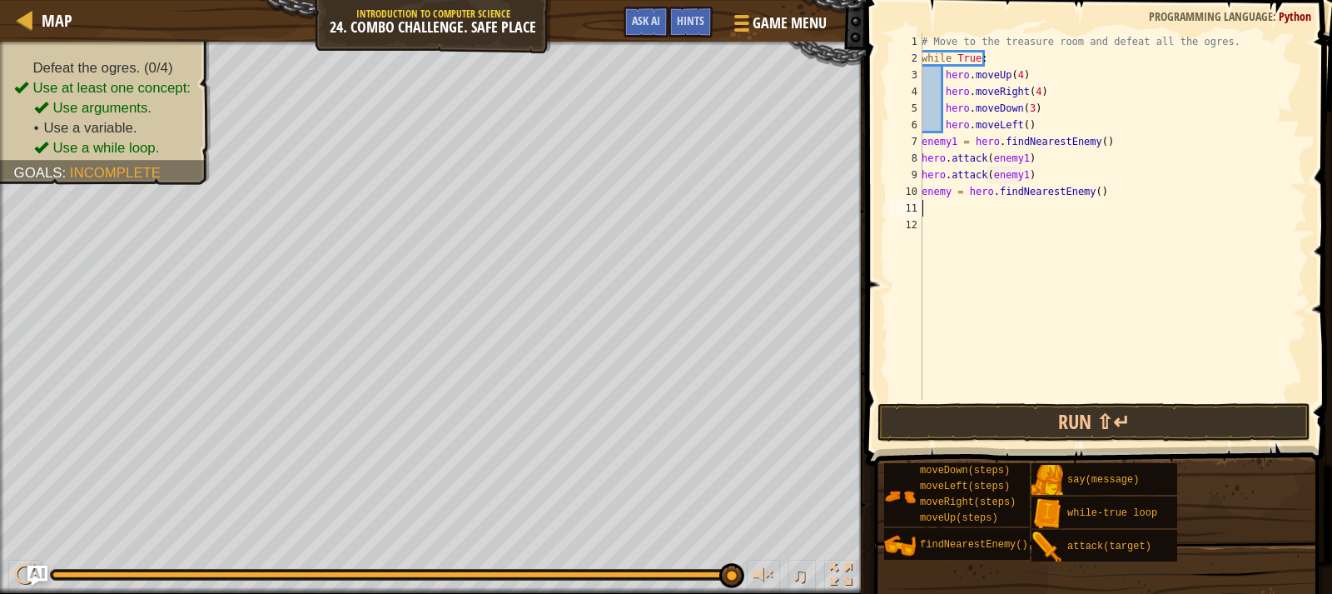
scroll to position [7, 0]
click at [950, 193] on div "# Move to the treasure room and defeat all the ogres. while True : hero . moveU…" at bounding box center [1113, 233] width 389 height 400
type textarea "enemy2 = hero.findNearestEnemy()"
click at [942, 211] on div "# Move to the treasure room and defeat all the ogres. while True : hero . moveU…" at bounding box center [1113, 233] width 389 height 400
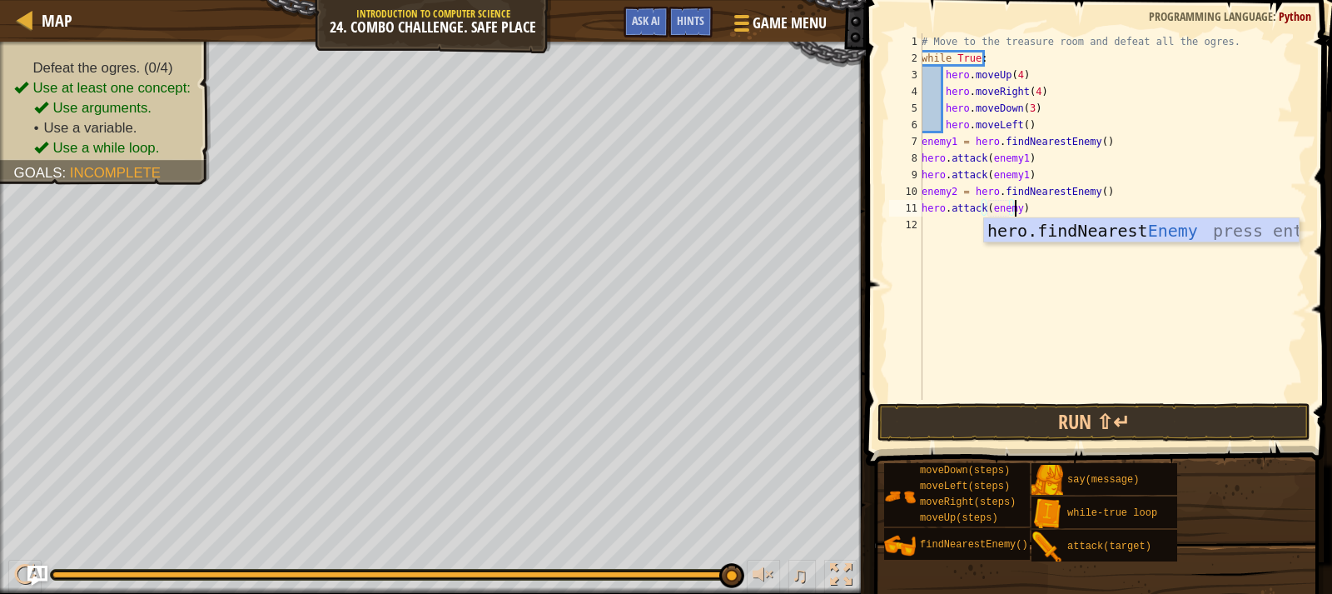
scroll to position [7, 7]
type textarea "hero.attack(enemy2)"
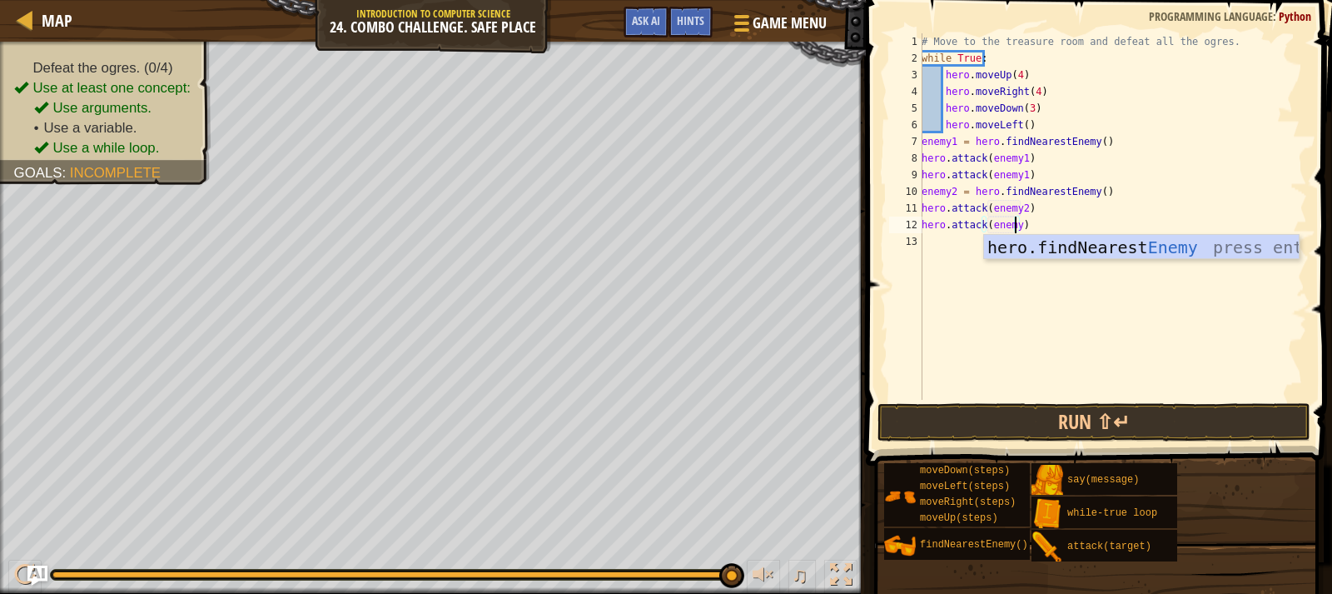
type textarea "hero.attack(enemy2)"
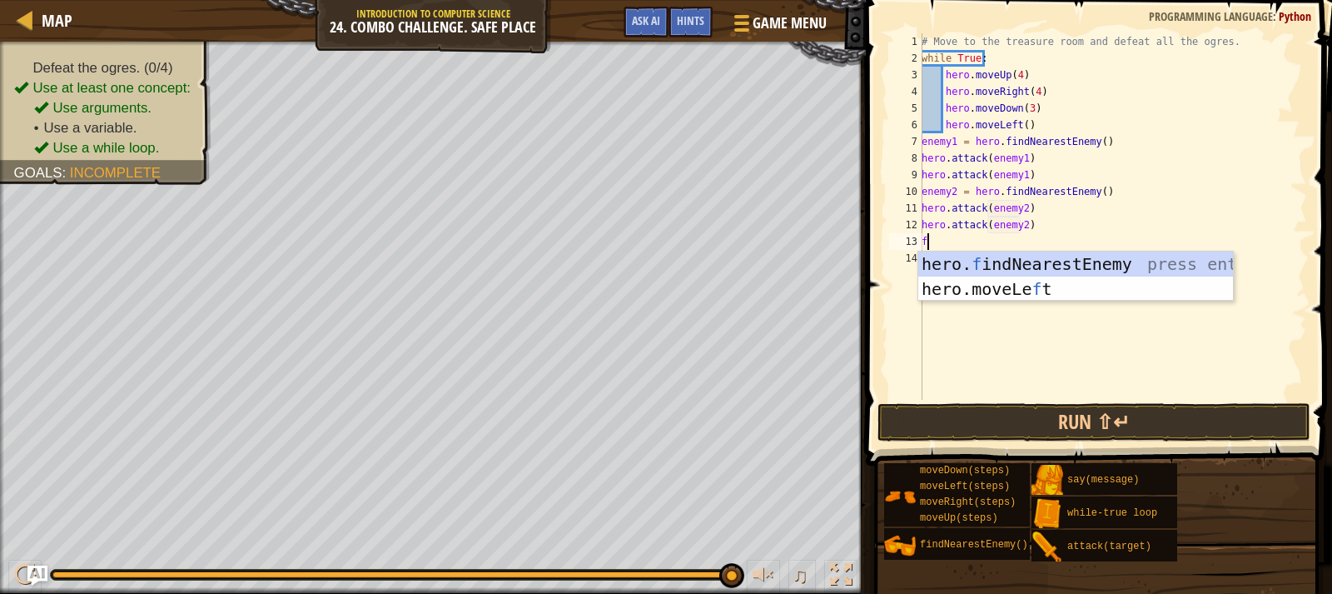
type textarea "fi"
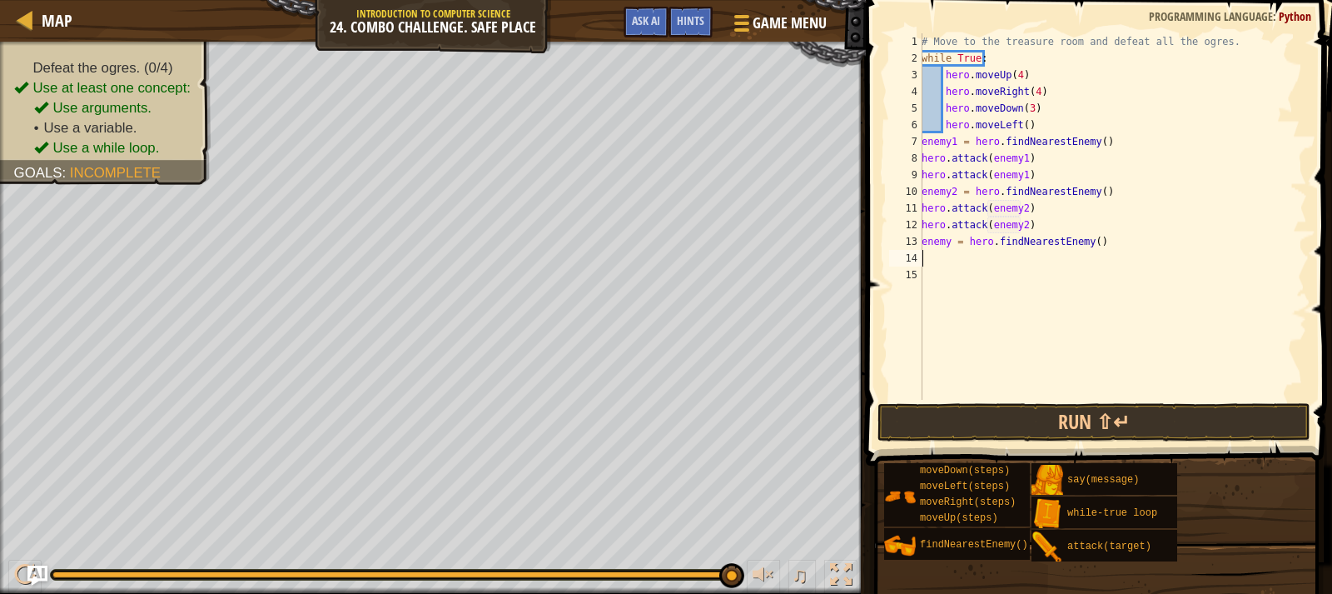
click at [949, 239] on div "# Move to the treasure room and defeat all the ogres. while True : hero . moveU…" at bounding box center [1113, 233] width 389 height 400
type textarea "enemy3 = hero.findNearestEnemy()"
click at [964, 261] on div "# Move to the treasure room and defeat all the ogres. while True : hero . moveU…" at bounding box center [1113, 233] width 389 height 400
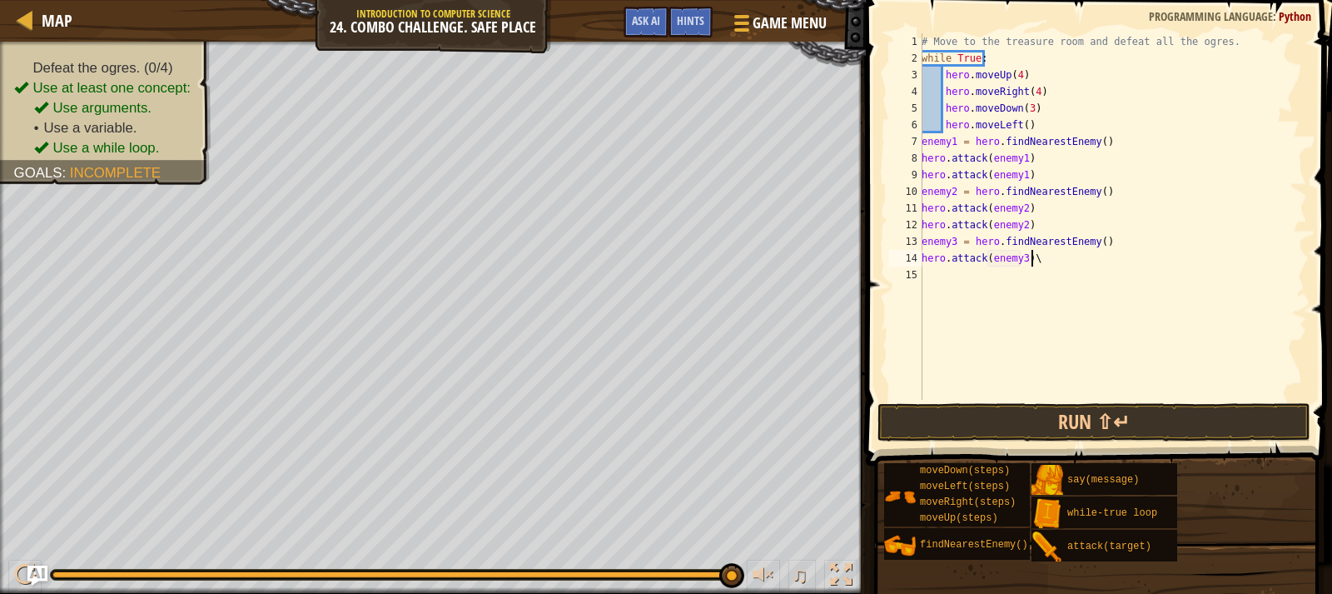
type textarea "hero.attack(enemy3)"
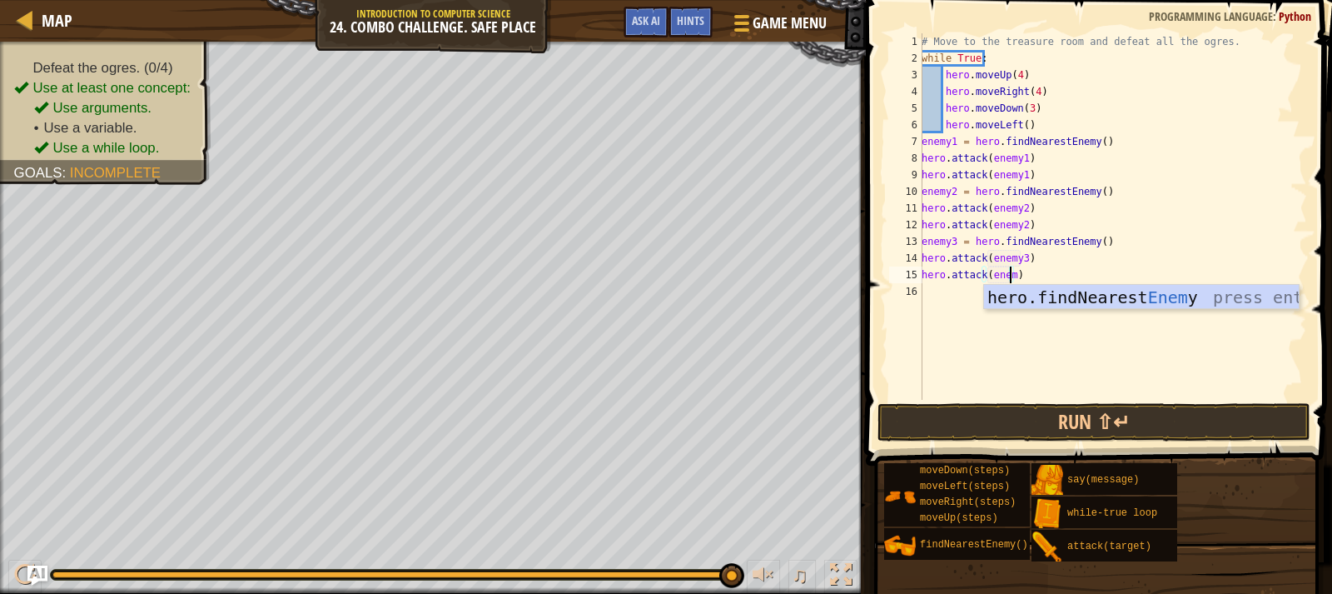
scroll to position [7, 7]
type textarea "hero.attack(enemy3)"
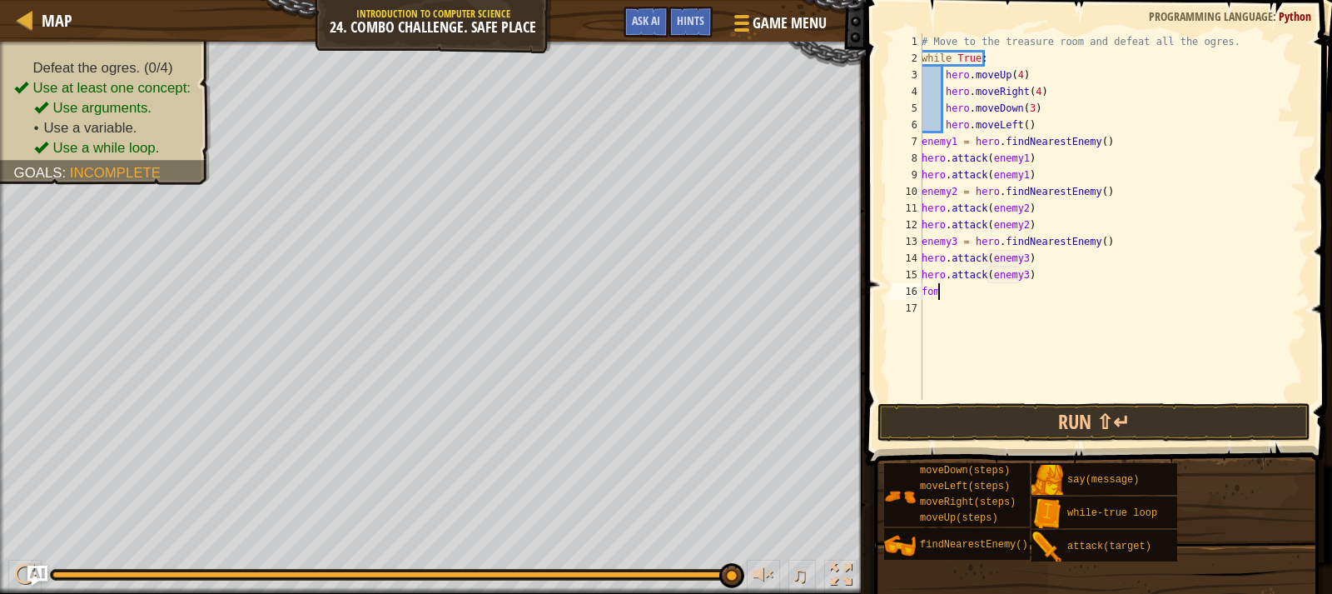
scroll to position [7, 0]
type textarea "fin"
click at [947, 291] on div "# Move to the treasure room and defeat all the ogres. while True : hero . moveU…" at bounding box center [1113, 233] width 389 height 400
type textarea "enemy4 = hero.findNearestEnemy()"
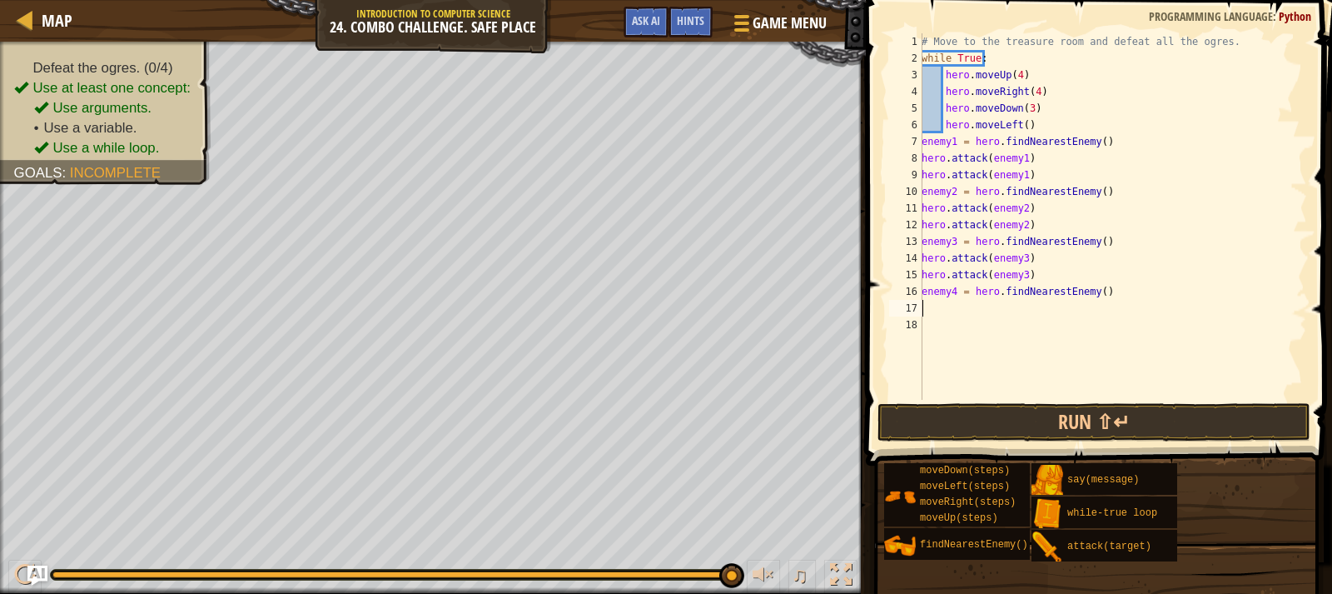
click at [955, 305] on div "# Move to the treasure room and defeat all the ogres. while True : hero . moveU…" at bounding box center [1113, 233] width 389 height 400
type textarea "hero.attack(enemy4)"
click at [1065, 425] on button "Run ⇧↵" at bounding box center [1094, 422] width 433 height 38
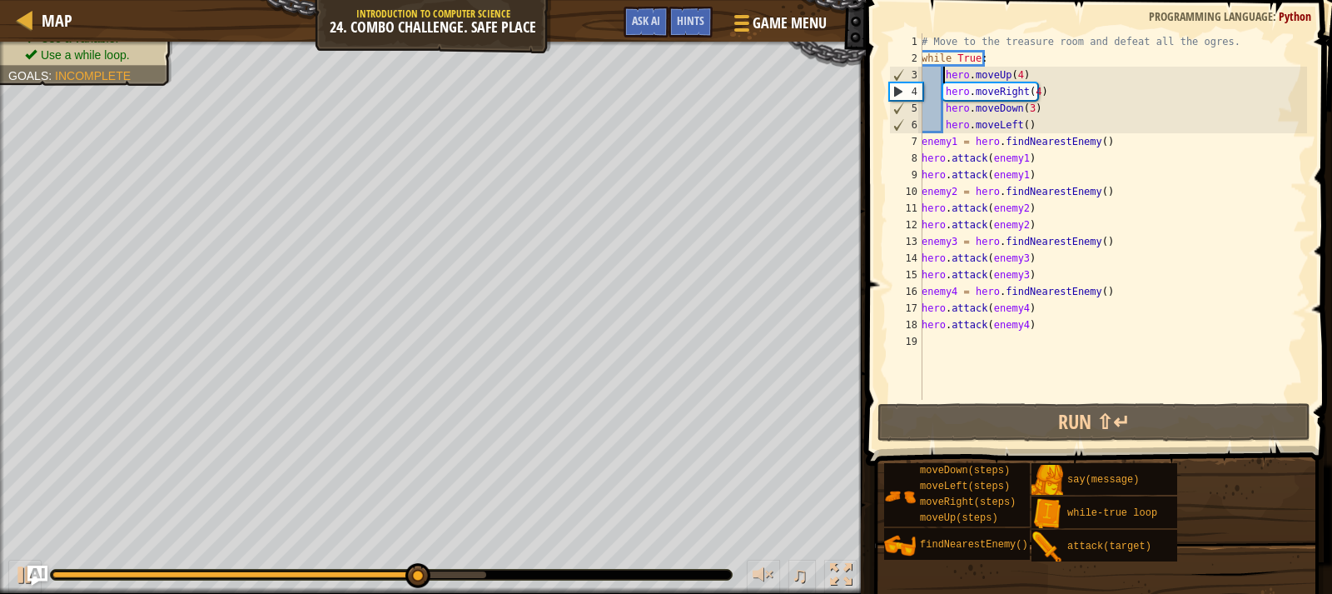
click at [943, 81] on div "# Move to the treasure room and defeat all the ogres. while True : hero . moveU…" at bounding box center [1113, 233] width 389 height 400
click at [919, 56] on div "2" at bounding box center [905, 58] width 33 height 17
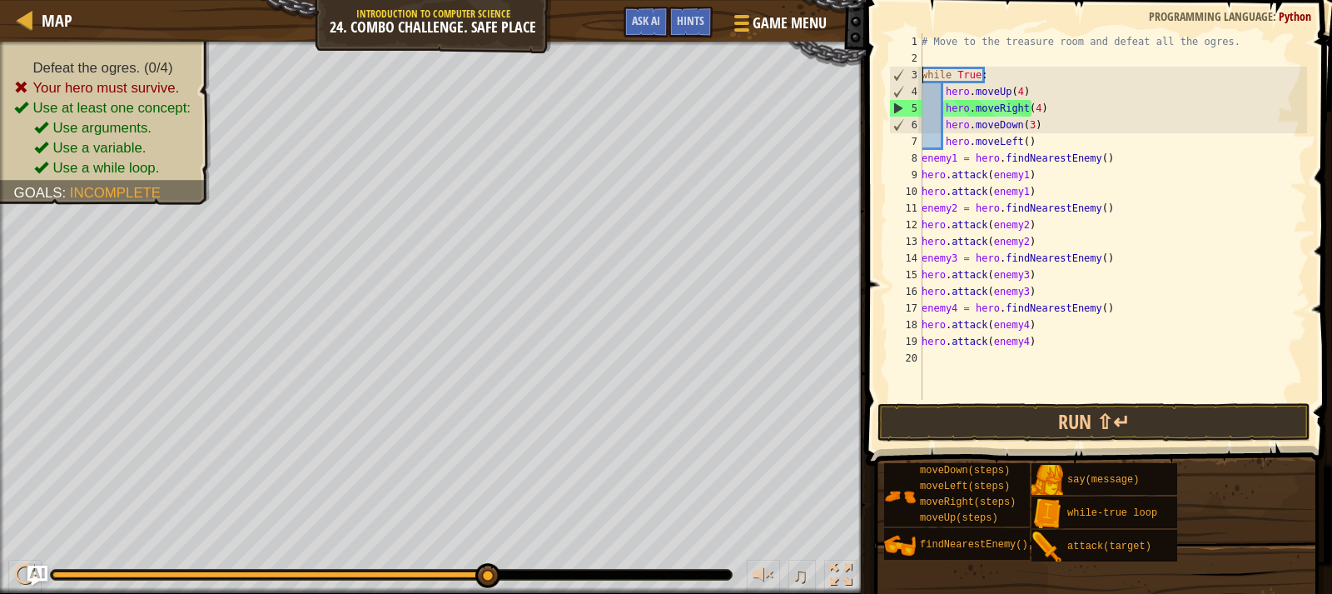
click at [1032, 92] on div "# Move to the treasure room and defeat all the ogres. while True : hero . moveU…" at bounding box center [1113, 233] width 389 height 400
click at [1039, 140] on div "# Move to the treasure room and defeat all the ogres. while True : hero . moveU…" at bounding box center [1113, 233] width 389 height 400
type textarea "h"
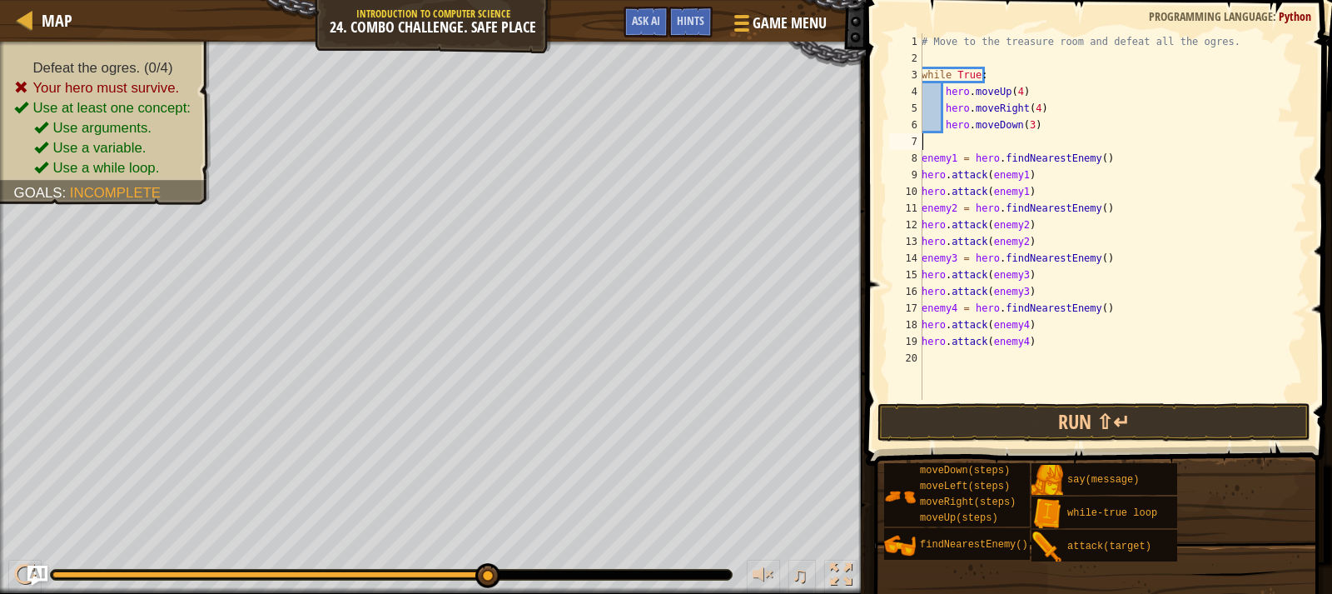
scroll to position [7, 0]
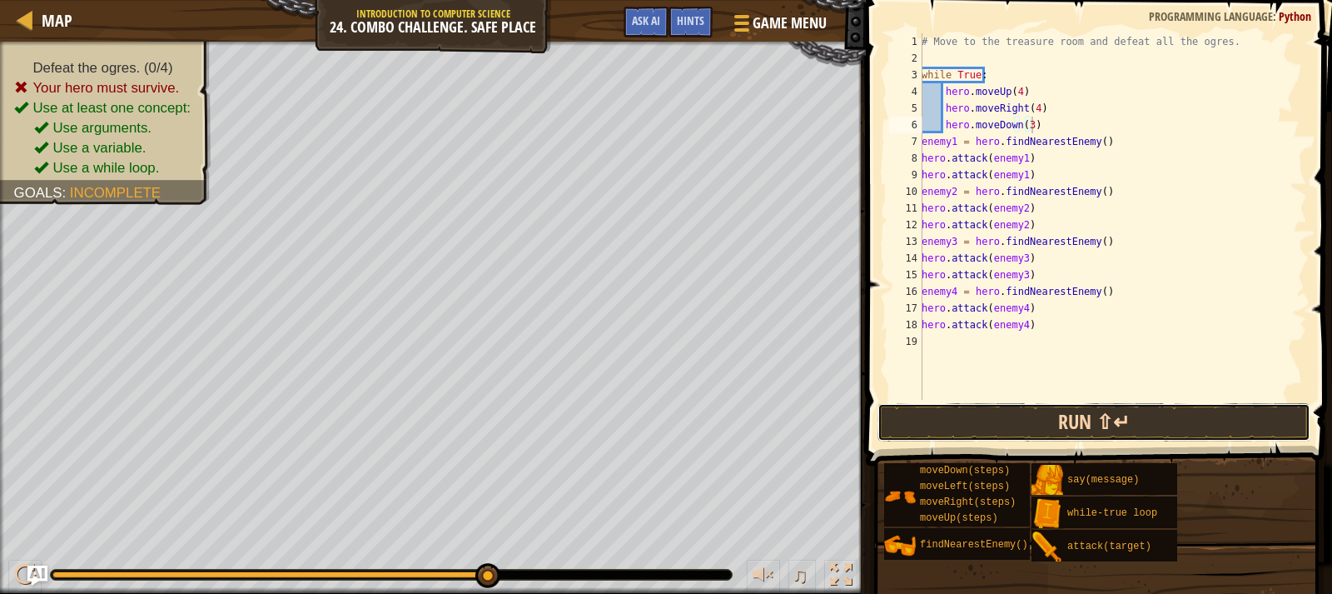
click at [1027, 418] on button "Run ⇧↵" at bounding box center [1094, 422] width 433 height 38
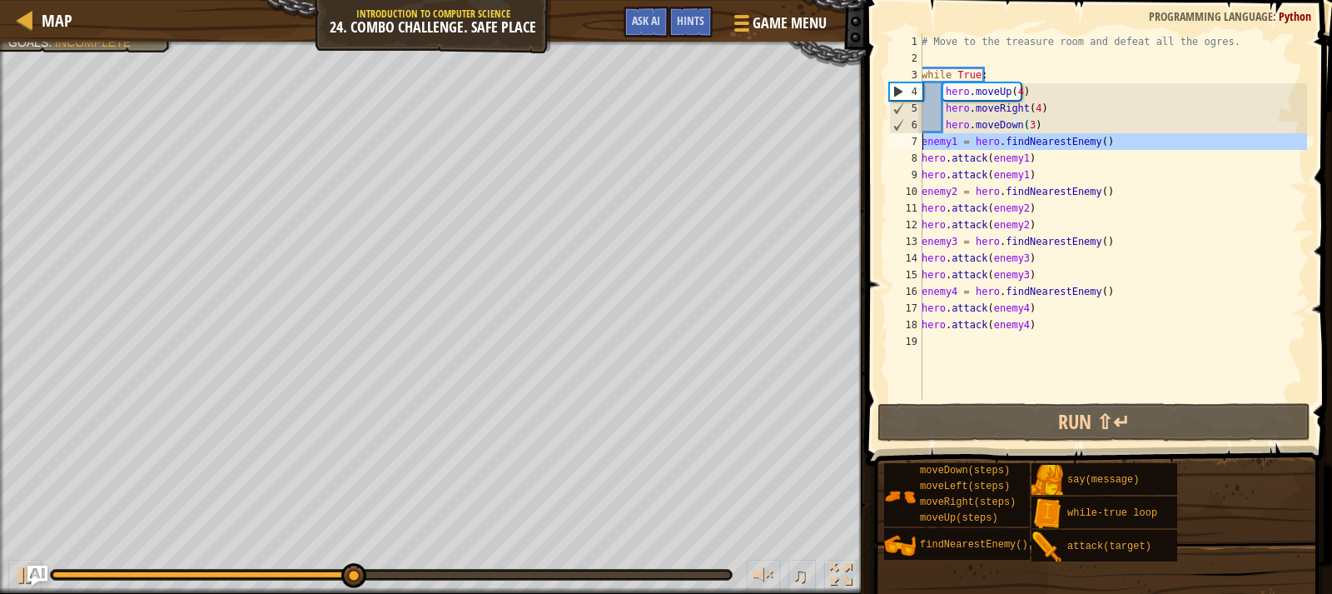
click at [920, 142] on div "7" at bounding box center [905, 141] width 33 height 17
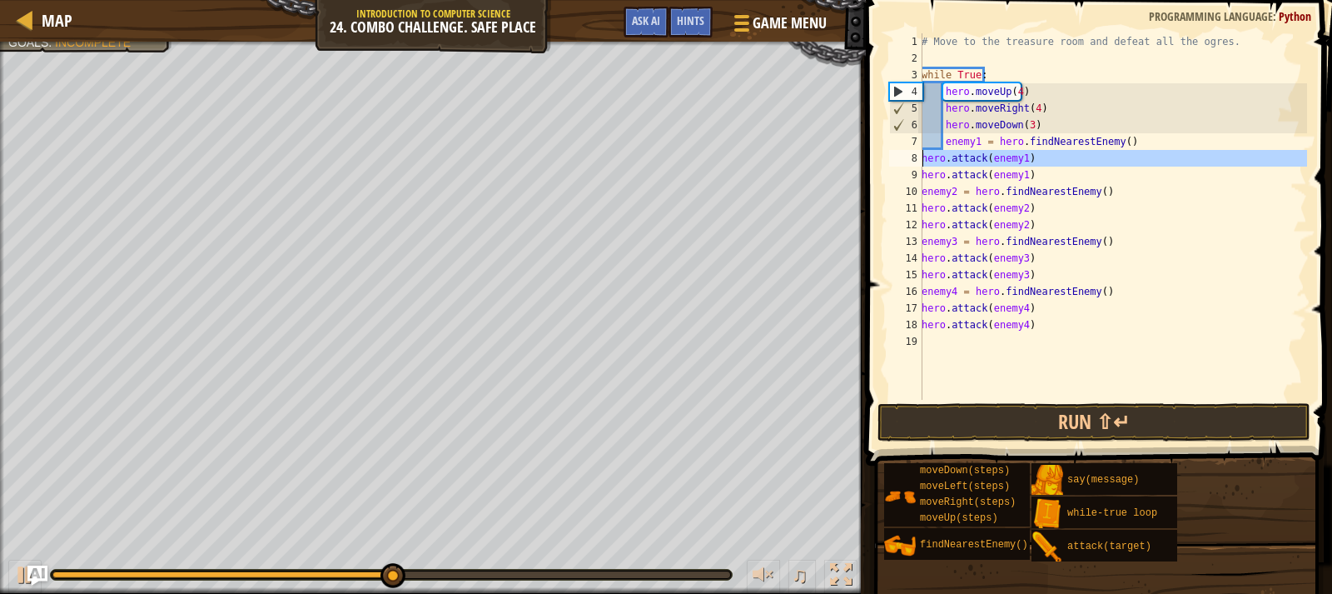
click at [921, 156] on div "8" at bounding box center [905, 158] width 33 height 17
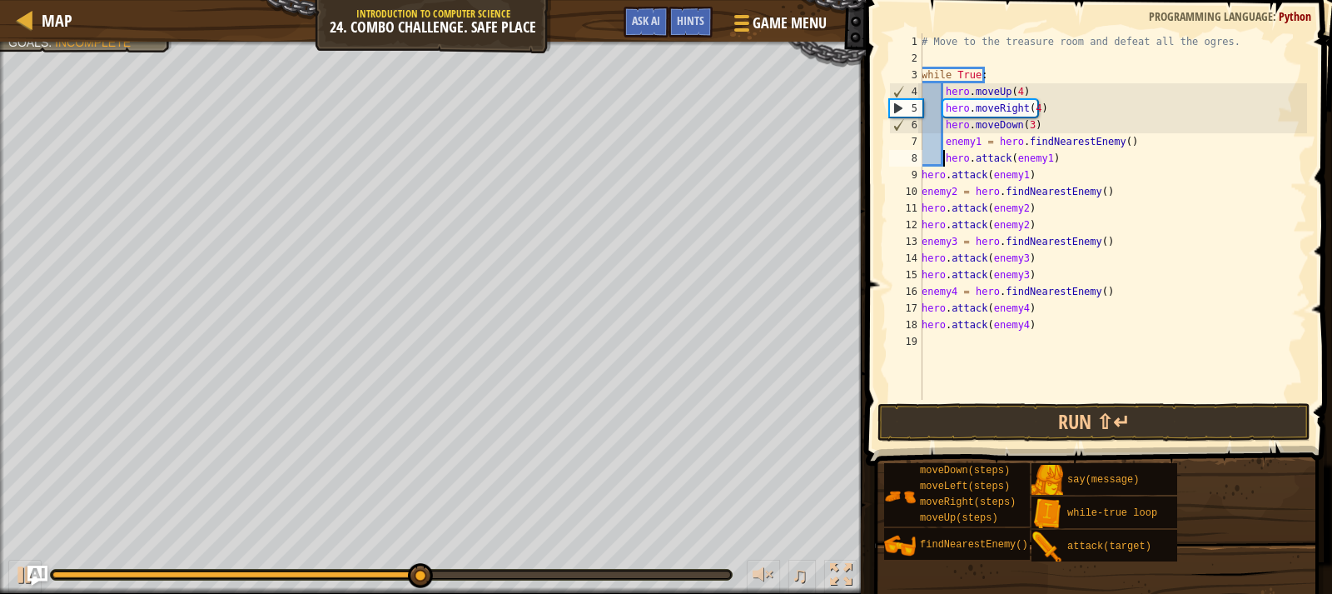
click at [920, 172] on div "9" at bounding box center [905, 175] width 33 height 17
click at [923, 190] on div "# Move to the treasure room and defeat all the ogres. while True : hero . moveU…" at bounding box center [1113, 233] width 389 height 400
click at [924, 204] on div "# Move to the treasure room and defeat all the ogres. while True : hero . moveU…" at bounding box center [1113, 233] width 389 height 400
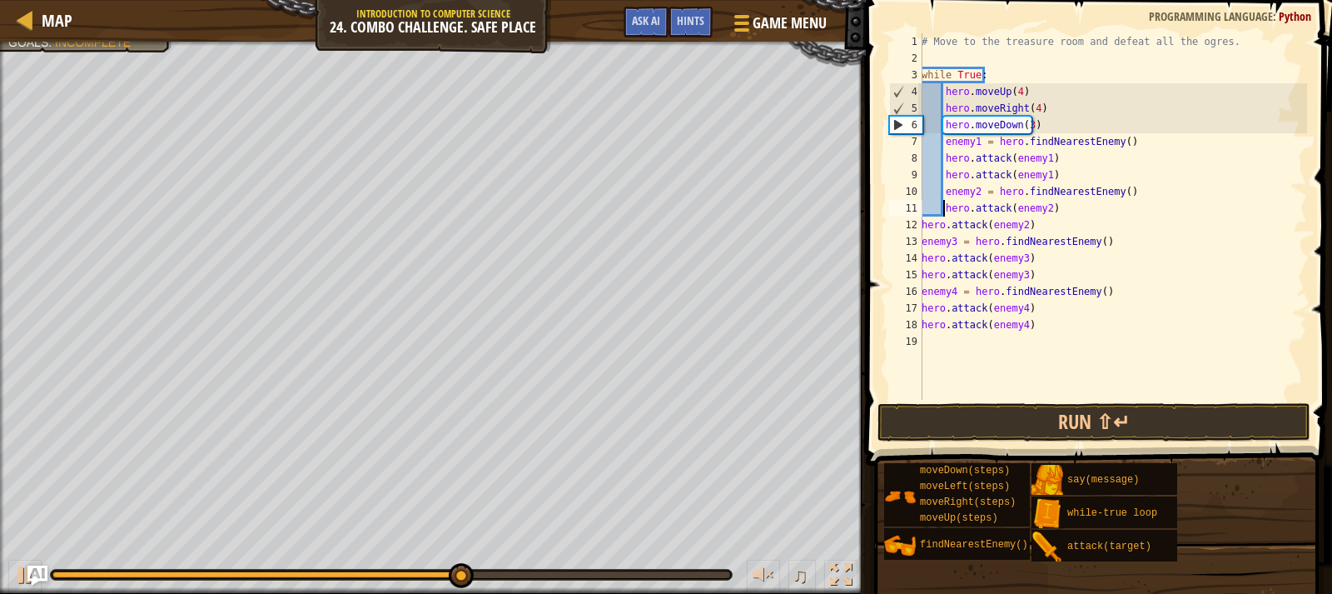
click at [920, 222] on div "12" at bounding box center [905, 225] width 33 height 17
click at [924, 234] on div "# Move to the treasure room and defeat all the ogres. while True : hero . moveU…" at bounding box center [1113, 233] width 389 height 400
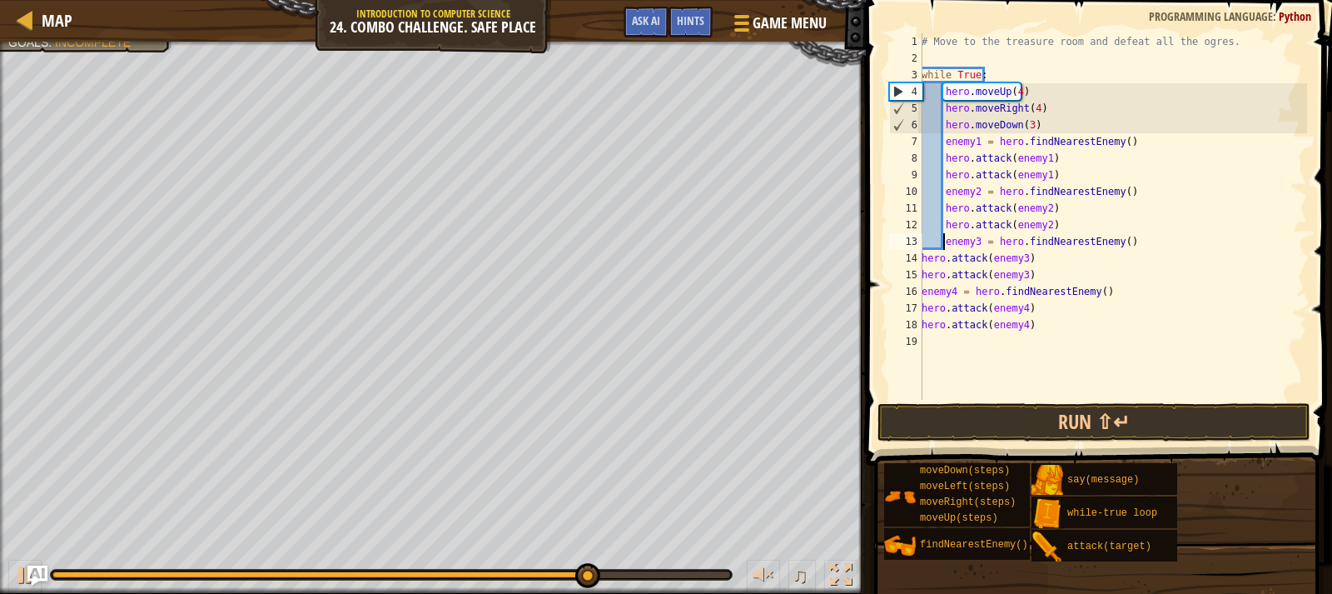
click at [927, 259] on div "# Move to the treasure room and defeat all the ogres. while True : hero . moveU…" at bounding box center [1113, 233] width 389 height 400
click at [927, 261] on div "# Move to the treasure room and defeat all the ogres. while True : hero . moveU…" at bounding box center [1113, 233] width 389 height 400
click at [924, 261] on div "# Move to the treasure room and defeat all the ogres. while True : hero . moveU…" at bounding box center [1113, 233] width 389 height 400
click at [919, 277] on div "15" at bounding box center [905, 274] width 33 height 17
click at [924, 295] on div "# Move to the treasure room and defeat all the ogres. while True : hero . moveU…" at bounding box center [1113, 233] width 389 height 400
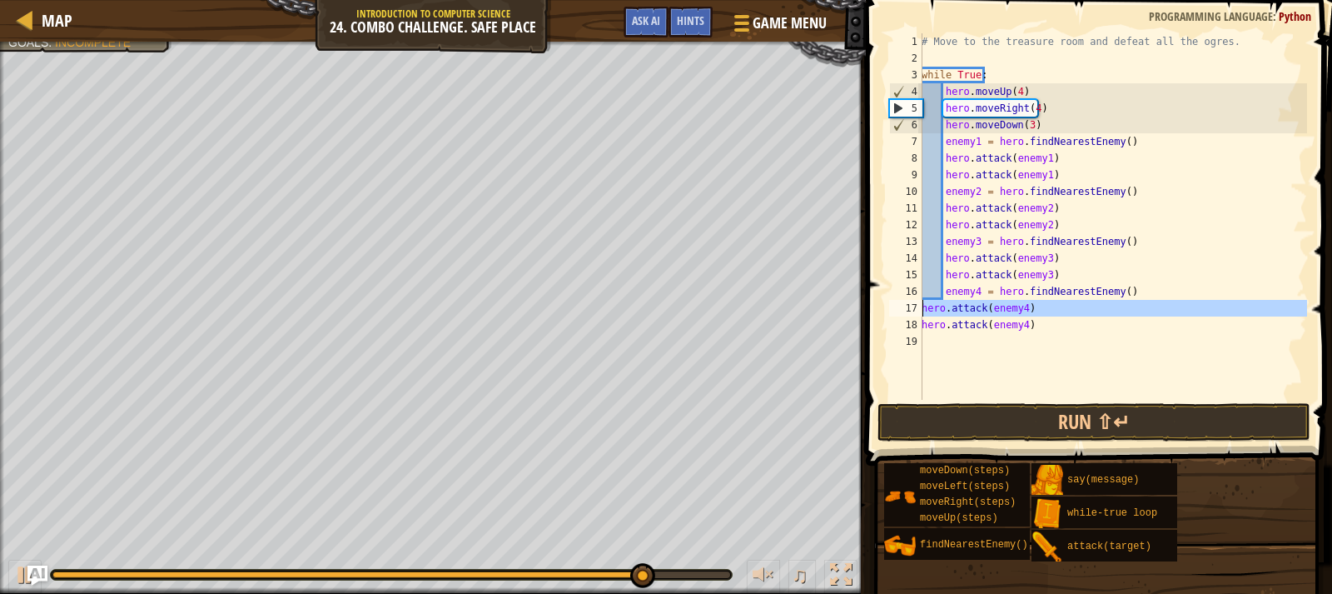
click at [920, 305] on div "17" at bounding box center [905, 308] width 33 height 17
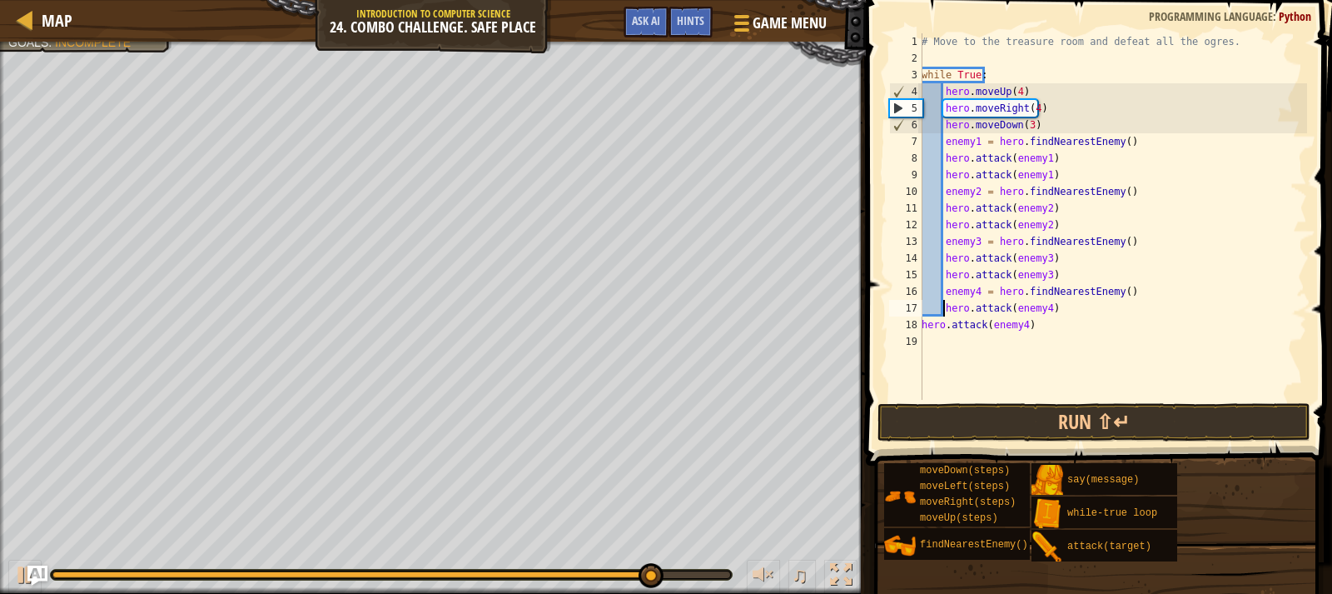
click at [923, 325] on div "# Move to the treasure room and defeat all the ogres. while True : hero . moveU…" at bounding box center [1113, 233] width 389 height 400
click at [966, 431] on button "Run ⇧↵" at bounding box center [1094, 422] width 433 height 38
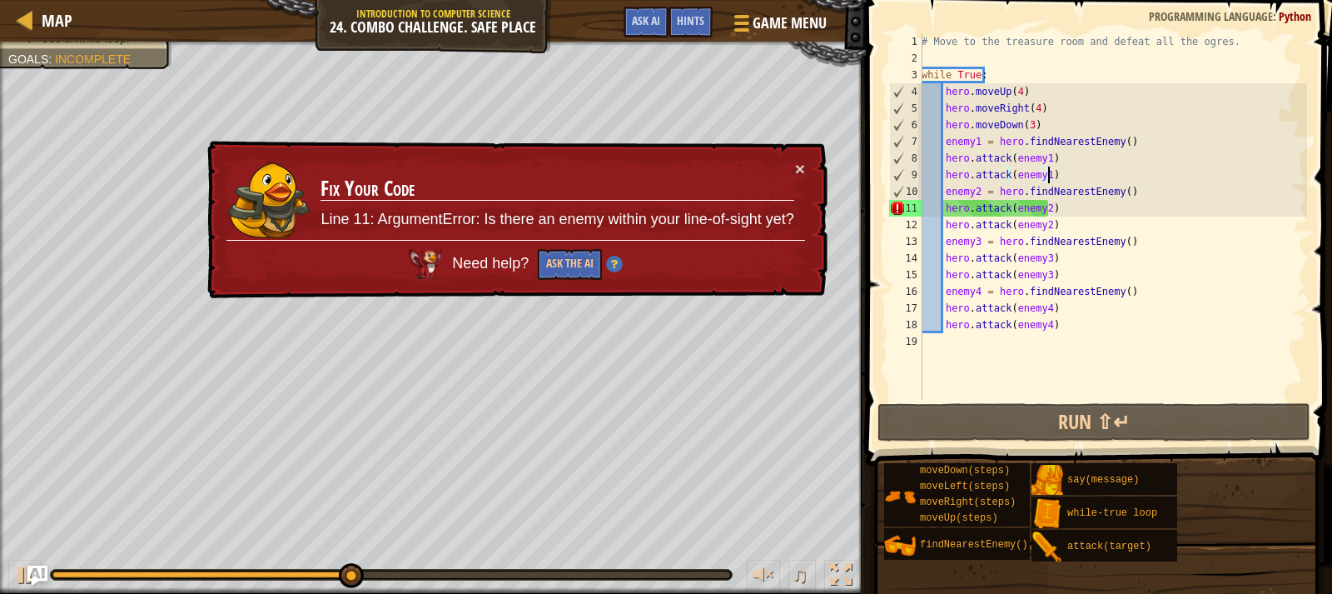
click at [1058, 182] on div "# Move to the treasure room and defeat all the ogres. while True : hero . moveU…" at bounding box center [1113, 233] width 389 height 400
type textarea "hero.attack(enemy1)"
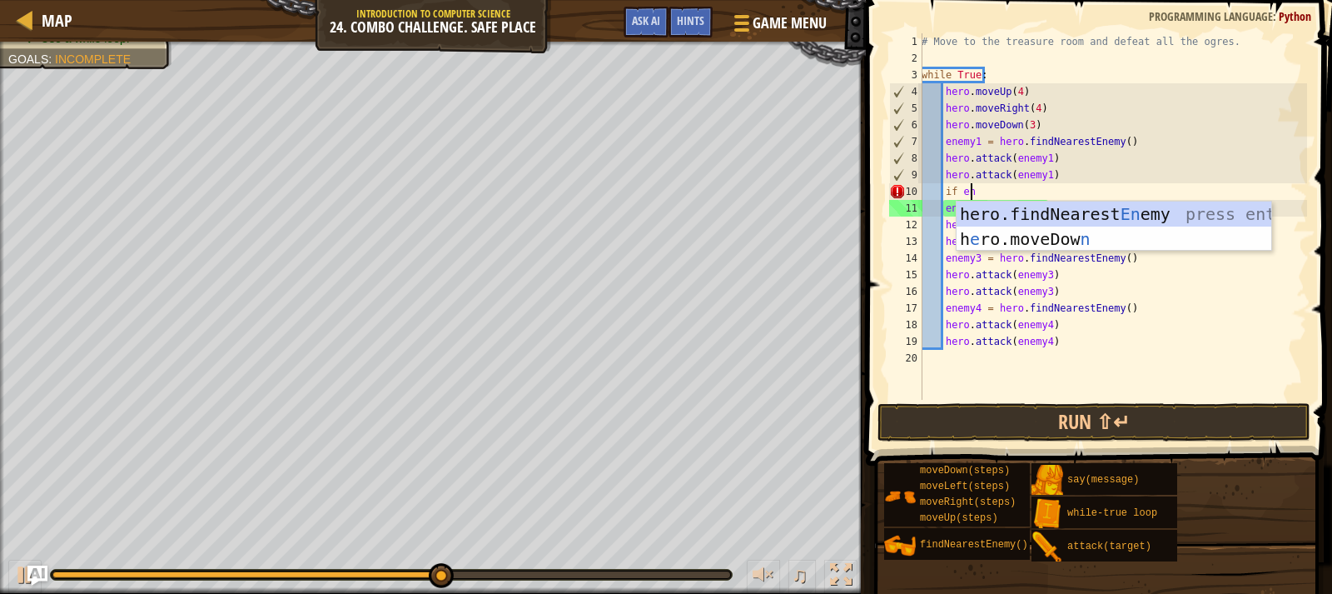
scroll to position [7, 2]
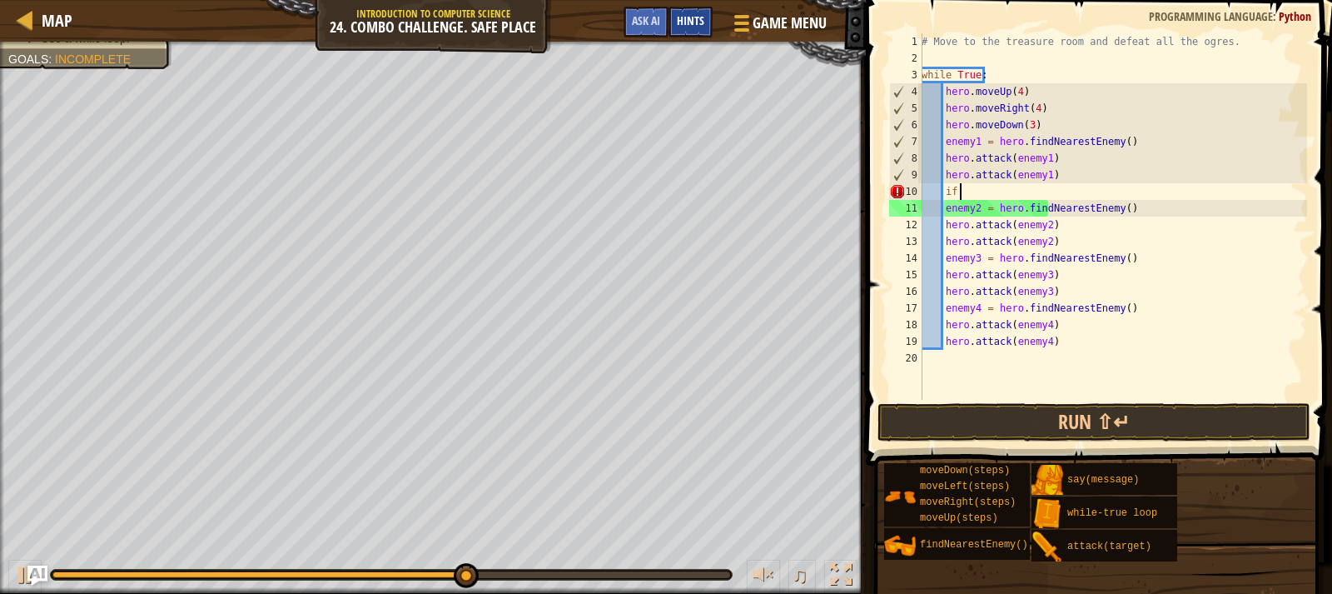
type textarea "if"
click at [710, 18] on div "Hints" at bounding box center [691, 22] width 44 height 31
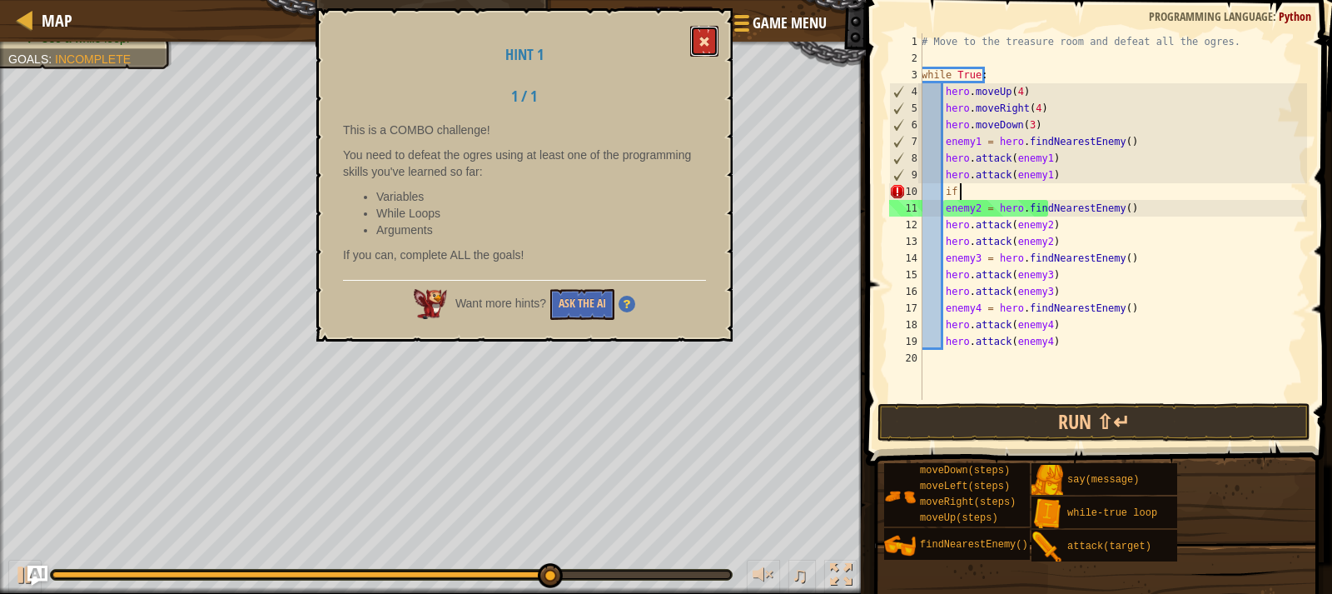
click at [700, 42] on span at bounding box center [705, 42] width 12 height 12
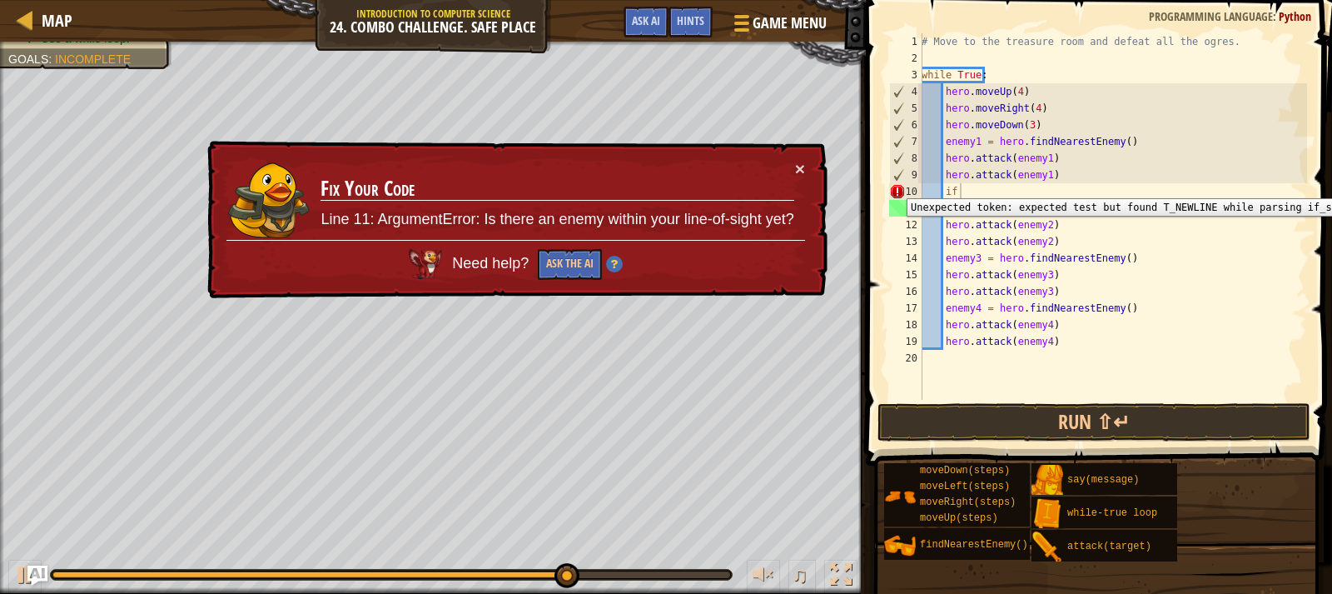
click at [898, 184] on div "10" at bounding box center [905, 191] width 33 height 17
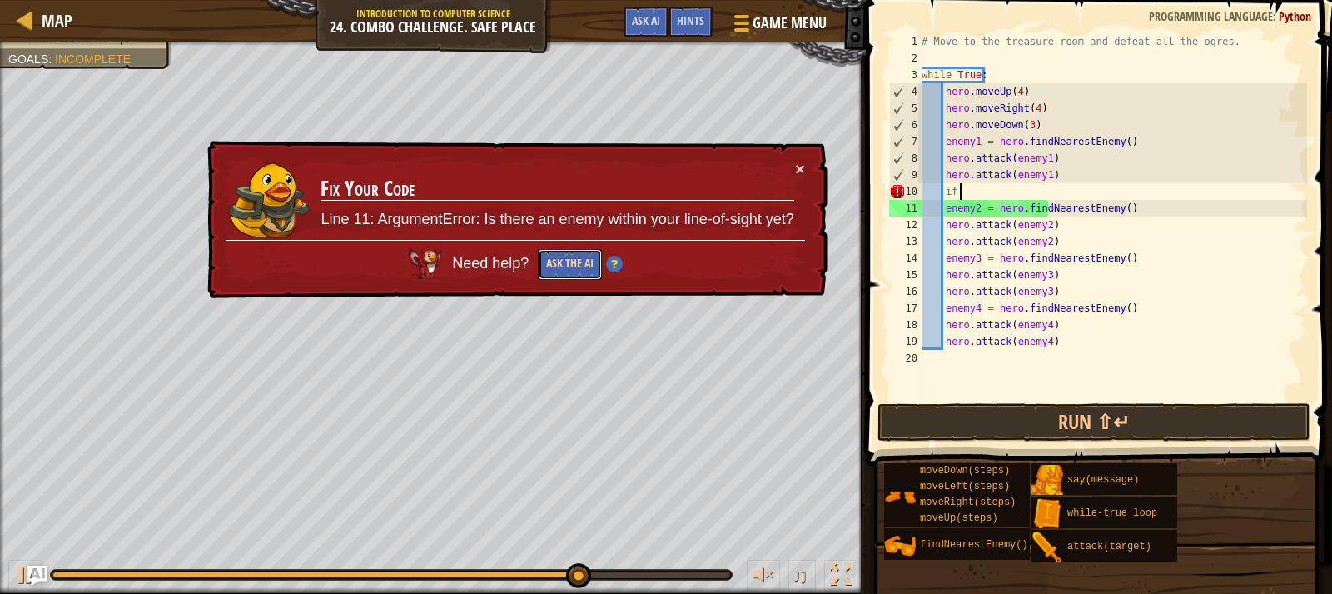
click at [570, 259] on button "Ask the AI" at bounding box center [570, 264] width 64 height 31
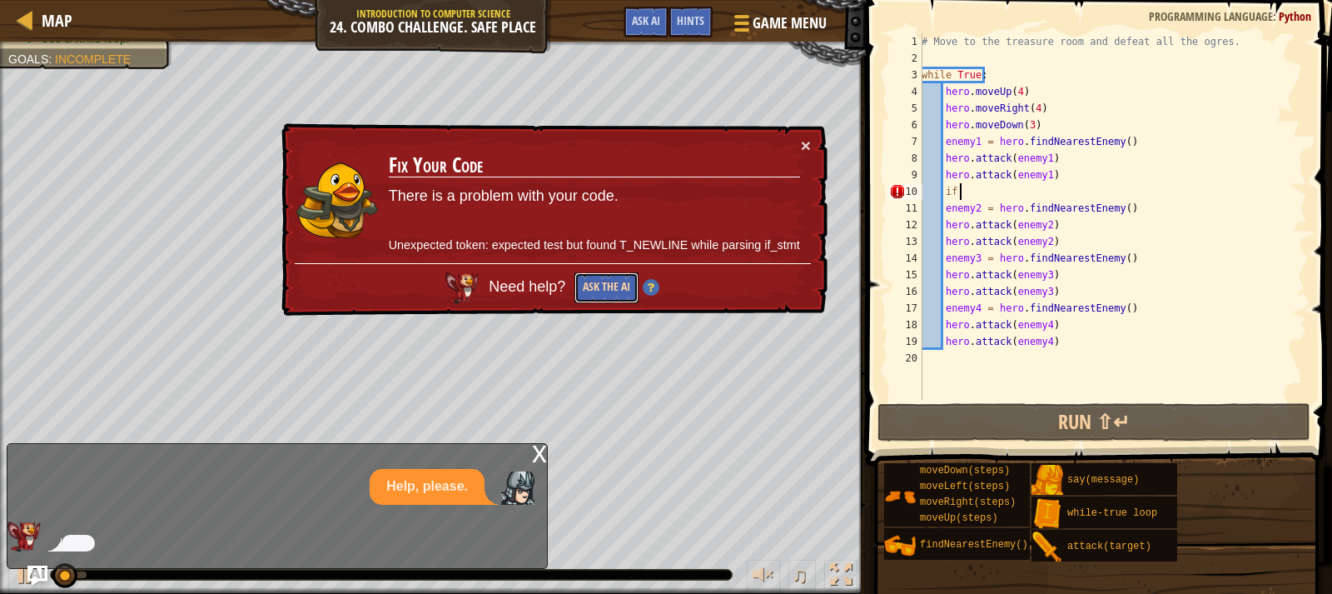
click at [628, 283] on button "Ask the AI" at bounding box center [607, 287] width 64 height 31
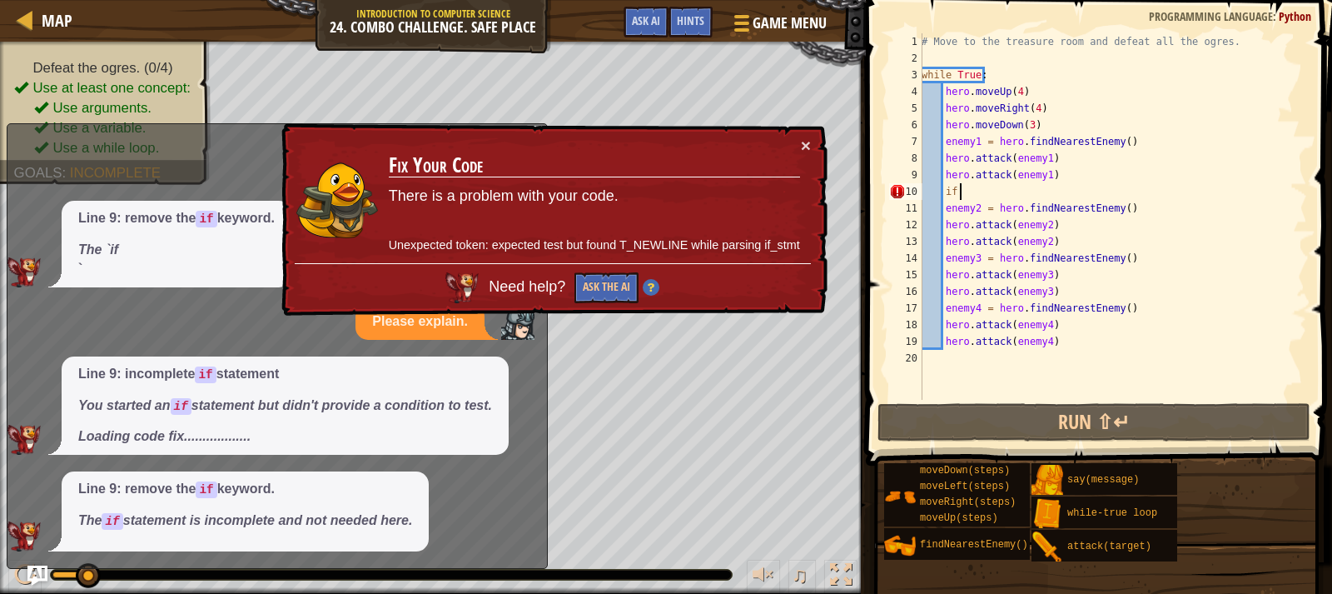
scroll to position [73, 0]
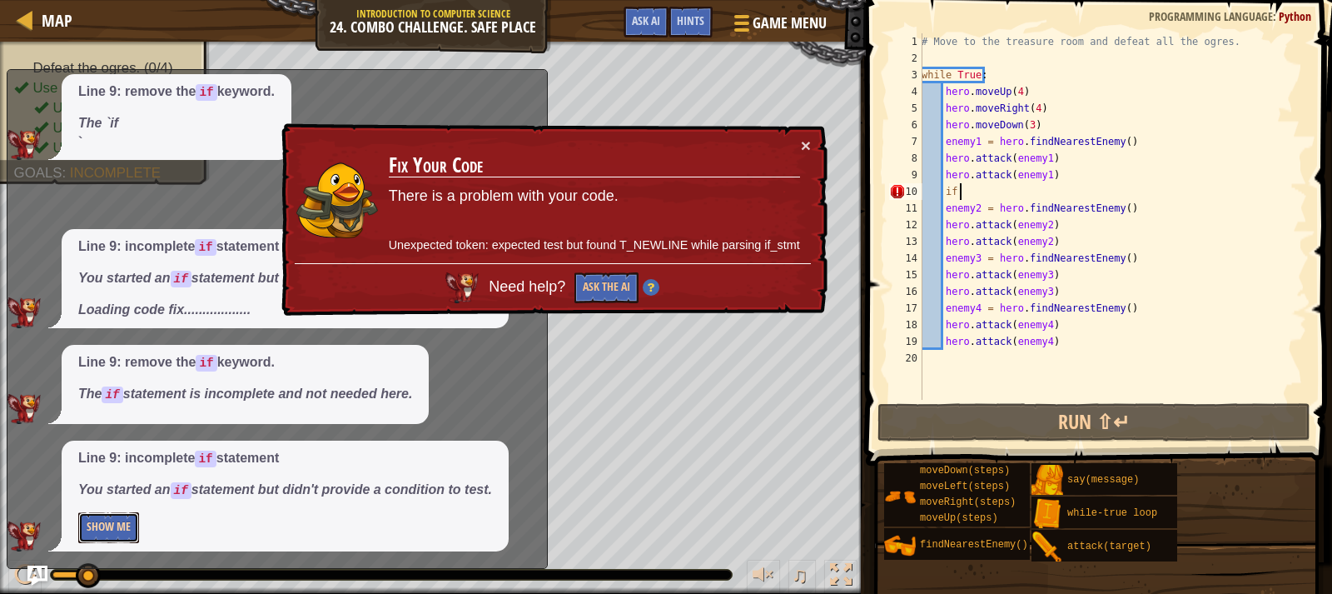
click at [107, 514] on button "Show Me" at bounding box center [108, 527] width 61 height 31
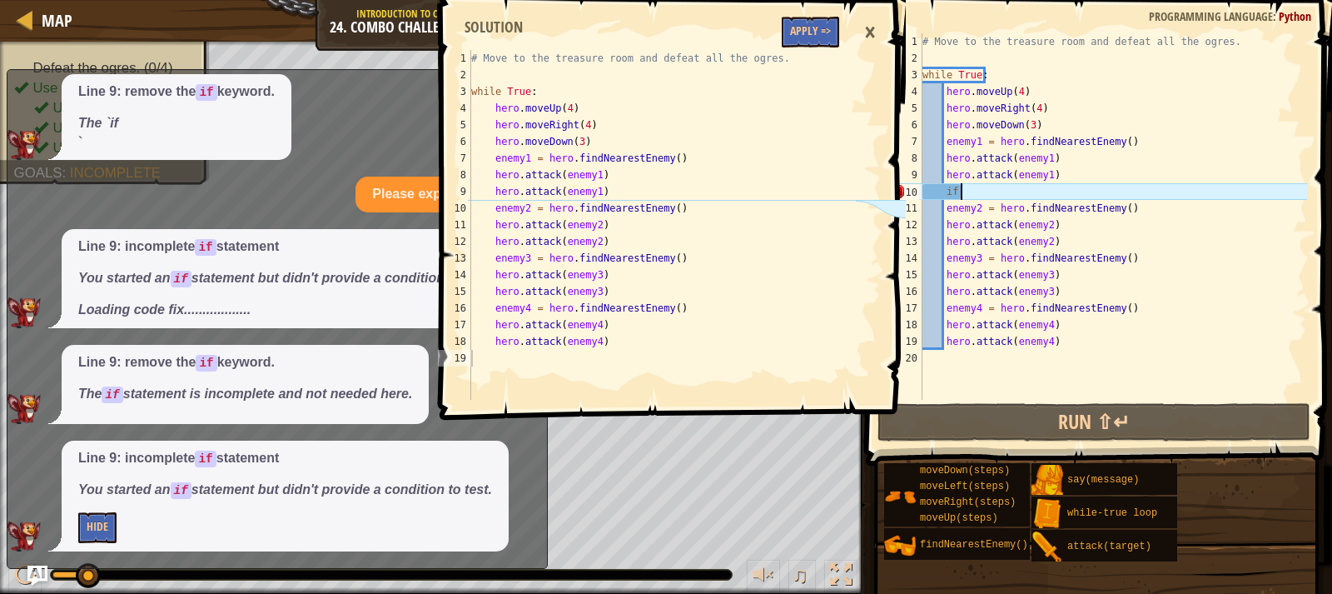
click at [427, 187] on p "Please explain." at bounding box center [420, 194] width 96 height 19
click at [836, 32] on button "Apply =>" at bounding box center [810, 32] width 57 height 31
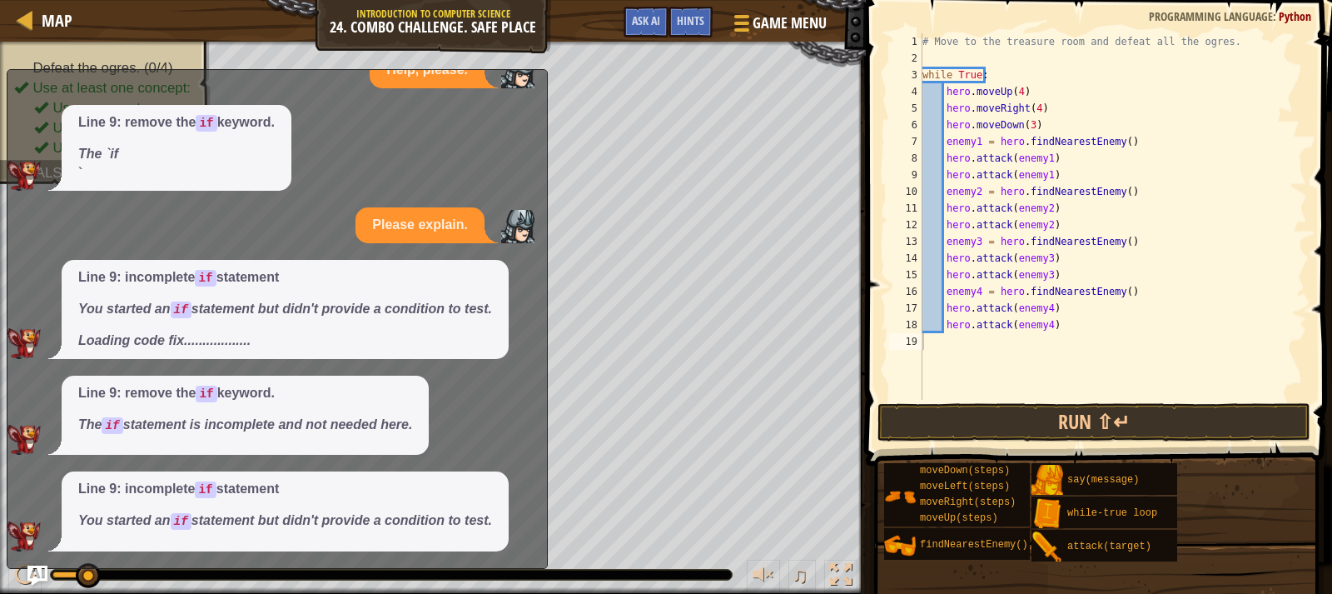
click at [447, 232] on p "Please explain." at bounding box center [420, 225] width 96 height 19
click at [1123, 415] on button "Run ⇧↵" at bounding box center [1094, 422] width 433 height 38
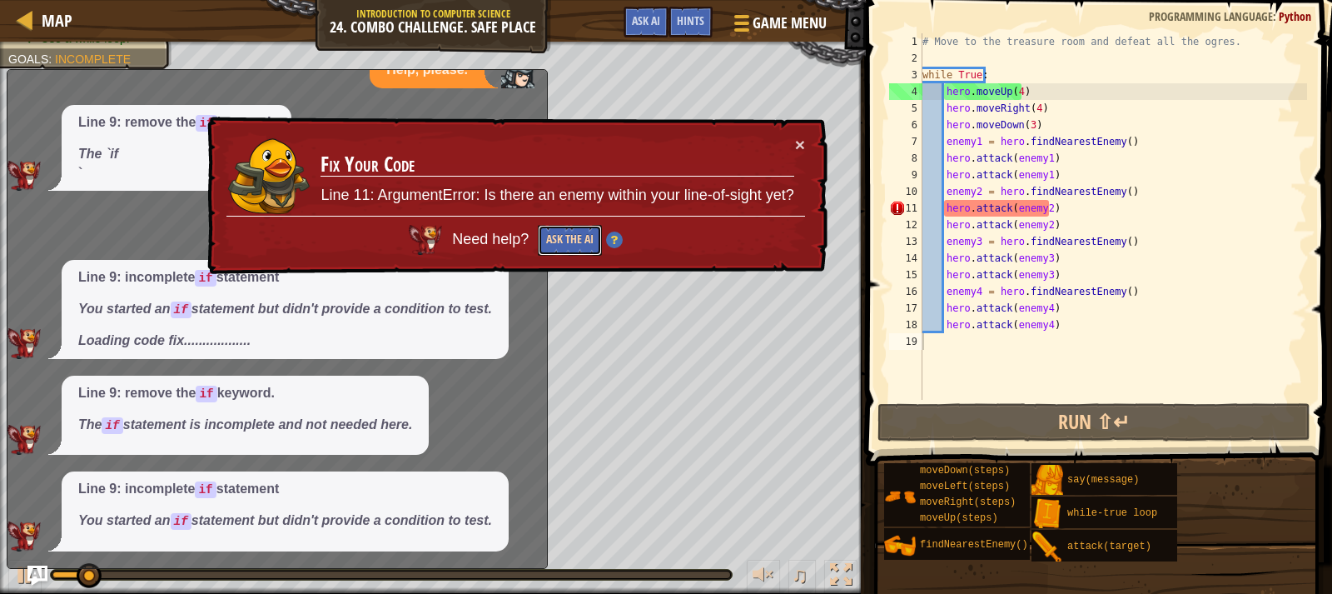
click at [568, 233] on button "Ask the AI" at bounding box center [569, 241] width 64 height 32
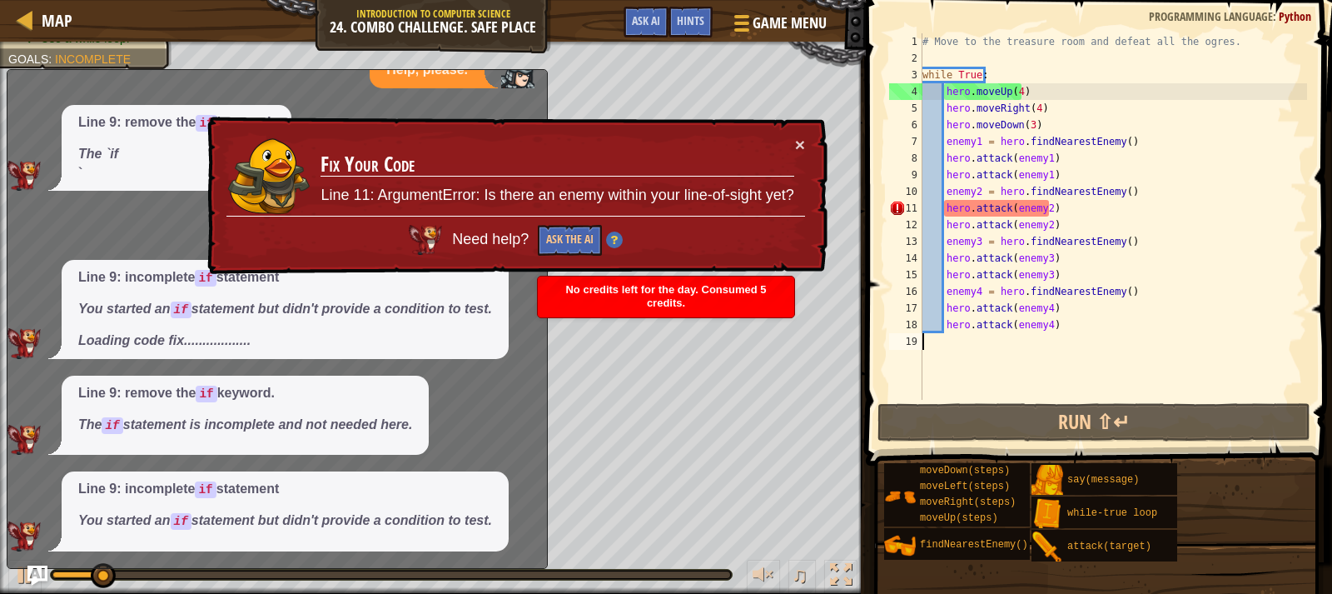
click at [620, 240] on img at bounding box center [614, 240] width 17 height 17
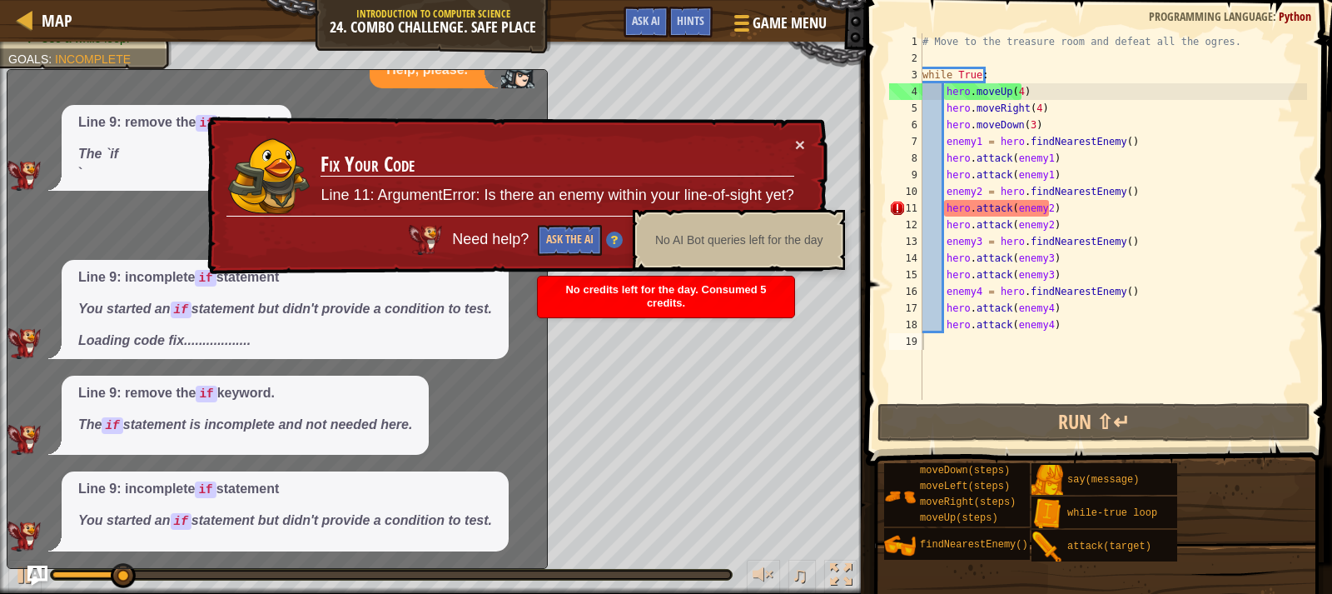
click at [620, 240] on img at bounding box center [613, 241] width 17 height 17
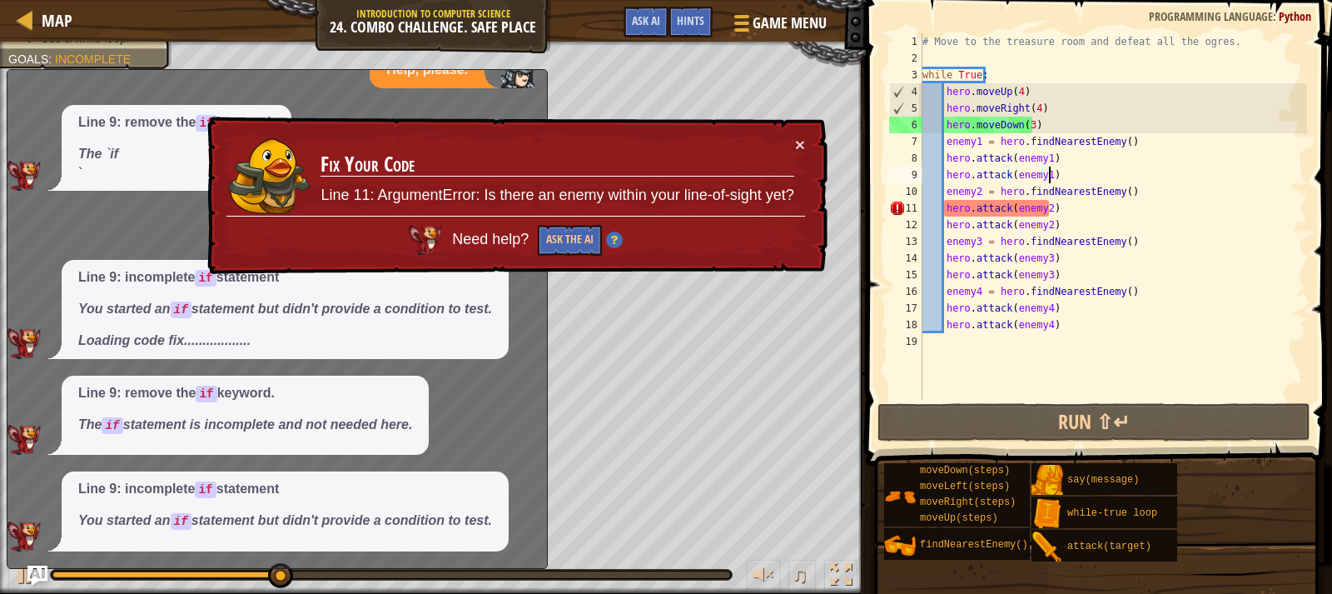
click at [1078, 173] on div "# Move to the treasure room and defeat all the ogres. while True : hero . moveU…" at bounding box center [1113, 233] width 388 height 400
type textarea "hero.attack(enemy1)"
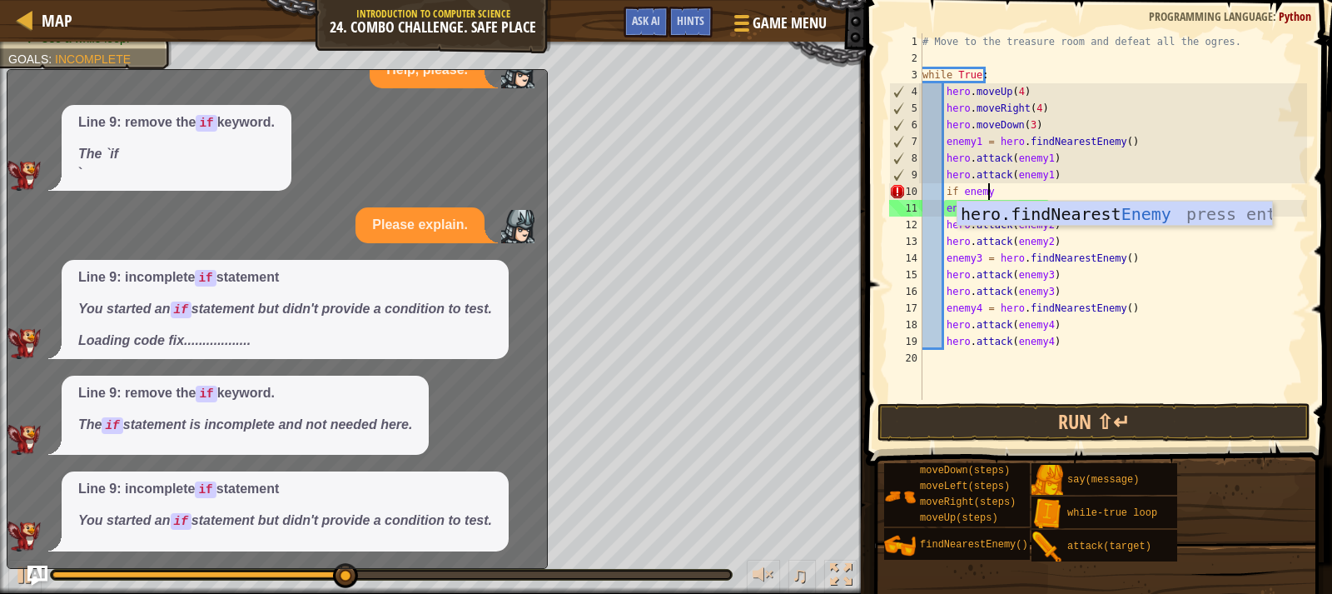
scroll to position [7, 5]
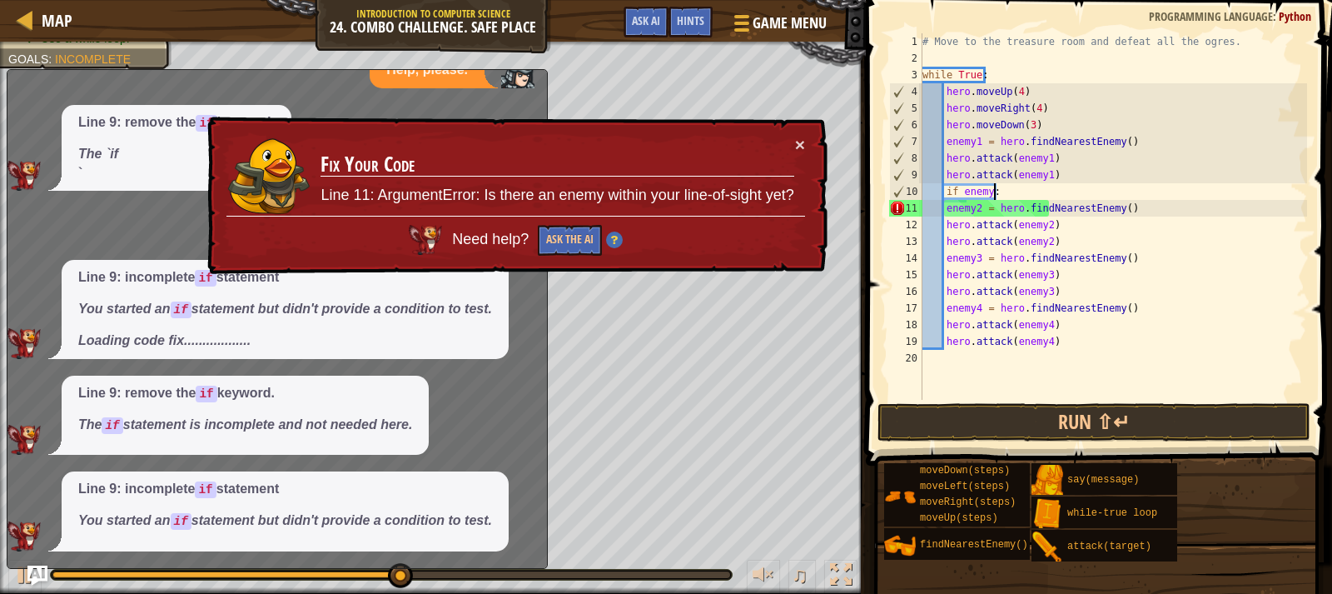
click at [944, 201] on div "# Move to the treasure room and defeat all the ogres. while True : hero . moveU…" at bounding box center [1113, 233] width 388 height 400
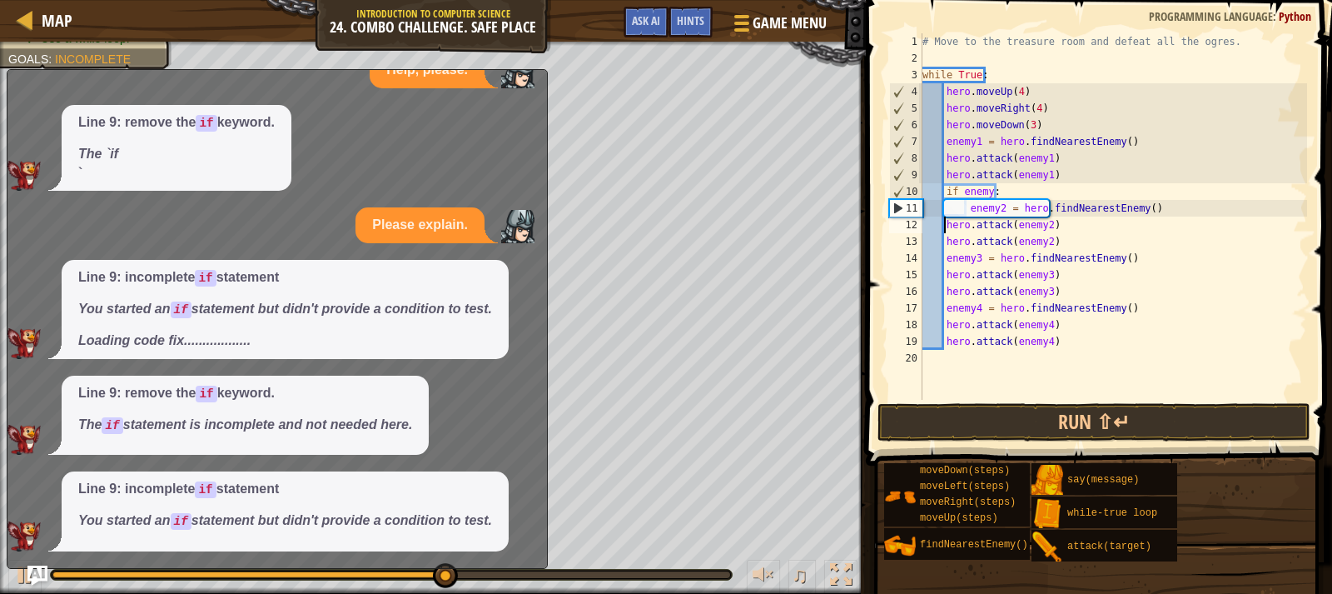
click at [946, 224] on div "# Move to the treasure room and defeat all the ogres. while True : hero . moveU…" at bounding box center [1113, 233] width 388 height 400
click at [944, 244] on div "# Move to the treasure room and defeat all the ogres. while True : hero . moveU…" at bounding box center [1113, 233] width 388 height 400
click at [945, 261] on div "# Move to the treasure room and defeat all the ogres. while True : hero . moveU…" at bounding box center [1113, 233] width 388 height 400
click at [946, 271] on div "# Move to the treasure room and defeat all the ogres. while True : hero . moveU…" at bounding box center [1113, 233] width 388 height 400
click at [947, 286] on div "# Move to the treasure room and defeat all the ogres. while True : hero . moveU…" at bounding box center [1113, 233] width 388 height 400
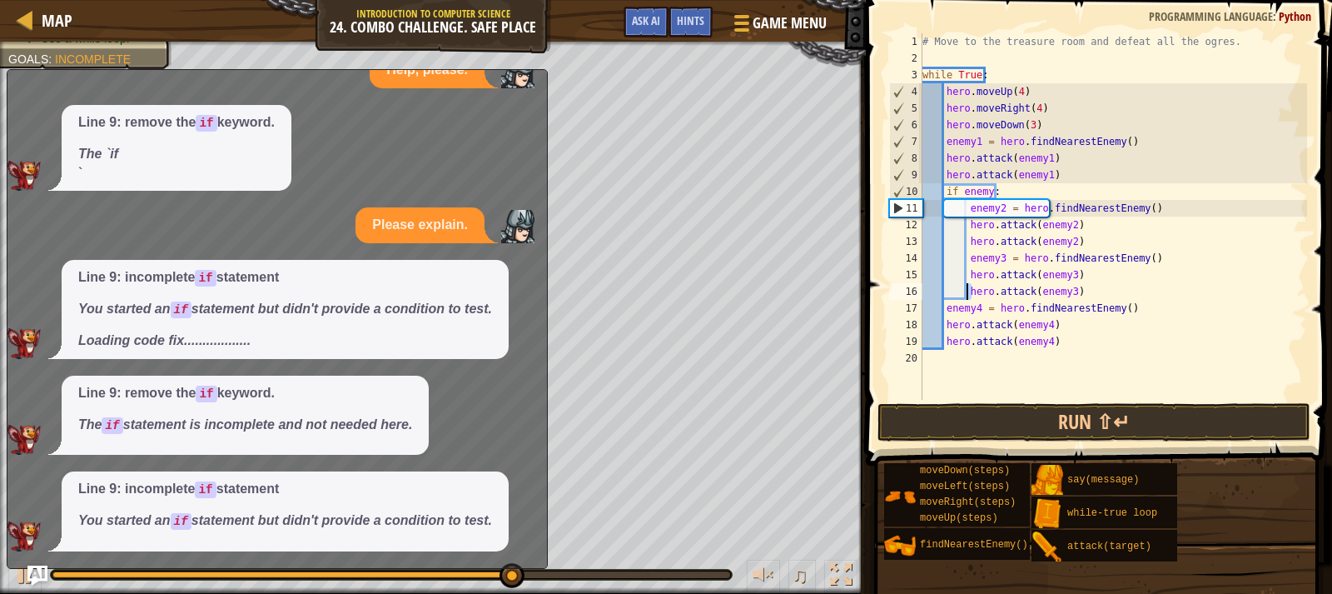
click at [942, 307] on div "# Move to the treasure room and defeat all the ogres. while True : hero . moveU…" at bounding box center [1113, 233] width 388 height 400
click at [945, 306] on div "# Move to the treasure room and defeat all the ogres. while True : hero . moveU…" at bounding box center [1113, 233] width 388 height 400
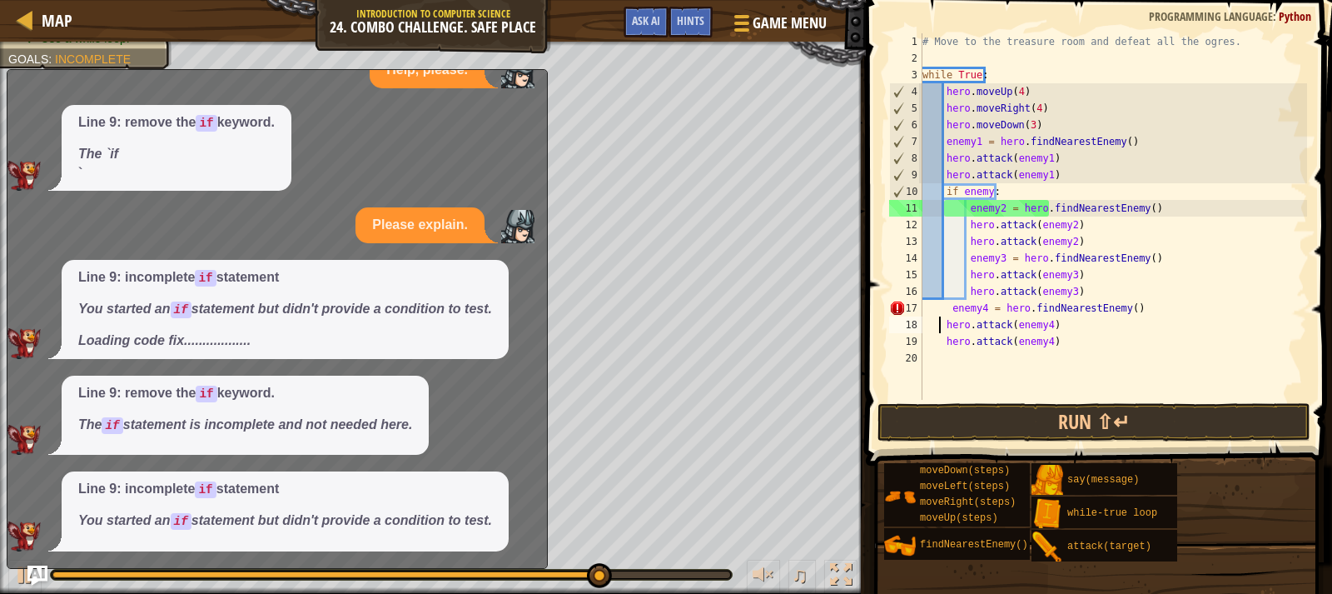
click at [940, 322] on div "# Move to the treasure room and defeat all the ogres. while True : hero . moveU…" at bounding box center [1113, 233] width 388 height 400
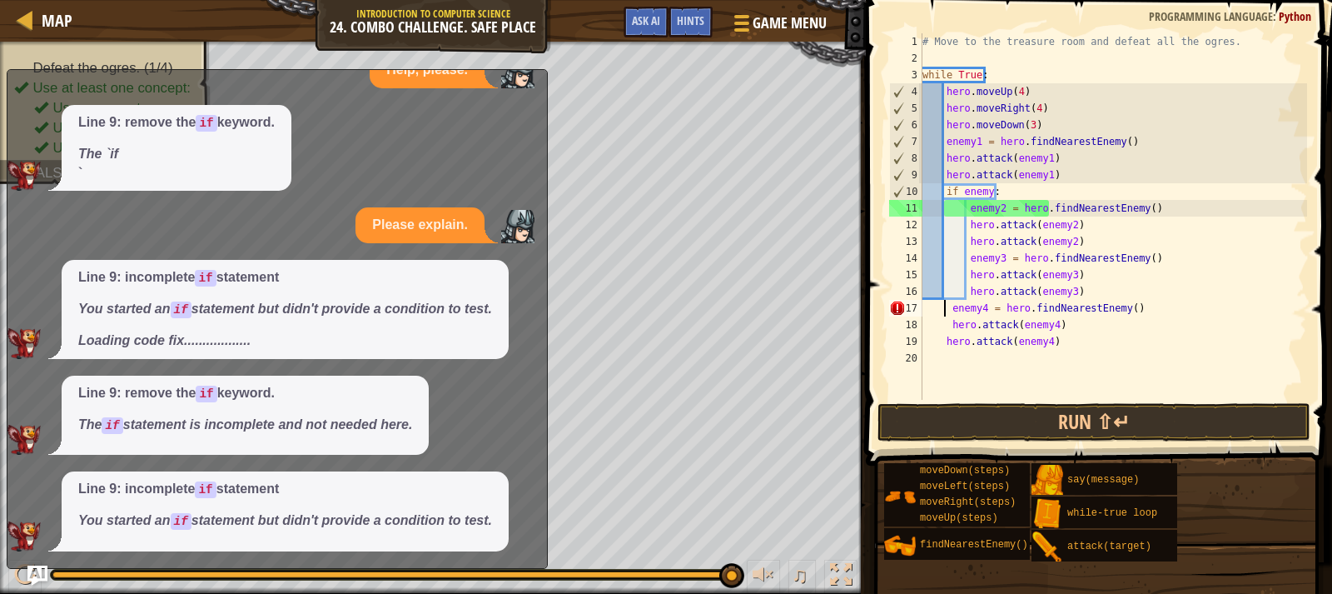
click at [946, 301] on div "# Move to the treasure room and defeat all the ogres. while True : hero . moveU…" at bounding box center [1113, 233] width 388 height 400
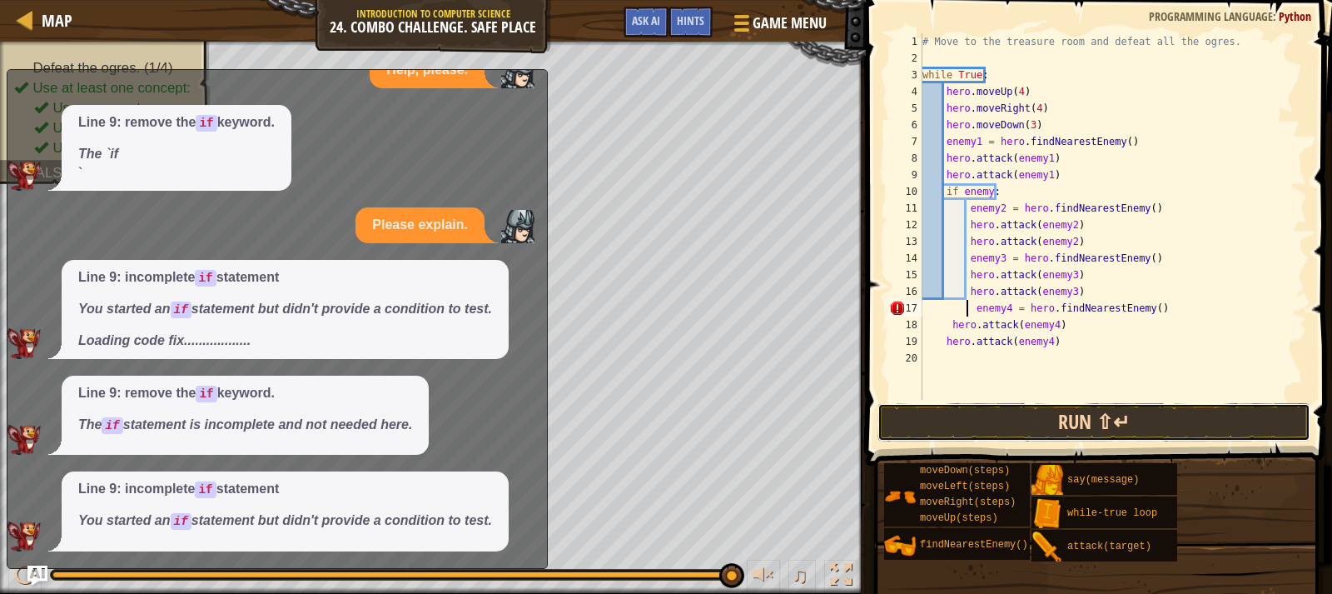
click at [1068, 416] on button "Run ⇧↵" at bounding box center [1094, 422] width 433 height 38
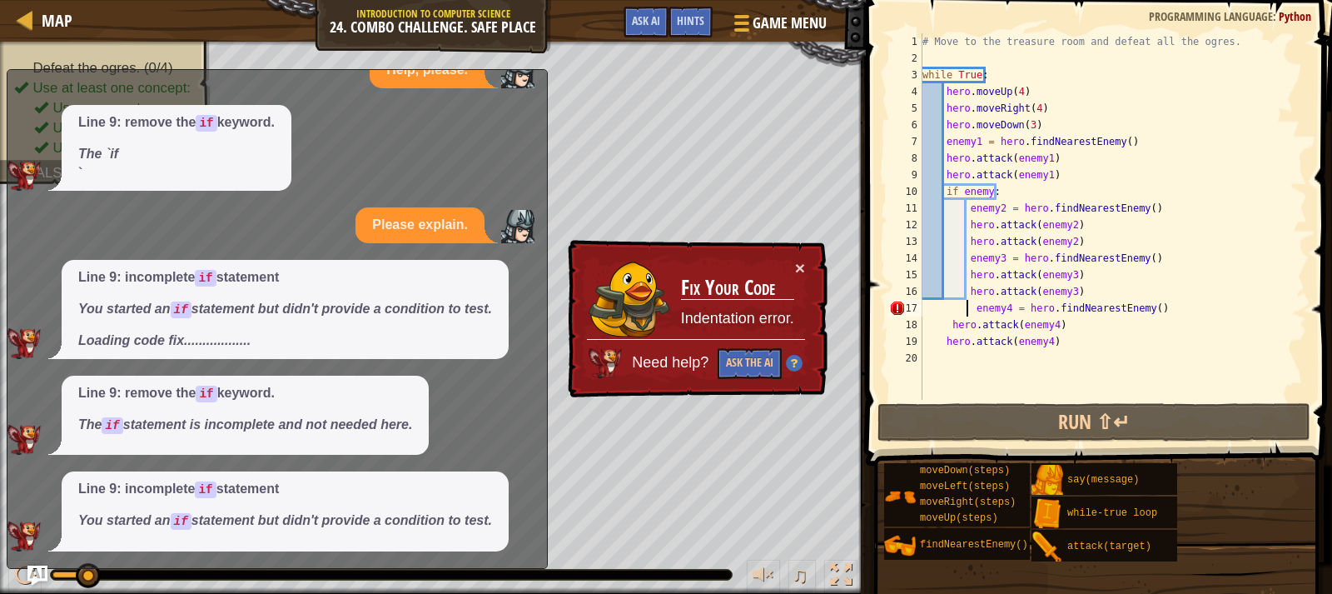
click at [969, 311] on div "# Move to the treasure room and defeat all the ogres. while True : hero . moveU…" at bounding box center [1113, 233] width 388 height 400
click at [975, 305] on div "# Move to the treasure room and defeat all the ogres. while True : hero . moveU…" at bounding box center [1113, 233] width 388 height 400
click at [972, 306] on div "# Move to the treasure room and defeat all the ogres. while True : hero . moveU…" at bounding box center [1113, 233] width 388 height 400
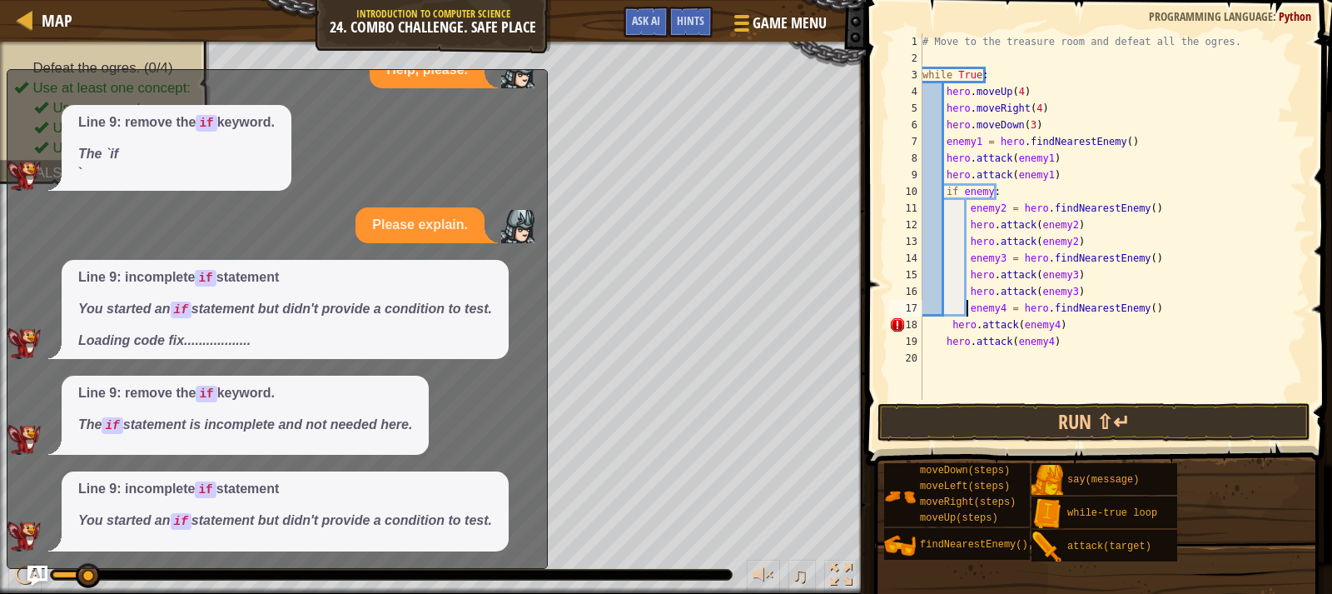
click at [992, 400] on span at bounding box center [1101, 209] width 480 height 515
click at [1002, 427] on button "Run ⇧↵" at bounding box center [1094, 422] width 433 height 38
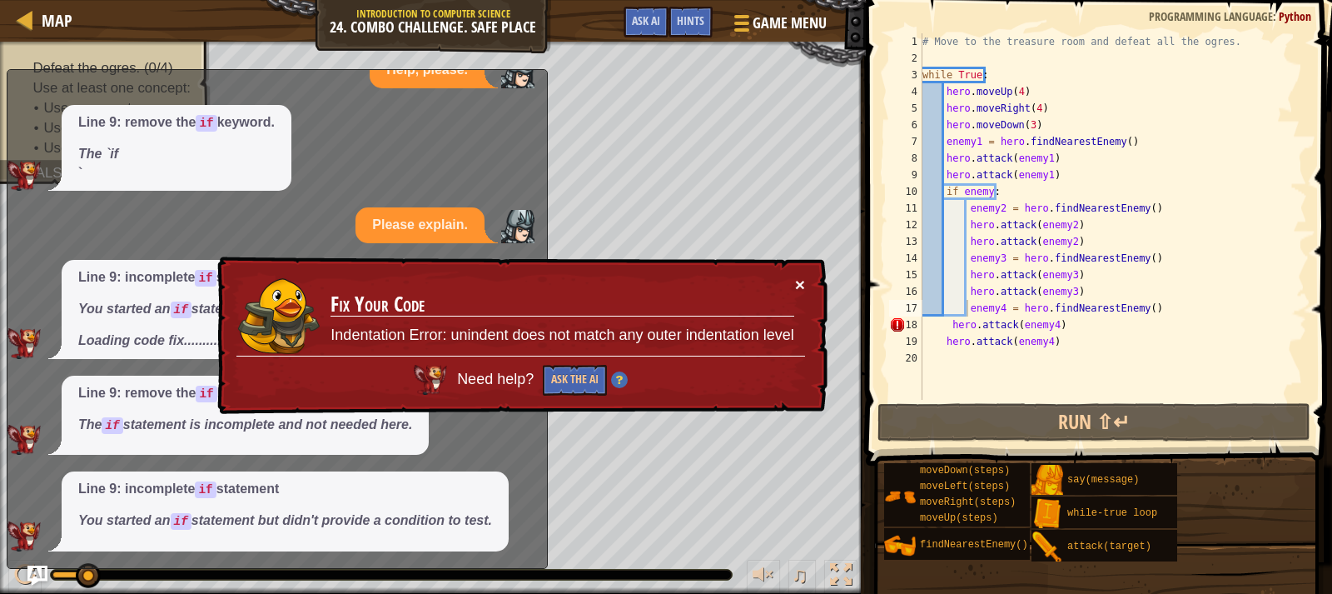
click at [798, 288] on button "×" at bounding box center [800, 287] width 11 height 17
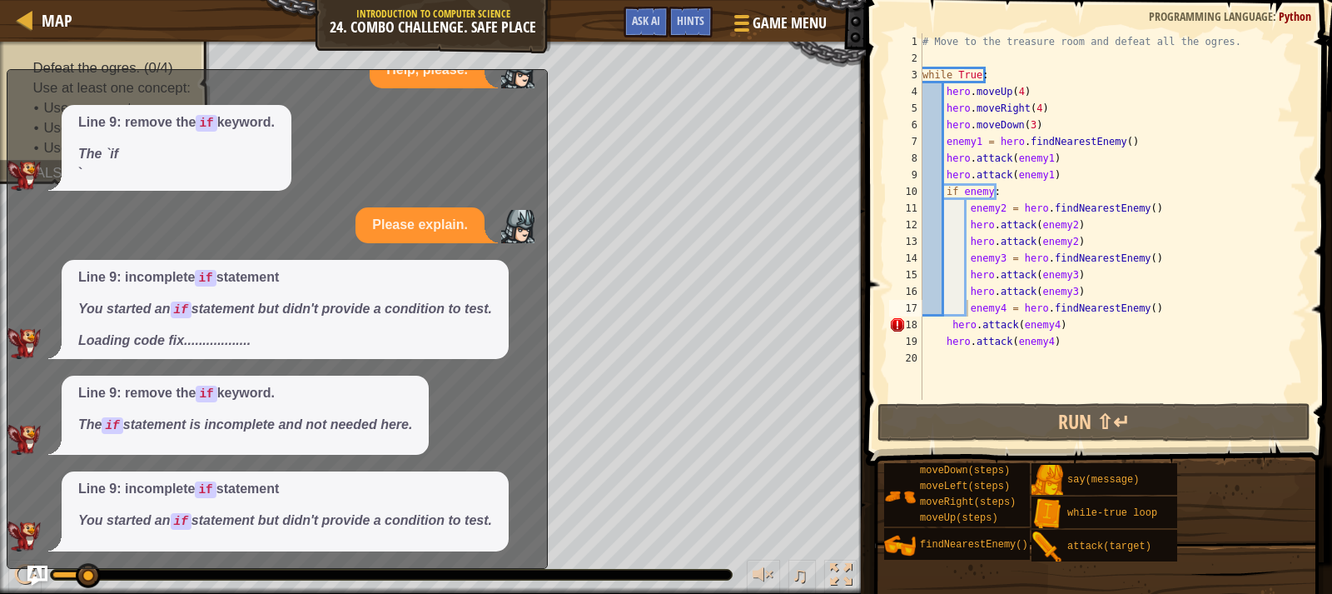
click at [280, 335] on span "Line 9: incomplete if statement You started an if statement but didn't provide …" at bounding box center [285, 309] width 414 height 82
drag, startPoint x: 291, startPoint y: 311, endPoint x: 261, endPoint y: 236, distance: 81.2
click at [198, 384] on div "Help, please. Line 9: remove the if keyword. The `if ` Please explain. Line 9: …" at bounding box center [272, 301] width 531 height 499
drag, startPoint x: 259, startPoint y: 19, endPoint x: 252, endPoint y: 34, distance: 16.4
click at [255, 29] on div "Map Introduction to Computer Science 24. Combo Challenge. Safe Place Game Menu …" at bounding box center [433, 21] width 866 height 42
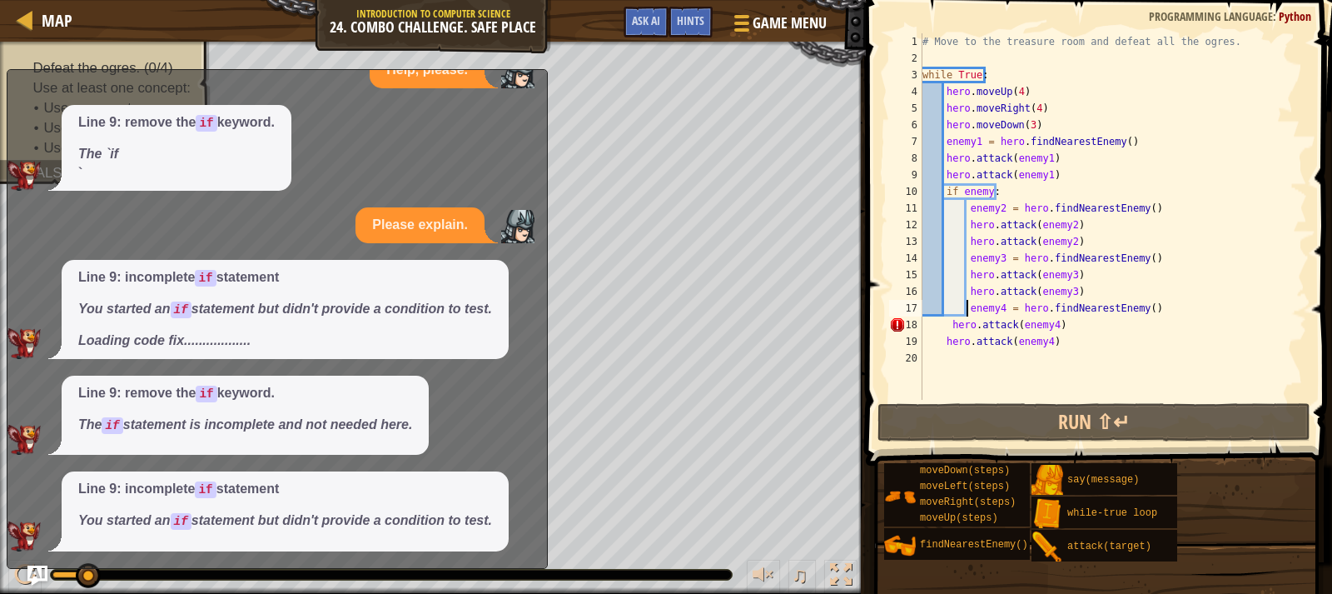
click at [251, 42] on div at bounding box center [433, 44] width 866 height 4
click at [526, 97] on div "Help, please. Line 9: remove the if keyword. The `if ` Please explain. Line 9: …" at bounding box center [272, 301] width 531 height 499
drag, startPoint x: 526, startPoint y: 97, endPoint x: 516, endPoint y: 220, distance: 122.8
click at [488, 224] on div "Help, please. Line 9: remove the if keyword. The `if ` Please explain. Line 9: …" at bounding box center [272, 301] width 531 height 499
type textarea "hero.attack(enemy4)"
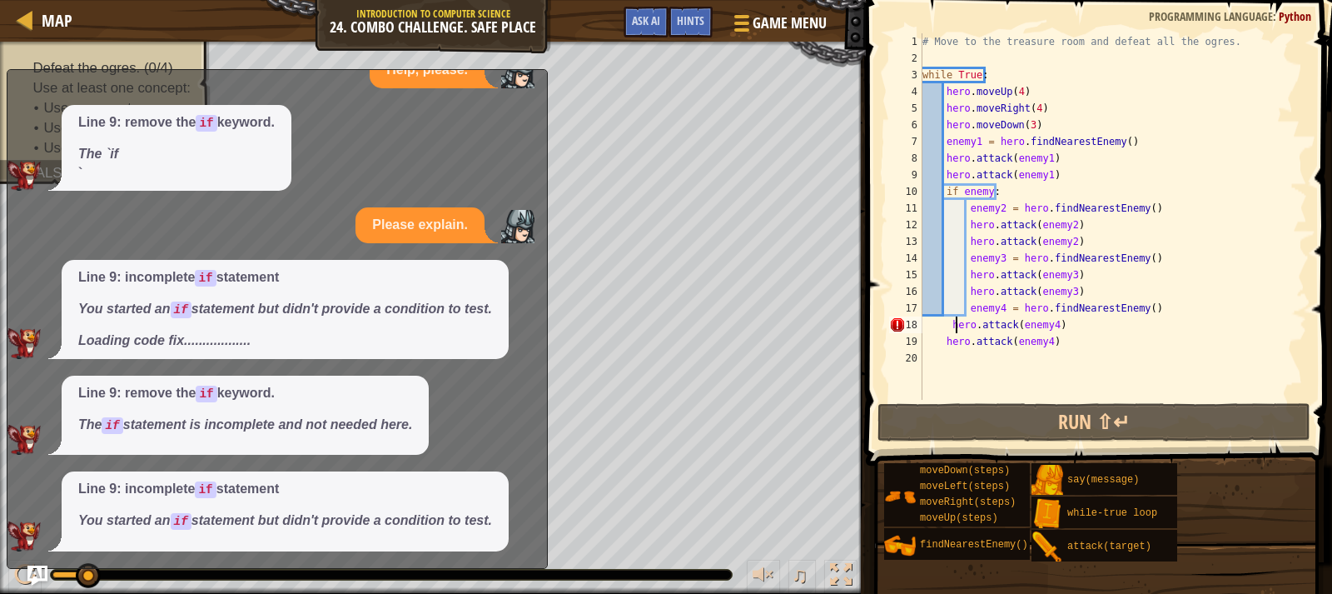
click at [956, 325] on div "# Move to the treasure room and defeat all the ogres. while True : hero . moveU…" at bounding box center [1113, 233] width 388 height 400
drag, startPoint x: 540, startPoint y: 162, endPoint x: 545, endPoint y: 172, distance: 10.4
click at [545, 172] on div "x Help, please. Line 9: remove the if keyword. The `if ` Please explain. Line 9…" at bounding box center [277, 319] width 541 height 500
click at [490, 301] on div "Map Introduction to Computer Science 24. Combo Challenge. Safe Place Game Menu …" at bounding box center [666, 297] width 1332 height 594
drag, startPoint x: 382, startPoint y: 308, endPoint x: 286, endPoint y: 453, distance: 174.1
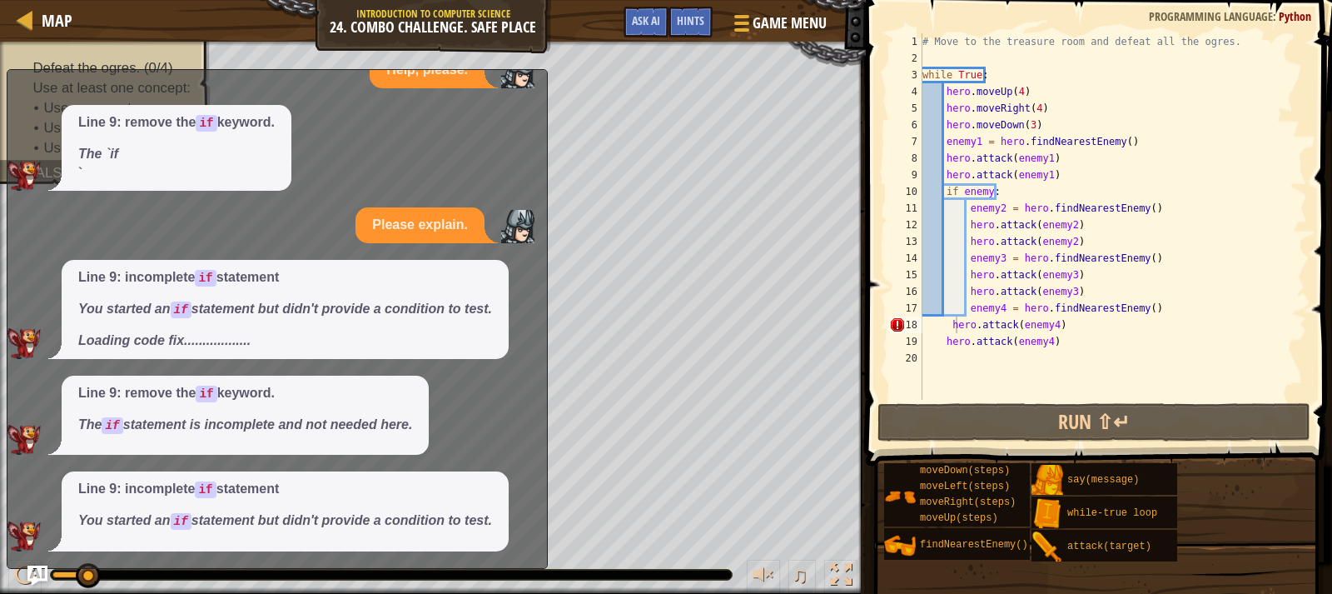
click at [286, 453] on div "Help, please. Line 9: remove the if keyword. The `if ` Please explain. Line 9: …" at bounding box center [272, 301] width 531 height 499
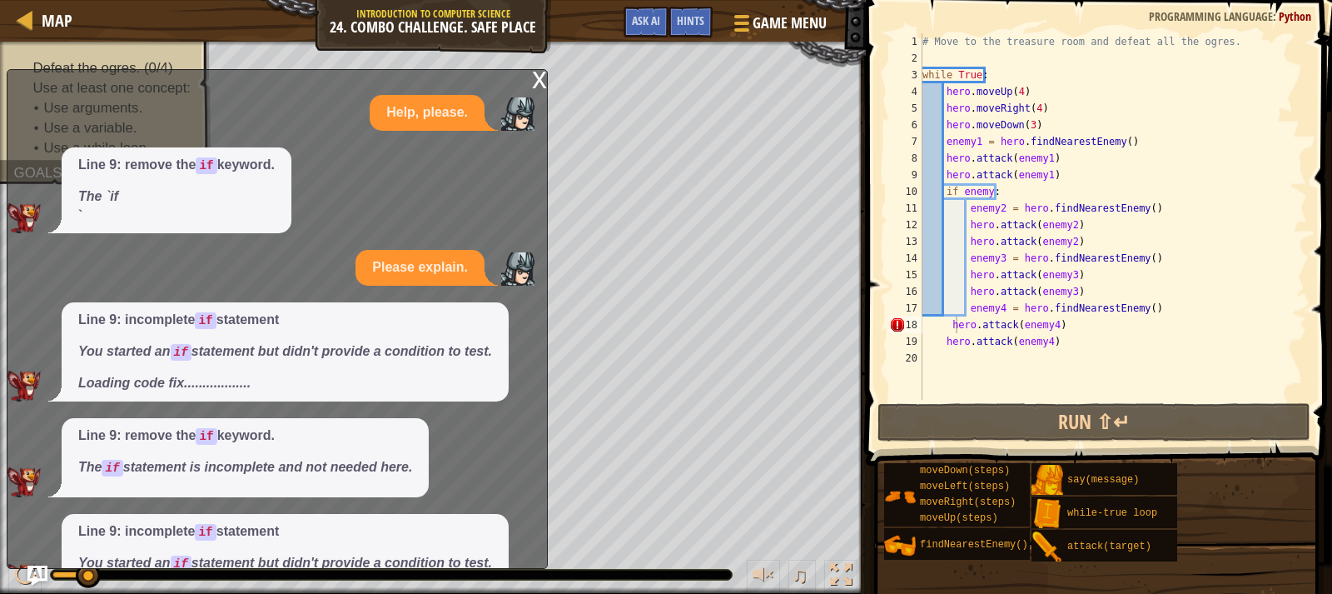
click at [545, 75] on div "x" at bounding box center [539, 78] width 15 height 17
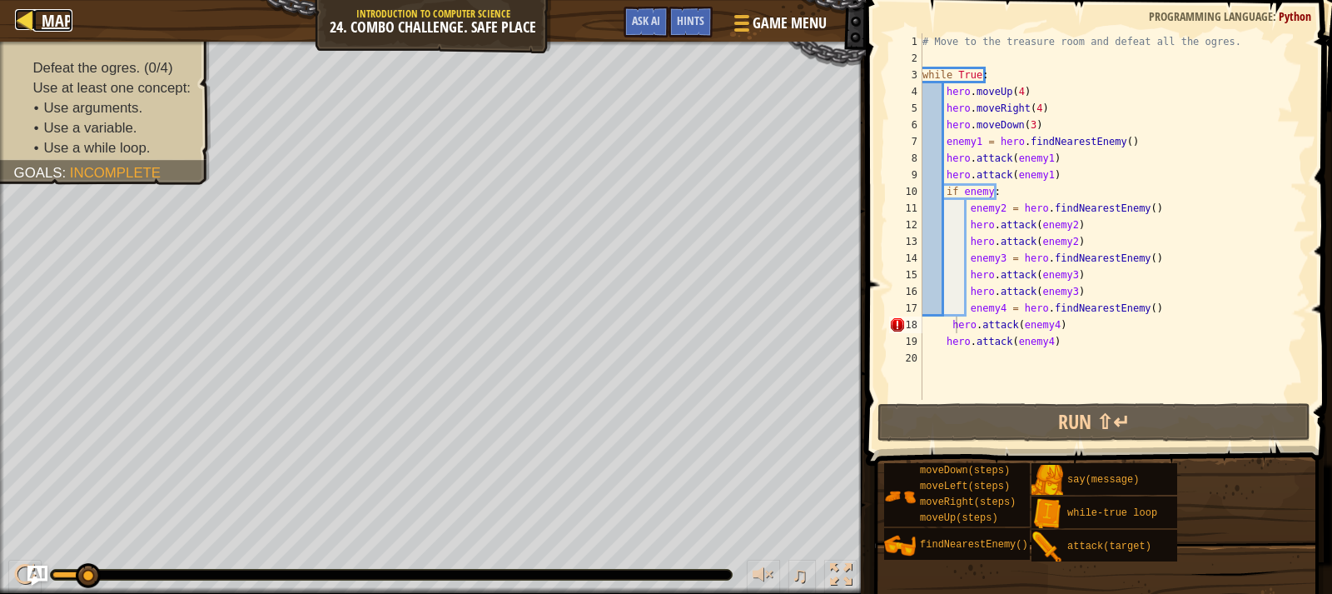
click at [21, 19] on div at bounding box center [25, 19] width 21 height 21
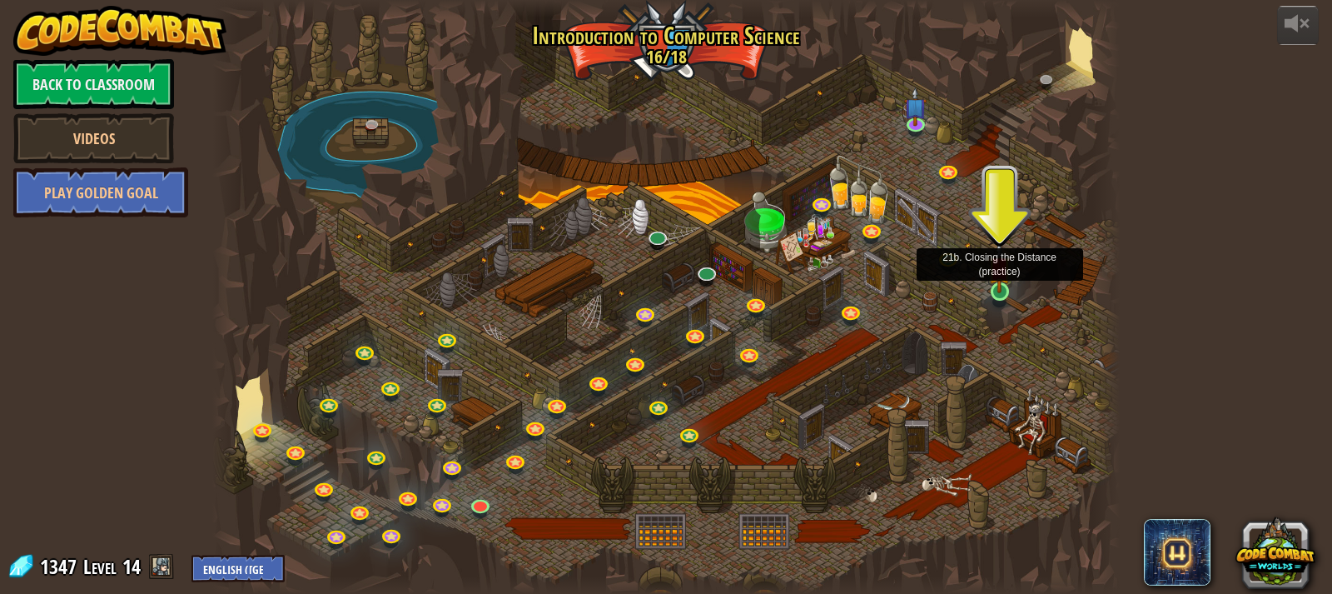
click at [995, 288] on img at bounding box center [999, 267] width 22 height 52
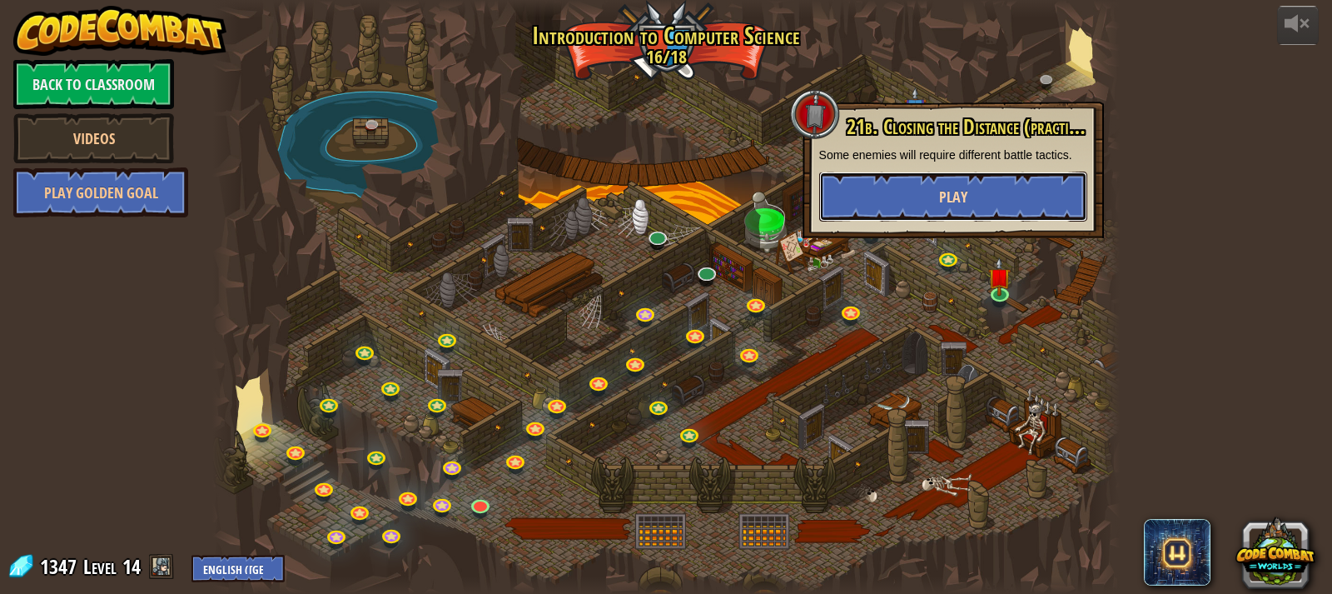
click at [966, 217] on button "Play" at bounding box center [953, 197] width 268 height 50
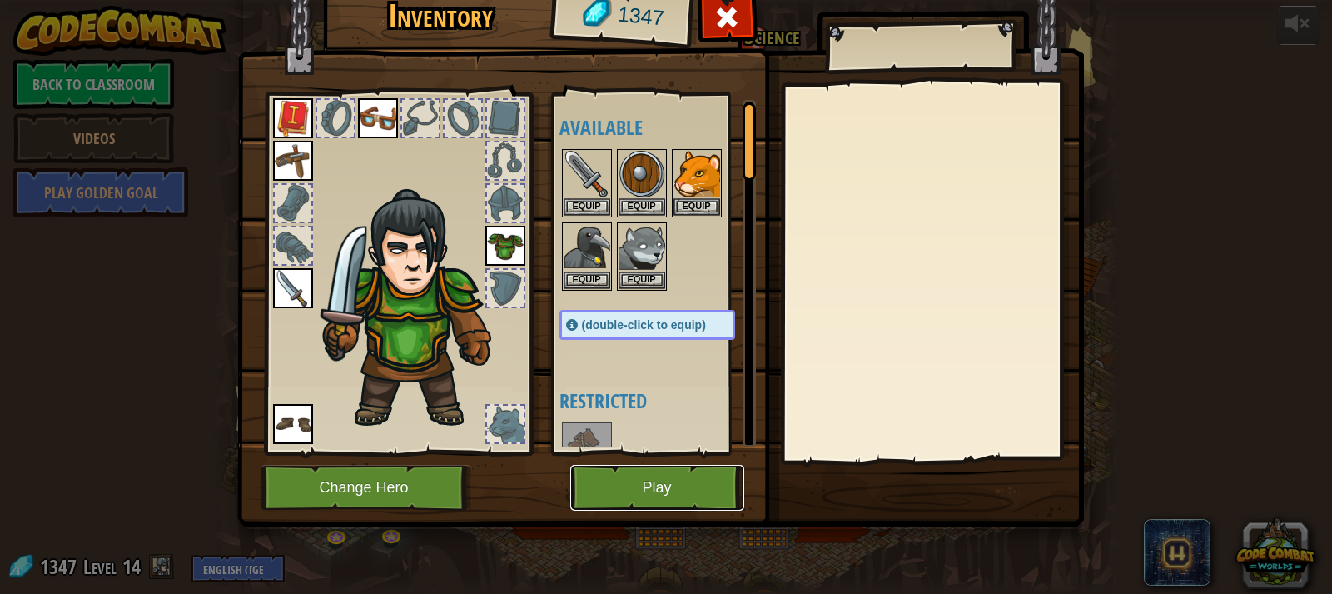
click at [694, 485] on button "Play" at bounding box center [657, 488] width 174 height 46
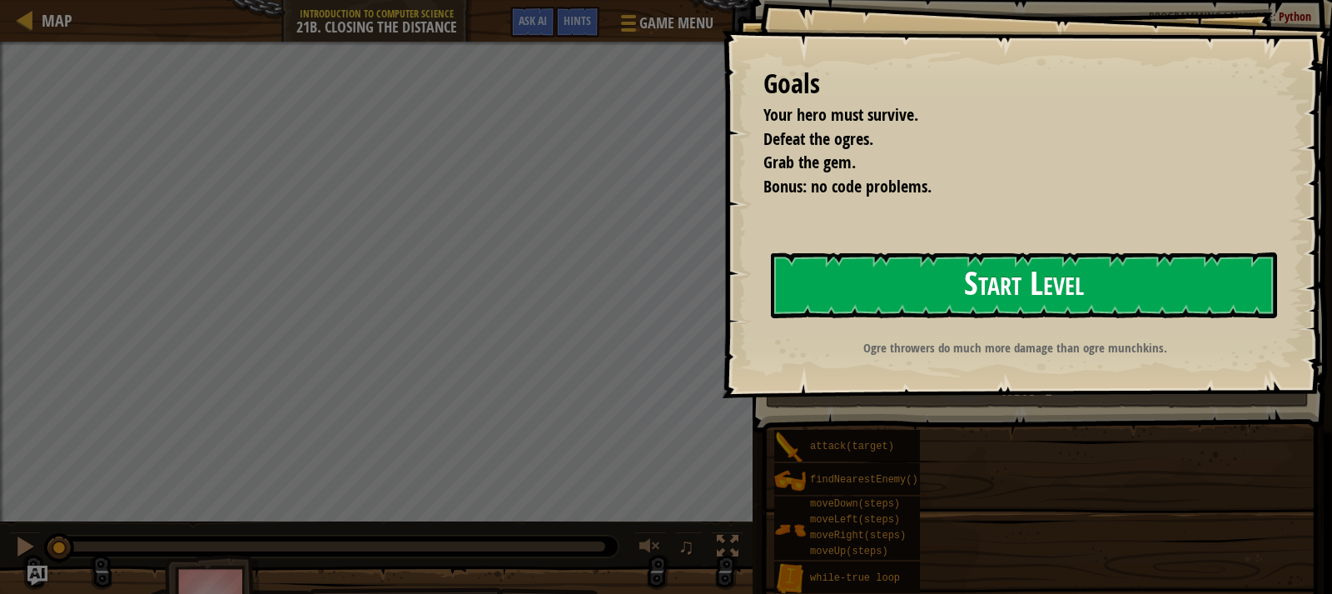
click at [989, 273] on button "Start Level" at bounding box center [1024, 285] width 506 height 66
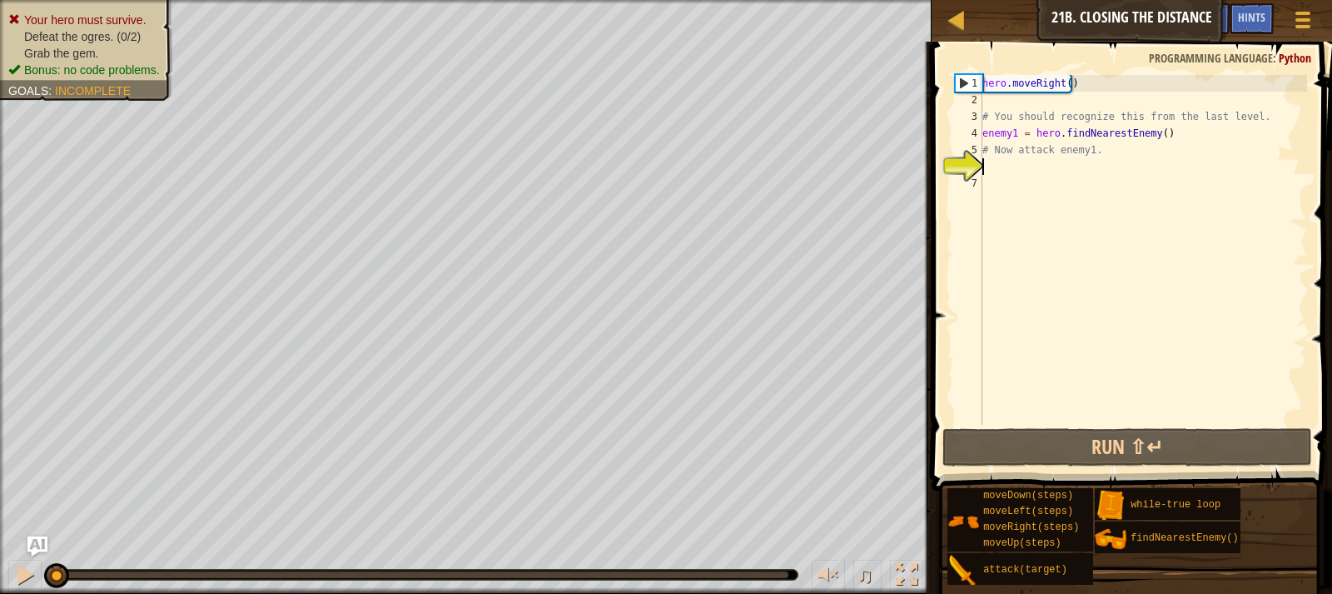
scroll to position [7, 0]
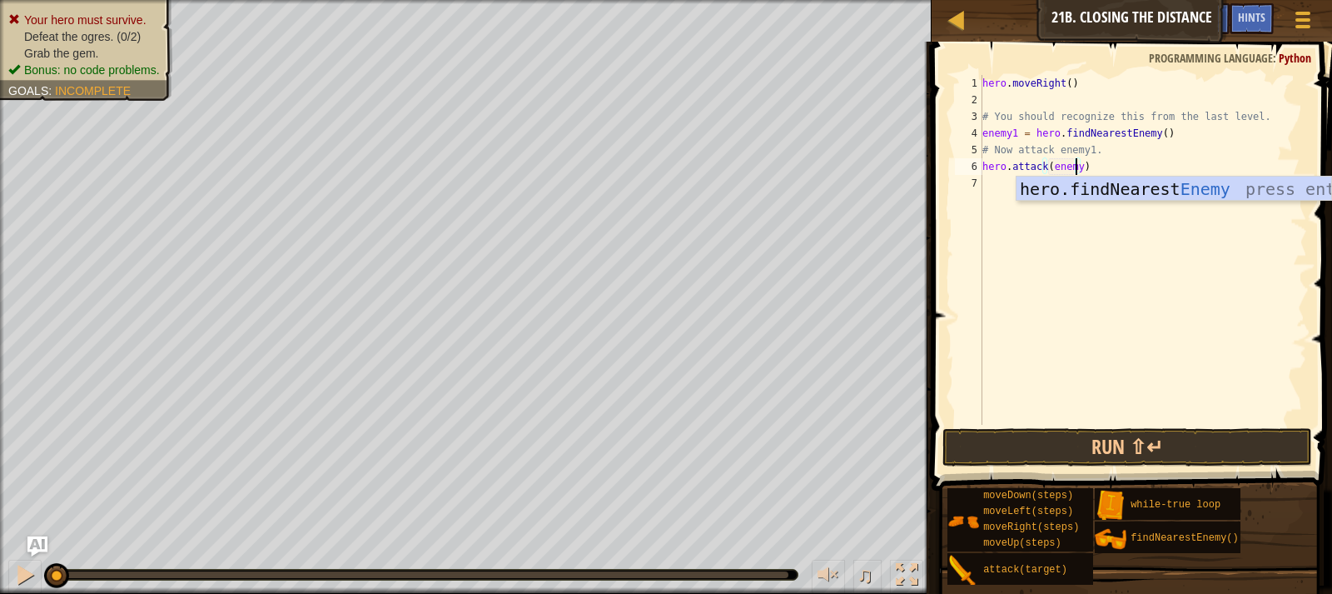
type textarea "hero.attack(enemy1)"
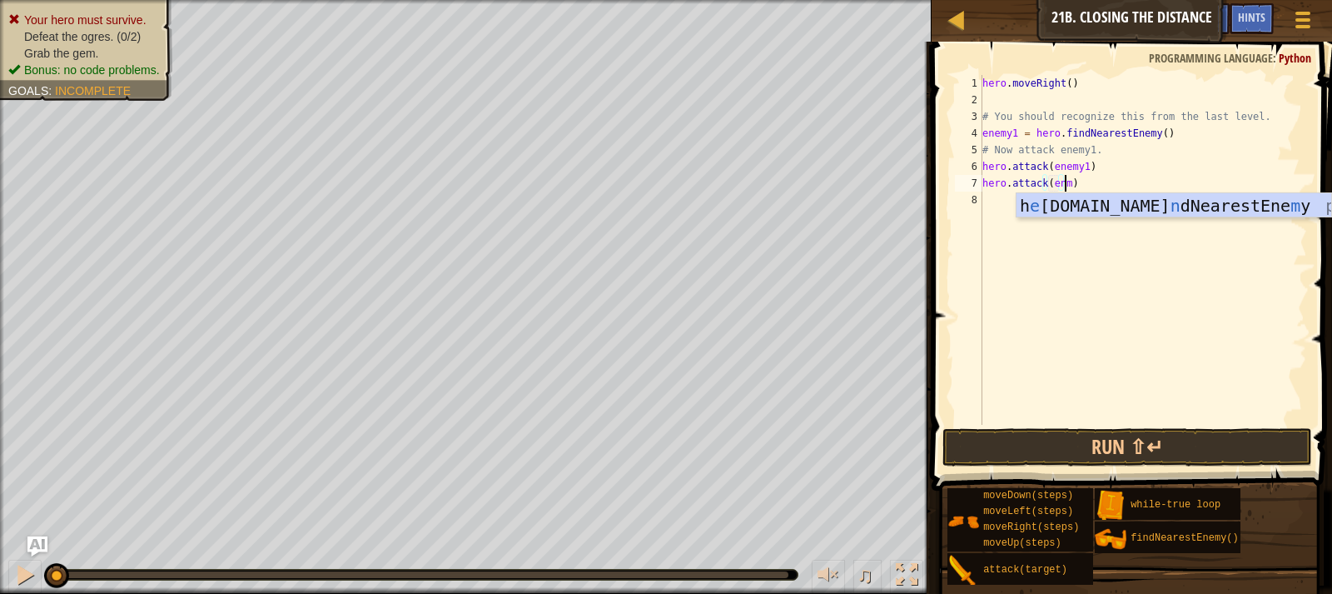
scroll to position [7, 7]
type textarea "hero.attack(enemy1)"
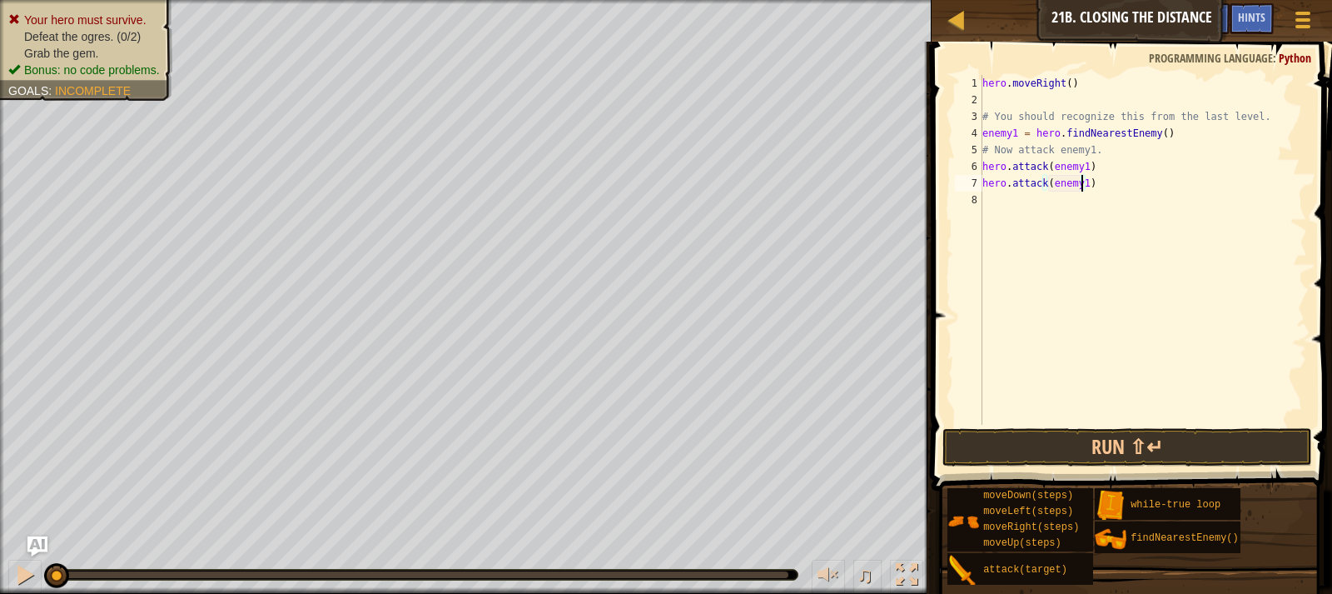
scroll to position [7, 0]
click at [1140, 460] on button "Run ⇧↵" at bounding box center [1128, 447] width 370 height 38
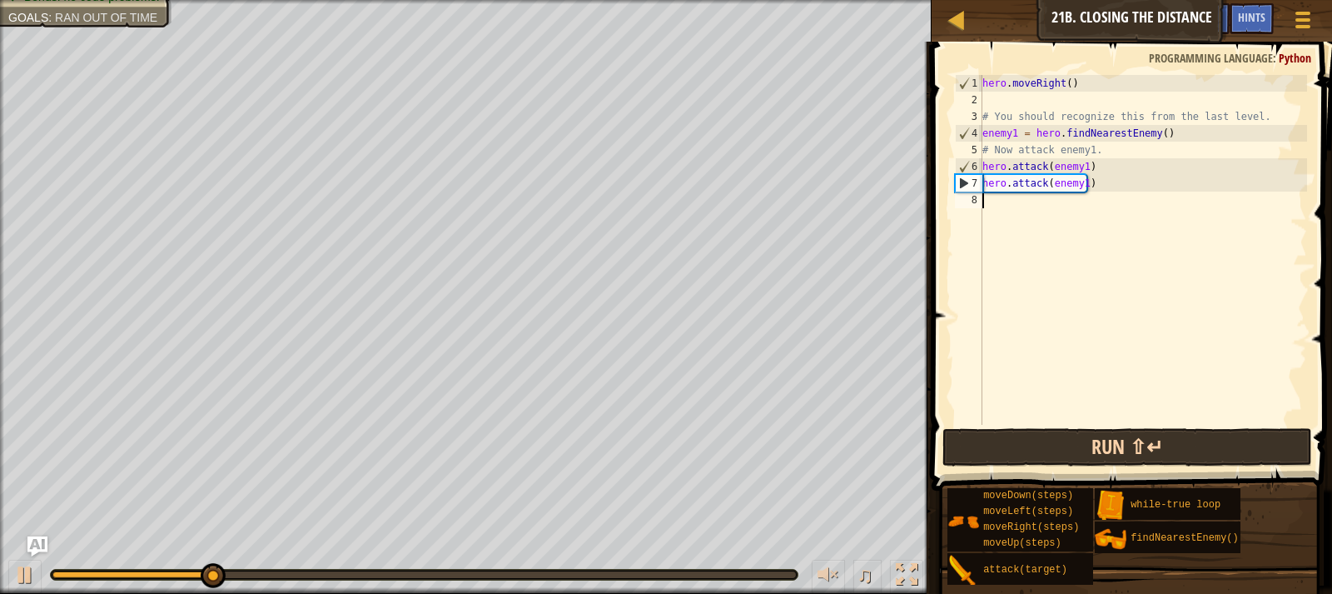
type textarea "ri"
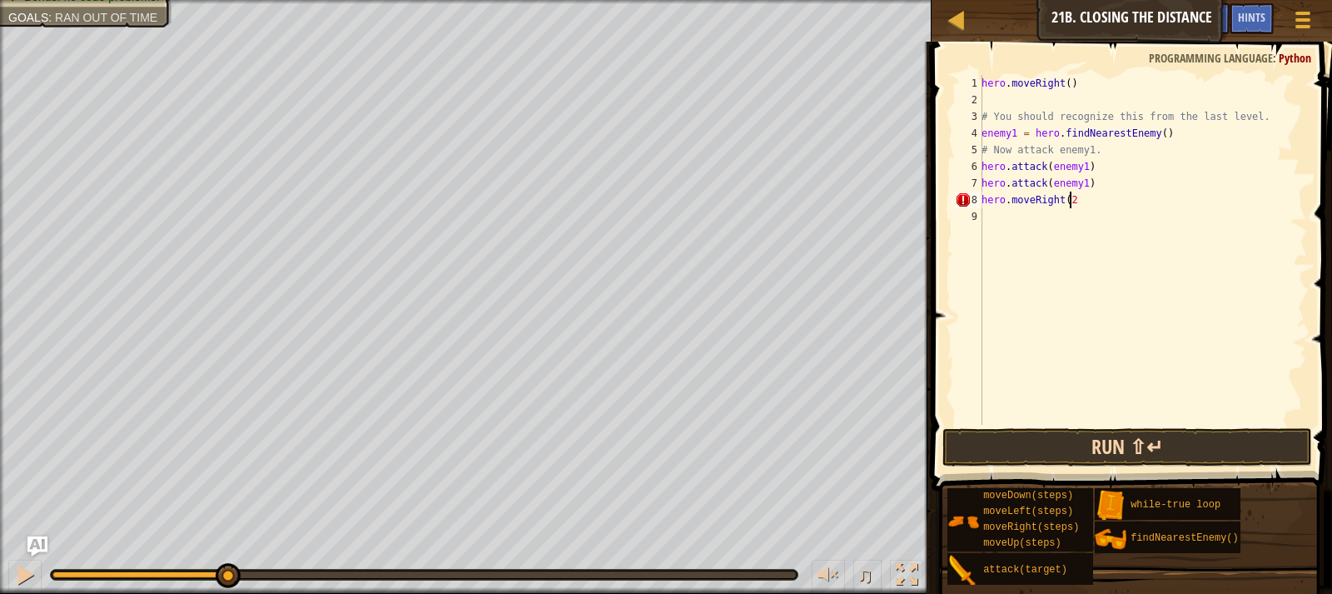
type textarea "hero.moveRight(2)"
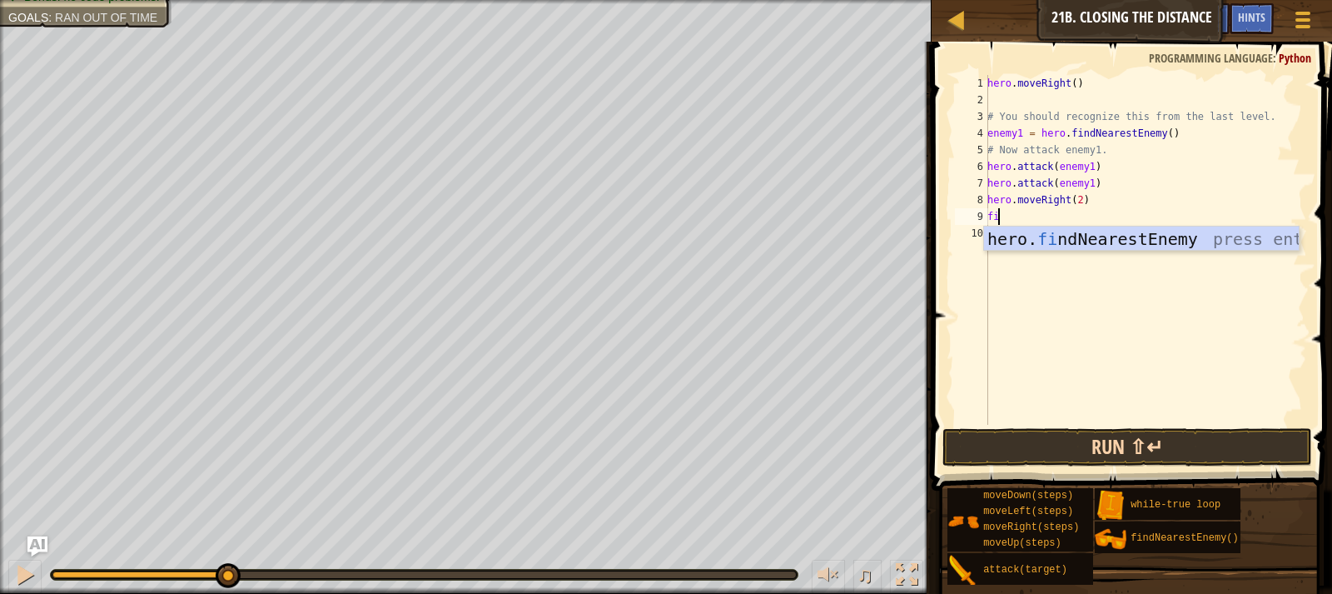
type textarea "fin"
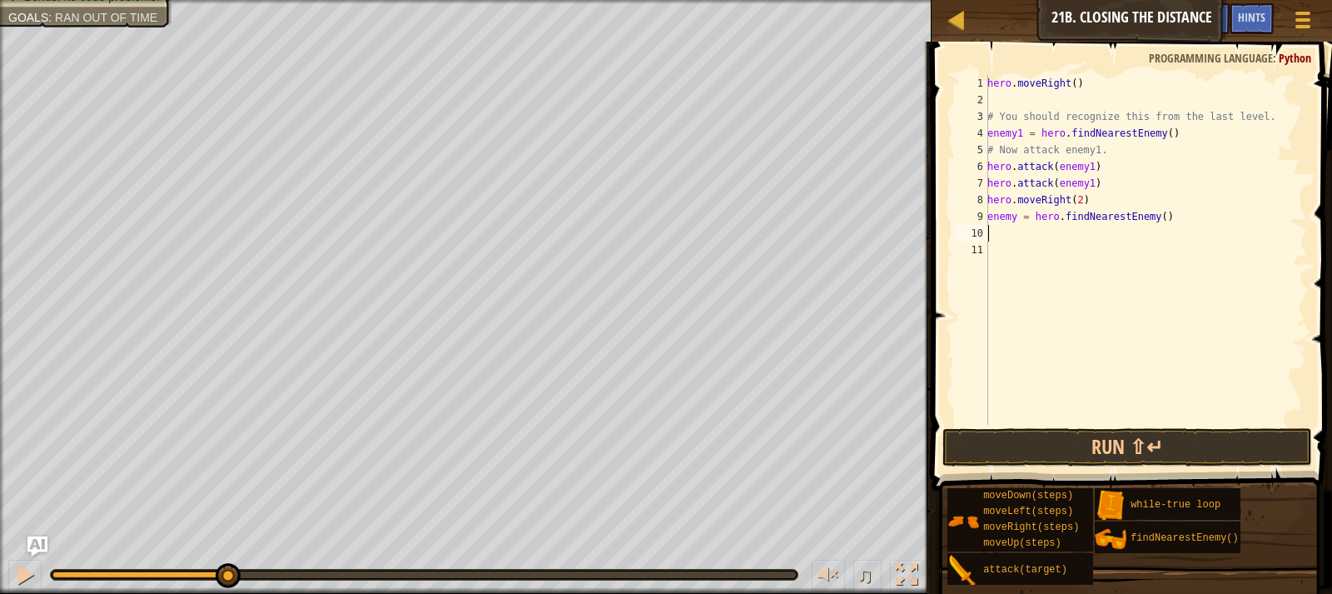
click at [1011, 213] on div "hero . moveRight ( ) # You should recognize this from the last level. enemy1 = …" at bounding box center [1145, 266] width 323 height 383
click at [1019, 217] on div "hero . moveRight ( ) # You should recognize this from the last level. enemy1 = …" at bounding box center [1145, 266] width 323 height 383
type textarea "enemy2 = hero.findNearestEnemy()"
click at [1033, 231] on div "hero . moveRight ( ) # You should recognize this from the last level. enemy1 = …" at bounding box center [1145, 266] width 323 height 383
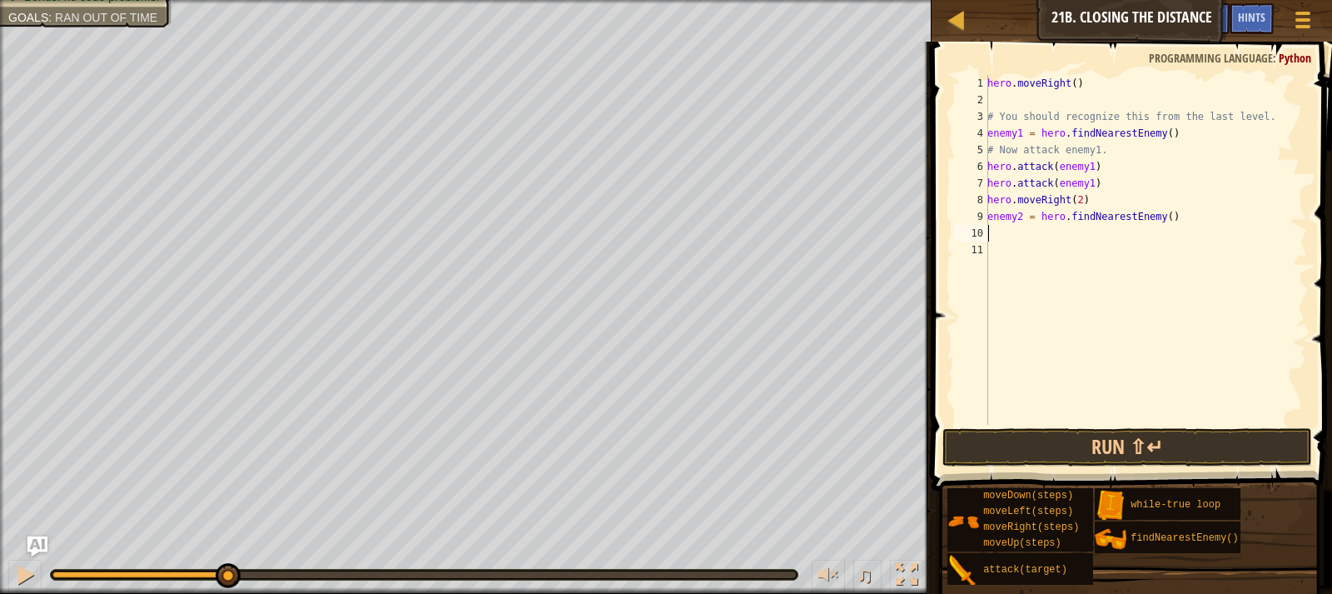
scroll to position [7, 0]
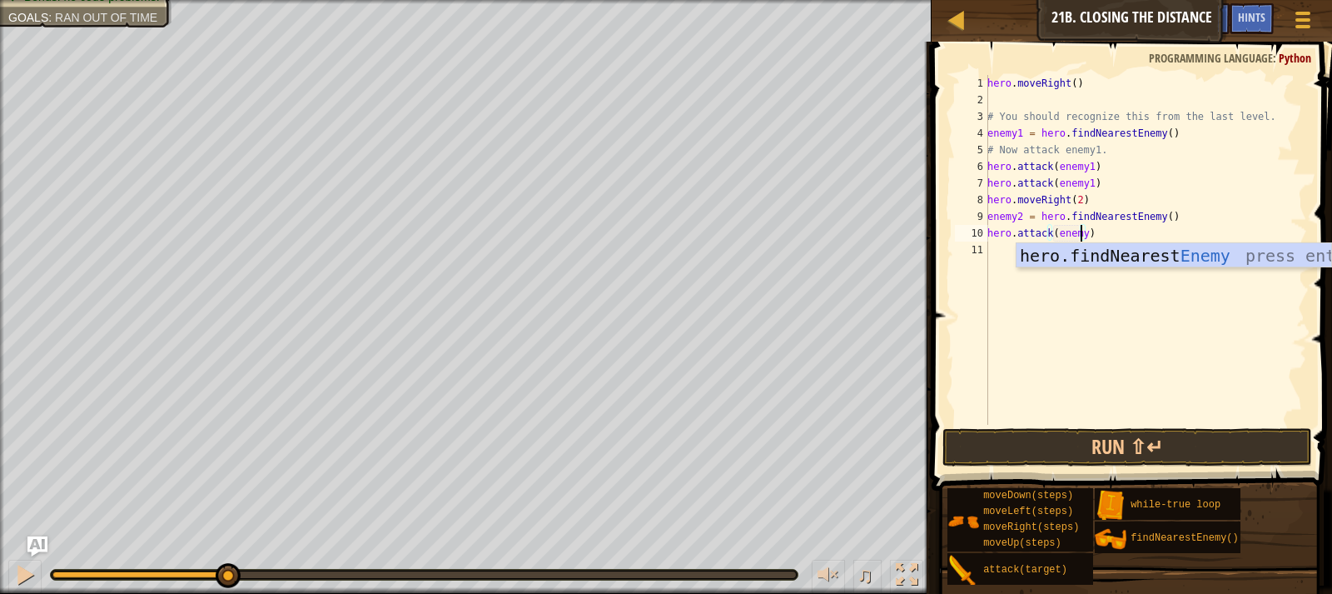
type textarea "hero.attack(enemy2)"
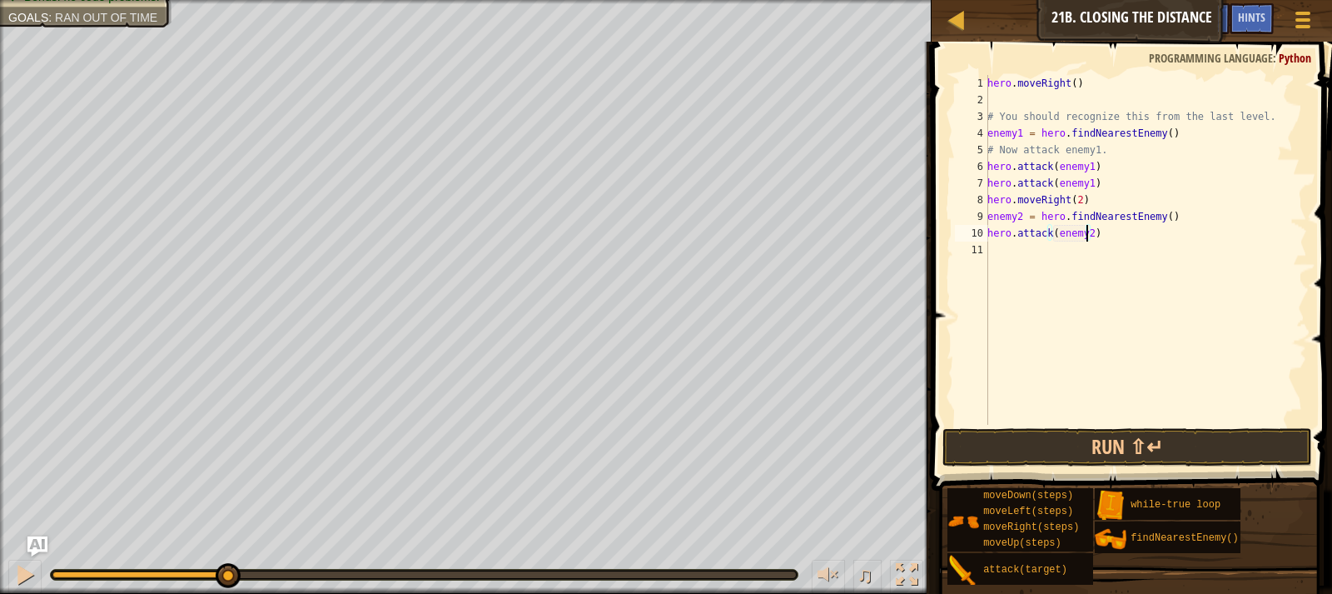
click at [1021, 237] on div "hero . moveRight ( ) # You should recognize this from the last level. enemy1 = …" at bounding box center [1145, 266] width 323 height 383
click at [1021, 241] on div "hero . moveRight ( ) # You should recognize this from the last level. enemy1 = …" at bounding box center [1145, 266] width 323 height 383
type textarea "hero.attack(enemy2)"
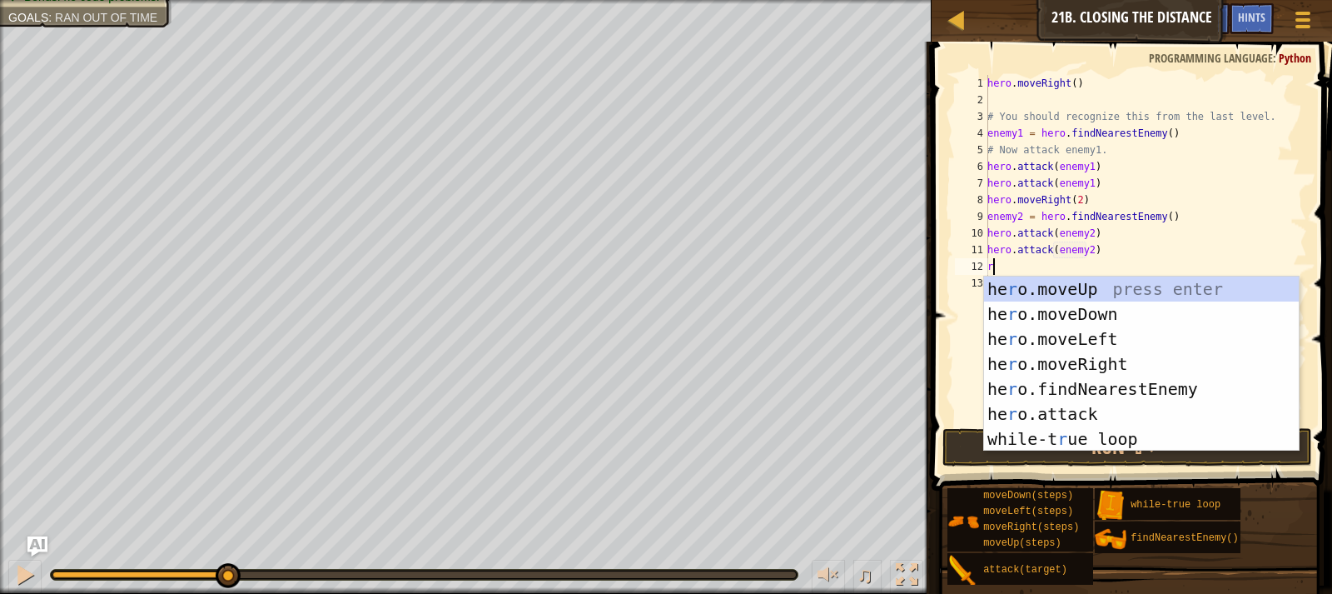
type textarea "ri"
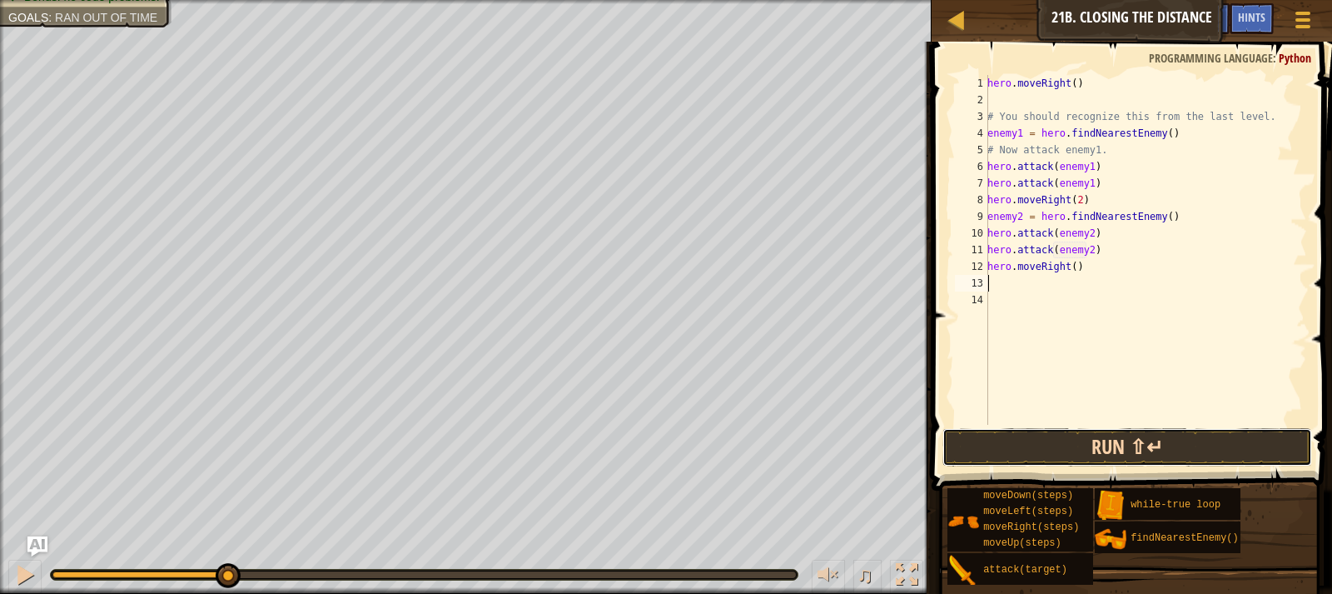
click at [1145, 458] on button "Run ⇧↵" at bounding box center [1128, 447] width 370 height 38
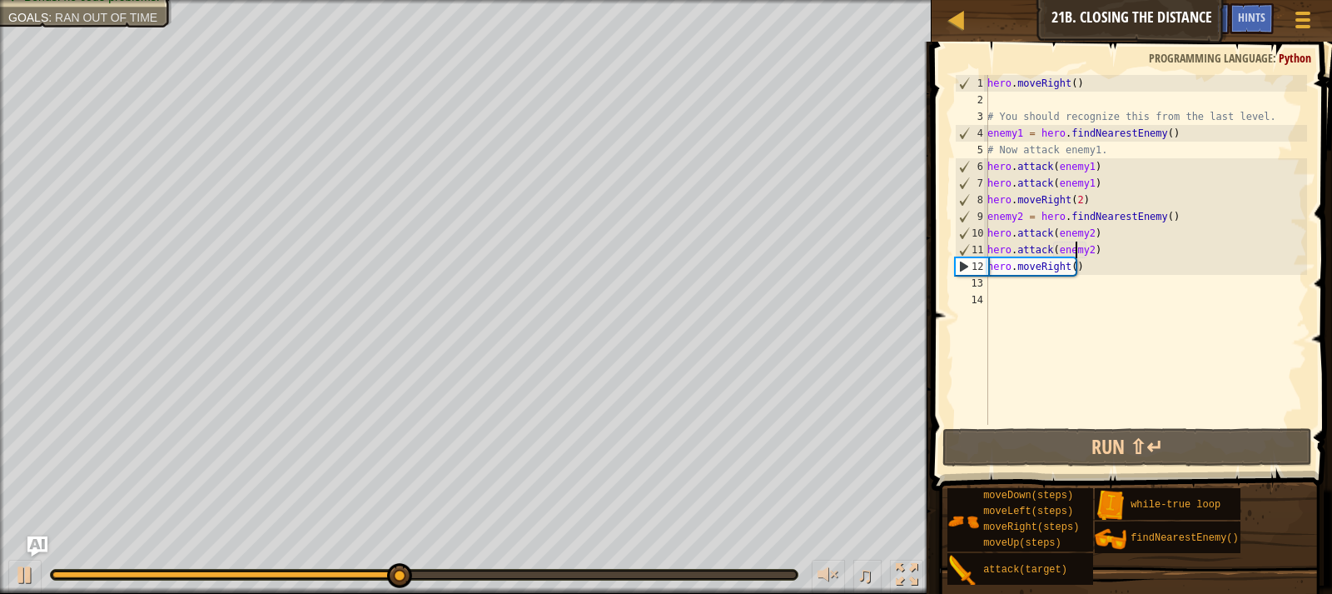
click at [1078, 255] on div "hero . moveRight ( ) # You should recognize this from the last level. enemy1 = …" at bounding box center [1145, 266] width 323 height 383
click at [1078, 273] on div "hero . moveRight ( ) # You should recognize this from the last level. enemy1 = …" at bounding box center [1145, 266] width 323 height 383
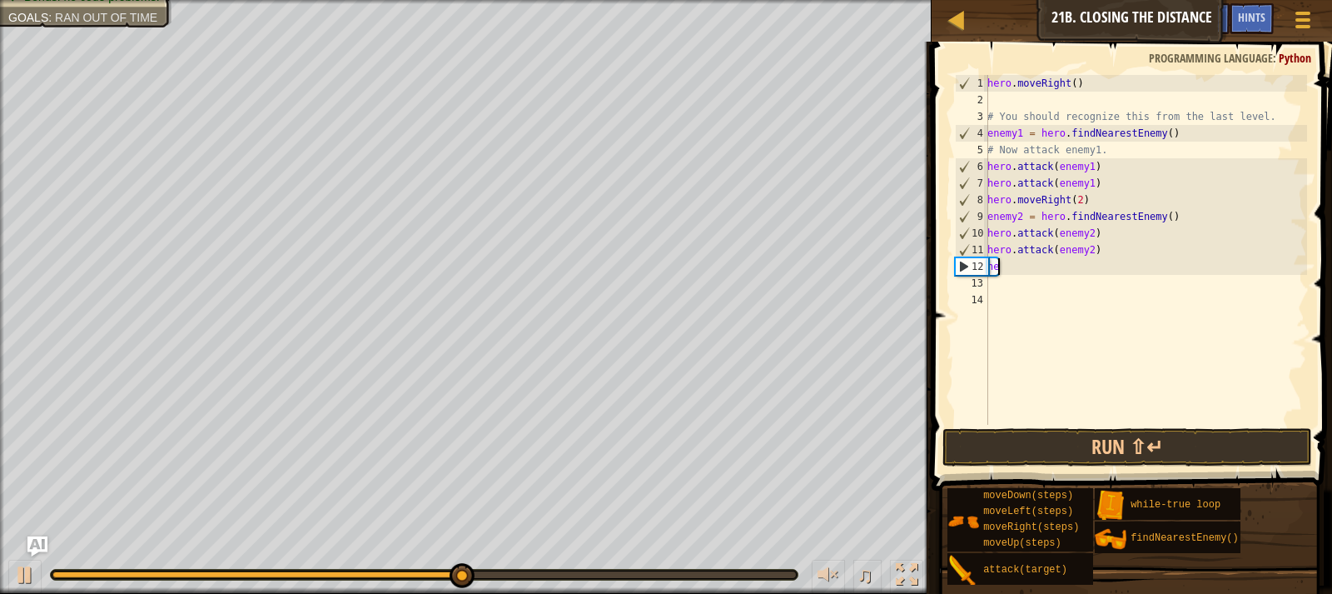
type textarea "h"
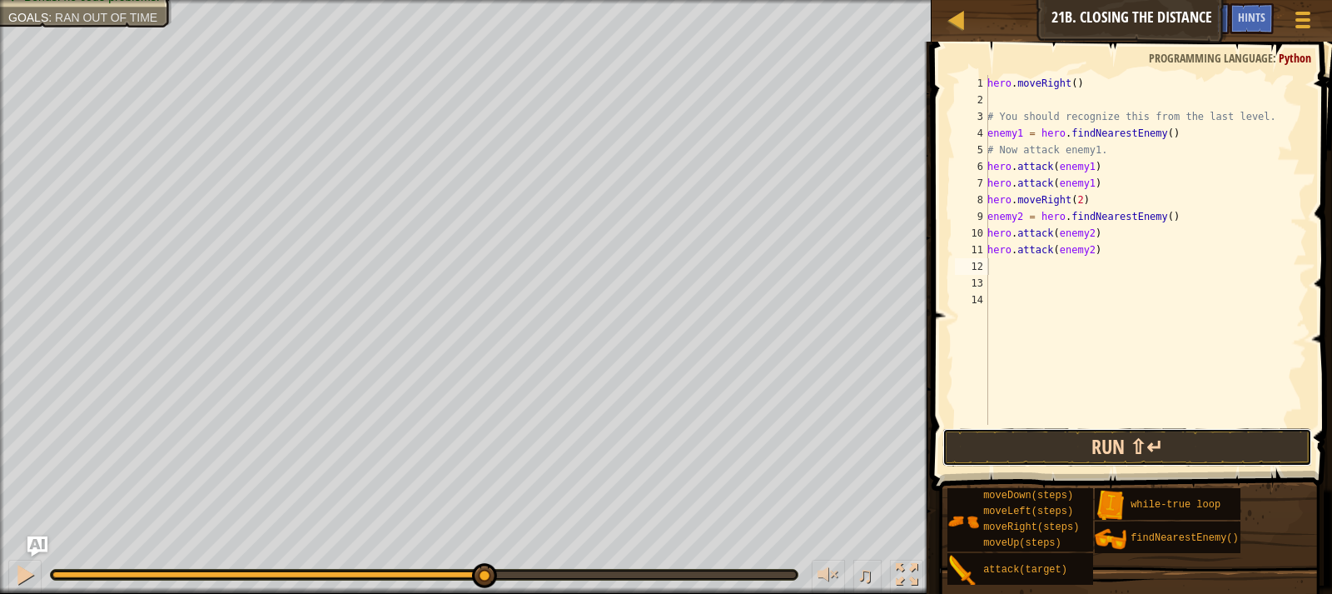
click at [1128, 441] on button "Run ⇧↵" at bounding box center [1128, 447] width 370 height 38
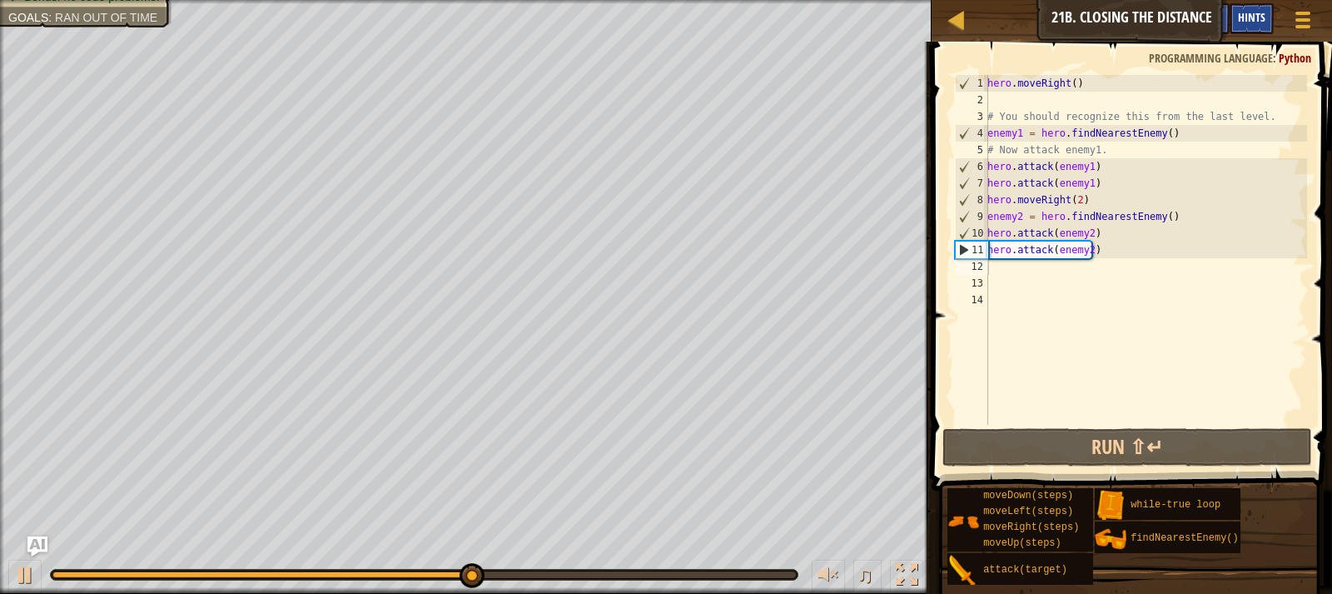
click at [1262, 16] on span "Hints" at bounding box center [1251, 17] width 27 height 16
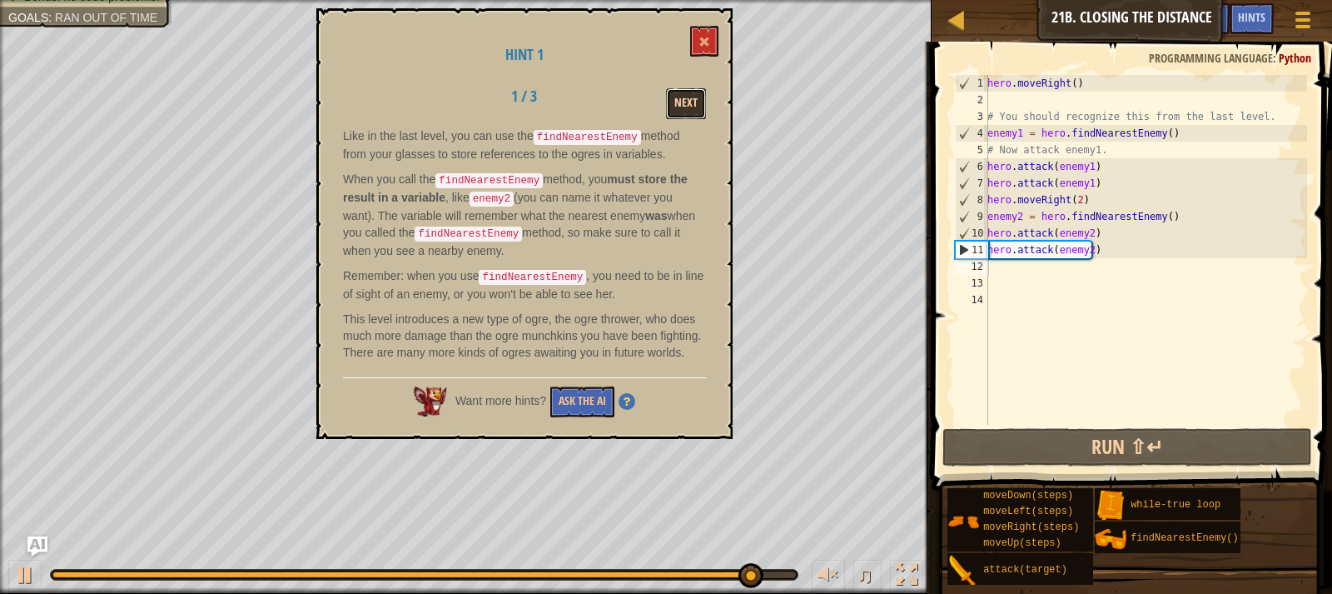
click at [691, 98] on button "Next" at bounding box center [686, 103] width 40 height 31
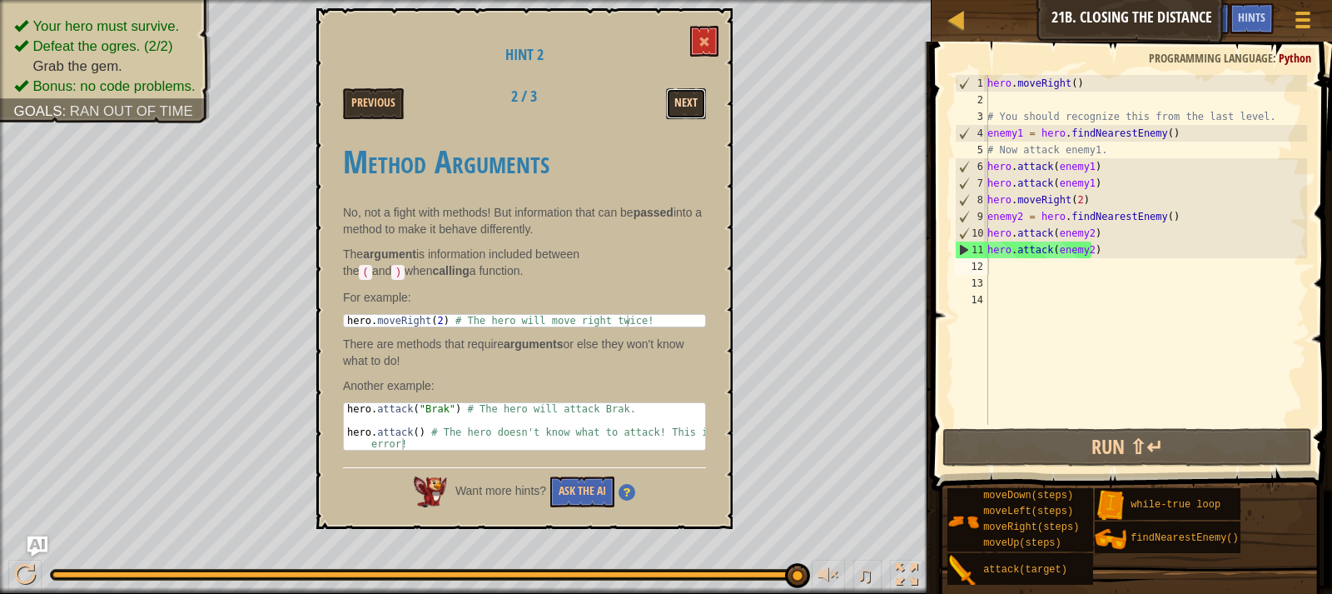
click at [693, 107] on button "Next" at bounding box center [686, 103] width 40 height 31
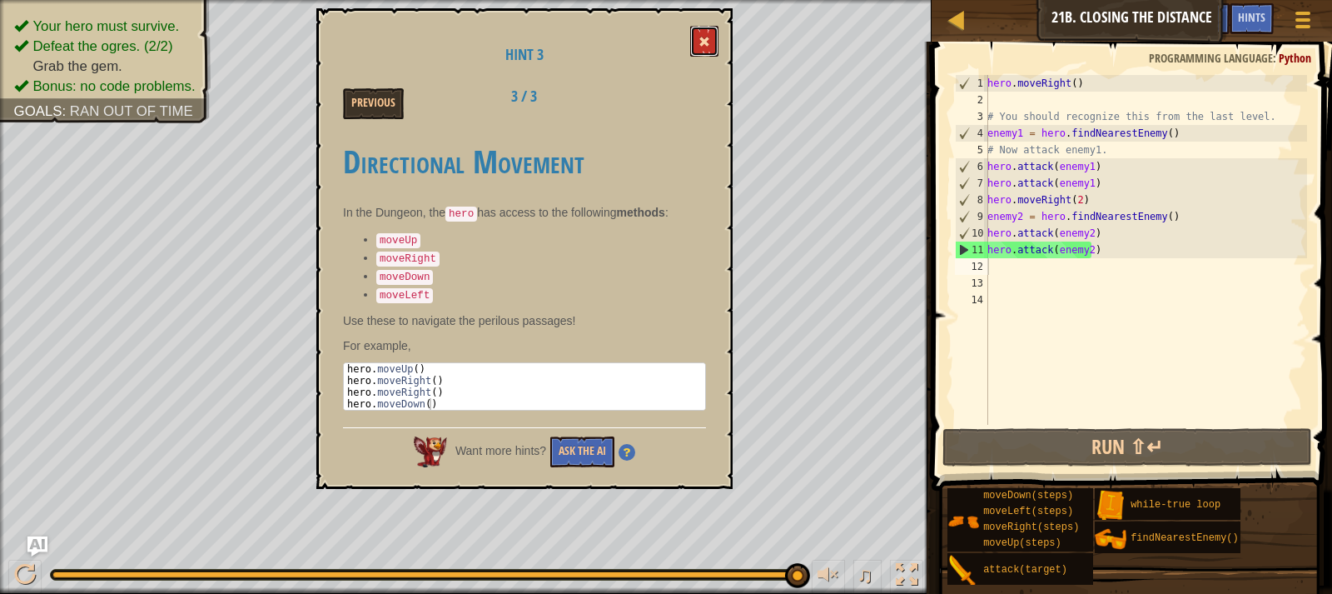
click at [715, 42] on button at bounding box center [704, 41] width 28 height 31
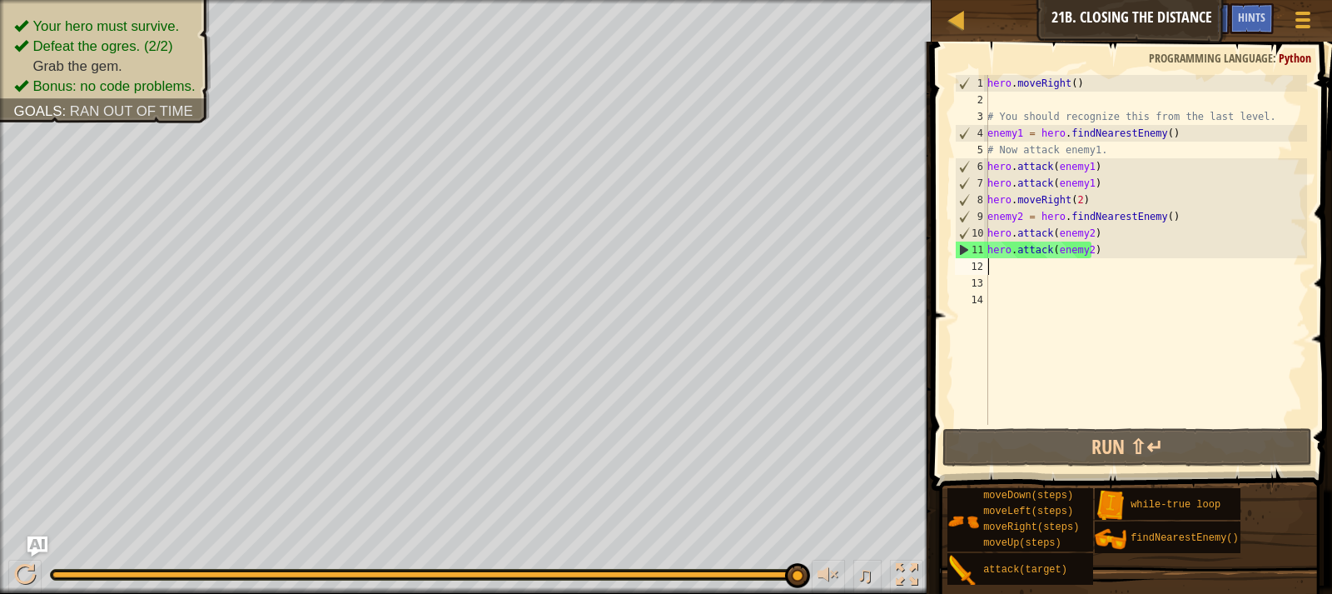
click at [1014, 271] on div "hero . moveRight ( ) # You should recognize this from the last level. enemy1 = …" at bounding box center [1145, 266] width 323 height 383
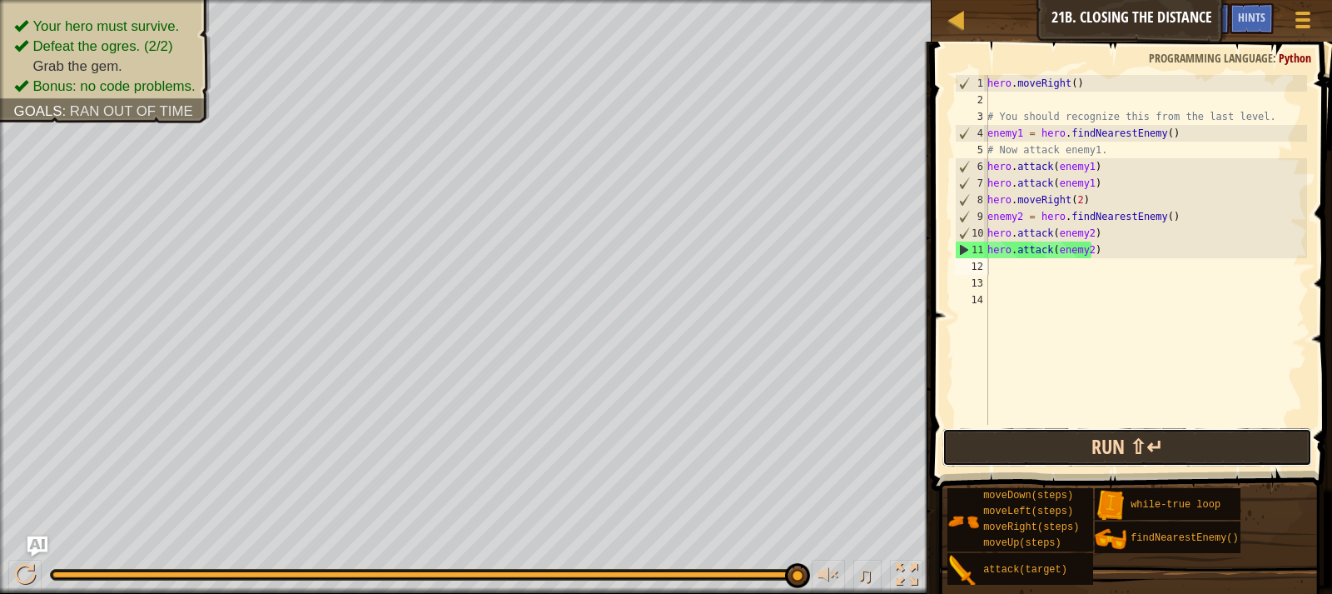
click at [1087, 441] on button "Run ⇧↵" at bounding box center [1128, 447] width 370 height 38
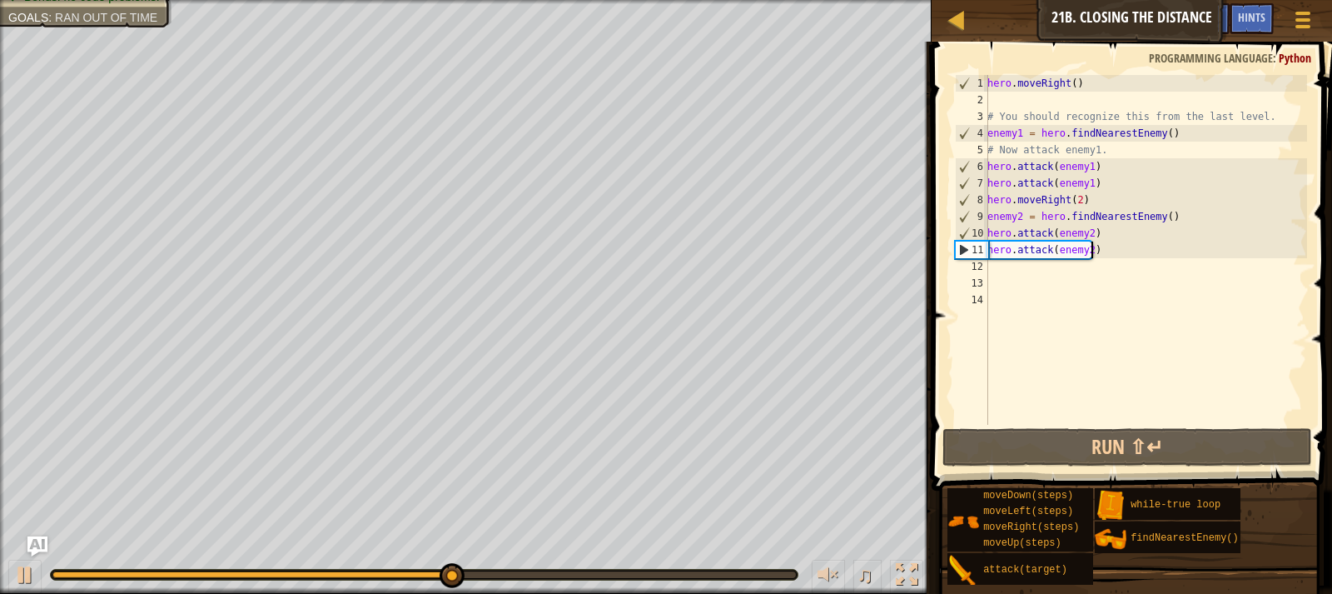
click at [1113, 251] on div "hero . moveRight ( ) # You should recognize this from the last level. enemy1 = …" at bounding box center [1145, 266] width 323 height 383
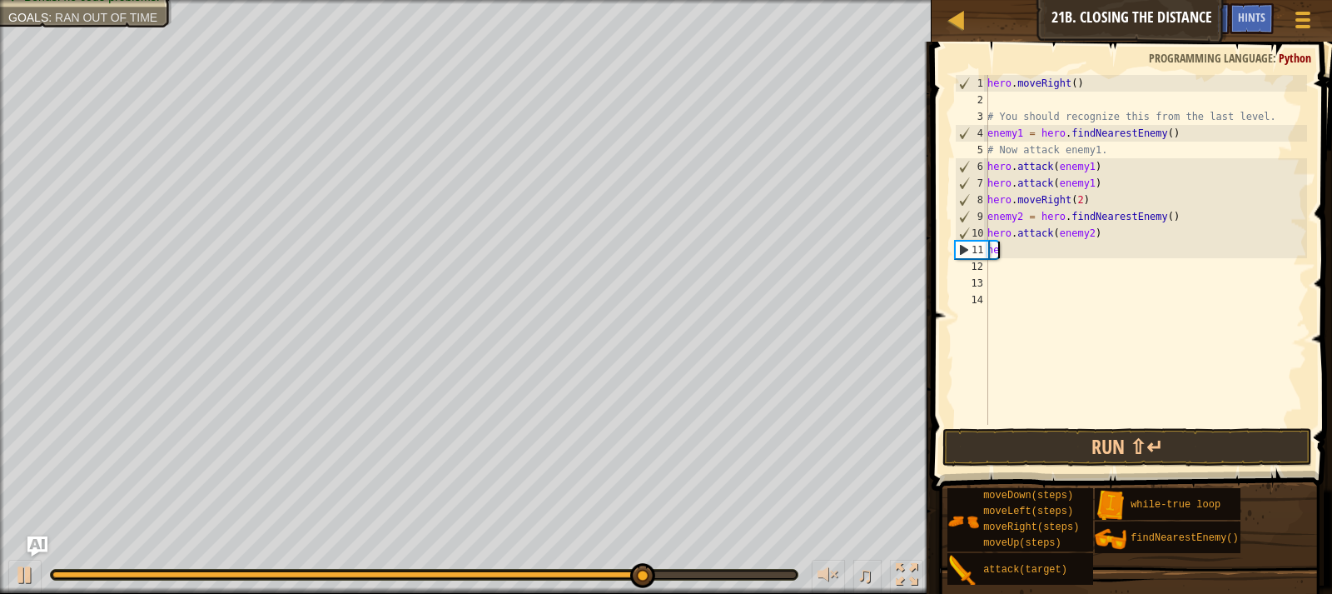
type textarea "h"
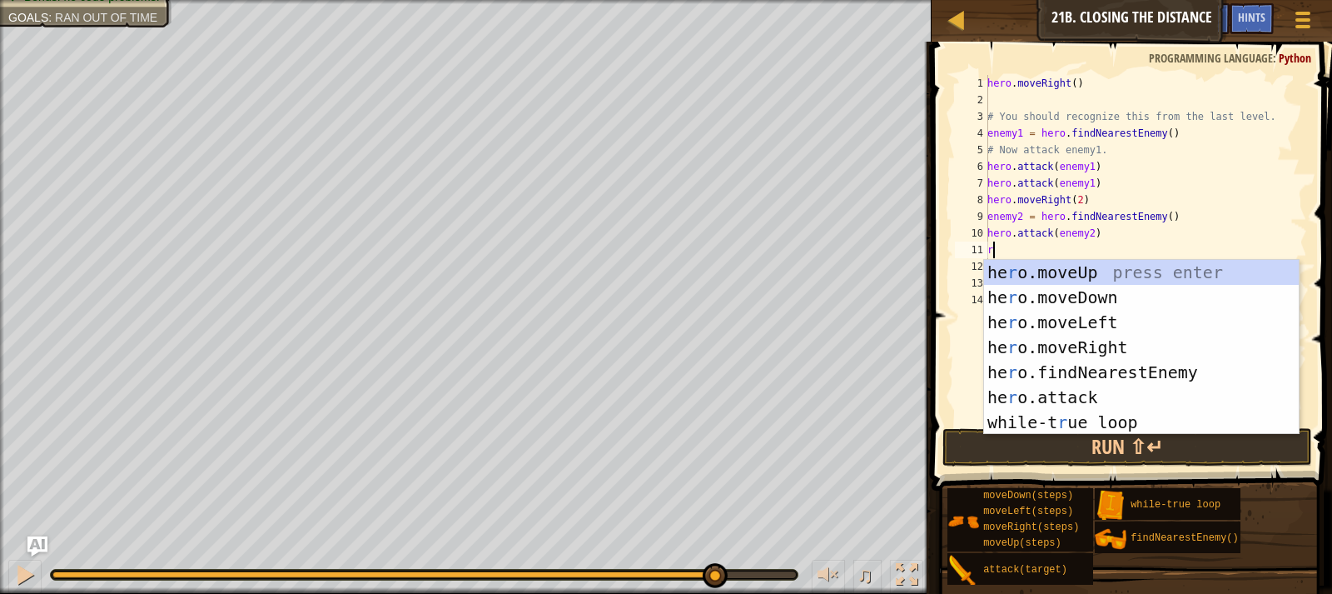
type textarea "ri"
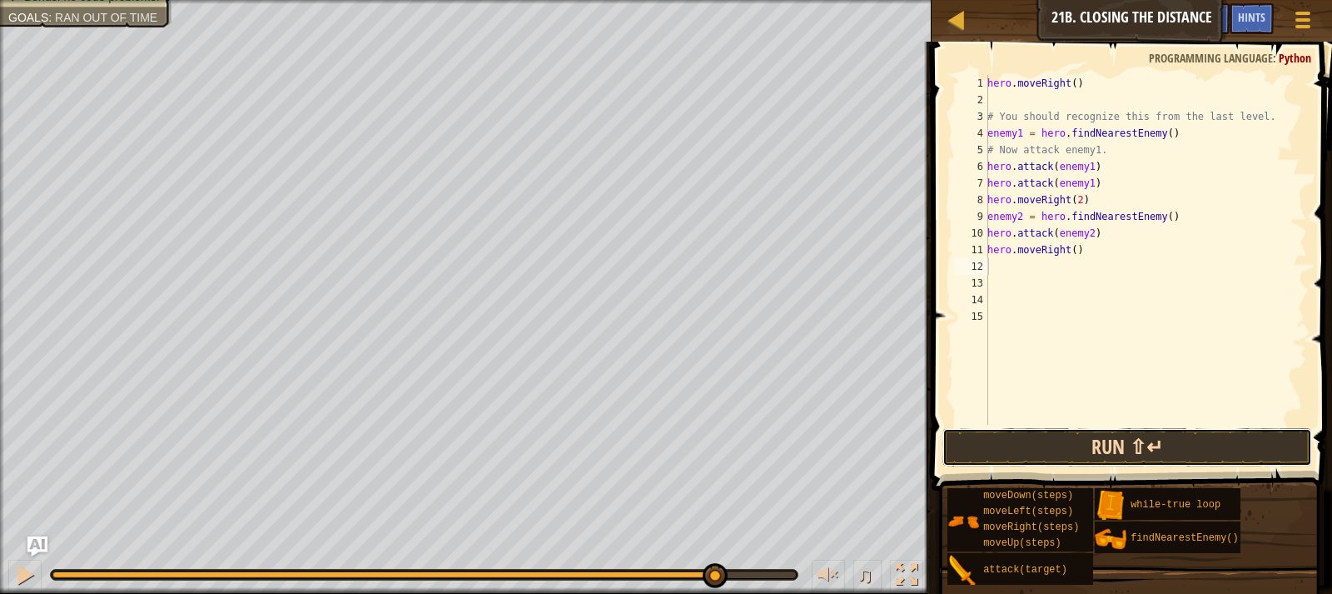
click at [1051, 455] on button "Run ⇧↵" at bounding box center [1128, 447] width 370 height 38
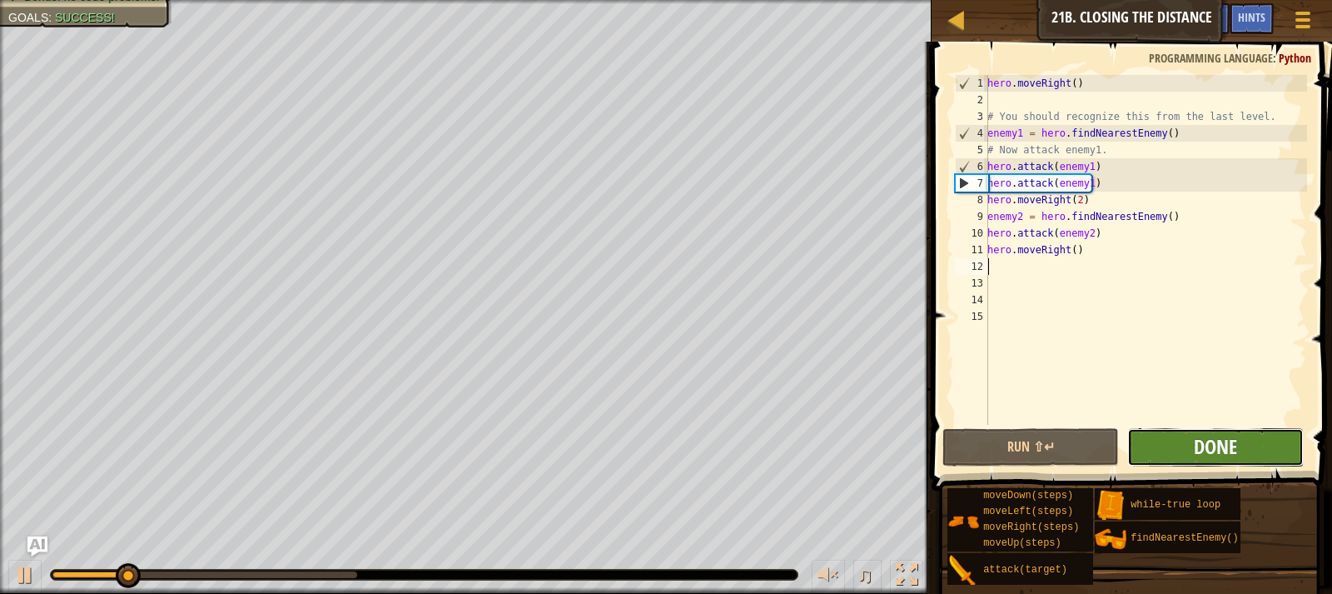
click at [1225, 441] on span "Done" at bounding box center [1215, 446] width 43 height 27
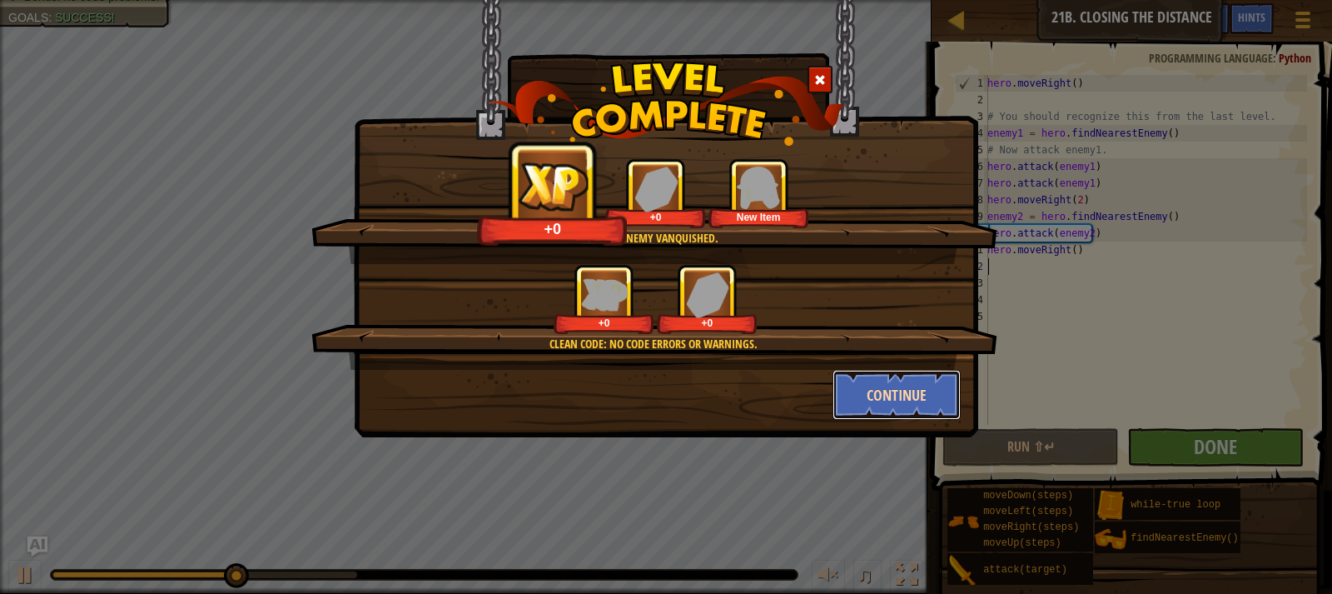
click at [905, 401] on button "Continue" at bounding box center [897, 395] width 129 height 50
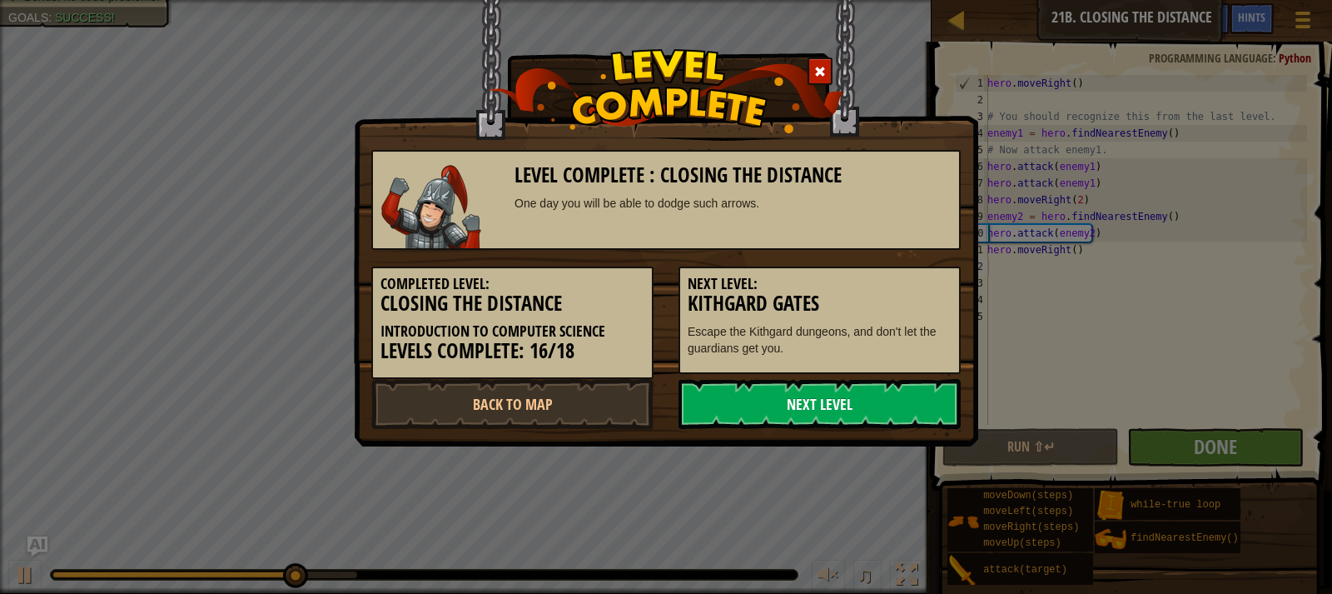
click at [860, 405] on link "Next Level" at bounding box center [820, 404] width 282 height 50
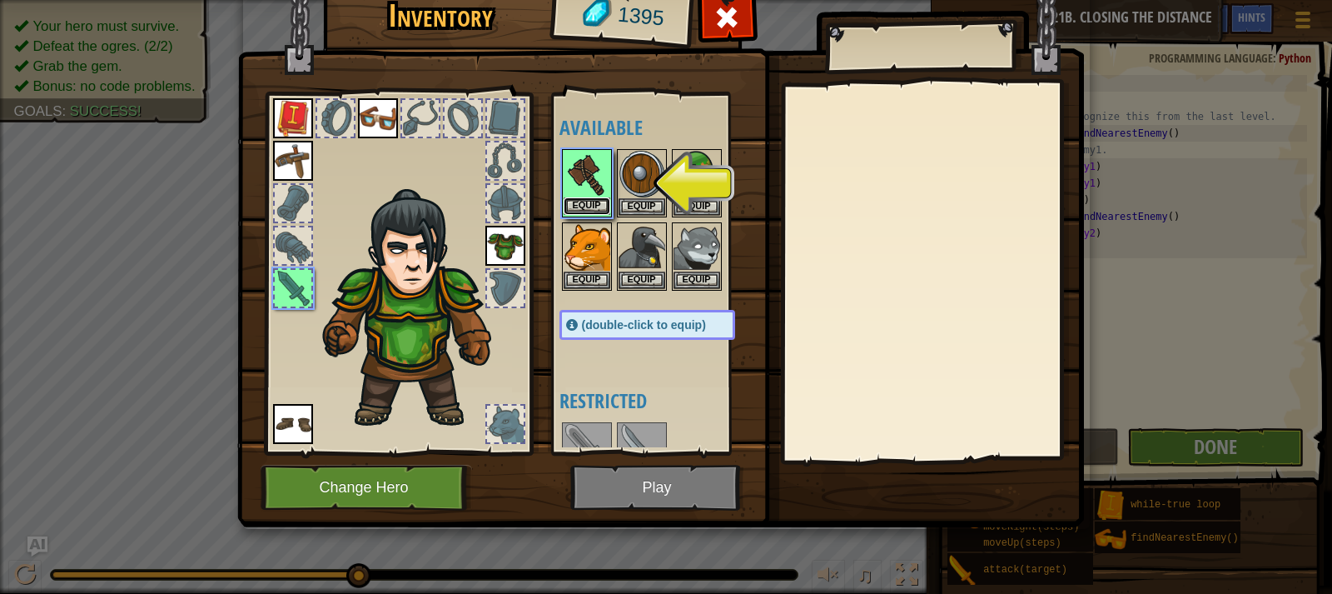
click at [576, 197] on button "Equip" at bounding box center [587, 205] width 47 height 17
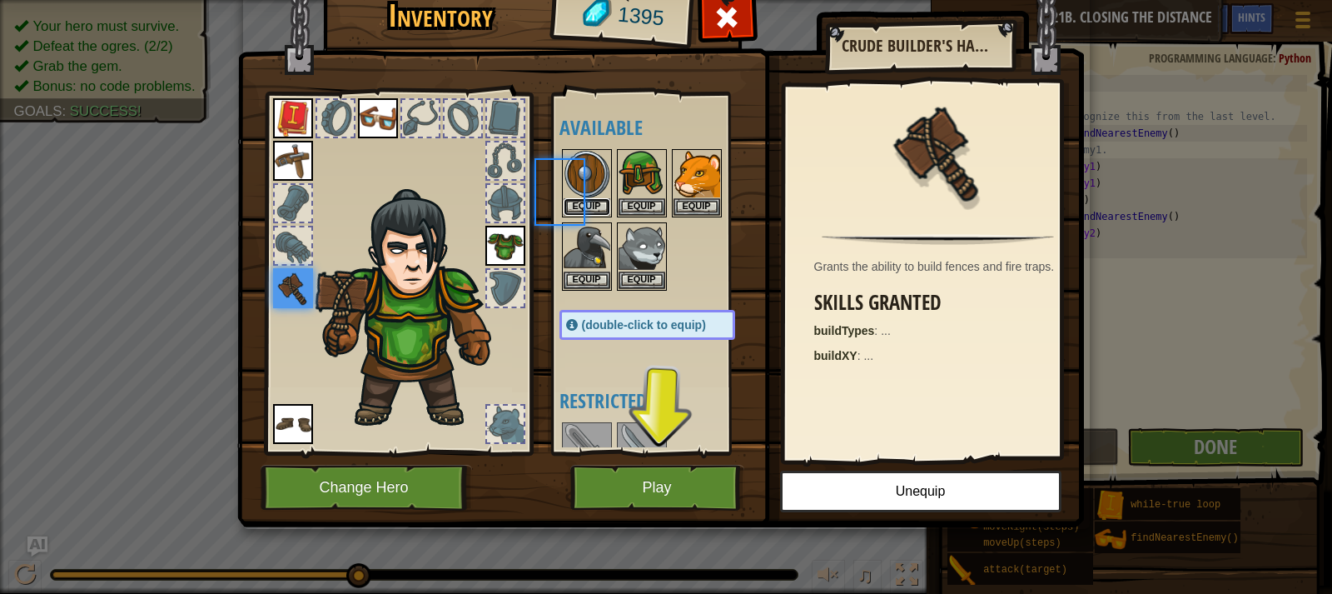
click at [576, 198] on button "Equip" at bounding box center [587, 206] width 47 height 17
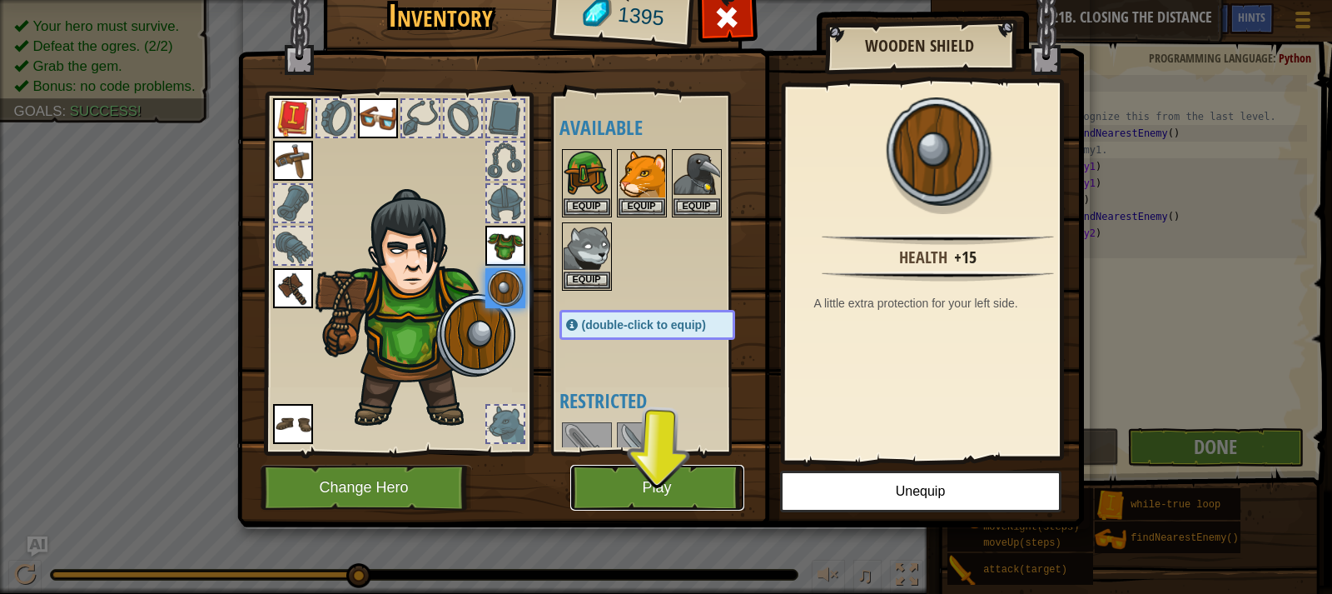
click at [674, 467] on button "Play" at bounding box center [657, 488] width 174 height 46
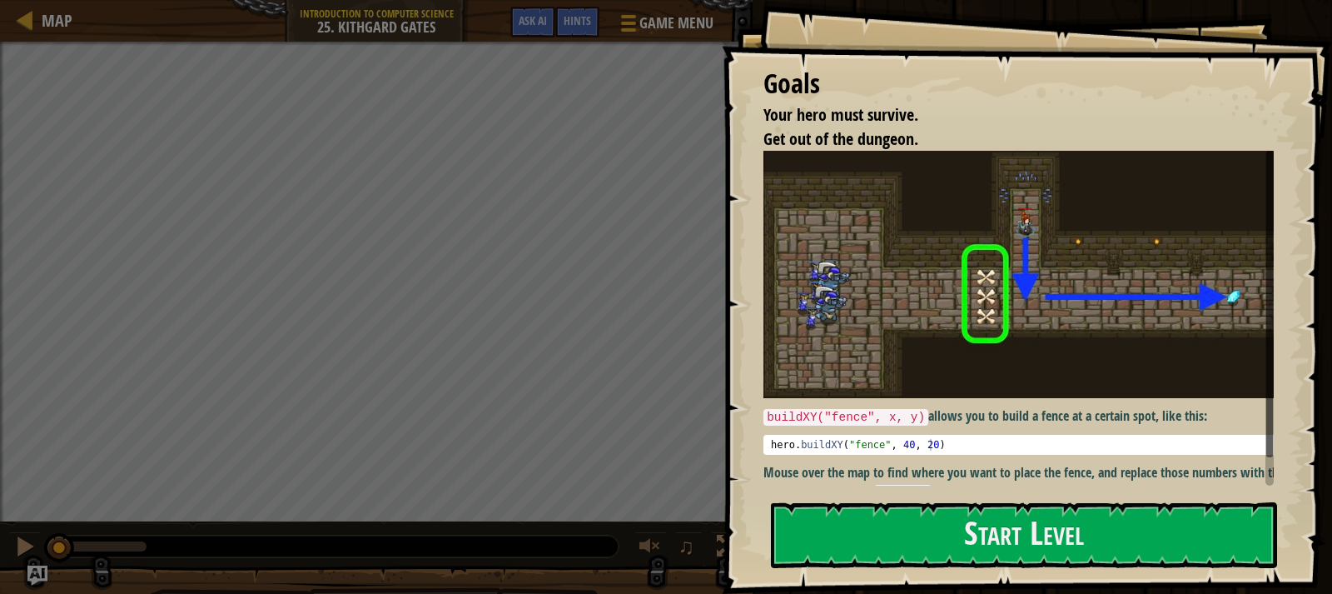
scroll to position [18, 0]
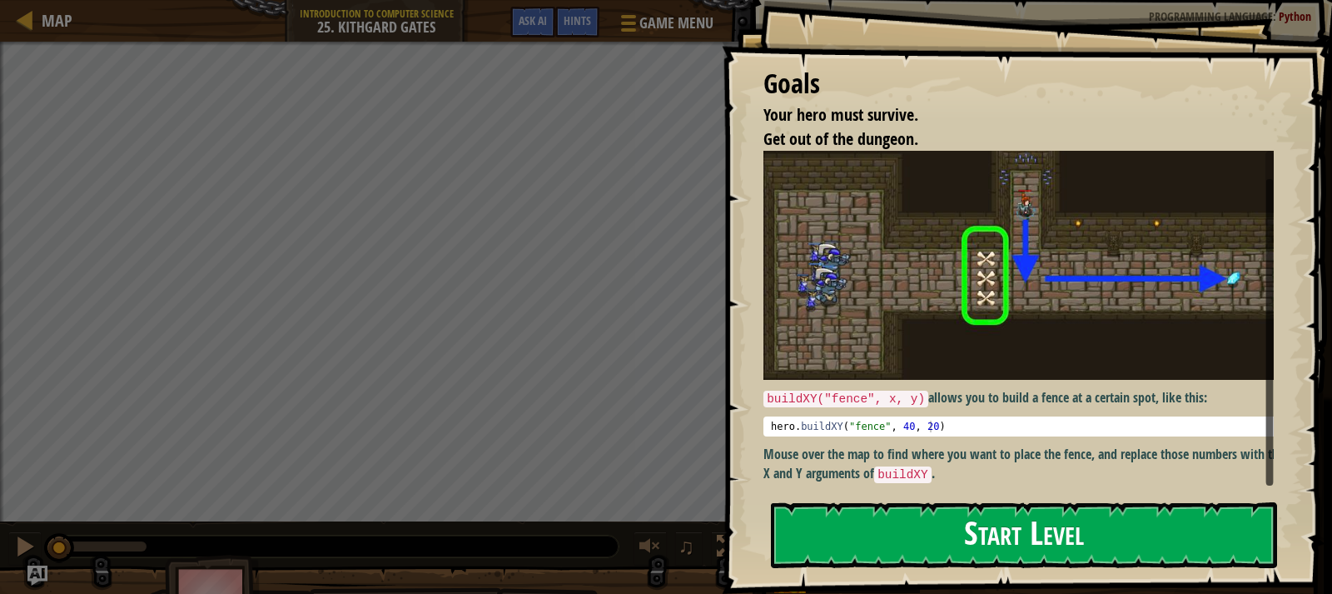
click at [961, 544] on button "Start Level" at bounding box center [1024, 535] width 506 height 66
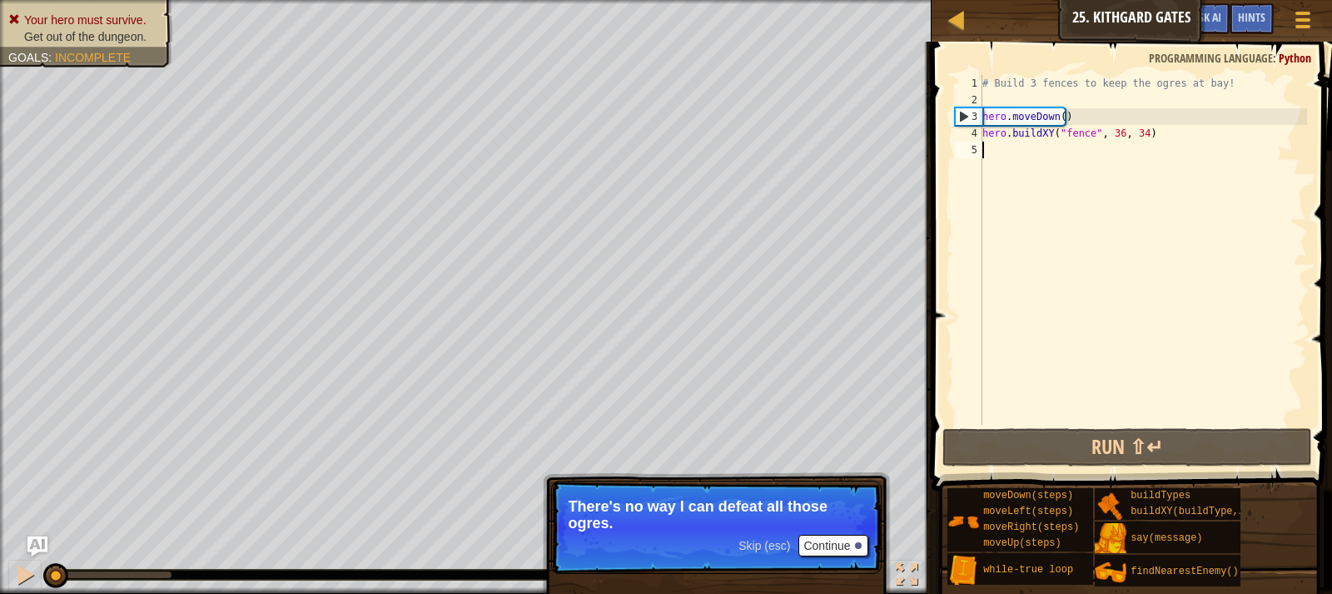
click at [844, 539] on p "Skip (esc) Continue There's no way I can defeat all those ogres." at bounding box center [716, 527] width 331 height 93
click at [838, 542] on button "Continue" at bounding box center [833, 546] width 69 height 22
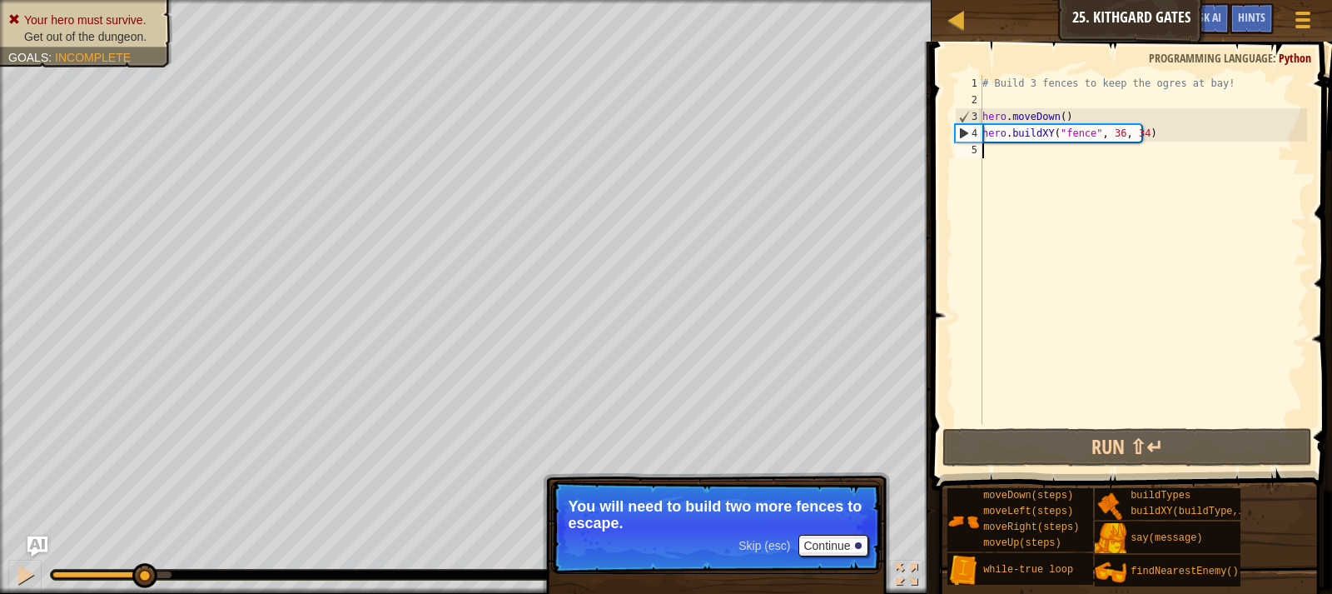
scroll to position [7, 0]
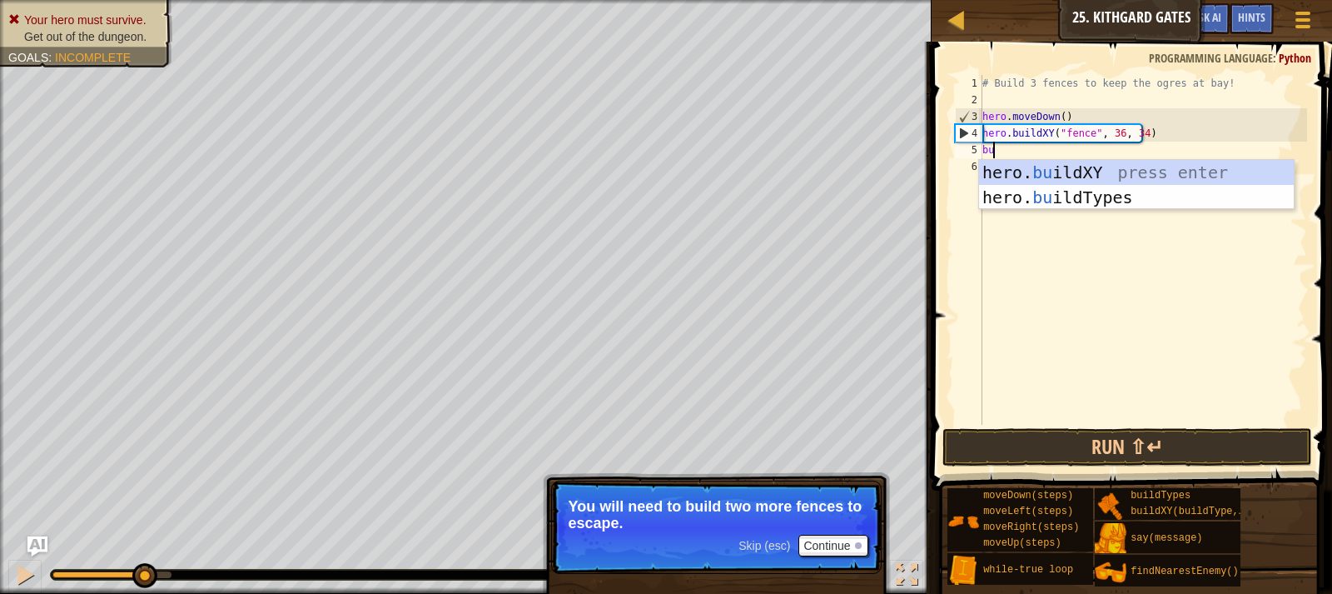
type textarea "hero.buildXY("fence", 36, 30)"
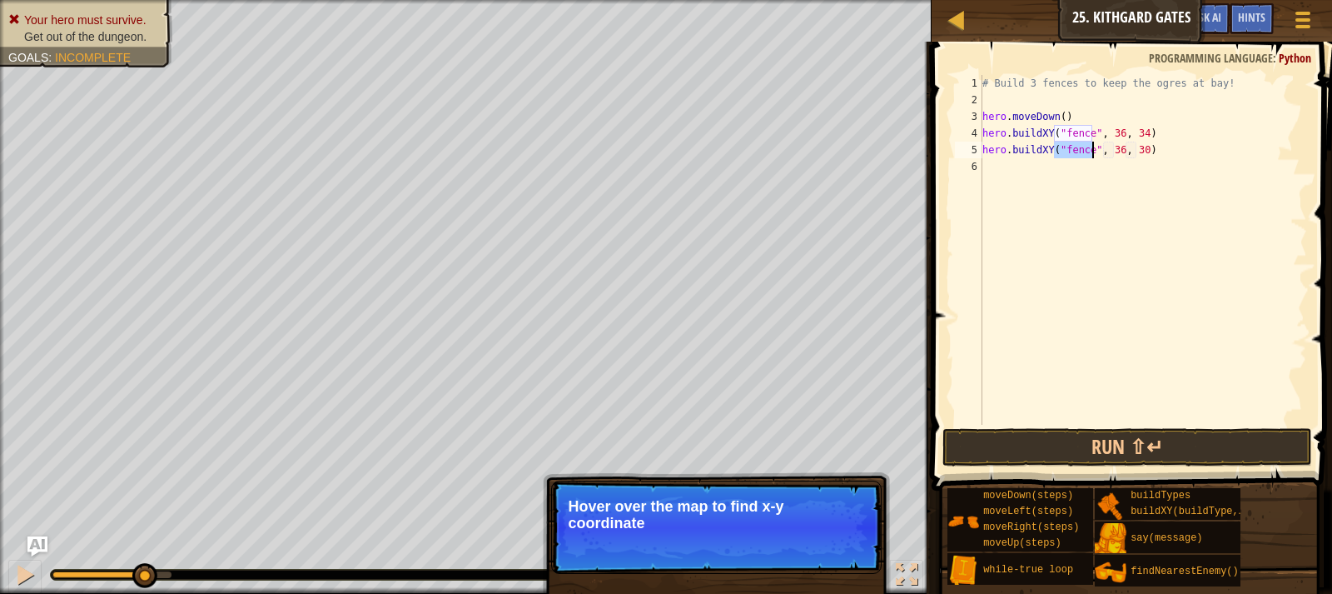
click at [1098, 169] on div "# Build 3 fences to keep the ogres at bay! hero . moveDown ( ) hero . buildXY (…" at bounding box center [1143, 266] width 328 height 383
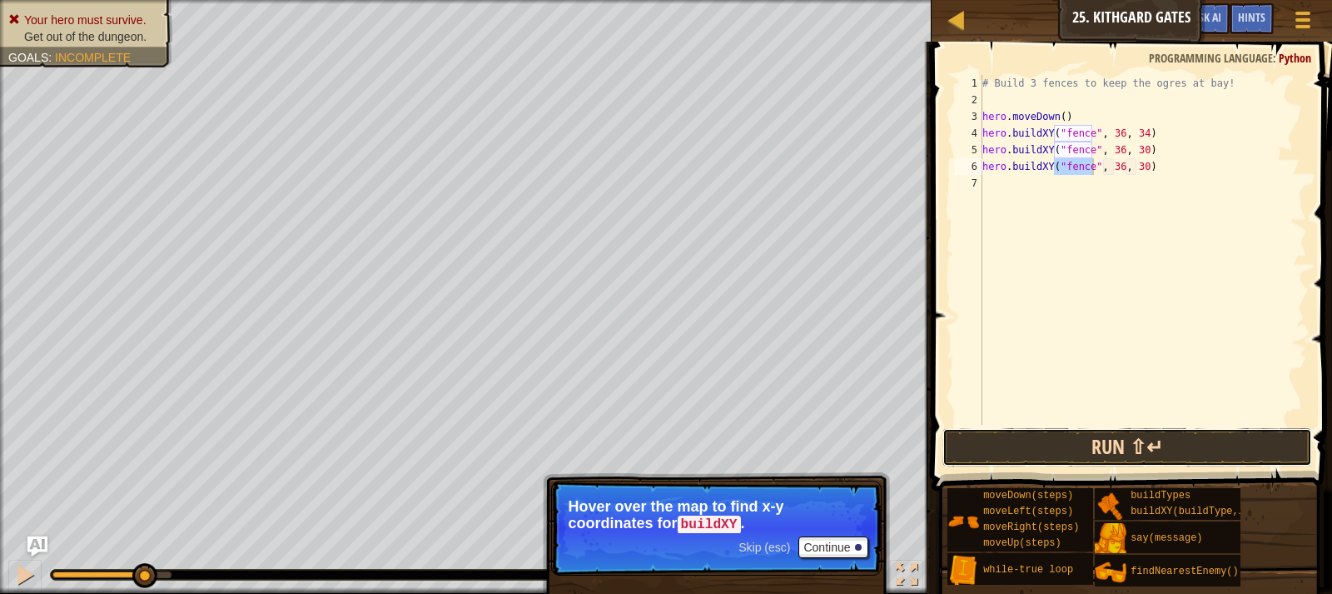
click at [1103, 456] on button "Run ⇧↵" at bounding box center [1128, 447] width 370 height 38
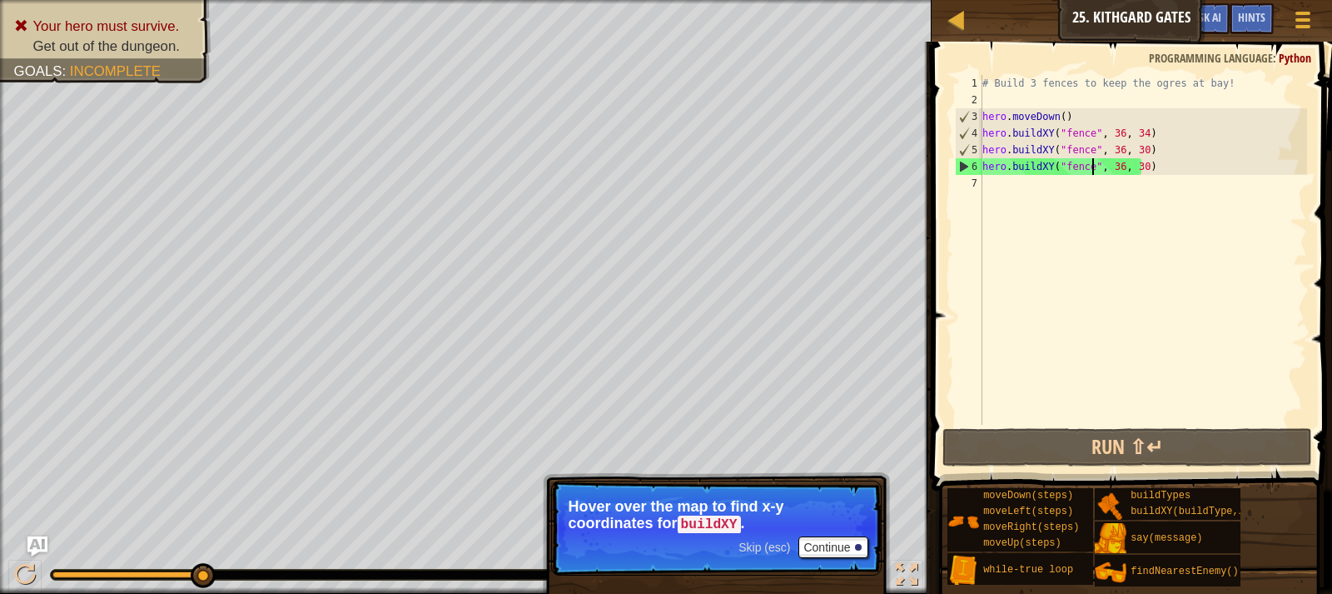
click at [1114, 162] on div "# Build 3 fences to keep the ogres at bay! hero . moveDown ( ) hero . buildXY (…" at bounding box center [1143, 266] width 328 height 383
click at [1134, 165] on div "# Build 3 fences to keep the ogres at bay! hero . moveDown ( ) hero . buildXY (…" at bounding box center [1143, 266] width 328 height 383
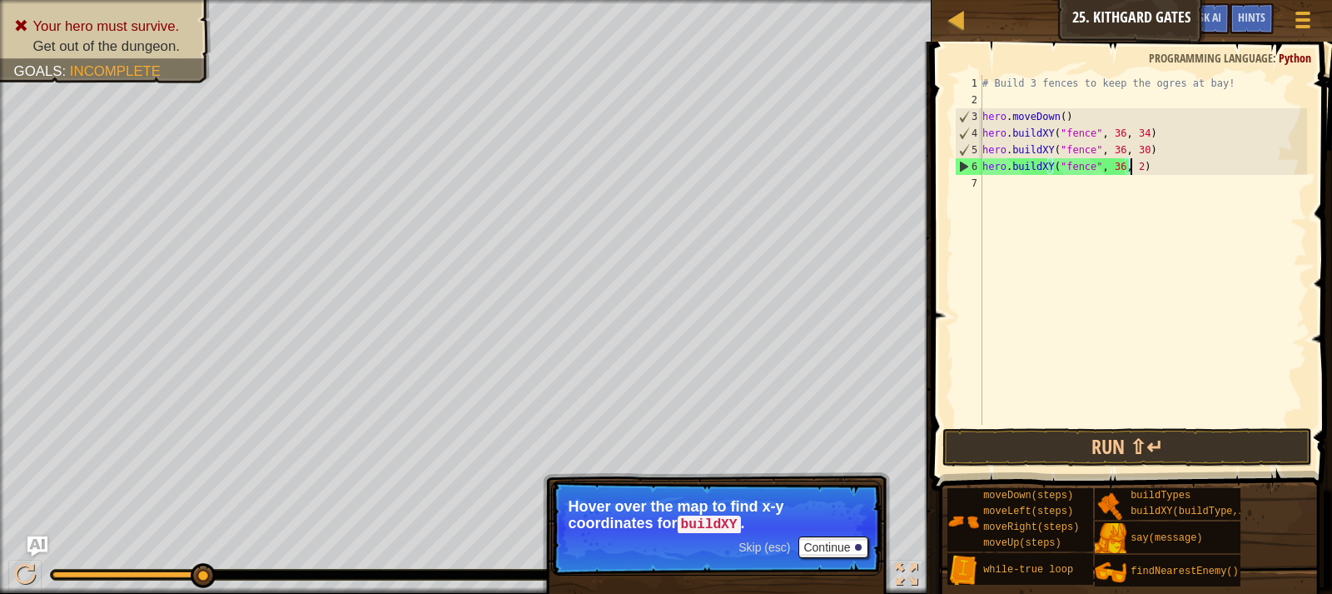
scroll to position [7, 12]
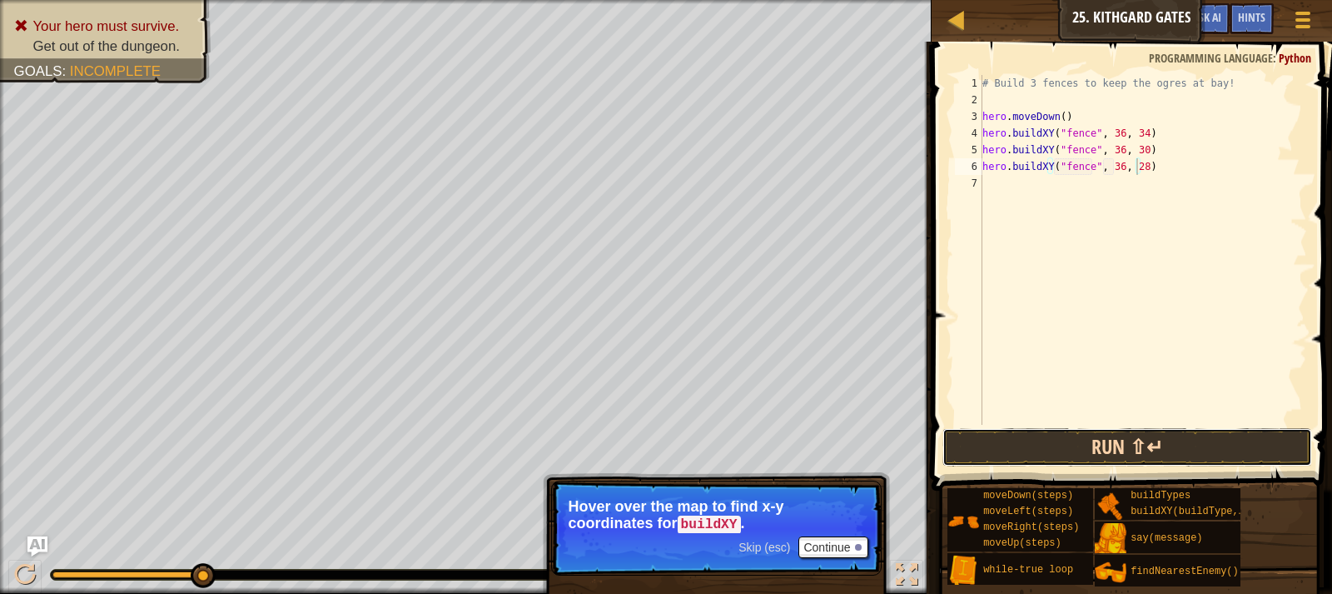
click at [1065, 447] on button "Run ⇧↵" at bounding box center [1128, 447] width 370 height 38
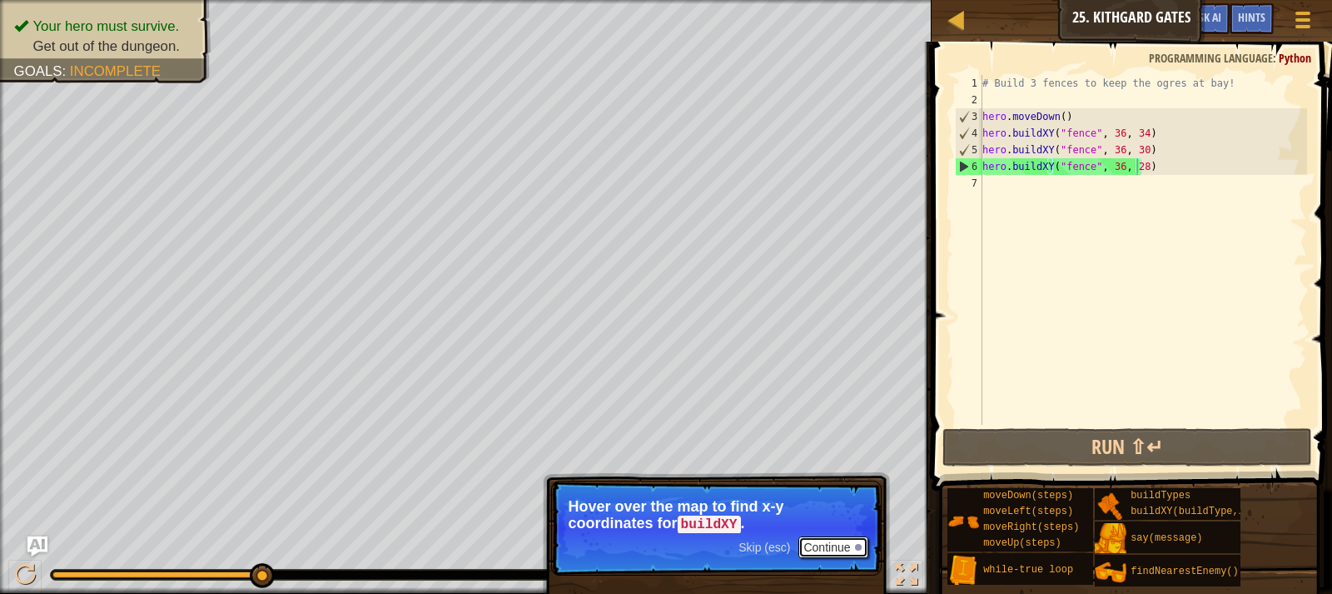
click at [855, 545] on div at bounding box center [858, 547] width 7 height 7
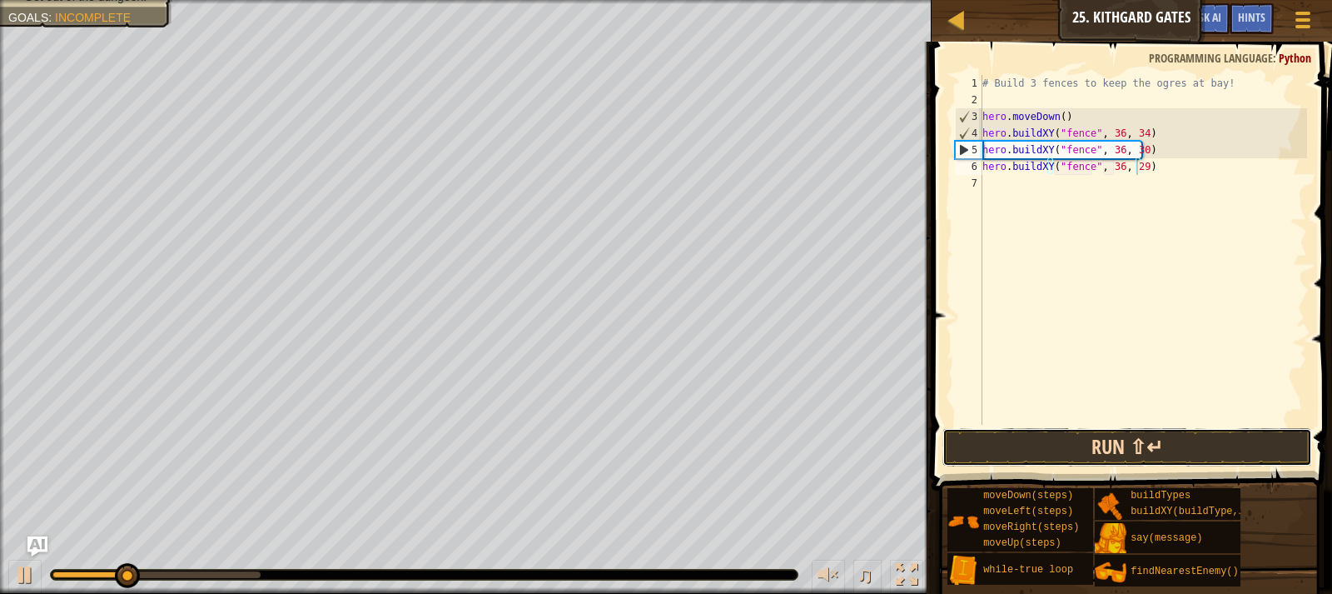
click at [1126, 455] on button "Run ⇧↵" at bounding box center [1128, 447] width 370 height 38
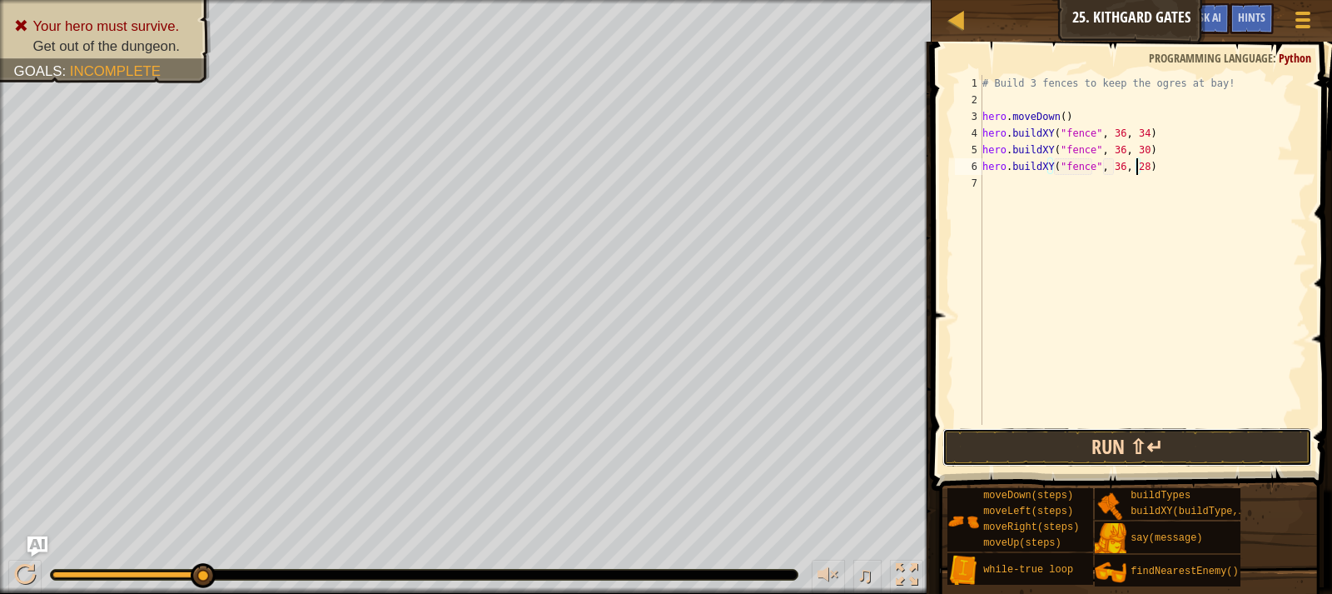
click at [1080, 430] on button "Run ⇧↵" at bounding box center [1128, 447] width 370 height 38
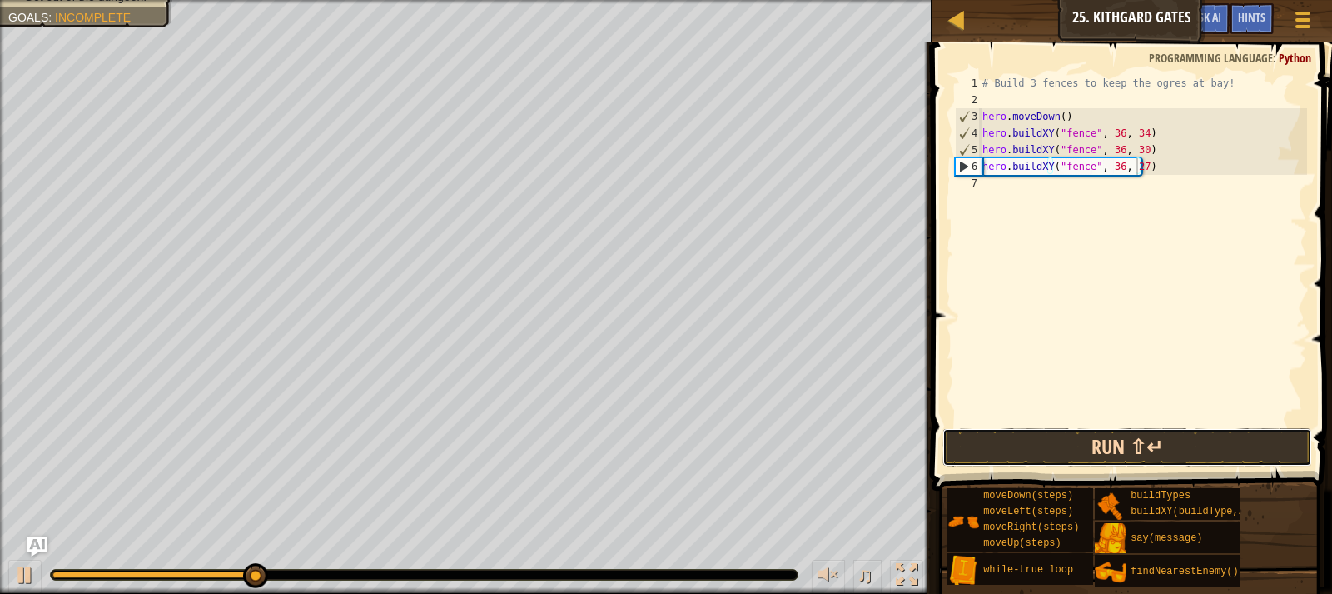
click at [1170, 438] on button "Run ⇧↵" at bounding box center [1128, 447] width 370 height 38
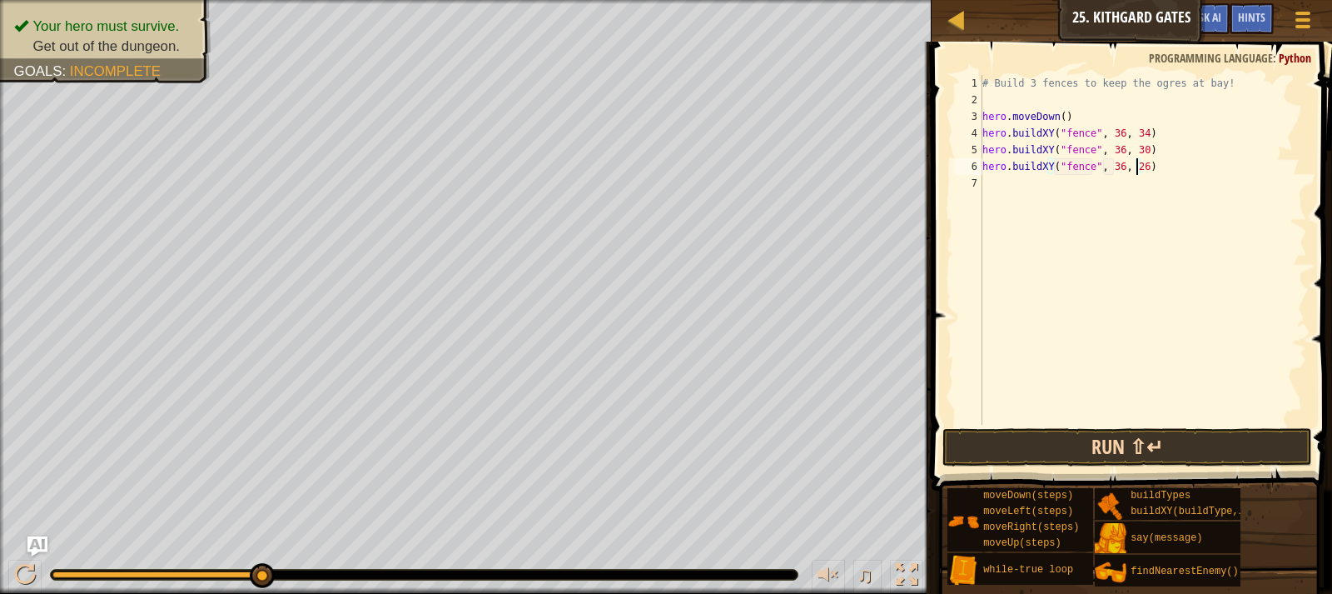
type textarea "hero.buildXY("fence", 36, 26)"
click at [1092, 463] on button "Run ⇧↵" at bounding box center [1128, 447] width 370 height 38
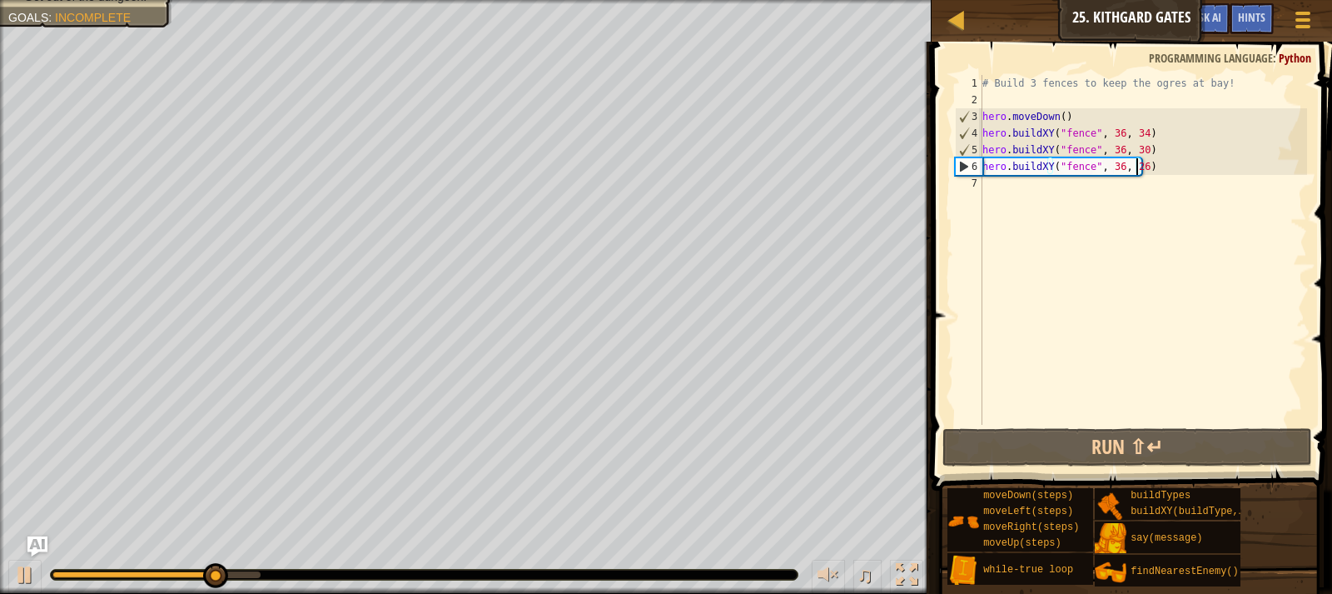
click at [1005, 193] on div "# Build 3 fences to keep the ogres at bay! hero . moveDown ( ) hero . buildXY (…" at bounding box center [1143, 266] width 328 height 383
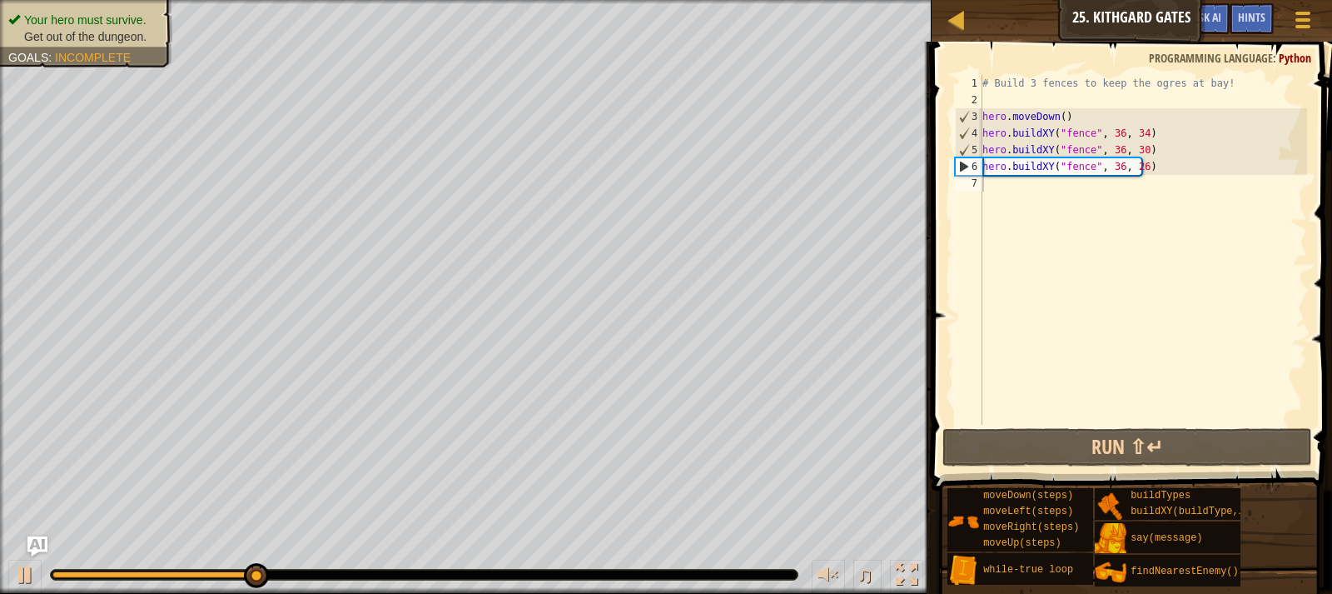
click at [128, 5] on div "Your hero must survive. Get out of the dungeon. Goals : Incomplete" at bounding box center [77, 28] width 192 height 78
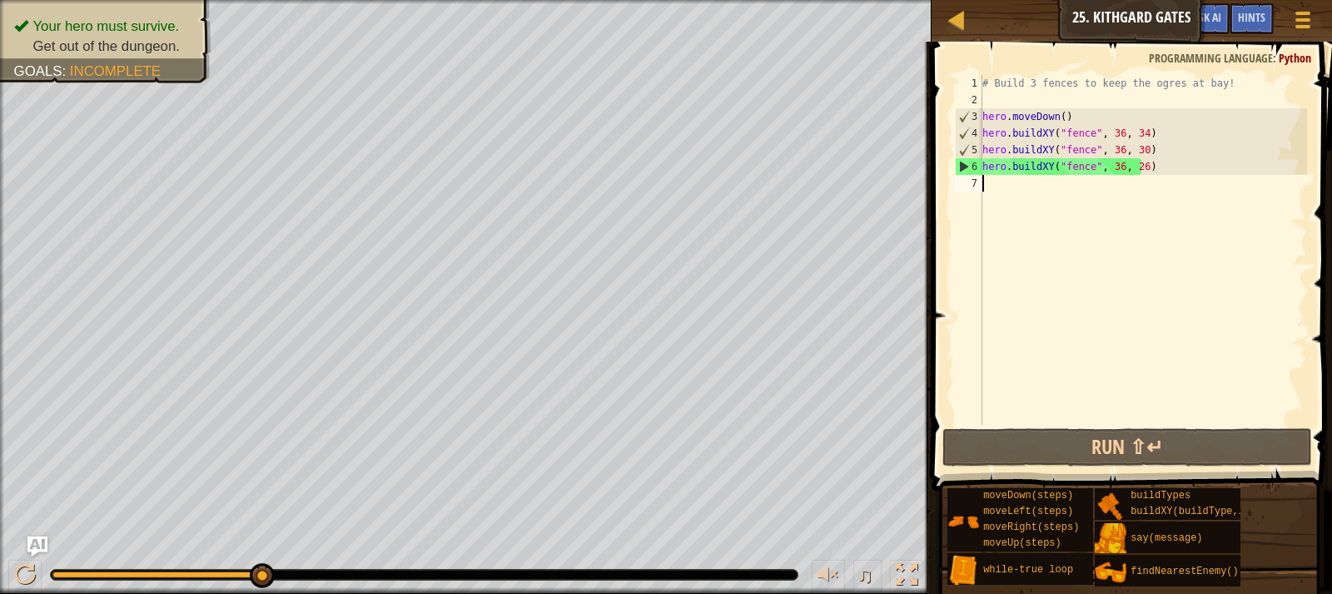
click at [1104, 200] on div "# Build 3 fences to keep the ogres at bay! hero . moveDown ( ) hero . buildXY (…" at bounding box center [1143, 266] width 328 height 383
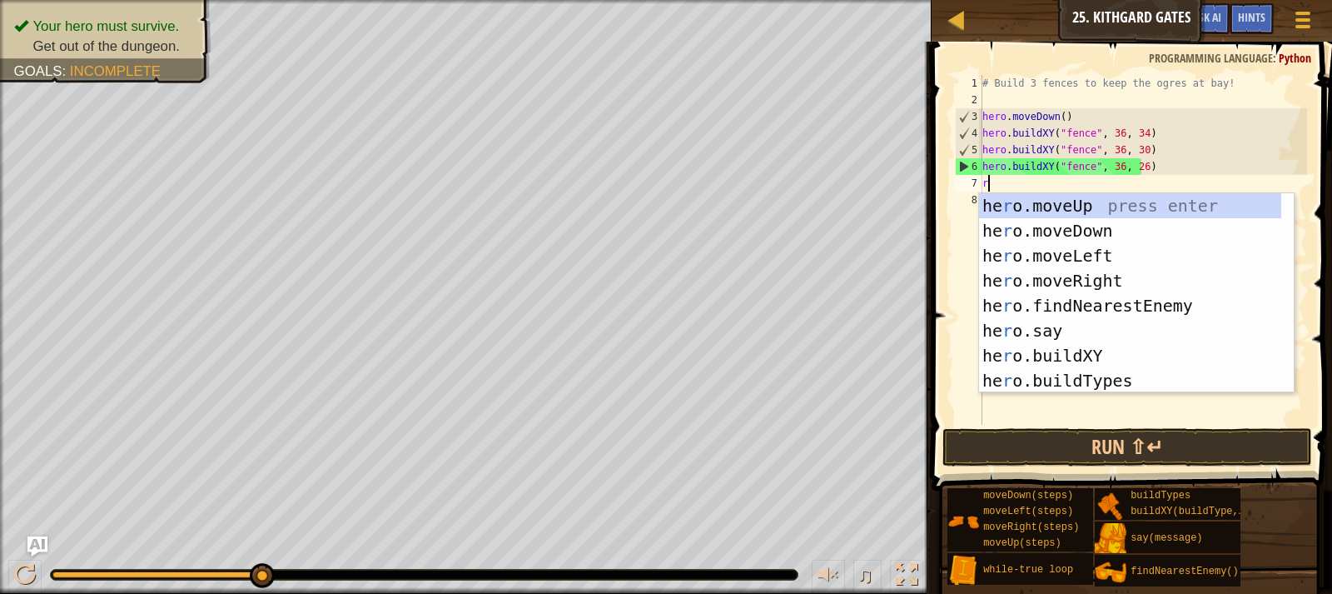
type textarea "ri"
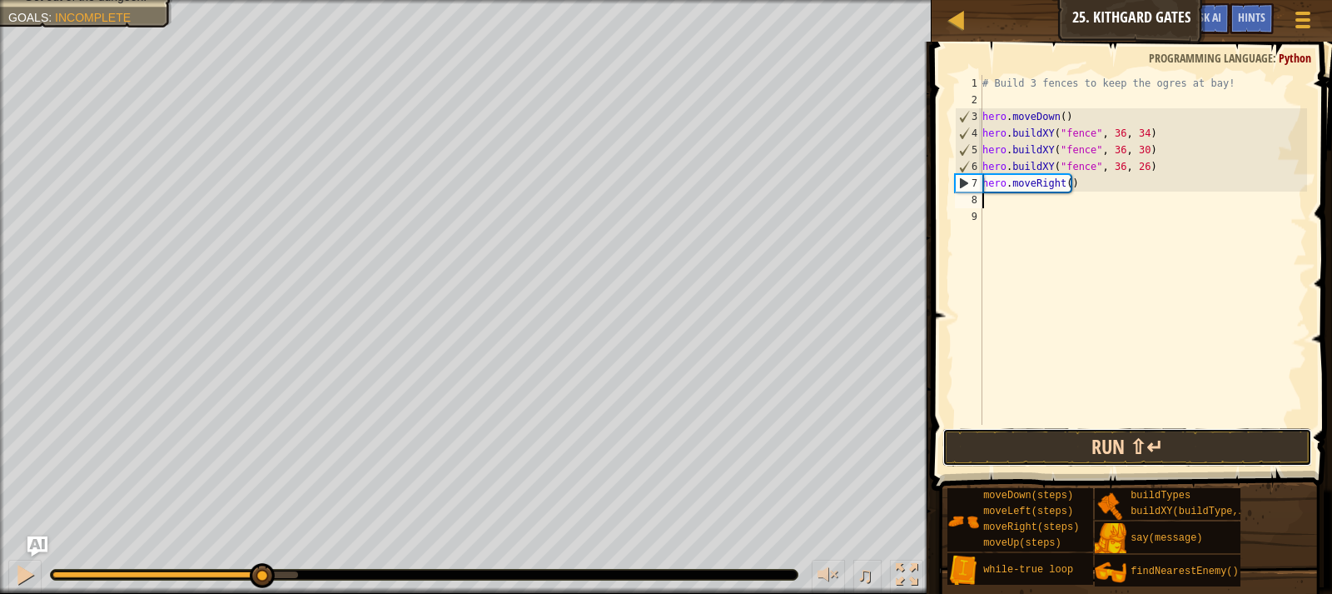
click at [1021, 455] on button "Run ⇧↵" at bounding box center [1128, 447] width 370 height 38
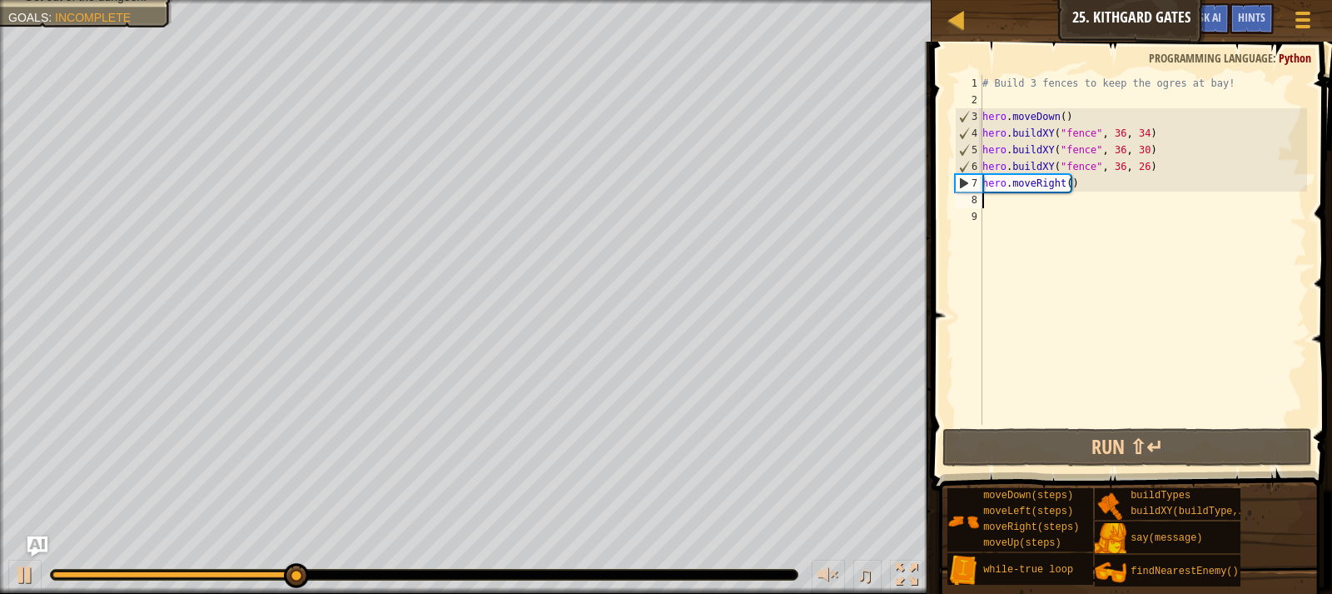
click at [1065, 173] on div "# Build 3 fences to keep the ogres at bay! hero . moveDown ( ) hero . buildXY (…" at bounding box center [1143, 266] width 328 height 383
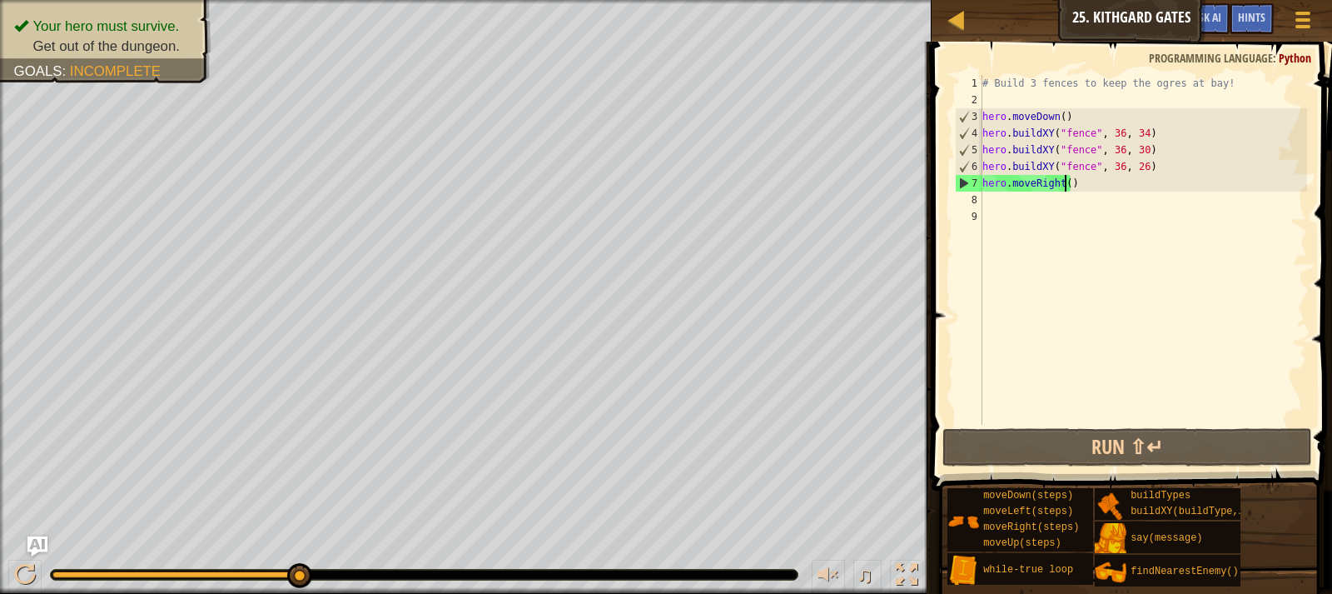
click at [1067, 187] on div "# Build 3 fences to keep the ogres at bay! hero . moveDown ( ) hero . buildXY (…" at bounding box center [1143, 266] width 328 height 383
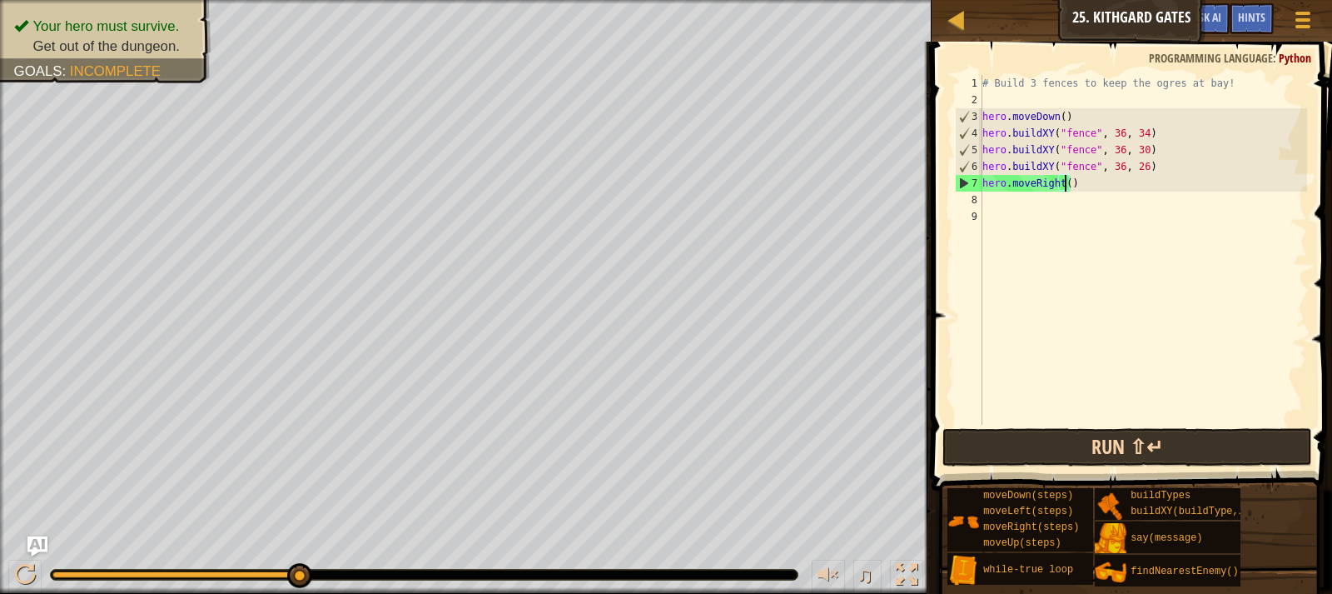
scroll to position [7, 7]
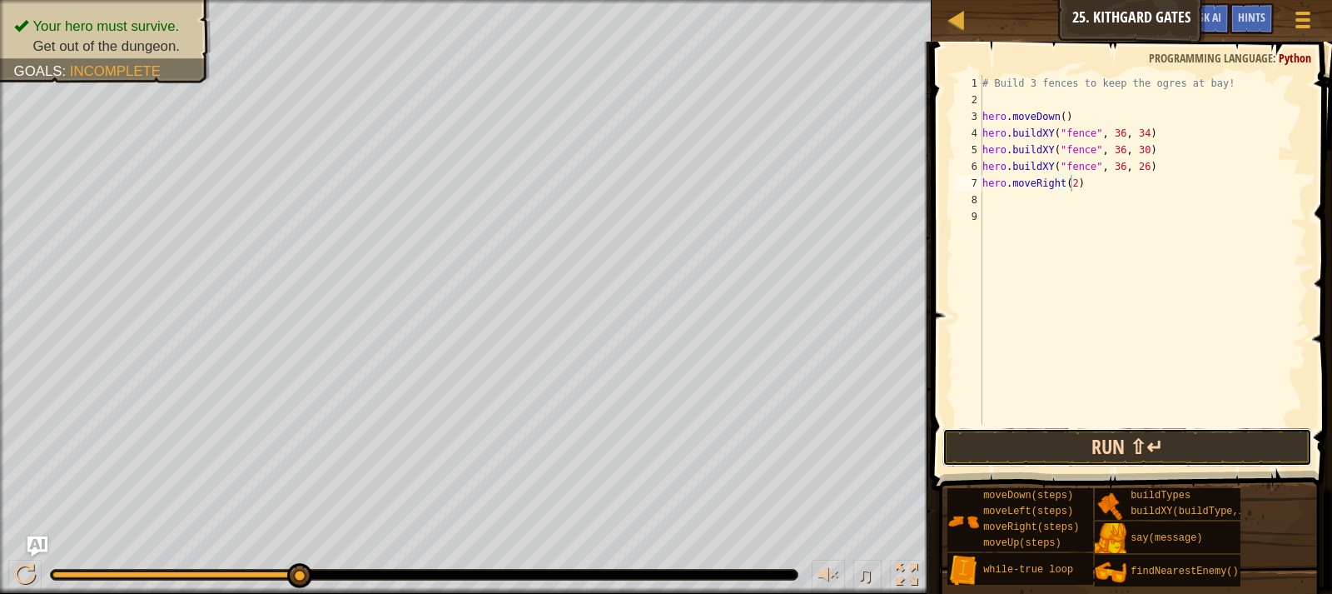
click at [1116, 430] on button "Run ⇧↵" at bounding box center [1128, 447] width 370 height 38
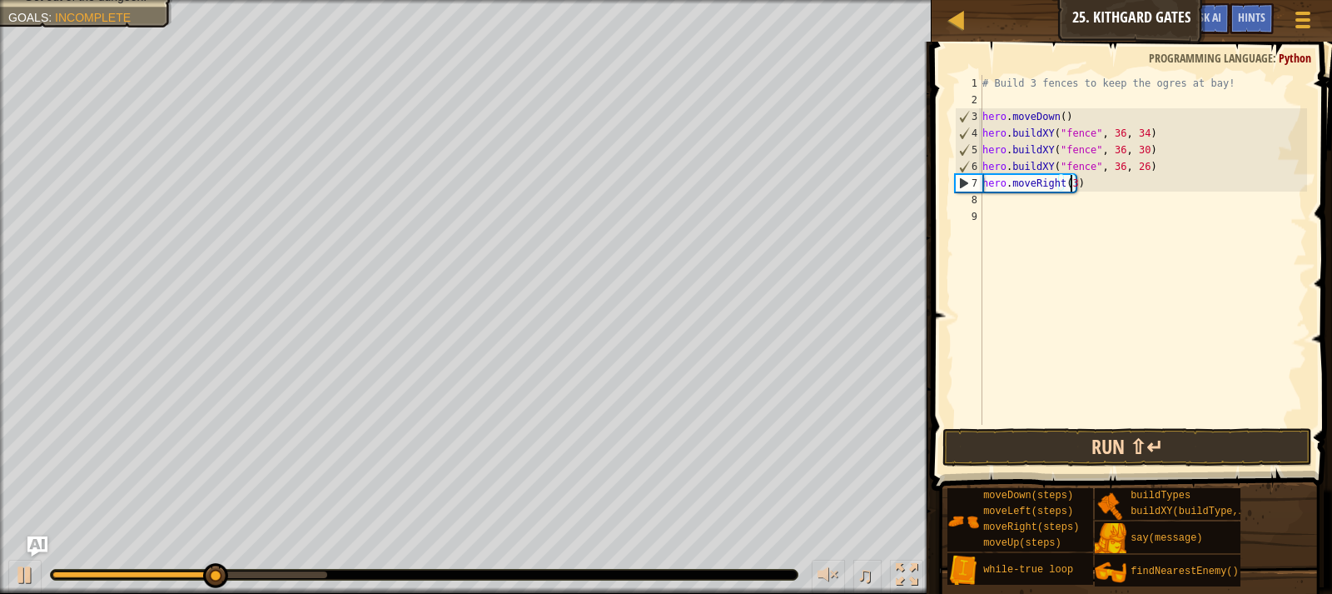
type textarea "hero.moveRight(3)"
click at [1042, 439] on button "Run ⇧↵" at bounding box center [1128, 447] width 370 height 38
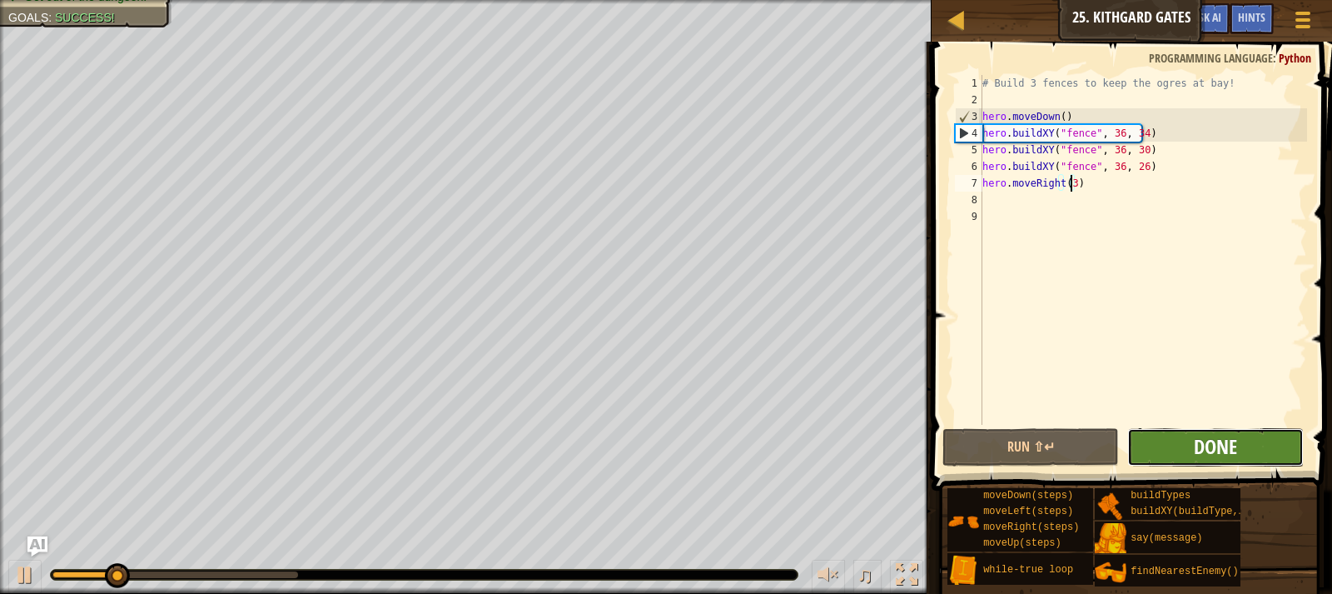
click at [1200, 446] on span "Done" at bounding box center [1215, 446] width 43 height 27
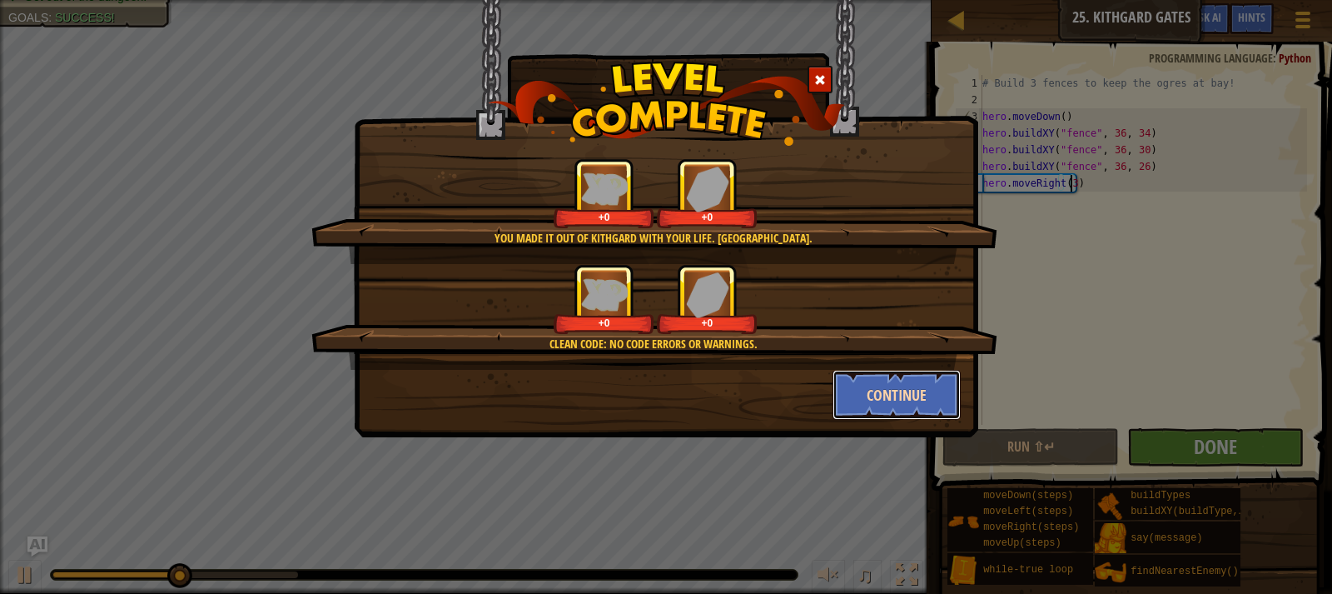
click at [862, 391] on button "Continue" at bounding box center [897, 395] width 129 height 50
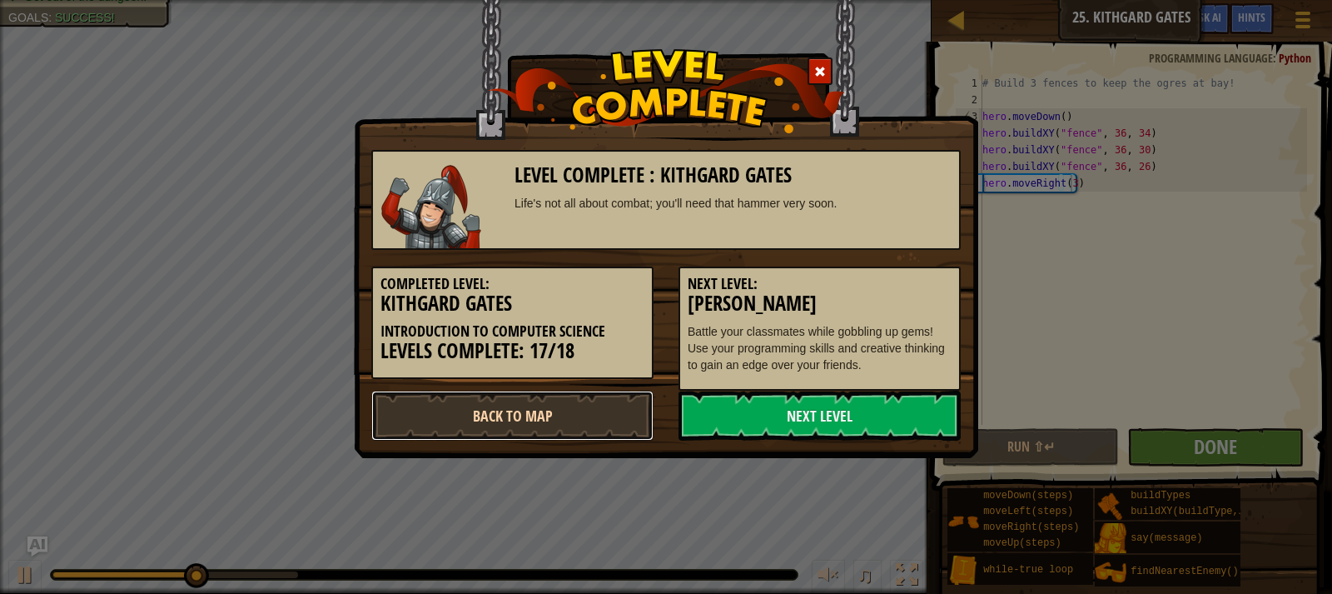
click at [543, 416] on link "Back to Map" at bounding box center [512, 416] width 282 height 50
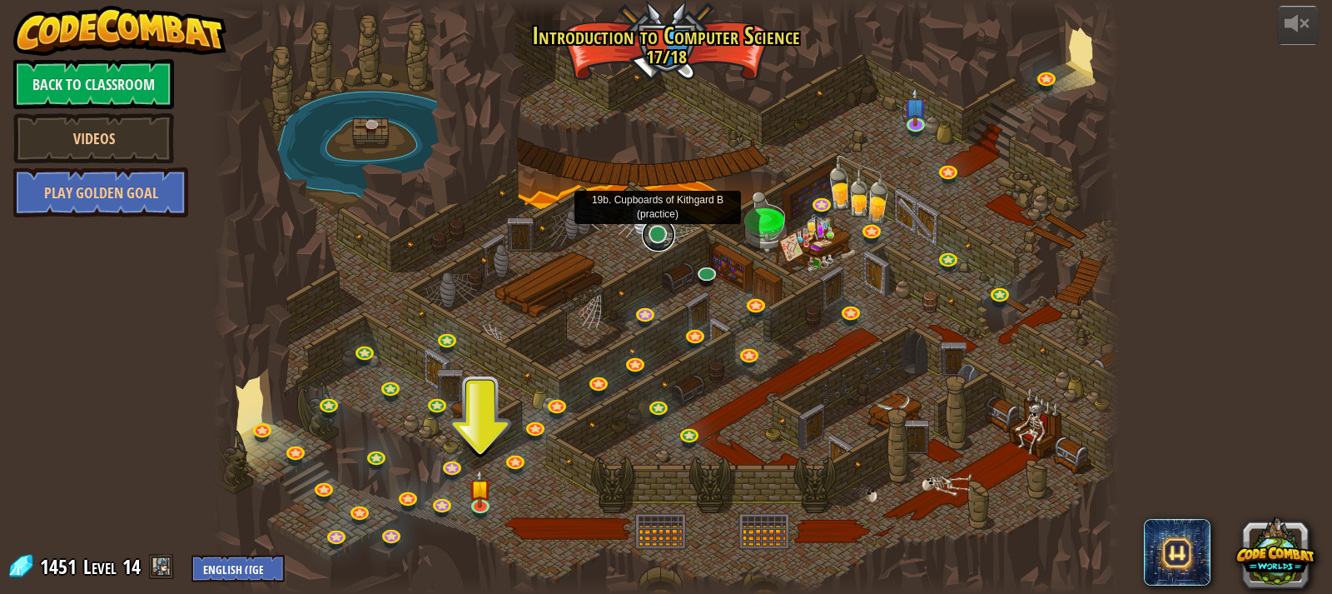
click at [662, 231] on link at bounding box center [658, 234] width 33 height 33
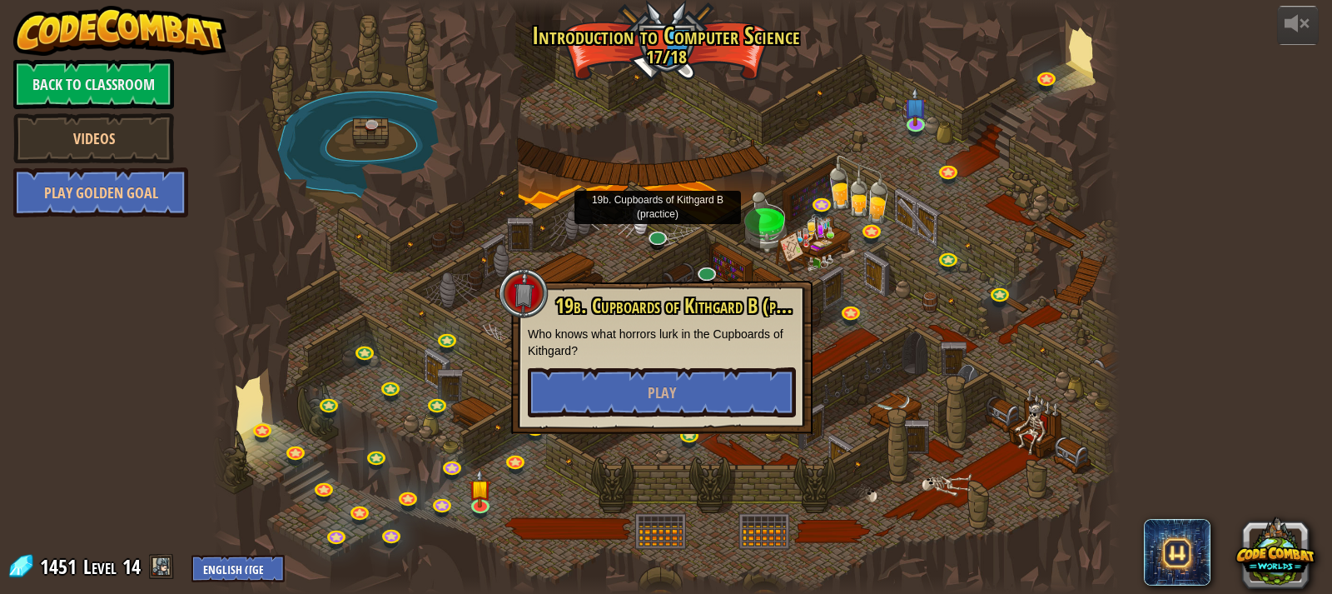
click at [738, 240] on div at bounding box center [666, 297] width 909 height 594
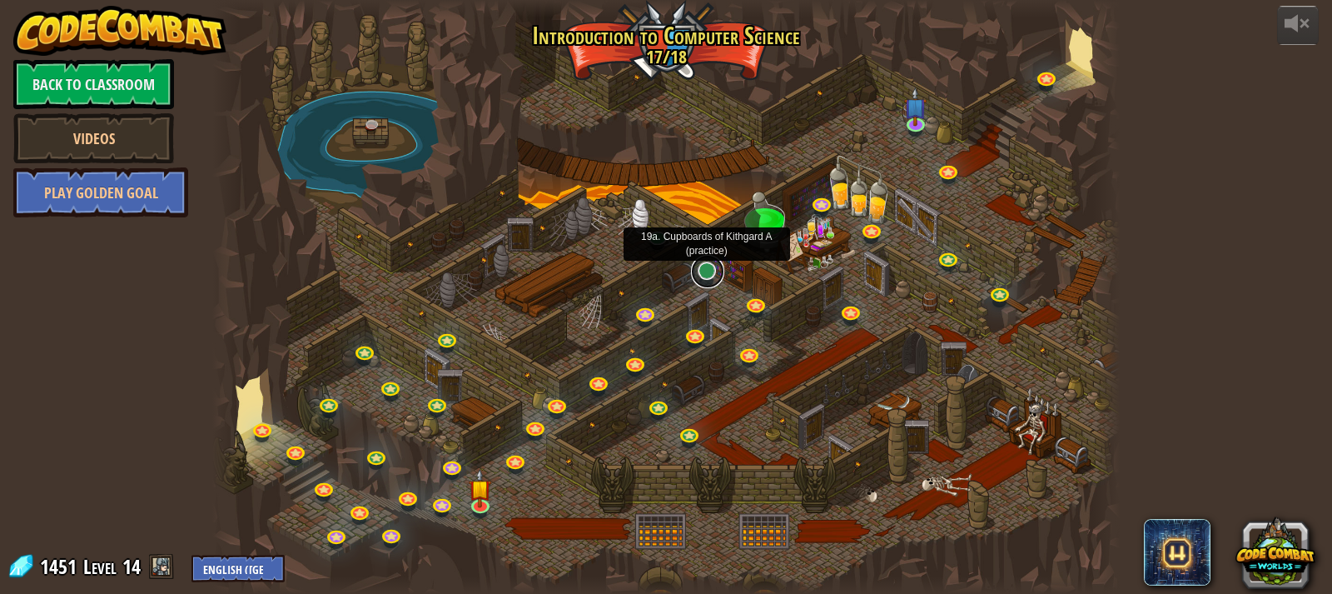
click at [717, 267] on link at bounding box center [707, 271] width 33 height 33
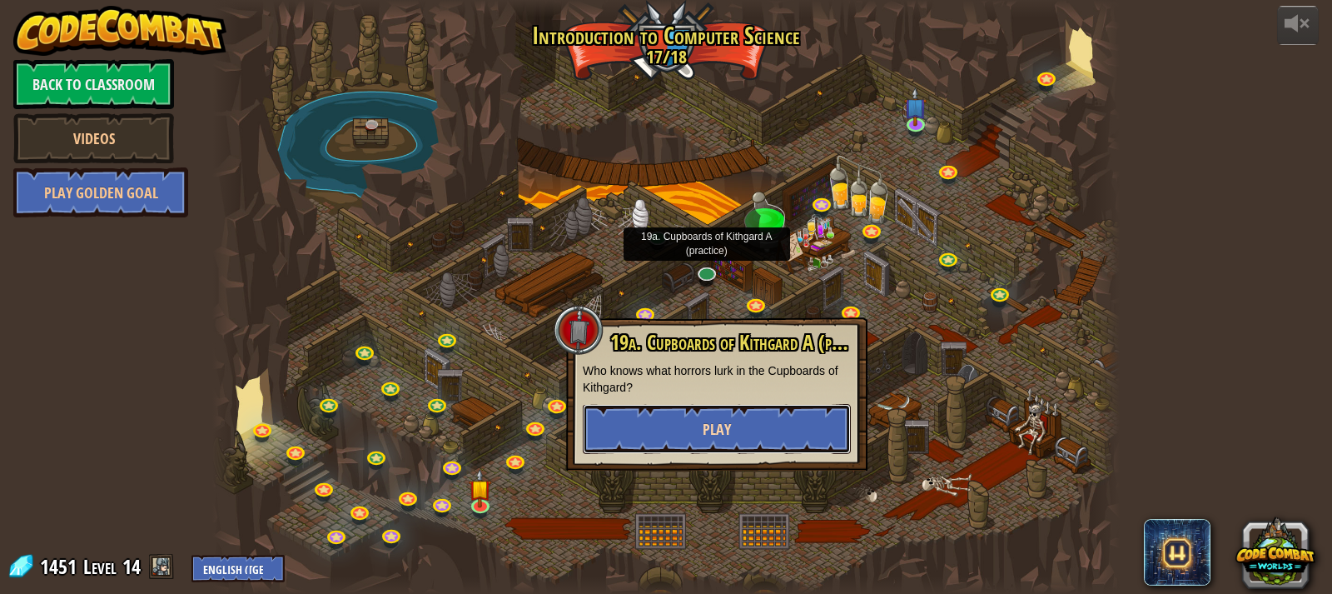
click at [674, 405] on button "Play" at bounding box center [717, 429] width 268 height 50
